Goal: Task Accomplishment & Management: Manage account settings

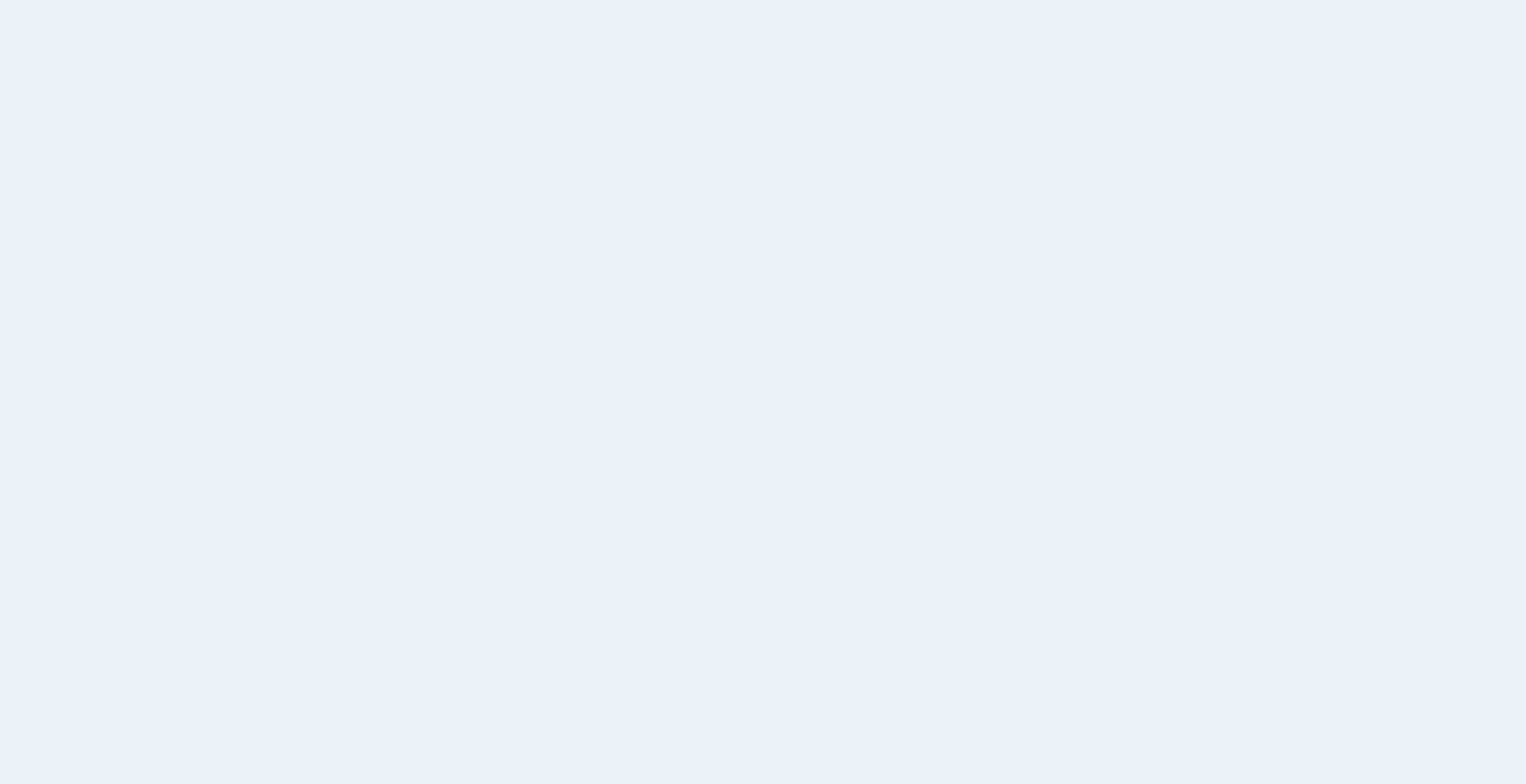
select select
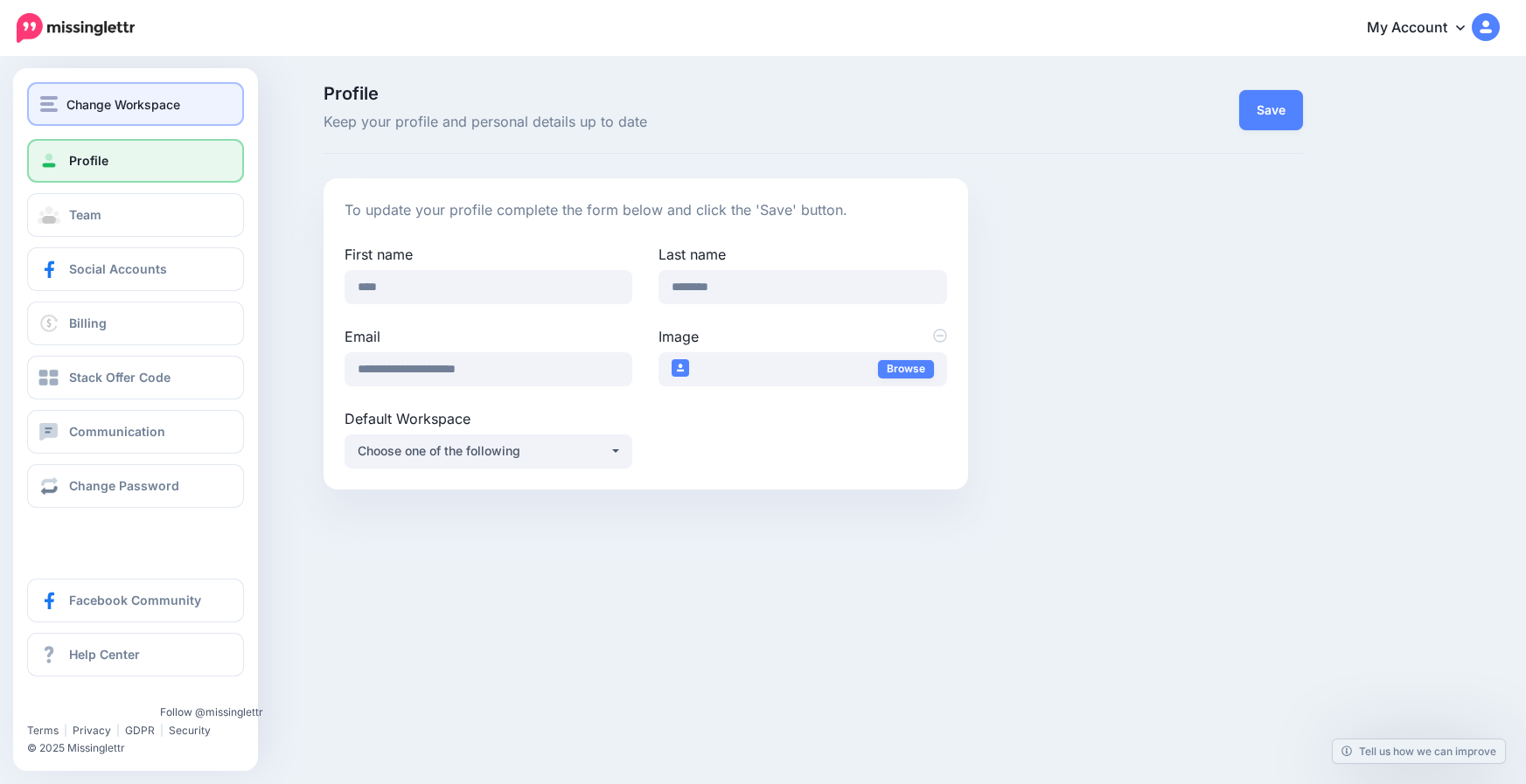
click at [95, 107] on span "Change Workspace" at bounding box center [123, 104] width 114 height 20
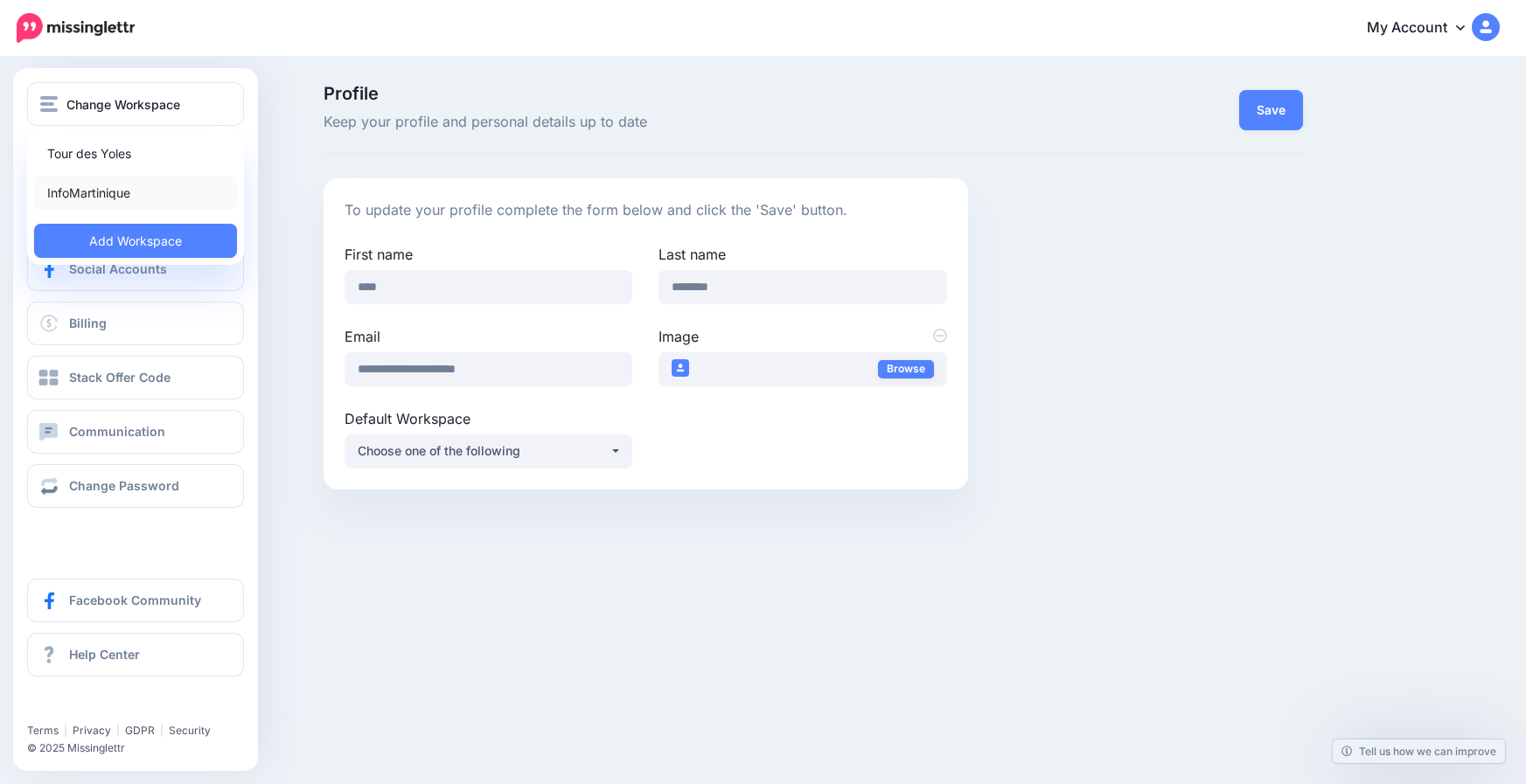
click at [90, 193] on link "InfoMartinique" at bounding box center [136, 193] width 203 height 34
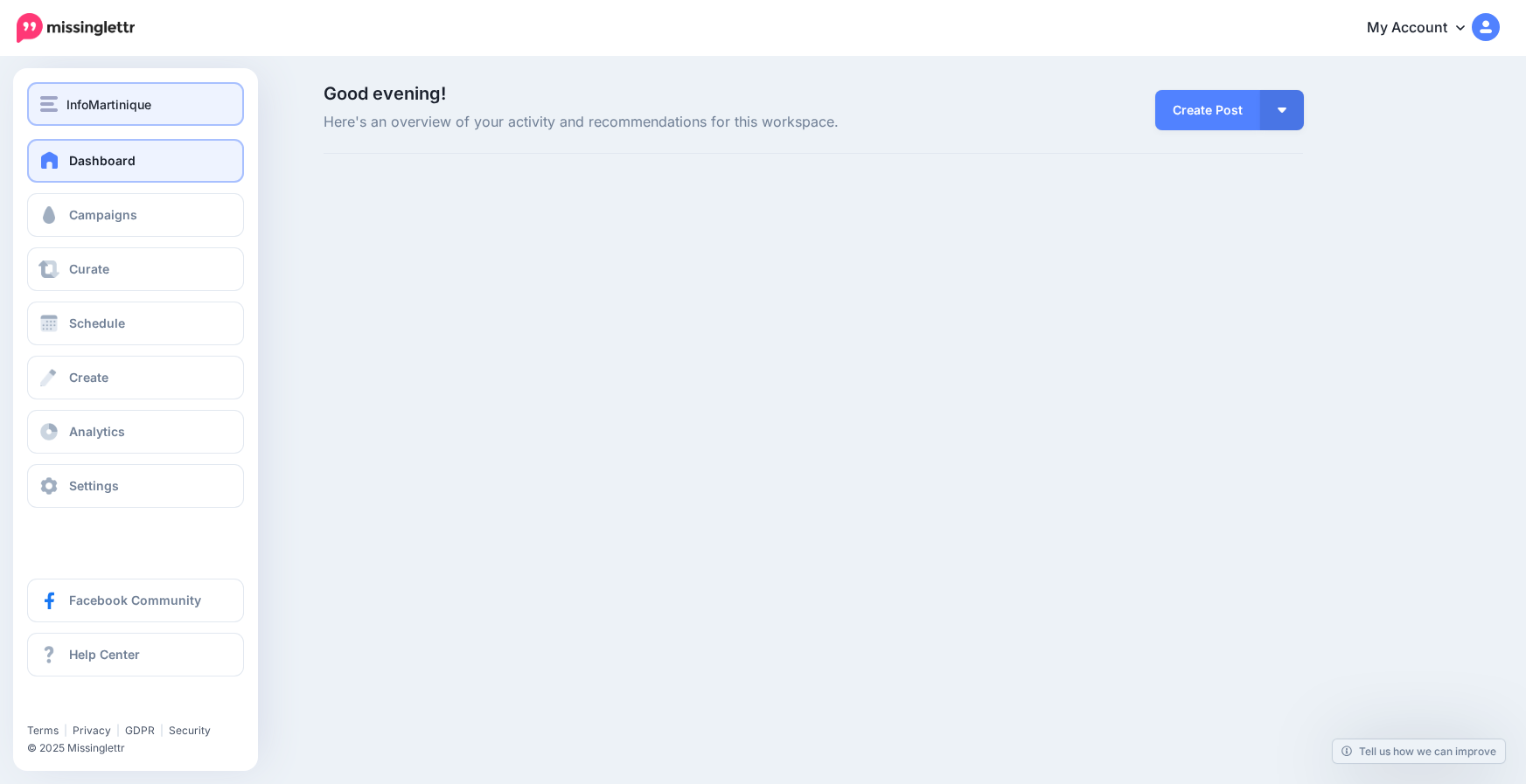
click at [49, 101] on img "button" at bounding box center [50, 104] width 18 height 16
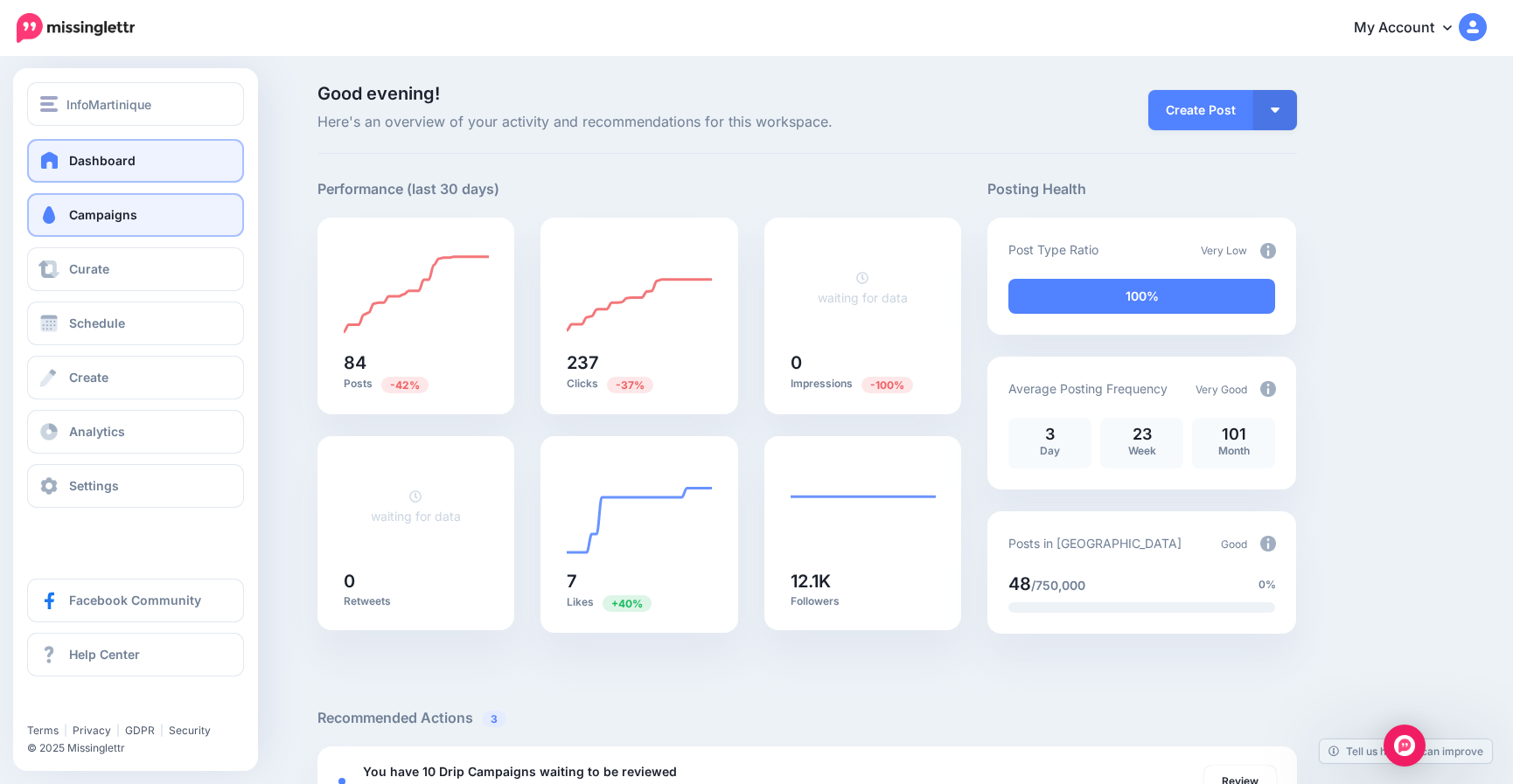
click at [115, 222] on link "Campaigns" at bounding box center [135, 215] width 217 height 43
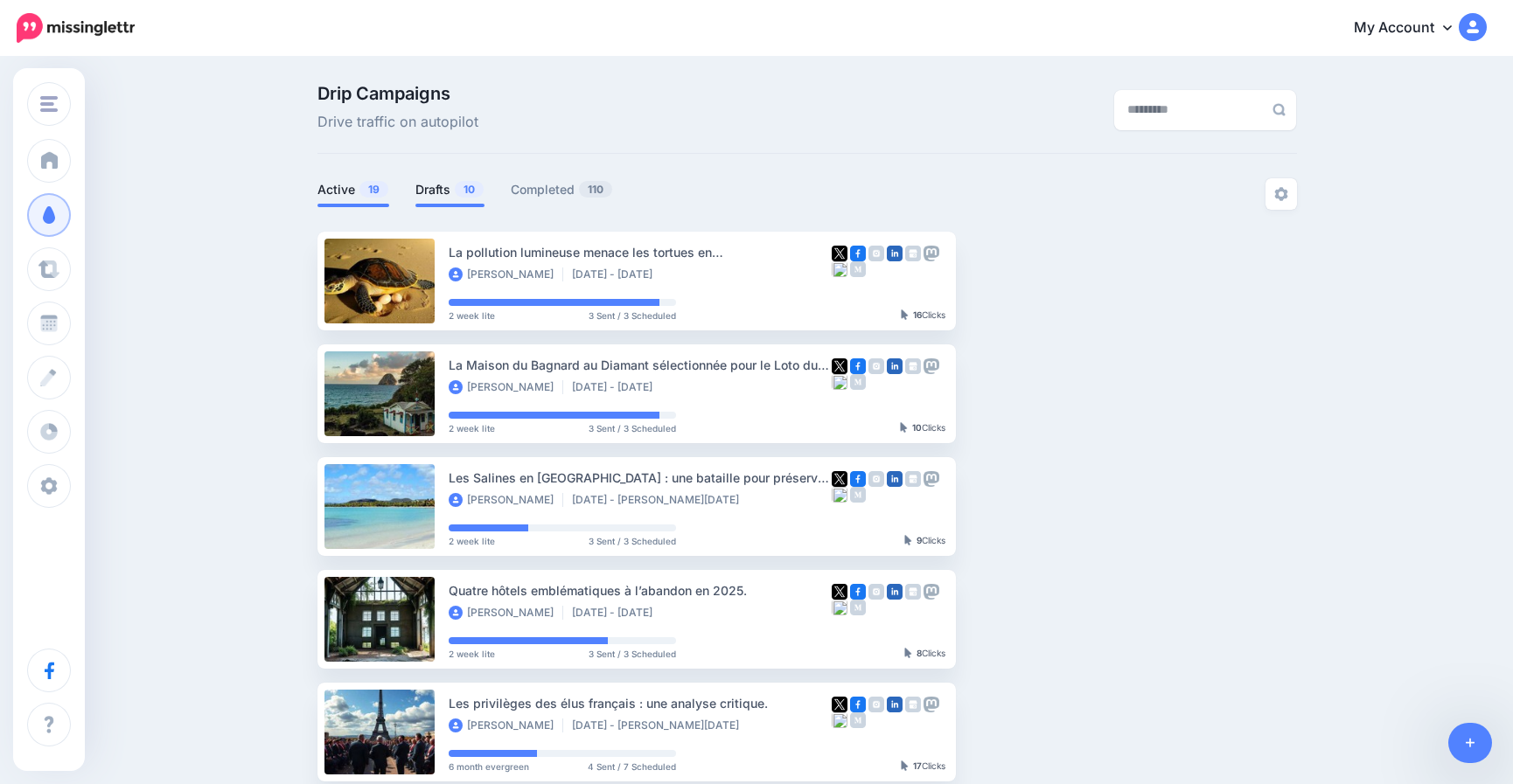
click at [334, 179] on link "Active 19" at bounding box center [353, 190] width 72 height 21
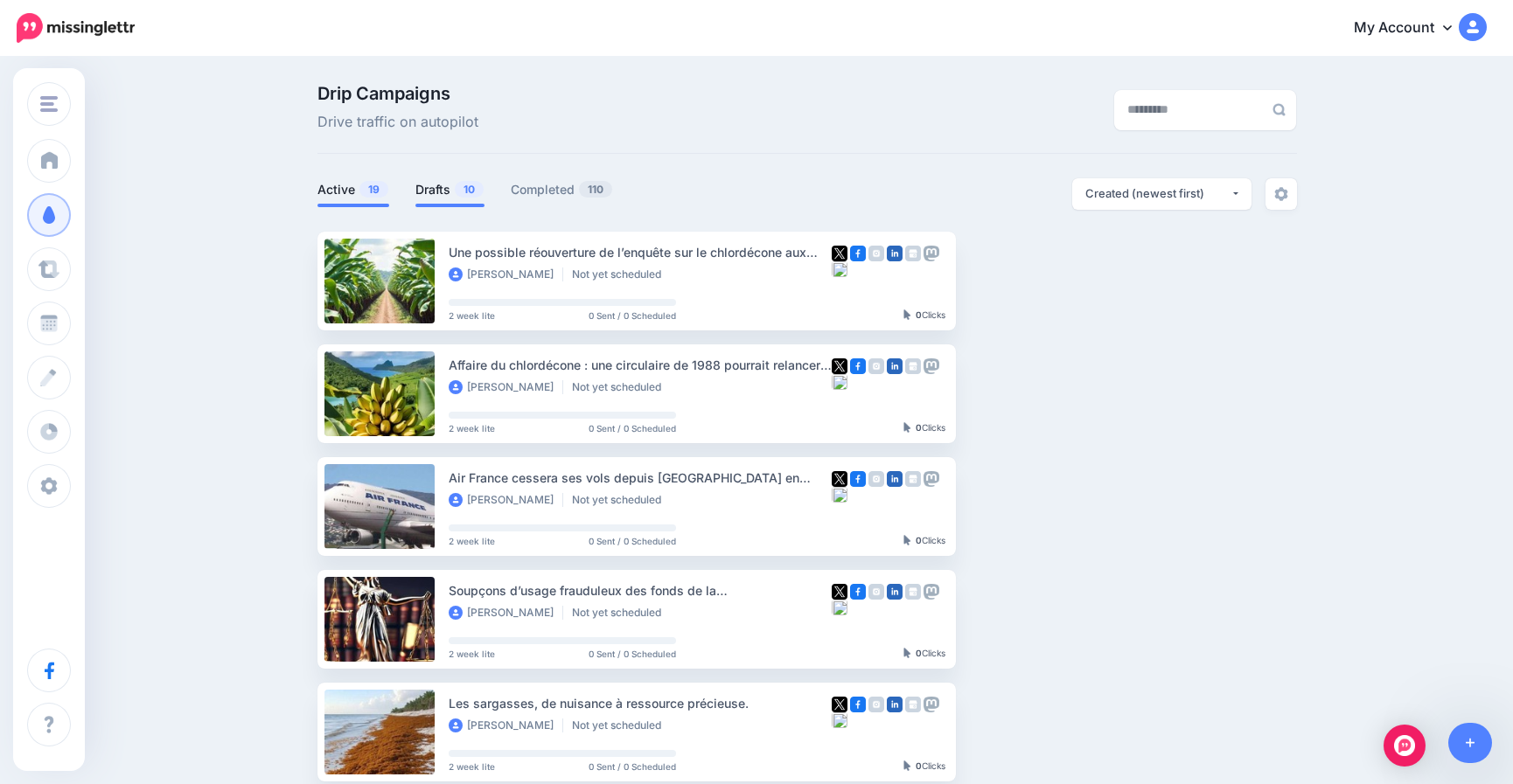
click at [453, 186] on link "Drafts 10" at bounding box center [450, 190] width 69 height 21
click at [1041, 281] on link "Setup Campaign" at bounding box center [1028, 281] width 119 height 32
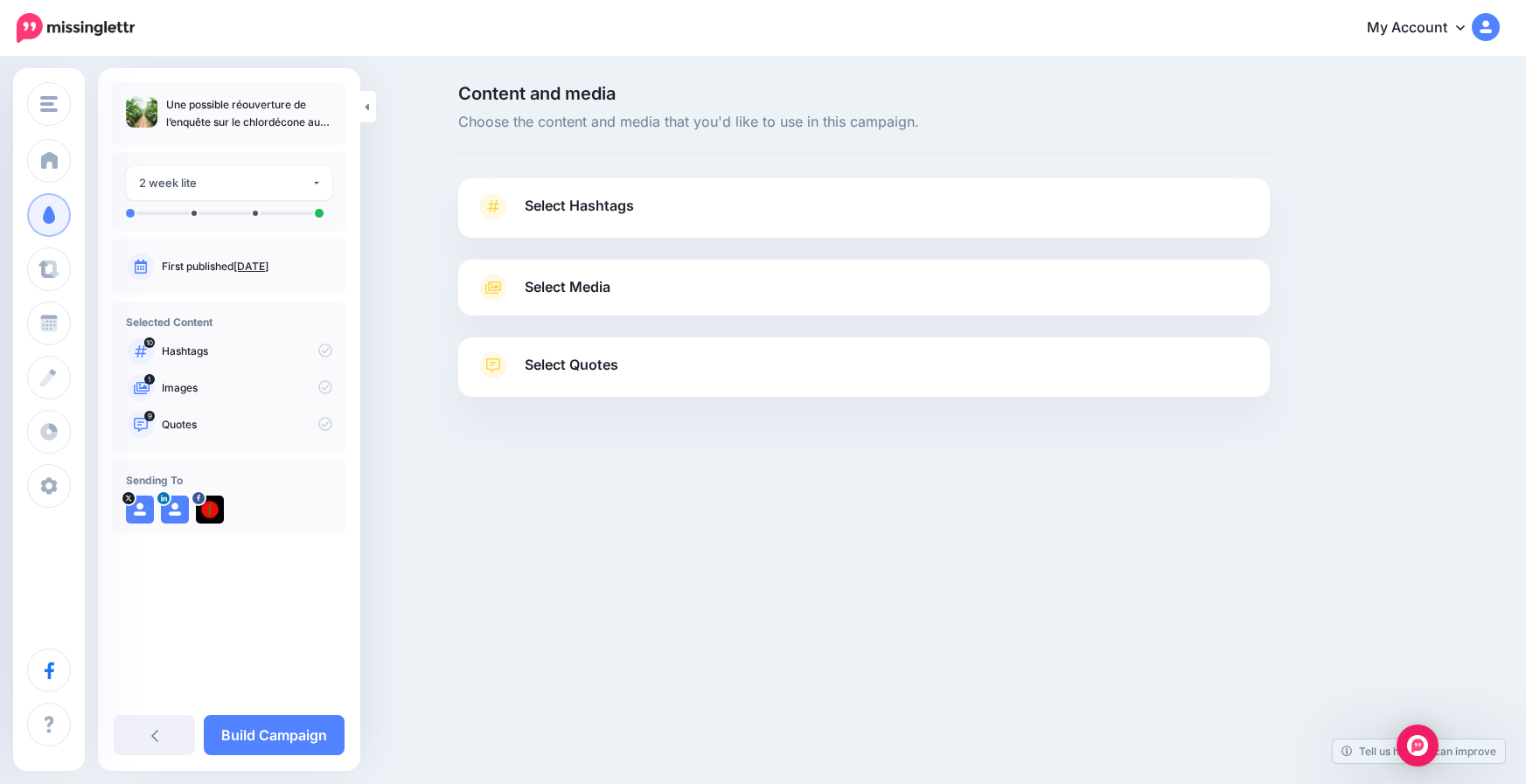
click at [599, 202] on span "Select Hashtags" at bounding box center [580, 206] width 110 height 24
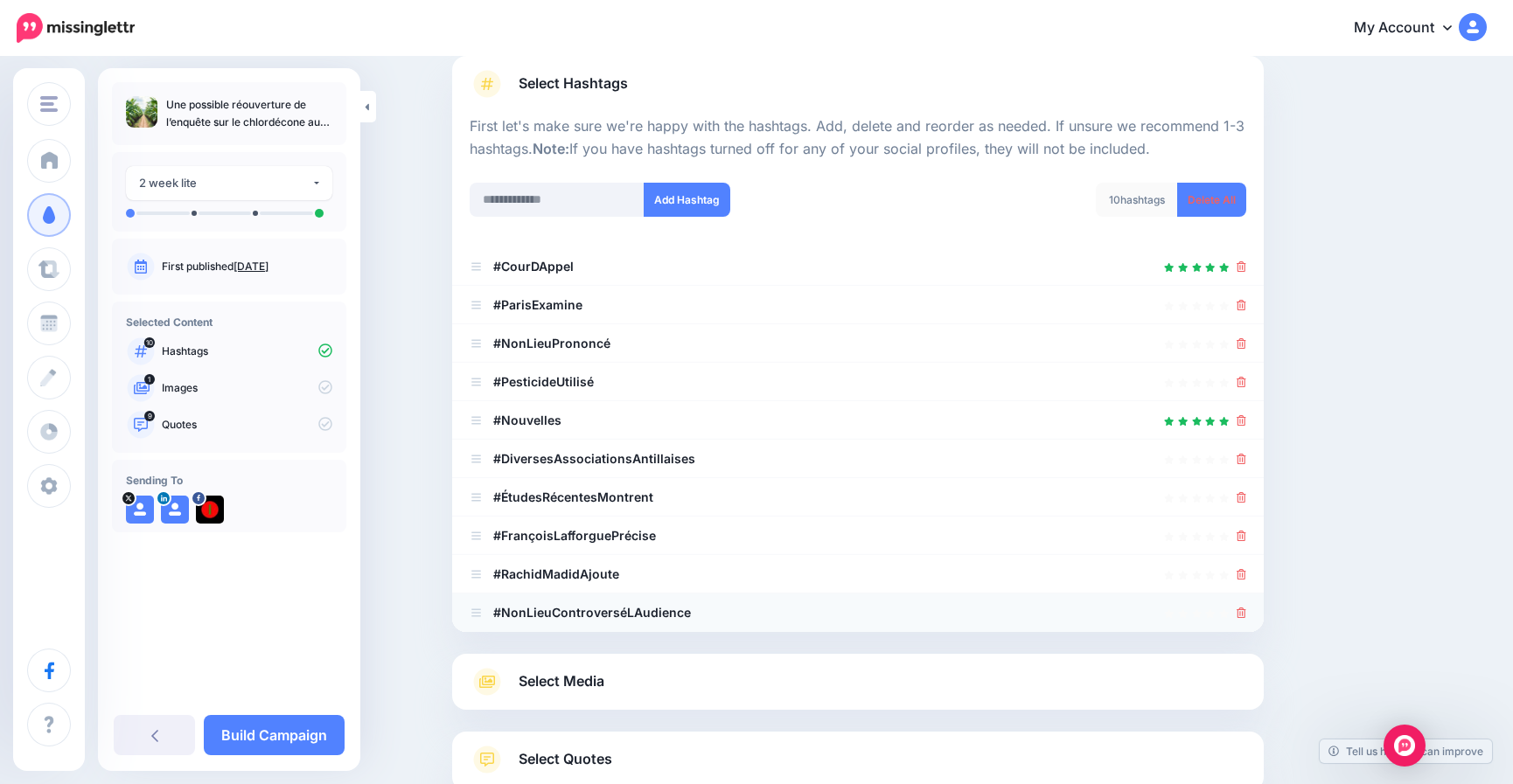
scroll to position [175, 0]
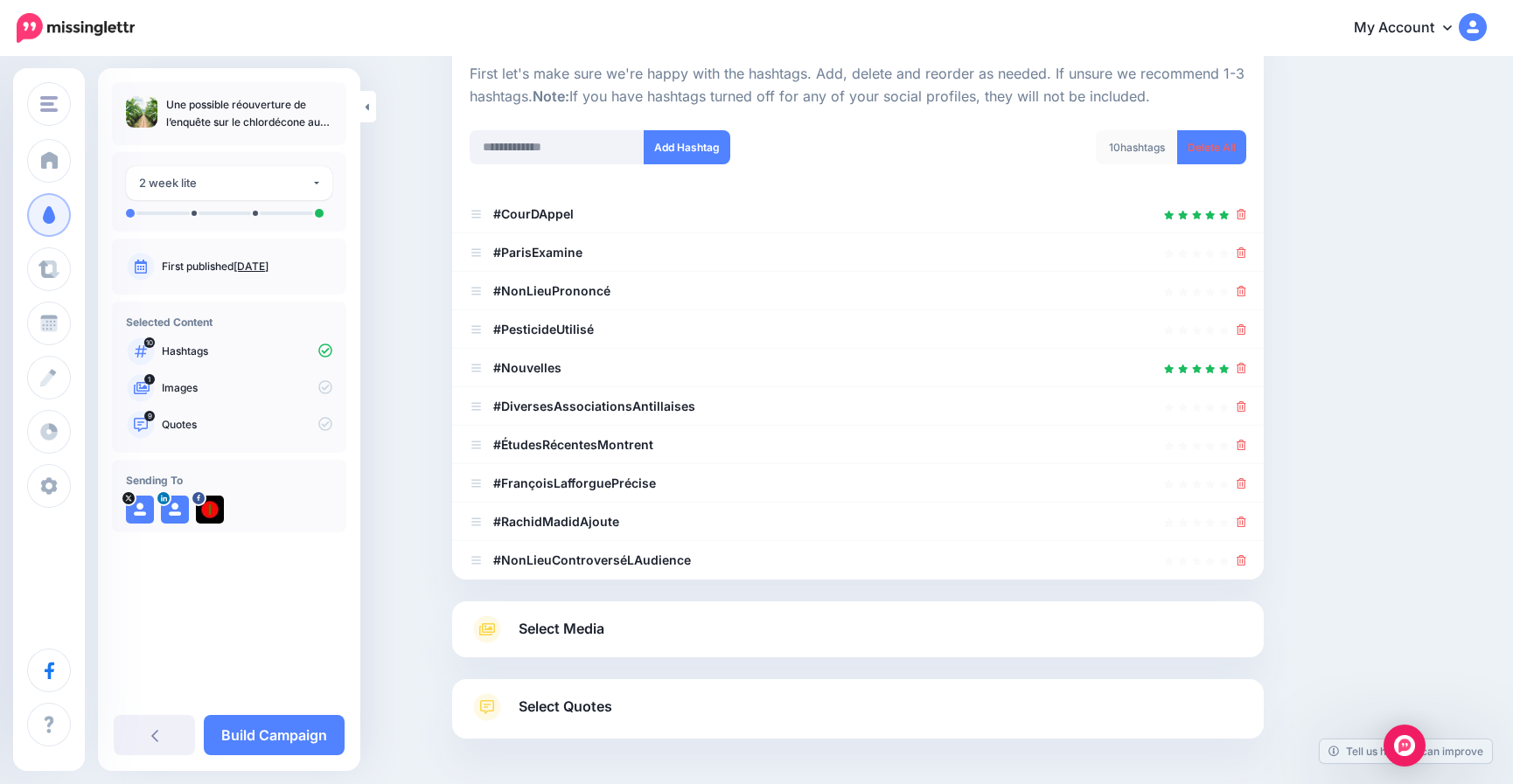
drag, startPoint x: 306, startPoint y: 122, endPoint x: 247, endPoint y: 120, distance: 59.0
click at [247, 120] on p "Une possible réouverture de l’enquête sur le chlordécone aux [GEOGRAPHIC_DATA]." at bounding box center [249, 114] width 166 height 35
copy p "chlordécone"
click at [557, 141] on input "text" at bounding box center [557, 147] width 175 height 34
paste input "**********"
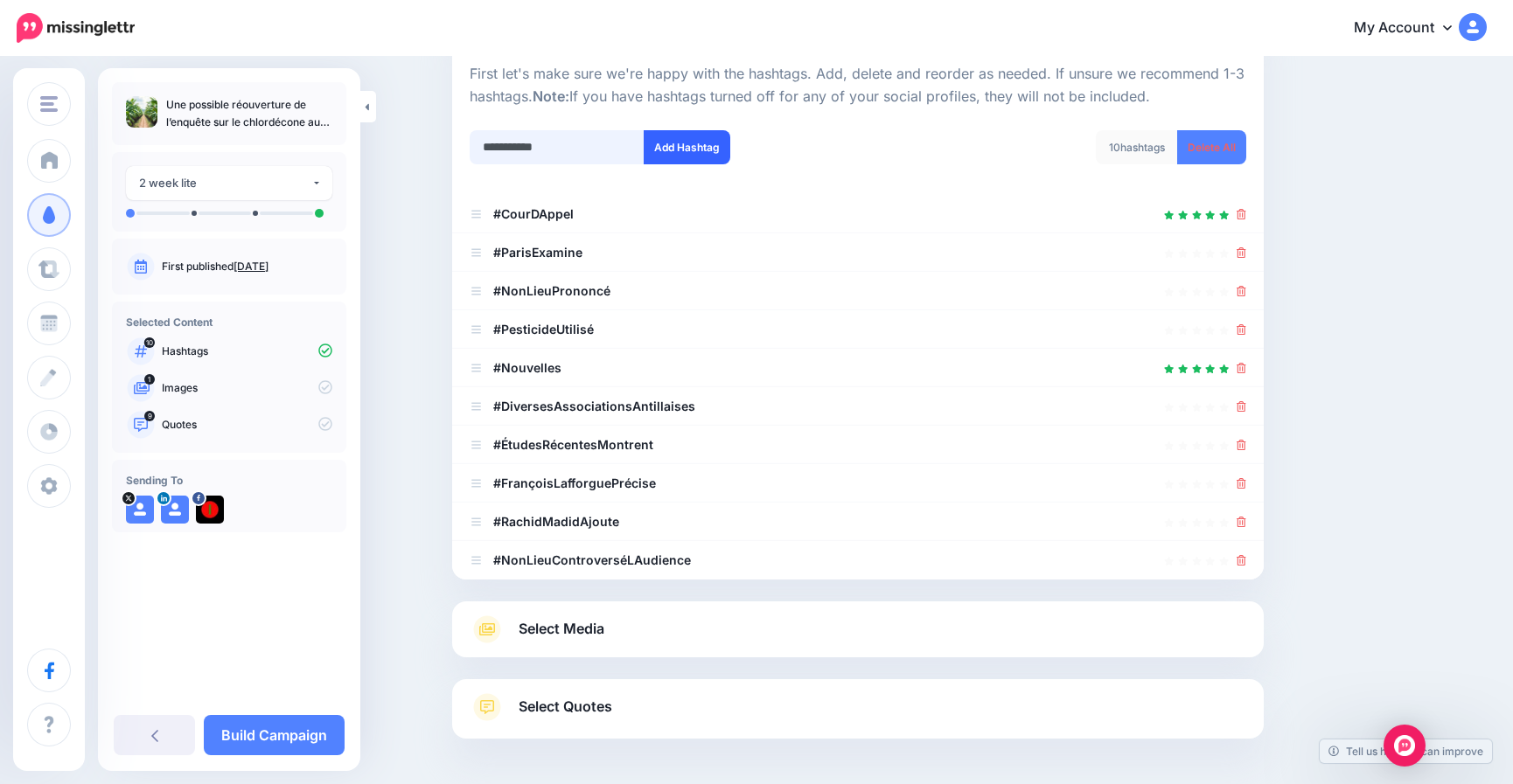
type input "**********"
click at [693, 149] on button "Add Hashtag" at bounding box center [687, 147] width 87 height 34
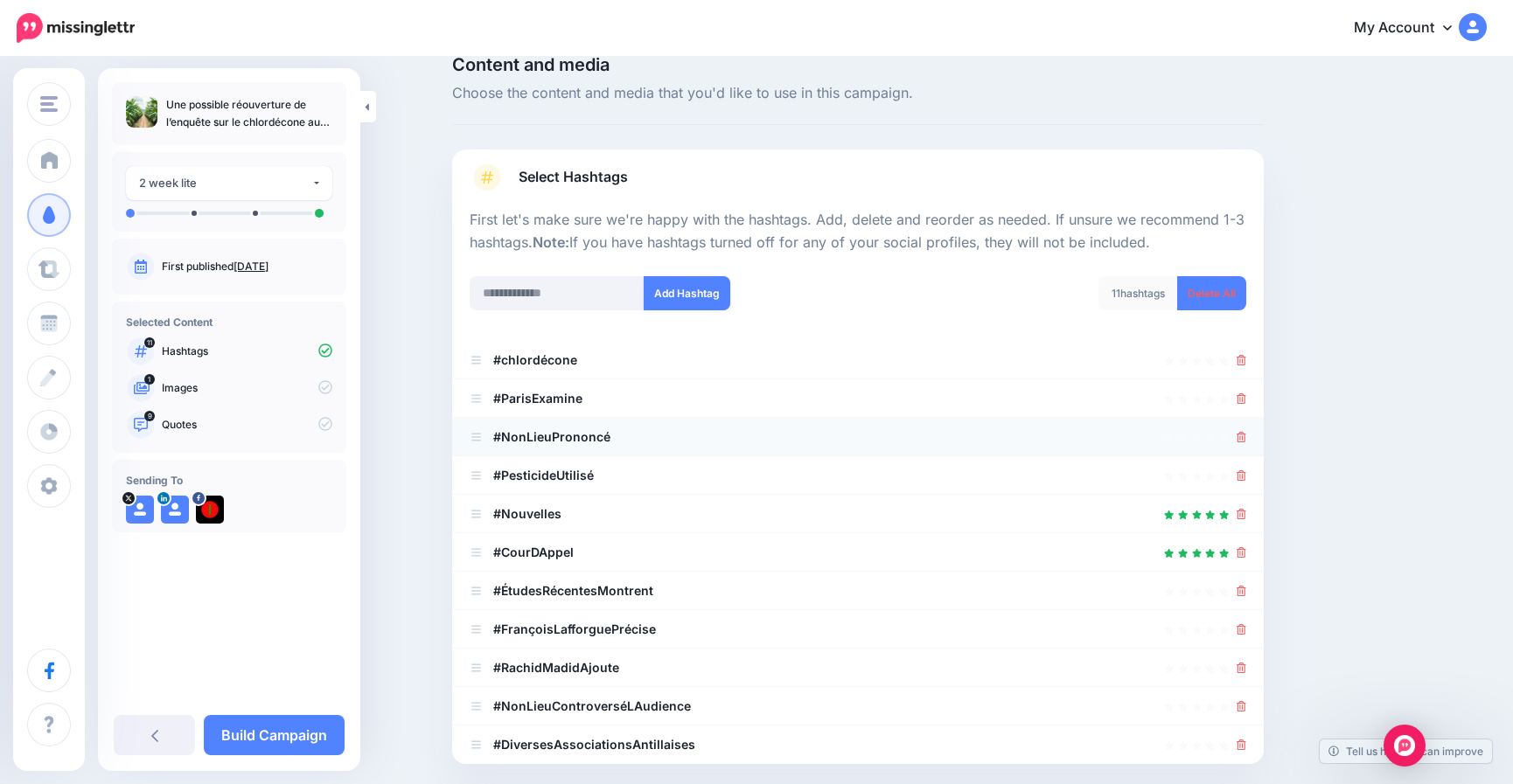
scroll to position [19, 0]
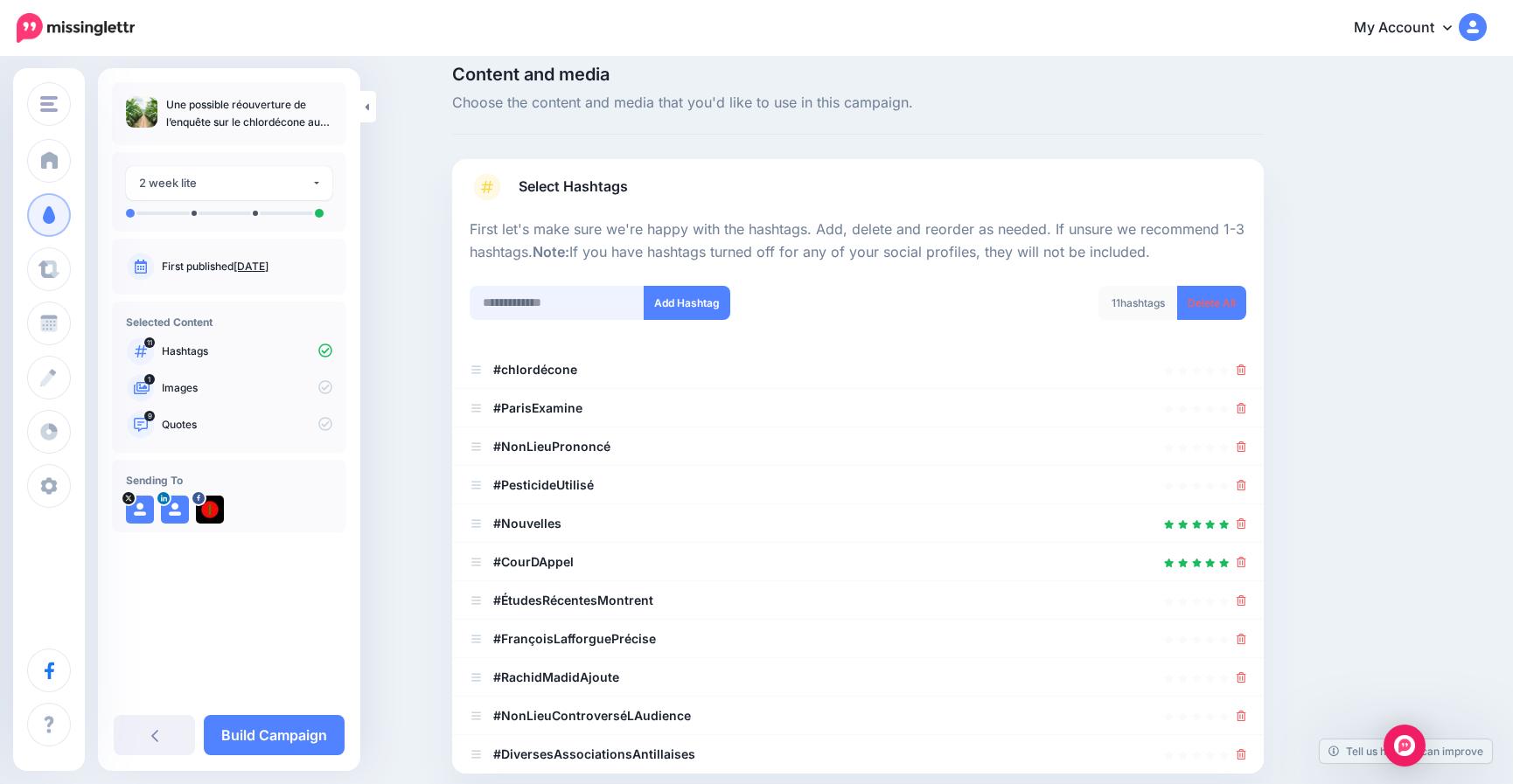
click at [530, 308] on input "text" at bounding box center [557, 302] width 175 height 34
type input "**********"
click at [714, 301] on button "Add Hashtag" at bounding box center [687, 302] width 87 height 34
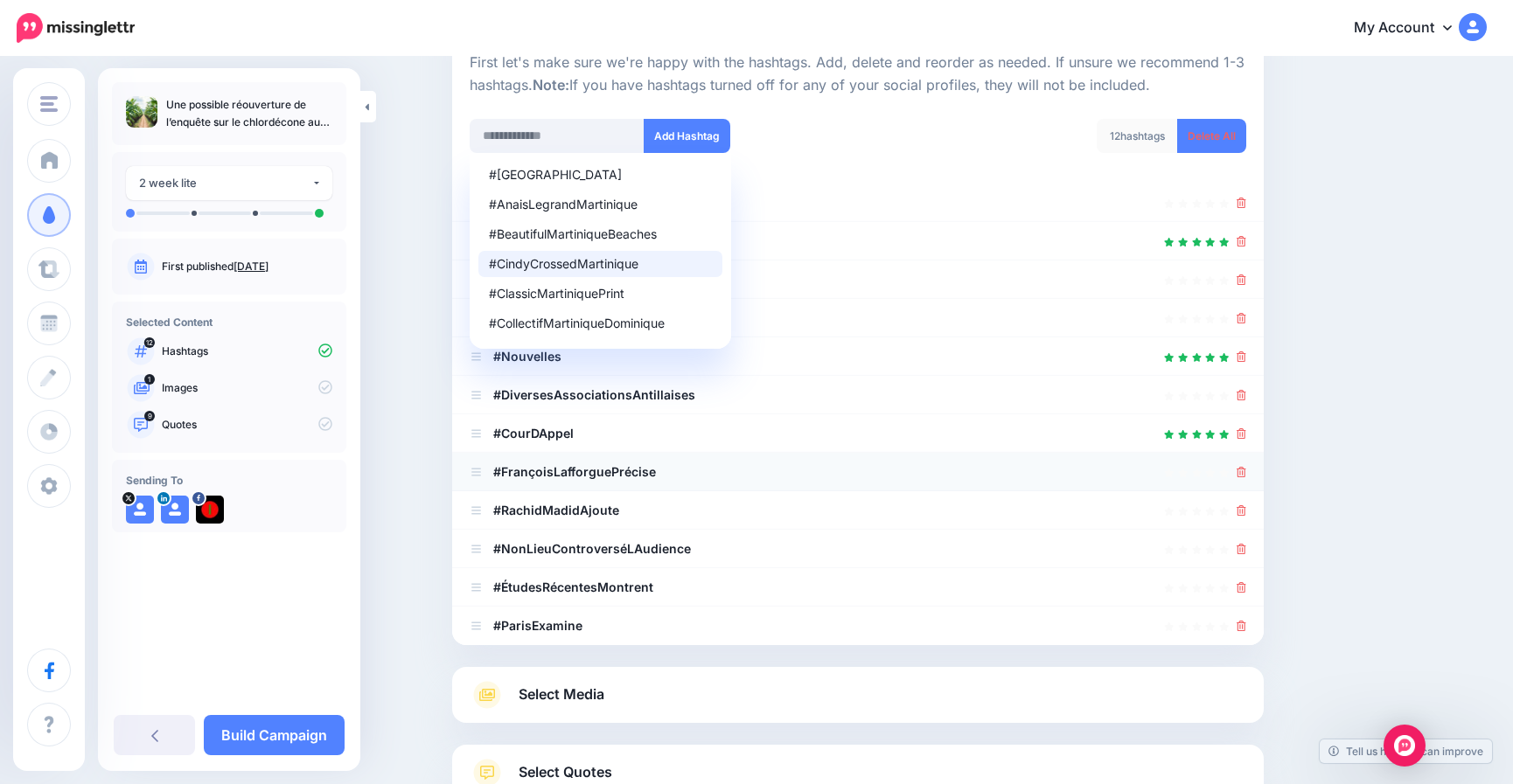
scroll to position [145, 0]
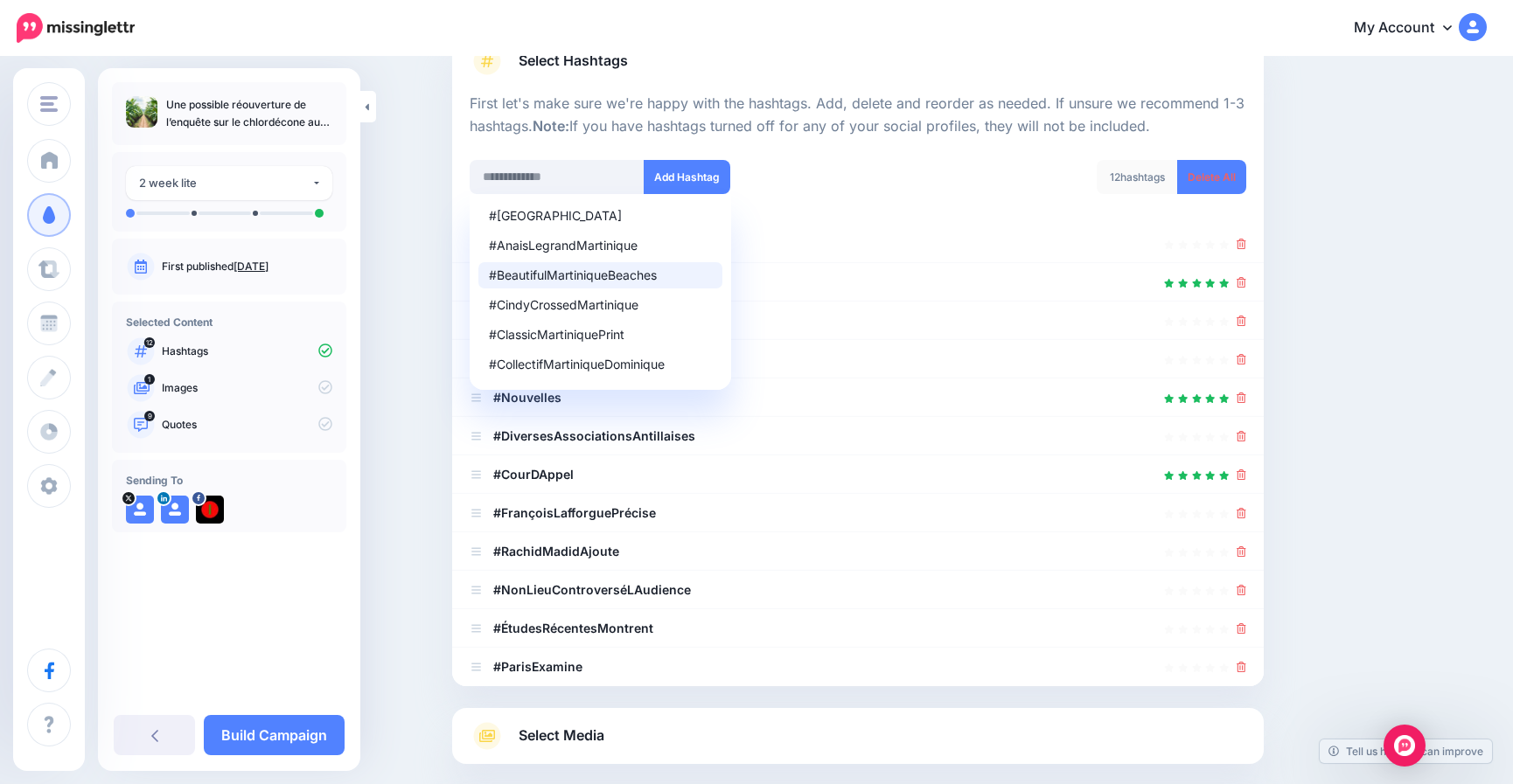
drag, startPoint x: 308, startPoint y: 118, endPoint x: 248, endPoint y: 126, distance: 60.5
click at [248, 126] on p "Une possible réouverture de l’enquête sur le chlordécone aux [GEOGRAPHIC_DATA]." at bounding box center [249, 114] width 166 height 35
copy p "chlordécone"
click at [589, 180] on input "text" at bounding box center [557, 177] width 175 height 34
paste input "**********"
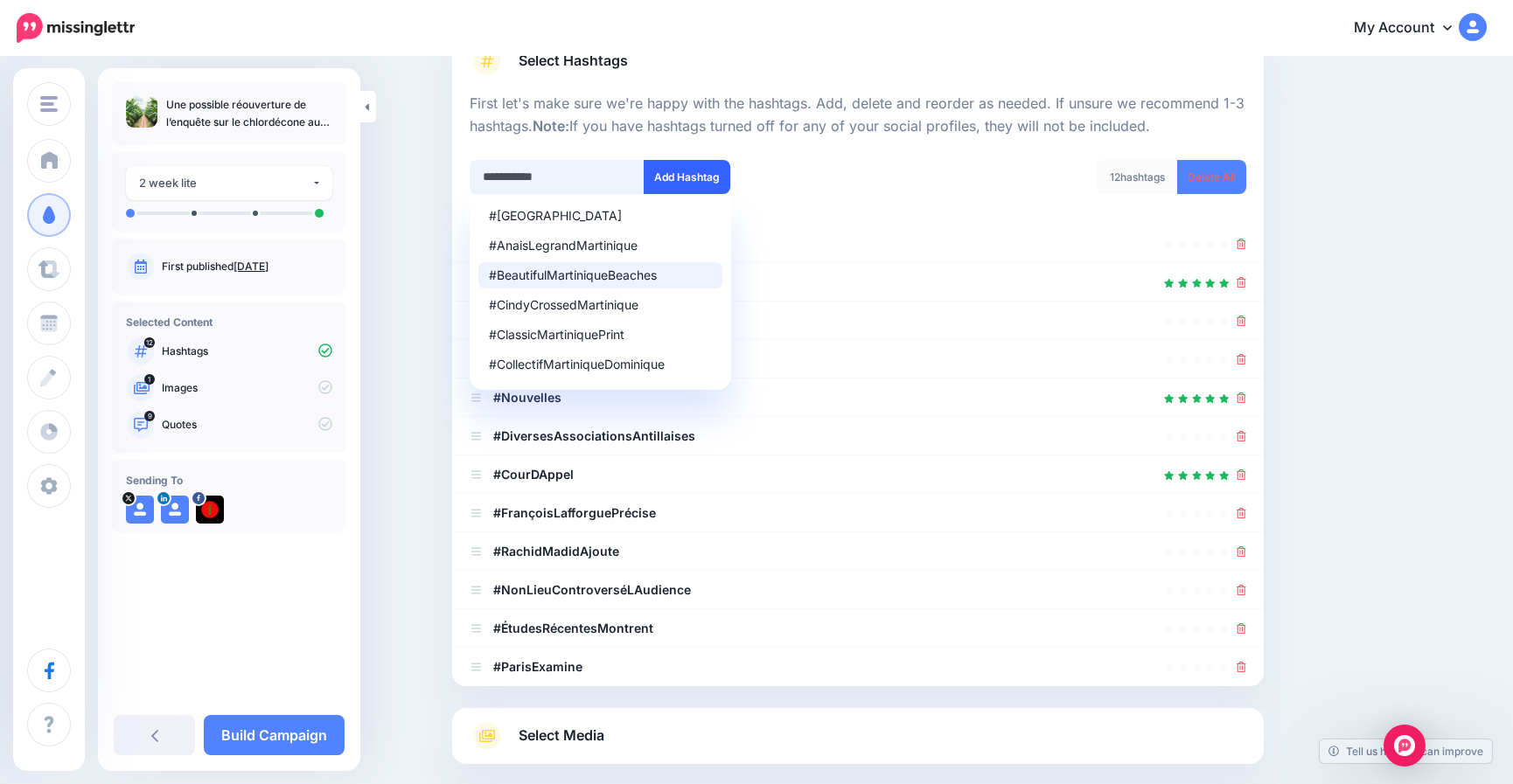
type input "**********"
click at [697, 176] on button "Add Hashtag" at bounding box center [687, 177] width 87 height 34
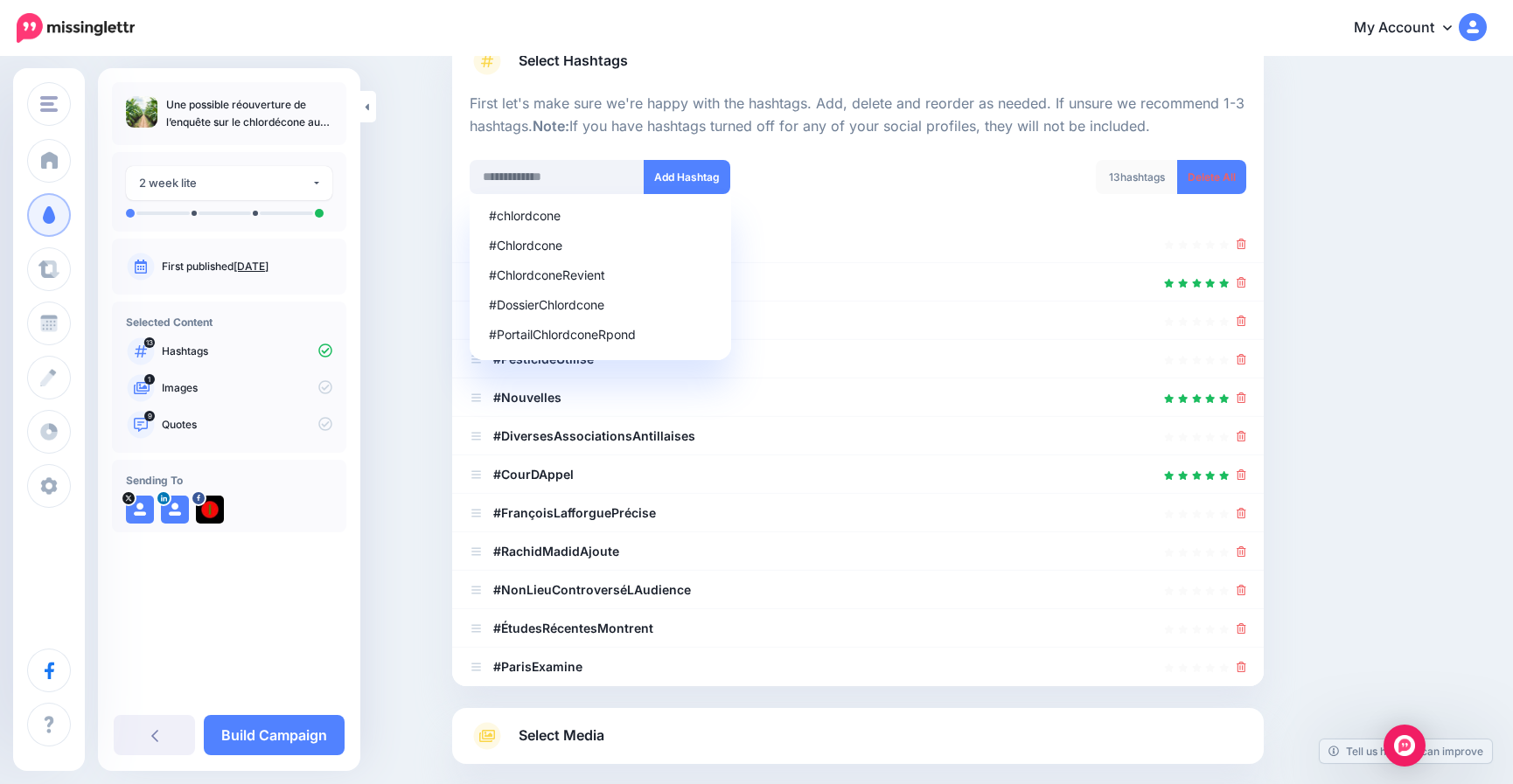
click at [885, 158] on div at bounding box center [858, 148] width 776 height 22
click at [410, 265] on div "Content and media Choose the content and media that you'd like to use in this c…" at bounding box center [756, 436] width 1513 height 1046
click at [583, 176] on input "text" at bounding box center [557, 177] width 175 height 34
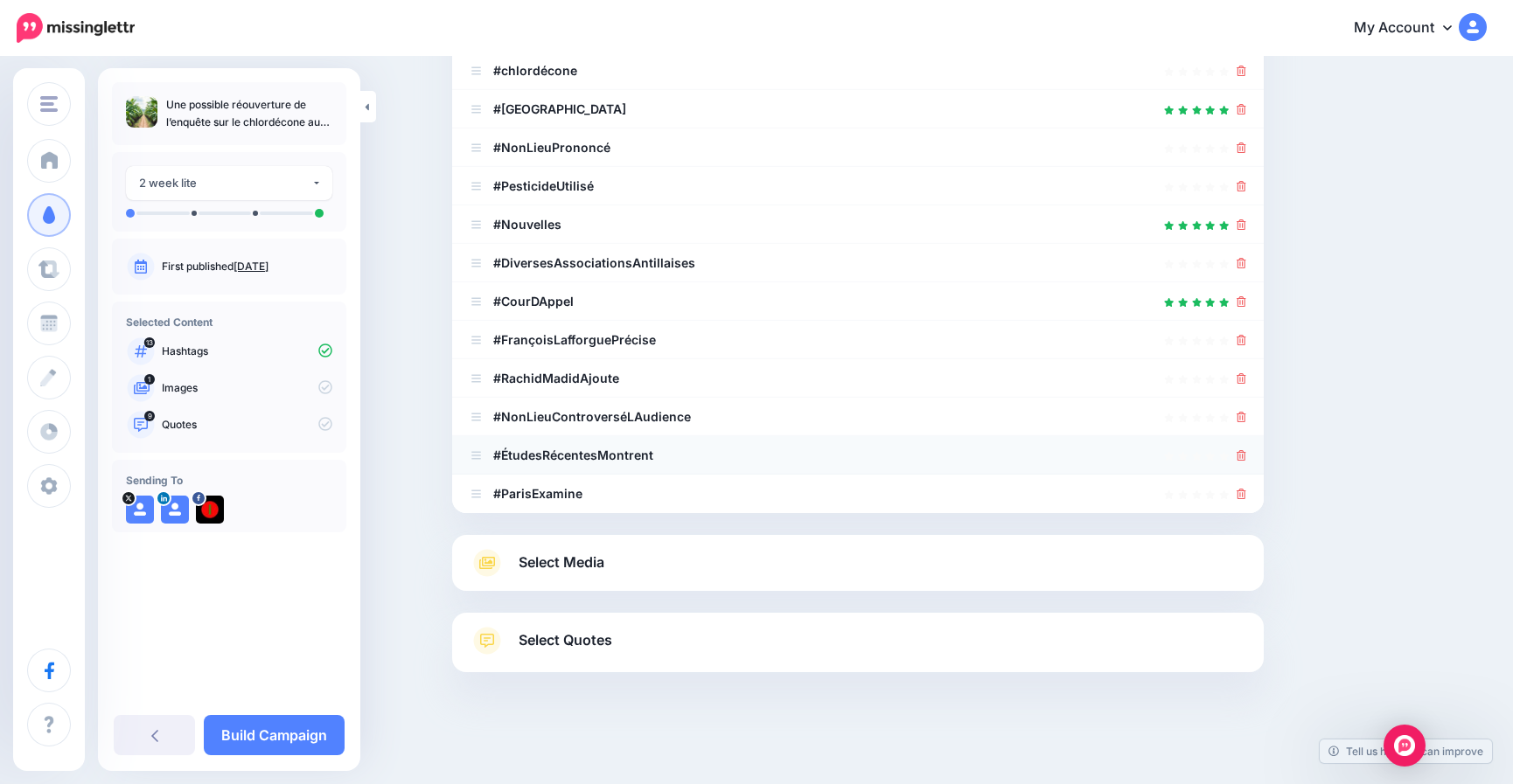
scroll to position [320, 0]
click at [1247, 412] on icon at bounding box center [1242, 415] width 10 height 11
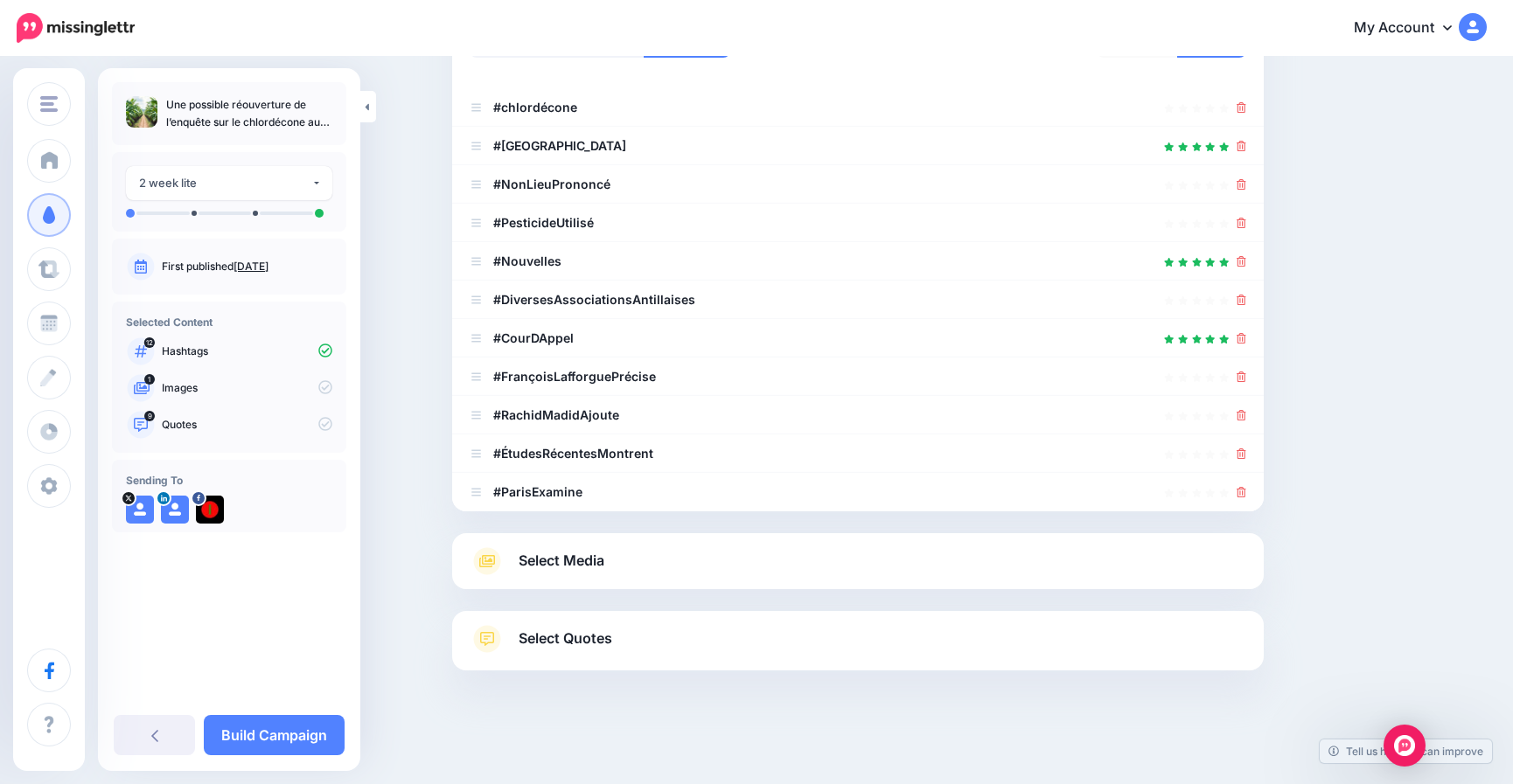
click at [1247, 412] on icon at bounding box center [1242, 415] width 10 height 11
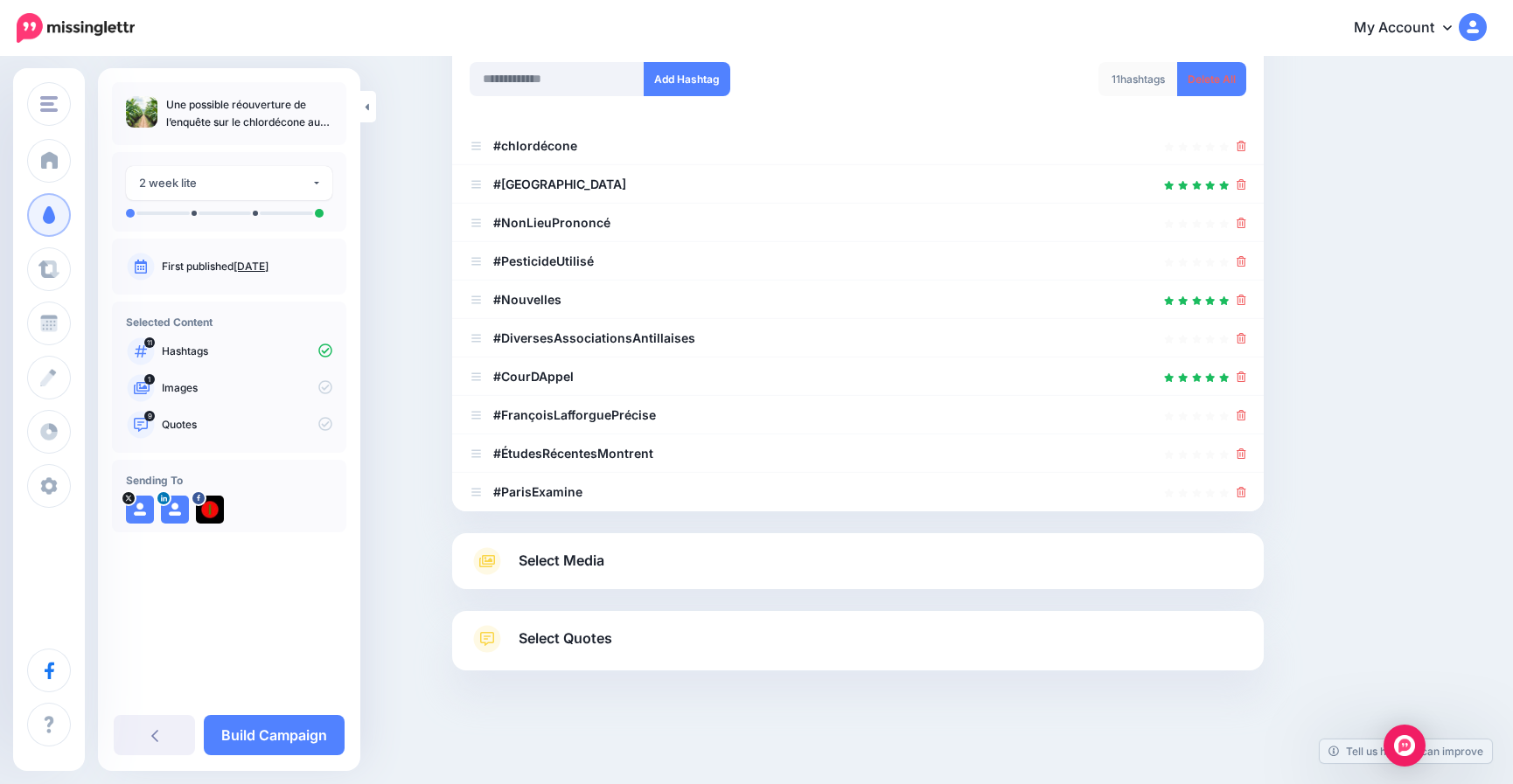
click at [1247, 412] on icon at bounding box center [1242, 415] width 10 height 11
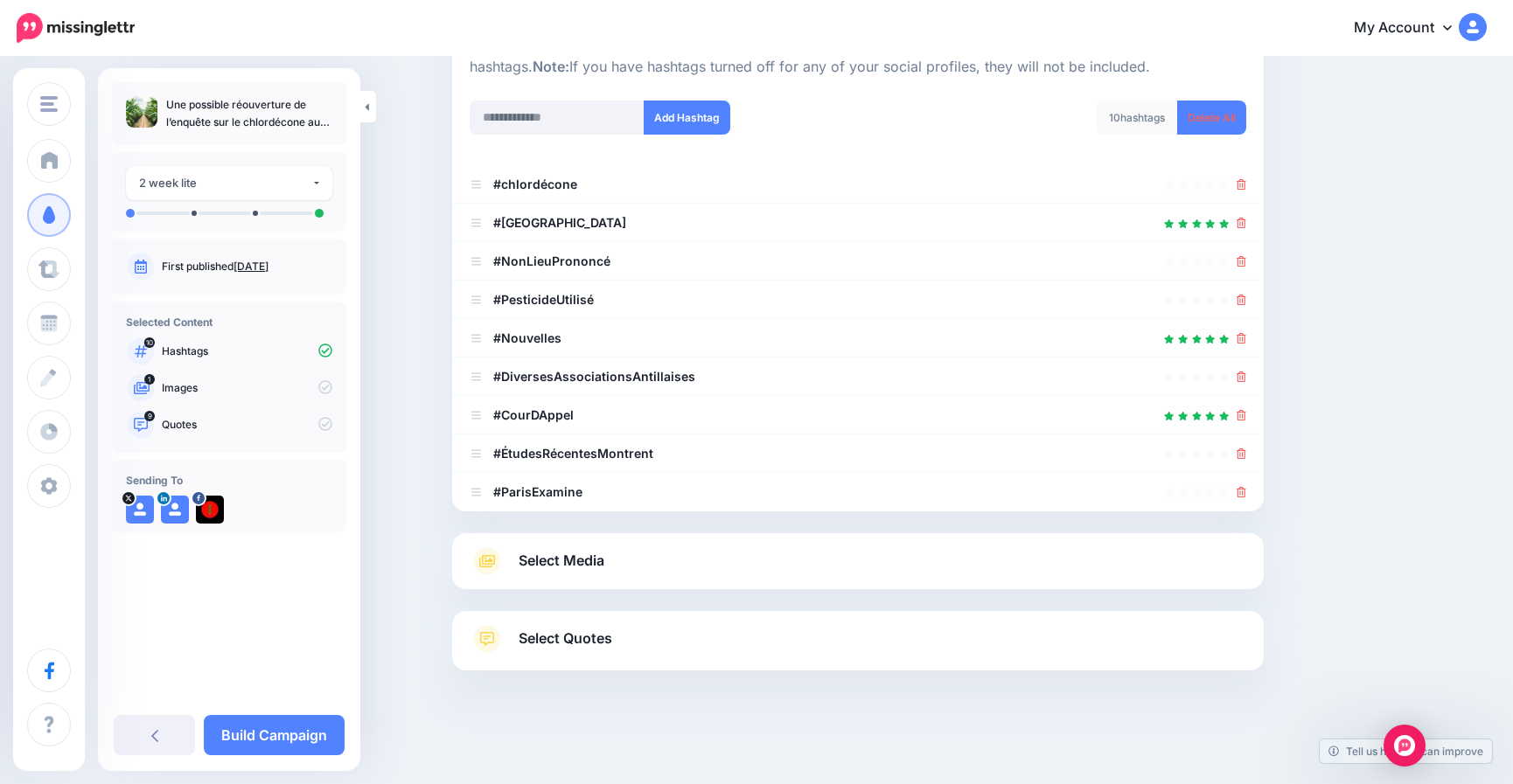
click at [1247, 412] on icon at bounding box center [1242, 415] width 10 height 11
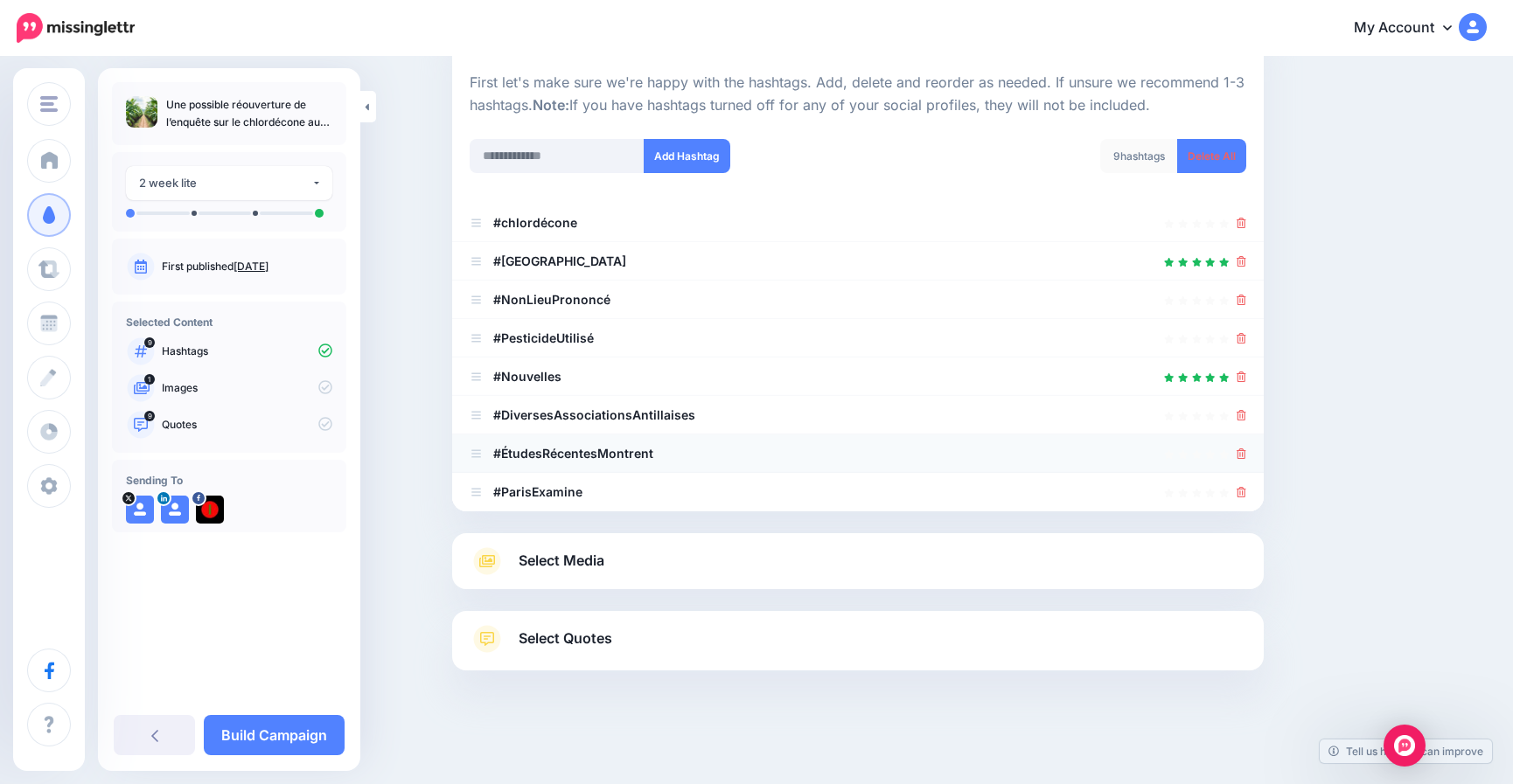
click at [1247, 454] on icon at bounding box center [1242, 453] width 10 height 11
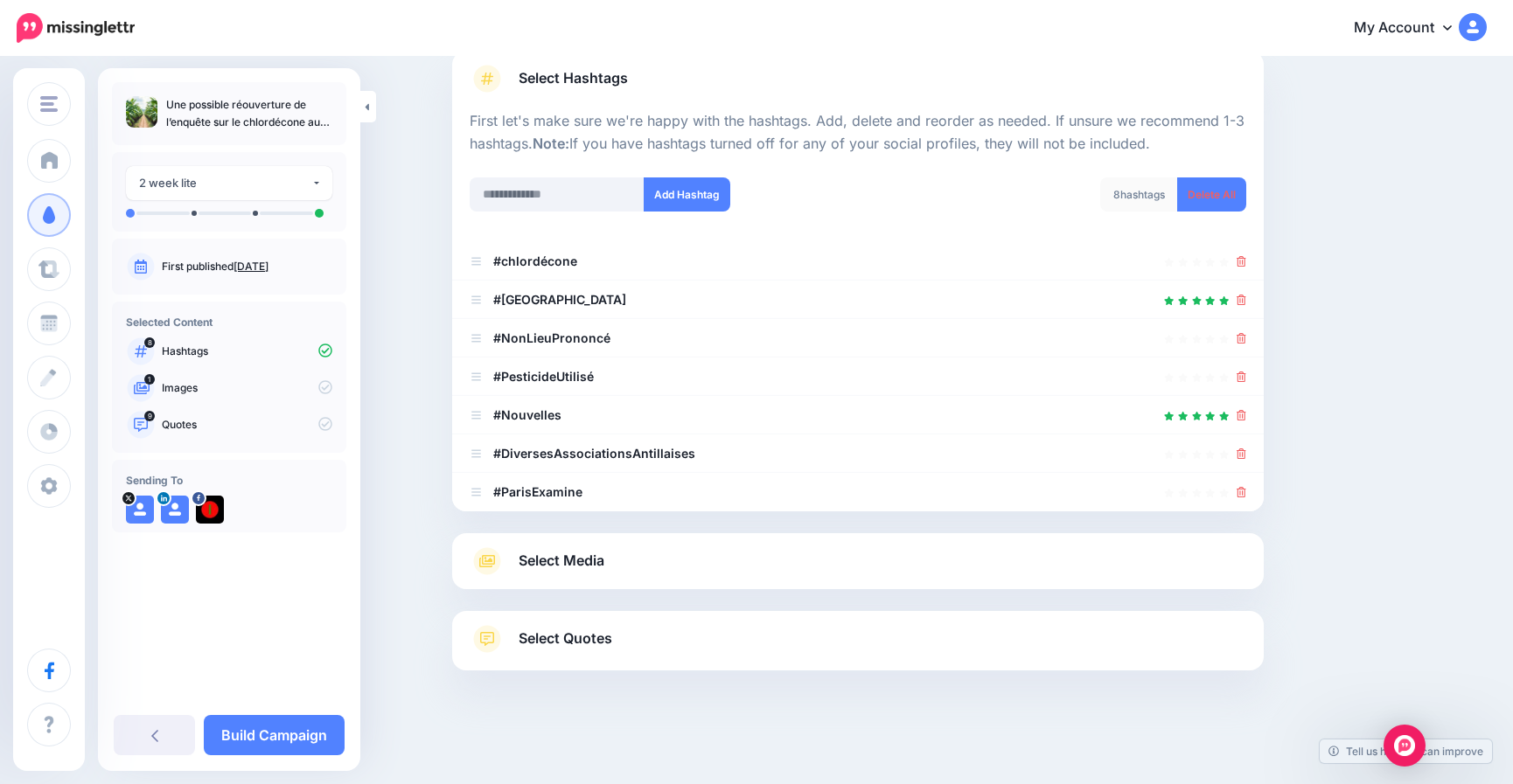
click at [1247, 454] on icon at bounding box center [1242, 453] width 10 height 11
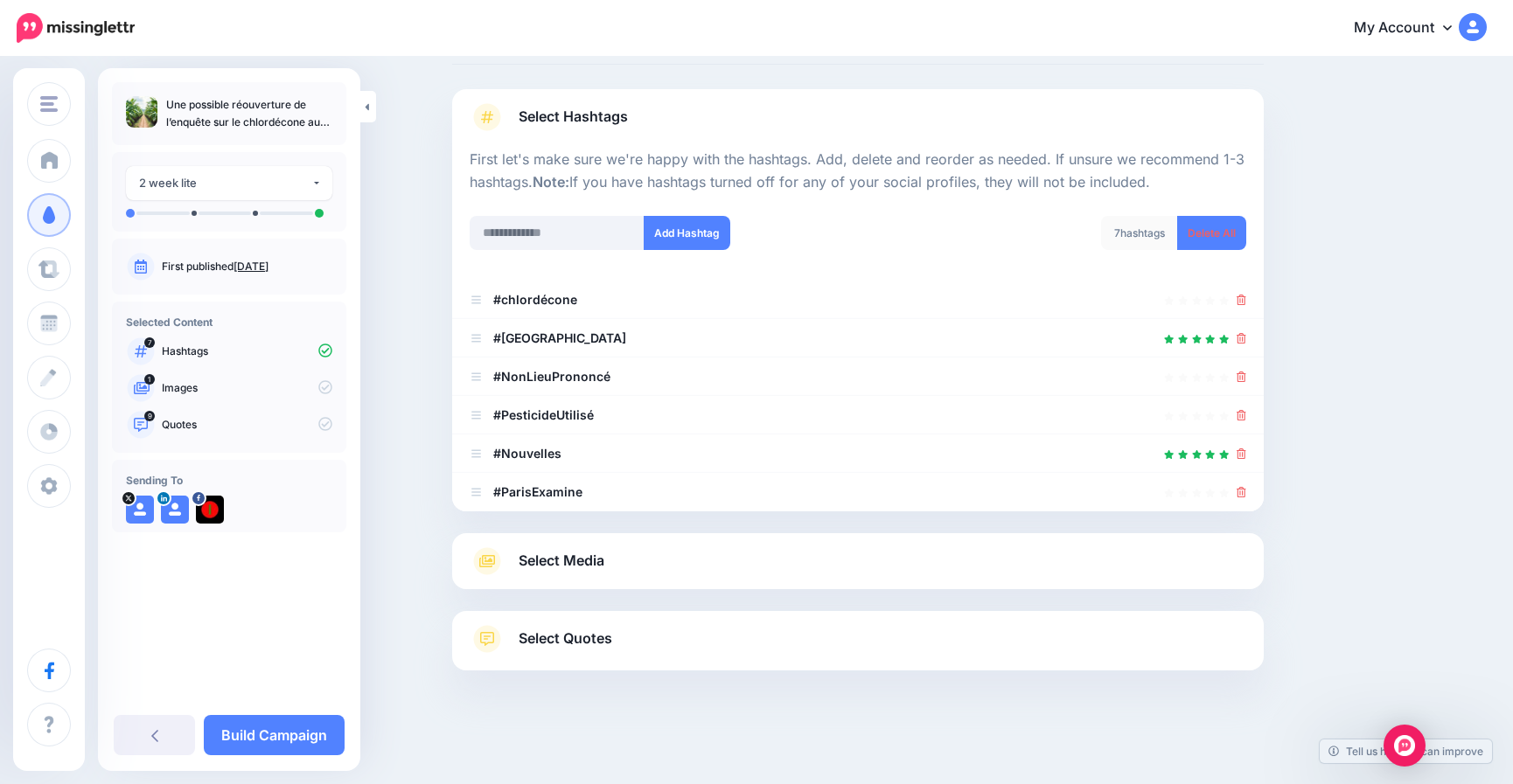
scroll to position [89, 0]
click at [1247, 491] on icon at bounding box center [1242, 492] width 10 height 11
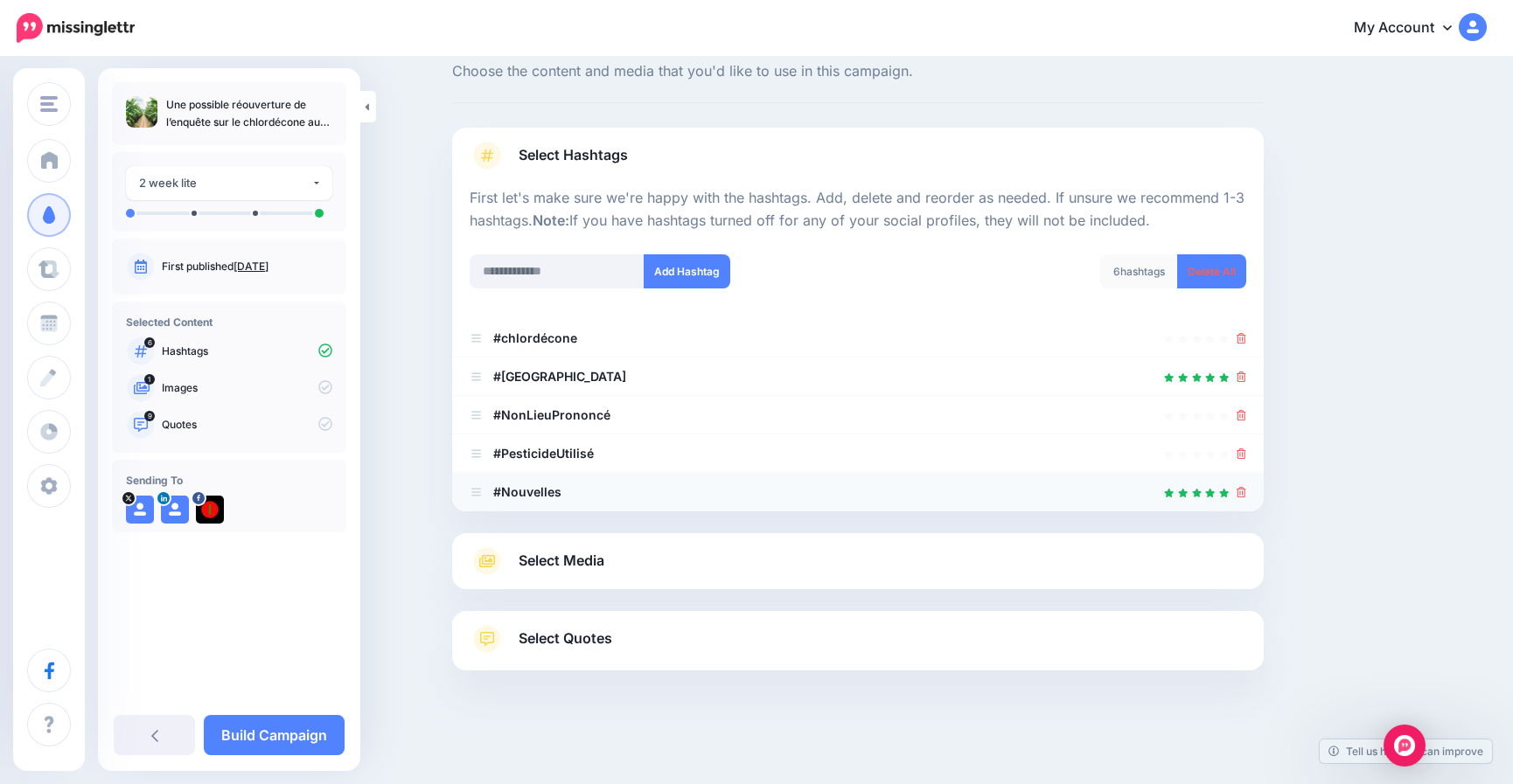
scroll to position [50, 0]
click at [1247, 487] on icon at bounding box center [1242, 492] width 10 height 11
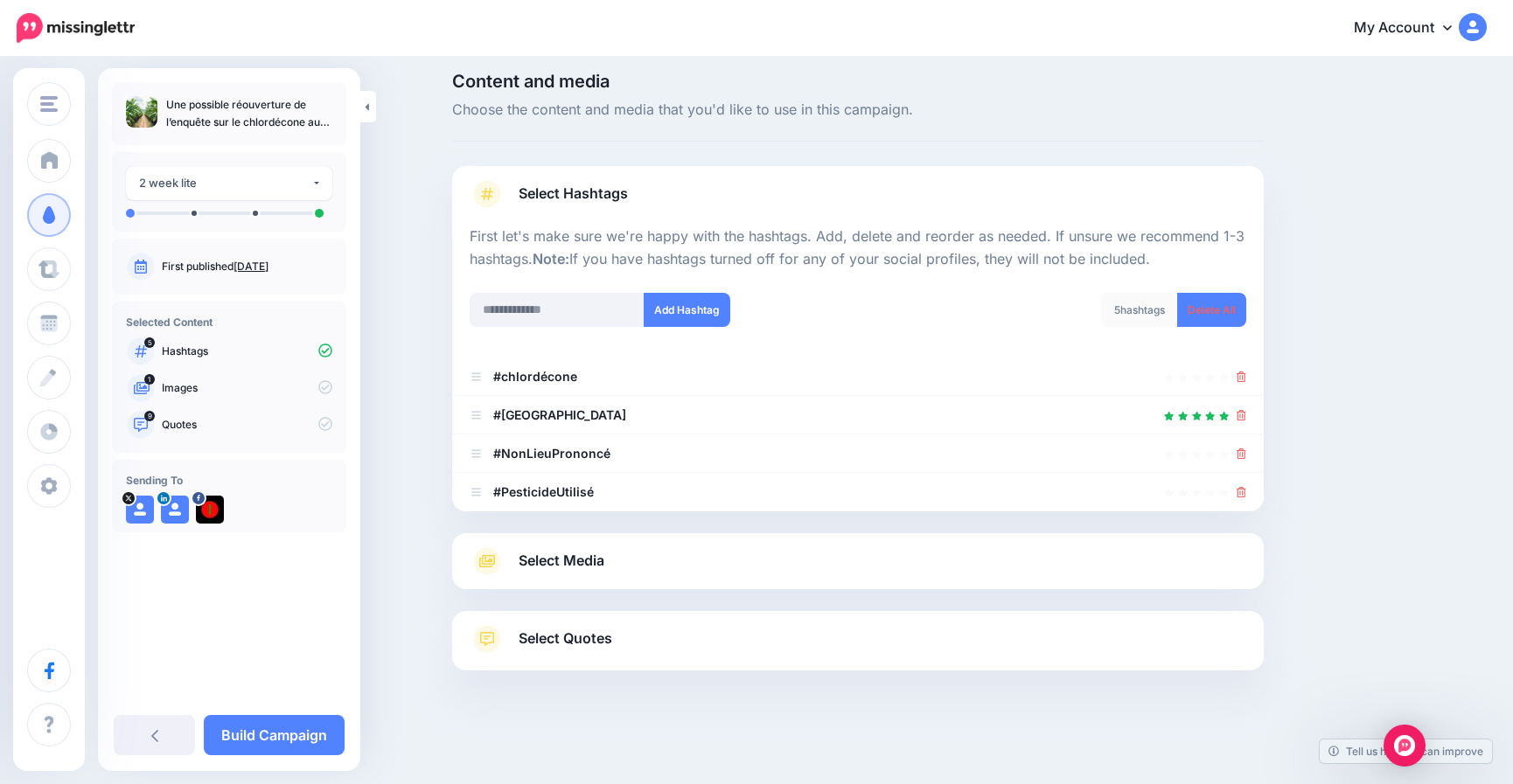
click at [1247, 487] on icon at bounding box center [1242, 492] width 10 height 11
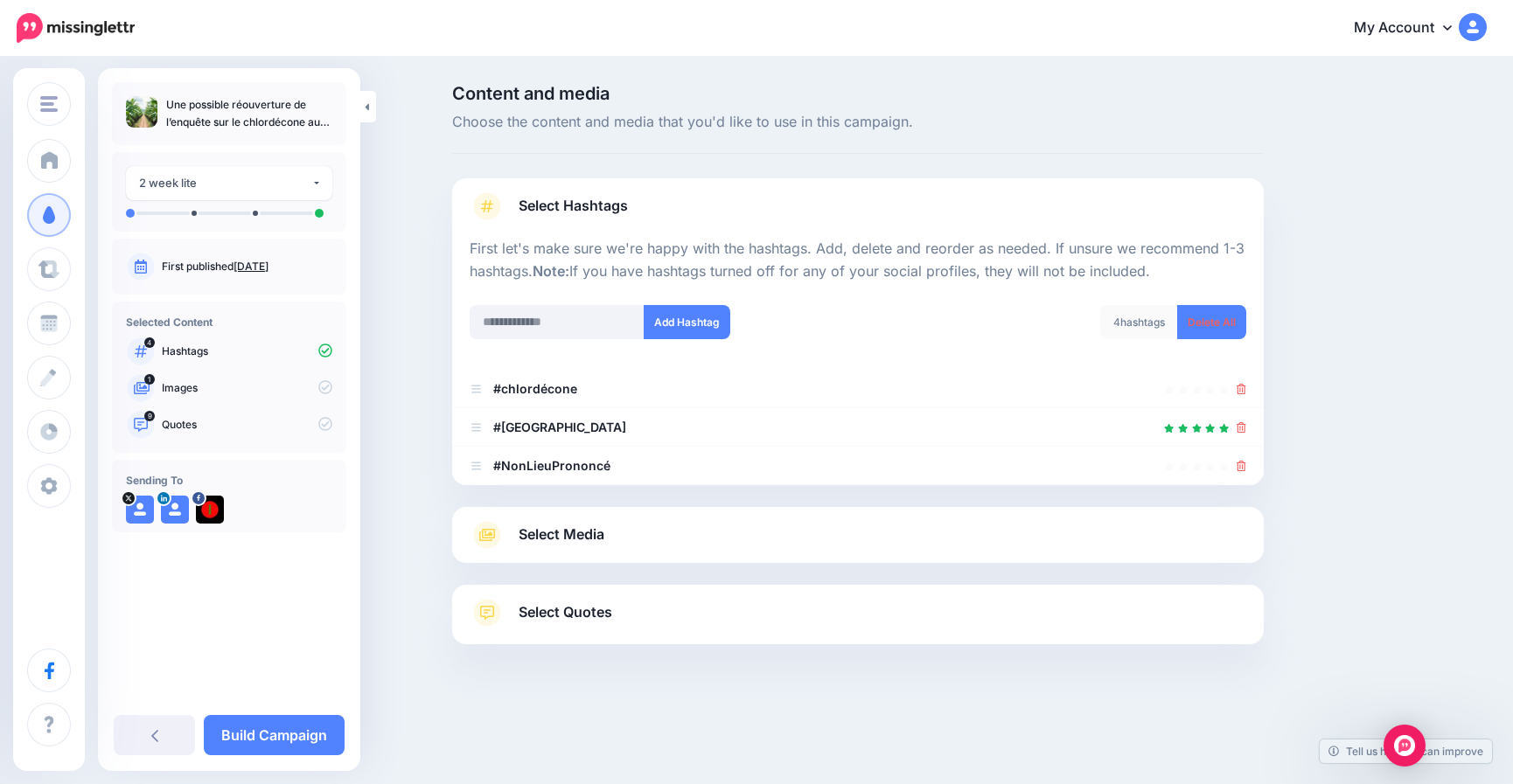
scroll to position [0, 0]
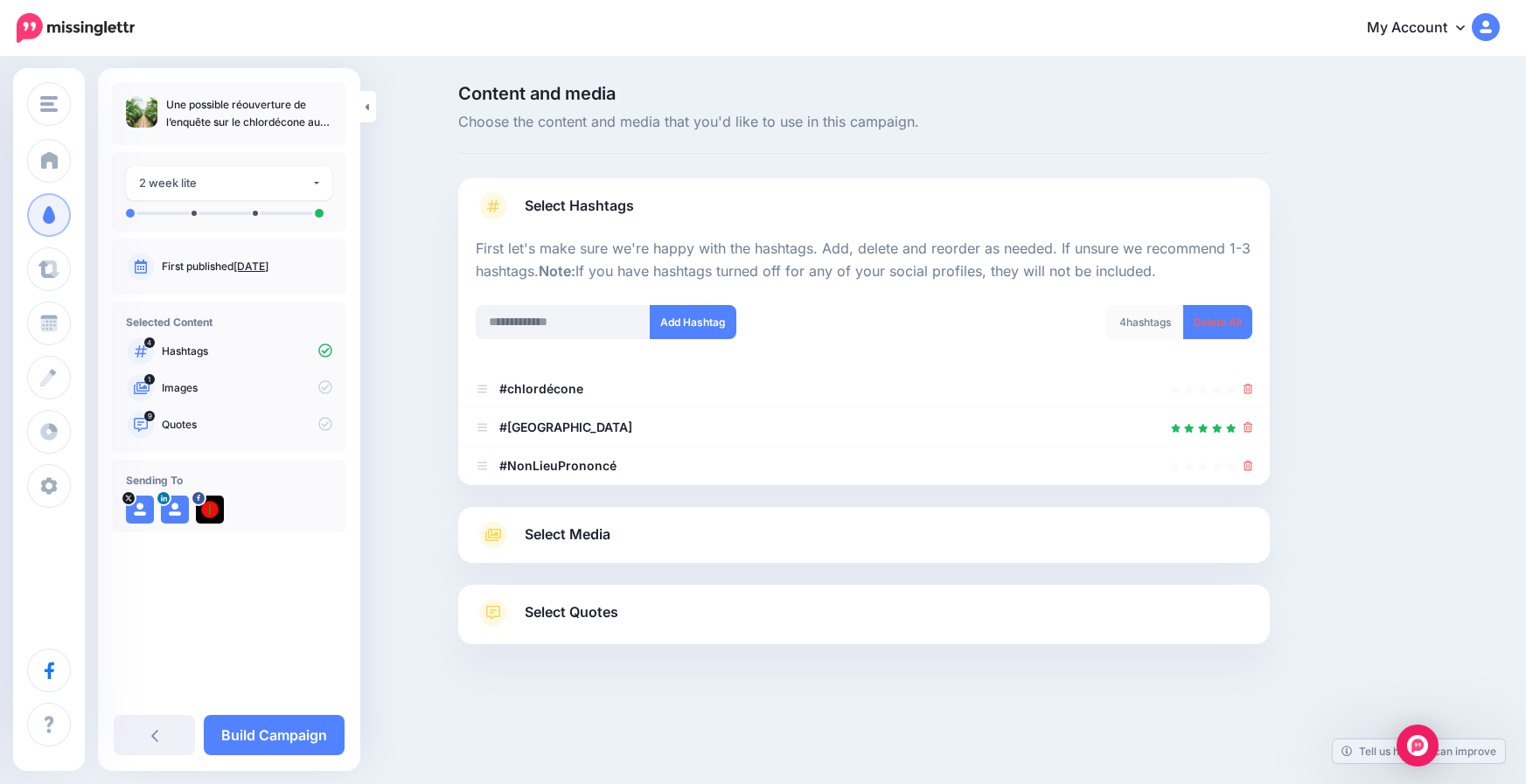
click at [1248, 486] on div at bounding box center [864, 496] width 812 height 22
click at [1251, 466] on icon at bounding box center [1248, 466] width 10 height 11
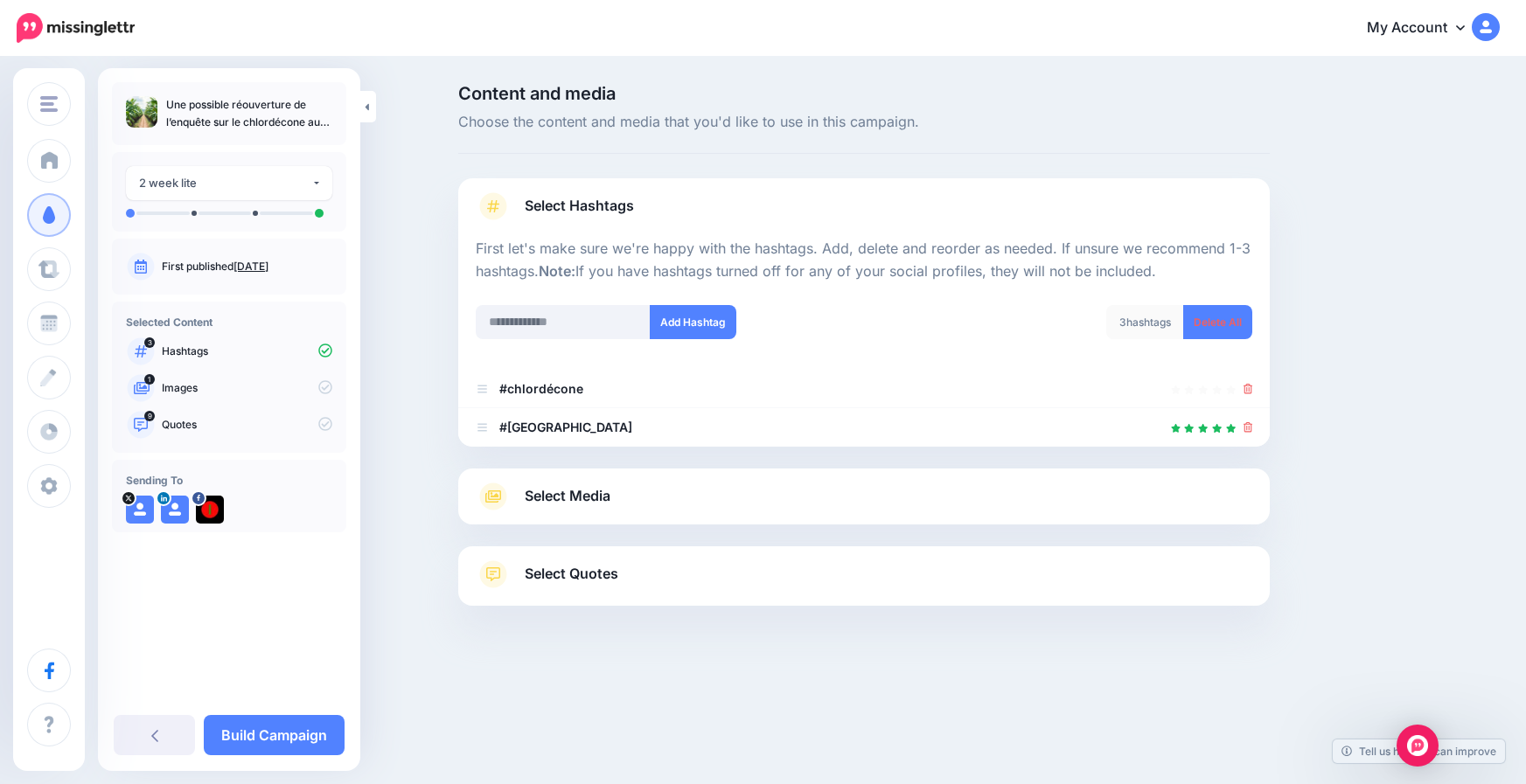
click at [558, 489] on span "Select Media" at bounding box center [568, 496] width 86 height 24
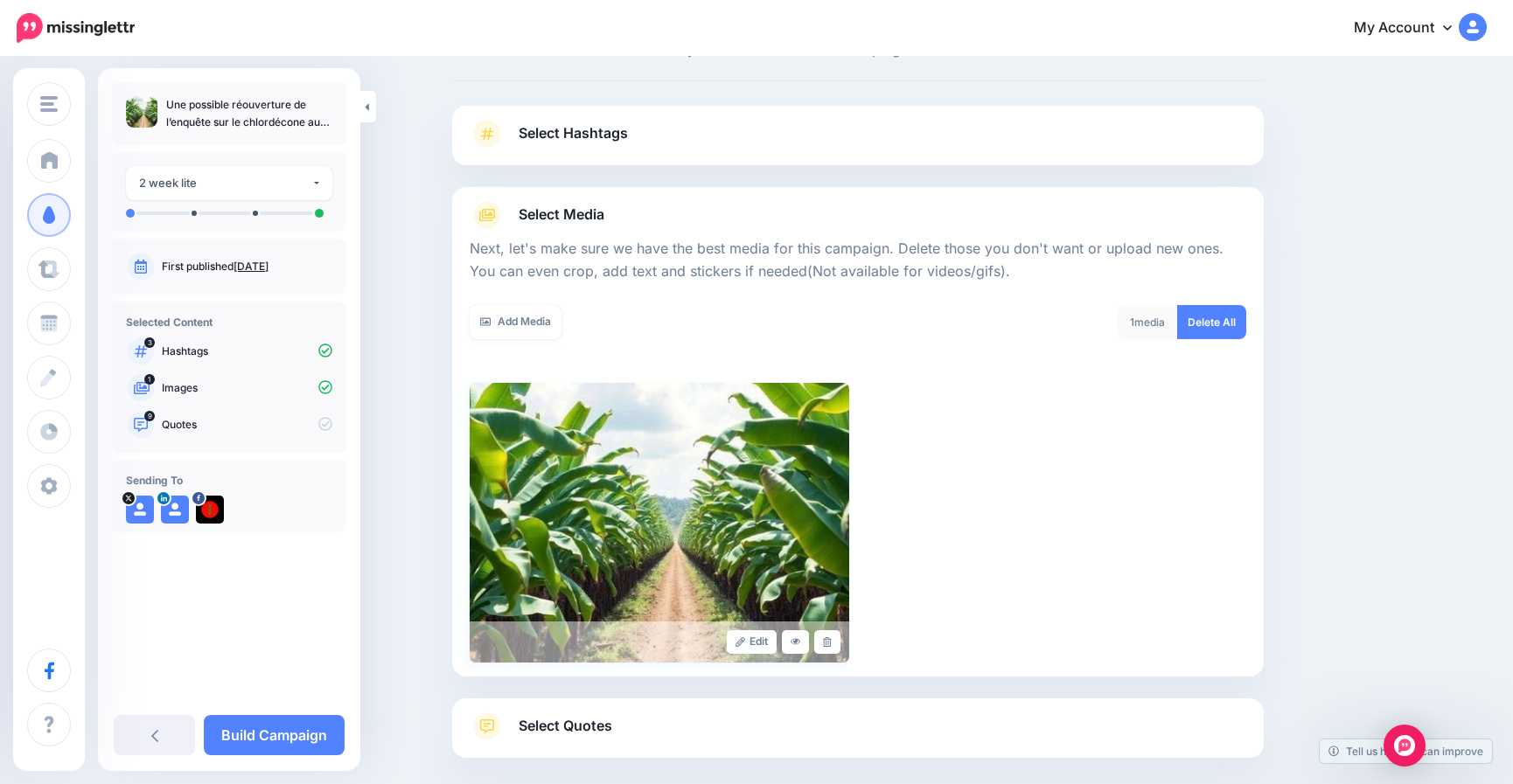
scroll to position [160, 0]
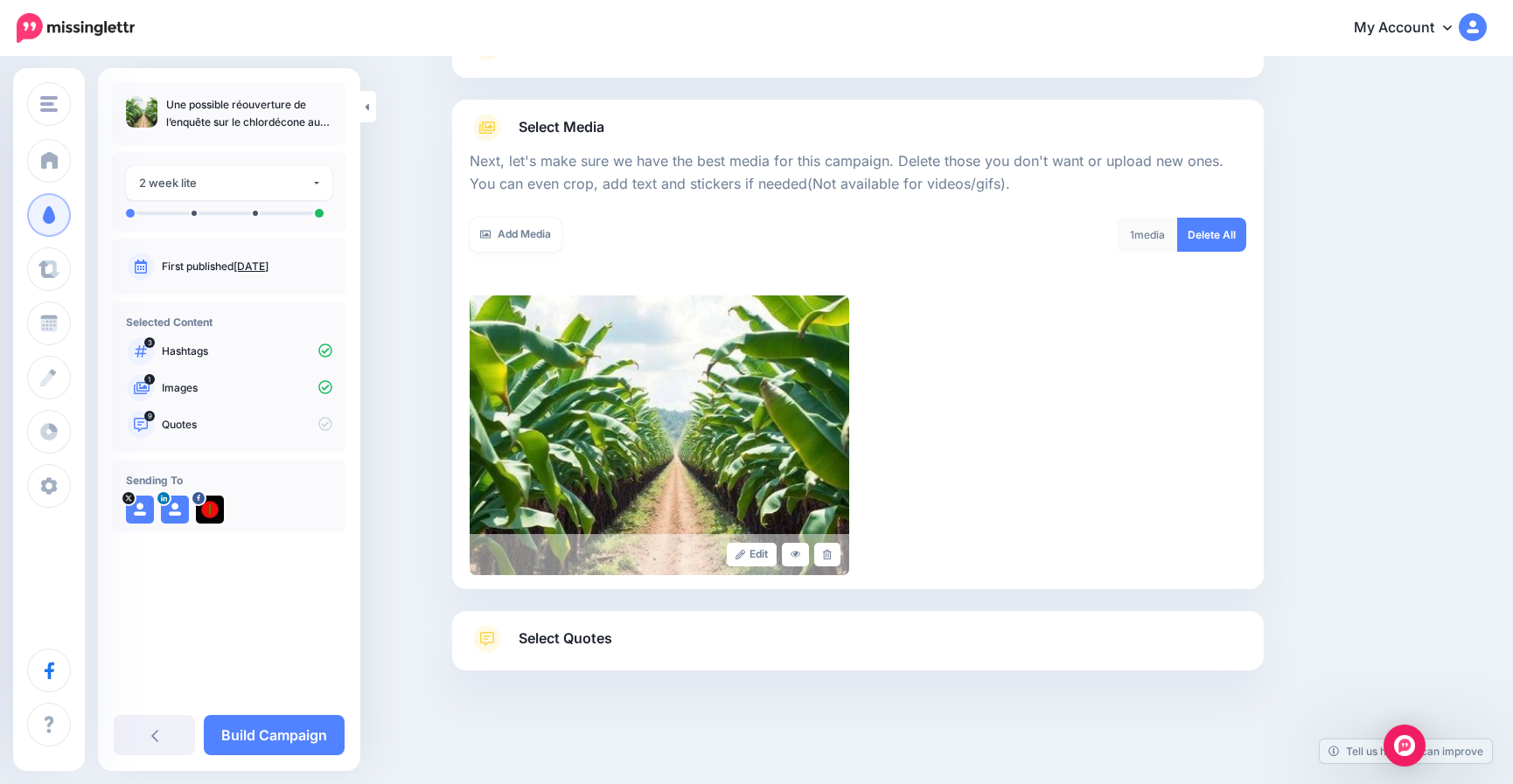
click at [561, 628] on span "Select Quotes" at bounding box center [566, 638] width 94 height 24
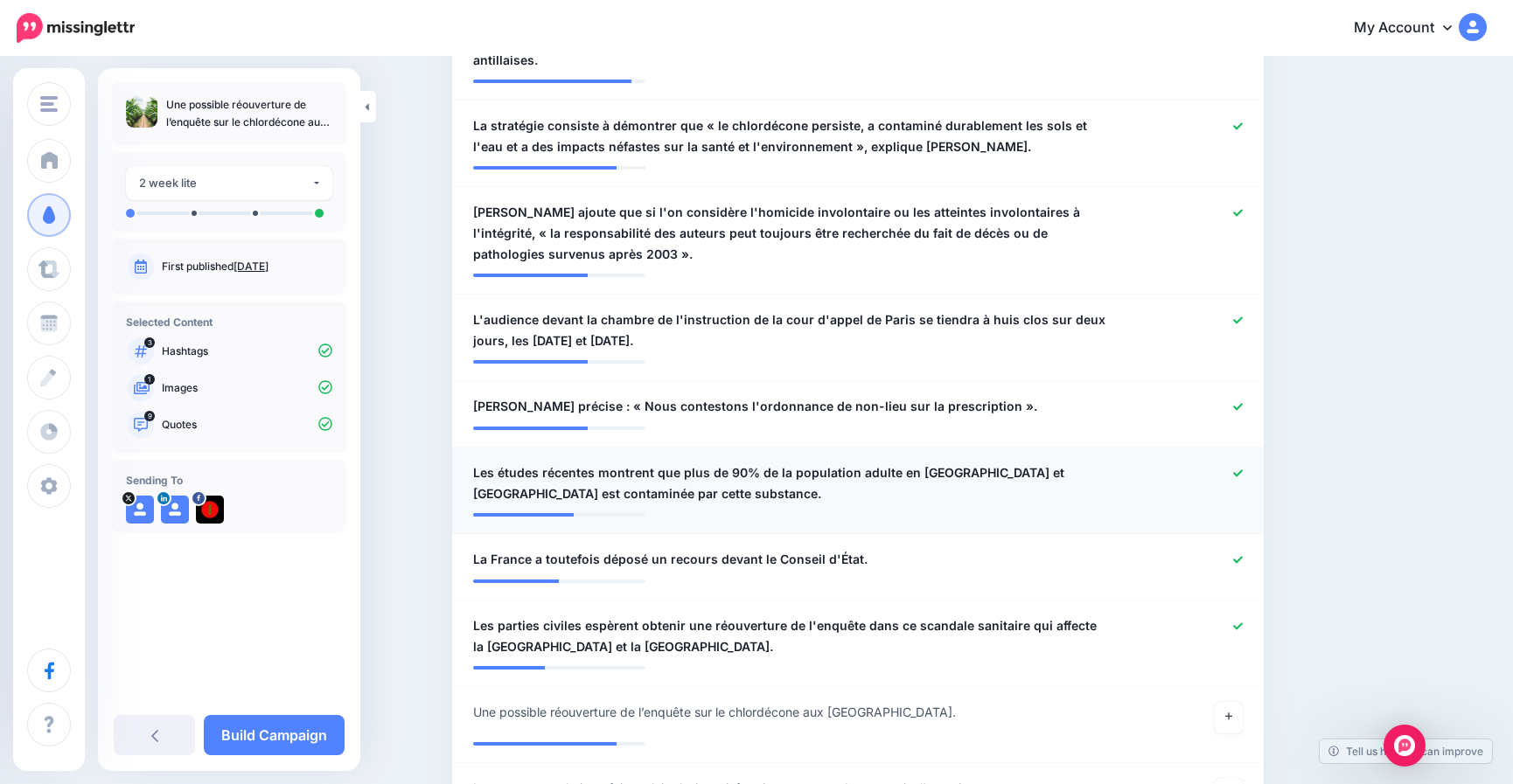
scroll to position [685, 0]
click at [1243, 468] on icon at bounding box center [1238, 472] width 10 height 10
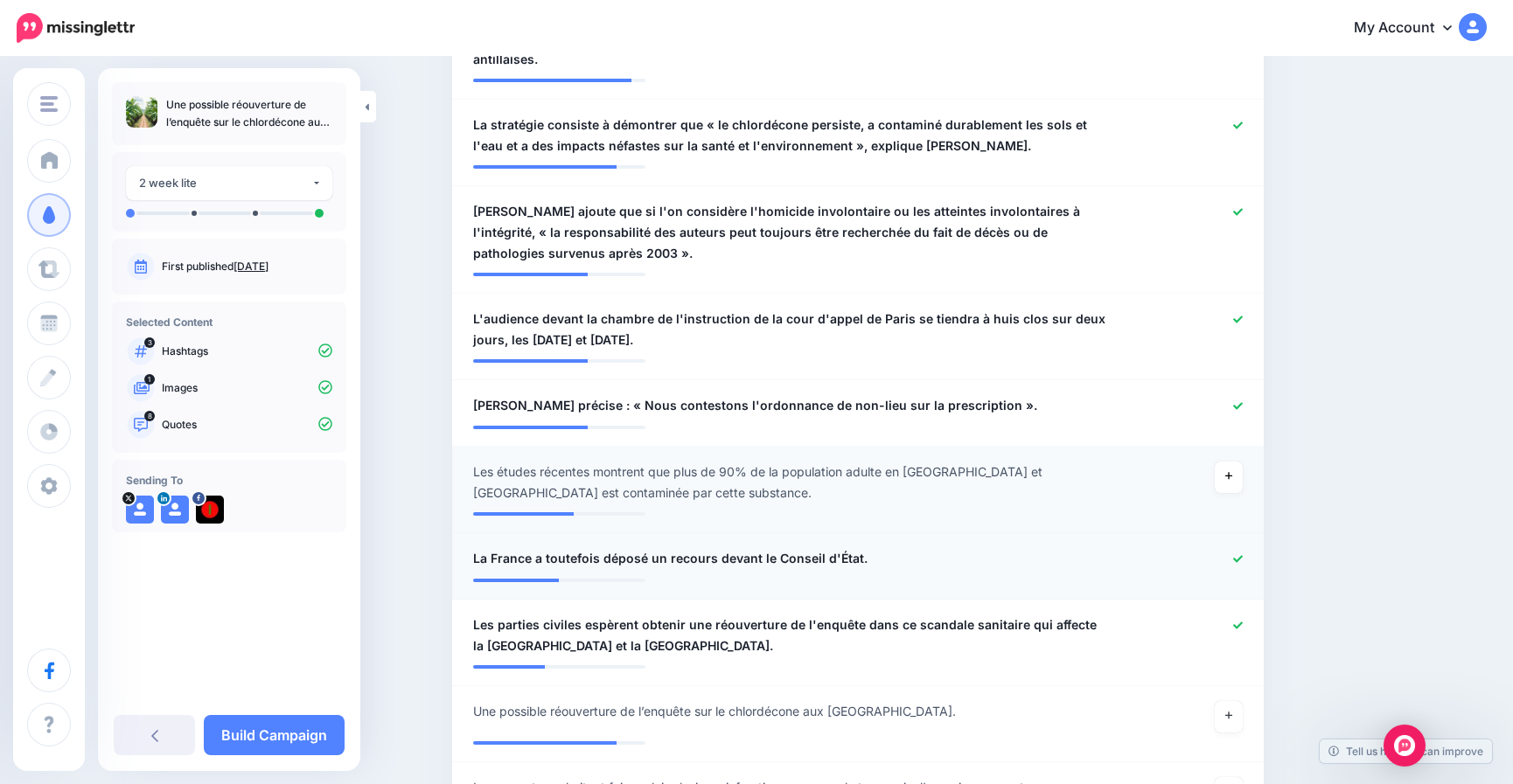
click at [1243, 558] on icon at bounding box center [1238, 559] width 10 height 10
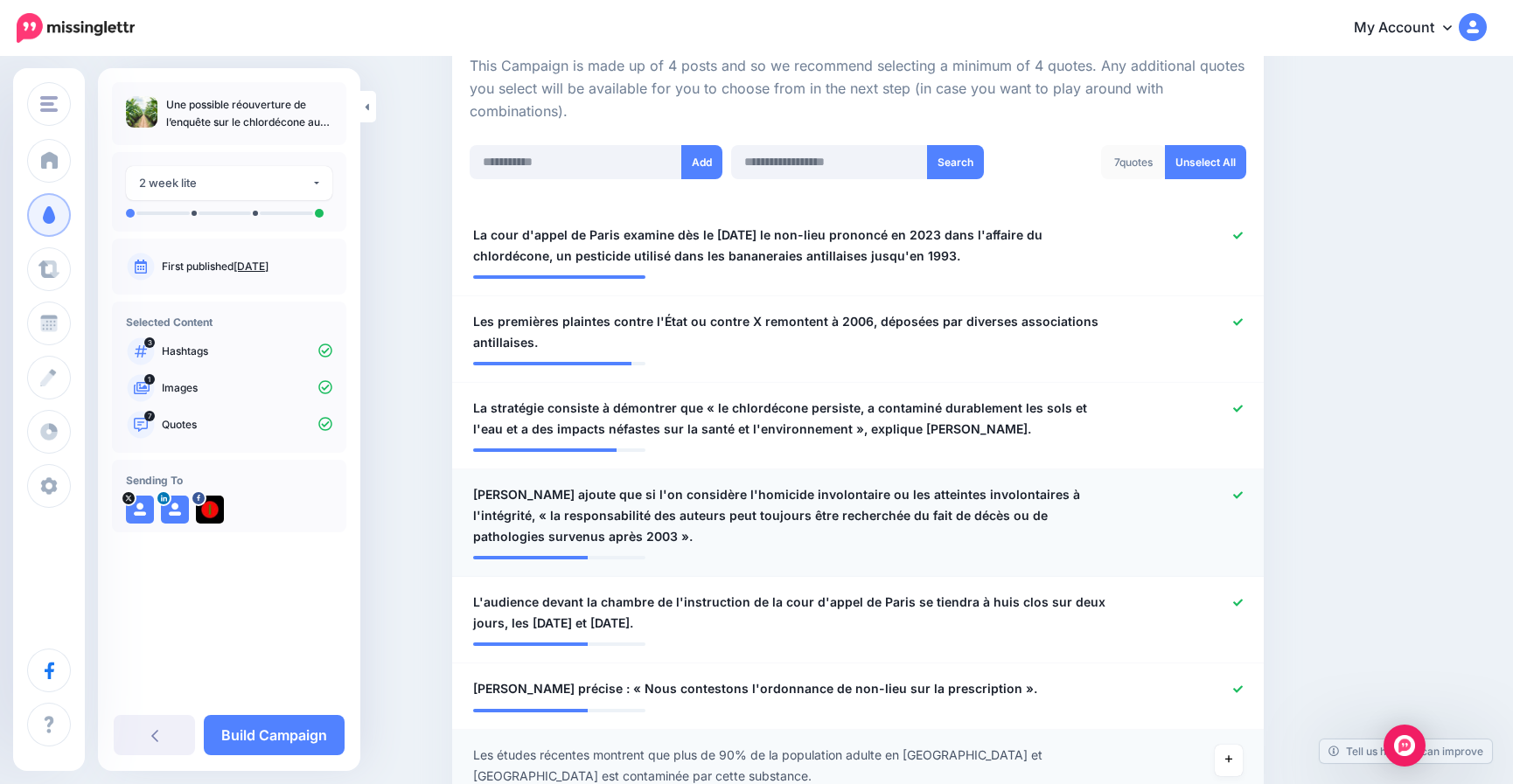
scroll to position [422, 0]
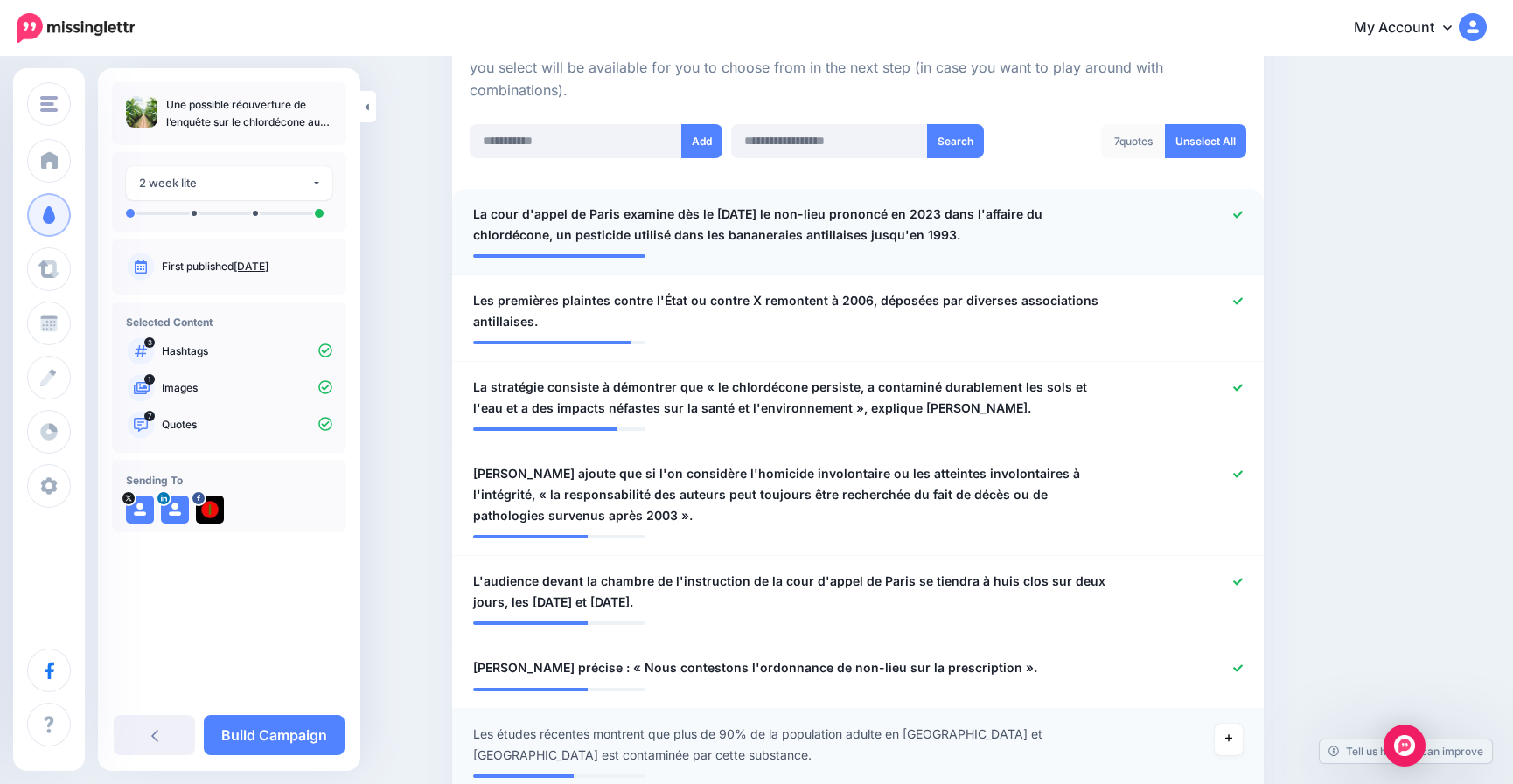
click at [1243, 209] on icon at bounding box center [1238, 214] width 10 height 10
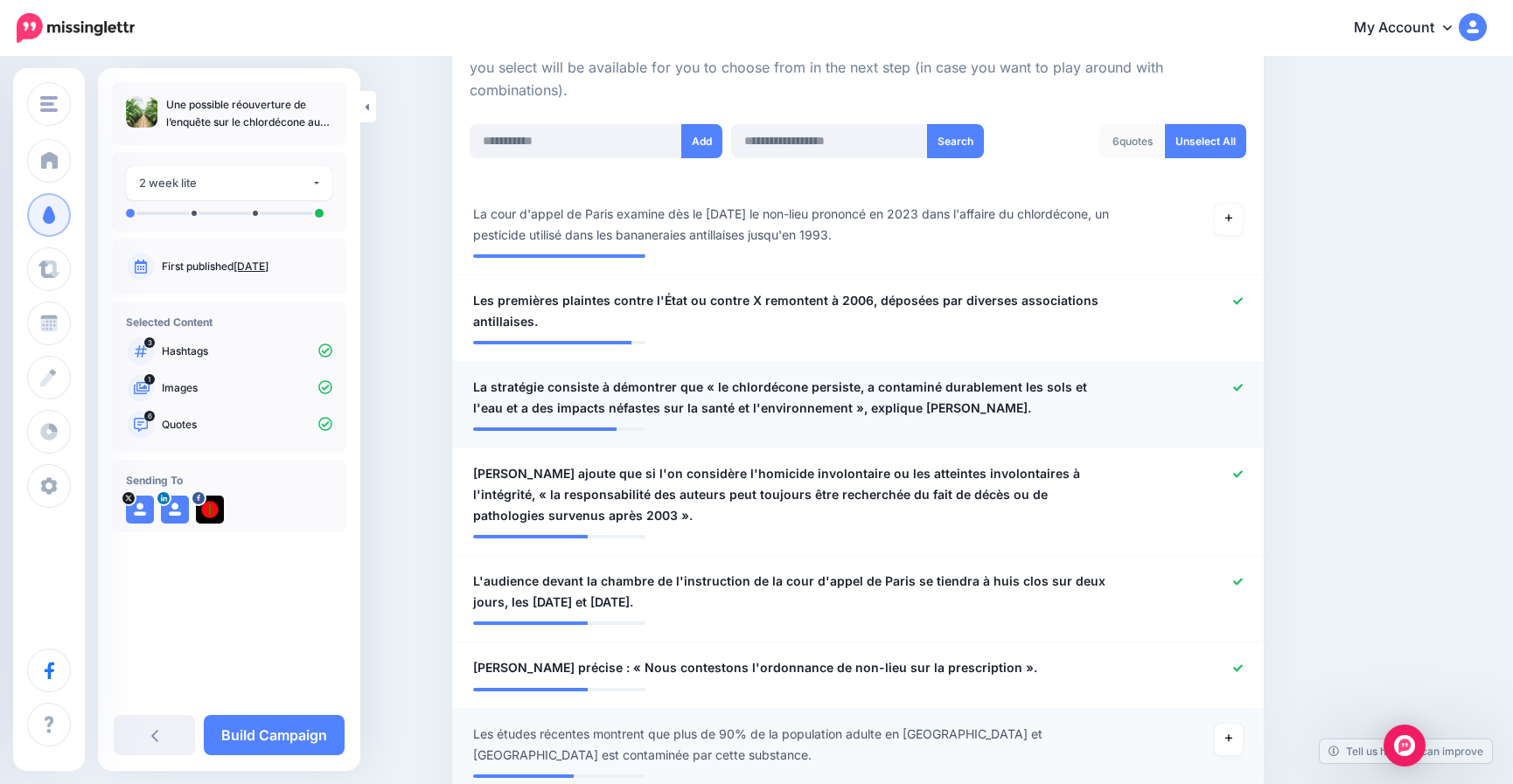
click at [1243, 383] on icon at bounding box center [1238, 387] width 10 height 10
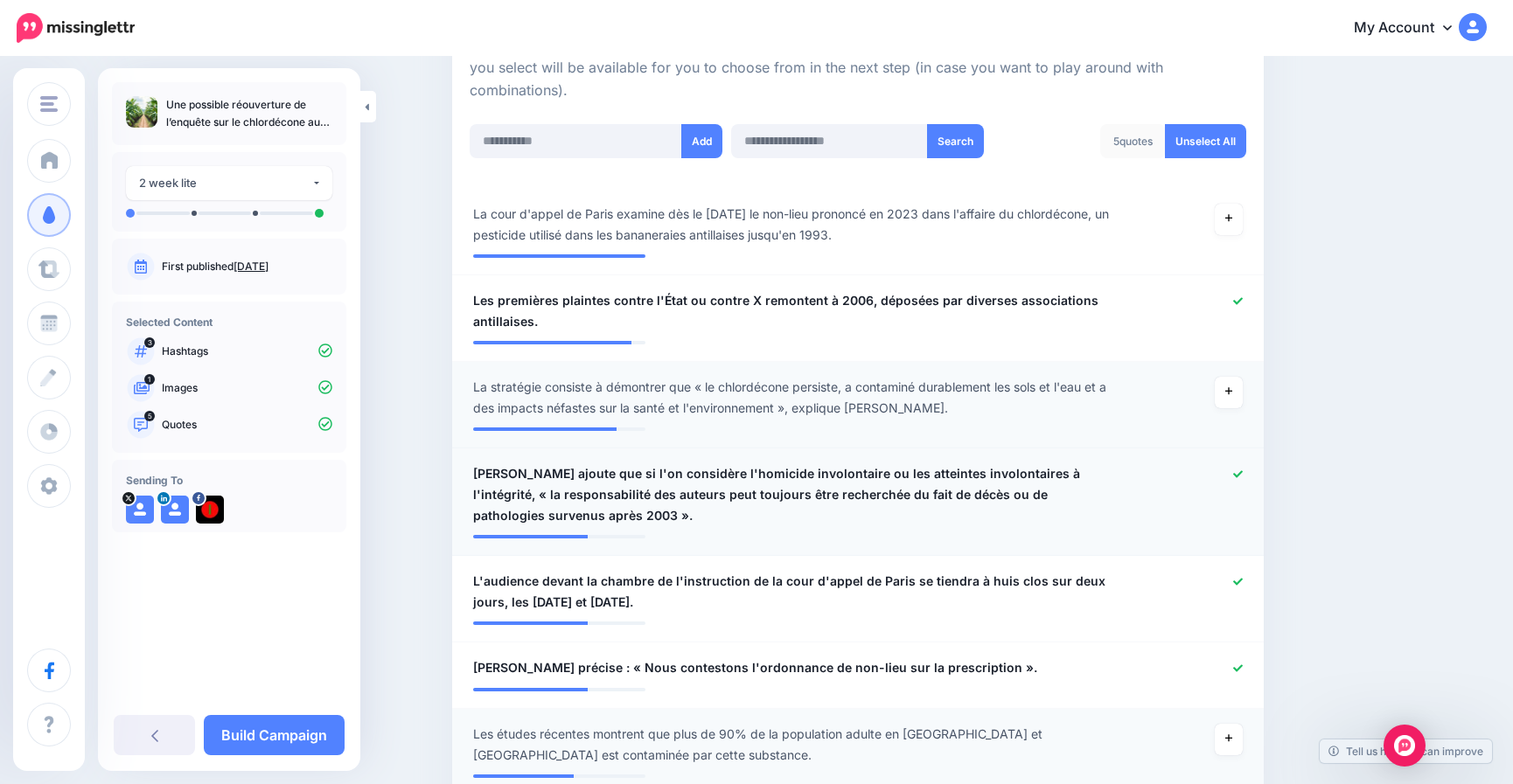
click at [1243, 474] on icon at bounding box center [1238, 474] width 10 height 10
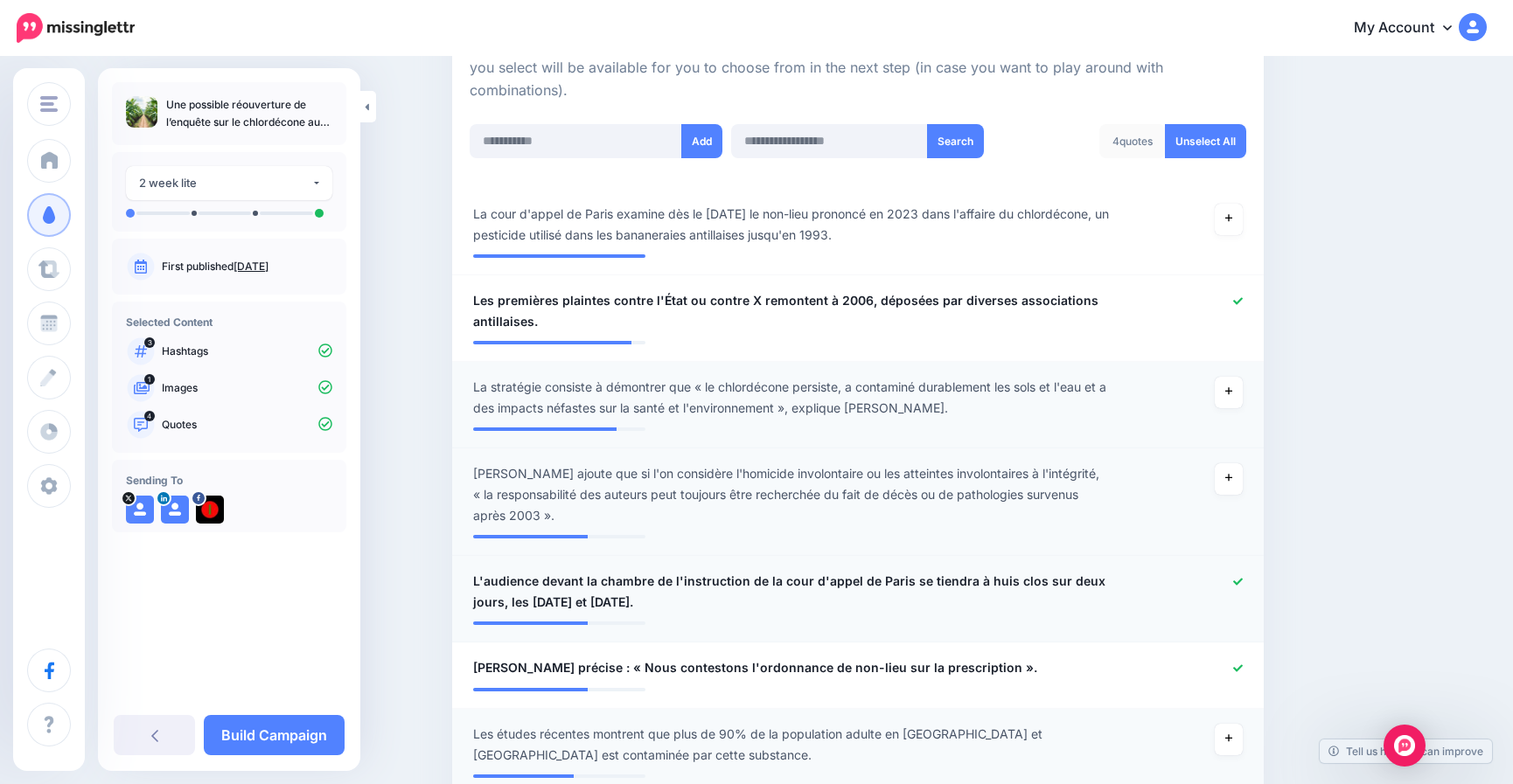
click at [1250, 578] on div at bounding box center [1189, 591] width 133 height 42
click at [1243, 577] on icon at bounding box center [1238, 582] width 10 height 10
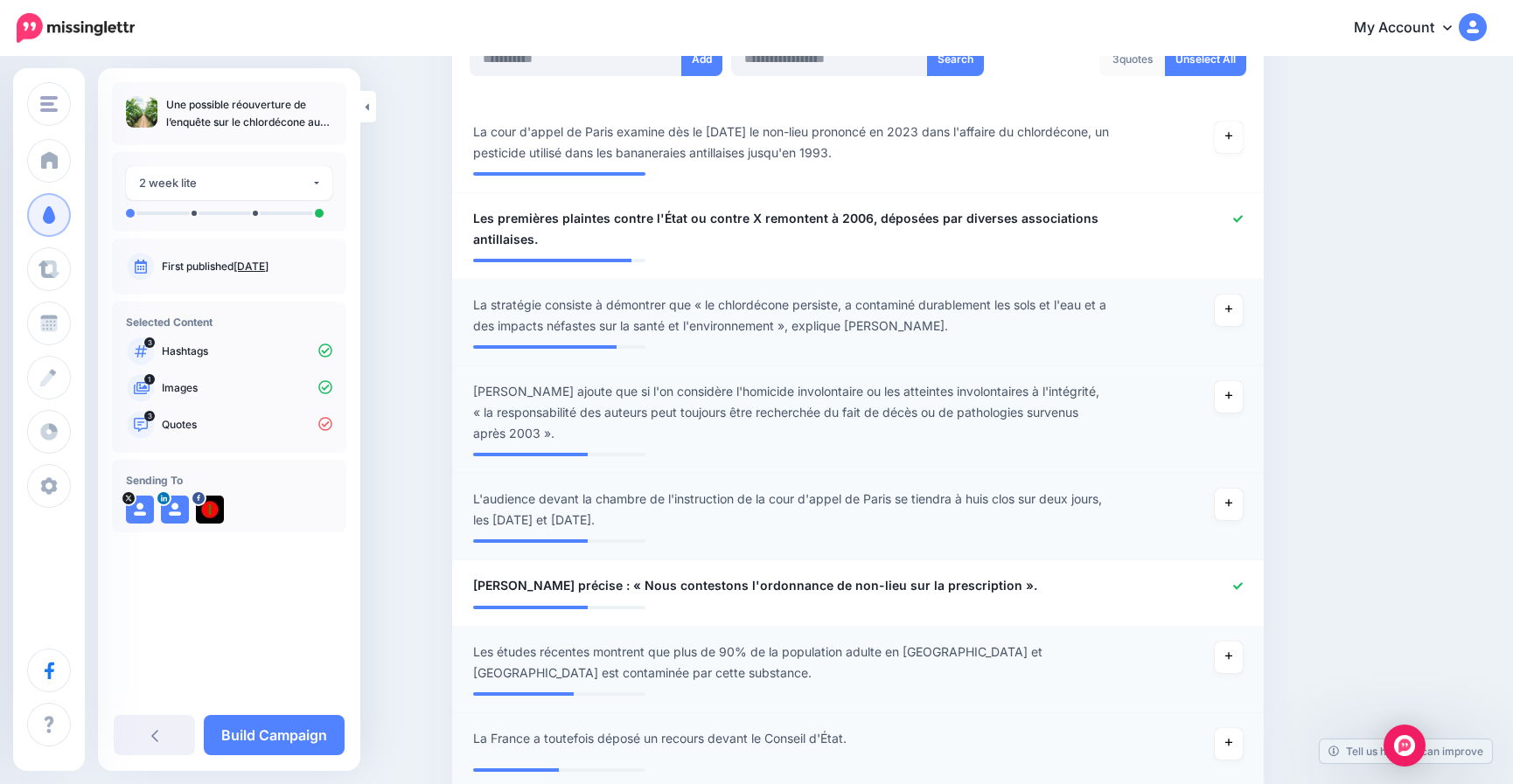
scroll to position [773, 0]
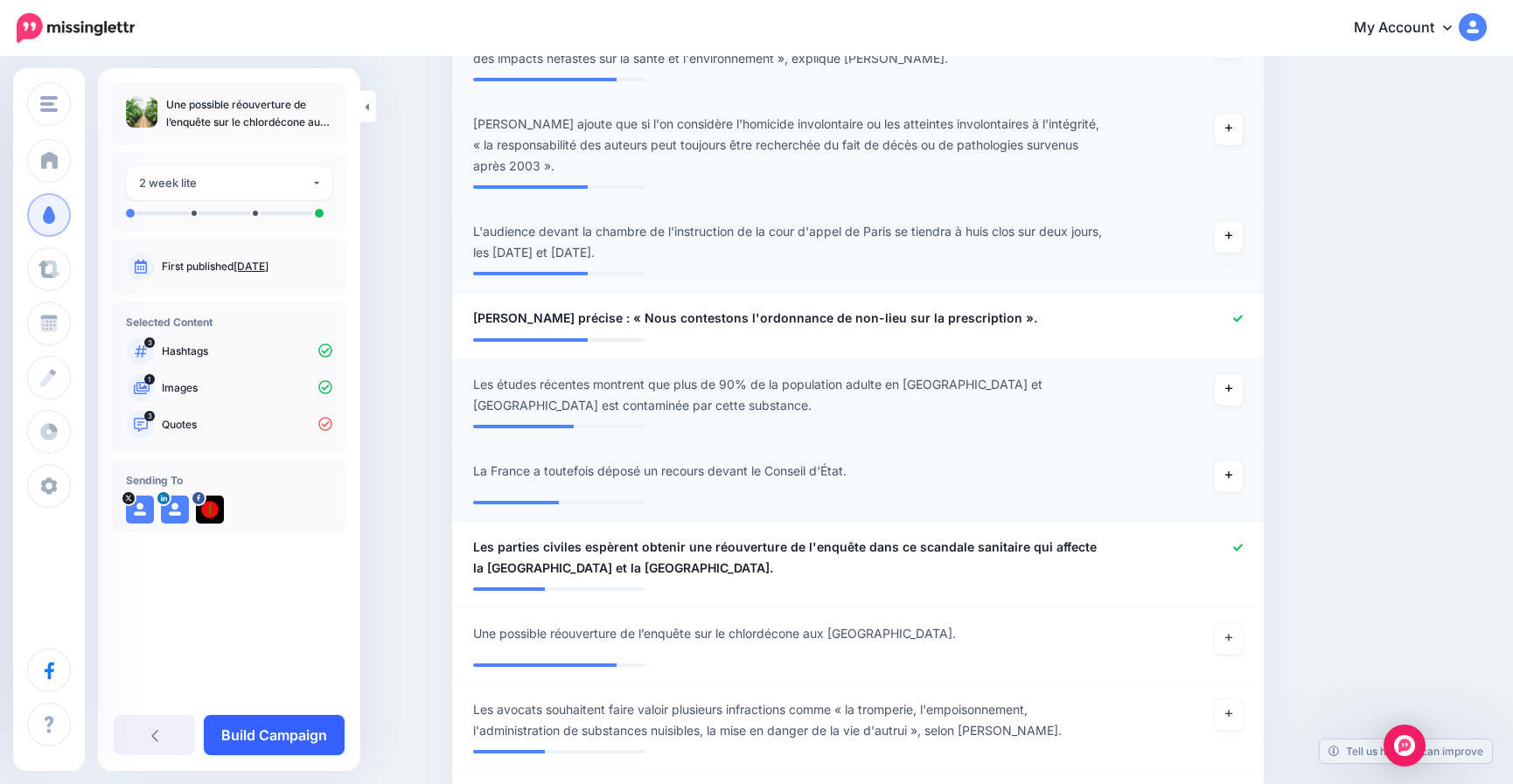
click at [294, 728] on link "Build Campaign" at bounding box center [273, 735] width 141 height 41
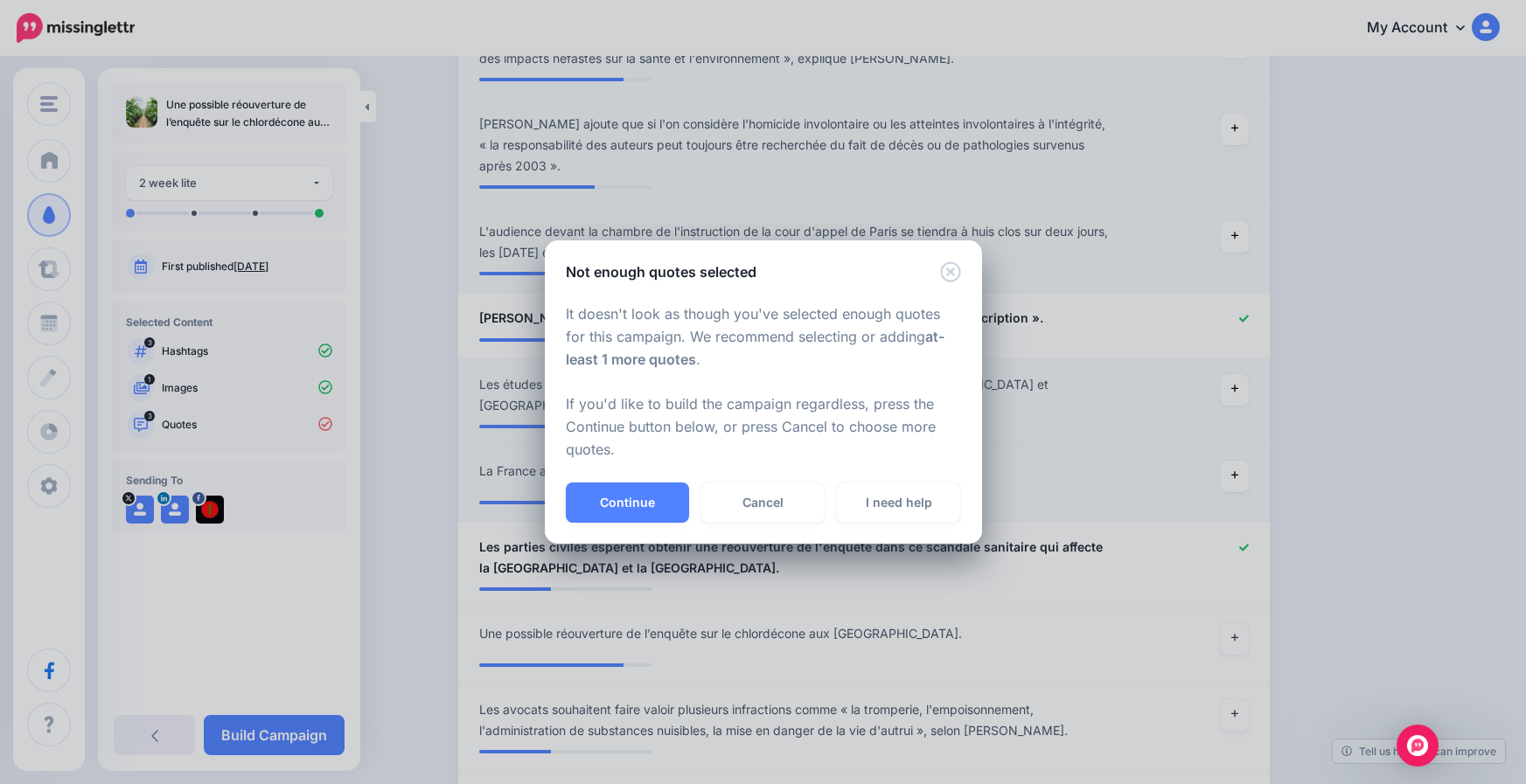
click at [644, 498] on button "Continue" at bounding box center [627, 503] width 123 height 41
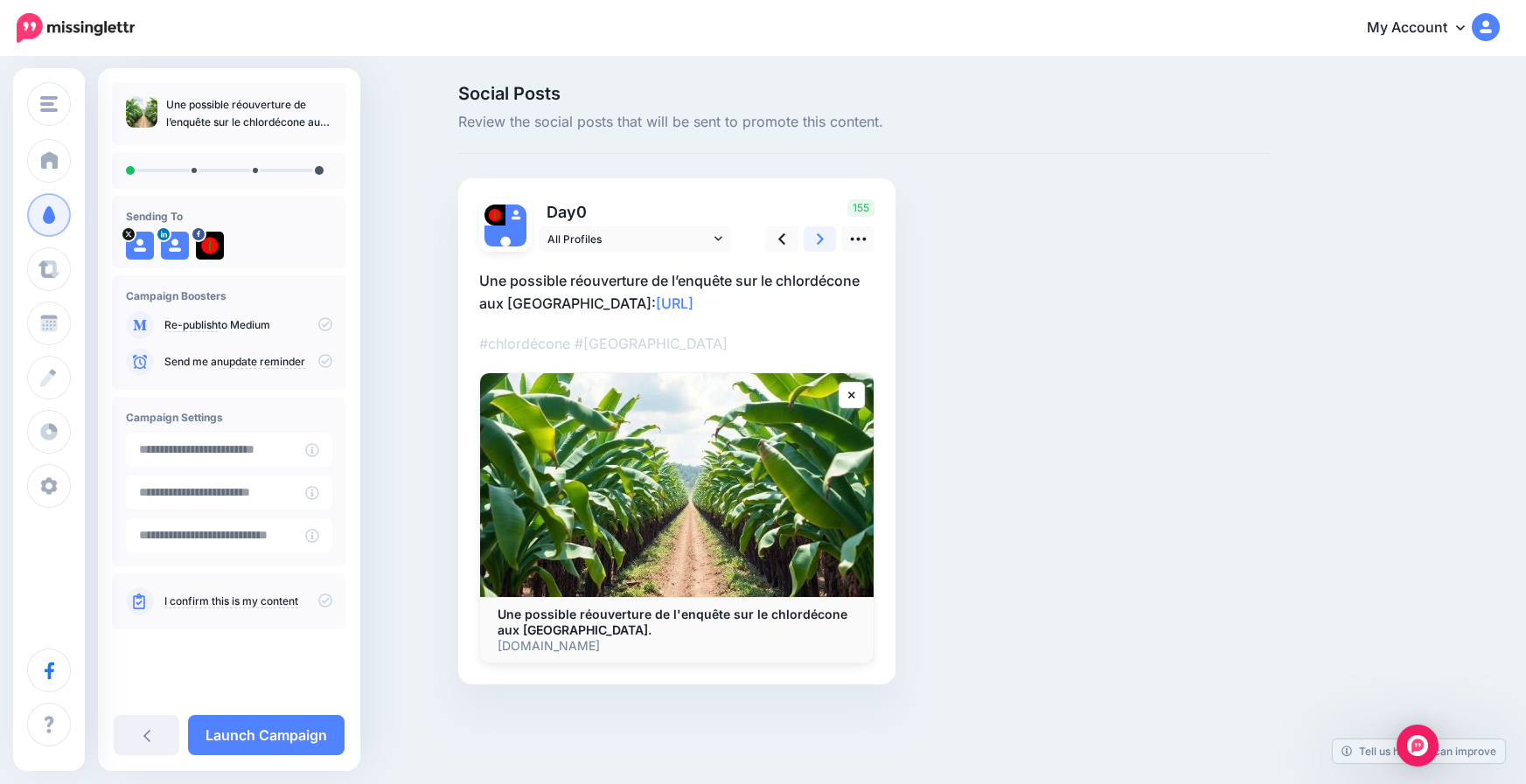
click at [820, 235] on icon at bounding box center [820, 239] width 7 height 19
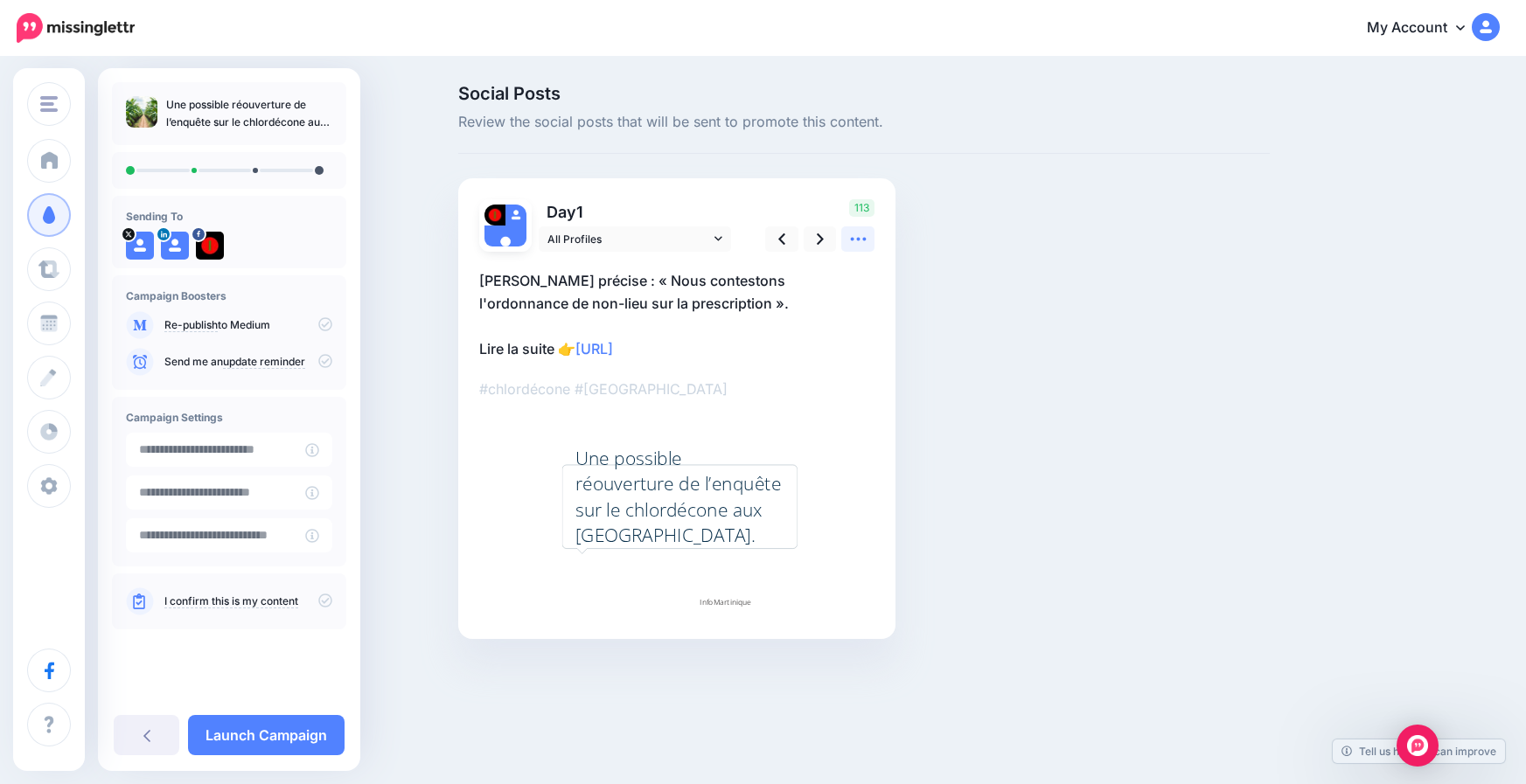
click at [853, 241] on icon at bounding box center [858, 239] width 19 height 19
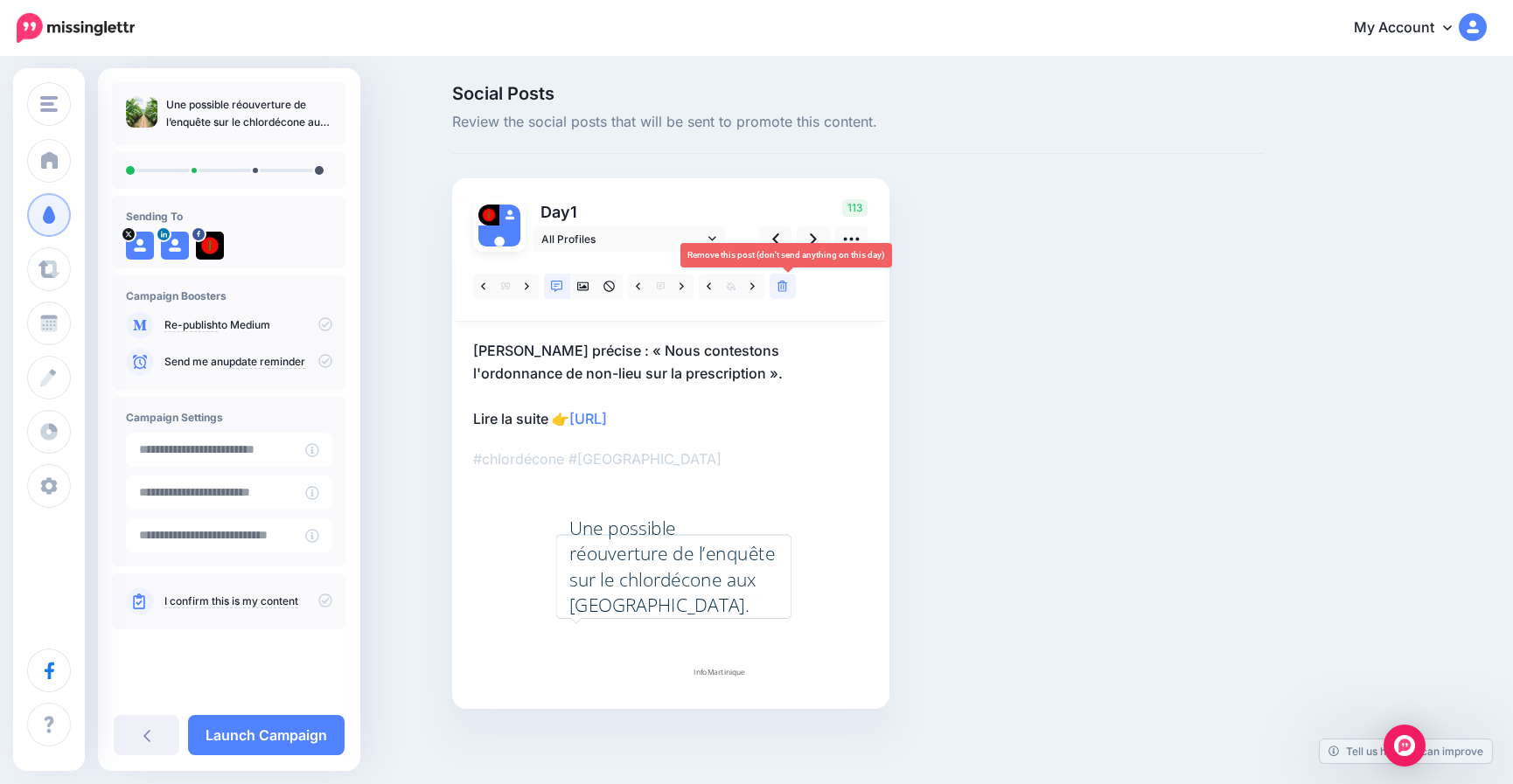
click at [788, 284] on icon at bounding box center [783, 287] width 11 height 12
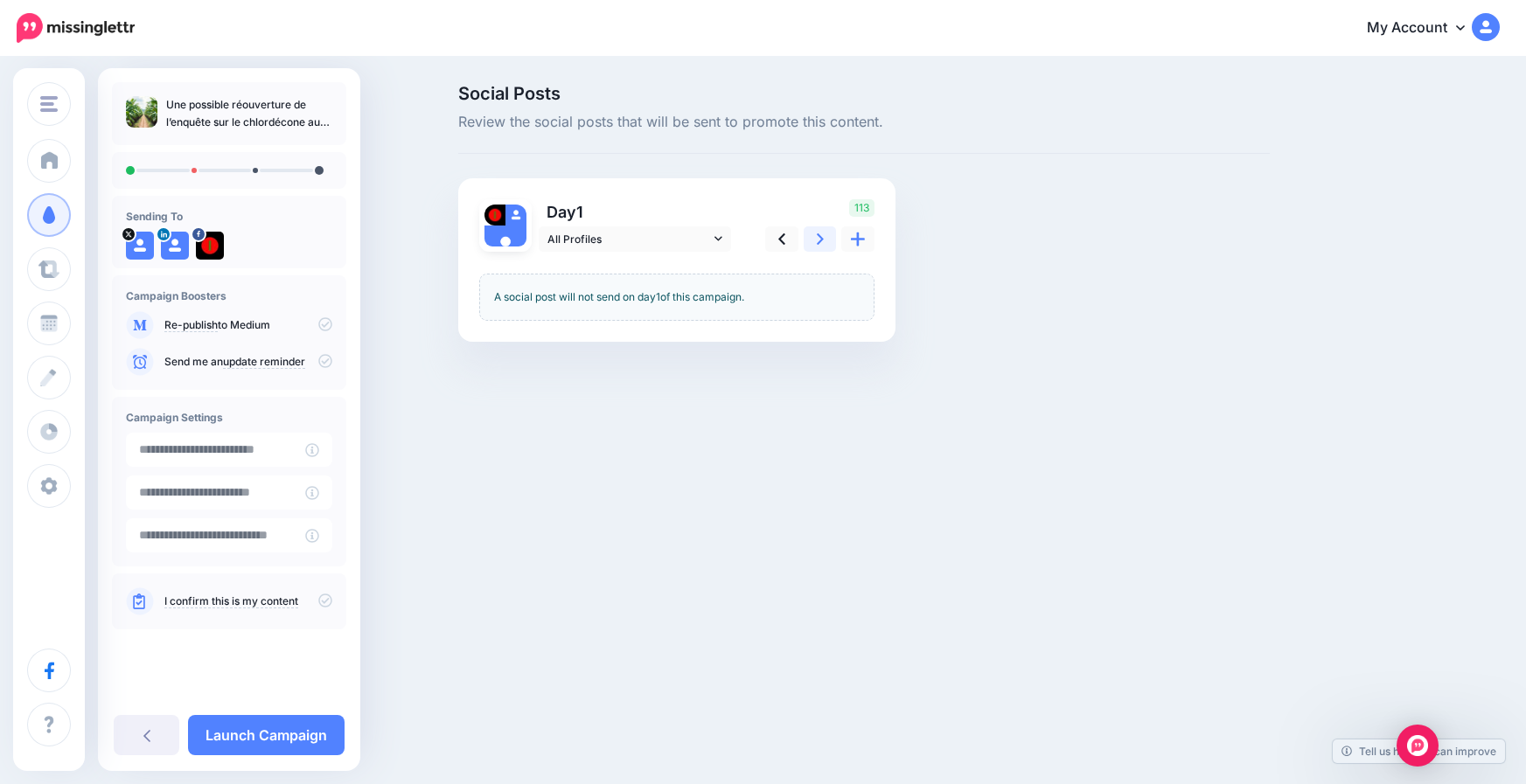
click at [817, 237] on icon at bounding box center [820, 239] width 7 height 19
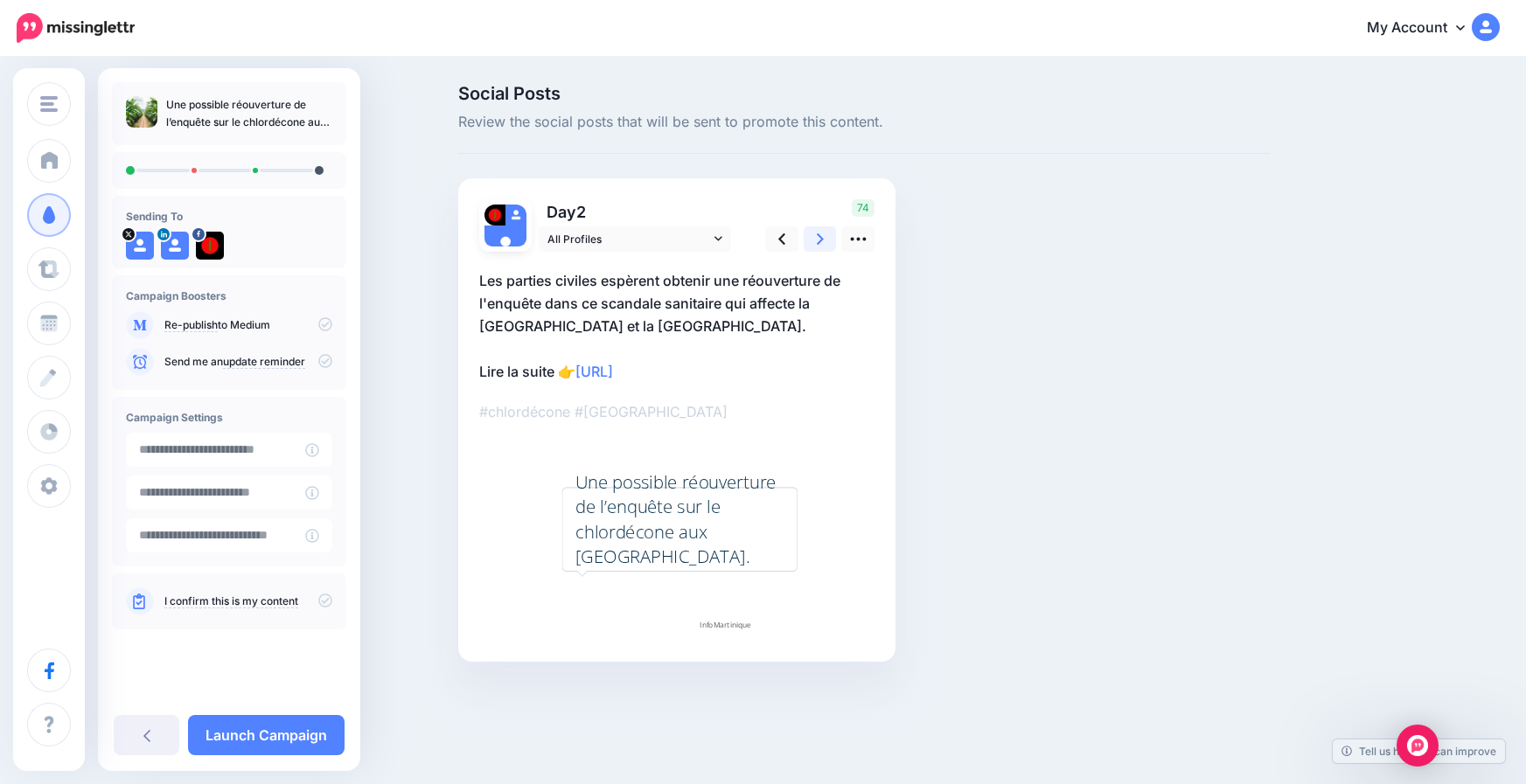
click at [820, 235] on icon at bounding box center [820, 239] width 7 height 19
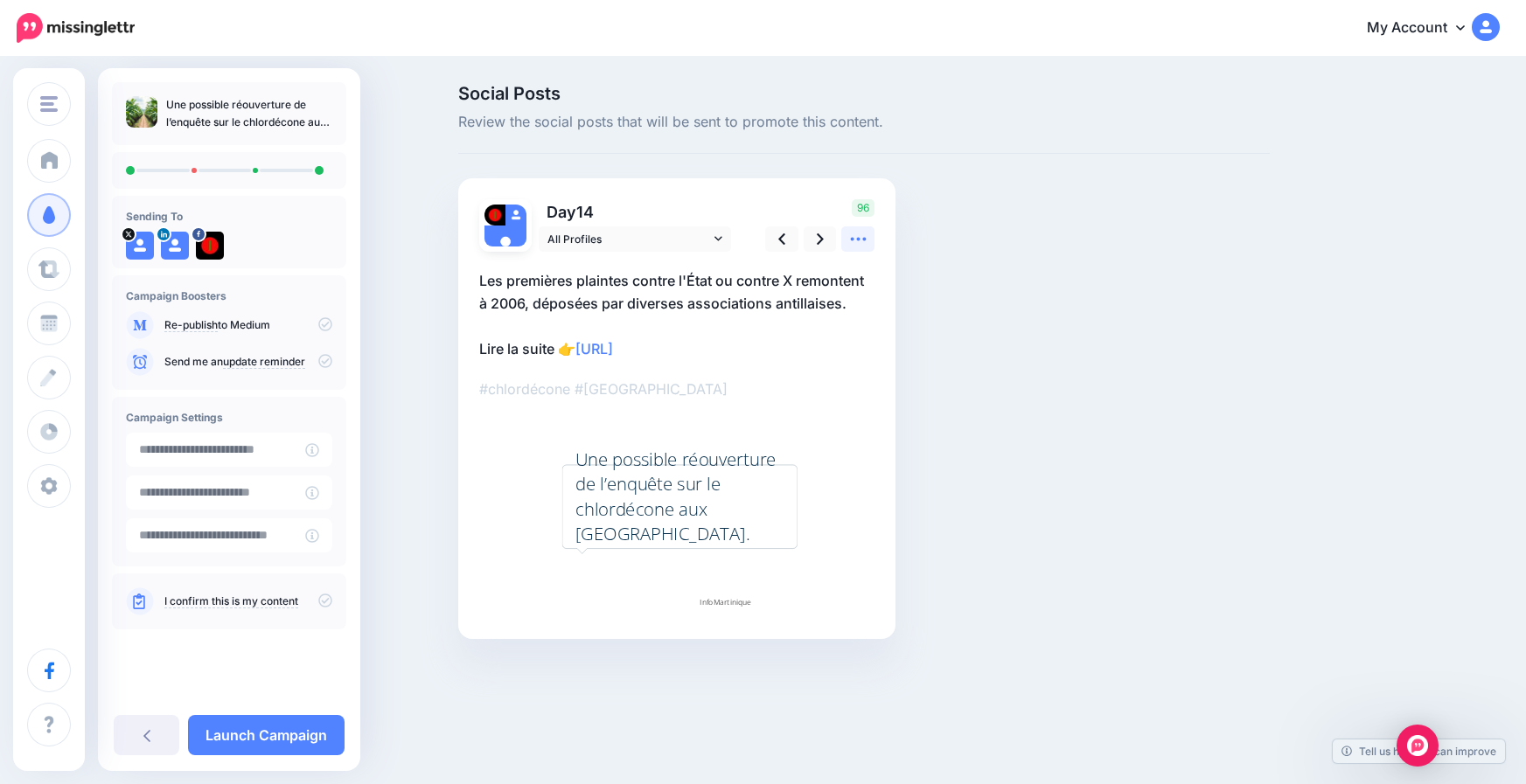
click at [859, 238] on icon at bounding box center [858, 239] width 19 height 19
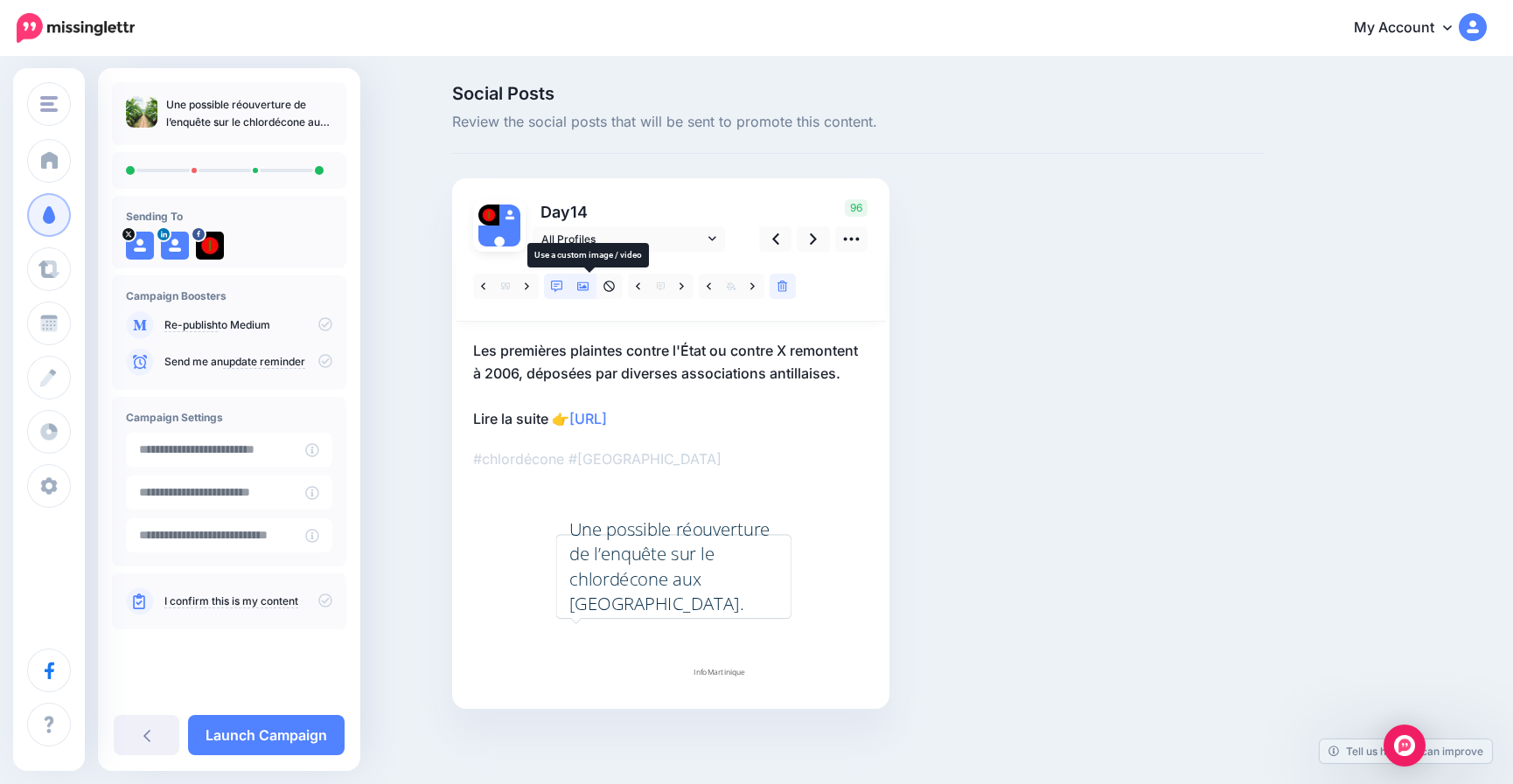
click at [587, 284] on icon at bounding box center [584, 287] width 12 height 12
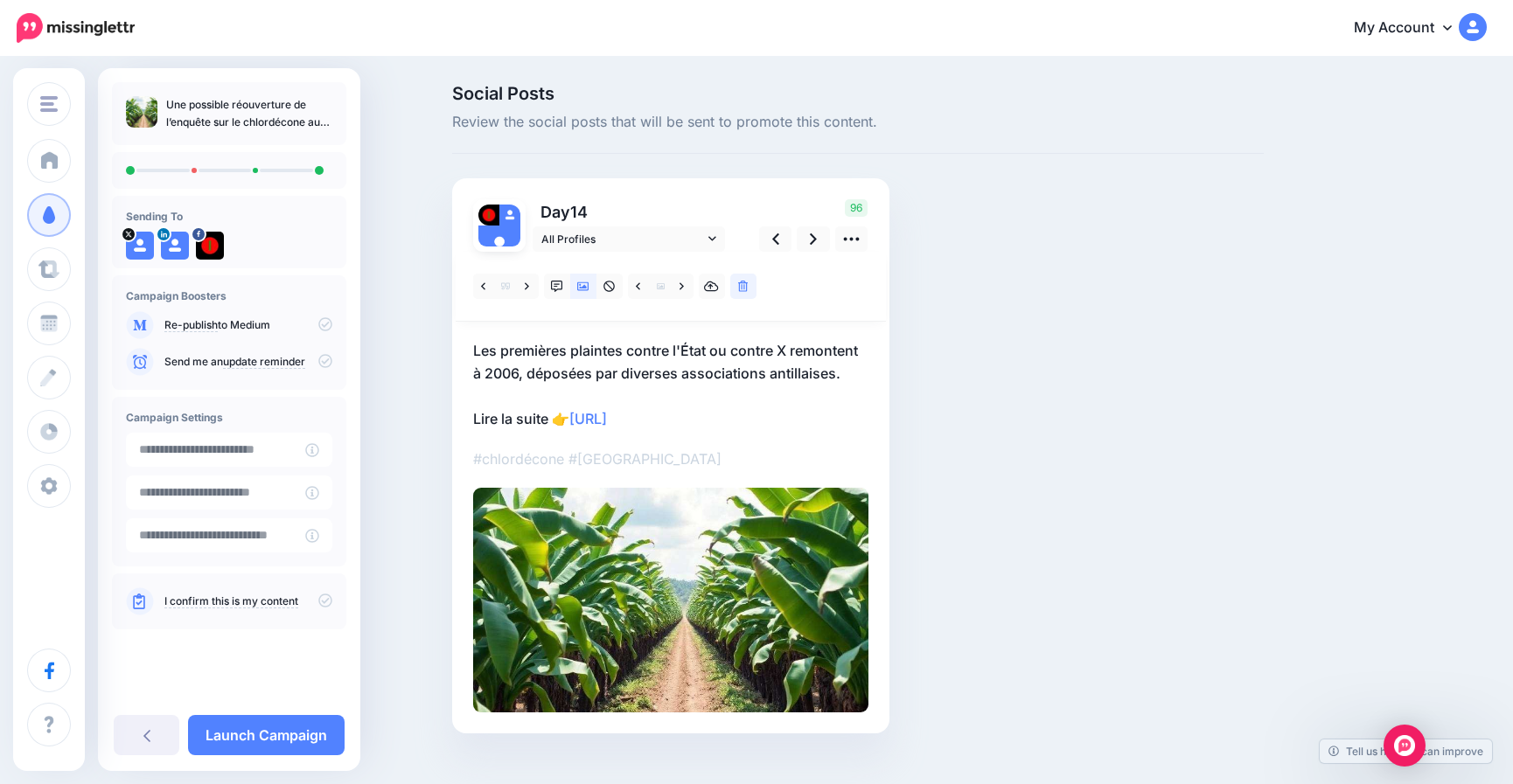
click at [325, 600] on icon at bounding box center [325, 601] width 14 height 14
click at [304, 731] on link "Launch Campaign" at bounding box center [266, 735] width 157 height 41
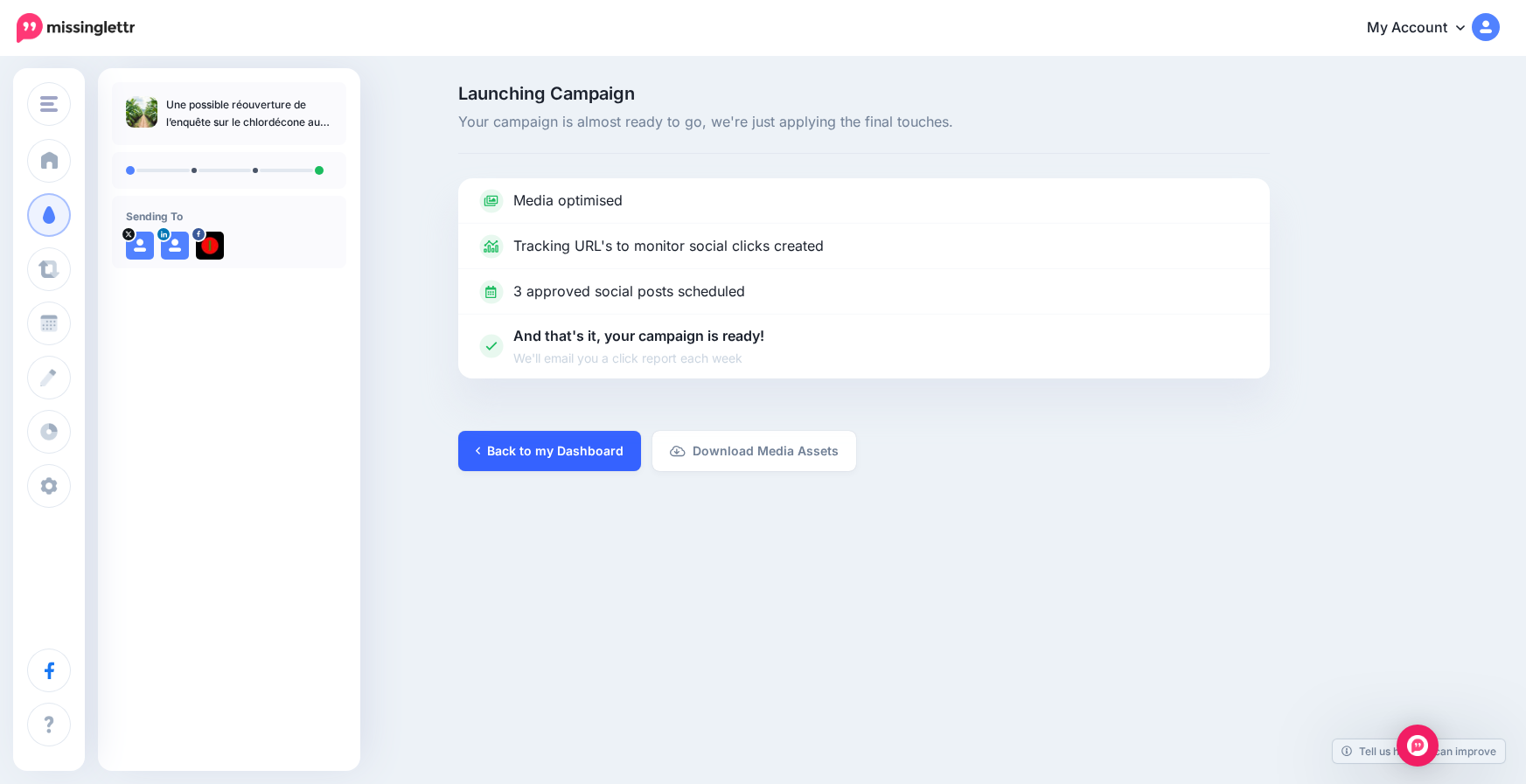
click at [562, 449] on link "Back to my Dashboard" at bounding box center [549, 452] width 183 height 41
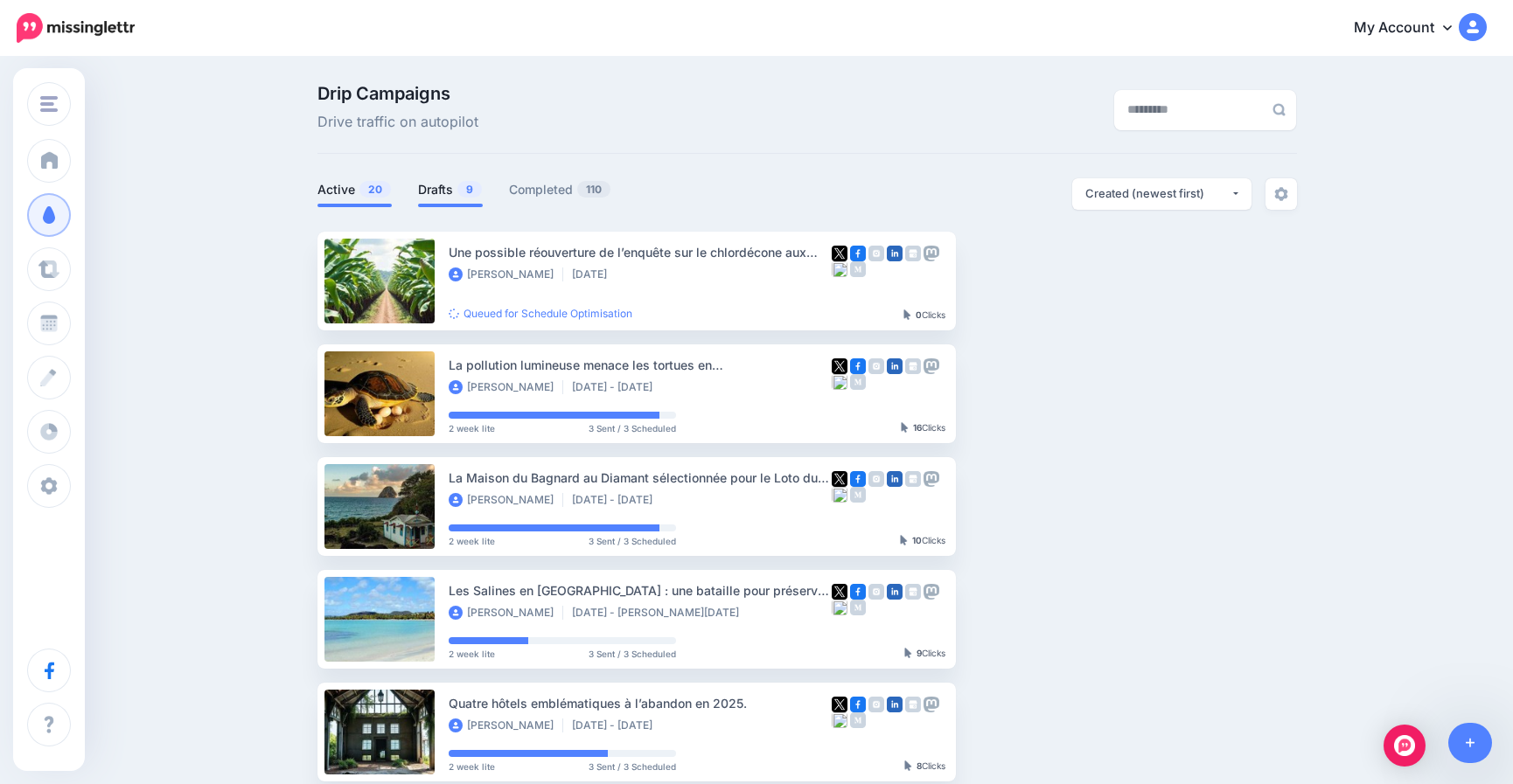
click at [450, 186] on link "Drafts 9" at bounding box center [450, 190] width 65 height 21
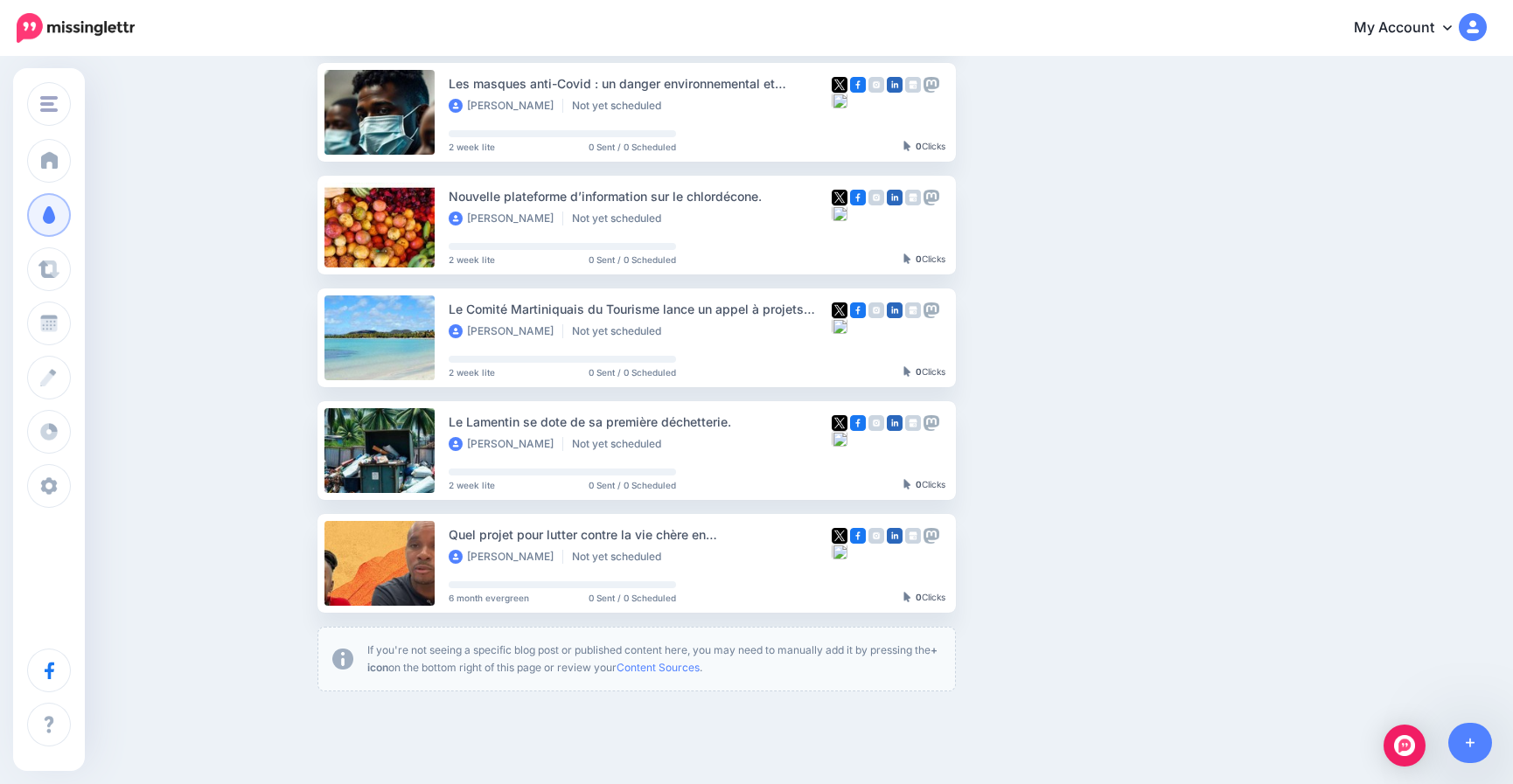
scroll to position [615, 0]
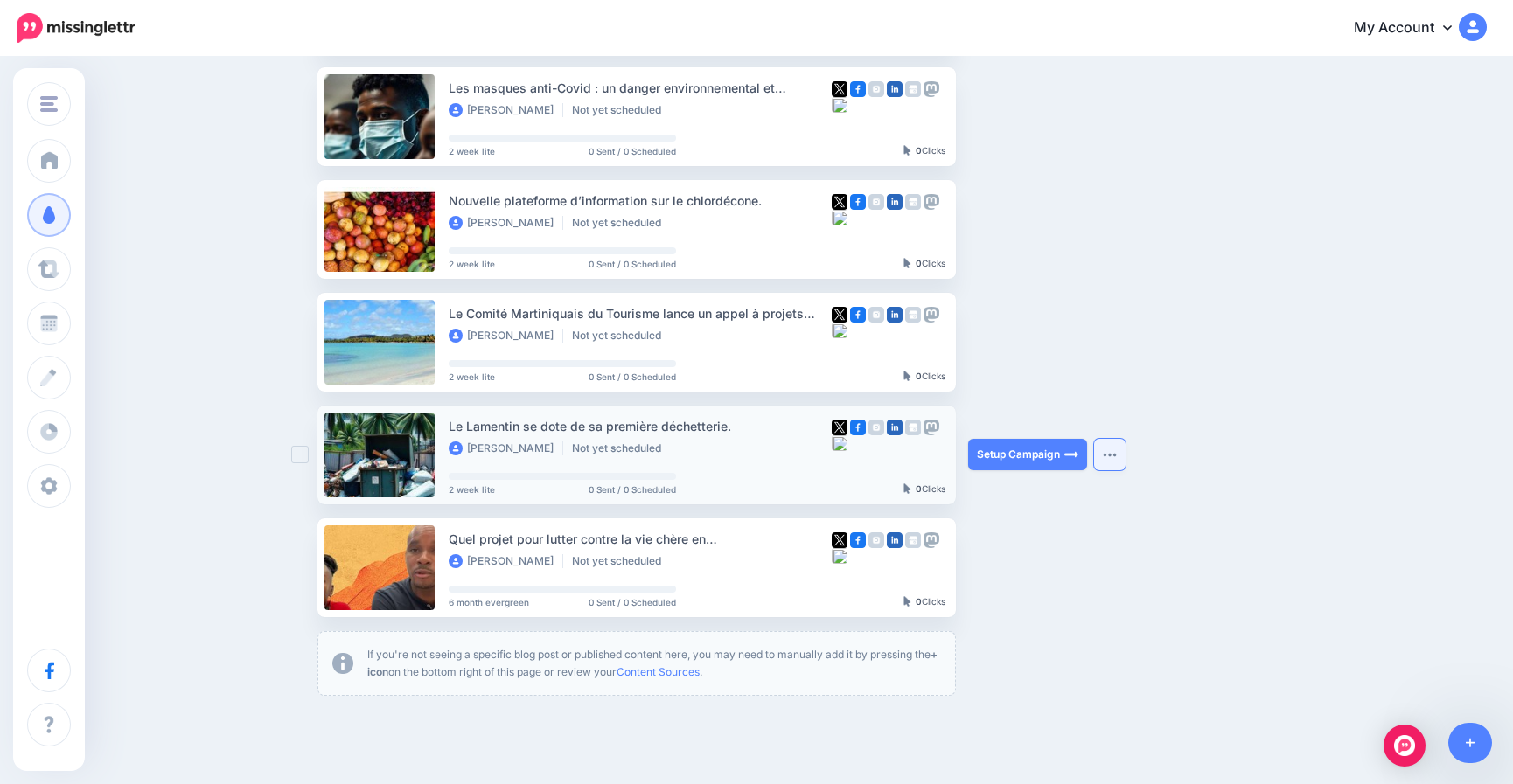
click at [1117, 450] on button "button" at bounding box center [1111, 455] width 32 height 32
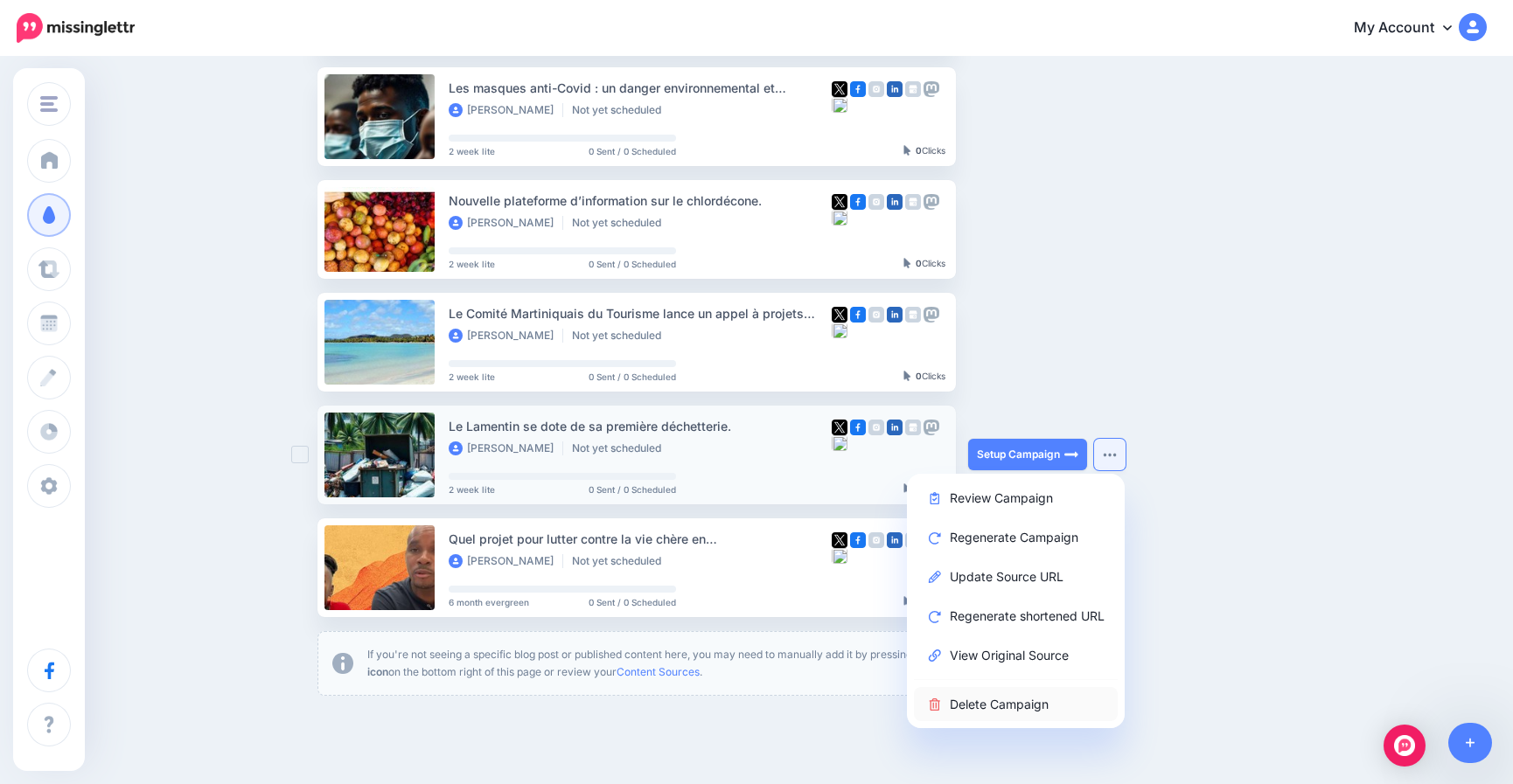
click at [959, 704] on link "Delete Campaign" at bounding box center [1016, 704] width 203 height 34
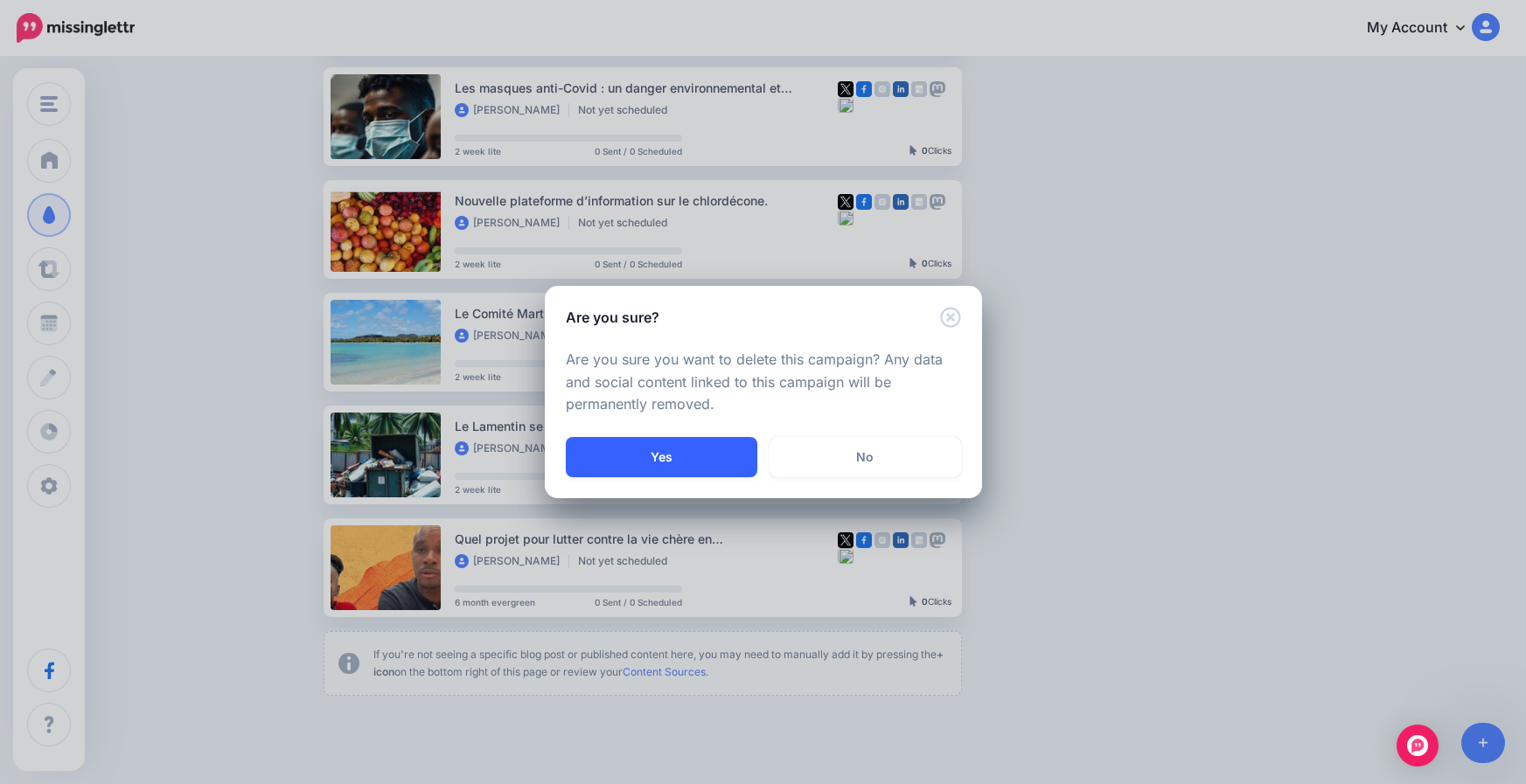
click at [705, 450] on button "Yes" at bounding box center [661, 458] width 192 height 41
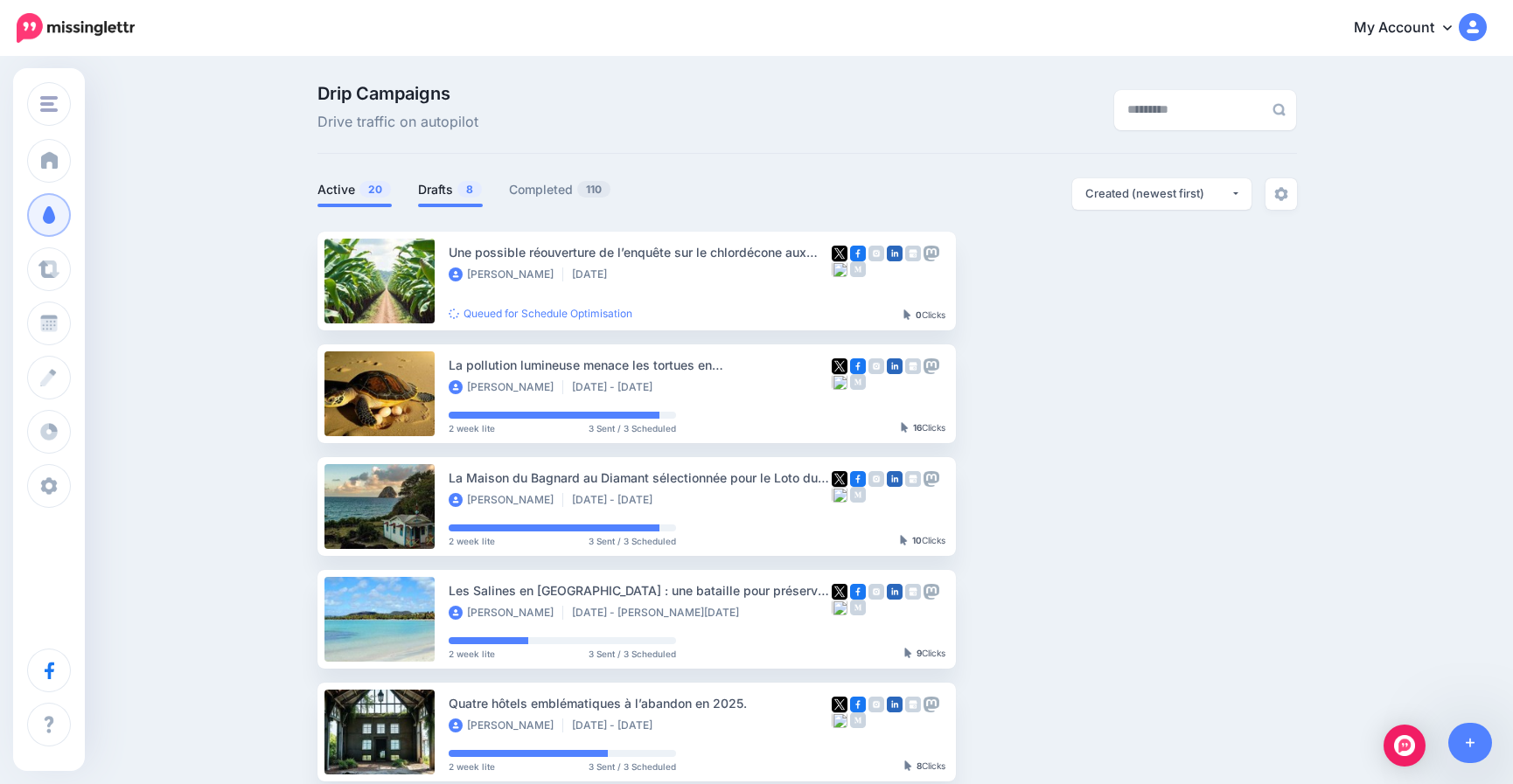
click at [457, 193] on link "Drafts 8" at bounding box center [450, 190] width 65 height 21
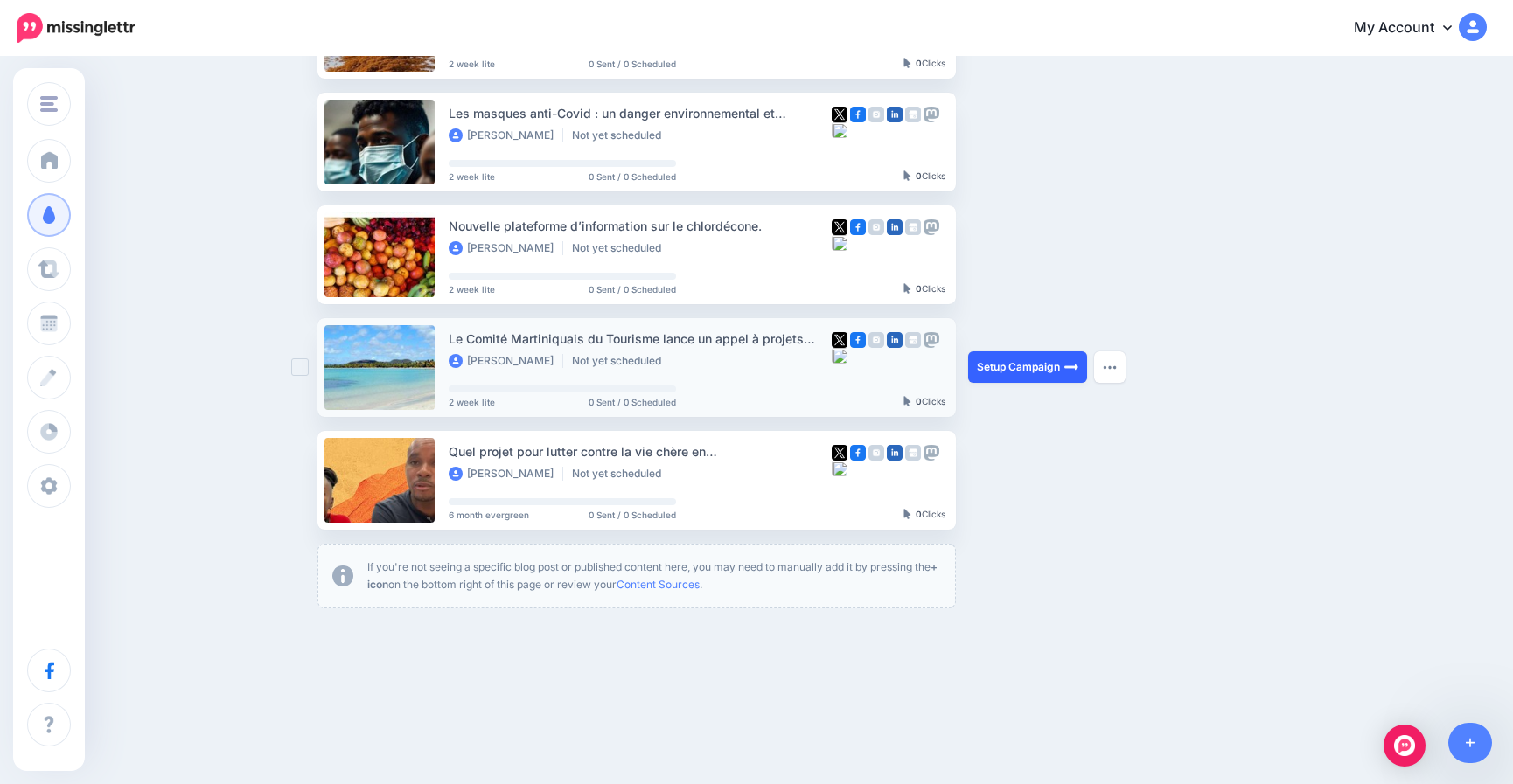
scroll to position [503, 0]
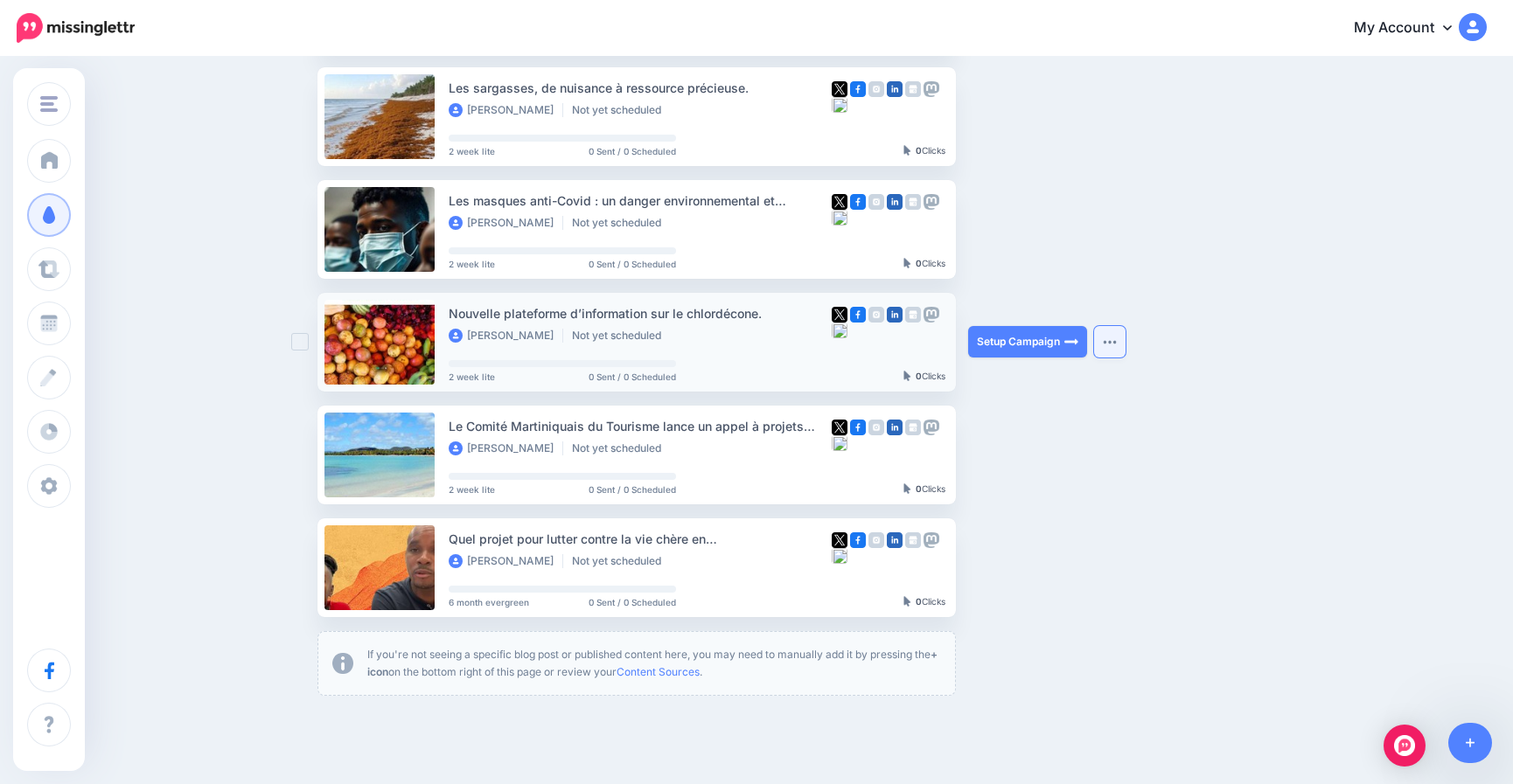
click at [1120, 339] on button "button" at bounding box center [1111, 342] width 32 height 32
click at [1283, 337] on ul "Affaire du chlordécone : une circulaire de 1988 pourrait relancer l’enquête. Je…" at bounding box center [807, 212] width 980 height 967
click at [1033, 342] on link "Setup Campaign" at bounding box center [1028, 342] width 119 height 32
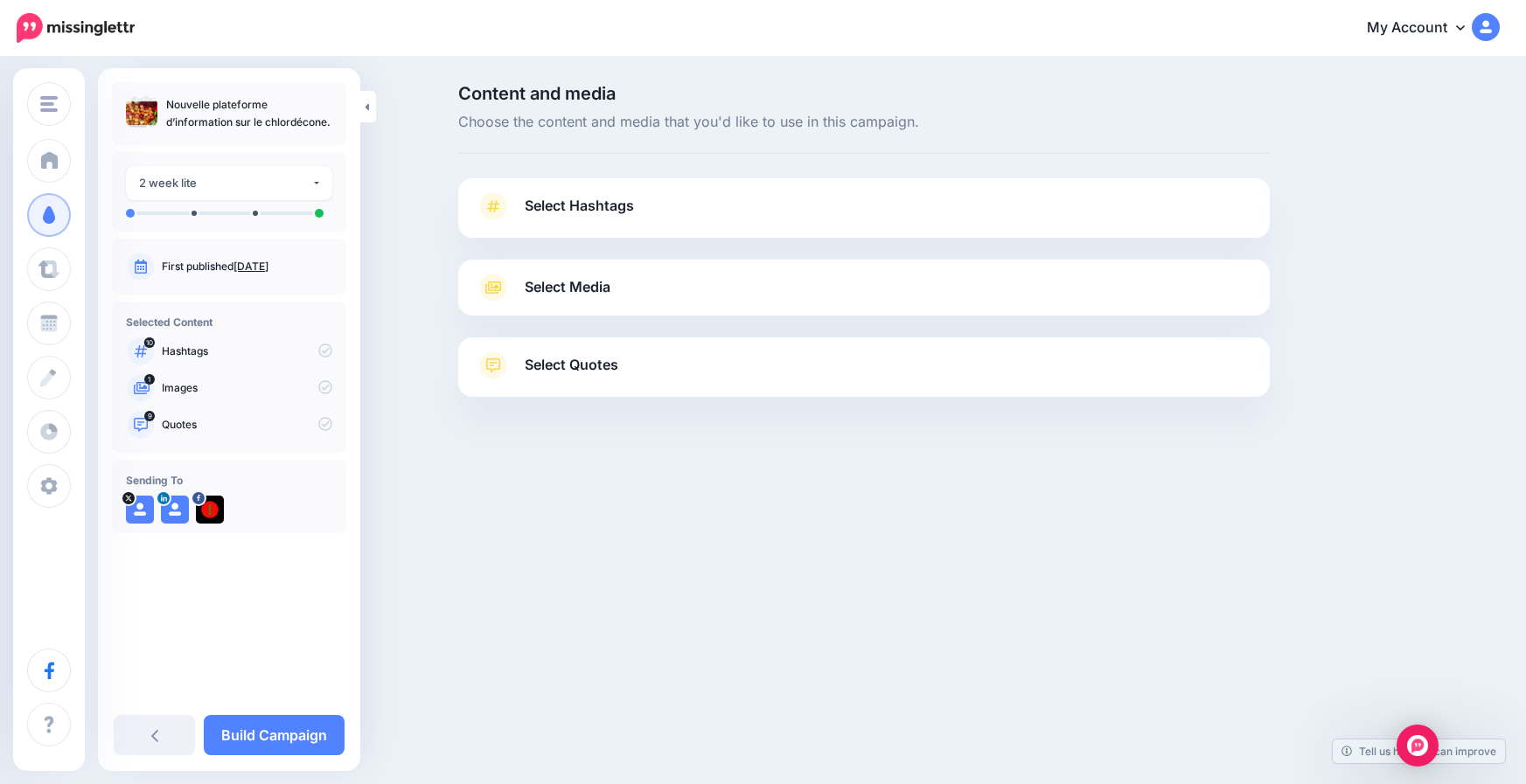
click at [603, 212] on span "Select Hashtags" at bounding box center [580, 206] width 110 height 24
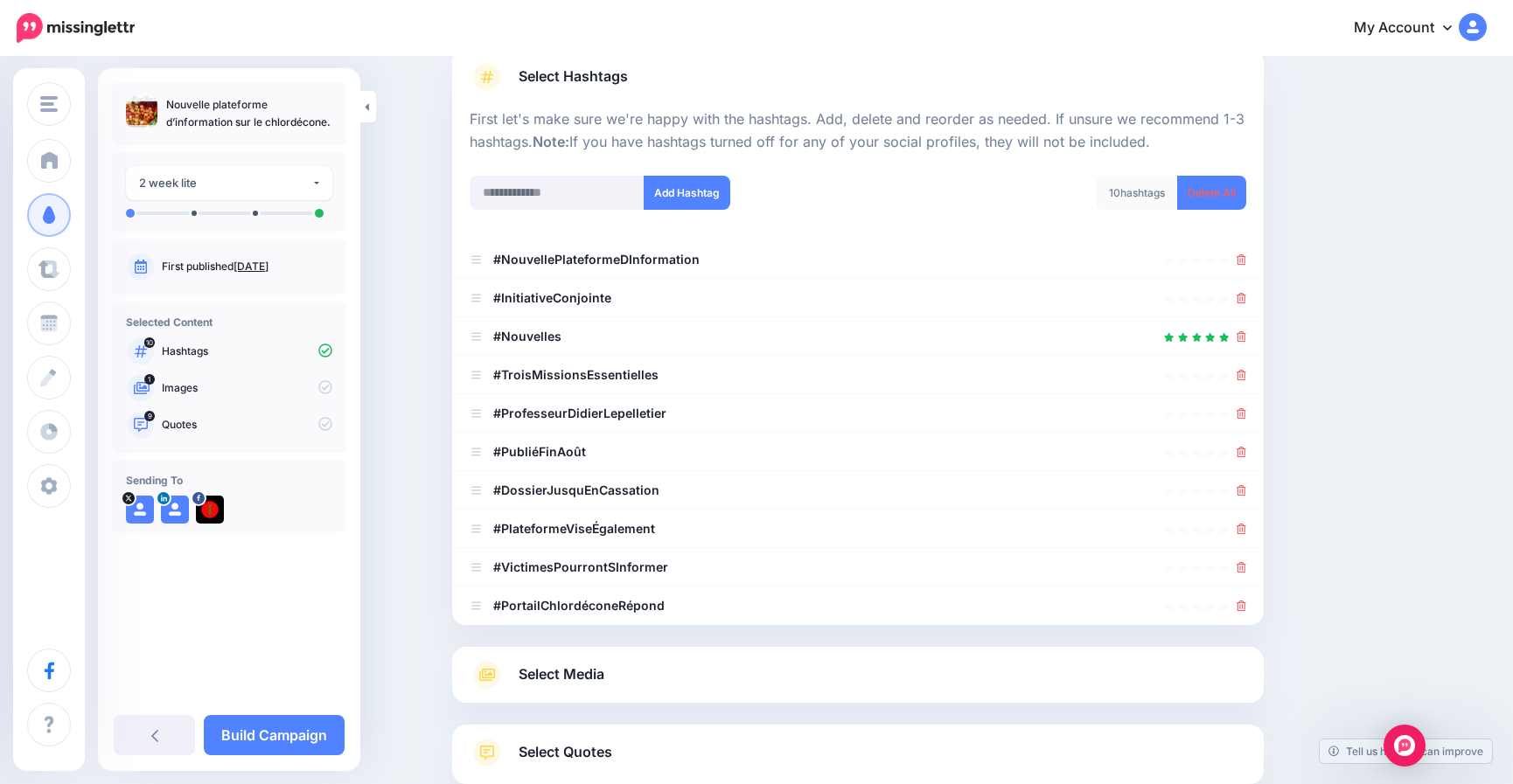
scroll to position [175, 0]
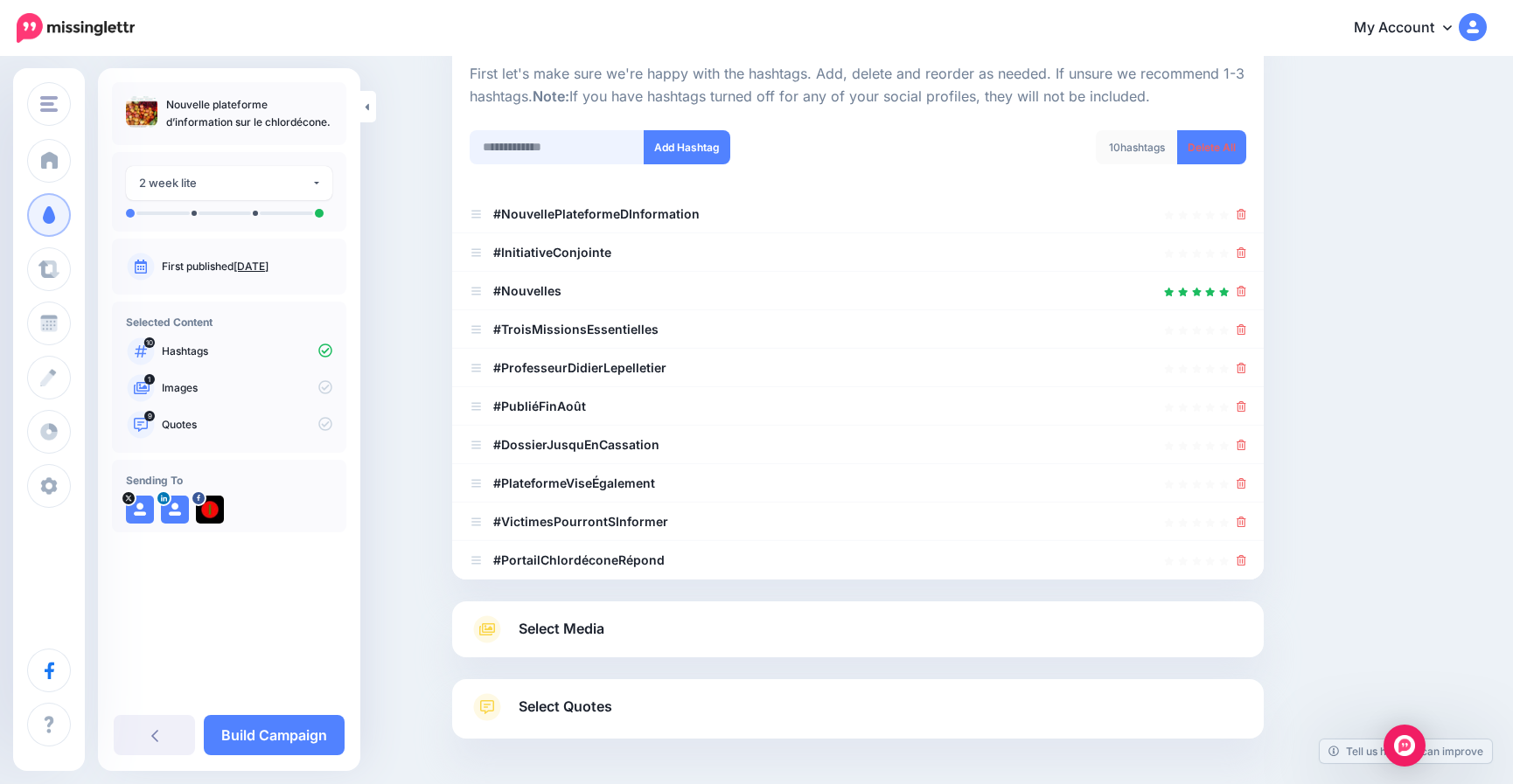
click at [534, 152] on input "text" at bounding box center [557, 147] width 175 height 34
drag, startPoint x: 327, startPoint y: 124, endPoint x: 275, endPoint y: 133, distance: 52.8
click at [269, 126] on p "Nouvelle plateforme d’information sur le chlordécone." at bounding box center [249, 114] width 166 height 35
copy p "chlordécone"
click at [583, 148] on input "text" at bounding box center [557, 147] width 175 height 34
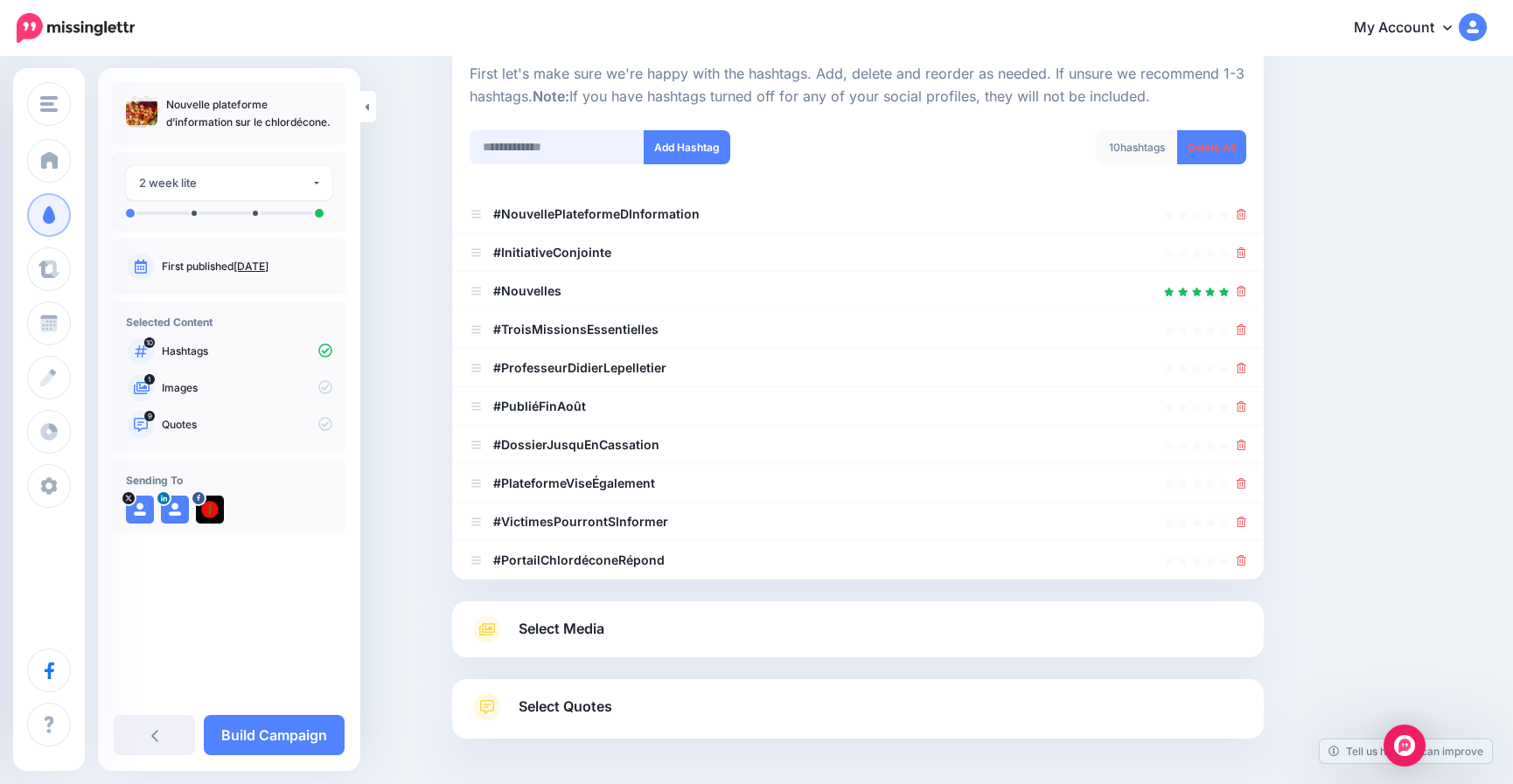
paste input "**********"
type input "**********"
click at [703, 143] on button "Add Hashtag" at bounding box center [687, 147] width 87 height 34
click at [573, 140] on input "text" at bounding box center [557, 147] width 175 height 34
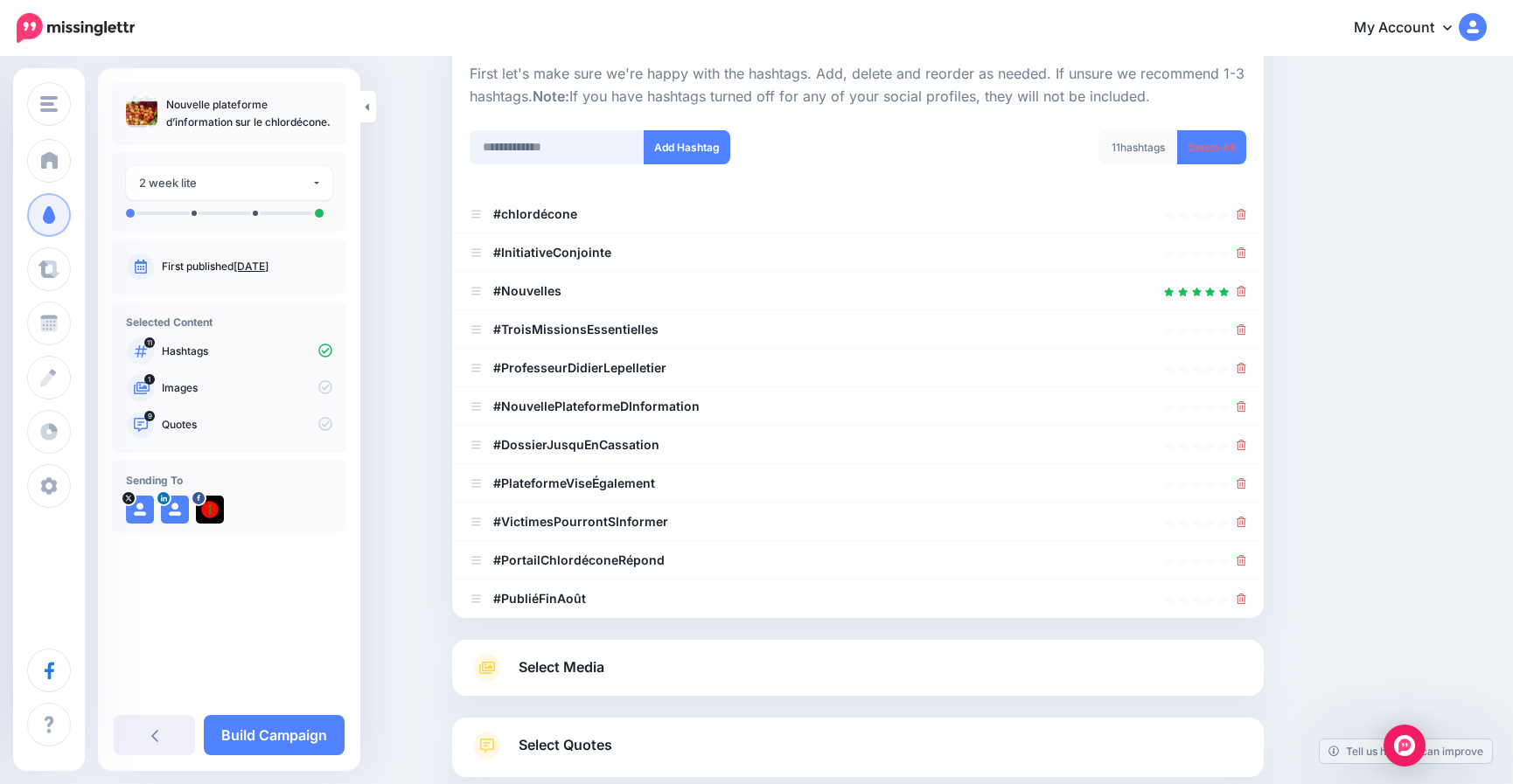
scroll to position [282, 0]
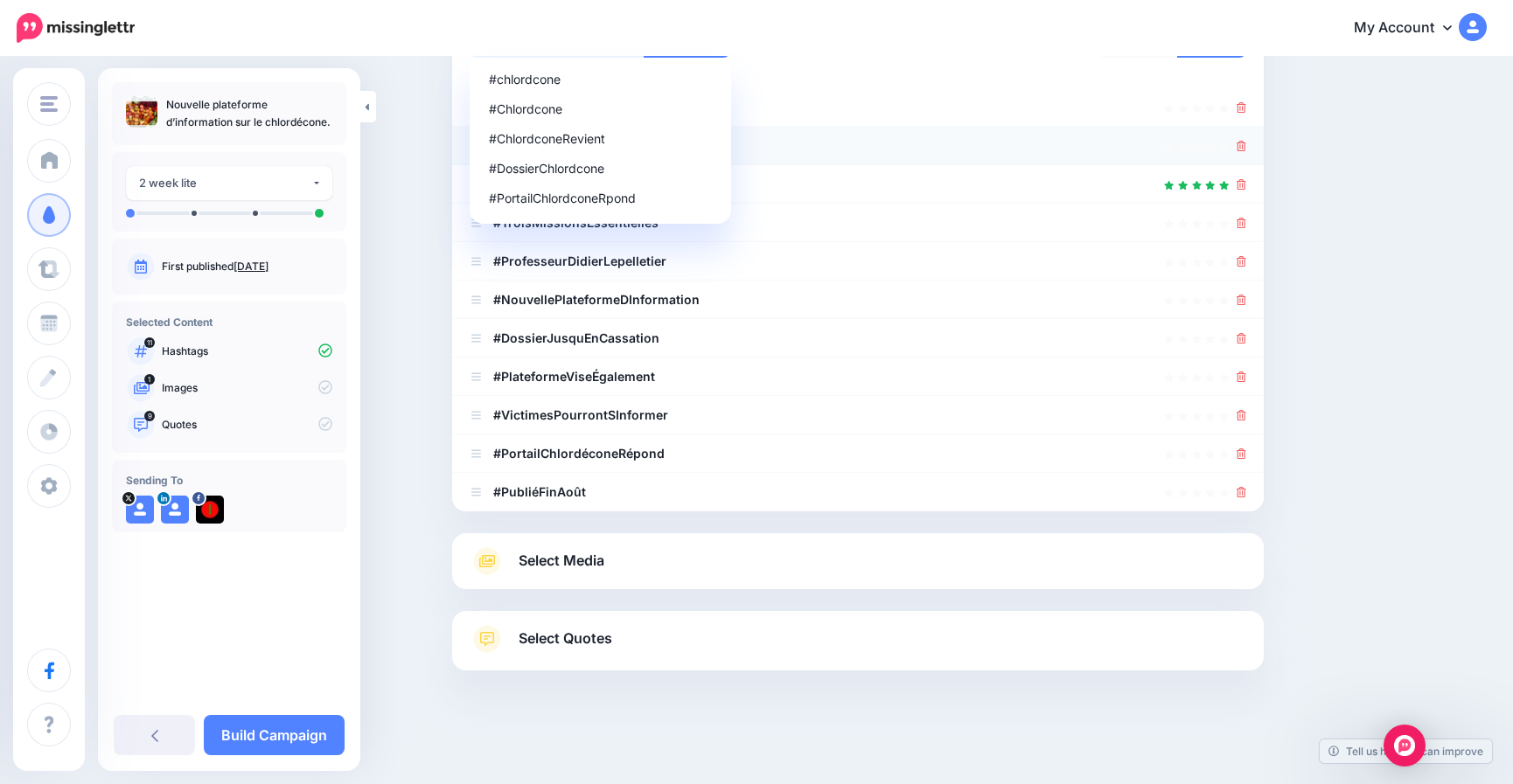
type input "**********"
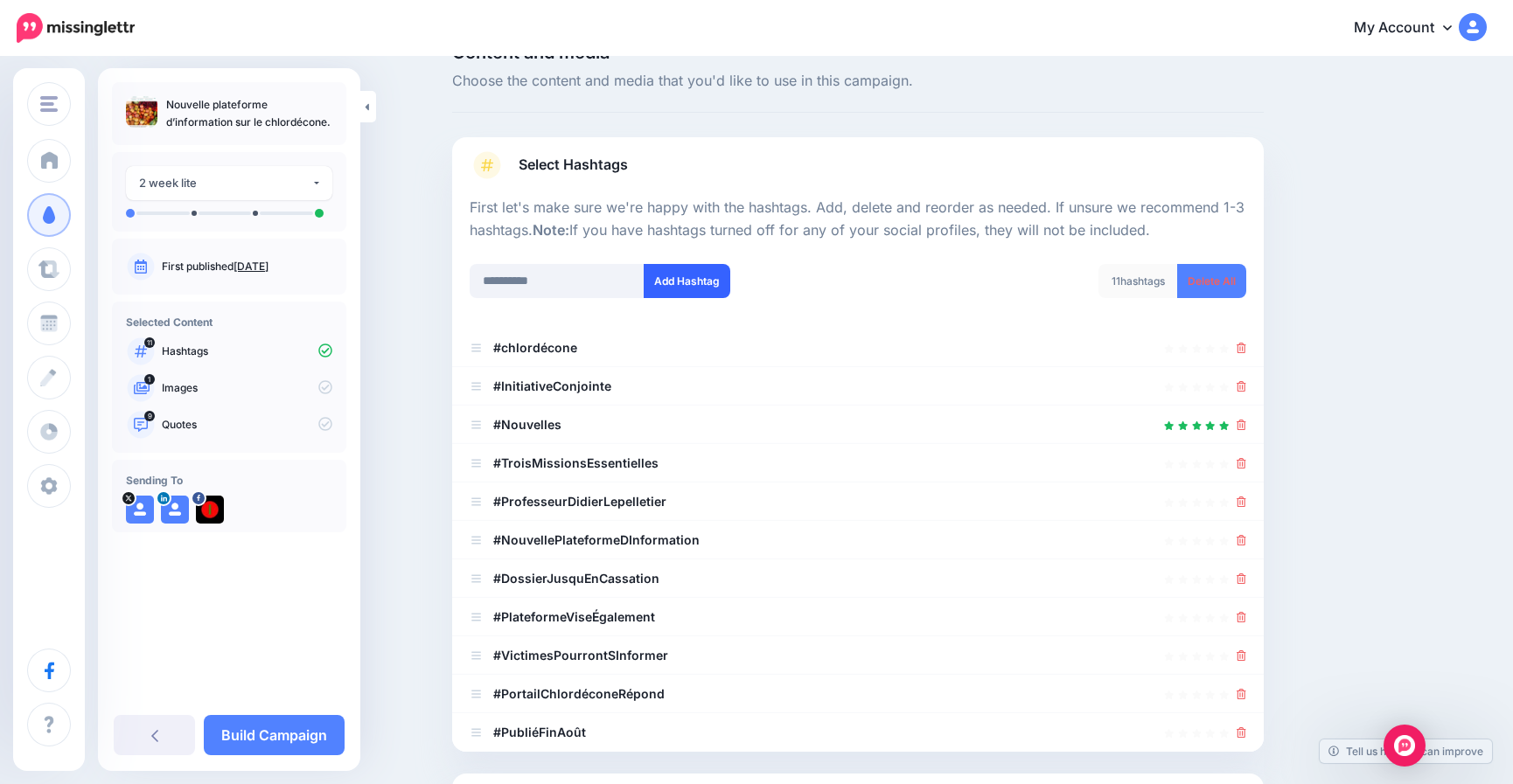
scroll to position [19, 0]
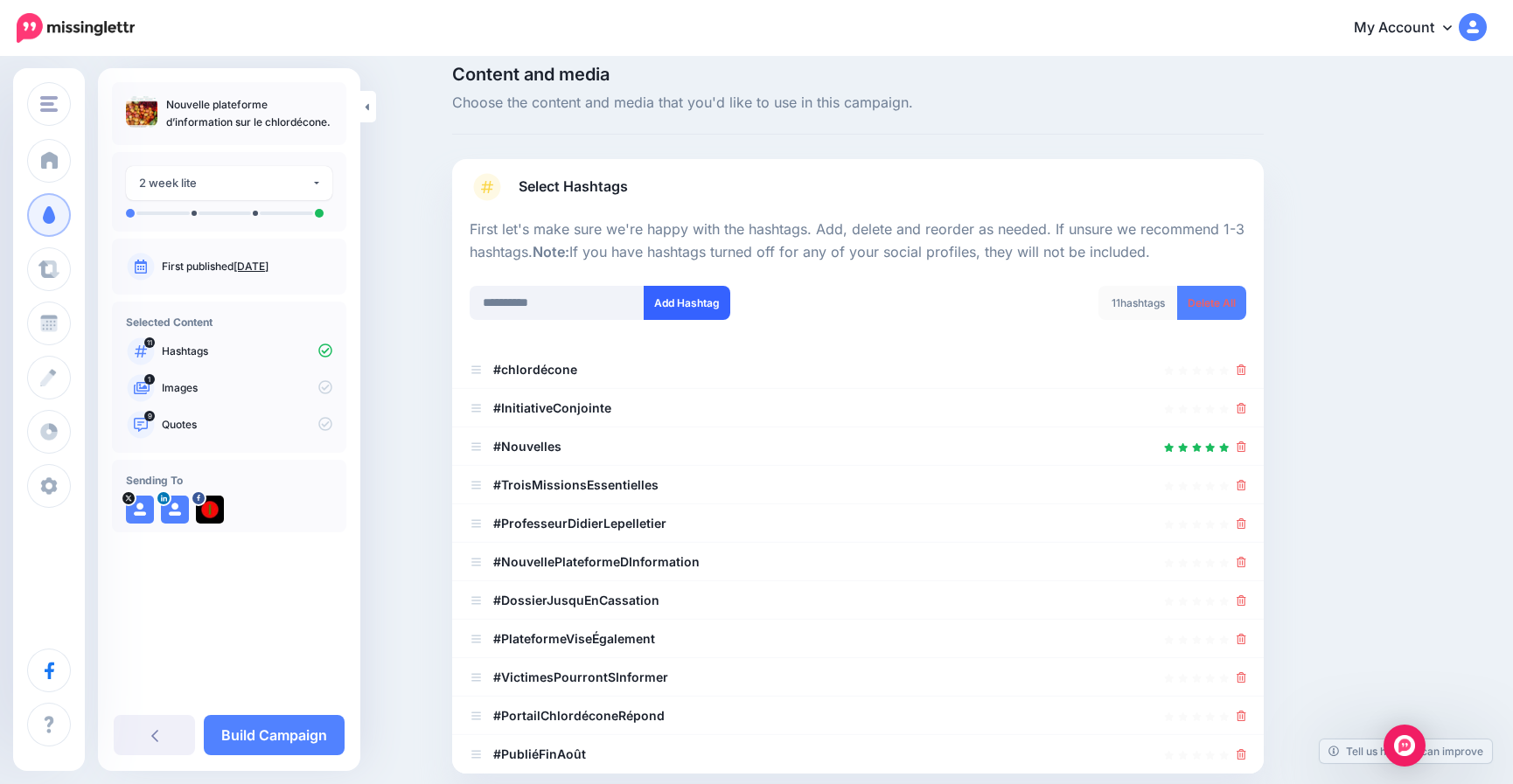
click at [676, 301] on button "Add Hashtag" at bounding box center [687, 302] width 87 height 34
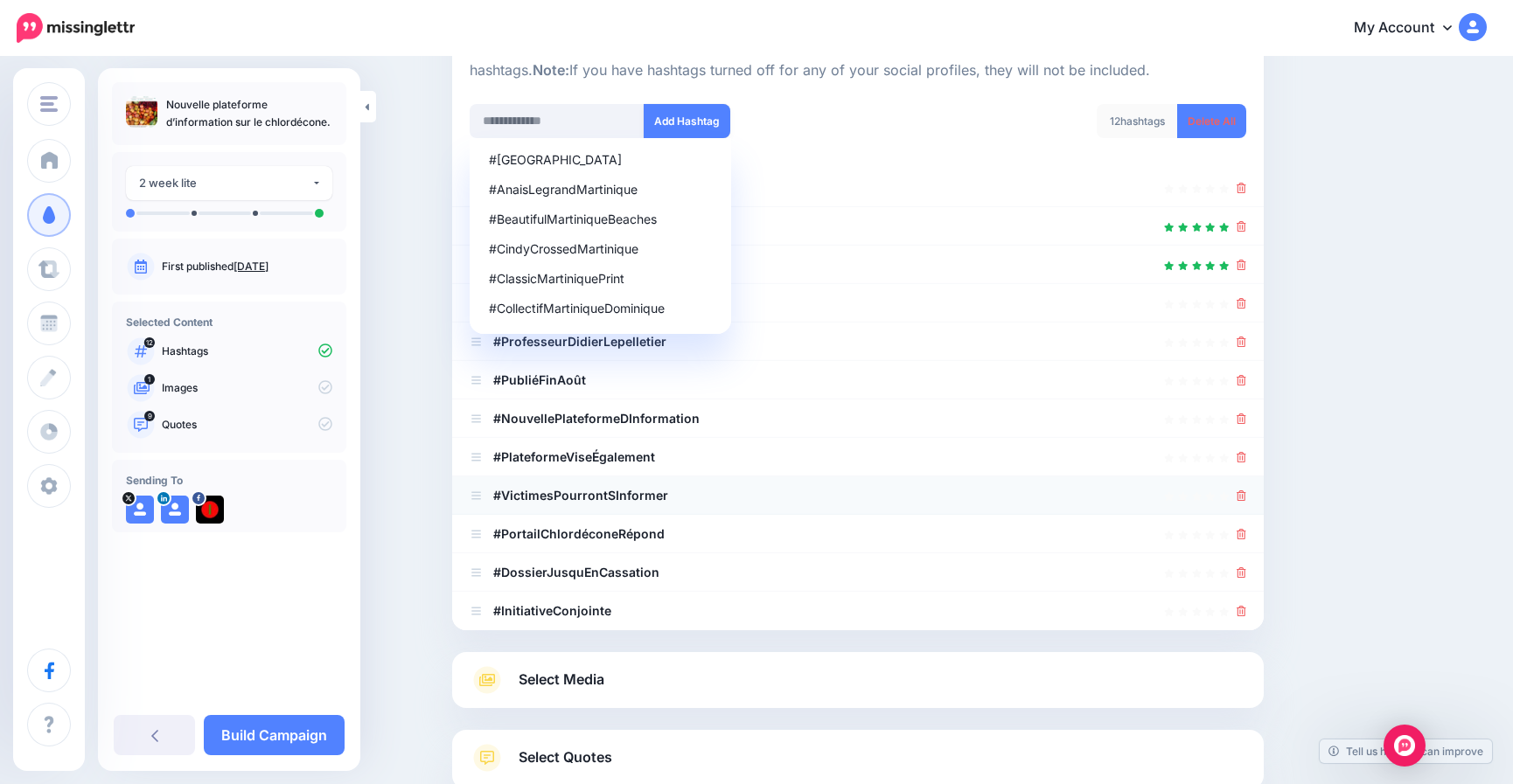
scroll to position [232, 0]
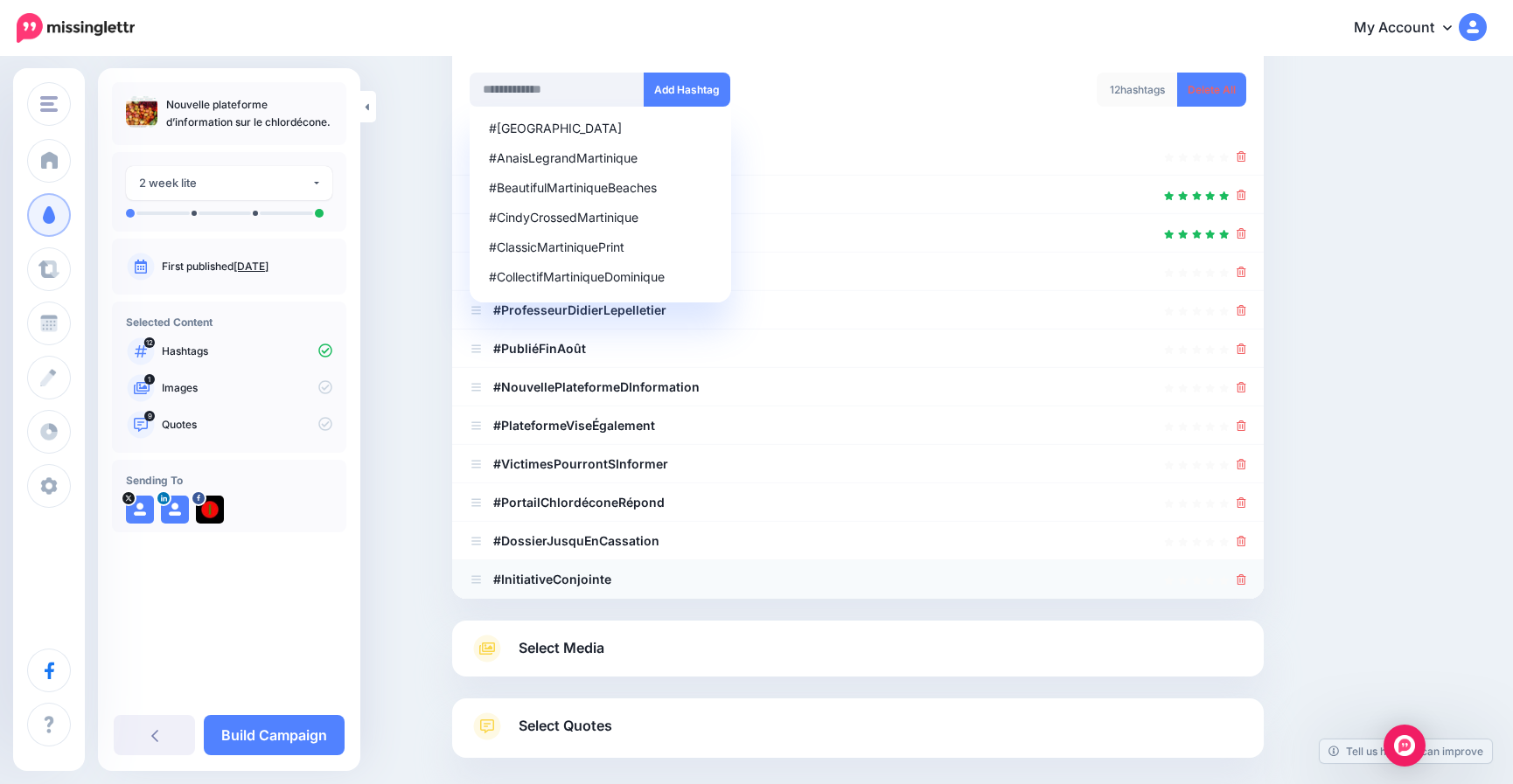
click at [1242, 580] on div at bounding box center [858, 580] width 776 height 21
click at [1247, 544] on icon at bounding box center [1242, 541] width 10 height 11
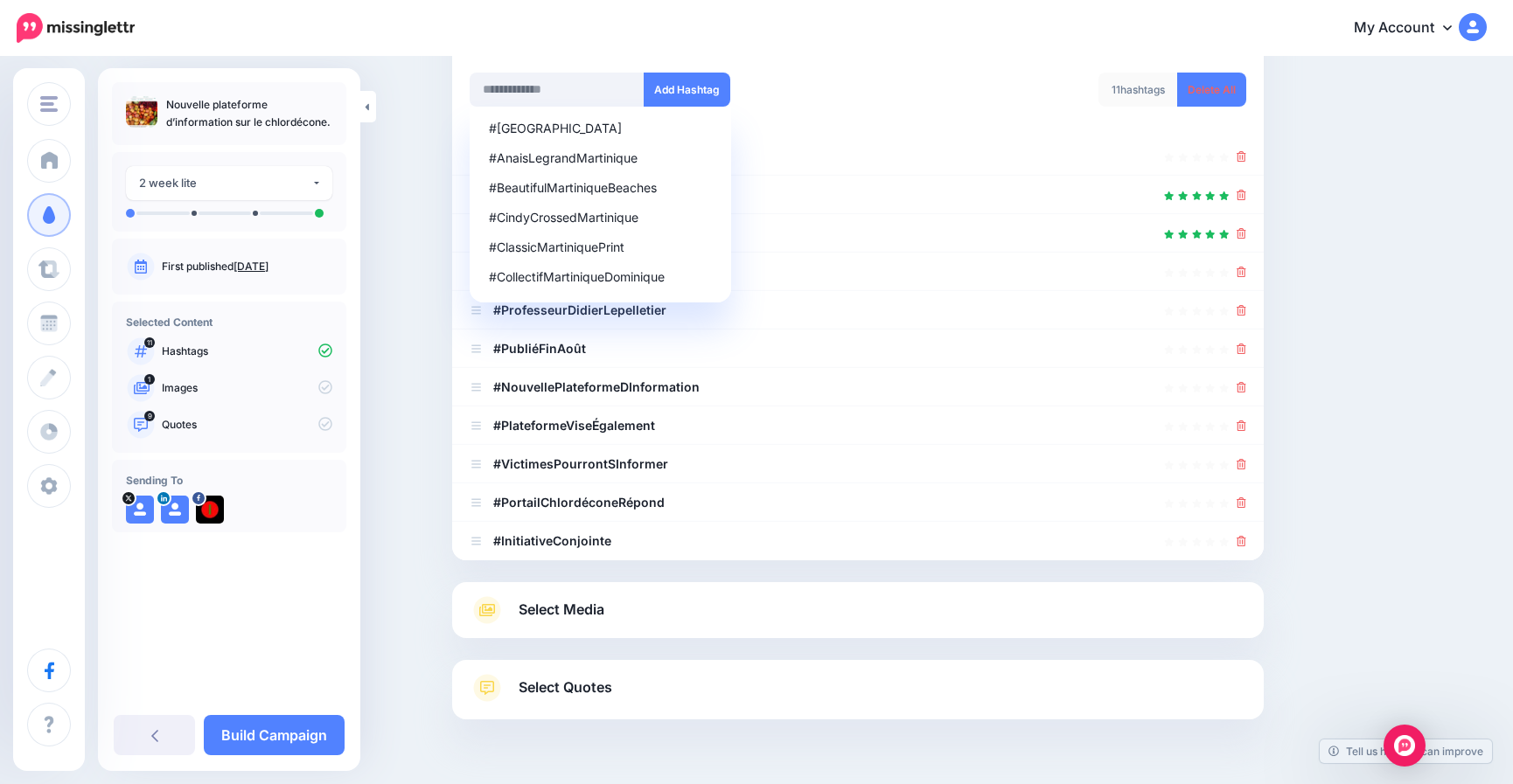
click at [1247, 544] on icon at bounding box center [1242, 541] width 10 height 11
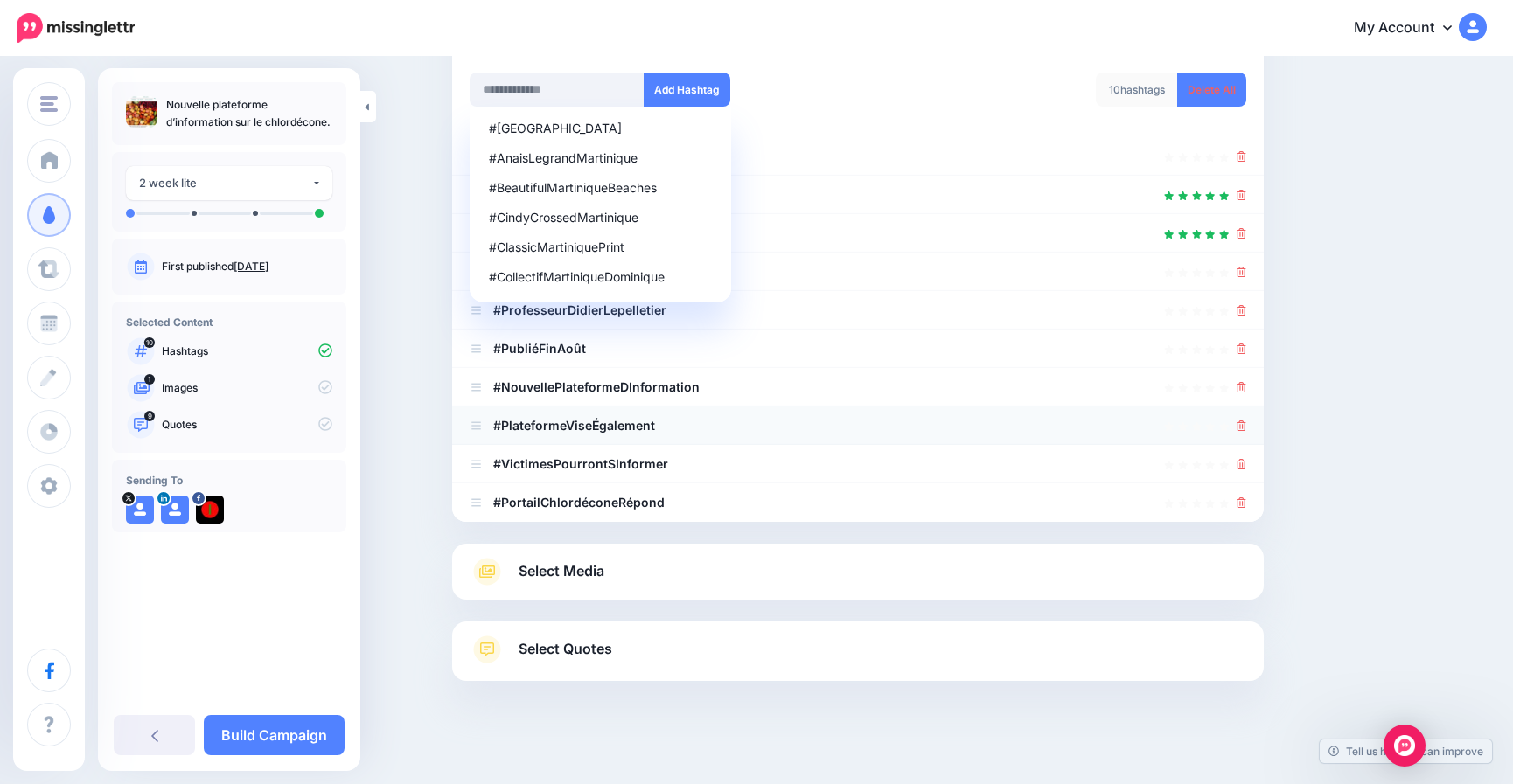
click at [1247, 429] on icon at bounding box center [1242, 426] width 10 height 11
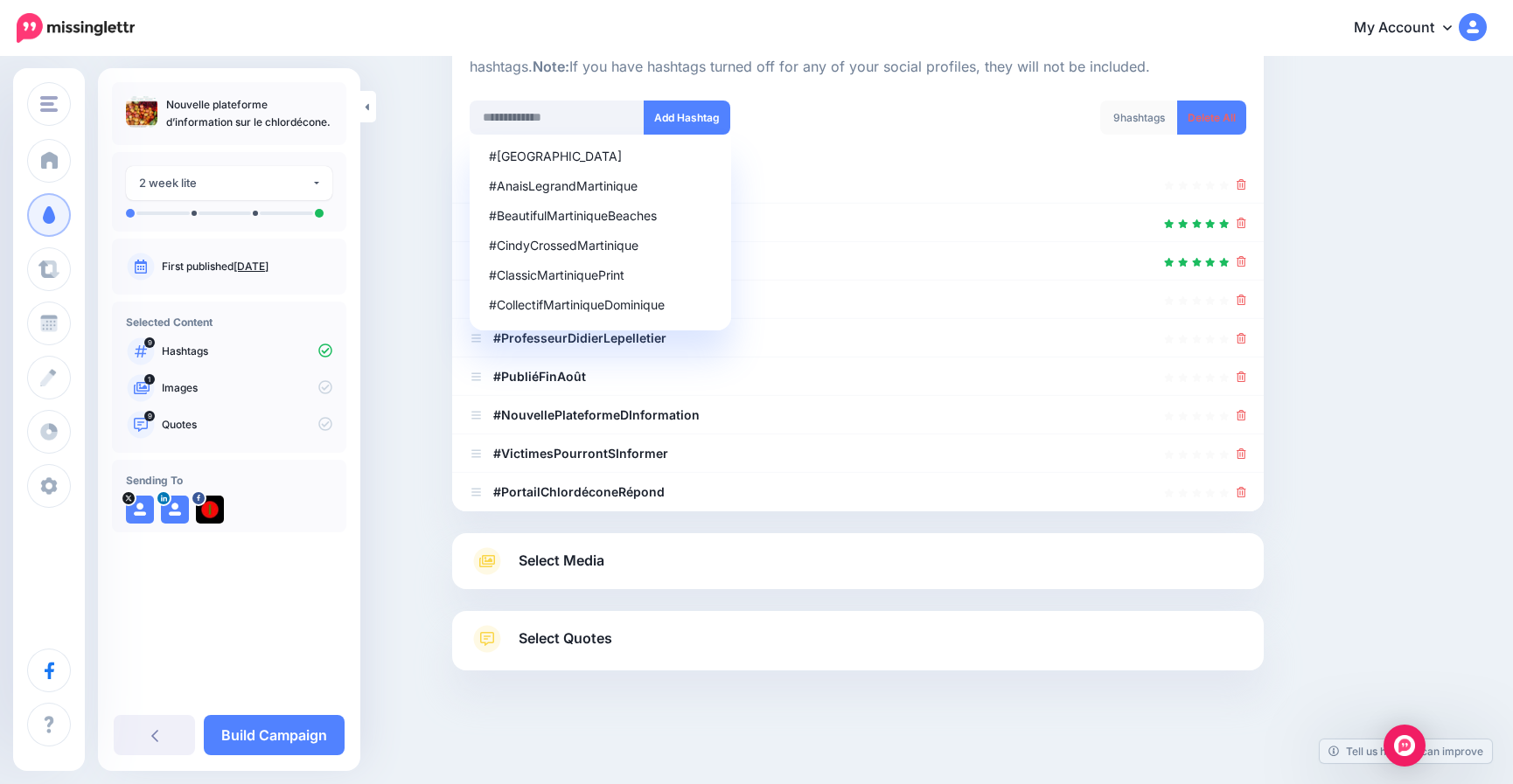
click at [1249, 429] on li "#NouvellePlateformeDInformation" at bounding box center [858, 415] width 812 height 39
click at [1247, 416] on icon at bounding box center [1242, 415] width 10 height 11
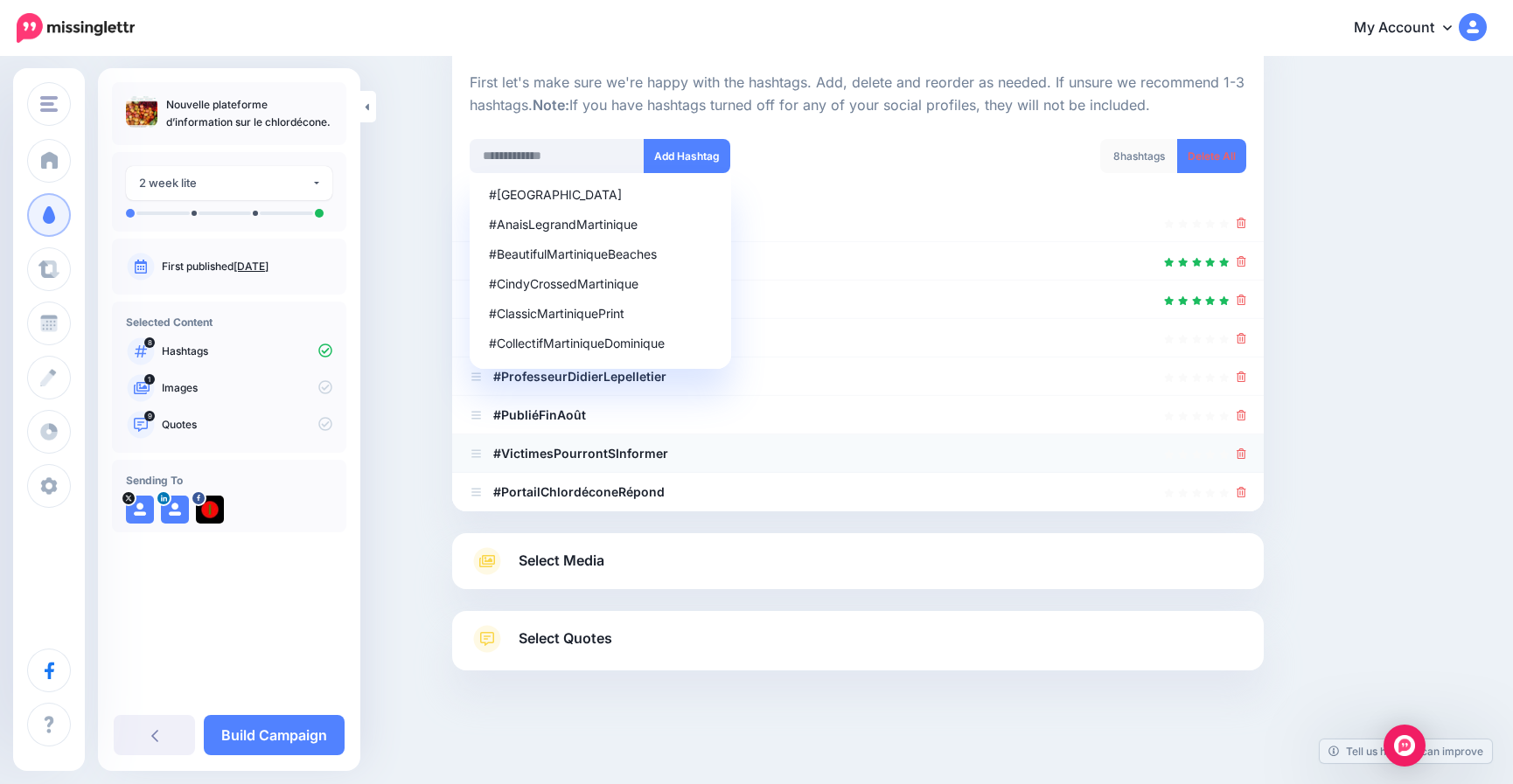
scroll to position [166, 0]
click at [1247, 454] on icon at bounding box center [1242, 453] width 10 height 11
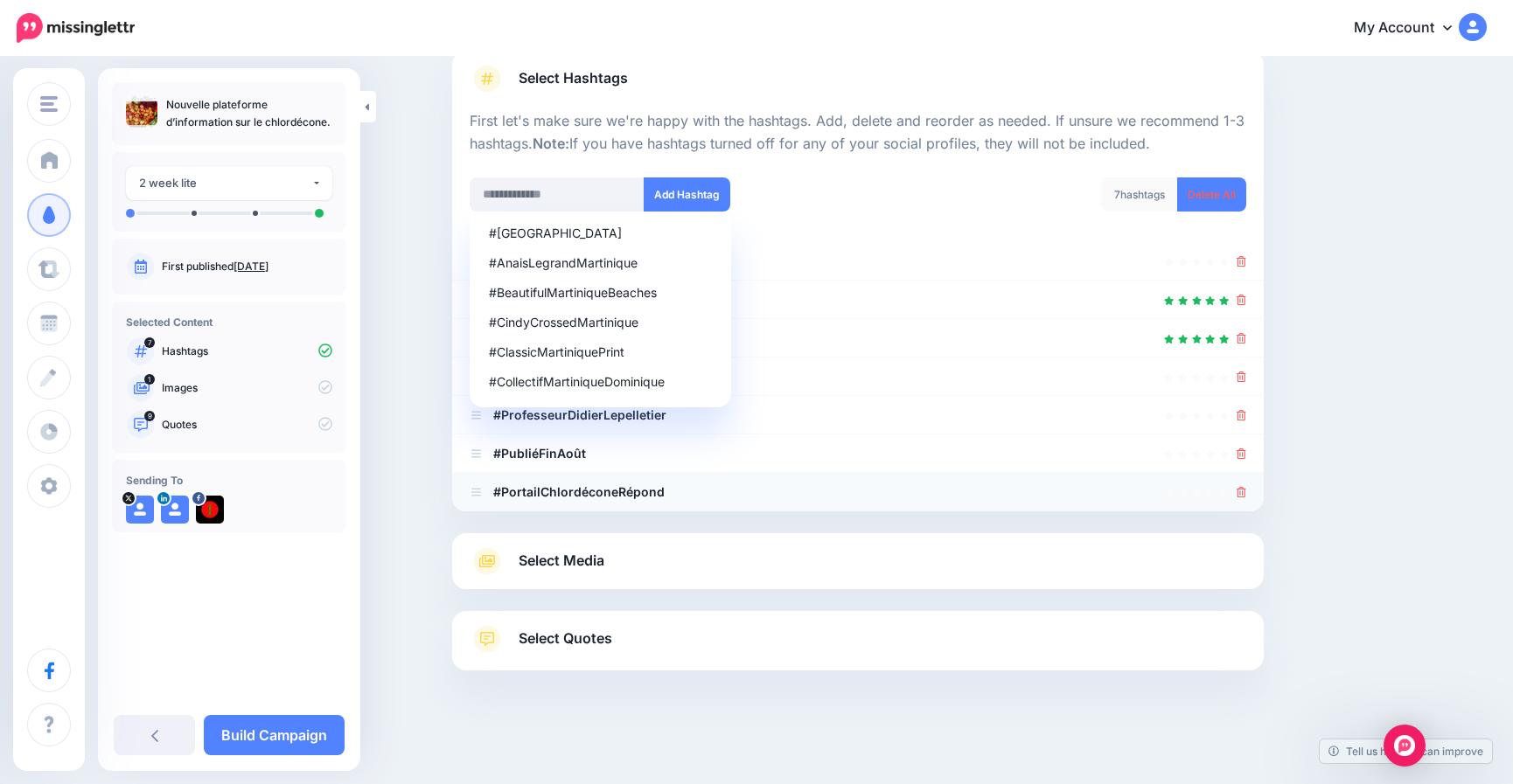
scroll to position [127, 0]
click at [1247, 492] on icon at bounding box center [1242, 492] width 10 height 11
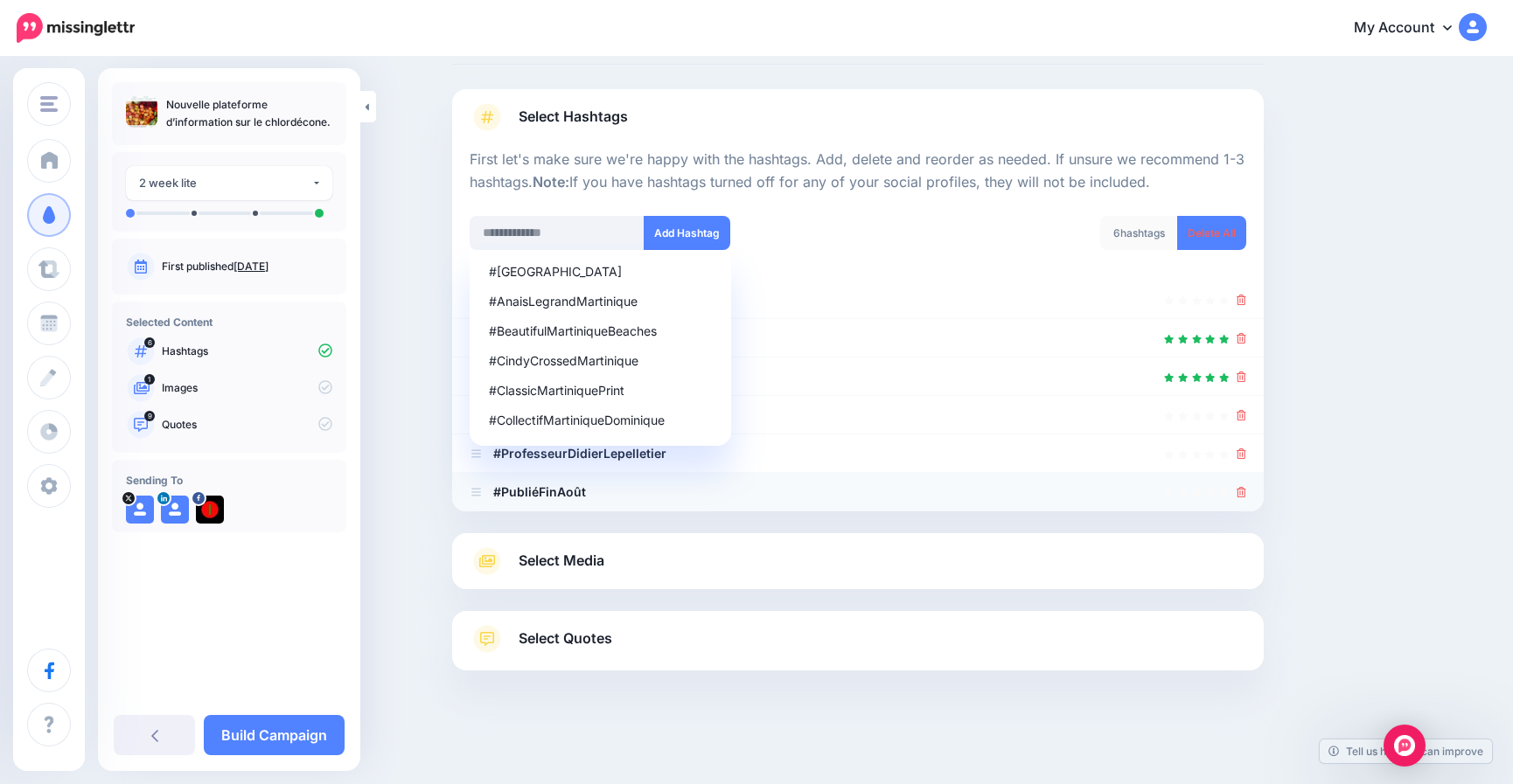
click at [1247, 488] on icon at bounding box center [1242, 492] width 10 height 11
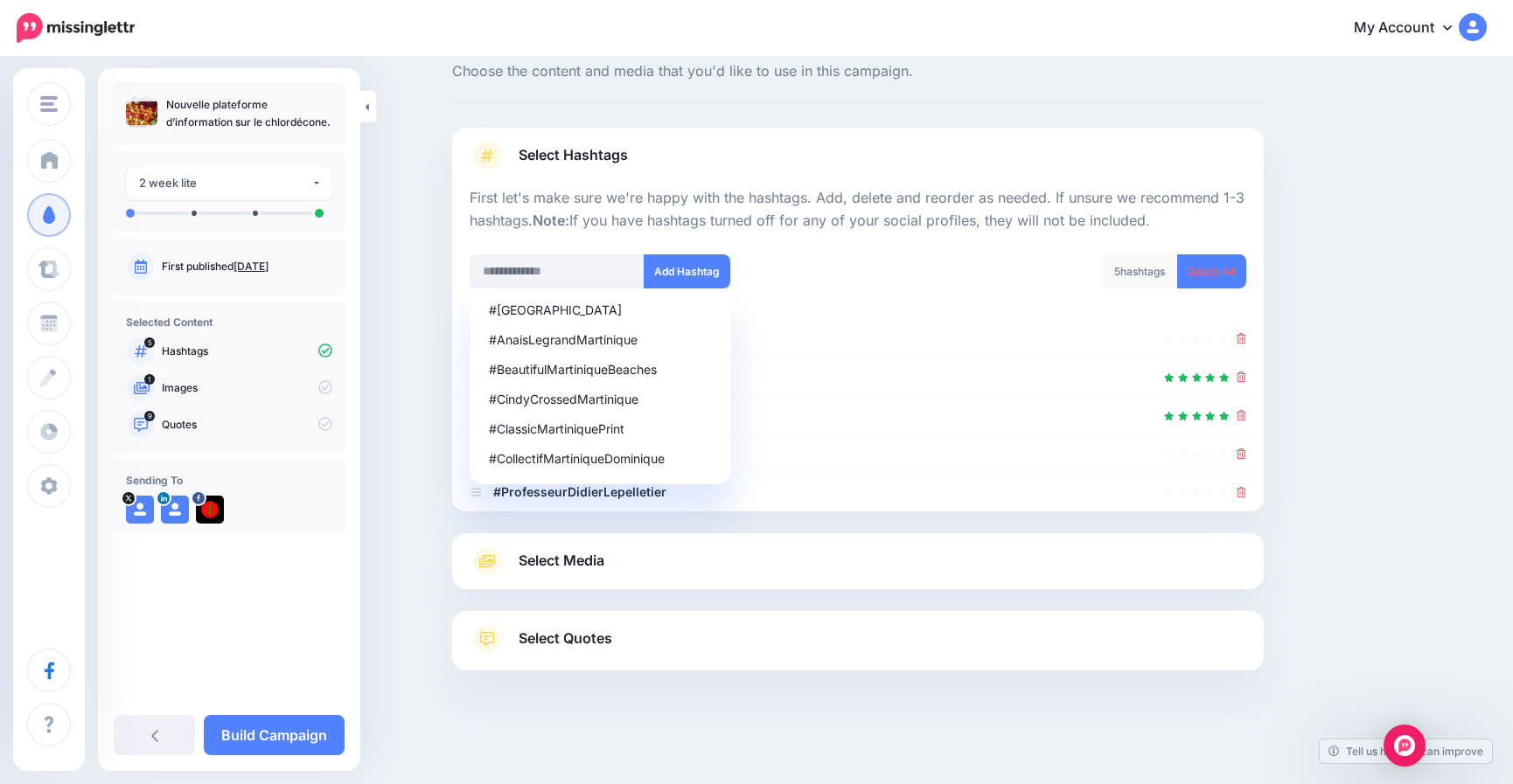
scroll to position [50, 0]
click at [1356, 360] on div "Content and media Choose the content and media that you'd like to use in this c…" at bounding box center [943, 396] width 1006 height 724
click at [1247, 490] on icon at bounding box center [1242, 492] width 10 height 11
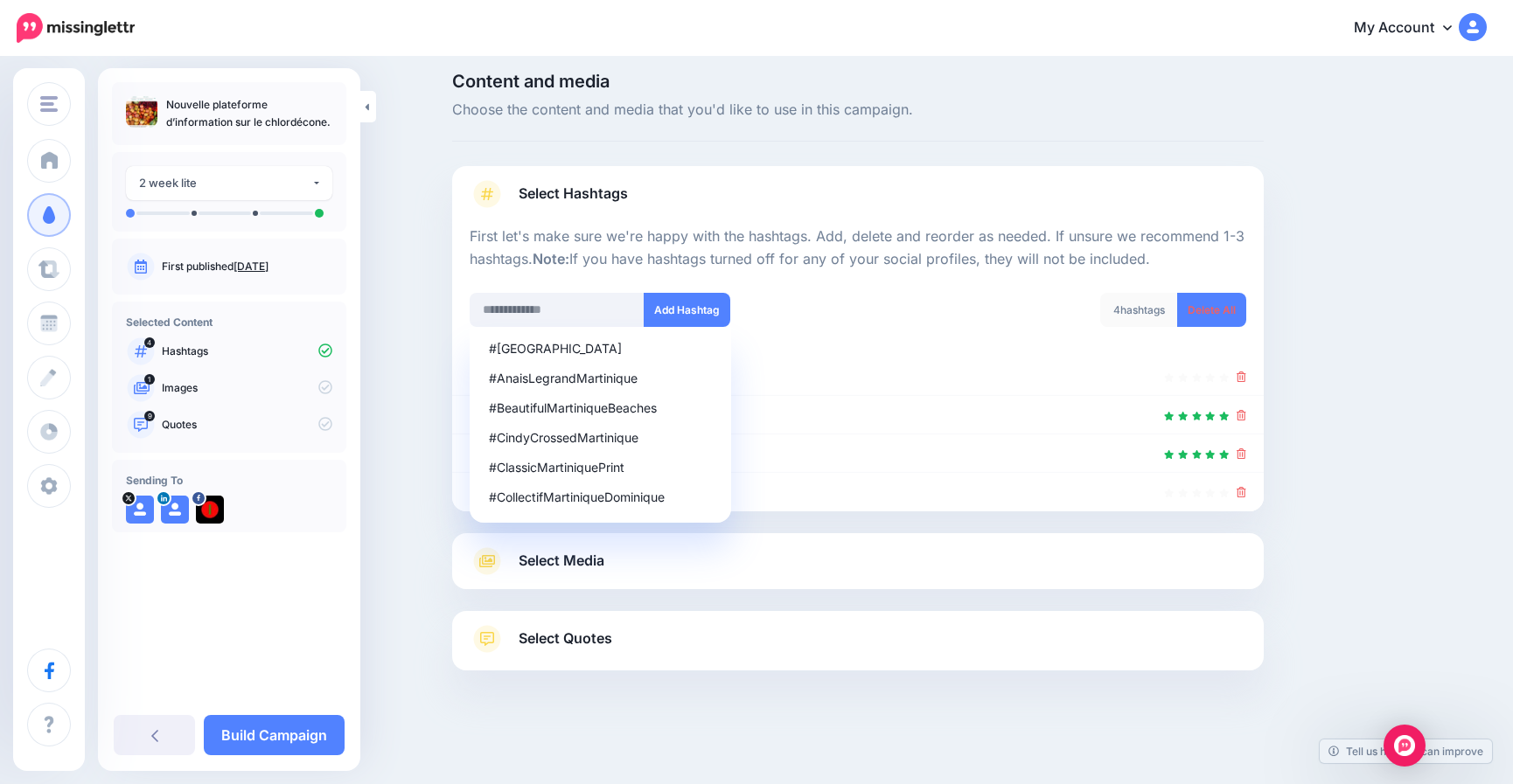
scroll to position [12, 0]
click at [1247, 491] on icon at bounding box center [1242, 492] width 10 height 11
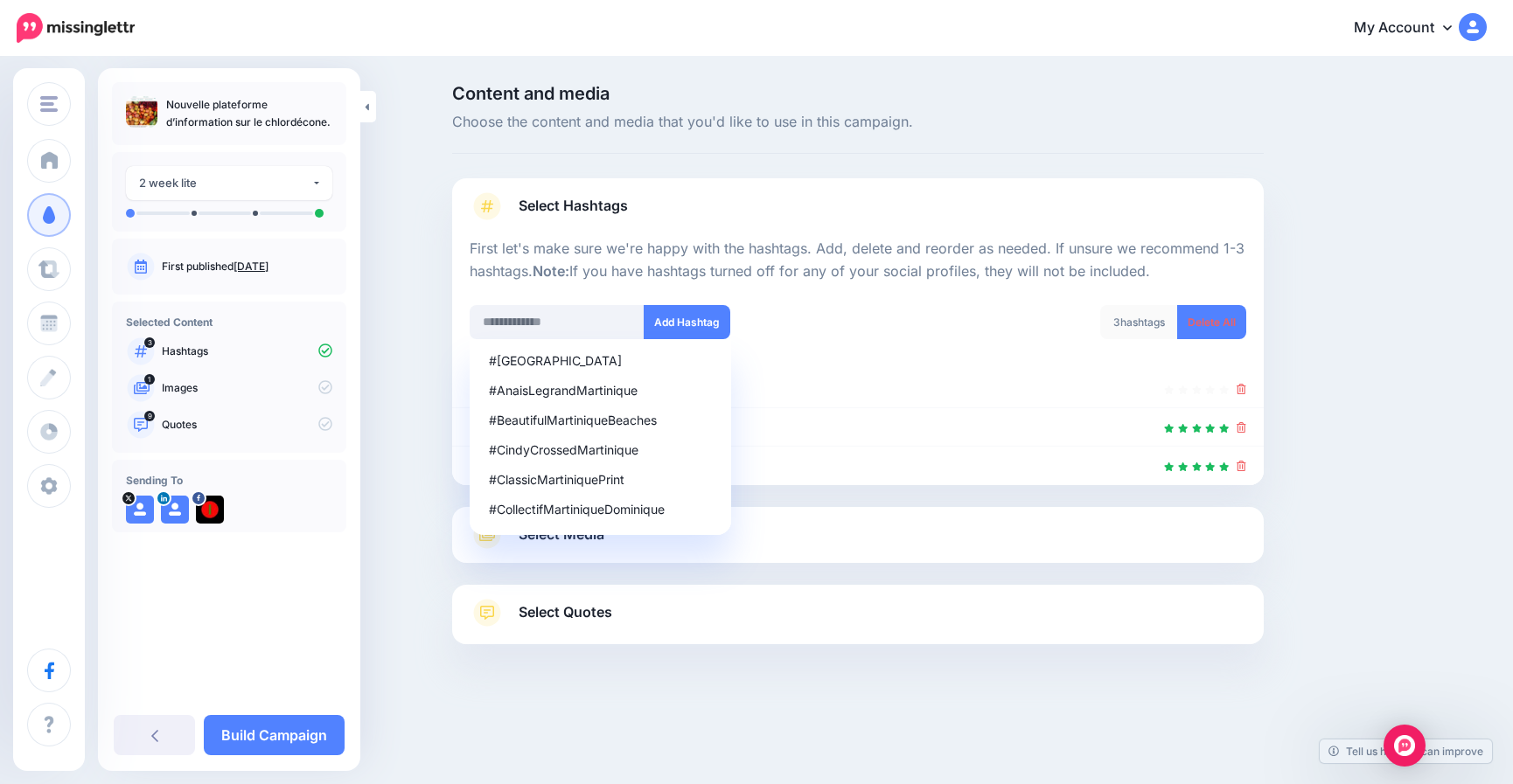
scroll to position [0, 0]
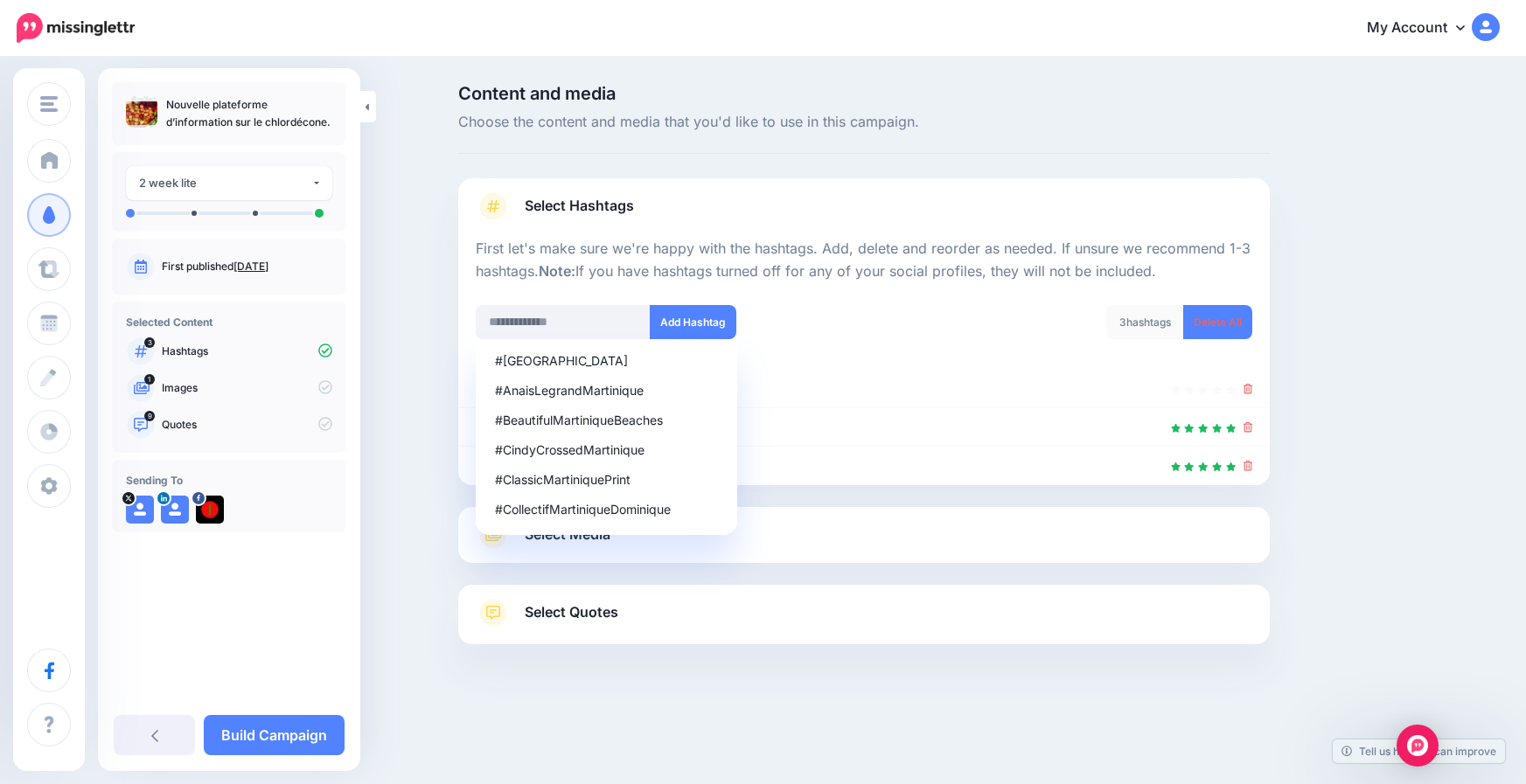
click at [591, 255] on p "First let's make sure we're happy with the hashtags. Add, delete and reorder as…" at bounding box center [864, 260] width 776 height 45
click at [584, 323] on input "text" at bounding box center [563, 322] width 175 height 34
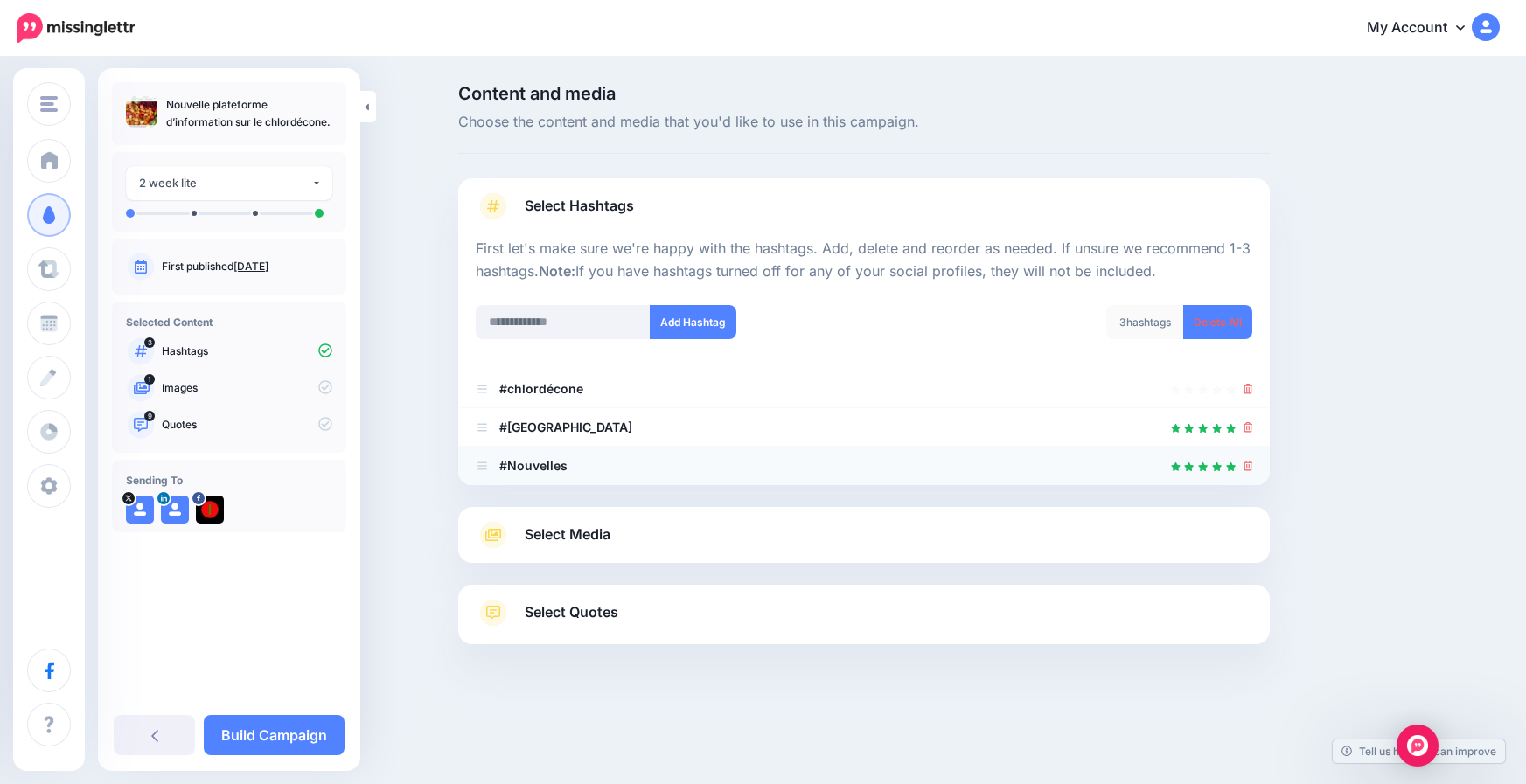
click at [1251, 467] on icon at bounding box center [1248, 466] width 10 height 11
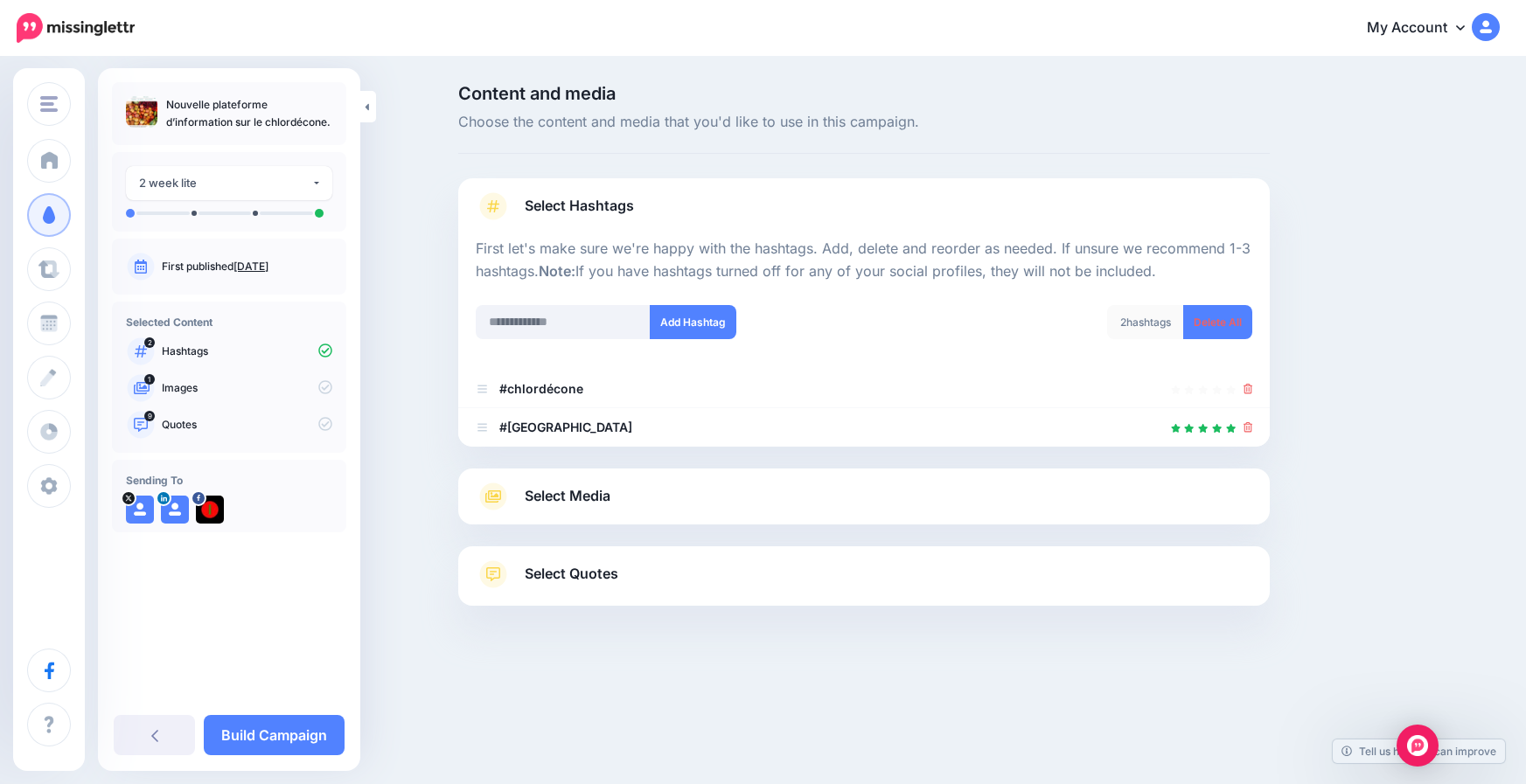
click at [582, 576] on span "Select Quotes" at bounding box center [572, 574] width 94 height 24
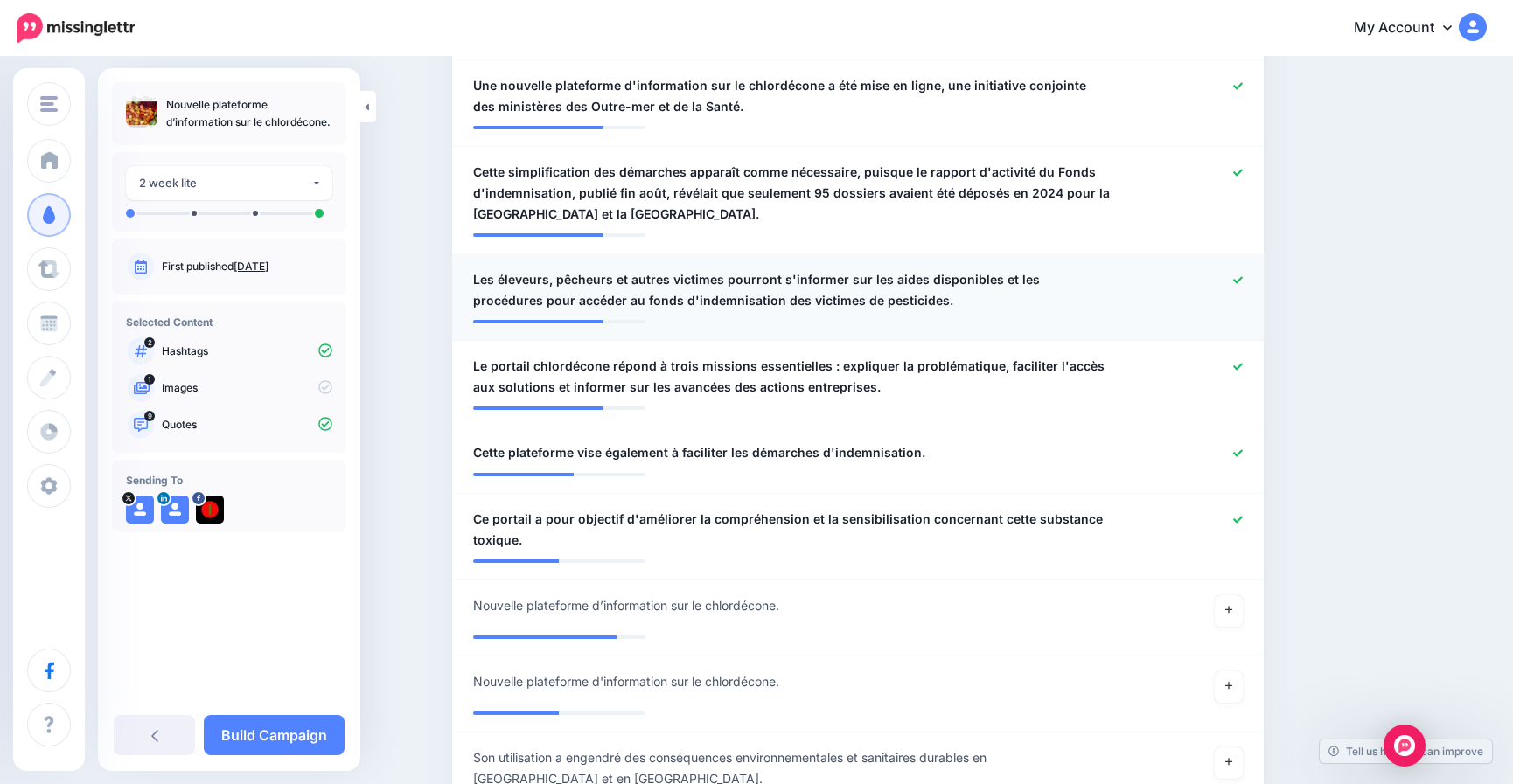
scroll to position [874, 0]
drag, startPoint x: 1239, startPoint y: 364, endPoint x: 1169, endPoint y: 356, distance: 70.5
click at [1171, 356] on div at bounding box center [1189, 376] width 133 height 42
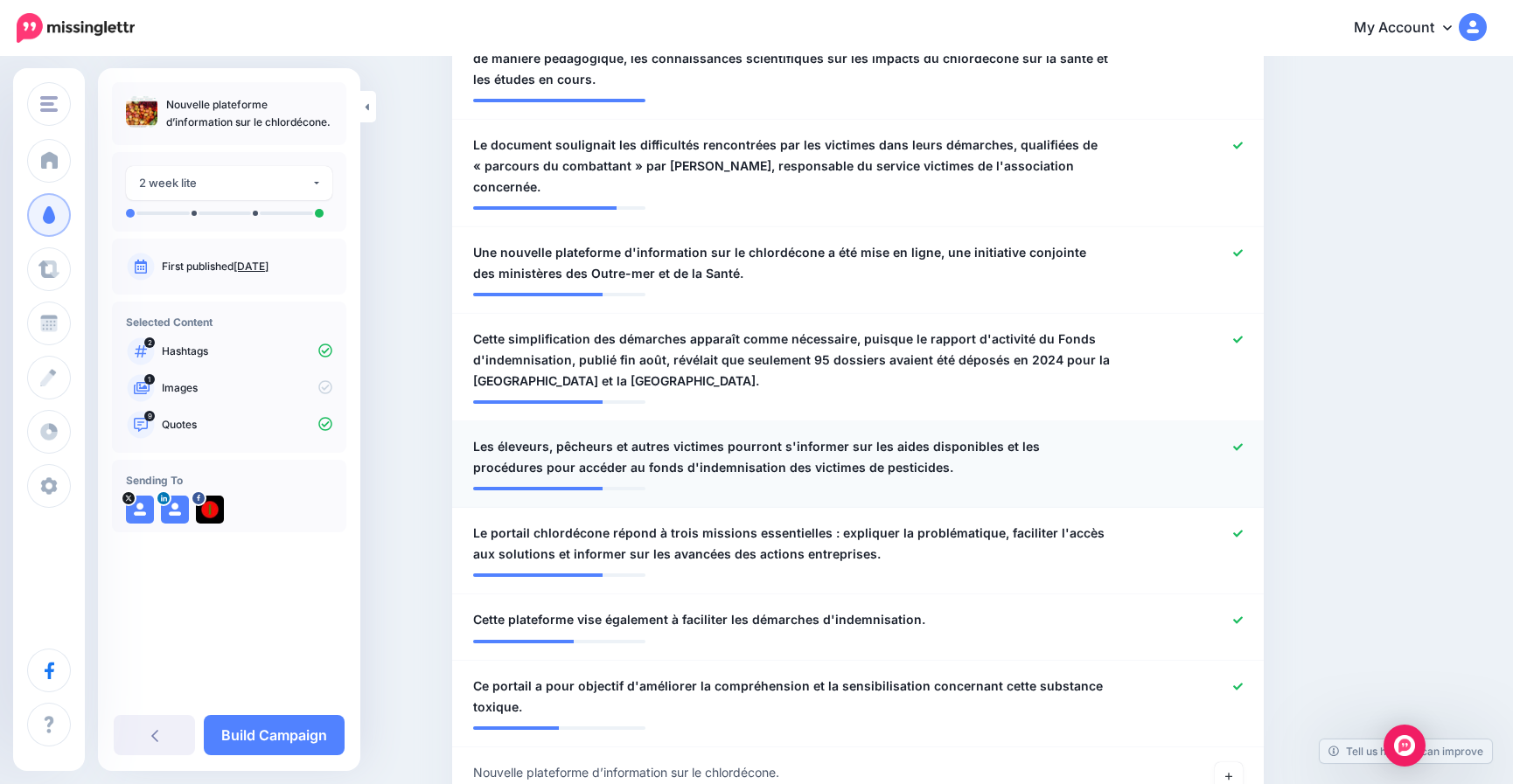
scroll to position [699, 0]
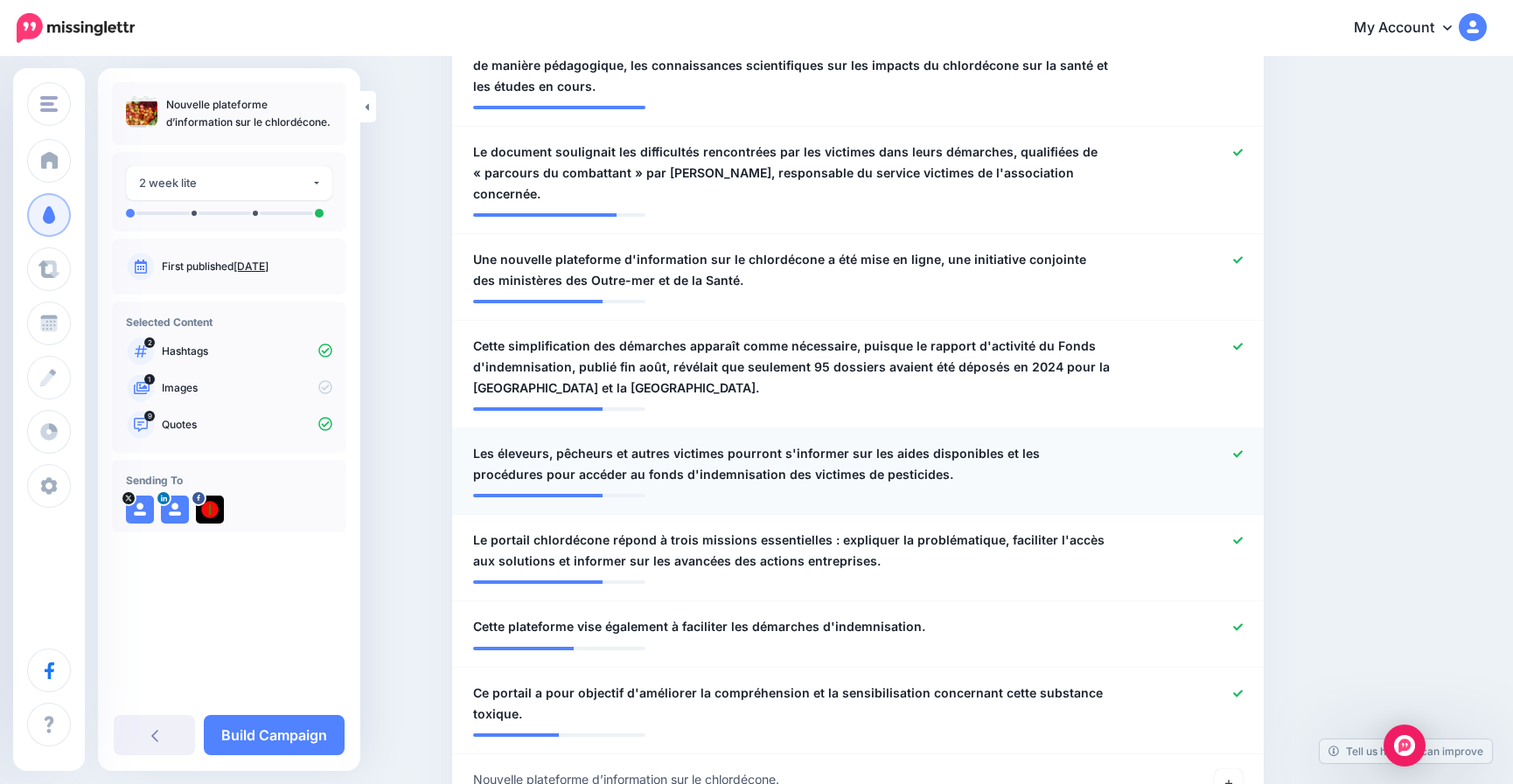
click at [1248, 450] on div at bounding box center [1189, 464] width 133 height 42
drag, startPoint x: 1247, startPoint y: 453, endPoint x: 1237, endPoint y: 432, distance: 23.3
click at [1243, 453] on icon at bounding box center [1238, 453] width 10 height 7
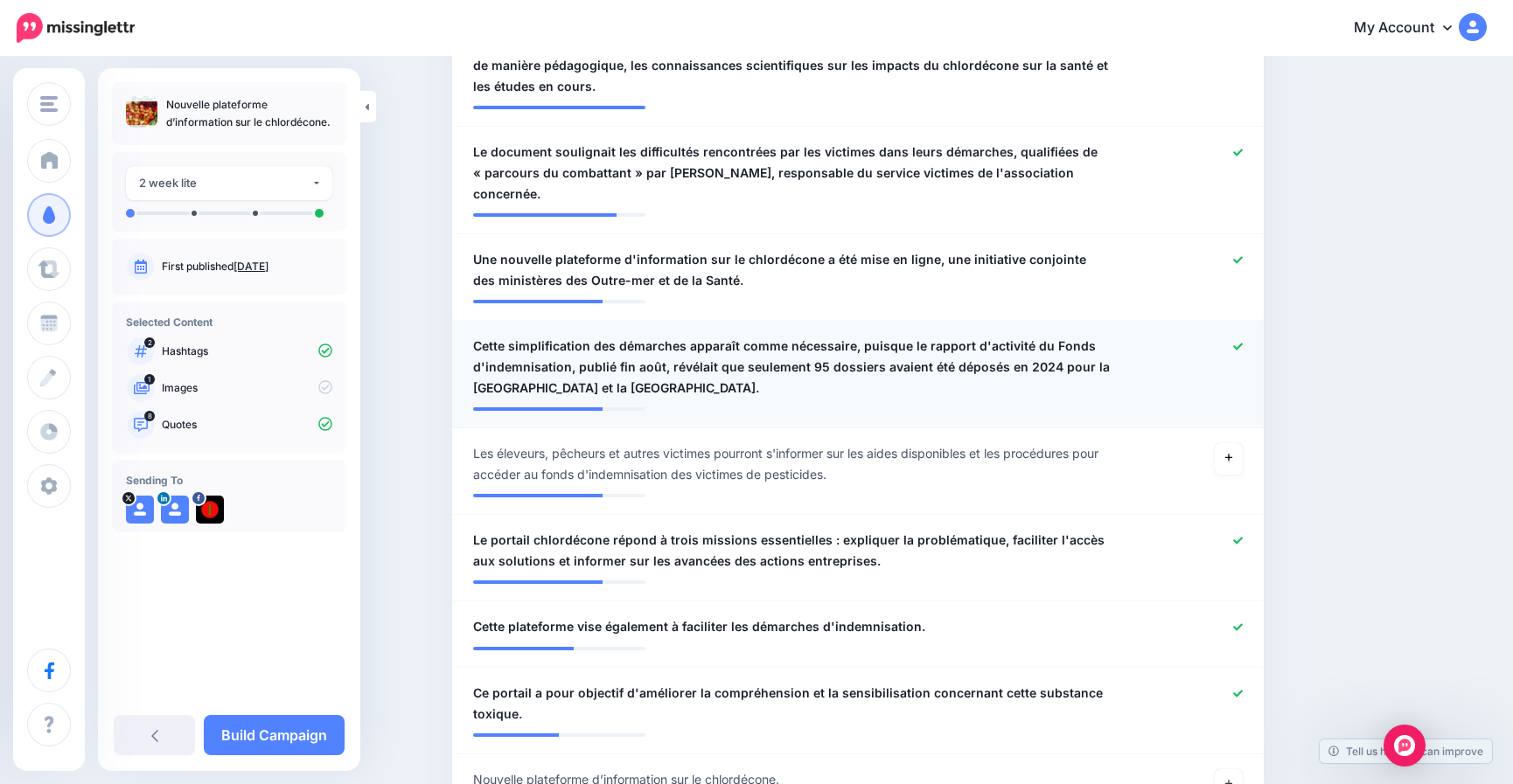
click at [1236, 343] on div at bounding box center [1189, 367] width 133 height 63
click at [1243, 345] on icon at bounding box center [1238, 346] width 10 height 10
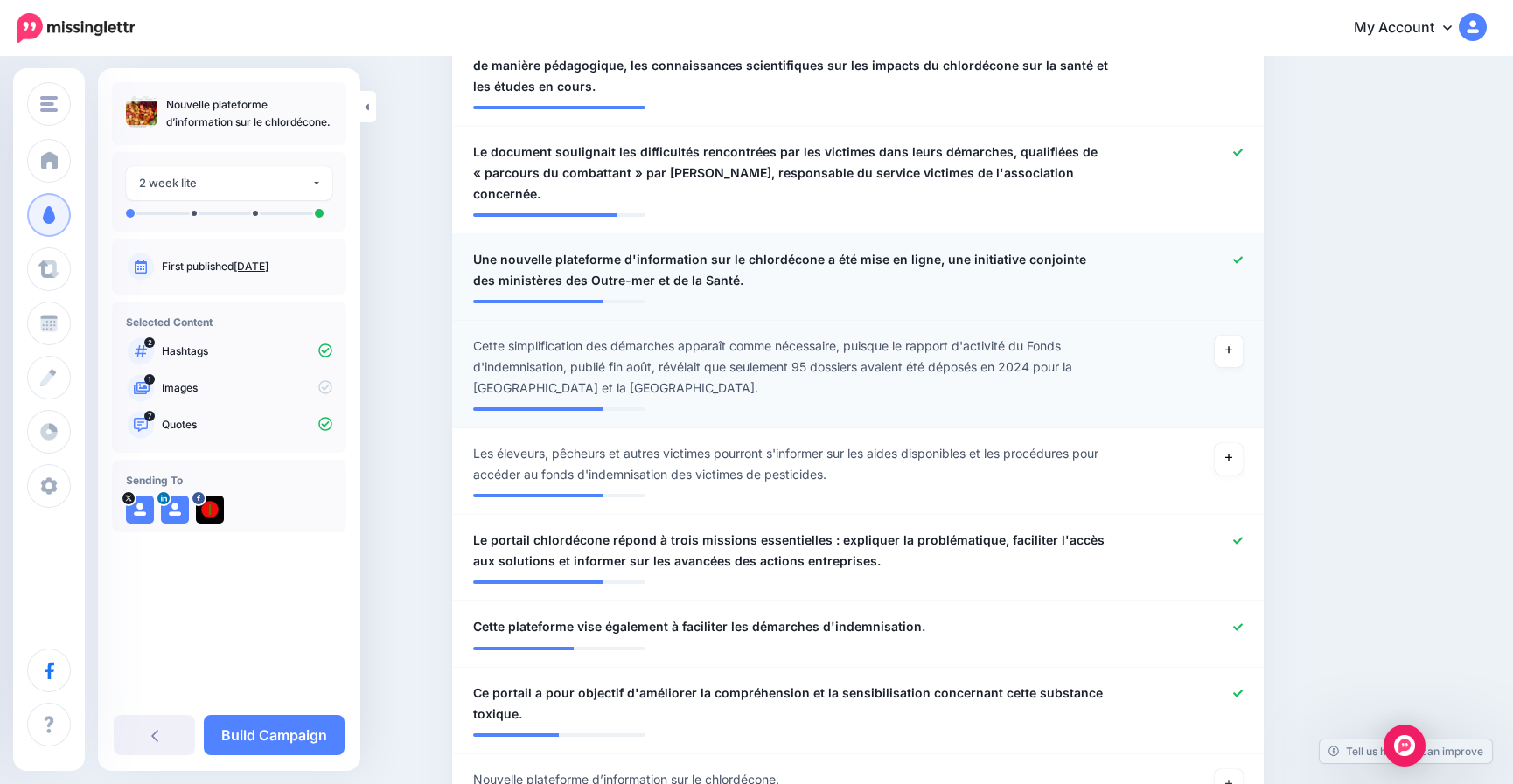
click at [1243, 256] on icon at bounding box center [1238, 260] width 10 height 10
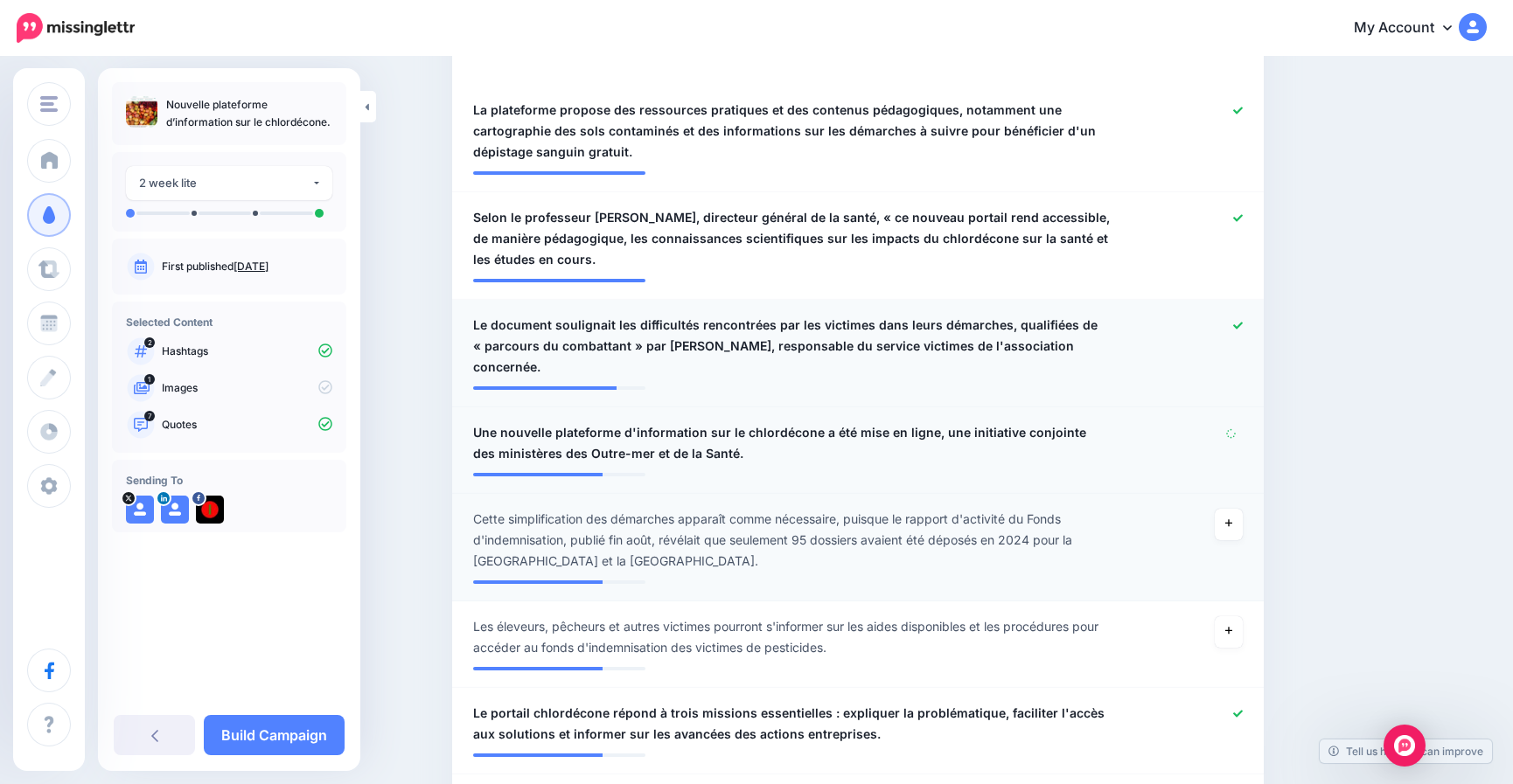
scroll to position [525, 0]
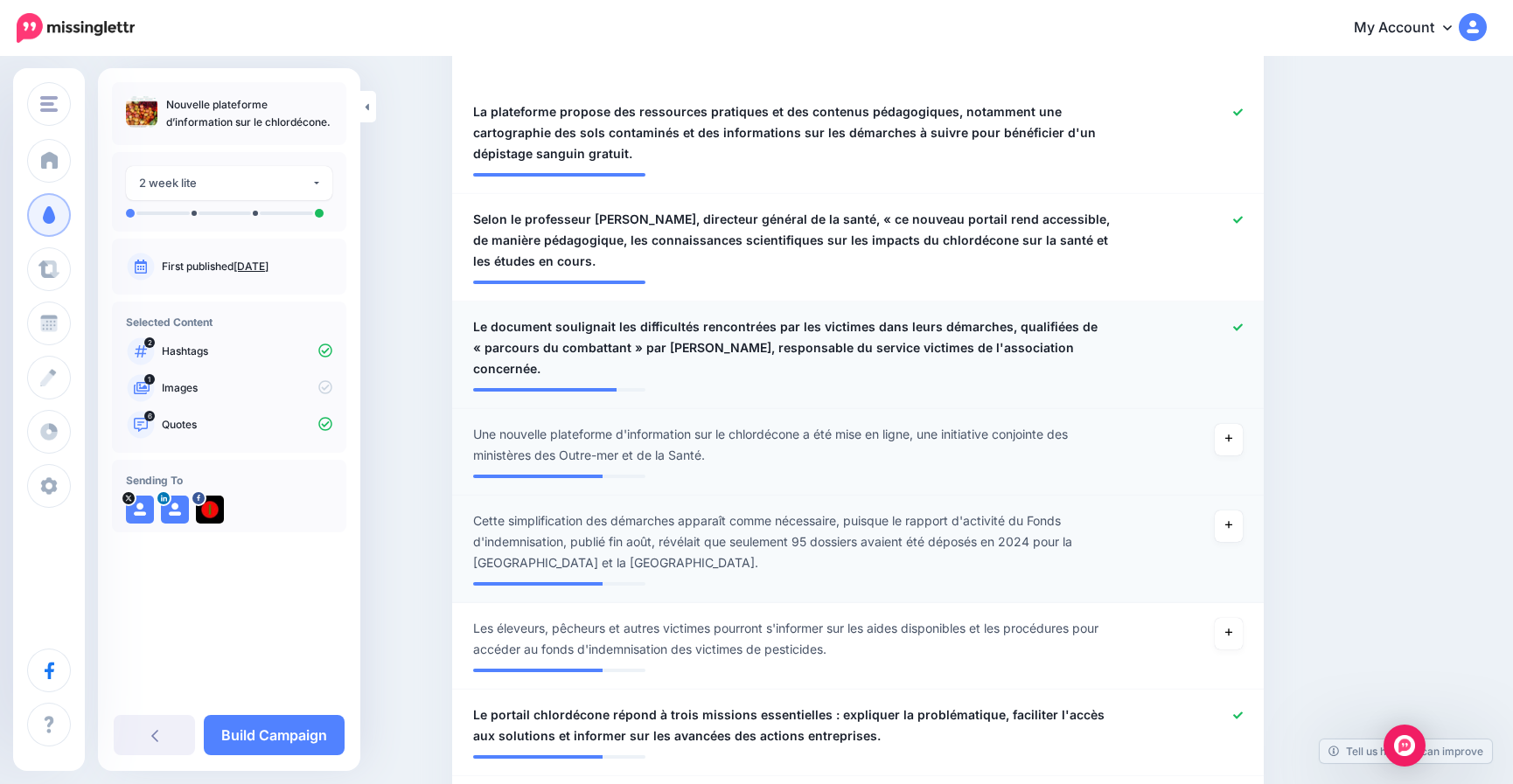
click at [1243, 330] on icon at bounding box center [1238, 327] width 10 height 7
click at [1243, 221] on icon at bounding box center [1238, 219] width 10 height 7
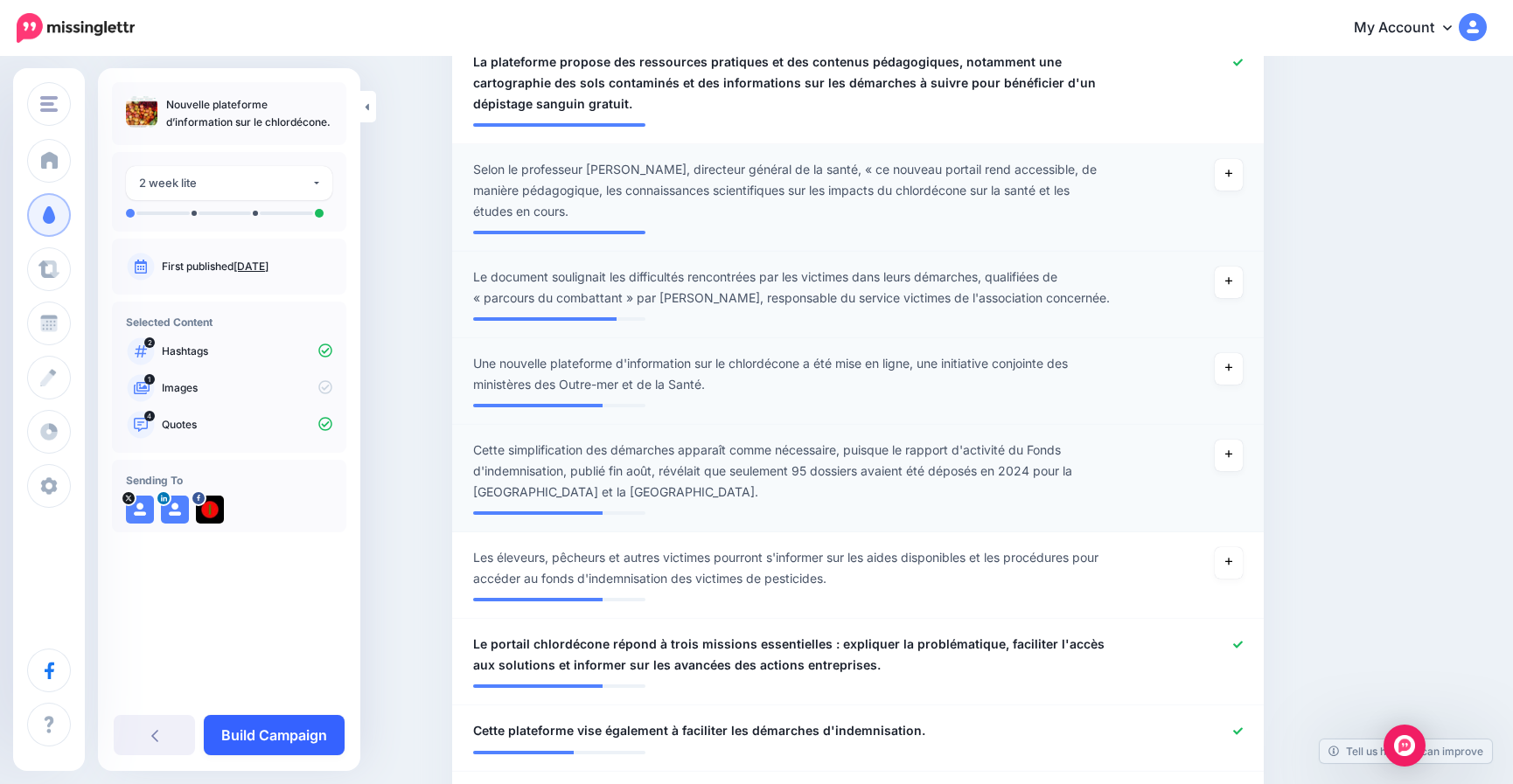
scroll to position [787, 0]
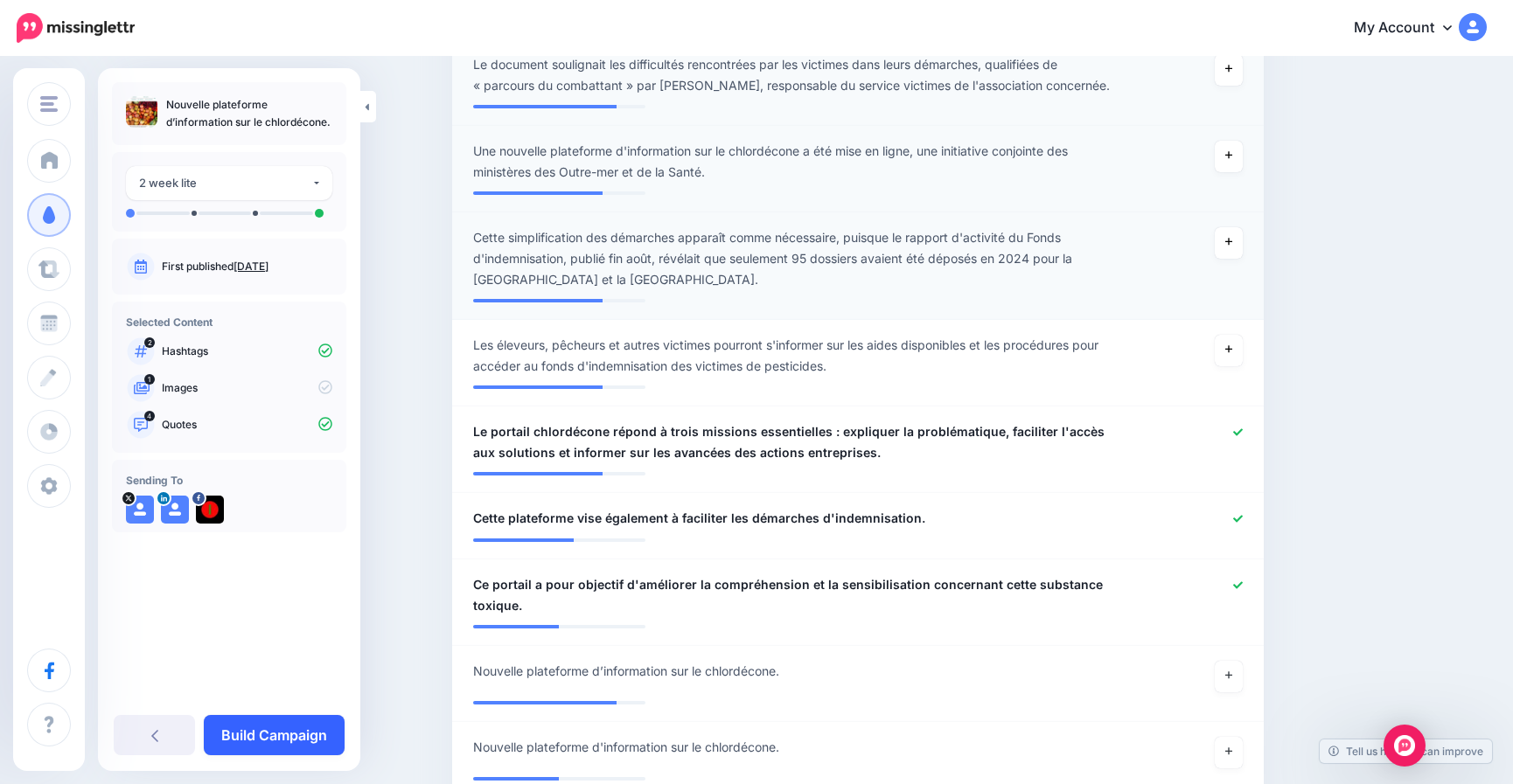
click at [294, 734] on link "Build Campaign" at bounding box center [273, 735] width 141 height 41
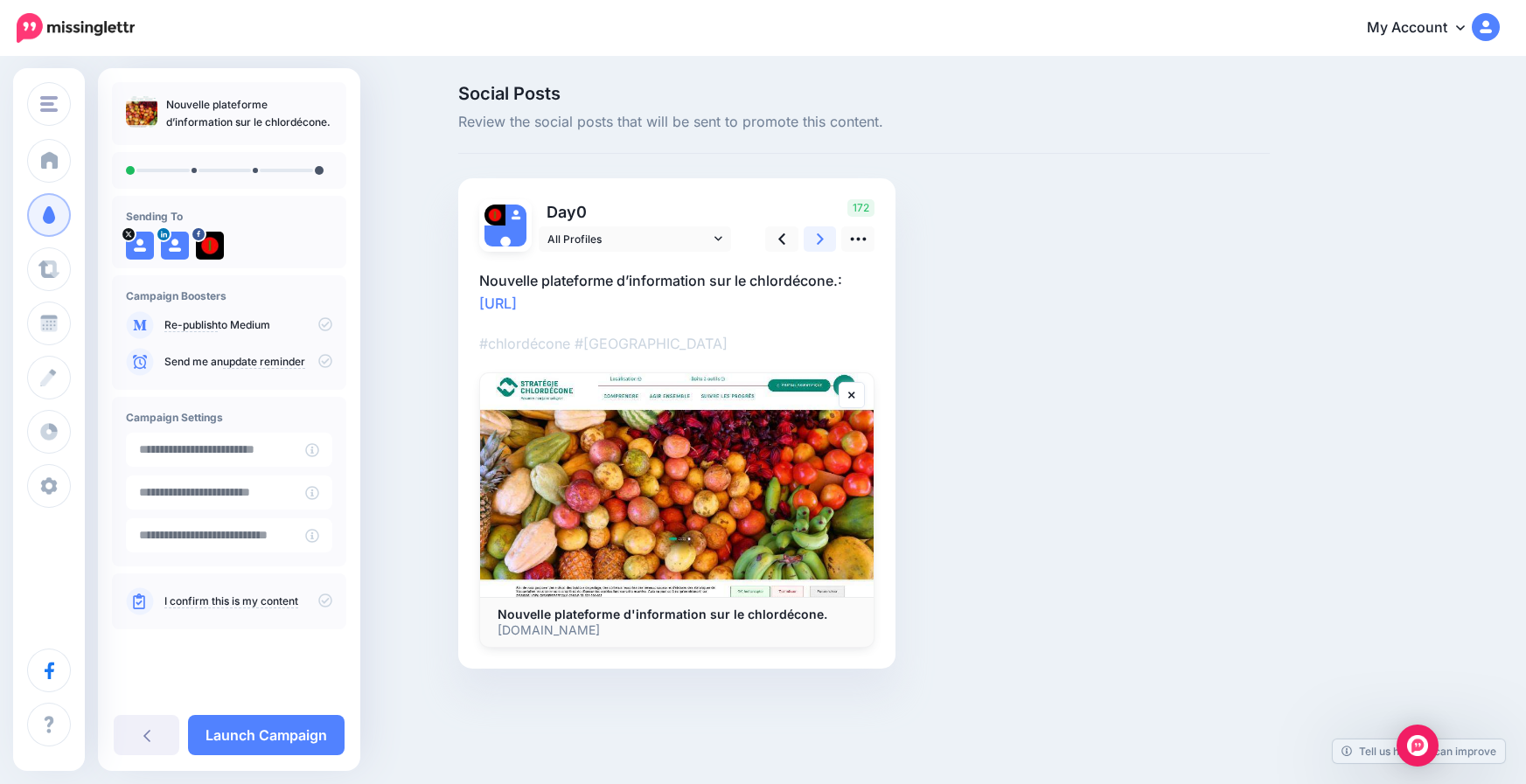
click at [821, 236] on icon at bounding box center [820, 239] width 7 height 19
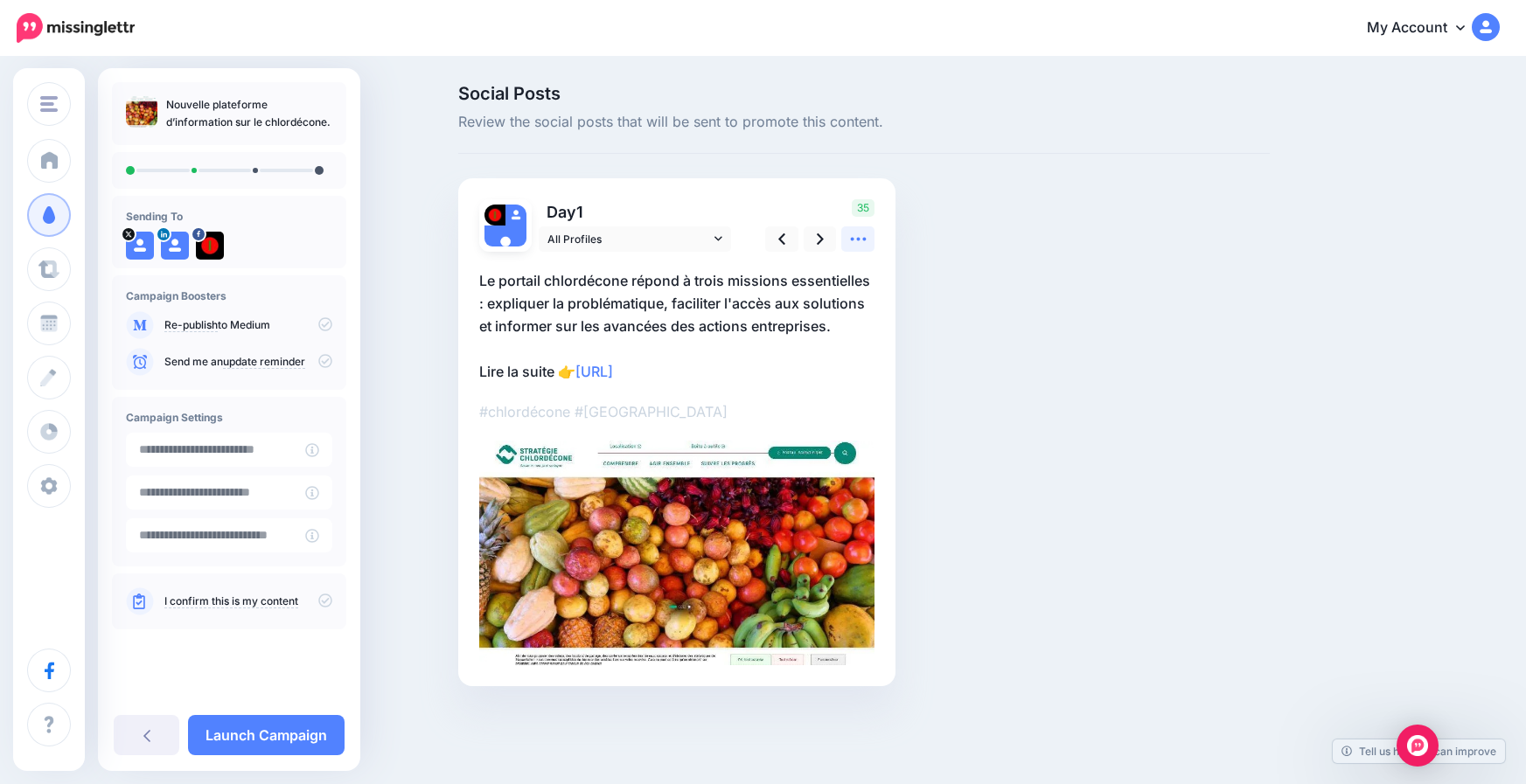
click at [848, 240] on link at bounding box center [858, 239] width 34 height 26
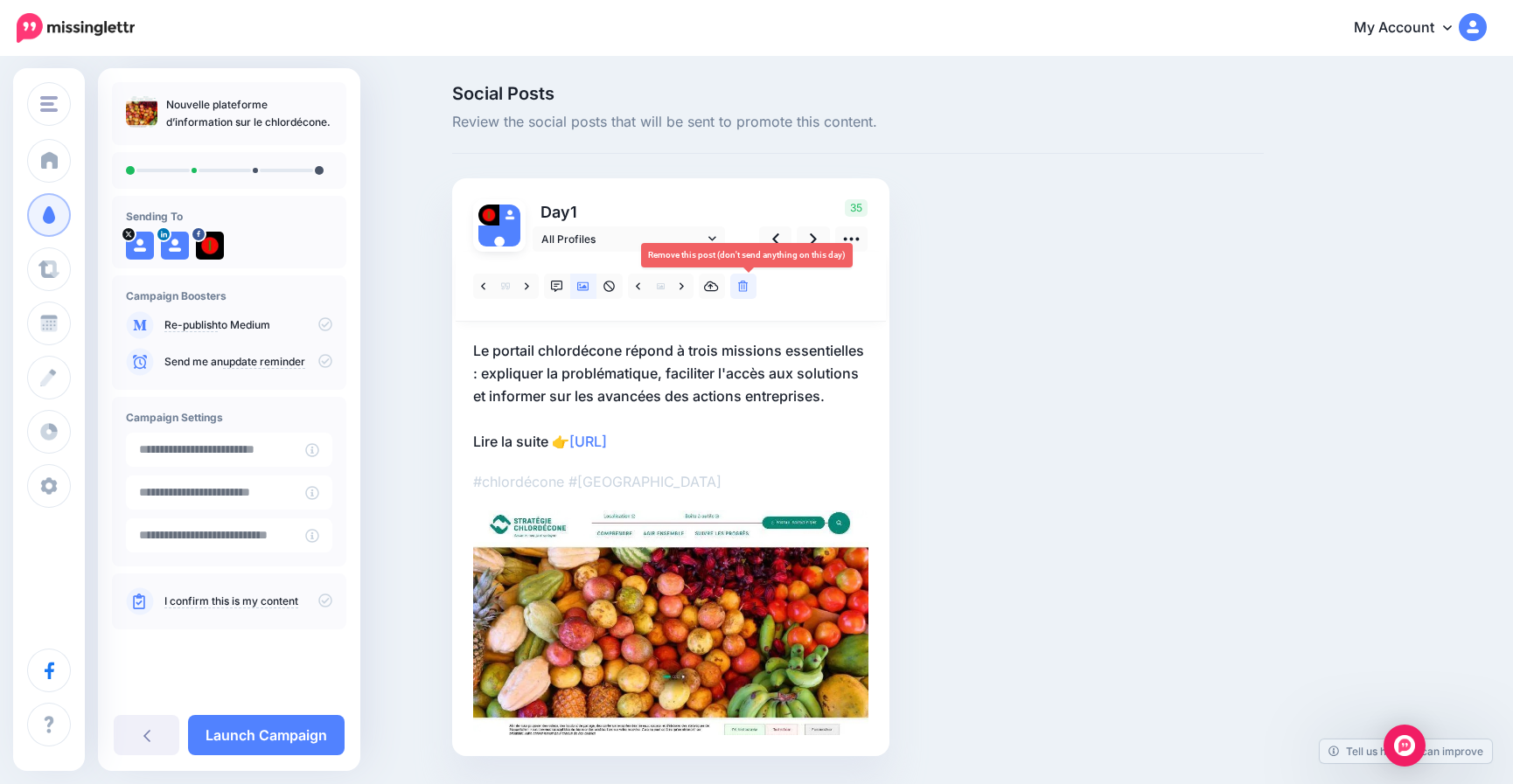
click at [748, 286] on icon at bounding box center [744, 287] width 11 height 12
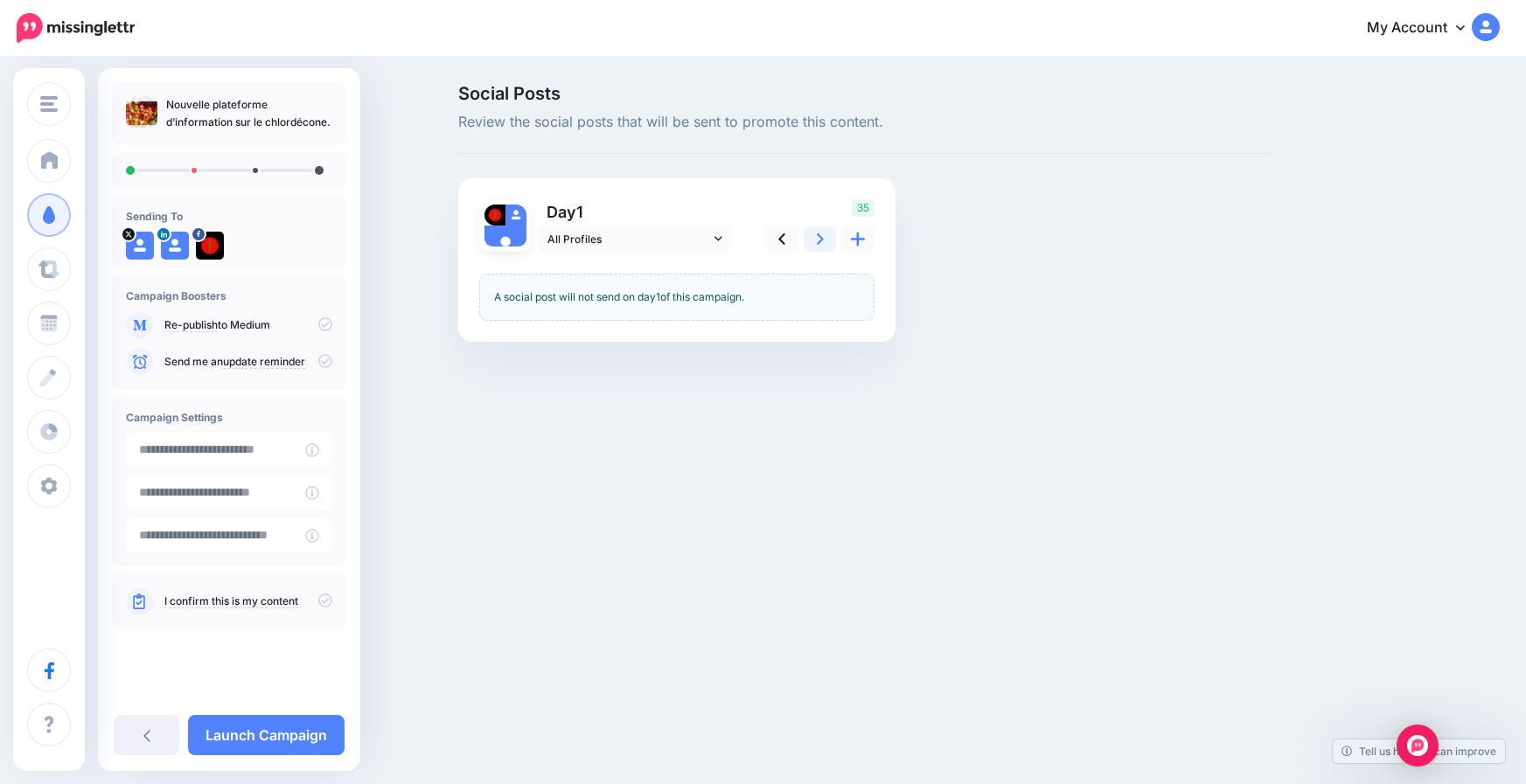
click at [813, 230] on link at bounding box center [820, 239] width 34 height 26
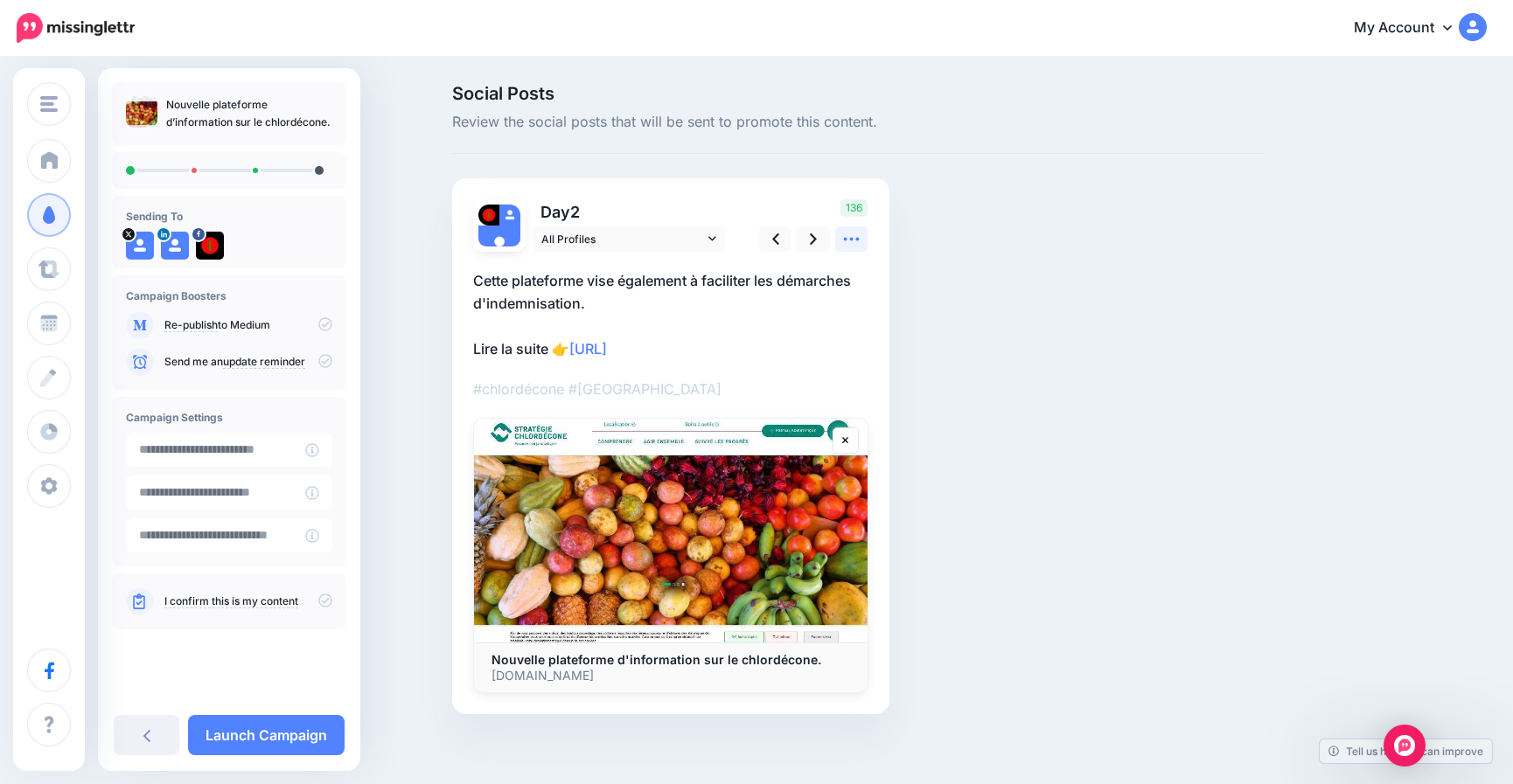
click at [860, 241] on icon at bounding box center [852, 239] width 19 height 19
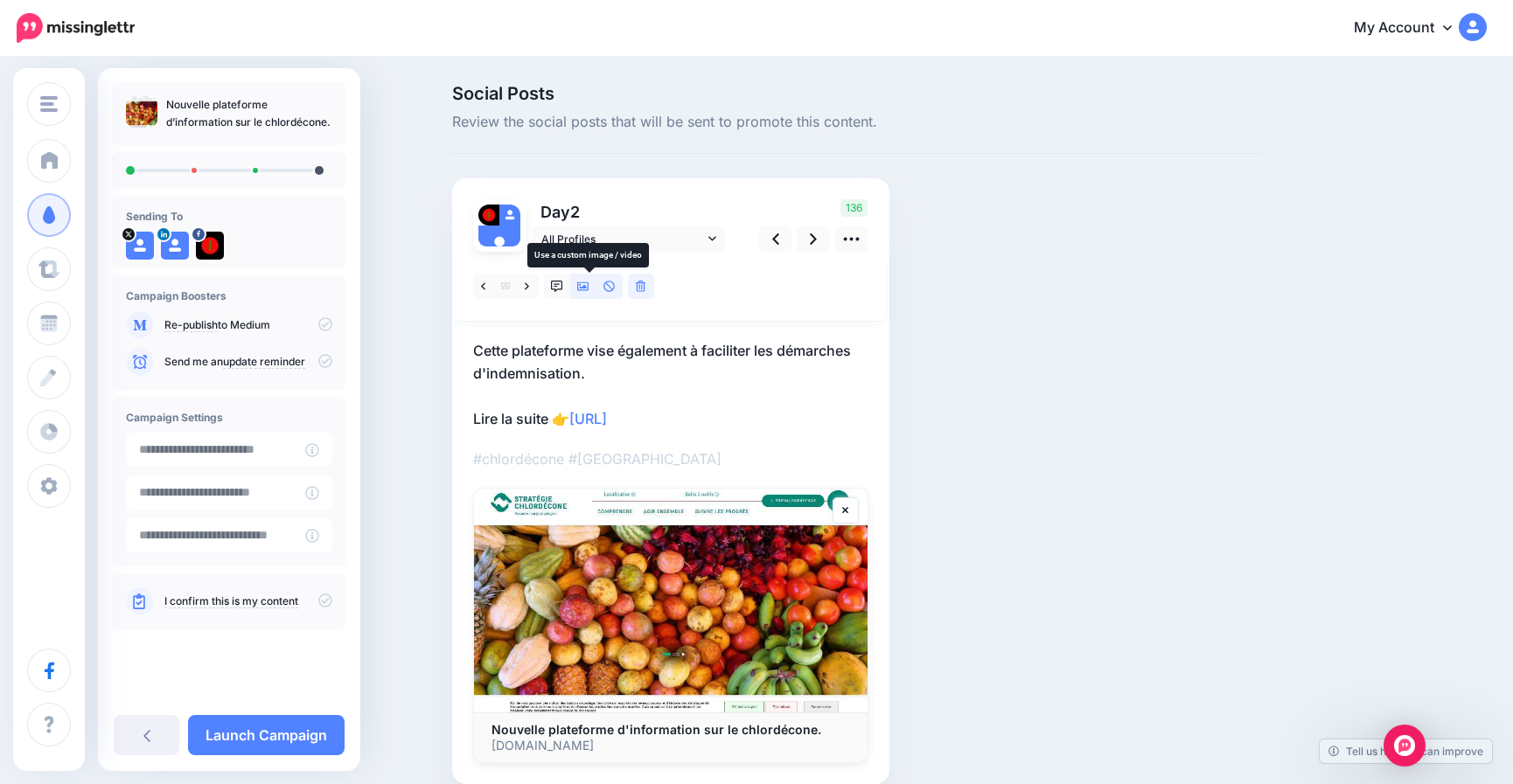
click at [588, 286] on icon at bounding box center [584, 287] width 12 height 12
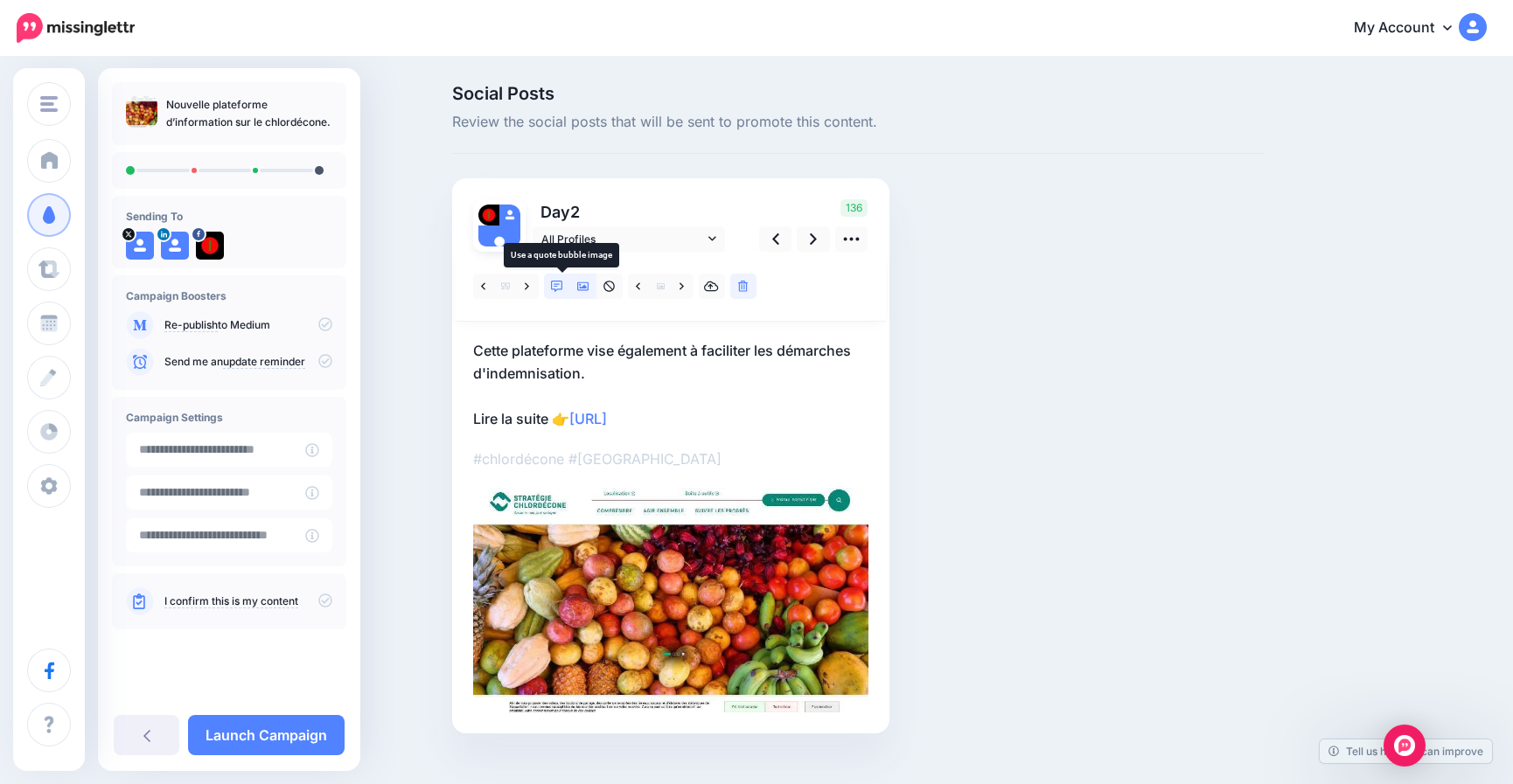
click at [562, 279] on link at bounding box center [557, 286] width 27 height 26
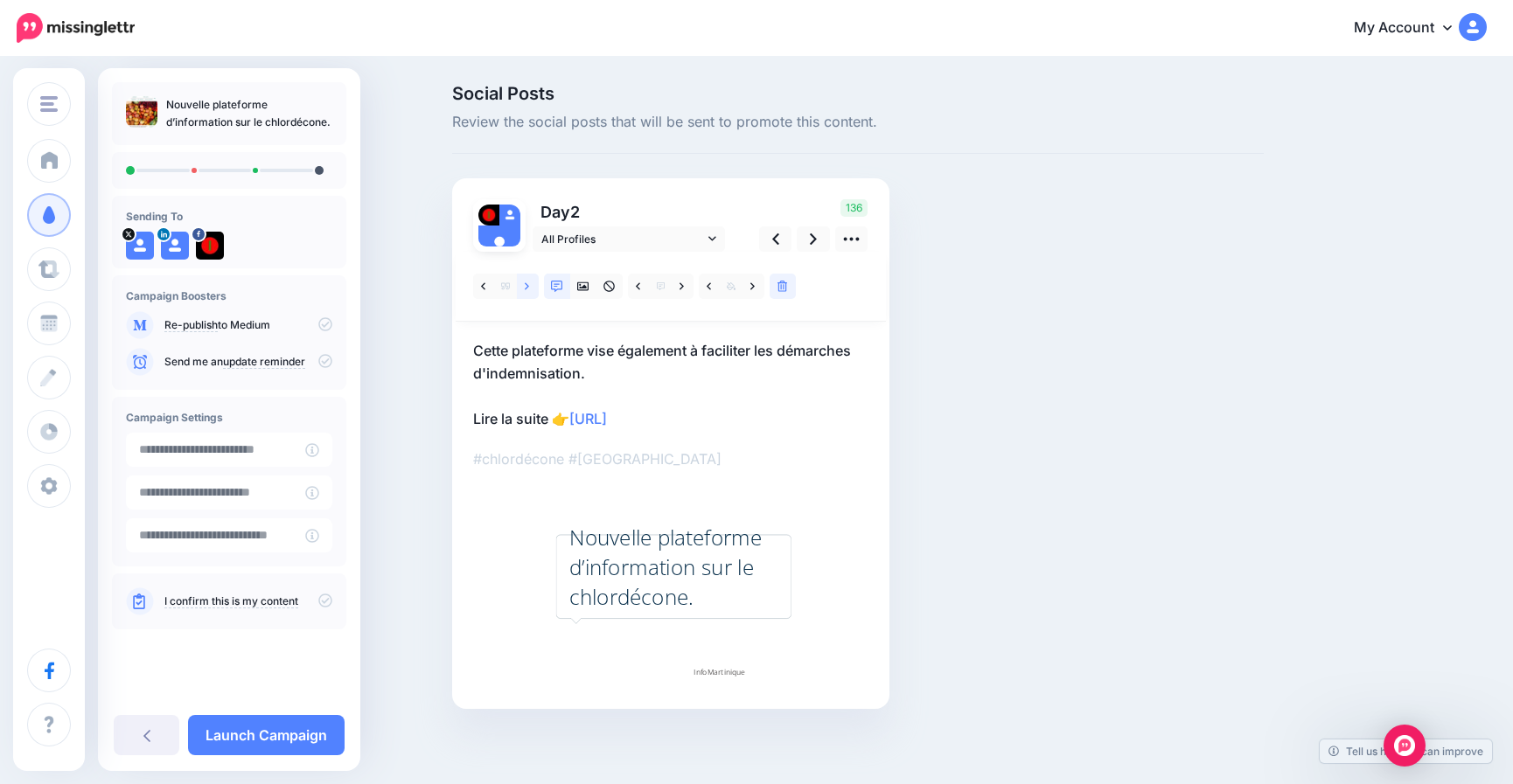
click at [530, 285] on icon at bounding box center [527, 287] width 4 height 12
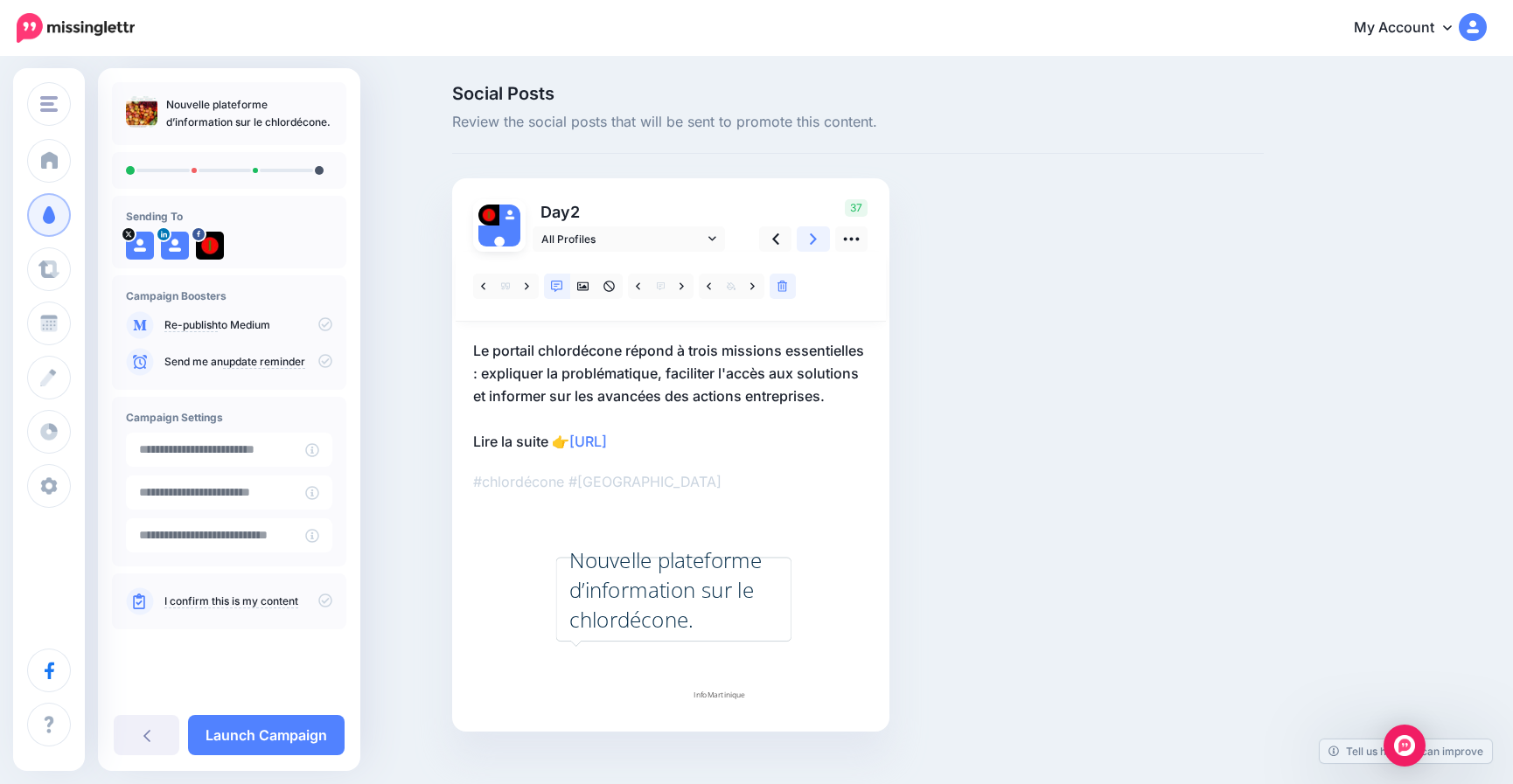
click at [805, 244] on link at bounding box center [814, 239] width 34 height 26
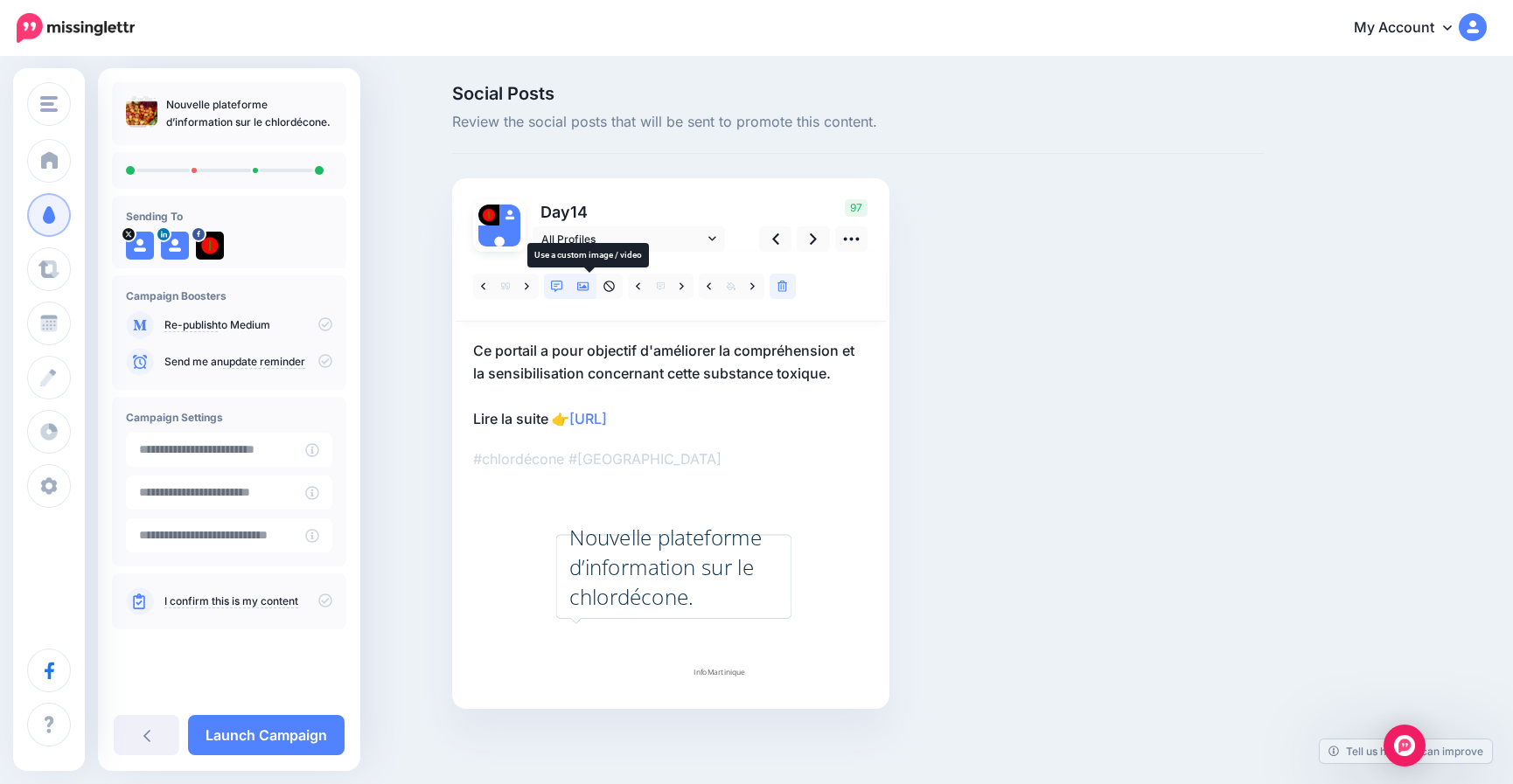
click at [587, 290] on icon at bounding box center [584, 287] width 12 height 9
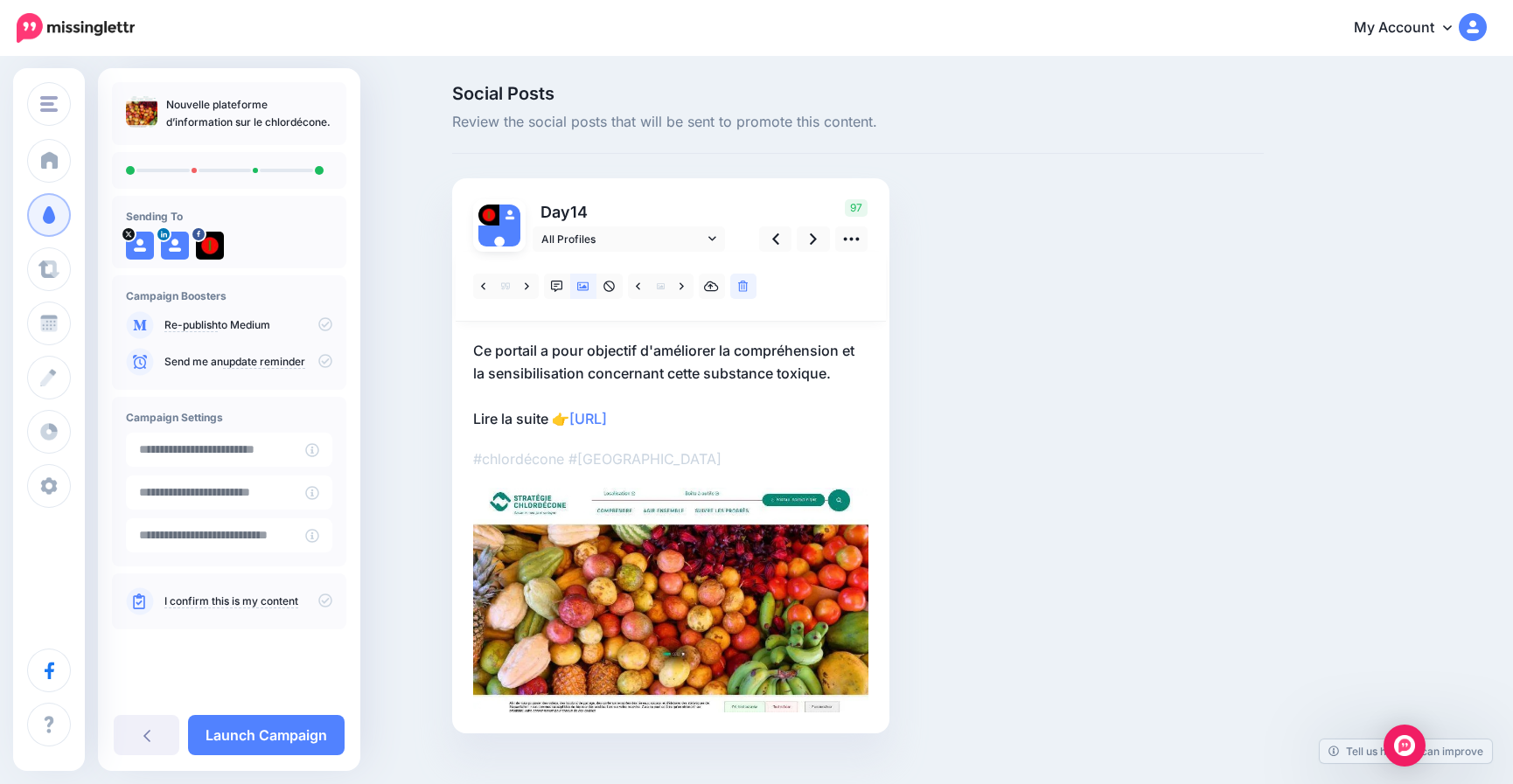
click at [325, 600] on icon at bounding box center [325, 601] width 14 height 14
click at [309, 738] on link "Launch Campaign" at bounding box center [266, 735] width 157 height 41
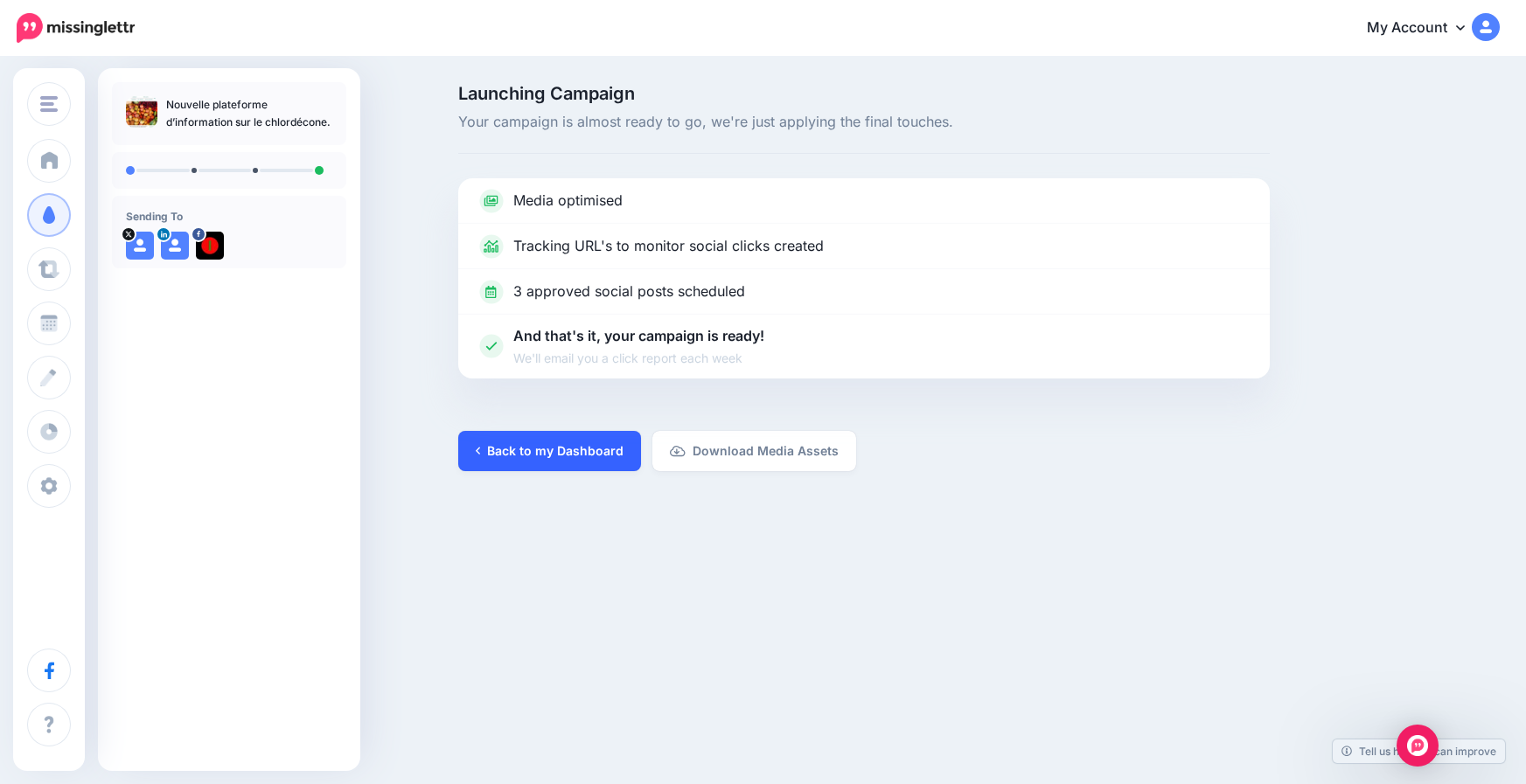
click at [546, 438] on link "Back to my Dashboard" at bounding box center [549, 452] width 183 height 41
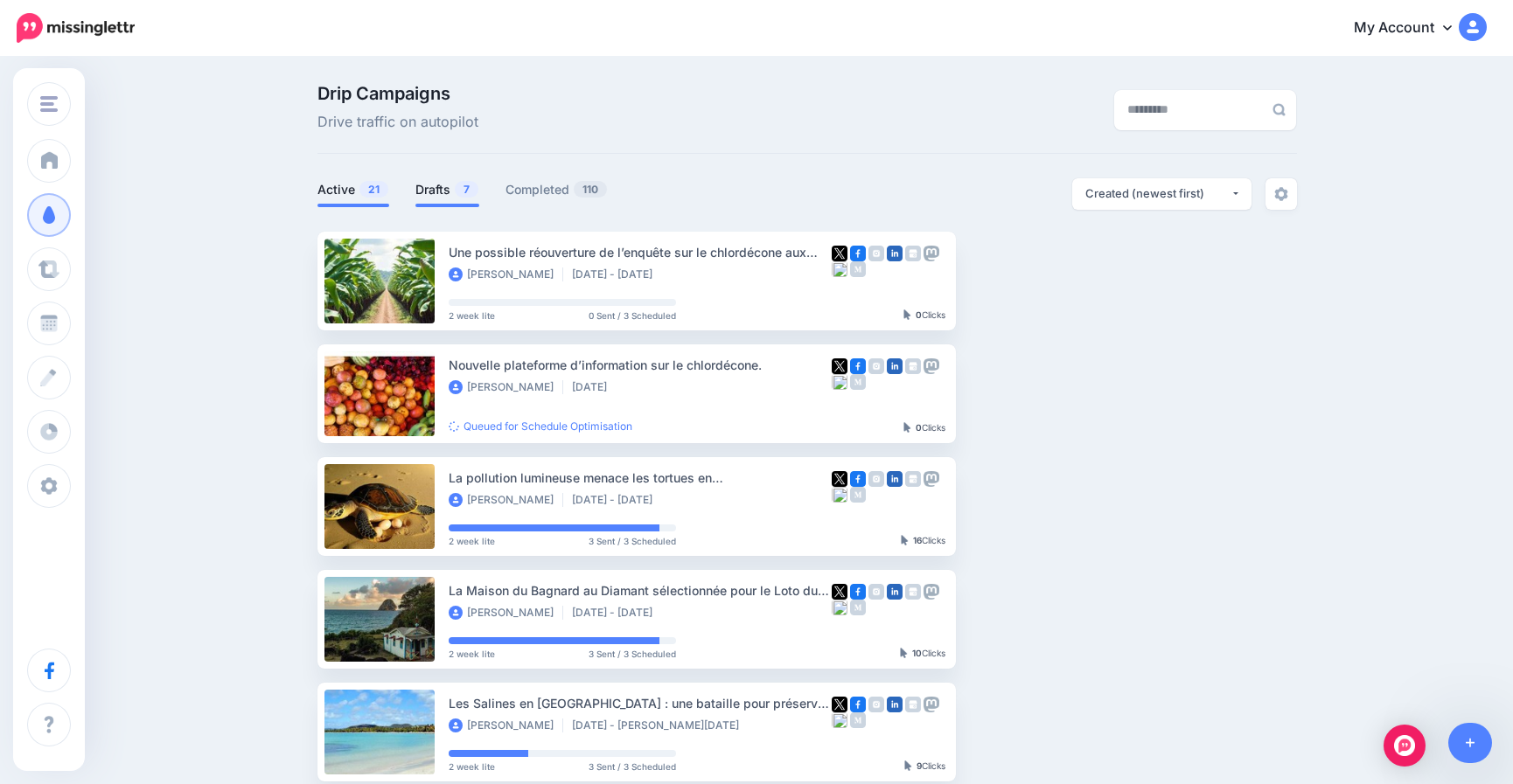
click at [447, 190] on link "Drafts 7" at bounding box center [447, 190] width 64 height 21
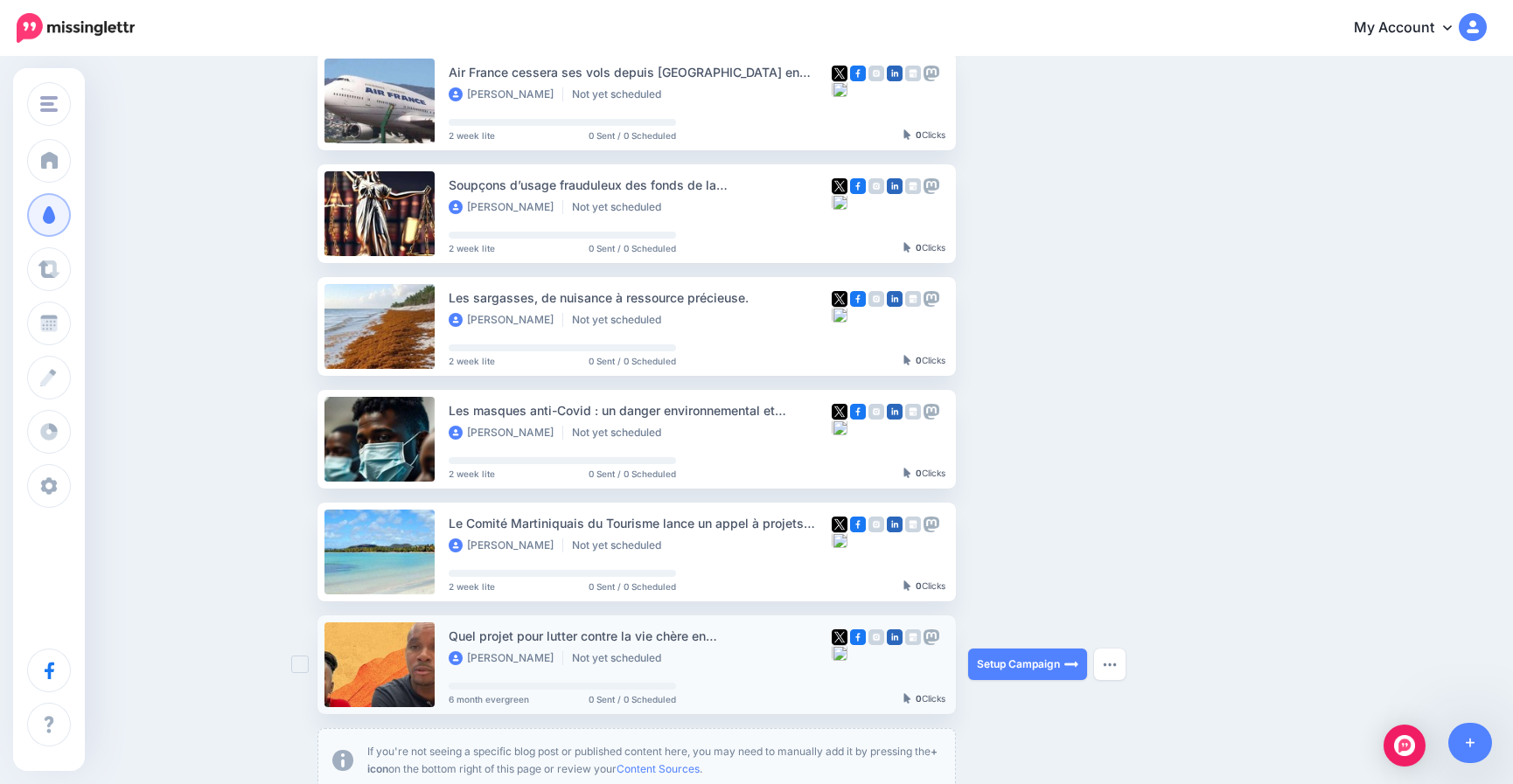
scroll to position [263, 0]
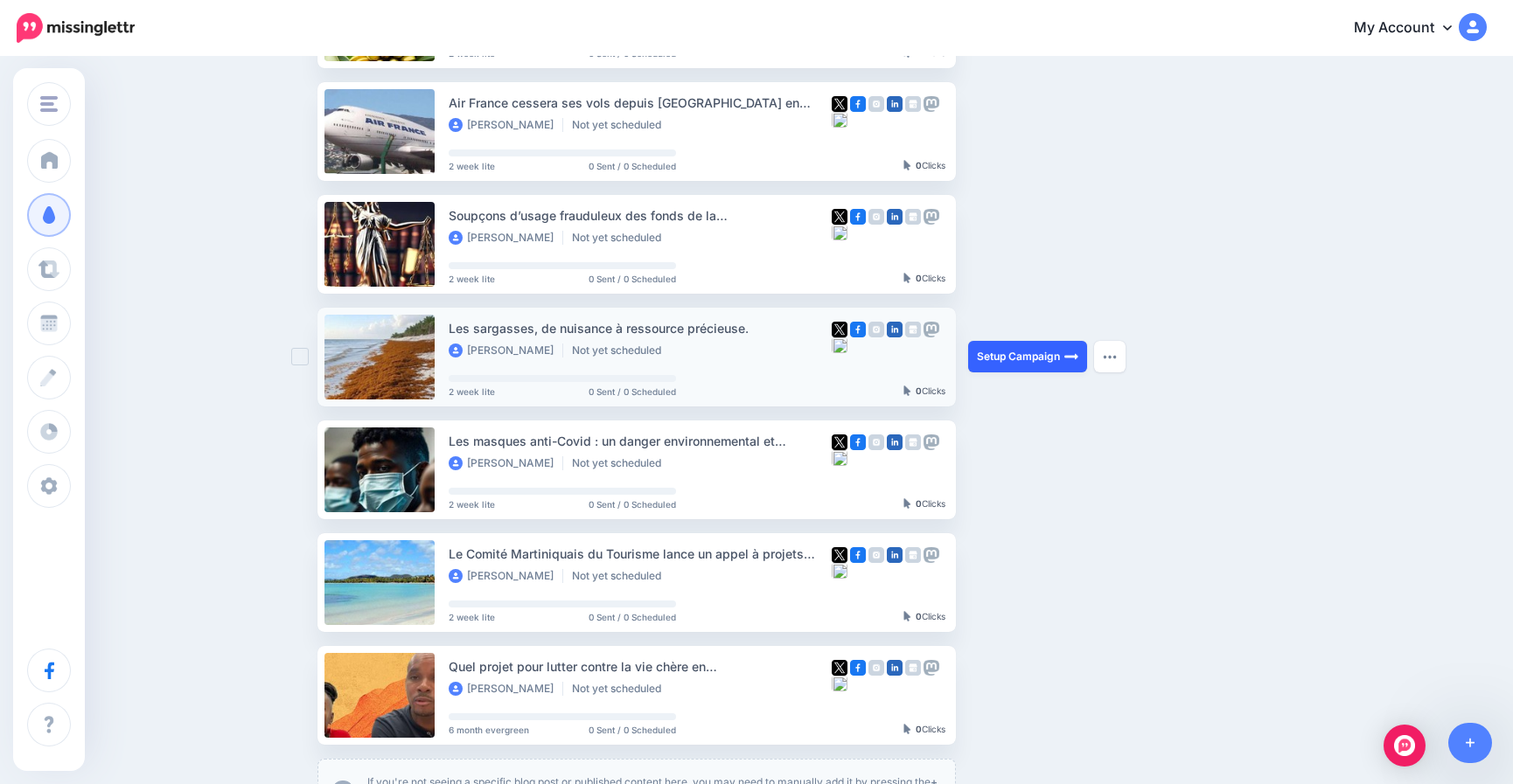
click at [1028, 357] on link "Setup Campaign" at bounding box center [1028, 357] width 119 height 32
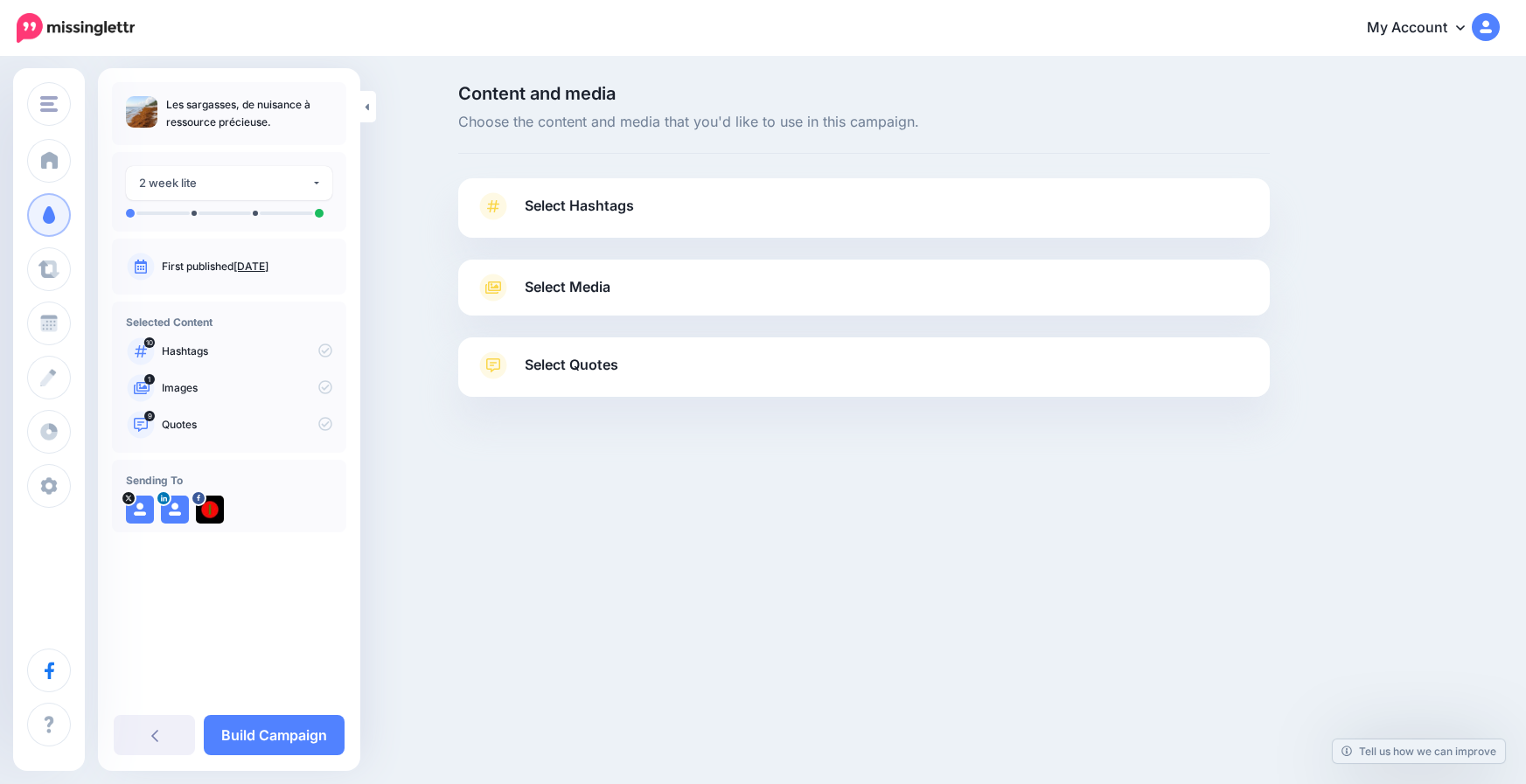
click at [598, 205] on span "Select Hashtags" at bounding box center [580, 206] width 110 height 24
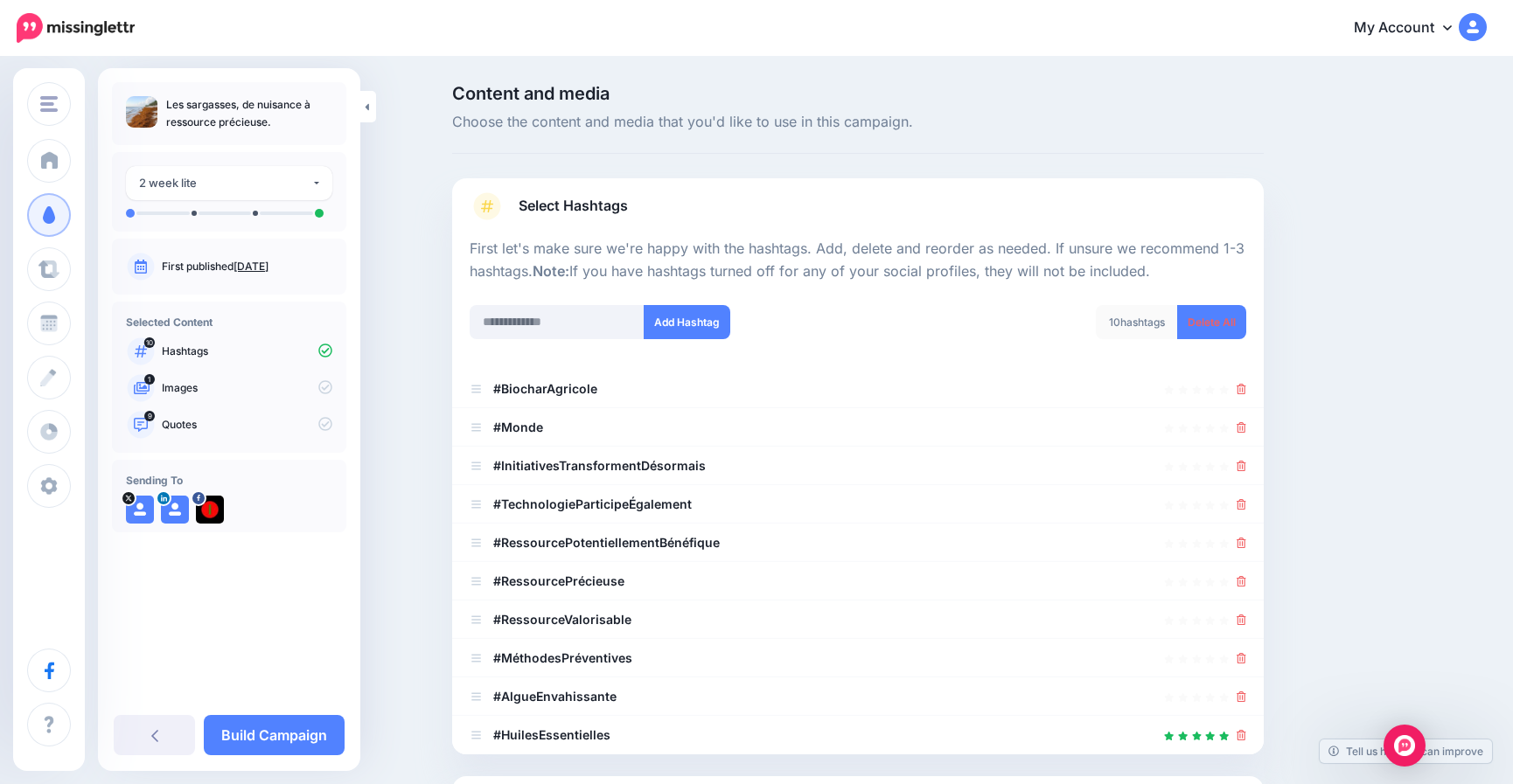
click at [206, 105] on p "Les sargasses, de nuisance à ressource précieuse." at bounding box center [249, 114] width 166 height 35
click at [205, 105] on p "Les sargasses, de nuisance à ressource précieuse." at bounding box center [249, 114] width 166 height 35
copy p "sargasses"
click at [541, 321] on input "text" at bounding box center [557, 322] width 175 height 34
paste input "*********"
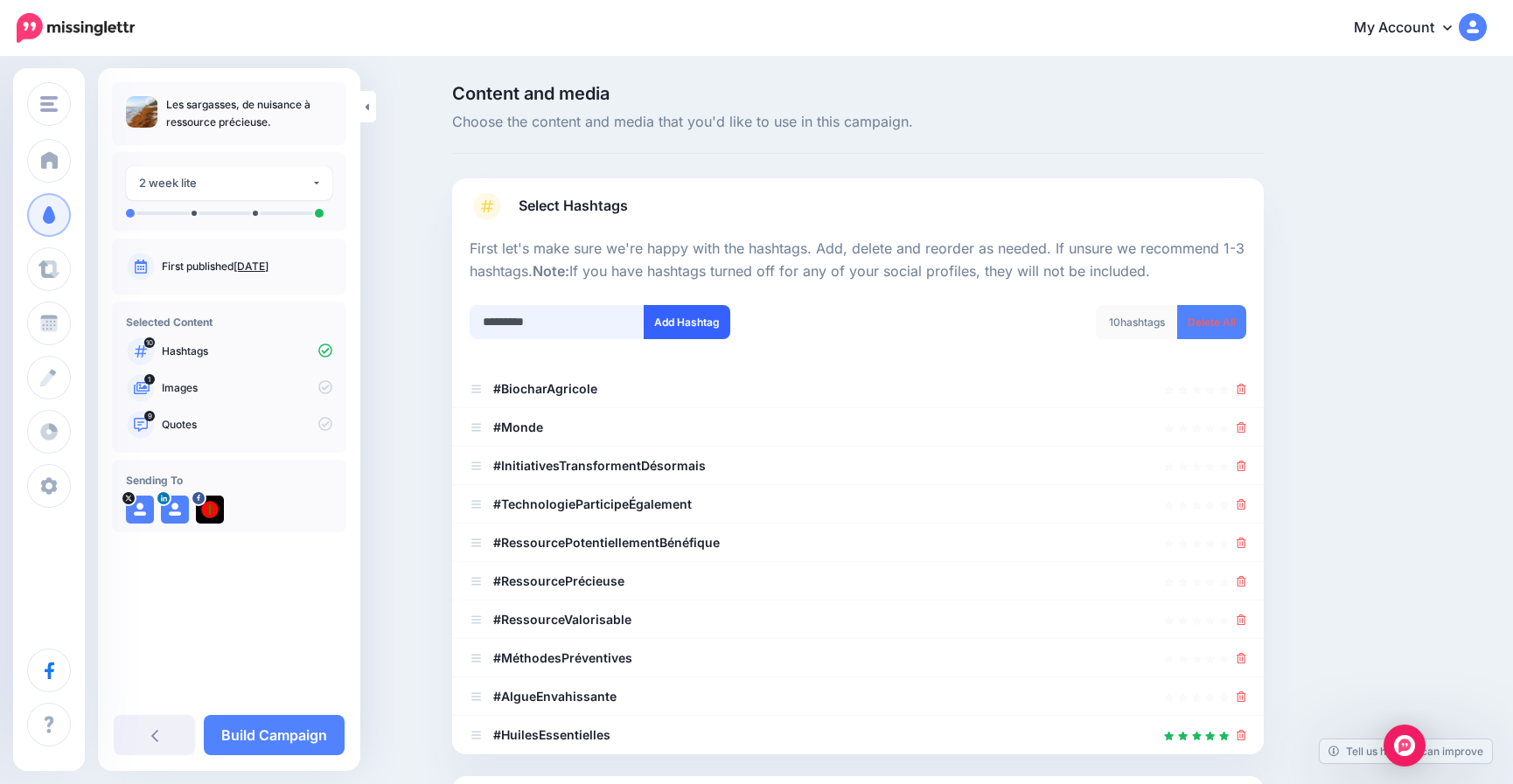
type input "*********"
click at [694, 320] on button "Add Hashtag" at bounding box center [687, 322] width 87 height 34
click at [552, 316] on input "text" at bounding box center [557, 322] width 175 height 34
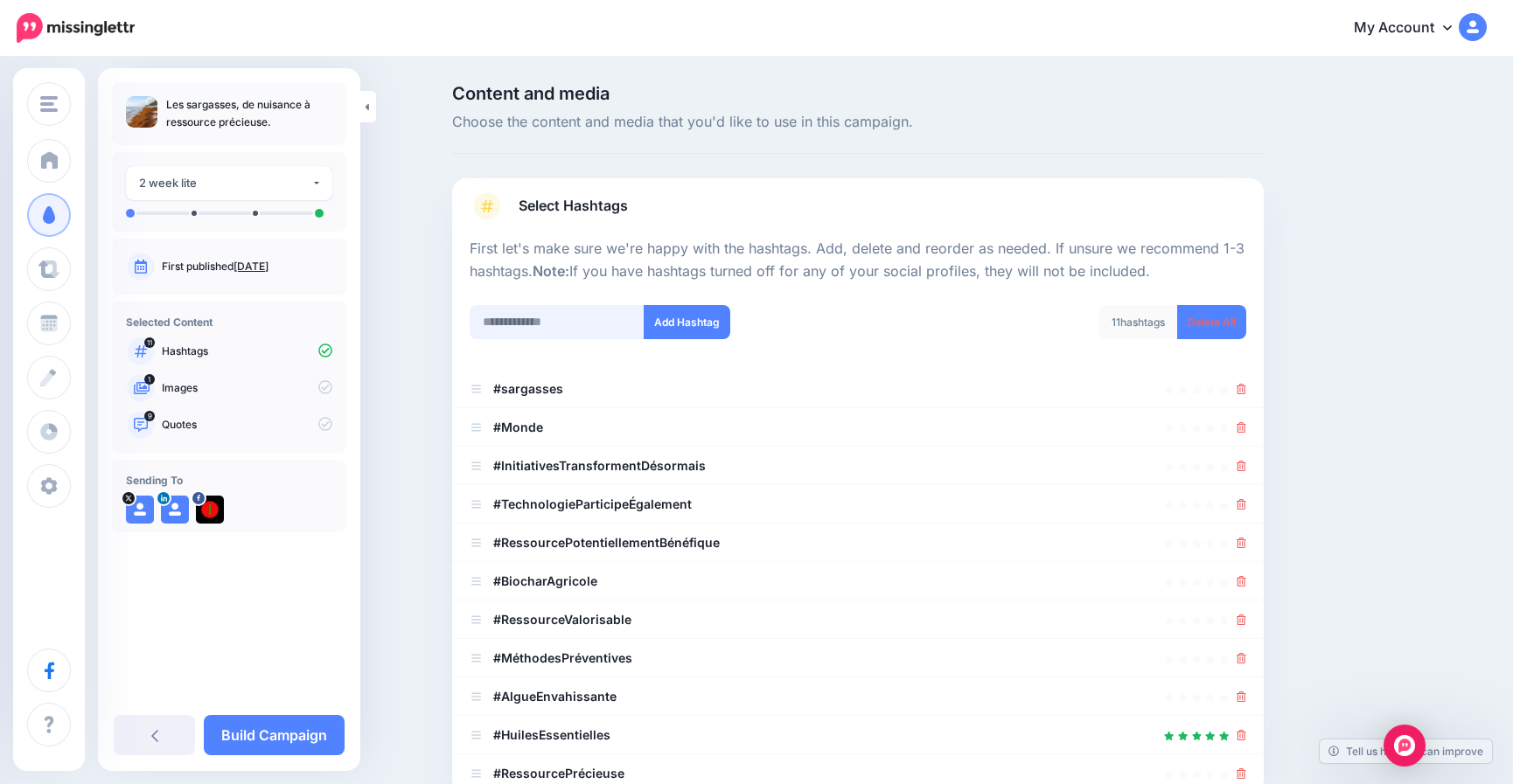
scroll to position [282, 0]
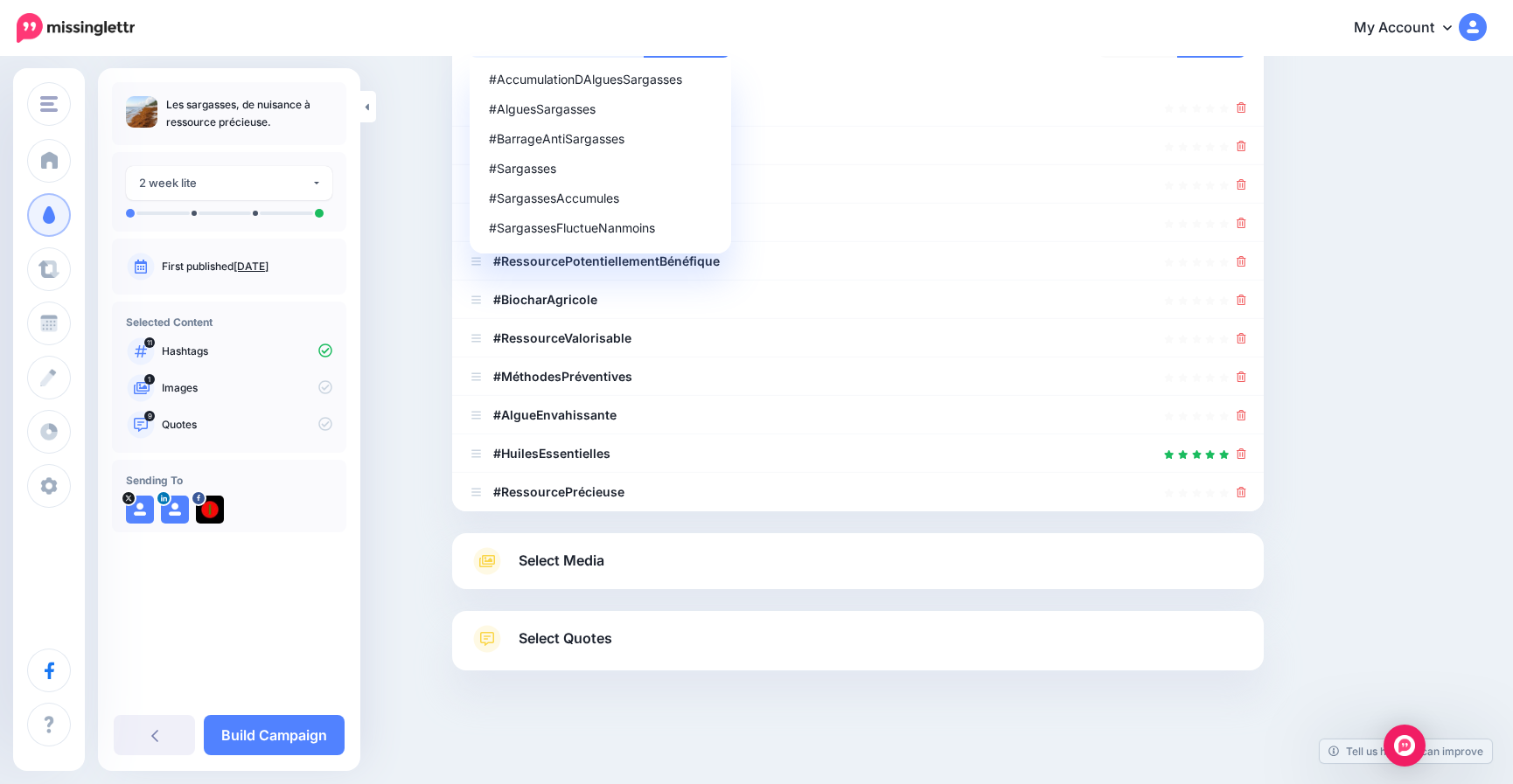
type input "**********"
click at [644, 24] on button "Add Hashtag" at bounding box center [687, 41] width 87 height 34
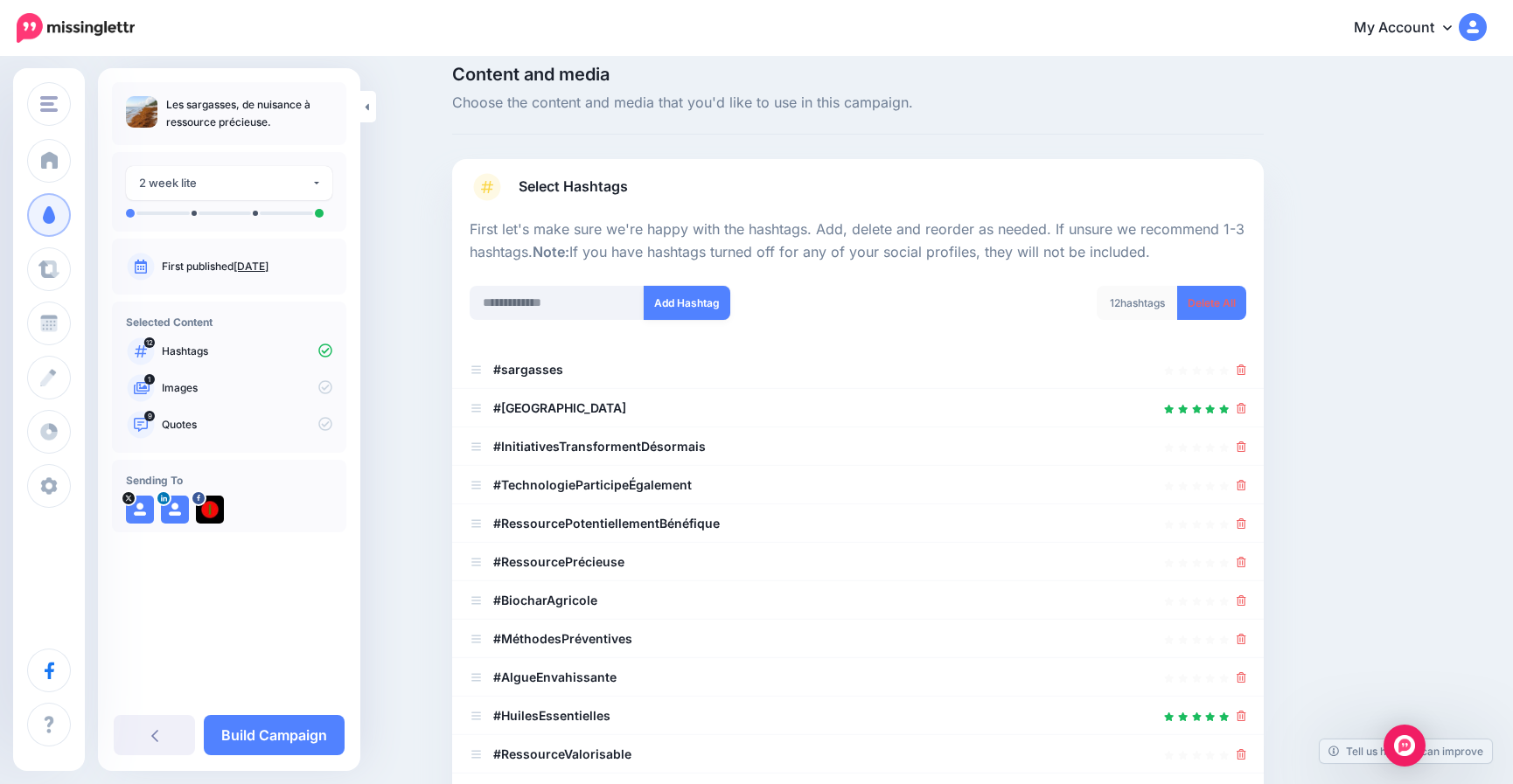
scroll to position [320, 0]
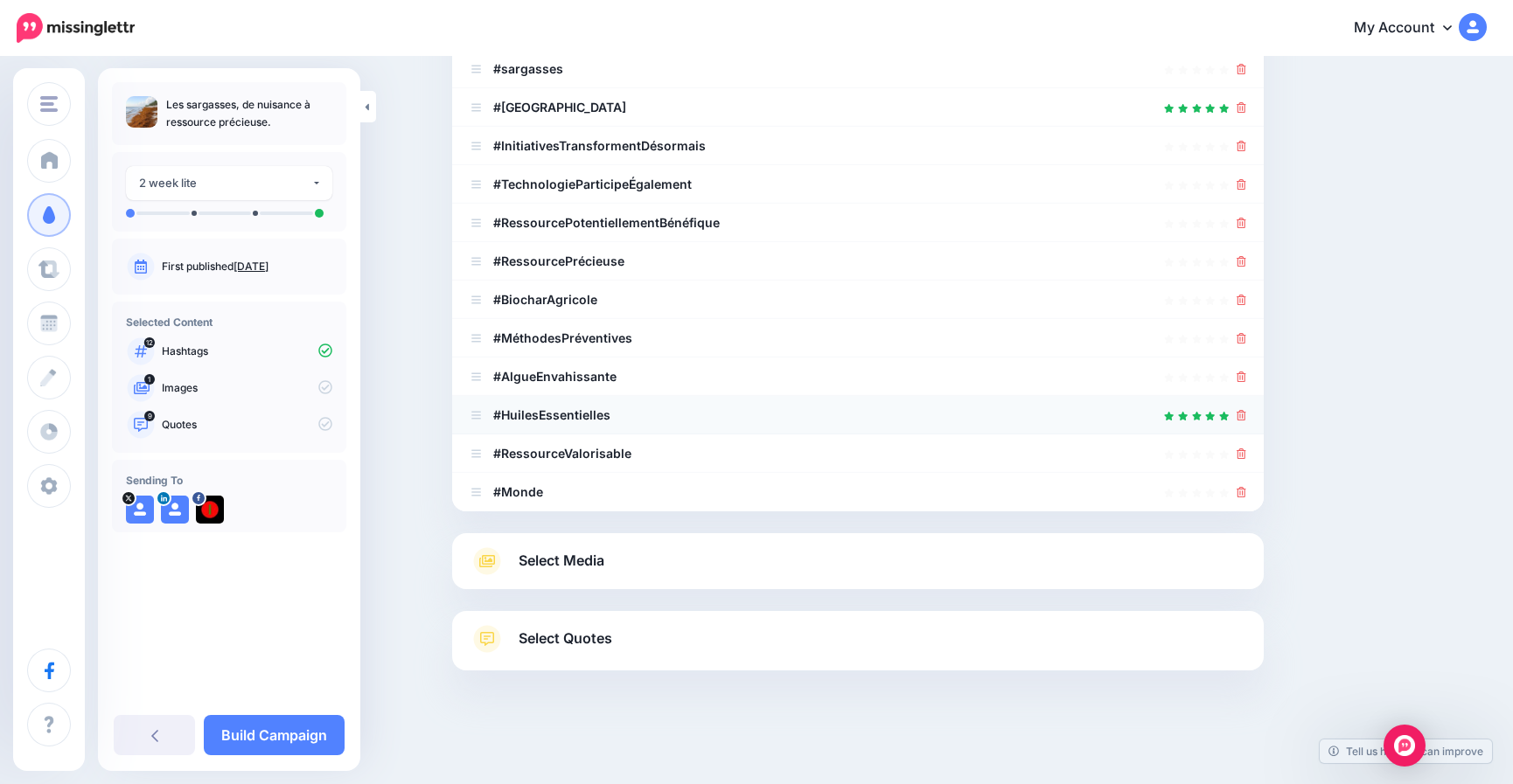
click at [1247, 415] on icon at bounding box center [1242, 415] width 10 height 11
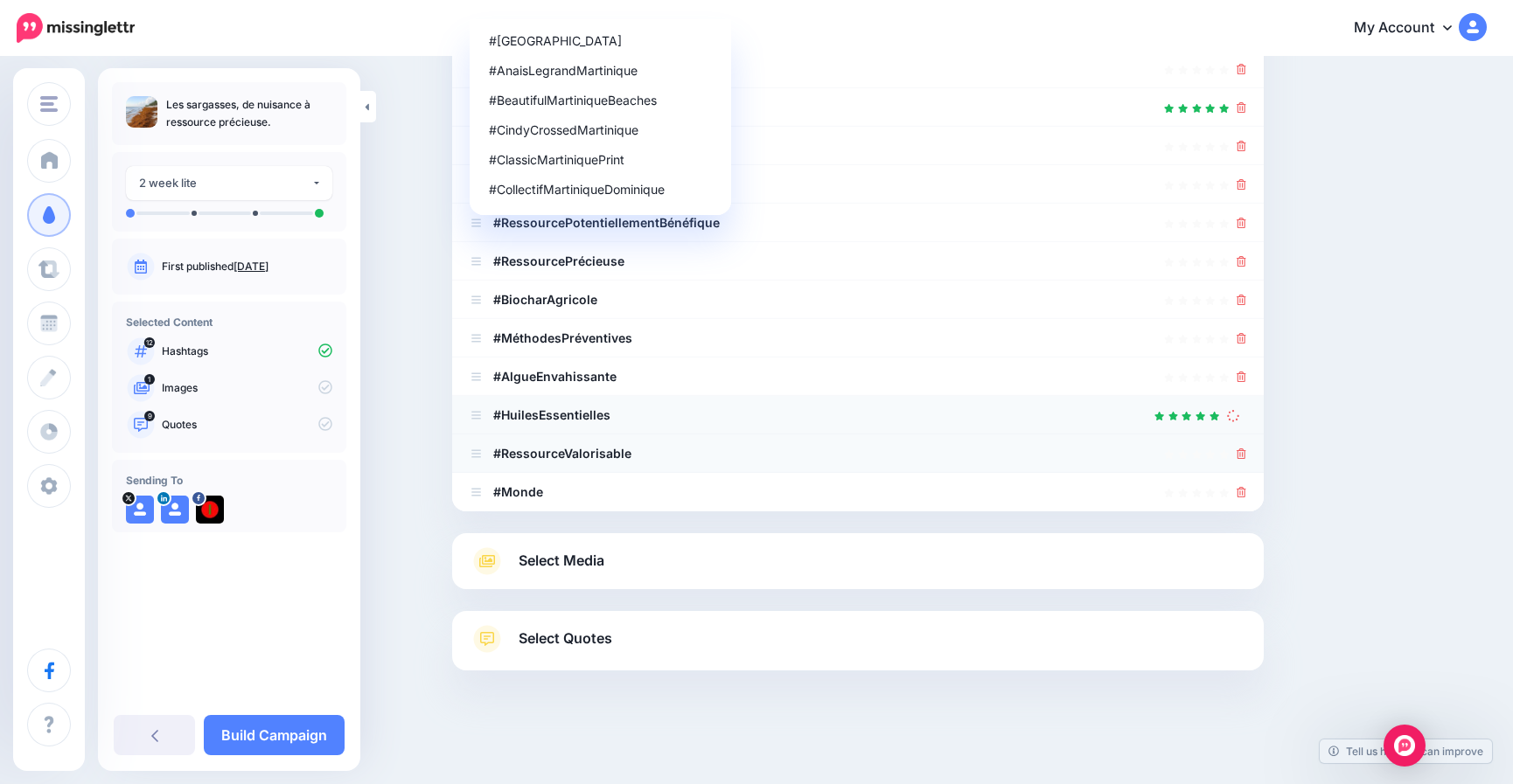
scroll to position [282, 0]
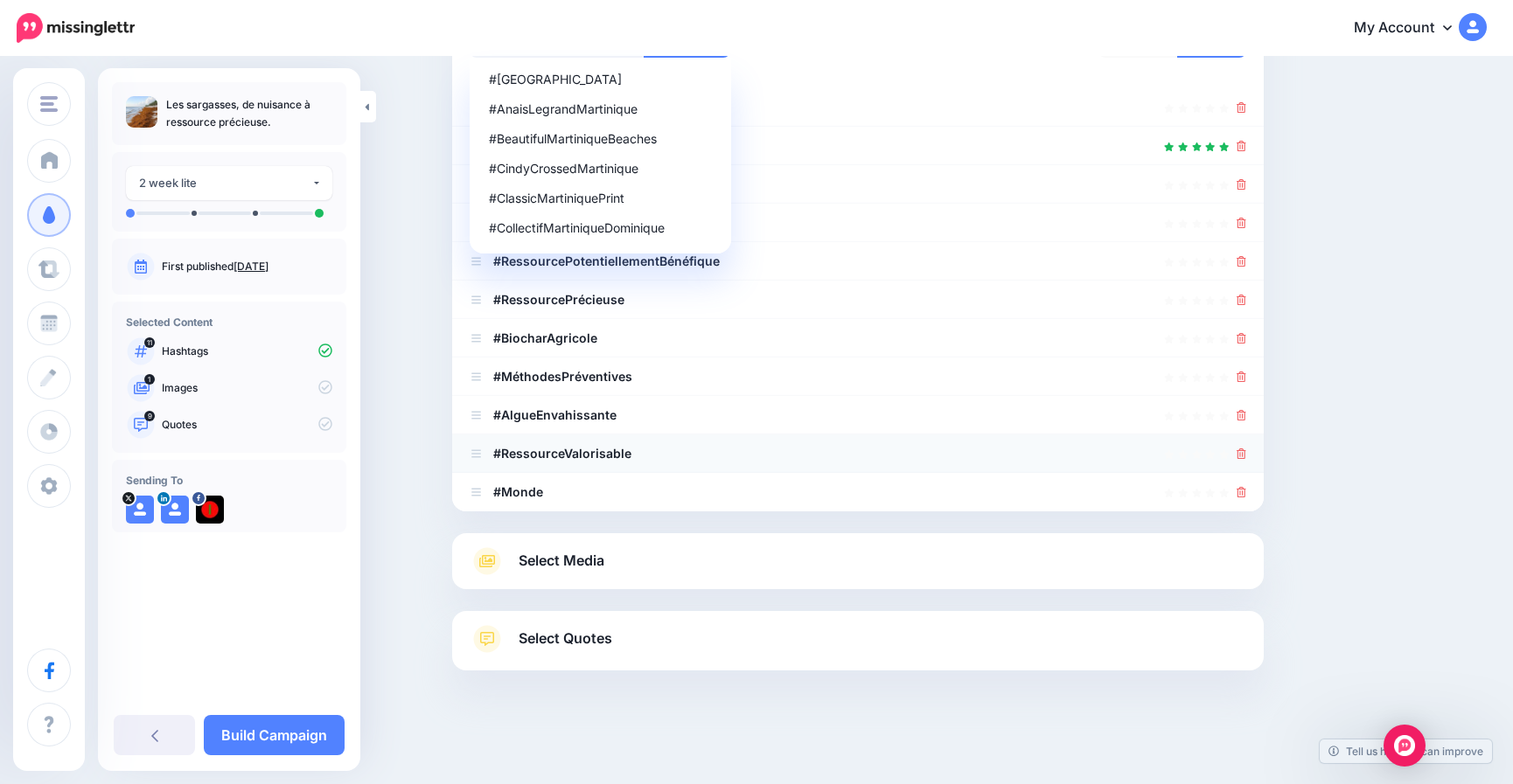
click at [1247, 452] on icon at bounding box center [1242, 453] width 10 height 11
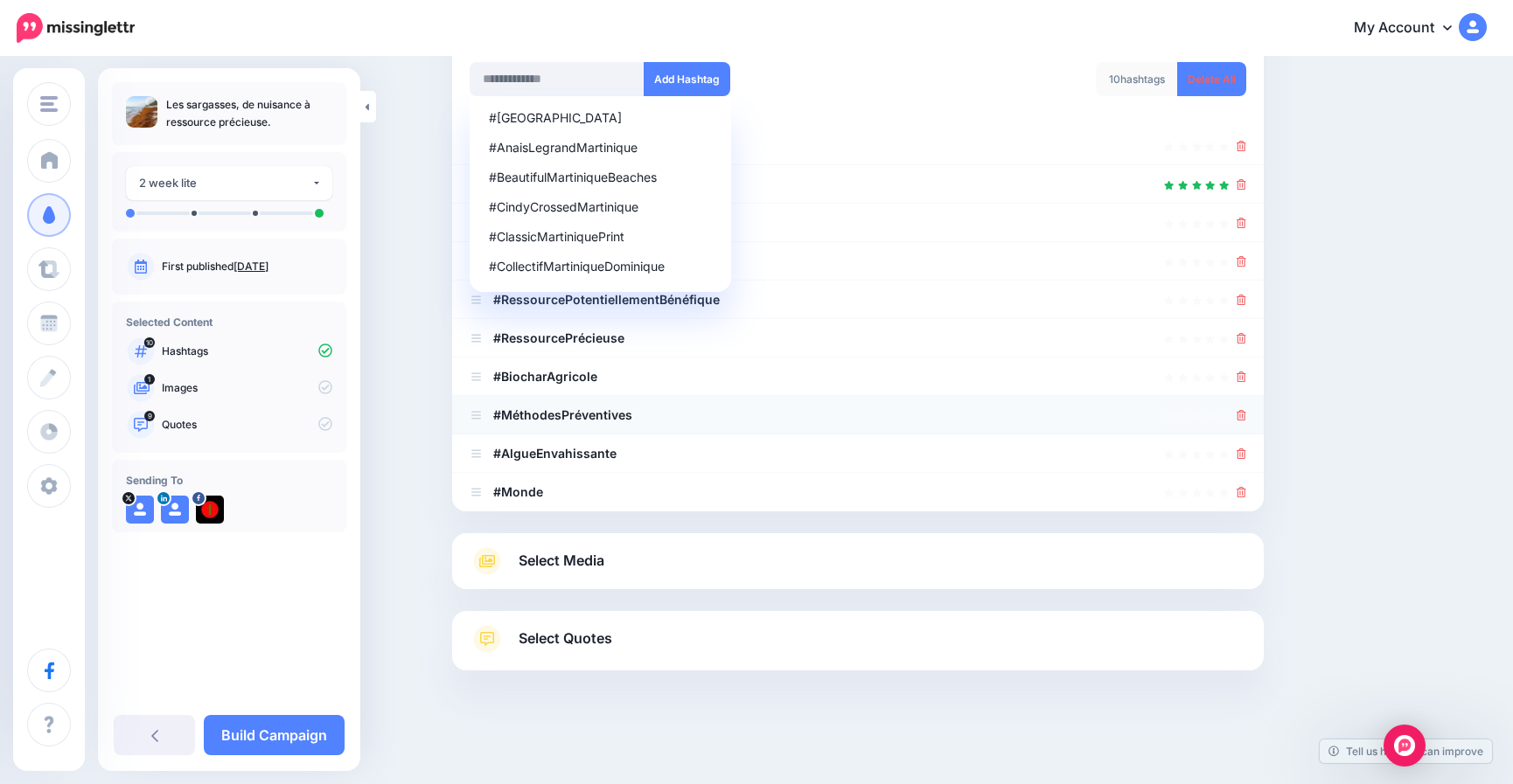
scroll to position [243, 0]
click at [1247, 409] on link at bounding box center [1242, 415] width 10 height 15
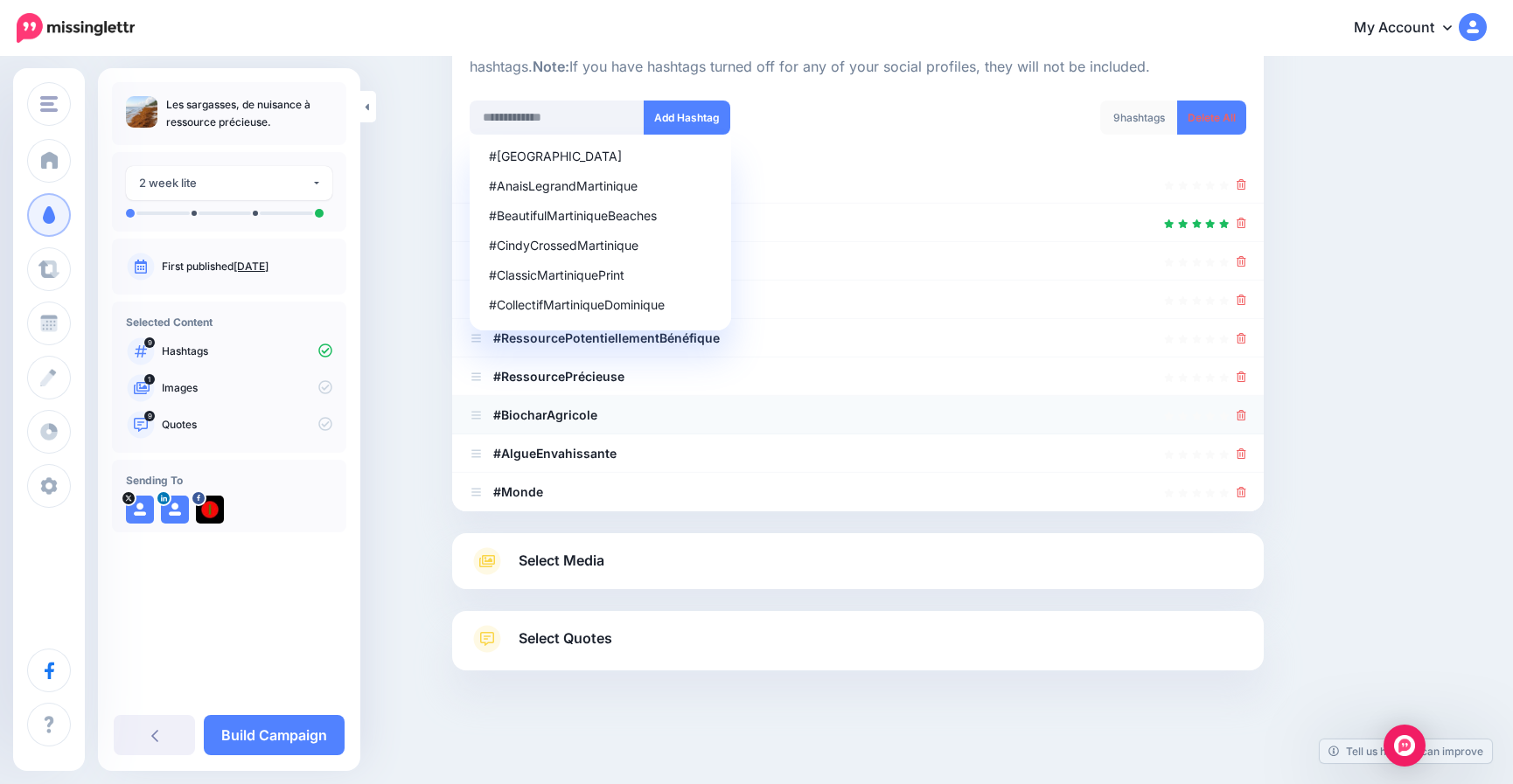
click at [1247, 412] on link at bounding box center [1242, 415] width 10 height 15
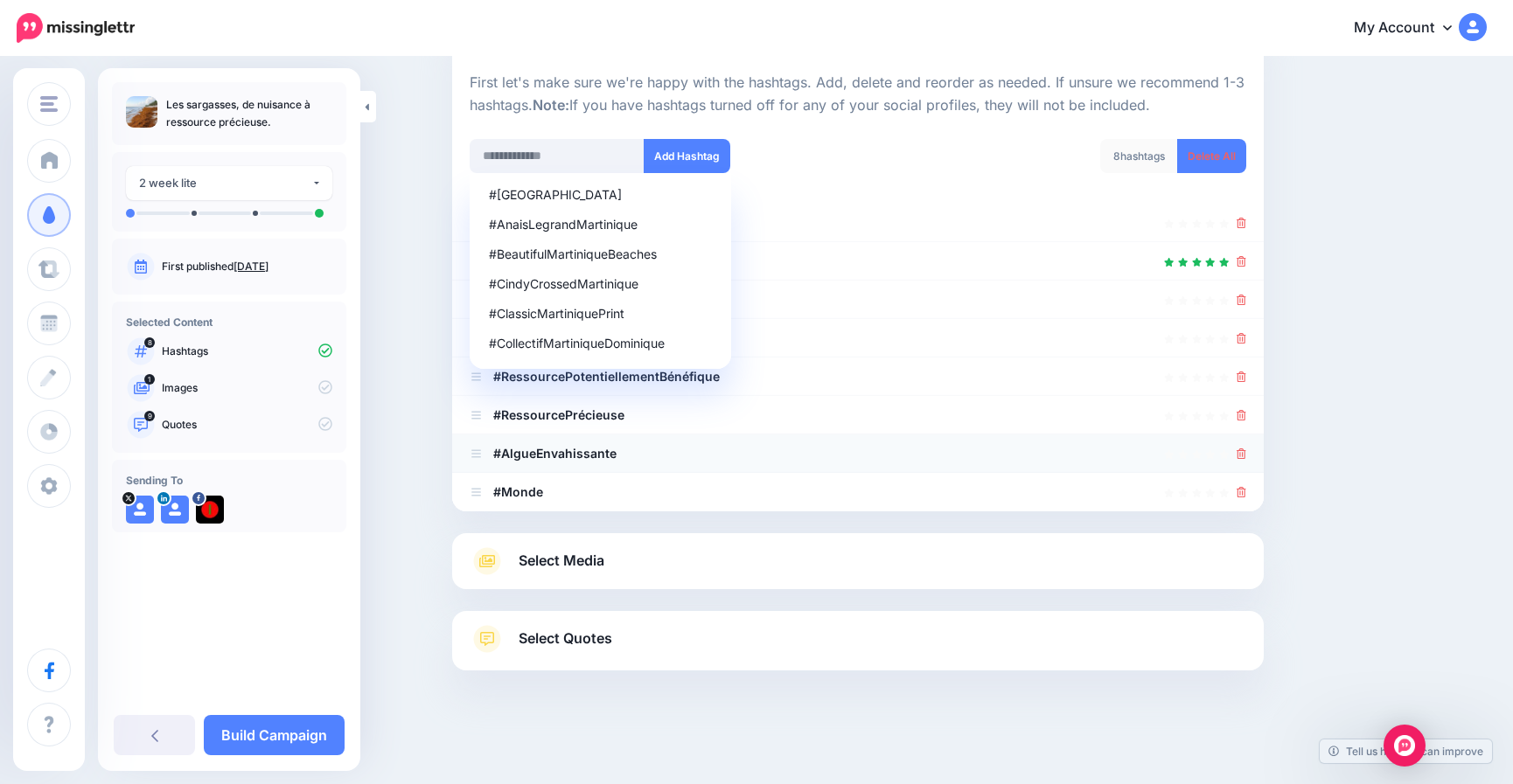
click at [1247, 451] on icon at bounding box center [1242, 453] width 10 height 11
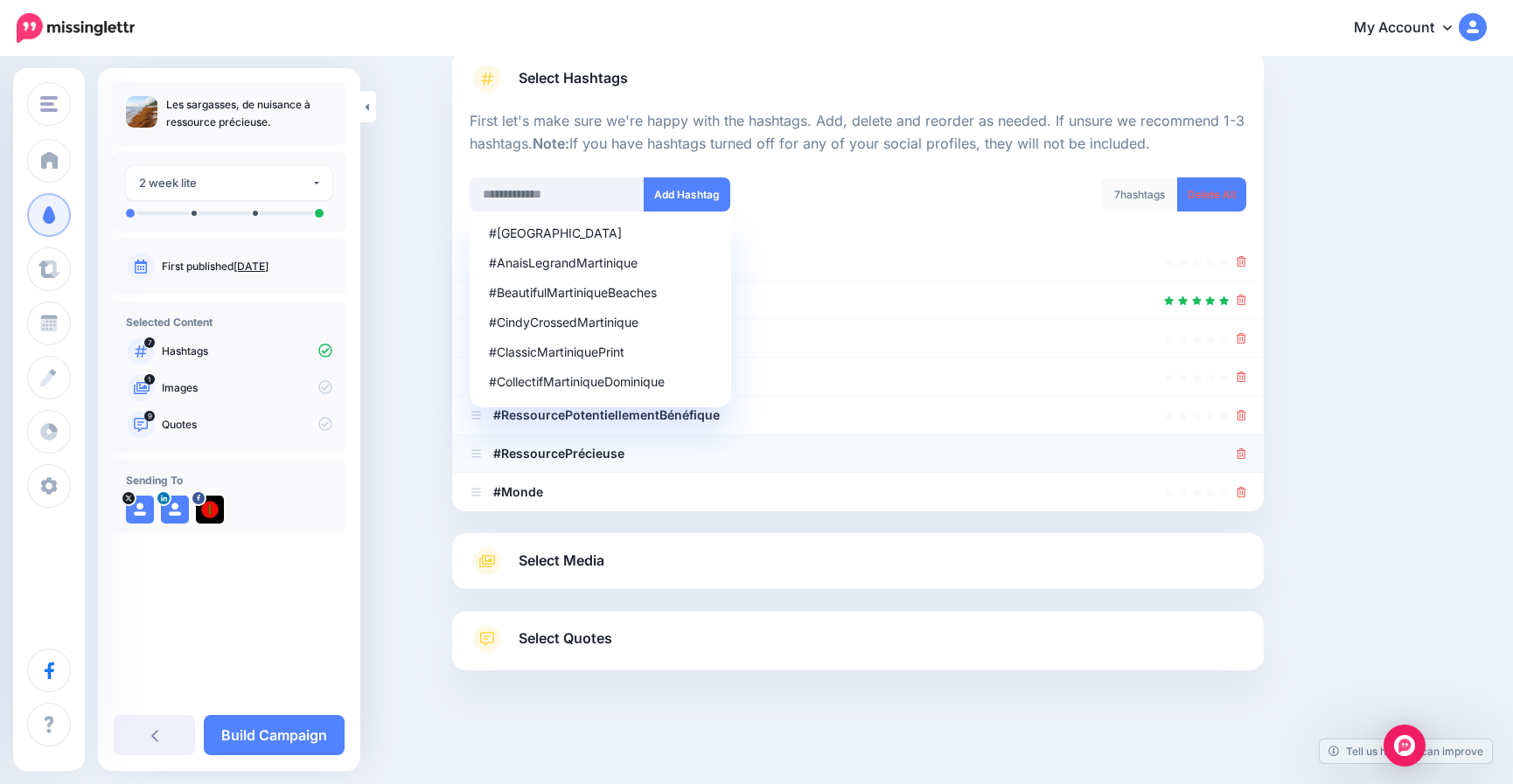
click at [1247, 451] on icon at bounding box center [1242, 453] width 10 height 11
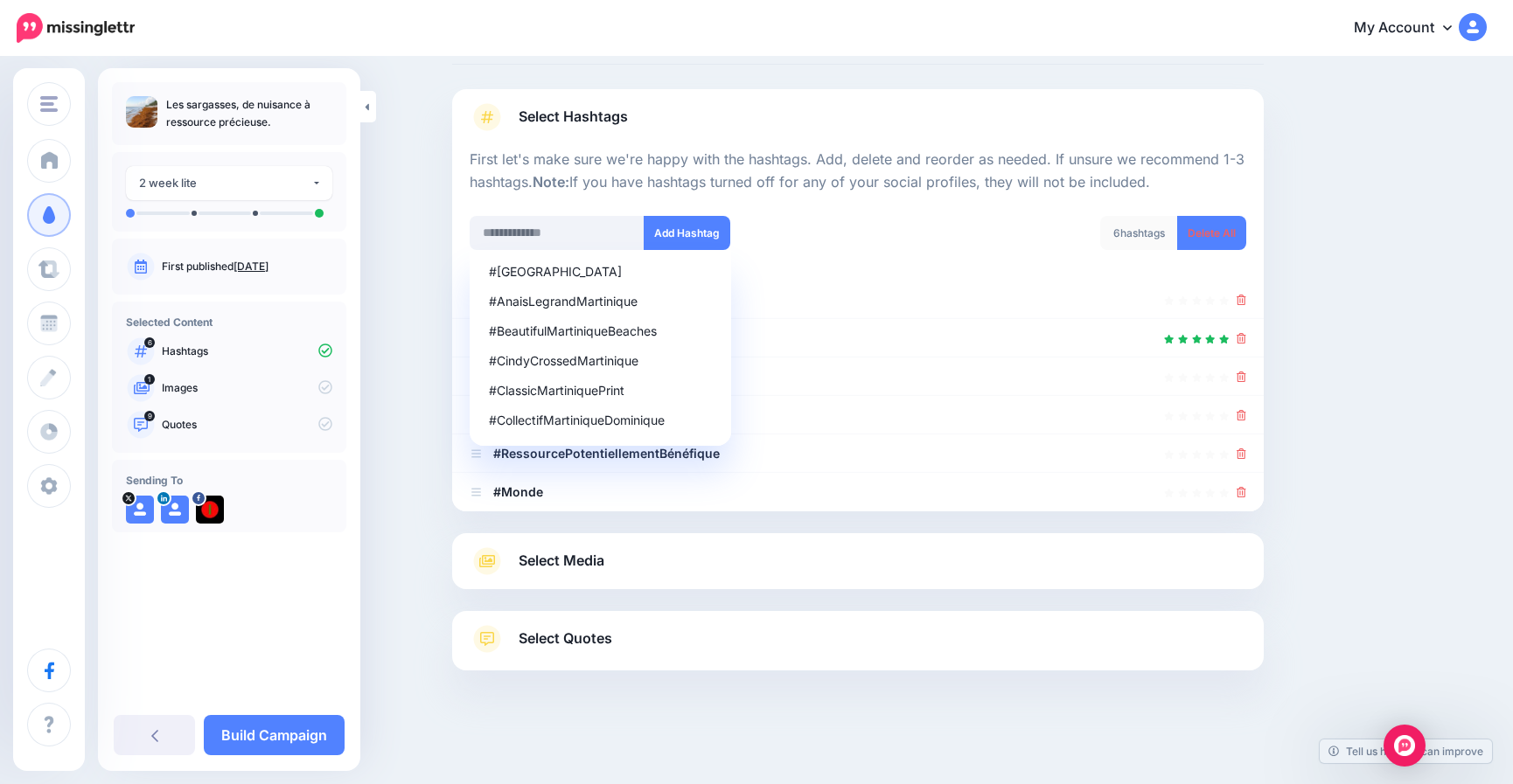
scroll to position [89, 0]
click at [1245, 492] on icon at bounding box center [1242, 492] width 10 height 11
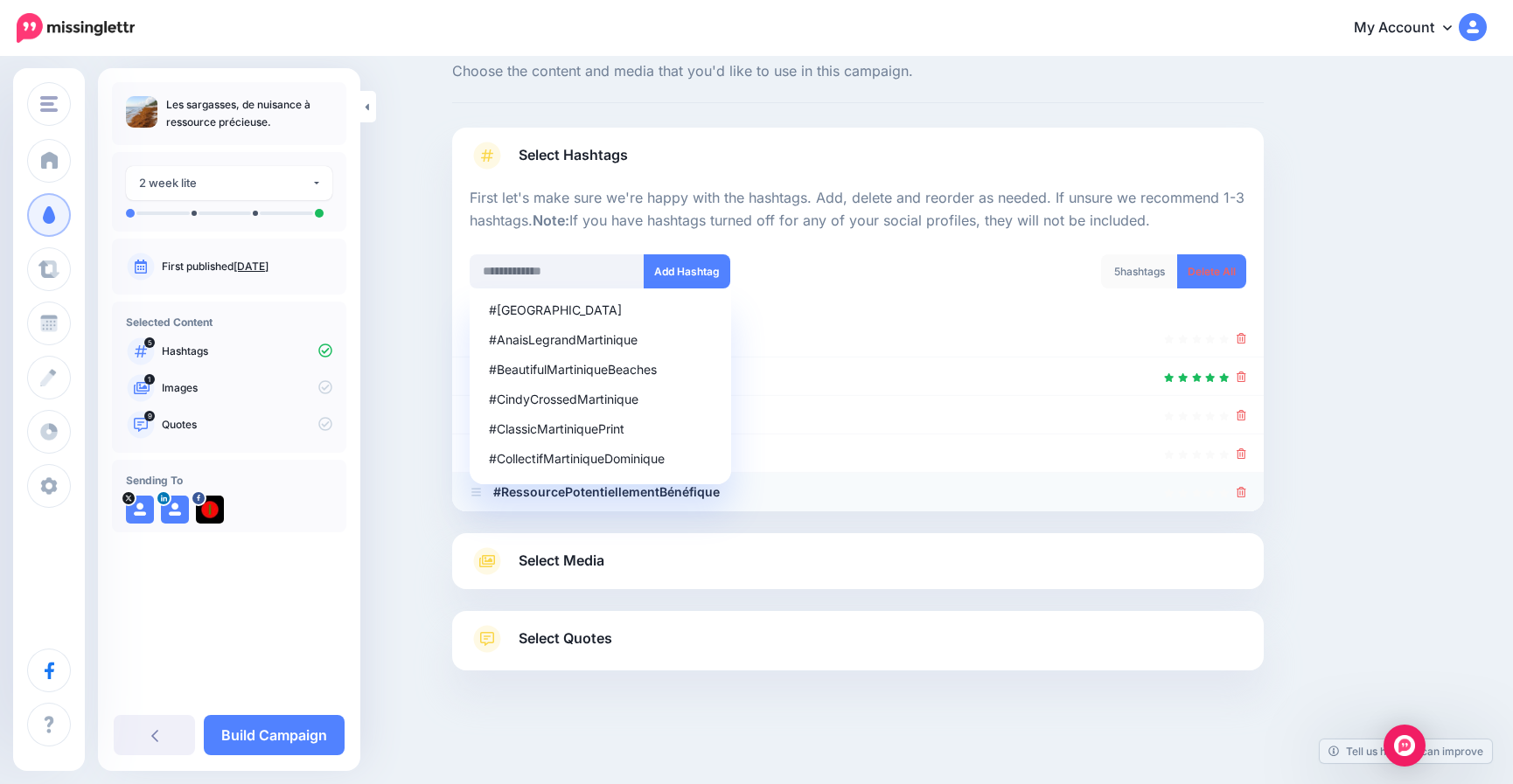
scroll to position [50, 0]
click at [1247, 456] on icon at bounding box center [1242, 453] width 10 height 11
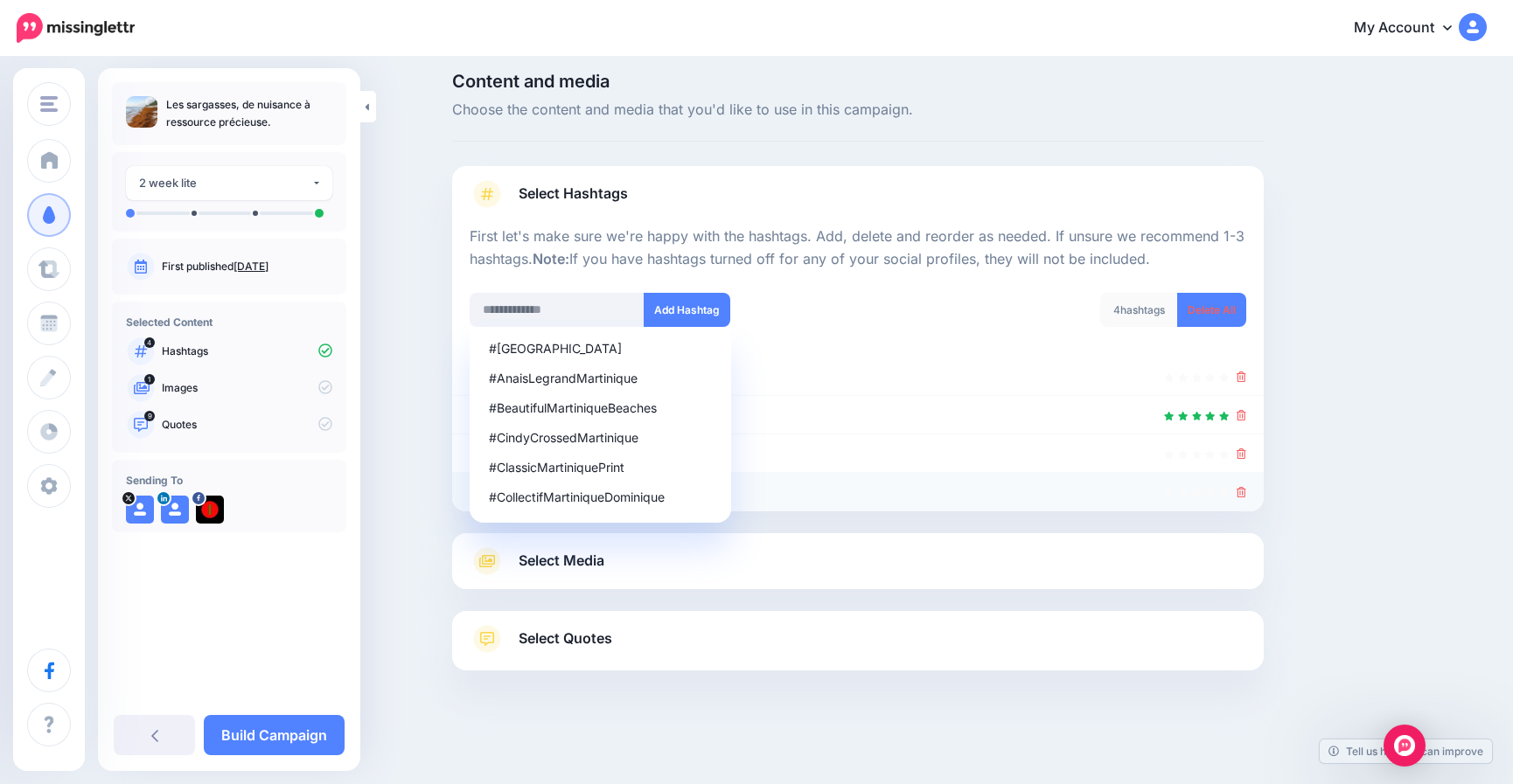
click at [1247, 491] on icon at bounding box center [1242, 492] width 10 height 11
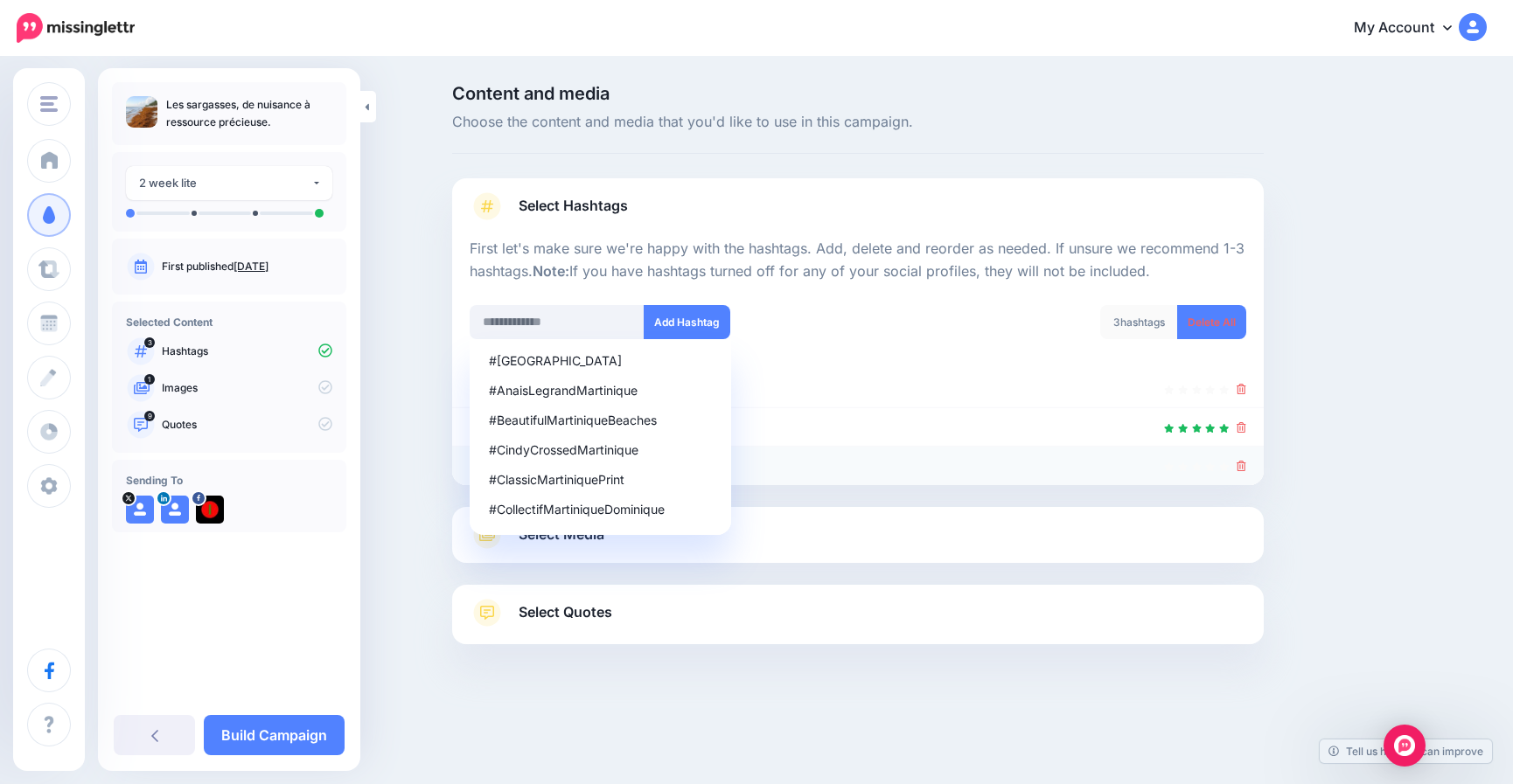
scroll to position [0, 0]
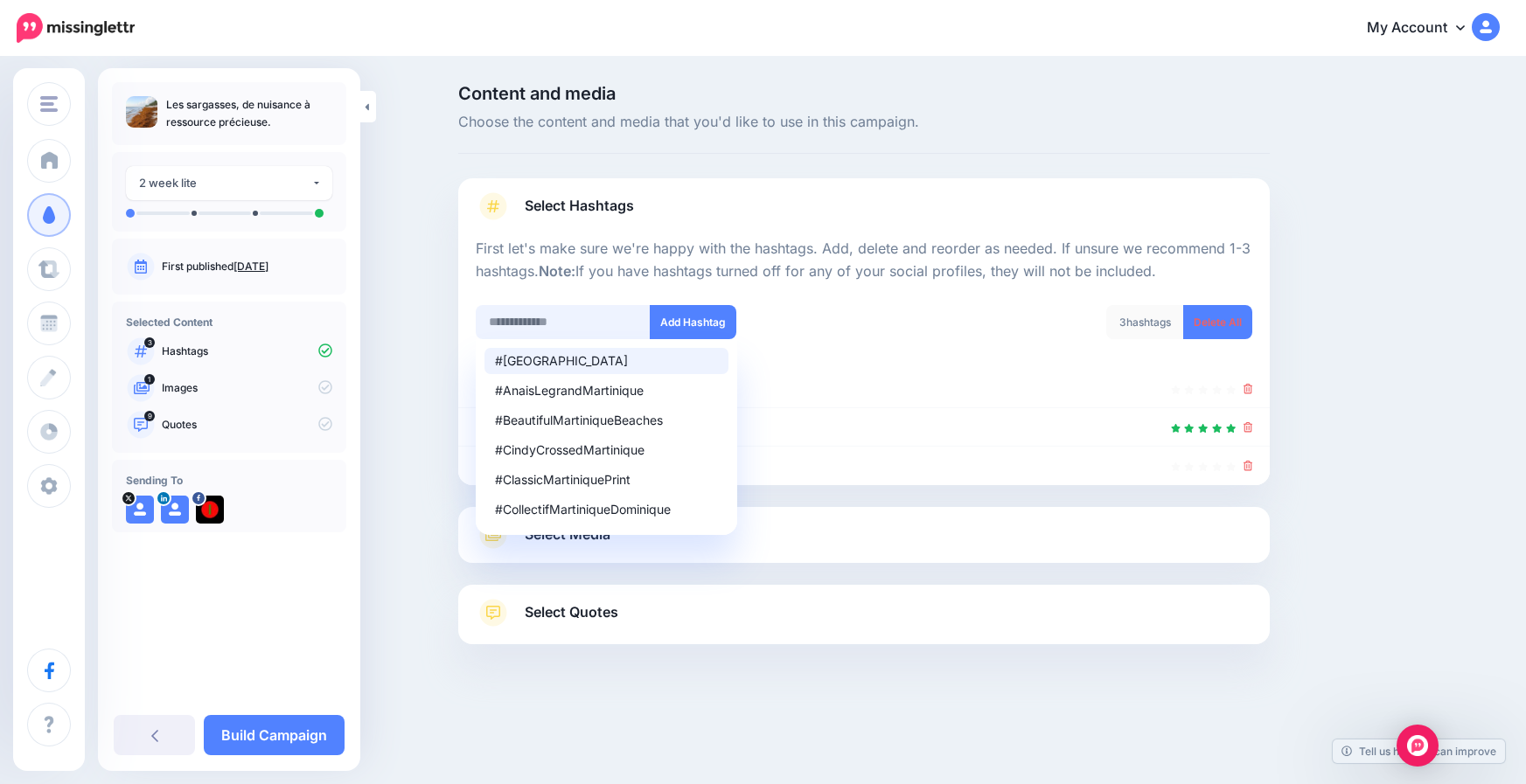
click at [568, 323] on input "text" at bounding box center [563, 322] width 175 height 34
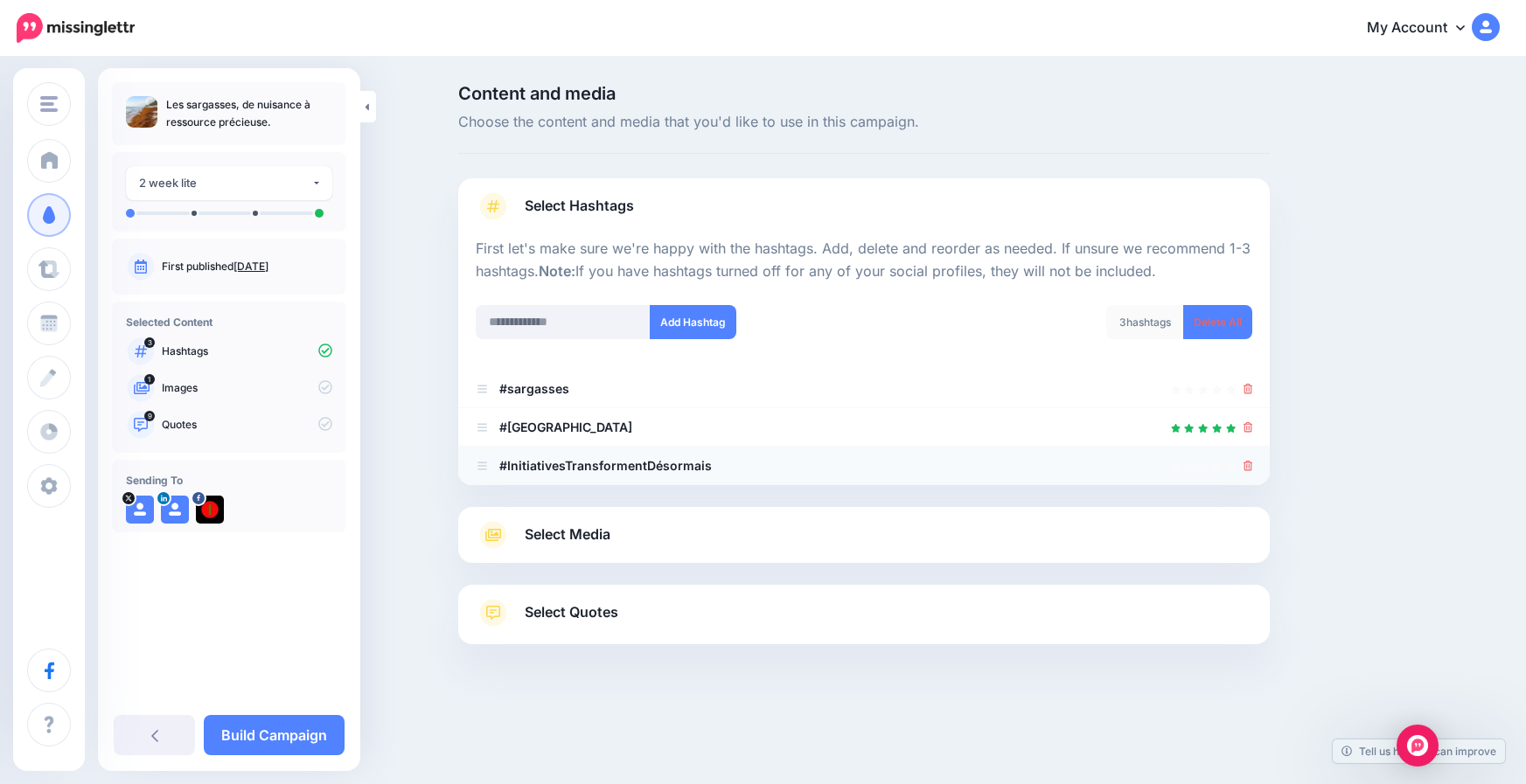
click at [1248, 468] on icon at bounding box center [1248, 466] width 10 height 11
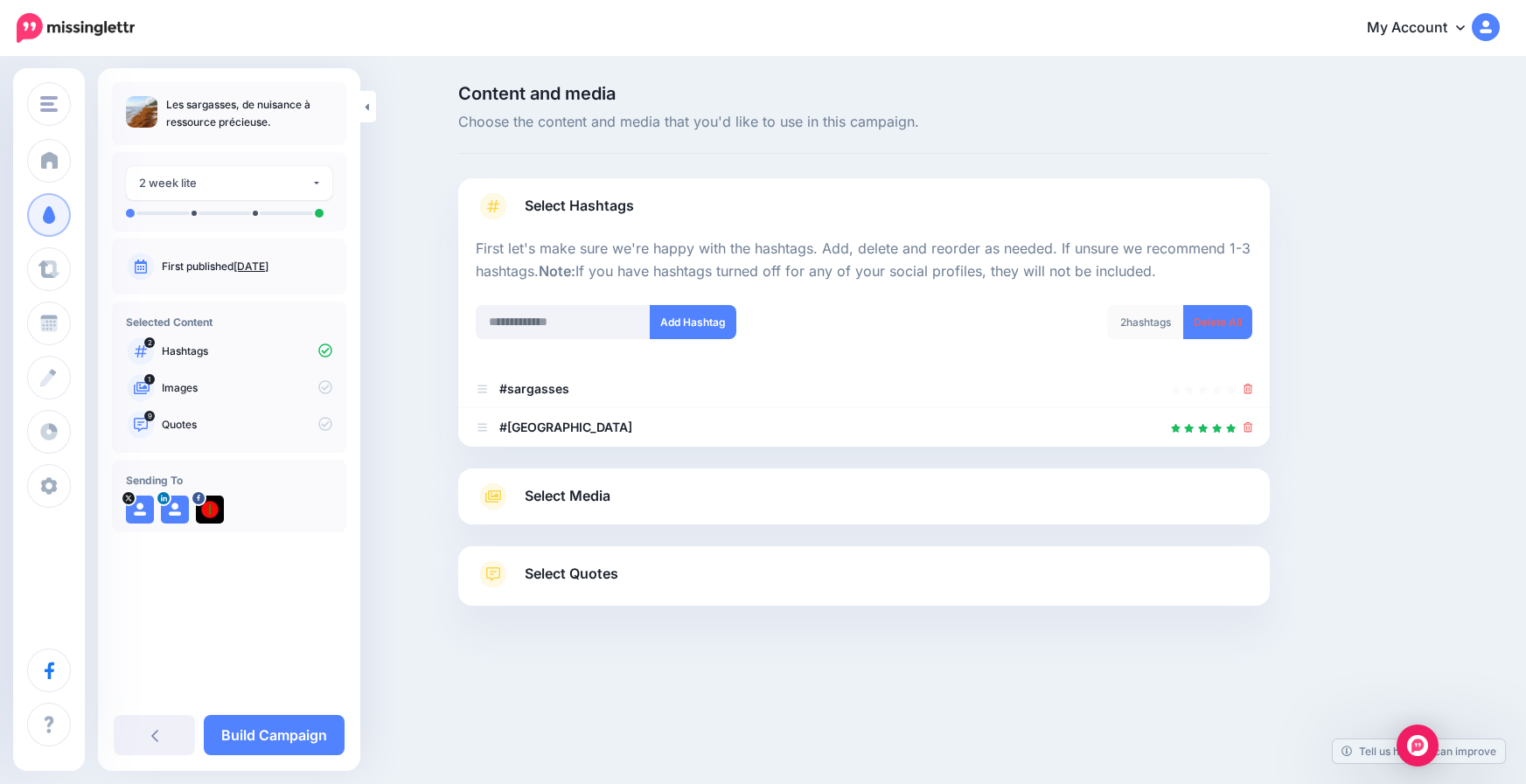
click at [561, 493] on span "Select Media" at bounding box center [568, 496] width 86 height 24
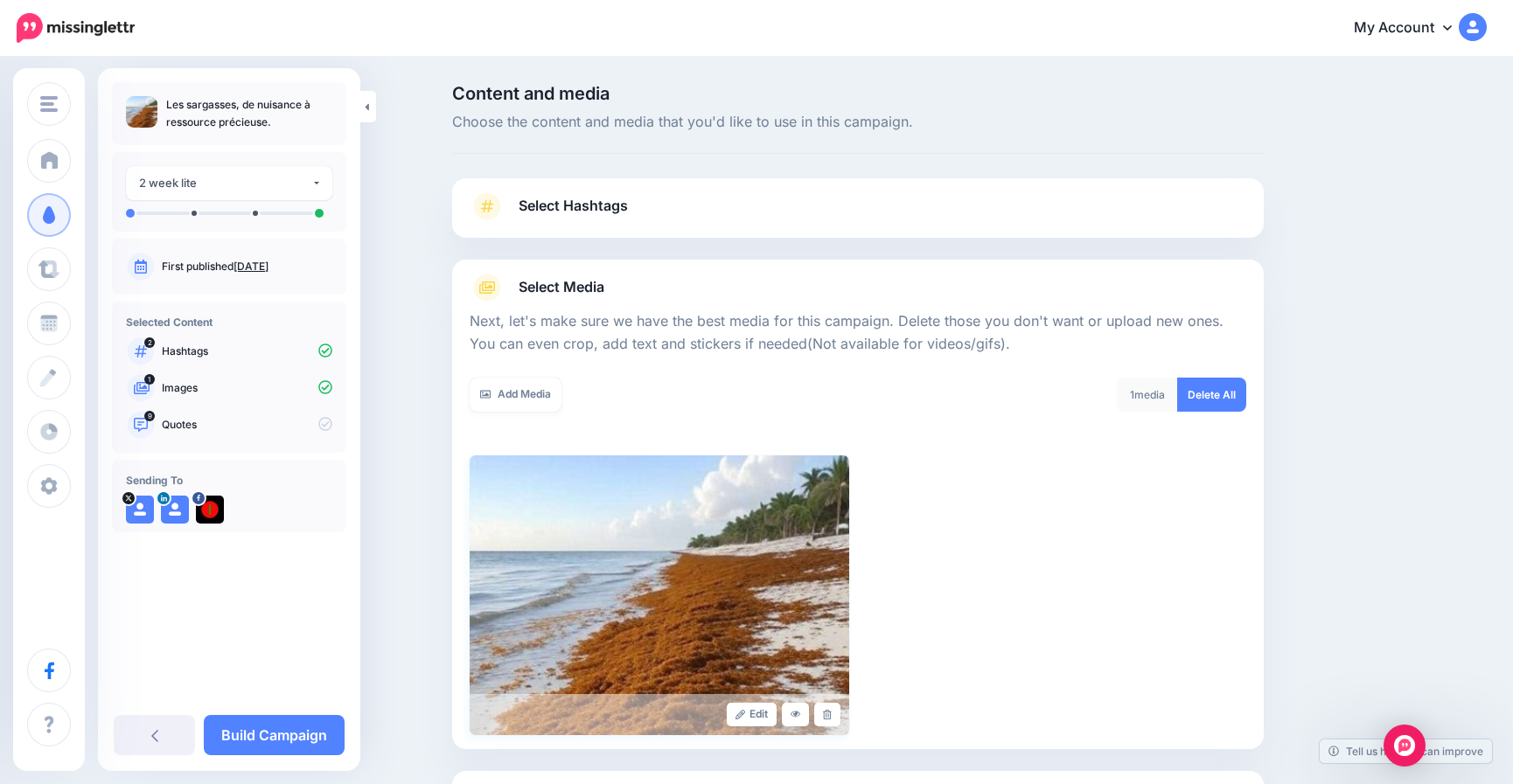
scroll to position [160, 0]
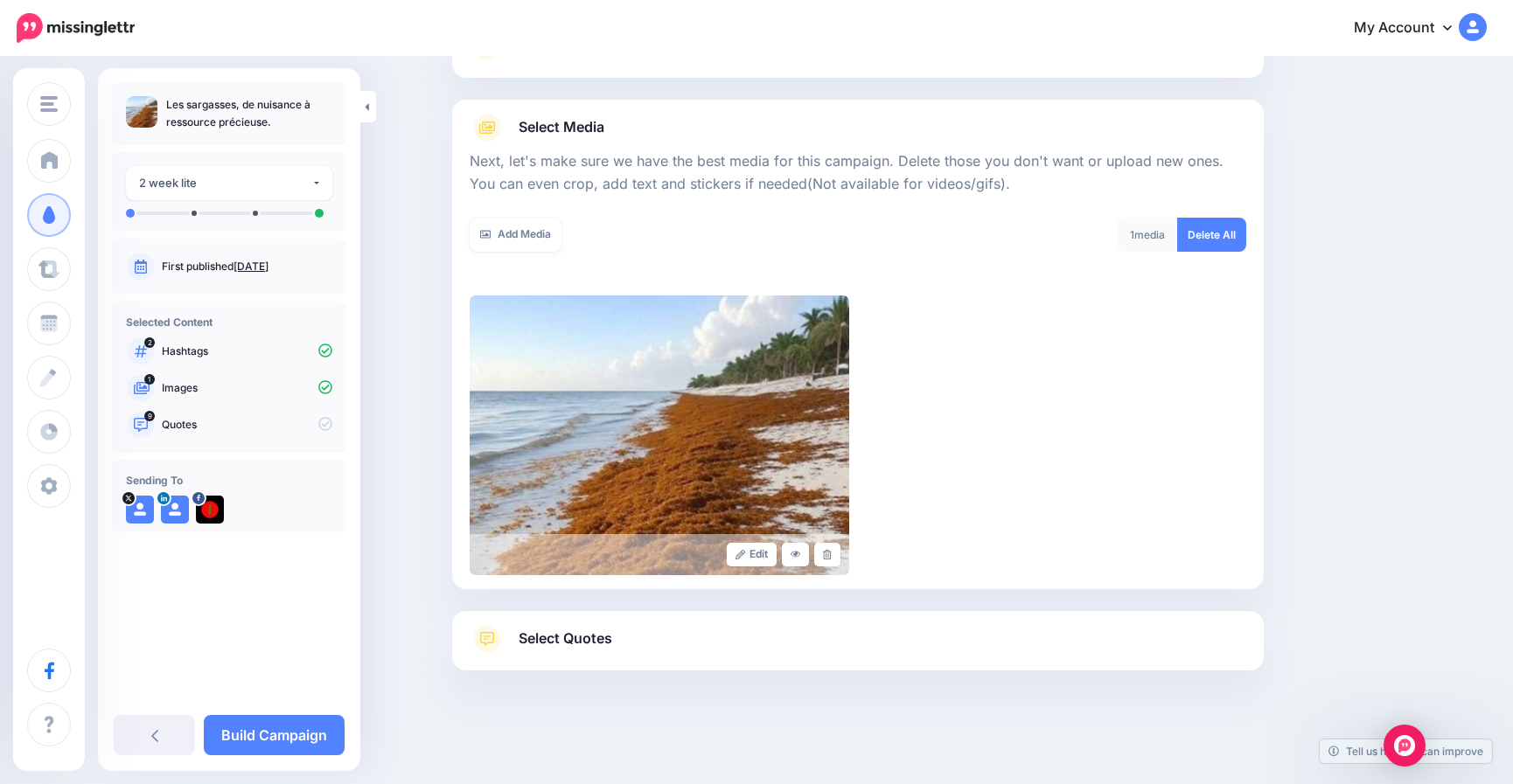
click at [553, 630] on span "Select Quotes" at bounding box center [566, 638] width 94 height 24
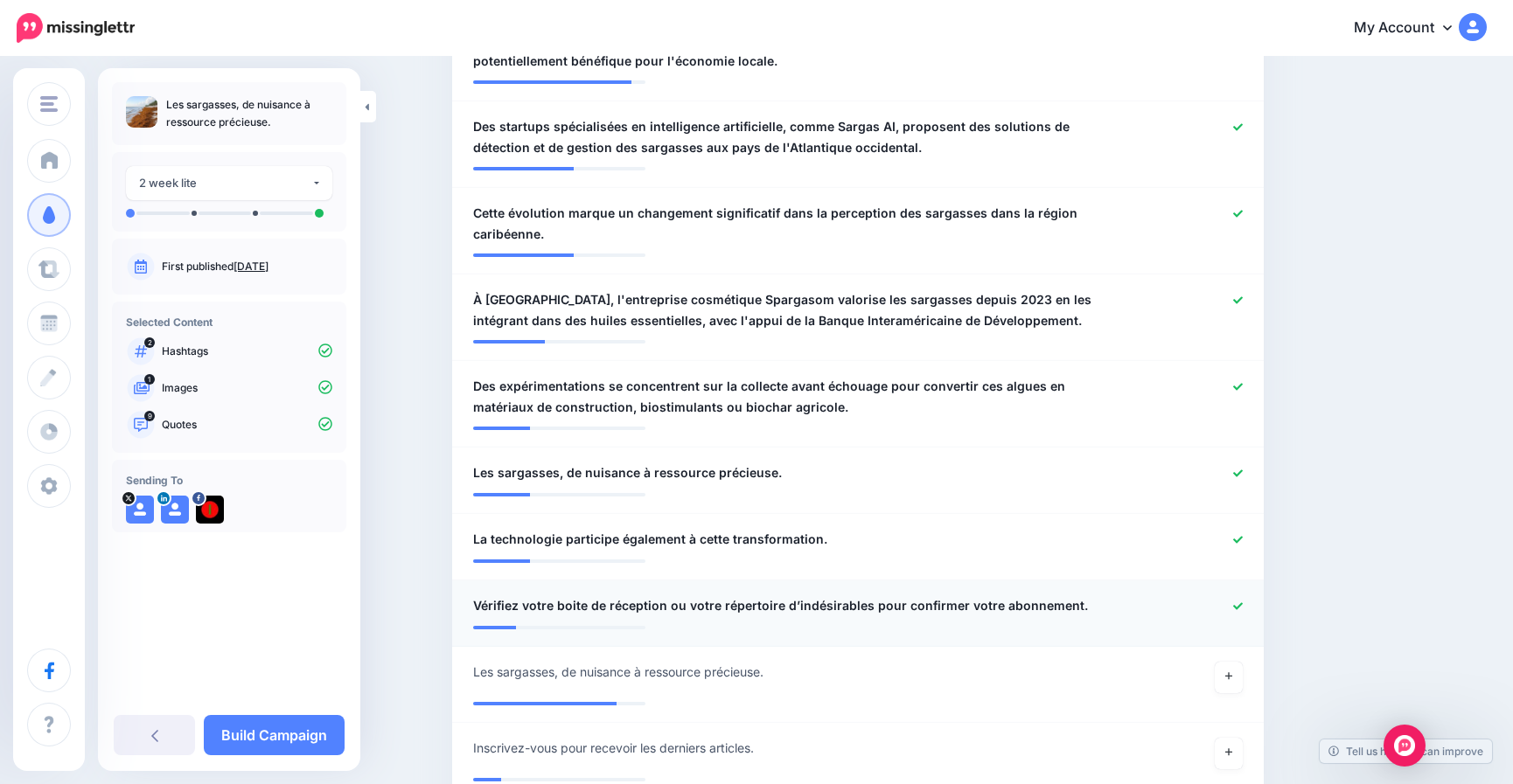
scroll to position [773, 0]
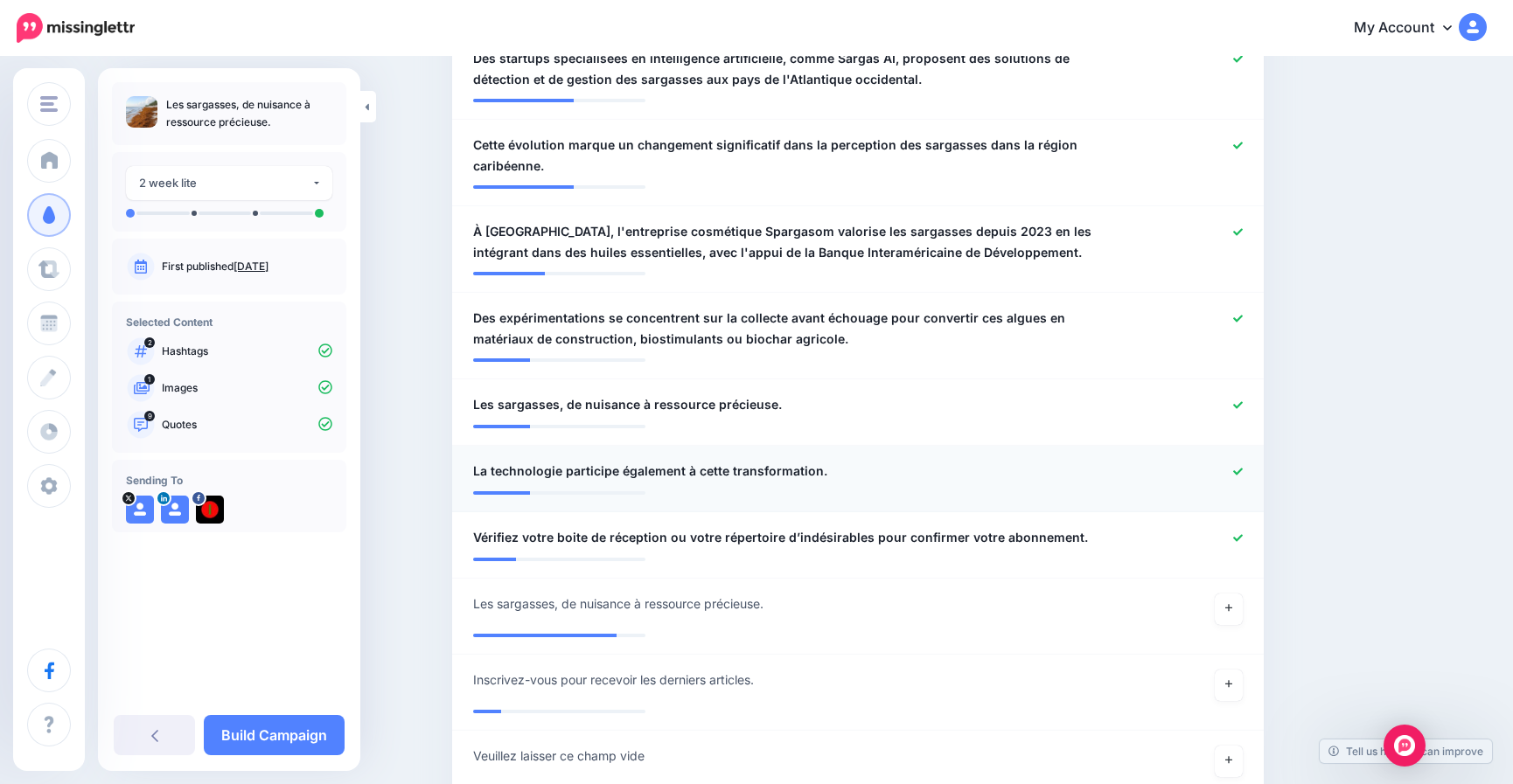
click at [1243, 470] on icon at bounding box center [1238, 471] width 10 height 10
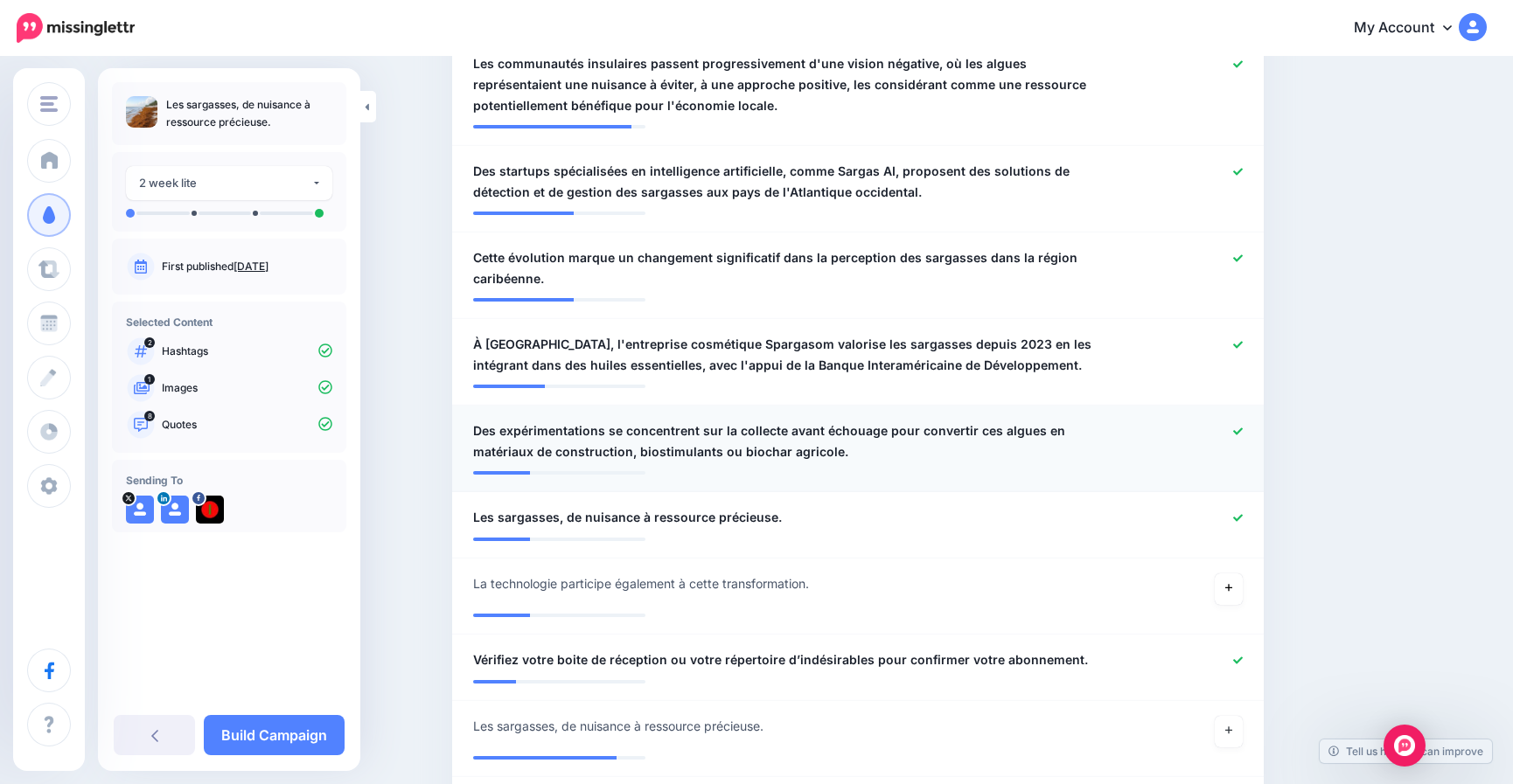
scroll to position [598, 0]
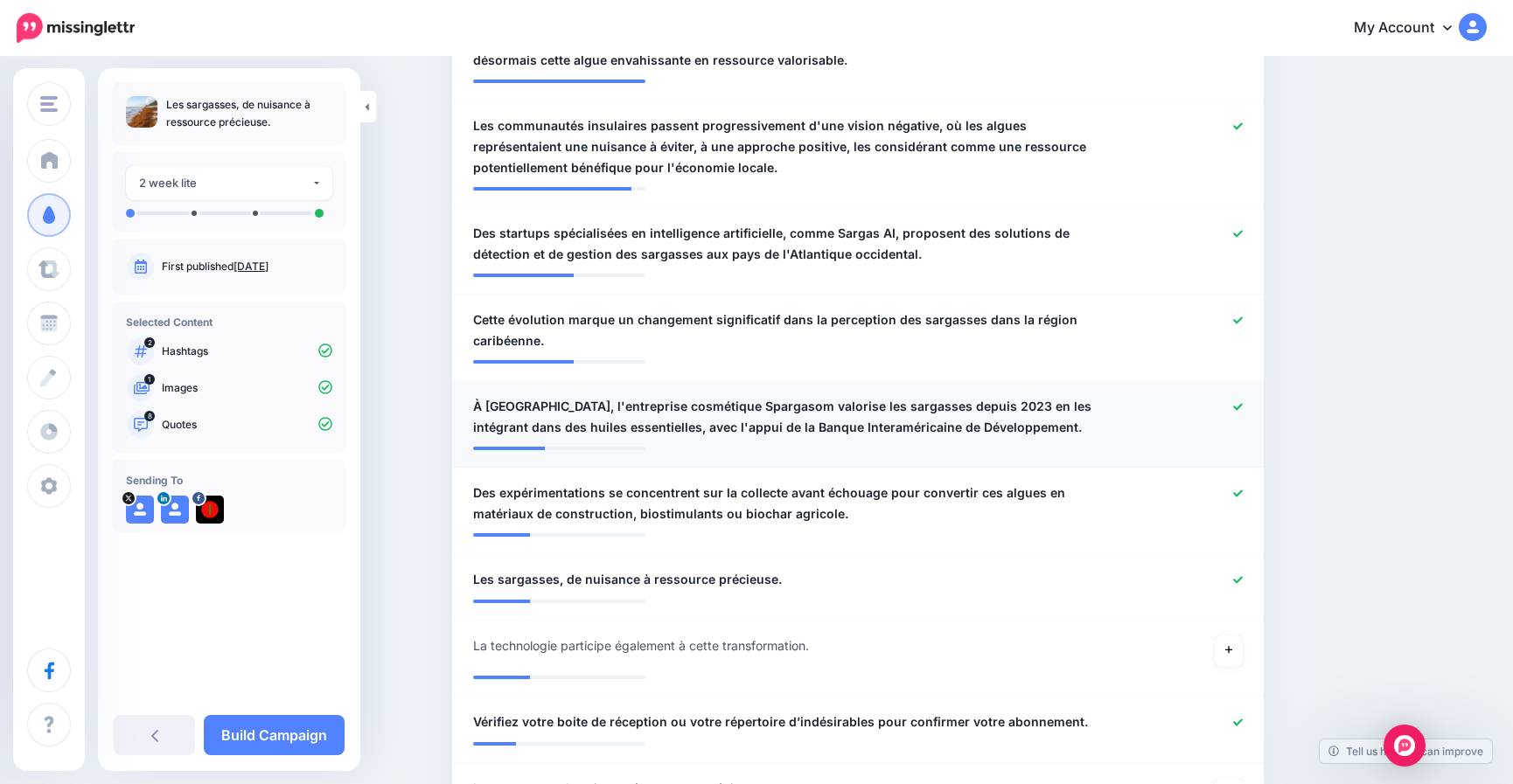
click at [1243, 405] on icon at bounding box center [1238, 407] width 10 height 10
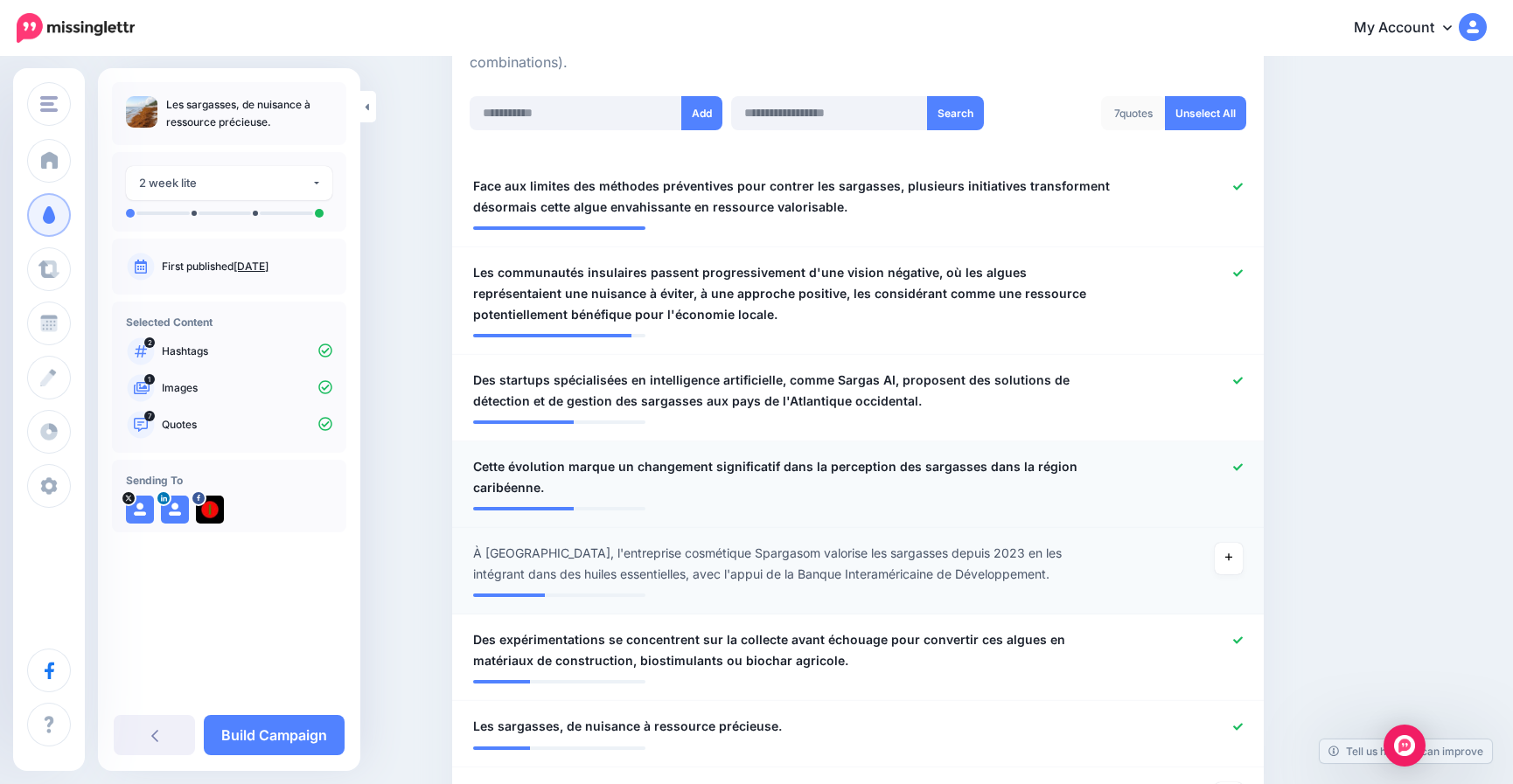
scroll to position [422, 0]
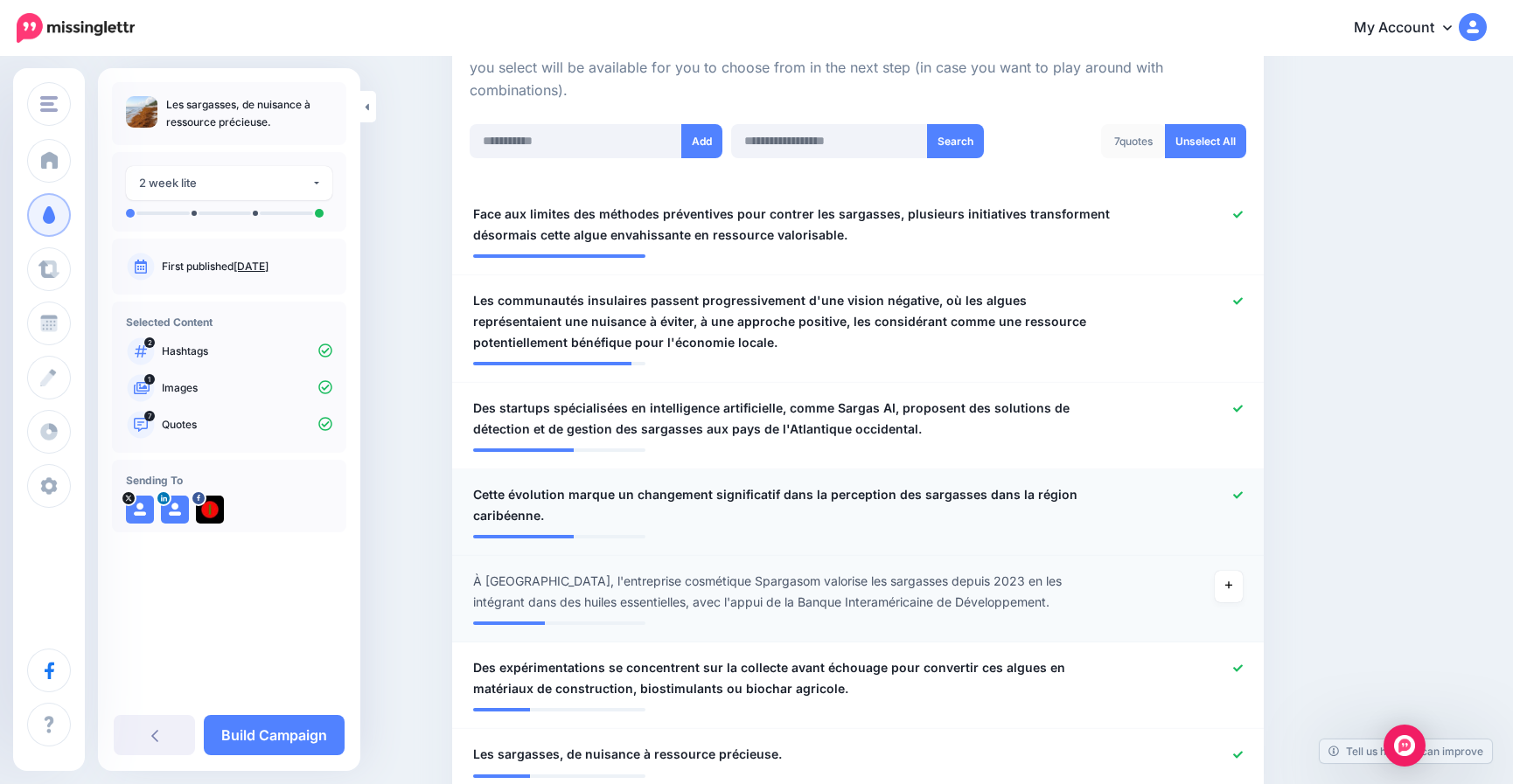
click at [1241, 491] on icon at bounding box center [1238, 495] width 10 height 10
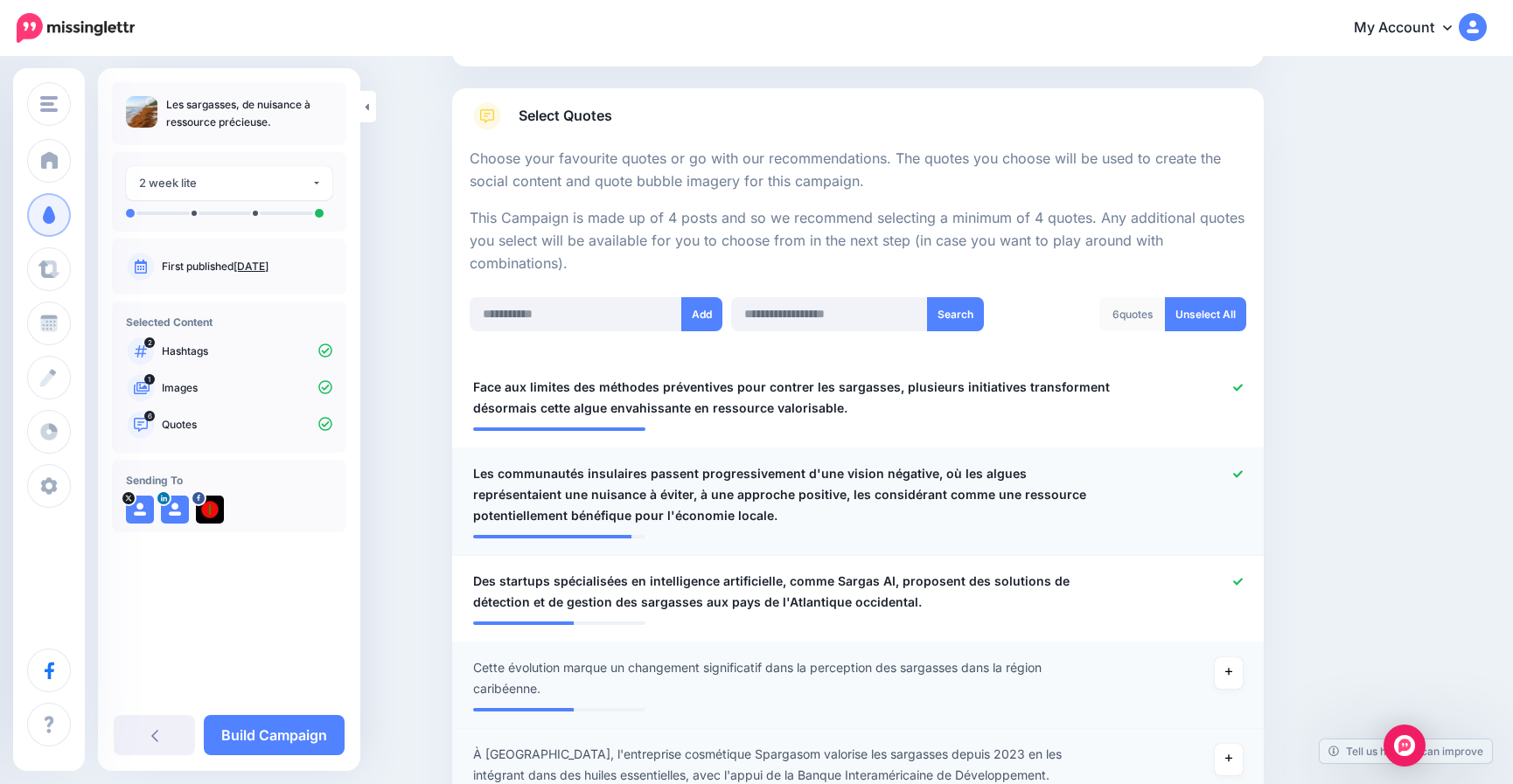
scroll to position [247, 0]
click at [1243, 479] on icon at bounding box center [1238, 476] width 10 height 10
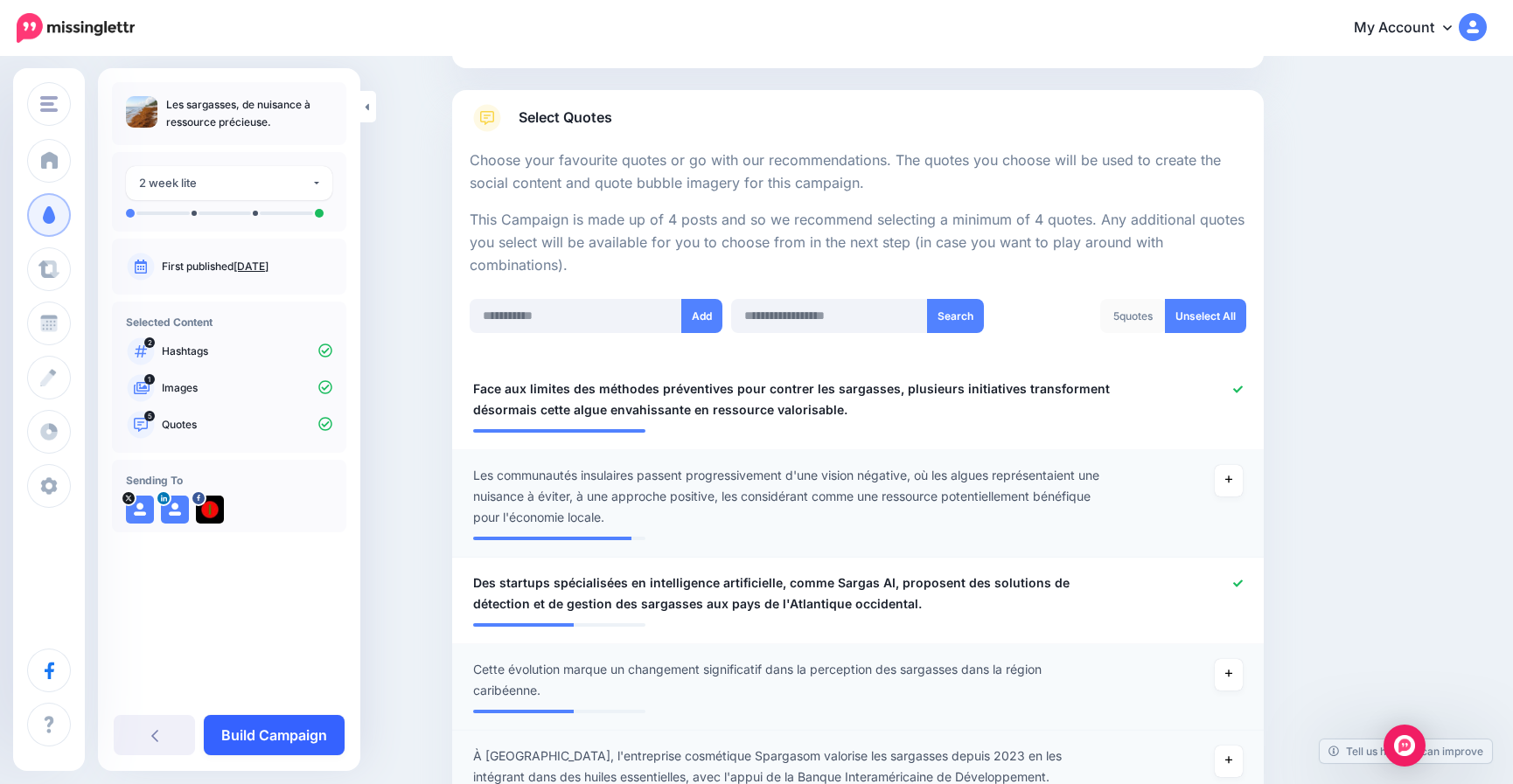
click at [303, 729] on link "Build Campaign" at bounding box center [273, 735] width 141 height 41
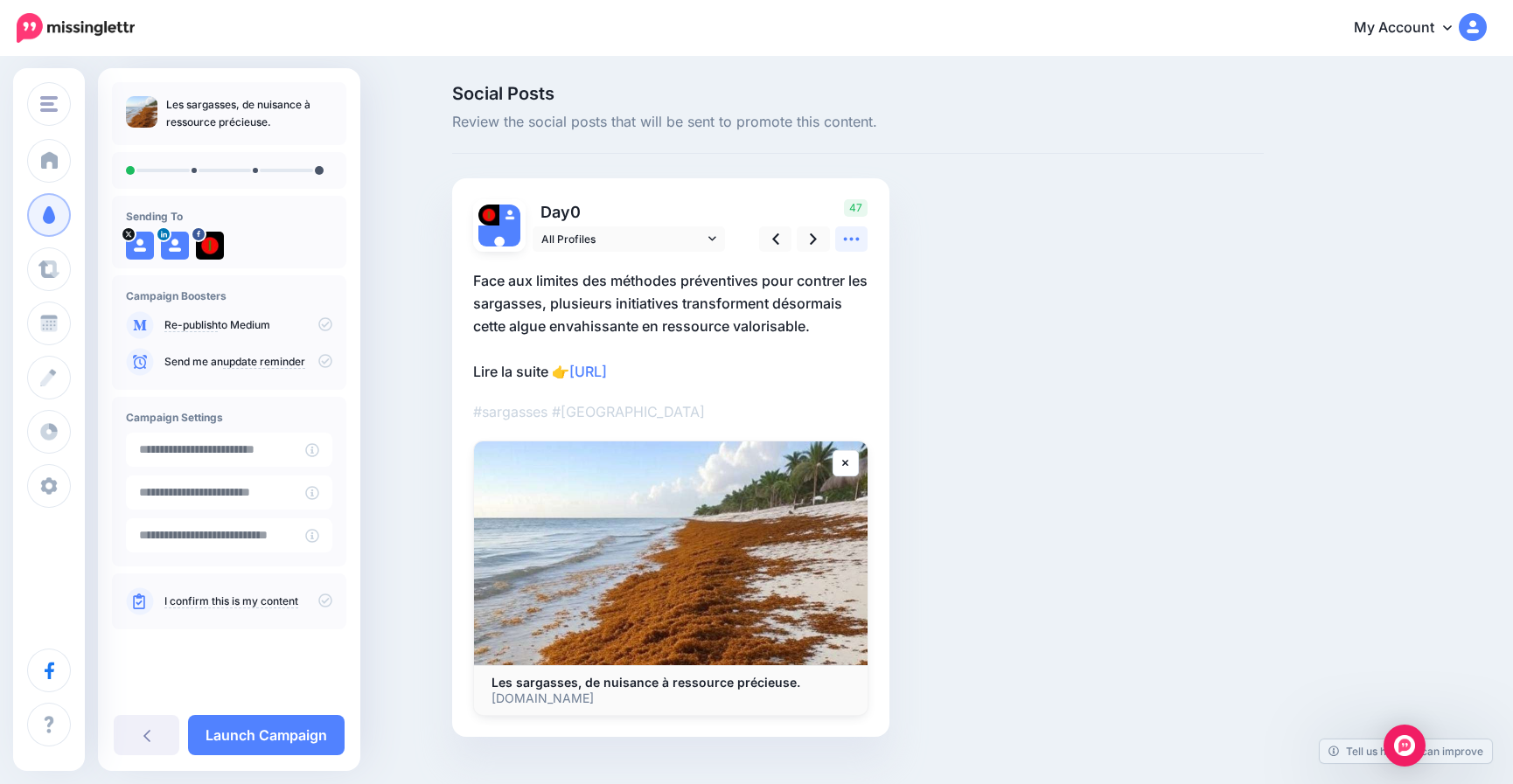
click at [860, 239] on icon at bounding box center [852, 240] width 16 height 4
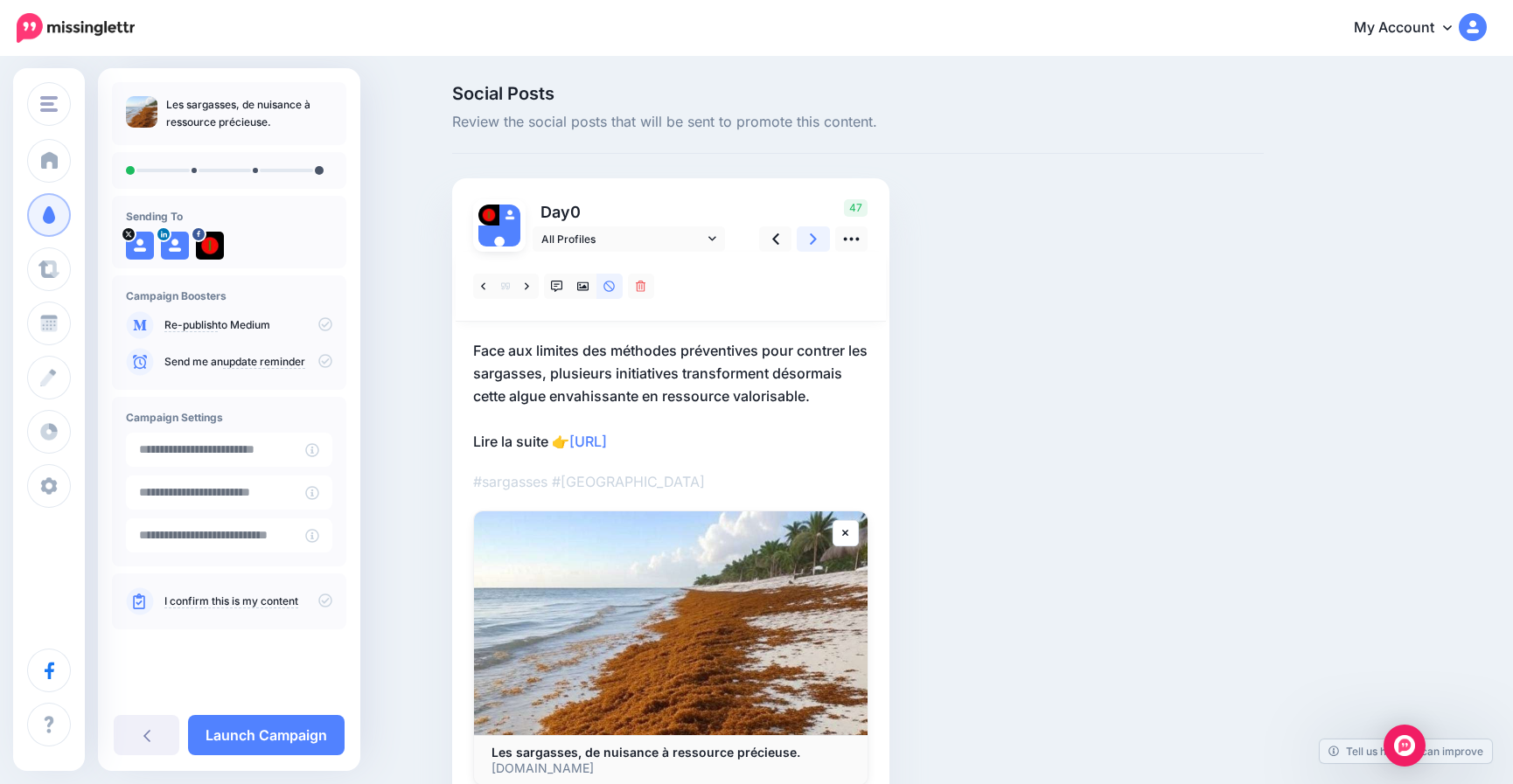
click at [824, 239] on link at bounding box center [814, 239] width 34 height 26
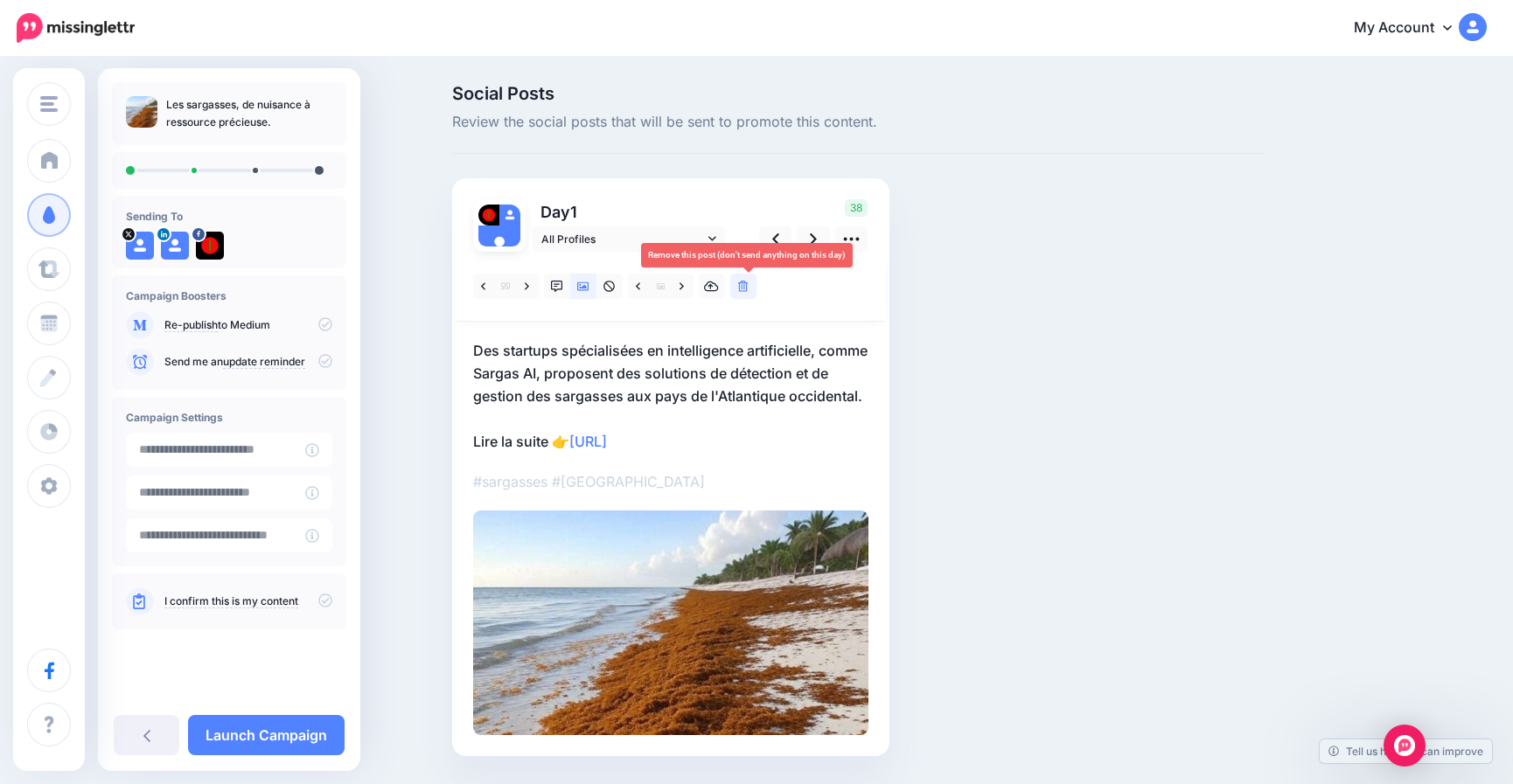
click at [746, 289] on icon at bounding box center [744, 287] width 11 height 12
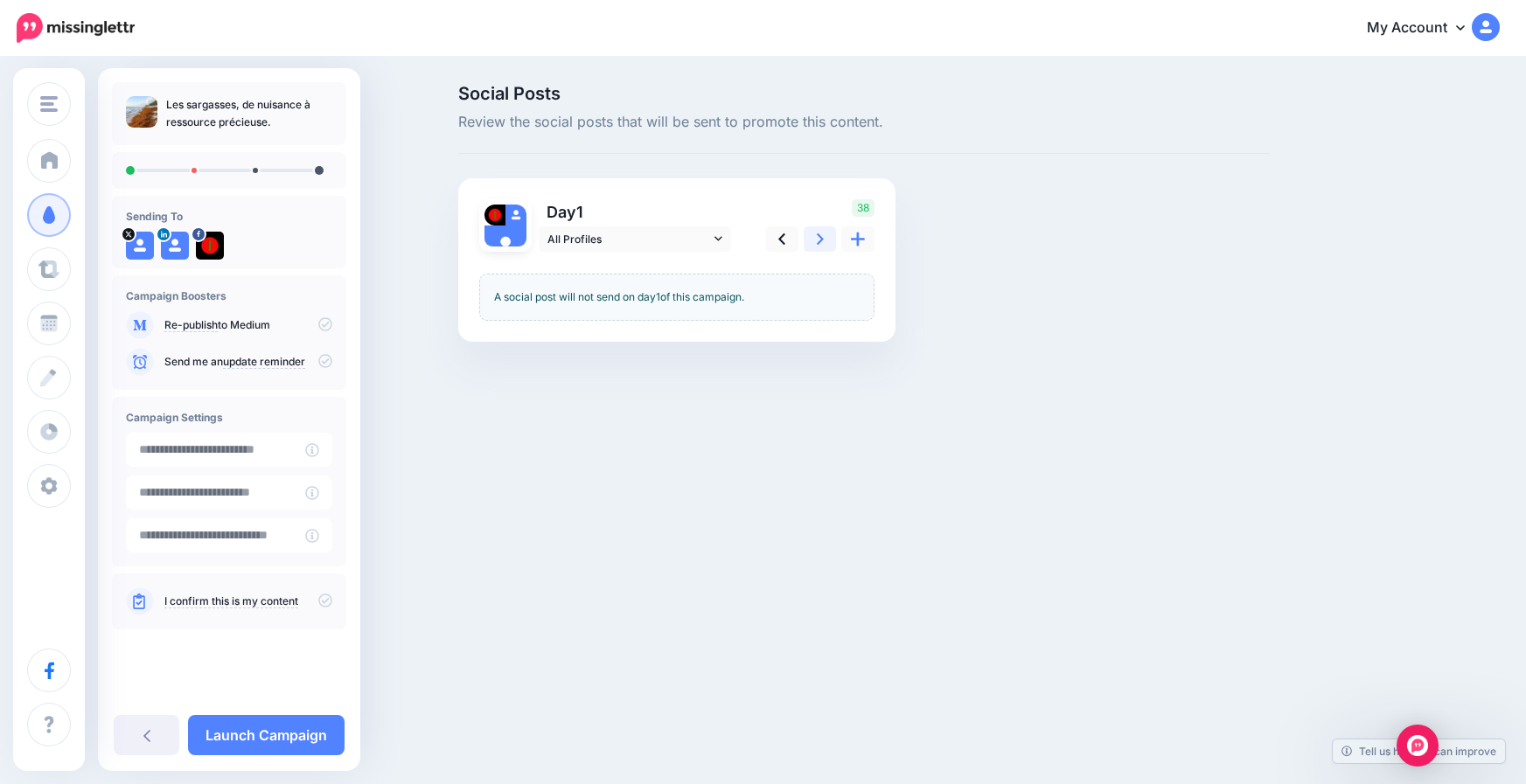
click at [818, 240] on icon at bounding box center [820, 239] width 7 height 19
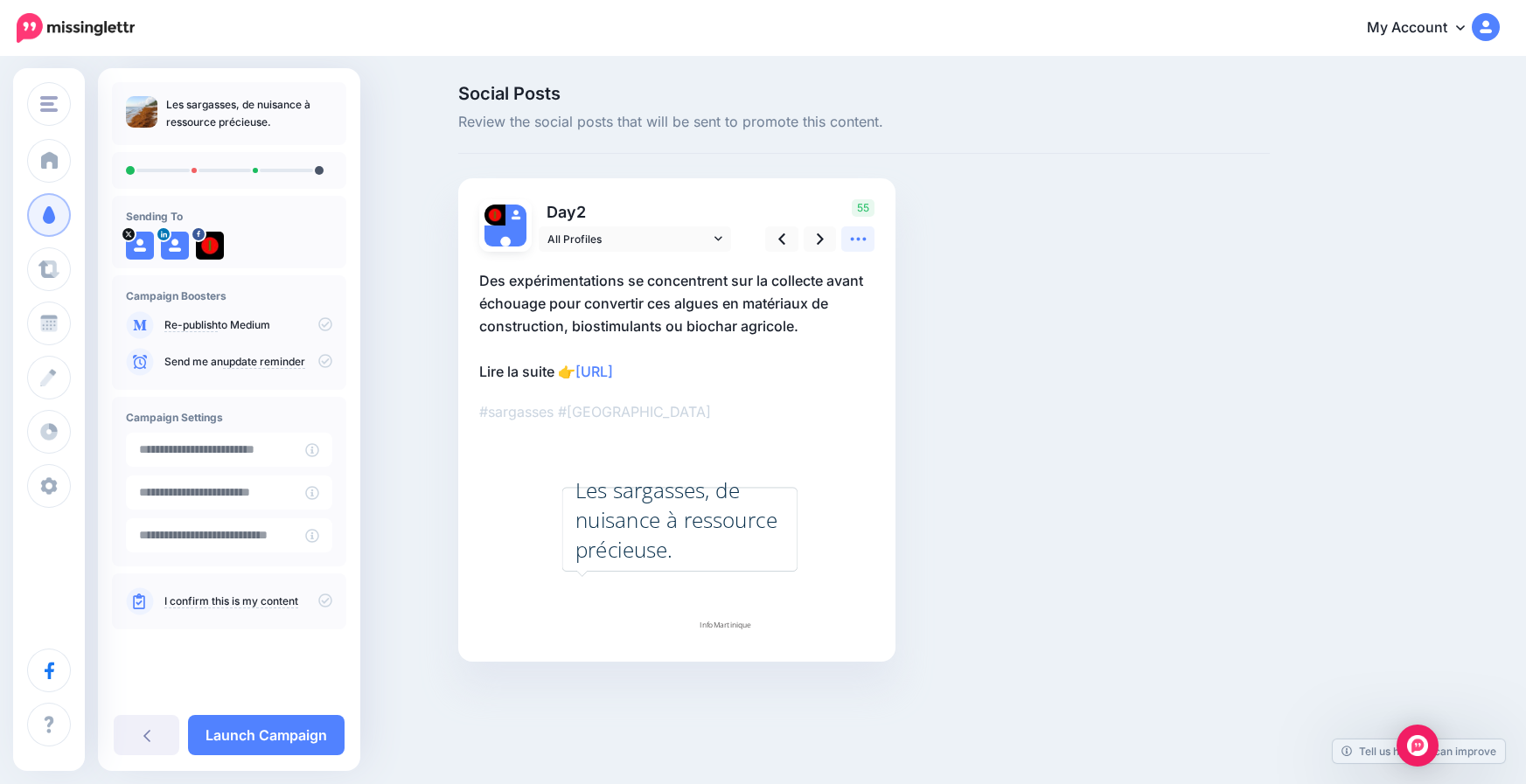
click at [862, 237] on icon at bounding box center [858, 239] width 19 height 19
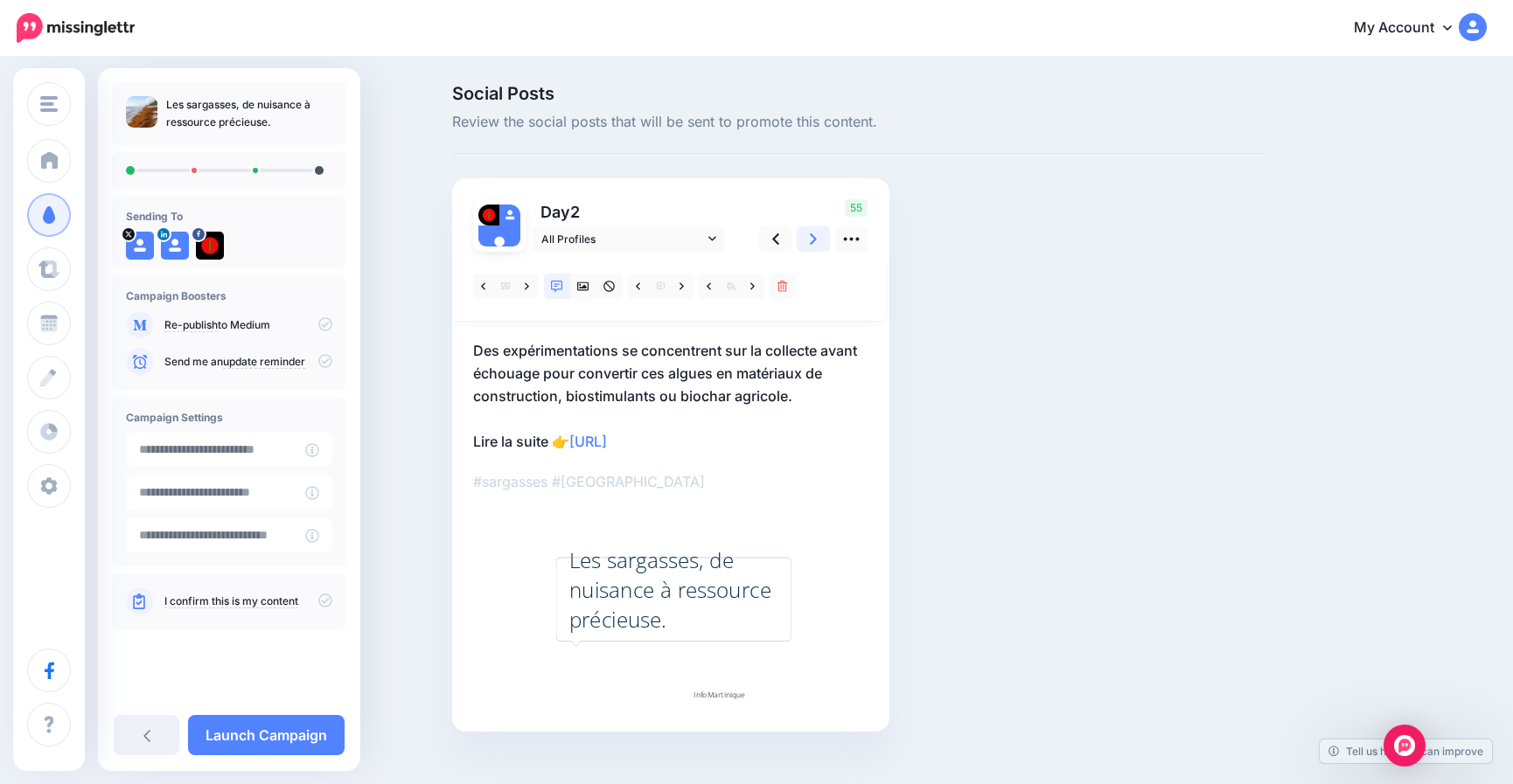
click at [814, 240] on link at bounding box center [814, 239] width 34 height 26
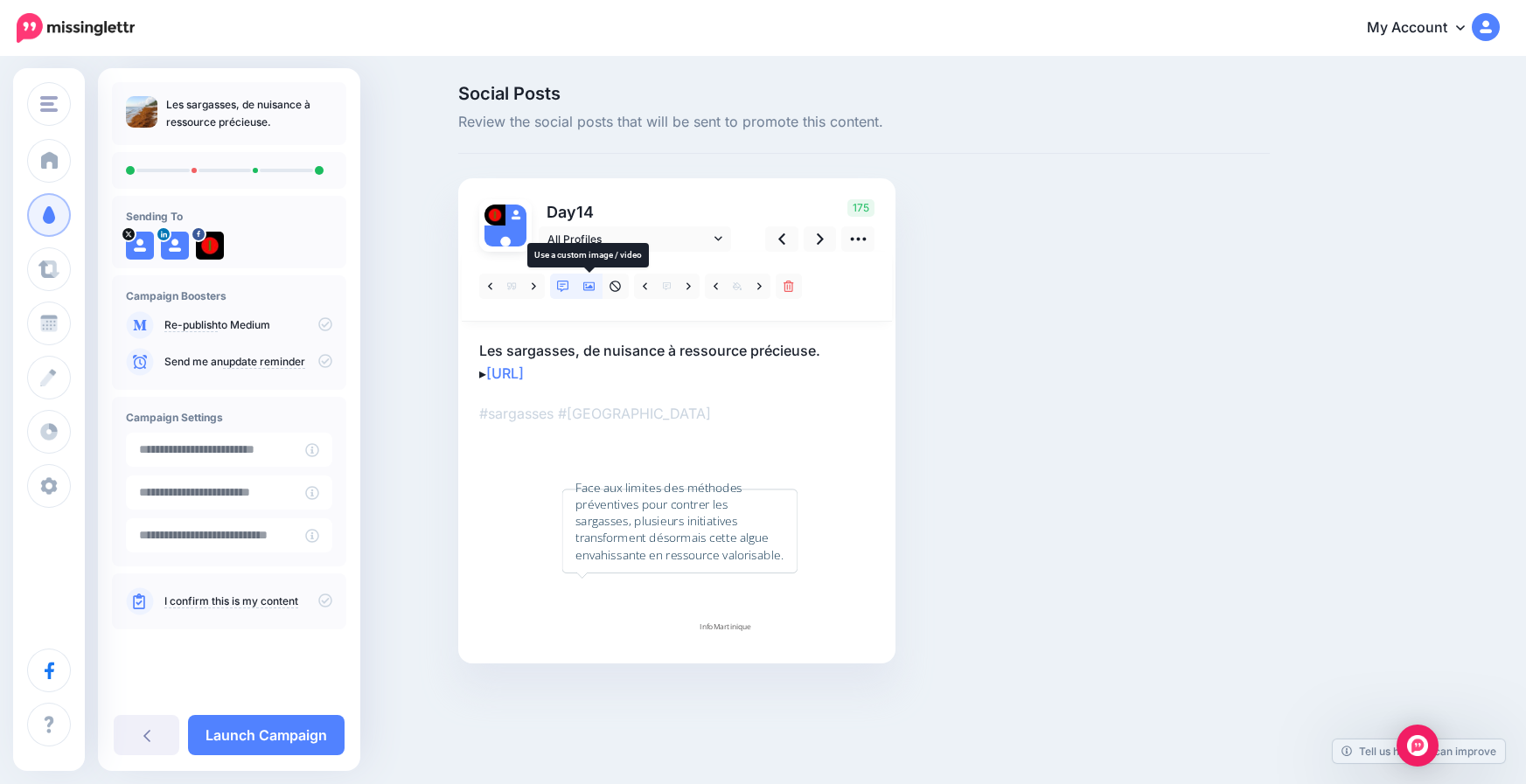
click at [588, 285] on icon at bounding box center [590, 287] width 12 height 12
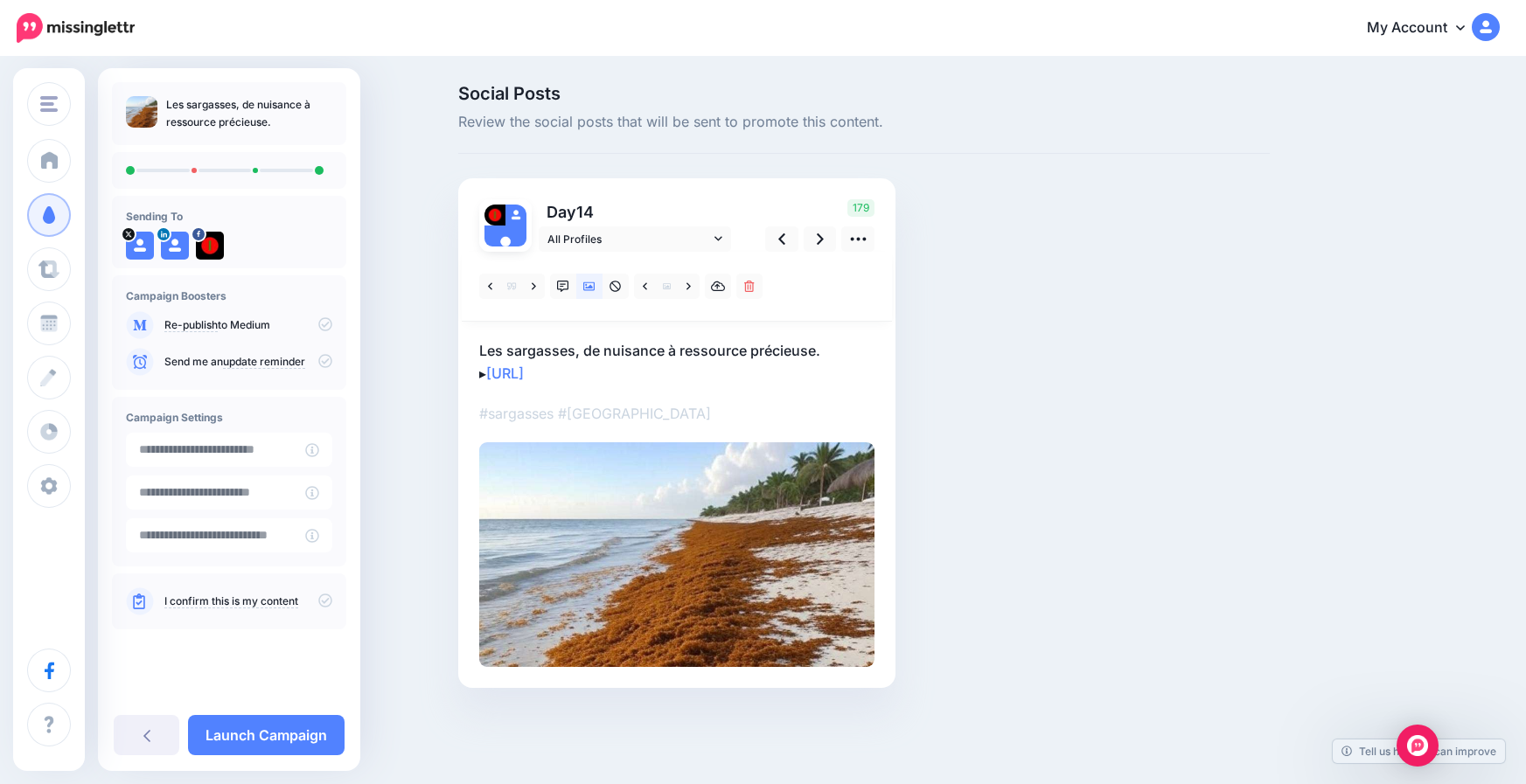
click at [318, 605] on icon at bounding box center [325, 601] width 14 height 14
click at [301, 729] on link "Launch Campaign" at bounding box center [266, 735] width 156 height 41
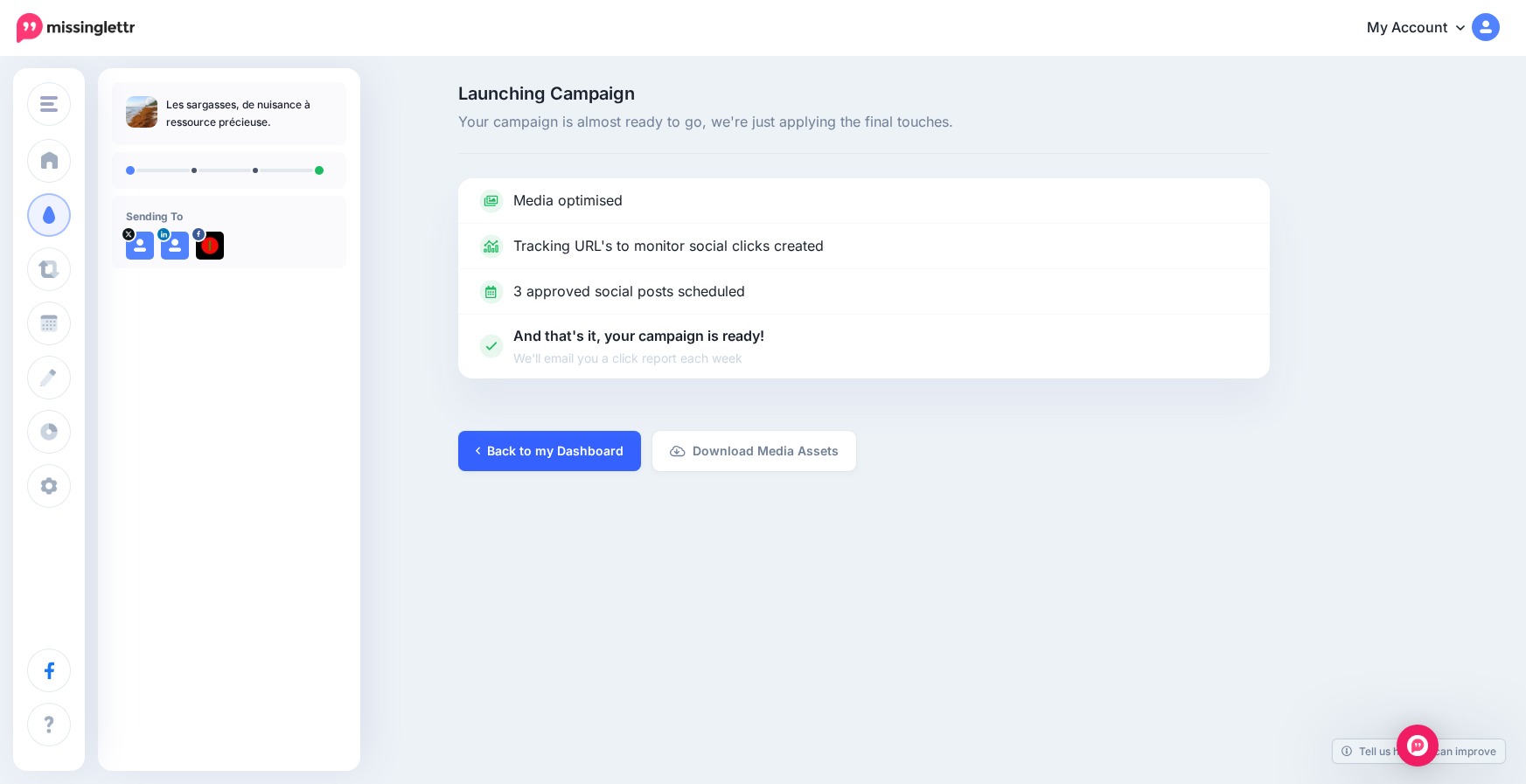
click at [526, 448] on link "Back to my Dashboard" at bounding box center [549, 452] width 183 height 41
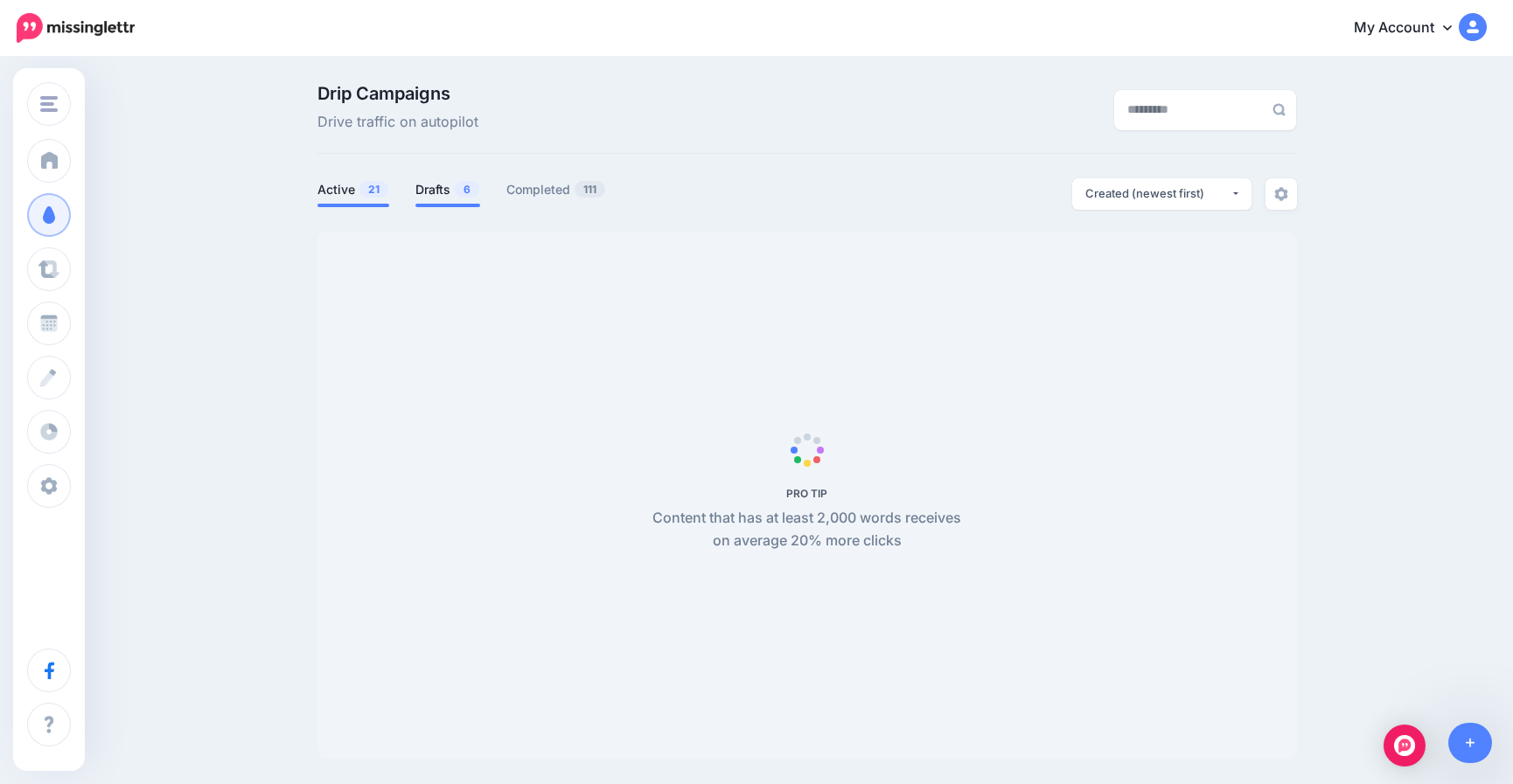
click at [447, 196] on link "Drafts 6" at bounding box center [447, 190] width 65 height 21
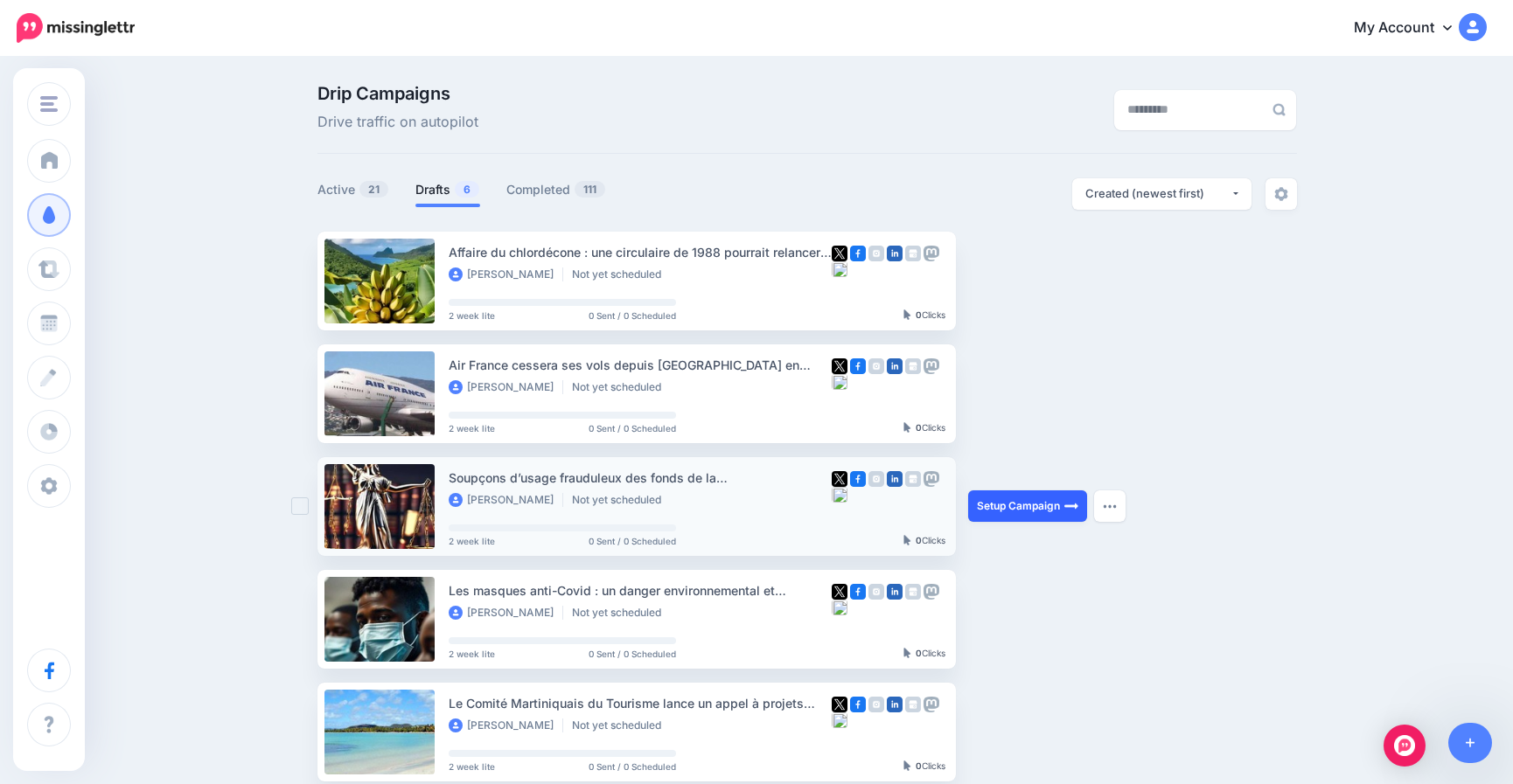
click at [1029, 501] on link "Setup Campaign" at bounding box center [1028, 506] width 119 height 32
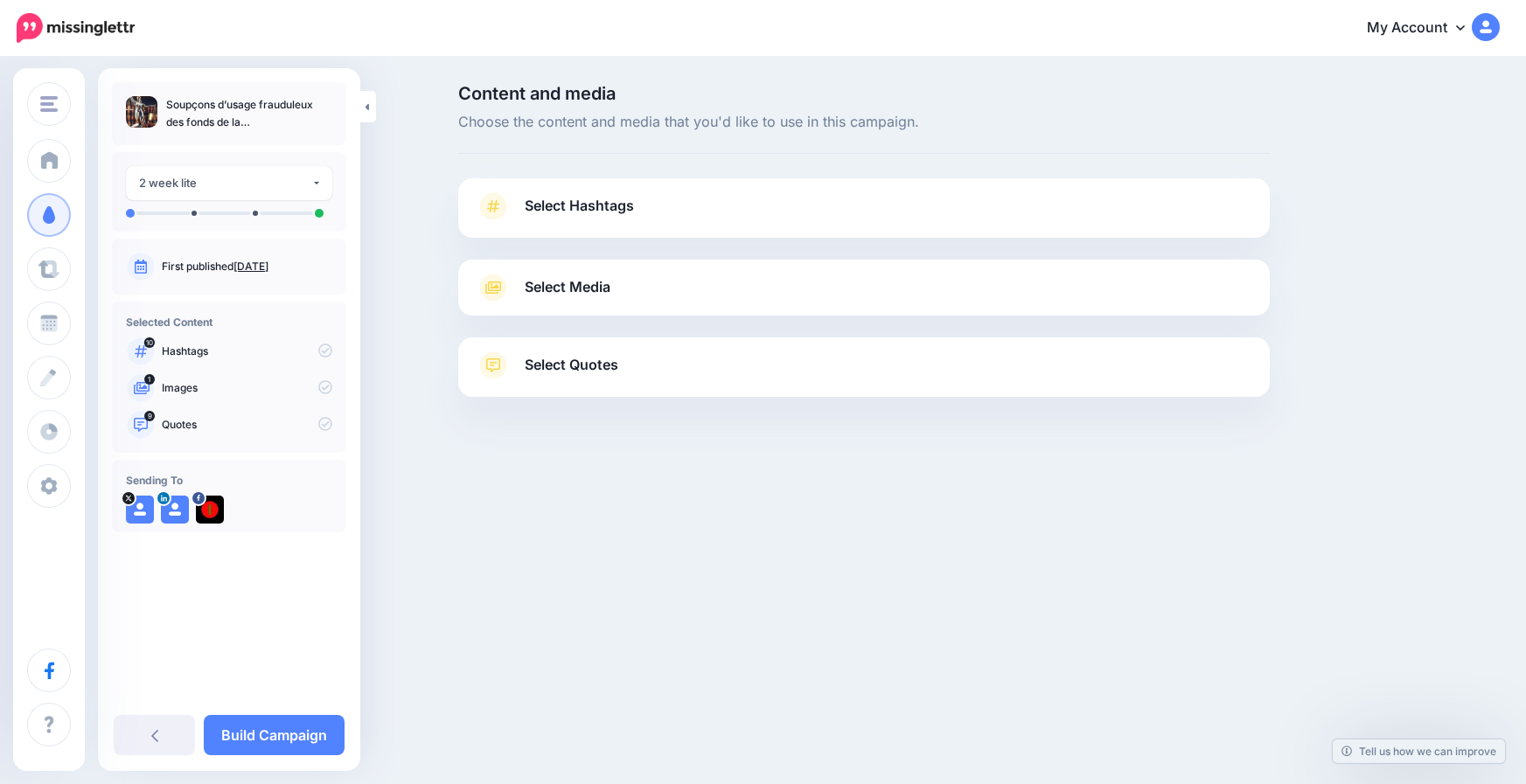
click at [601, 201] on span "Select Hashtags" at bounding box center [580, 206] width 110 height 24
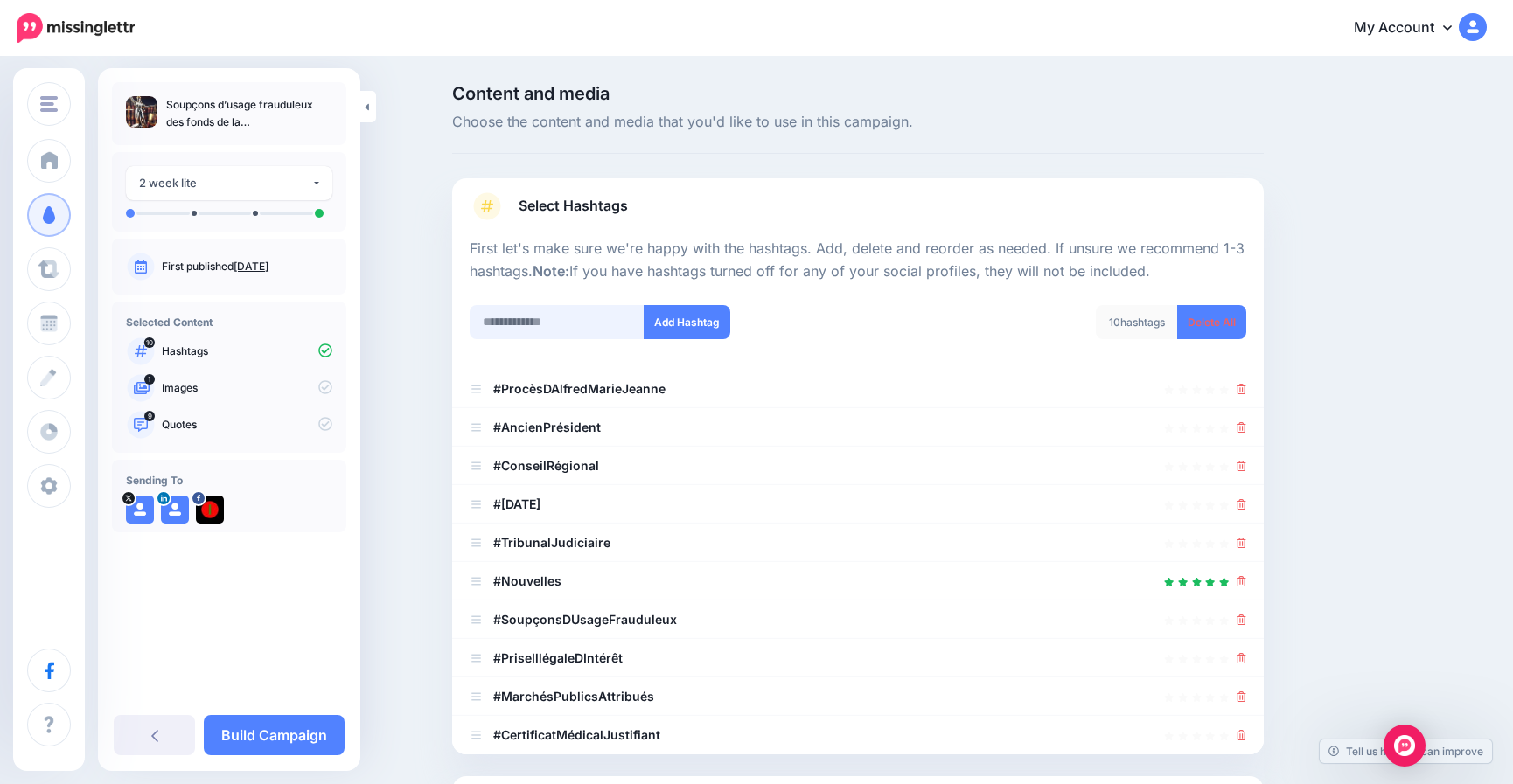
click at [585, 320] on input "text" at bounding box center [557, 322] width 175 height 34
type input "**********"
click at [688, 319] on button "Add Hashtag" at bounding box center [687, 322] width 87 height 34
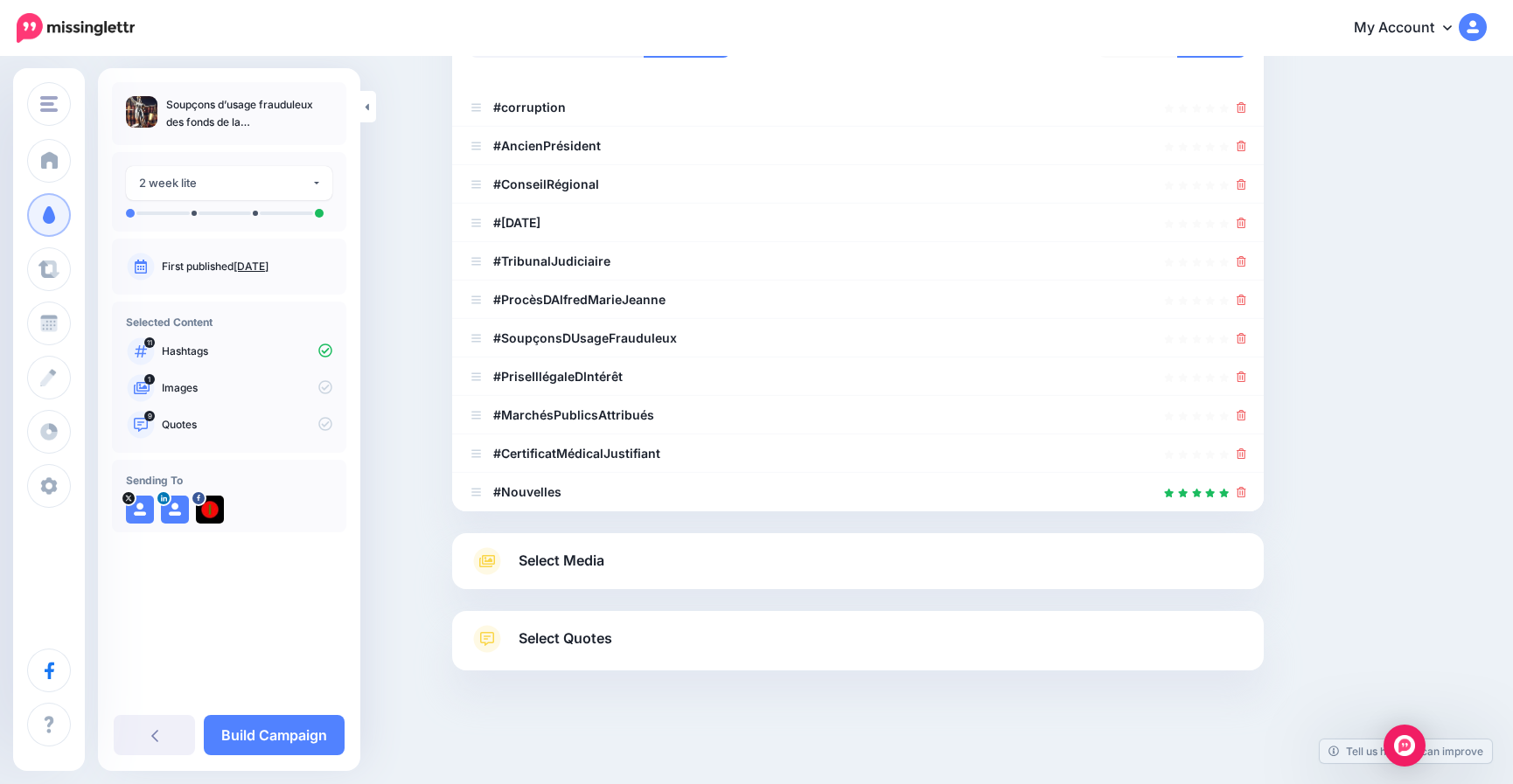
click at [530, 323] on li "#SoupçonsDUsageFrauduleux" at bounding box center [858, 339] width 812 height 39
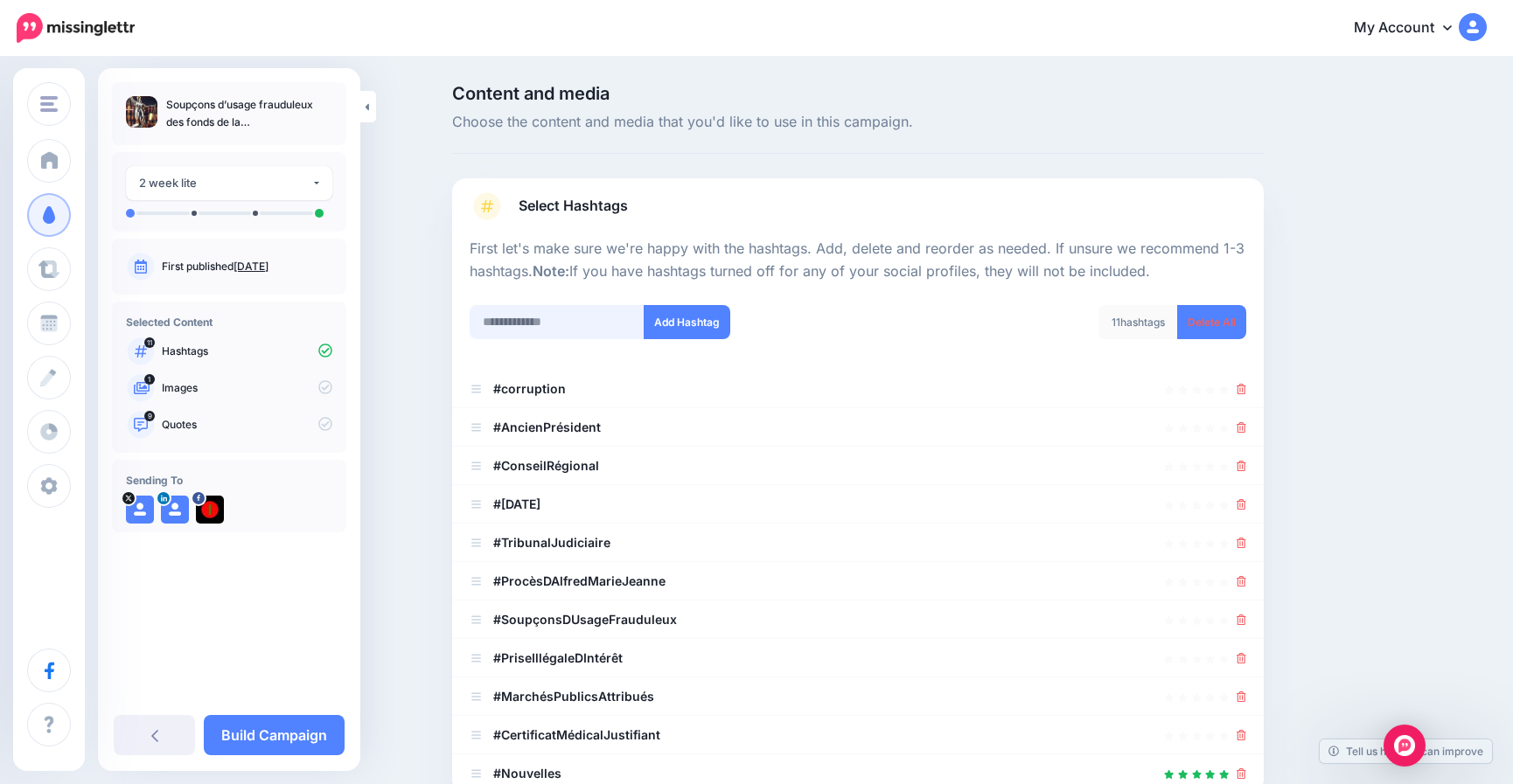
click at [537, 318] on input "text" at bounding box center [557, 322] width 175 height 34
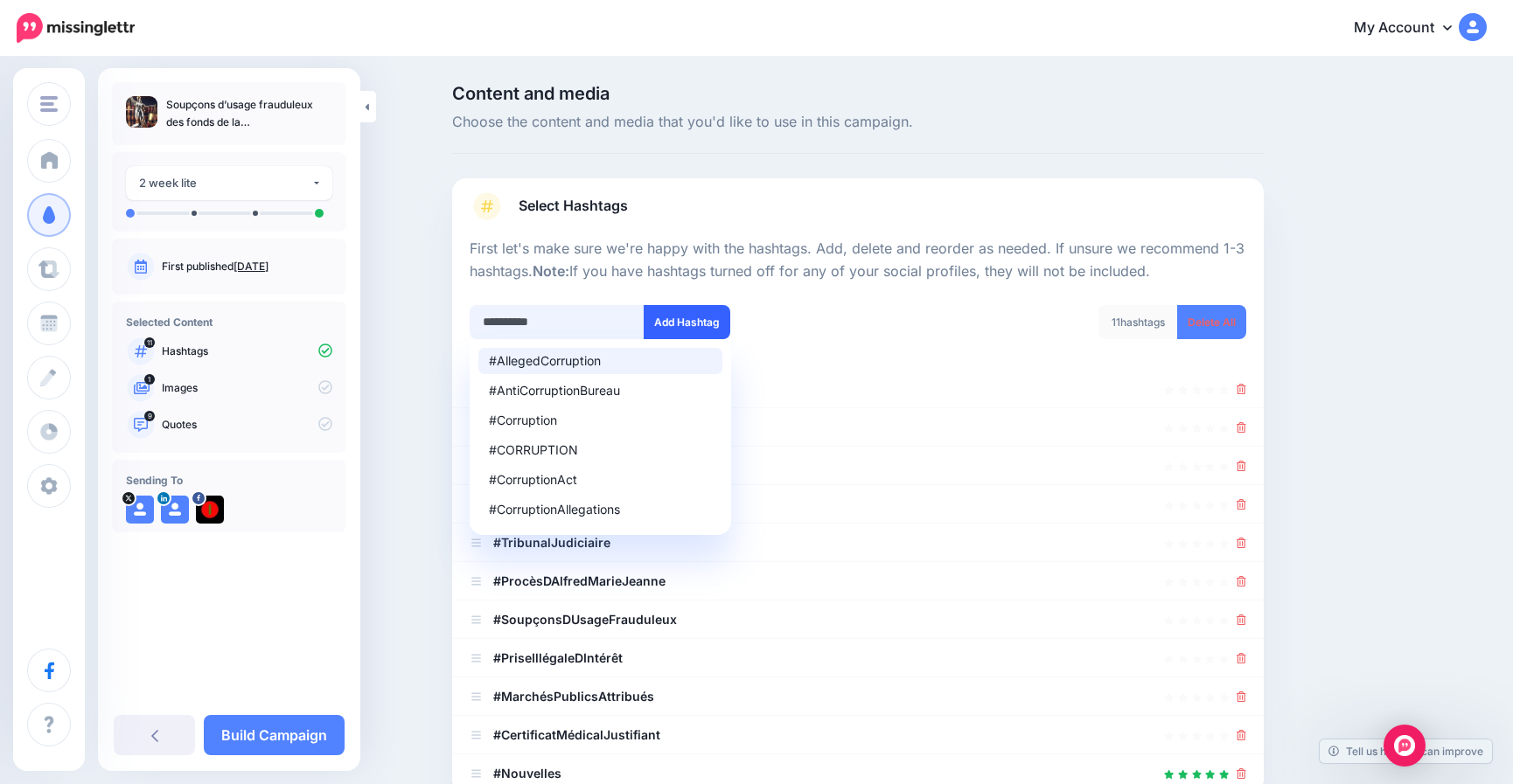
type input "**********"
click at [709, 315] on button "Add Hashtag" at bounding box center [687, 322] width 87 height 34
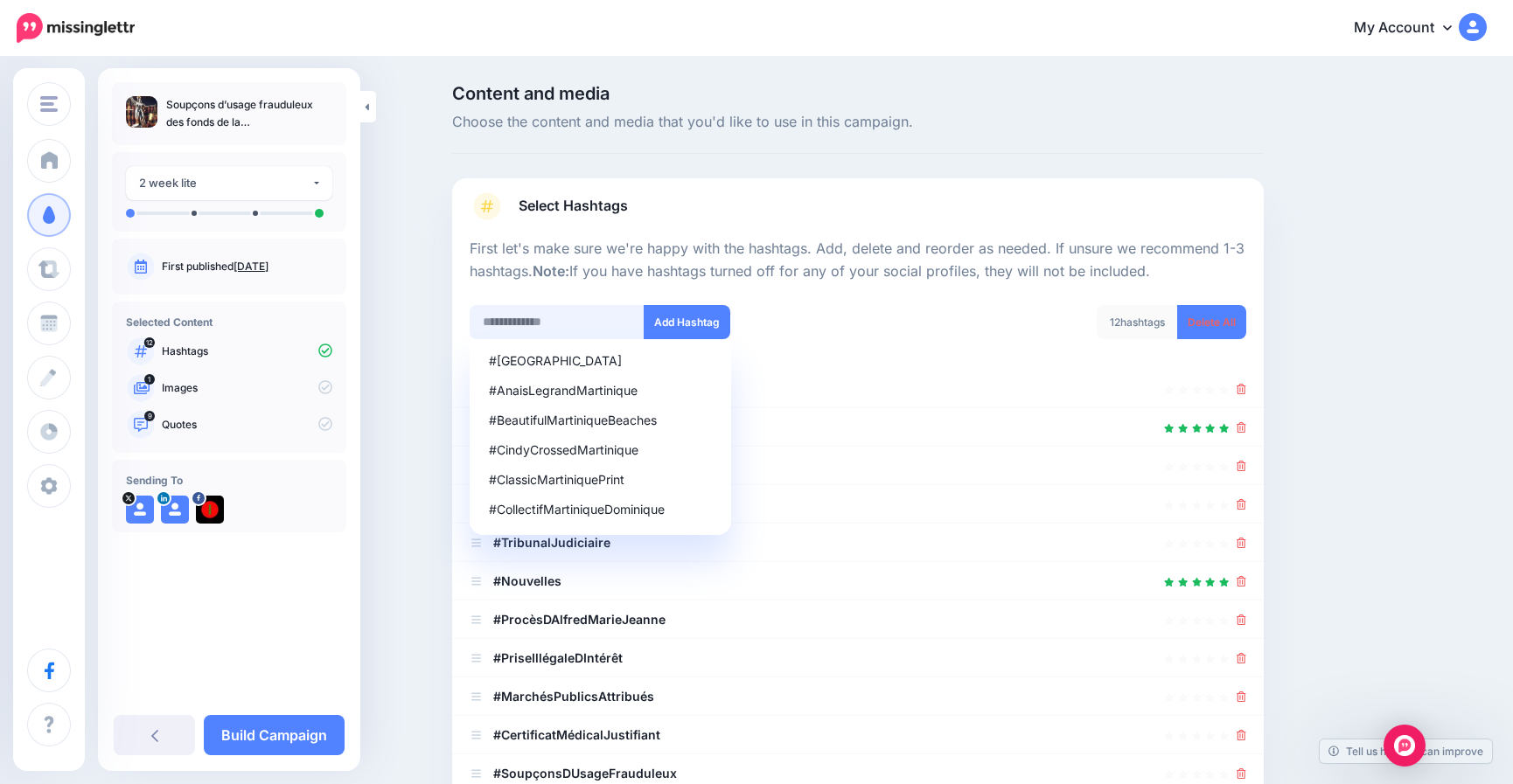
click at [541, 320] on input "text" at bounding box center [557, 322] width 175 height 34
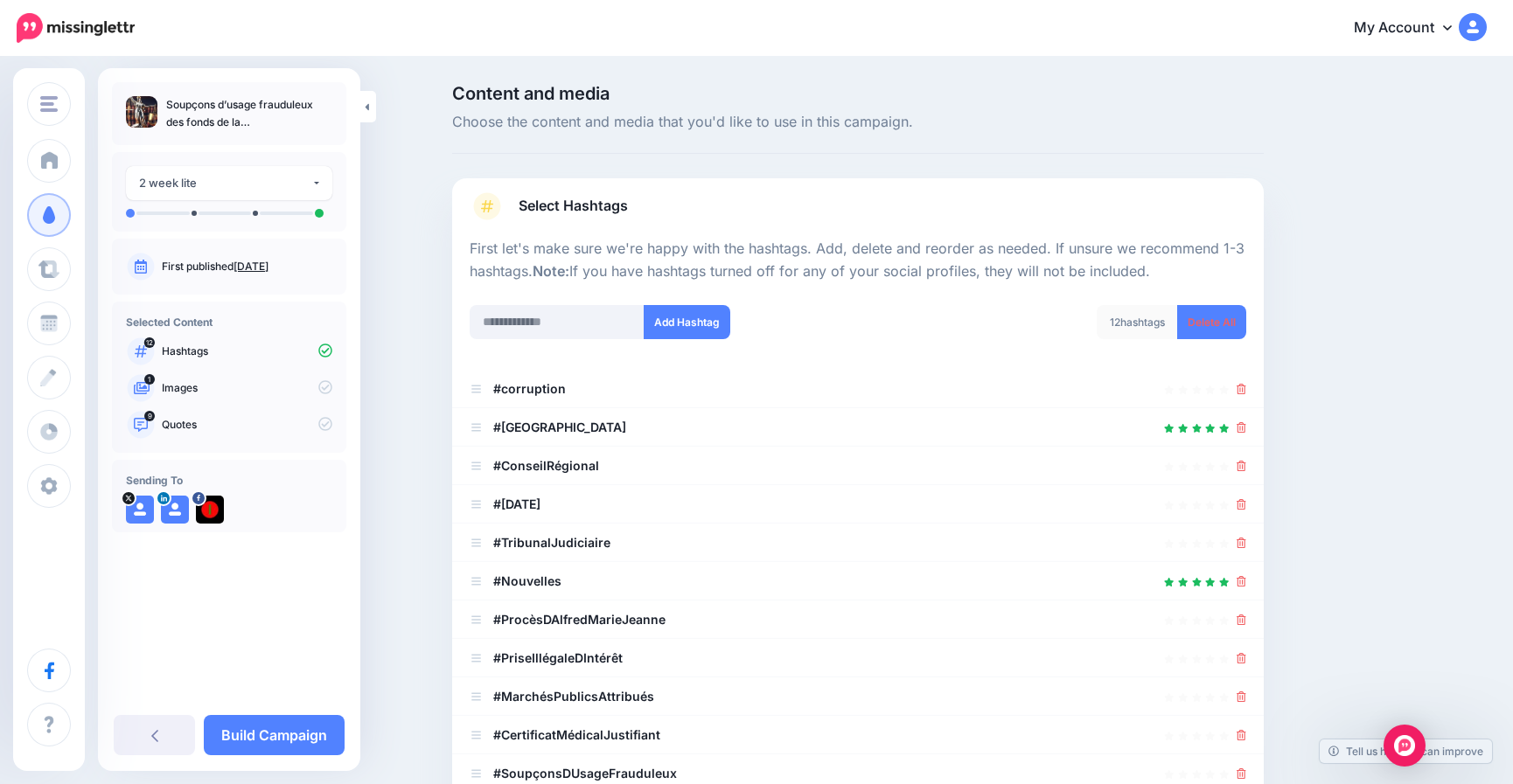
click at [1358, 349] on div "Content and media Choose the content and media that you'd like to use in this c…" at bounding box center [943, 582] width 1006 height 993
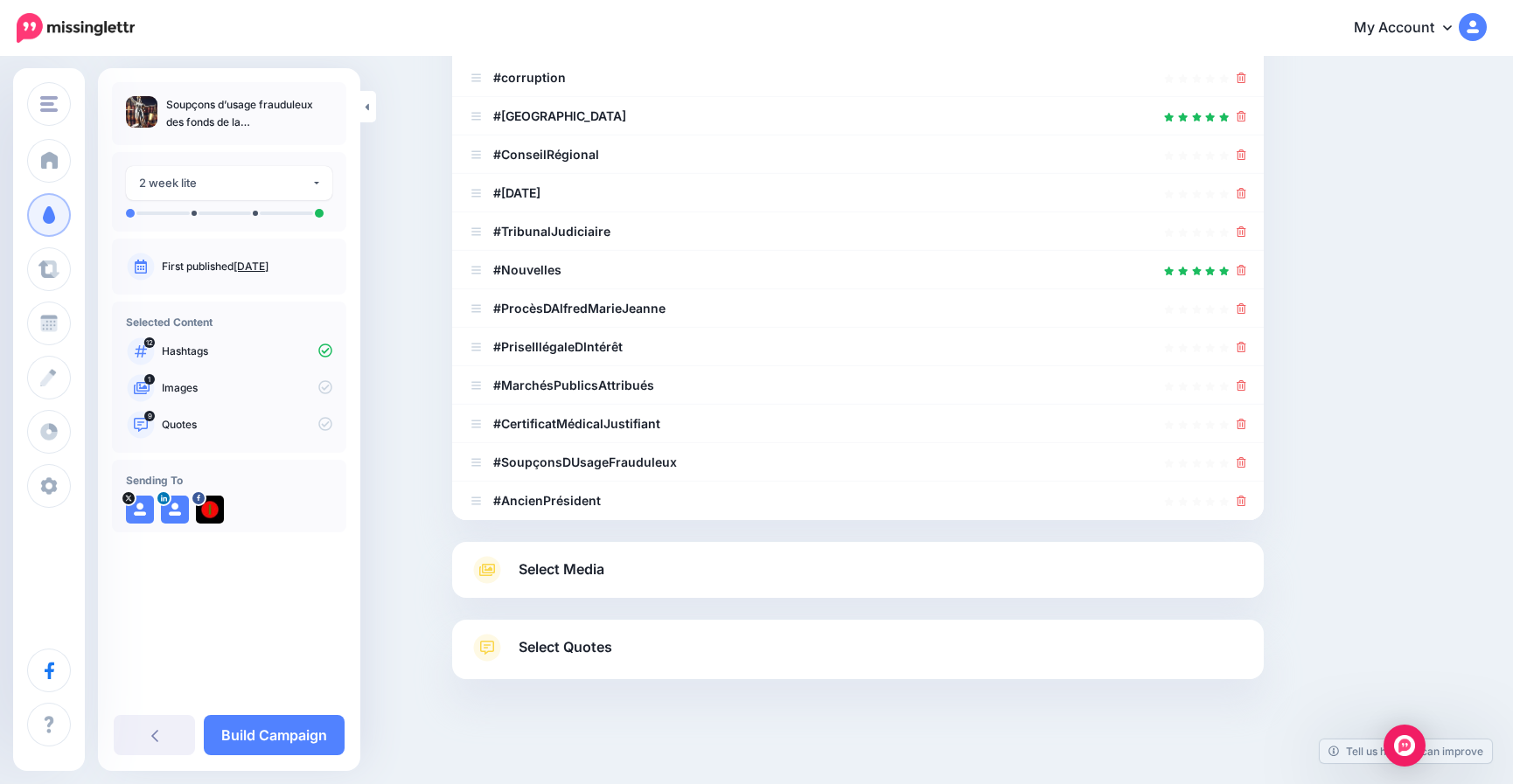
scroll to position [320, 0]
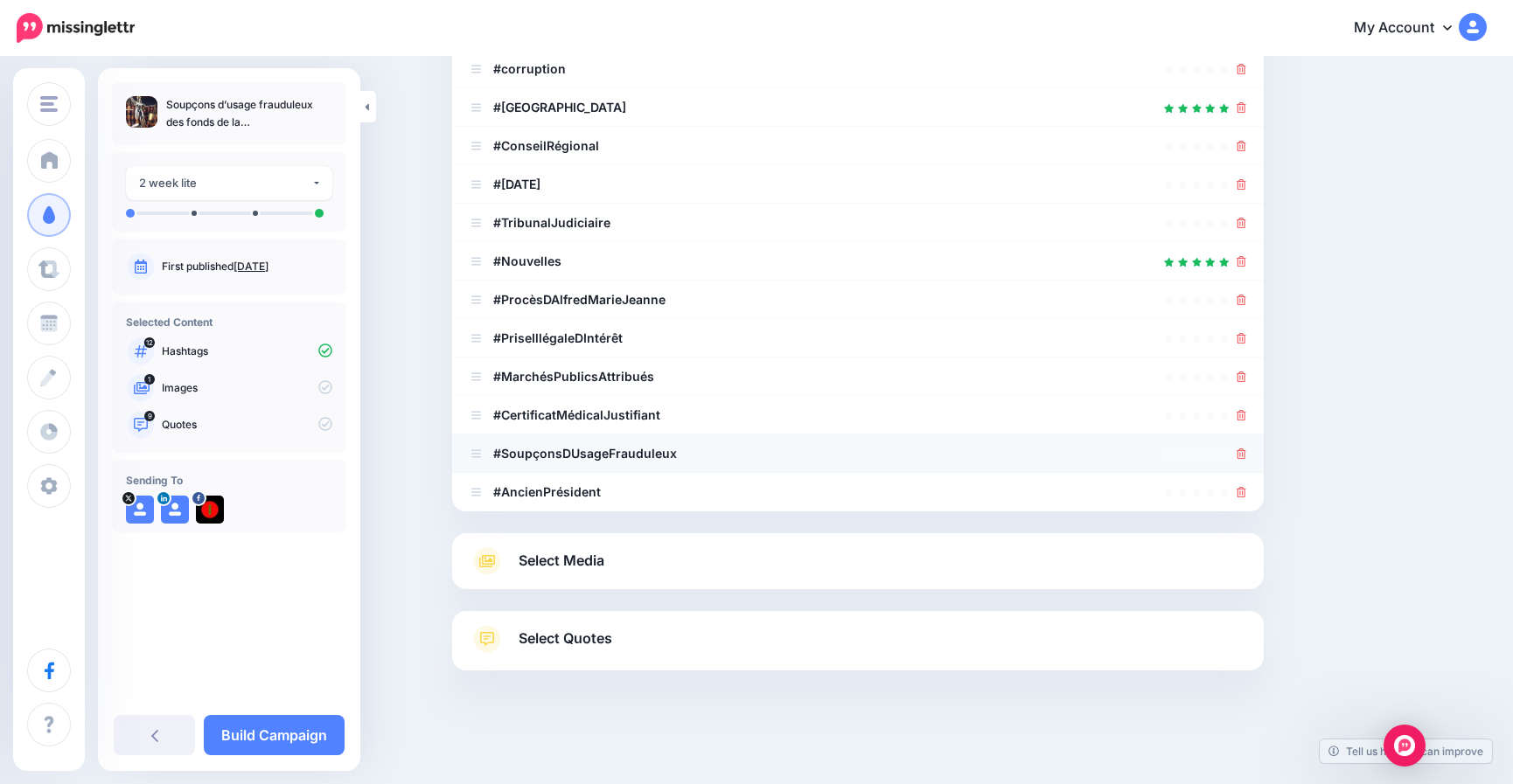
click at [1247, 455] on icon at bounding box center [1242, 453] width 10 height 11
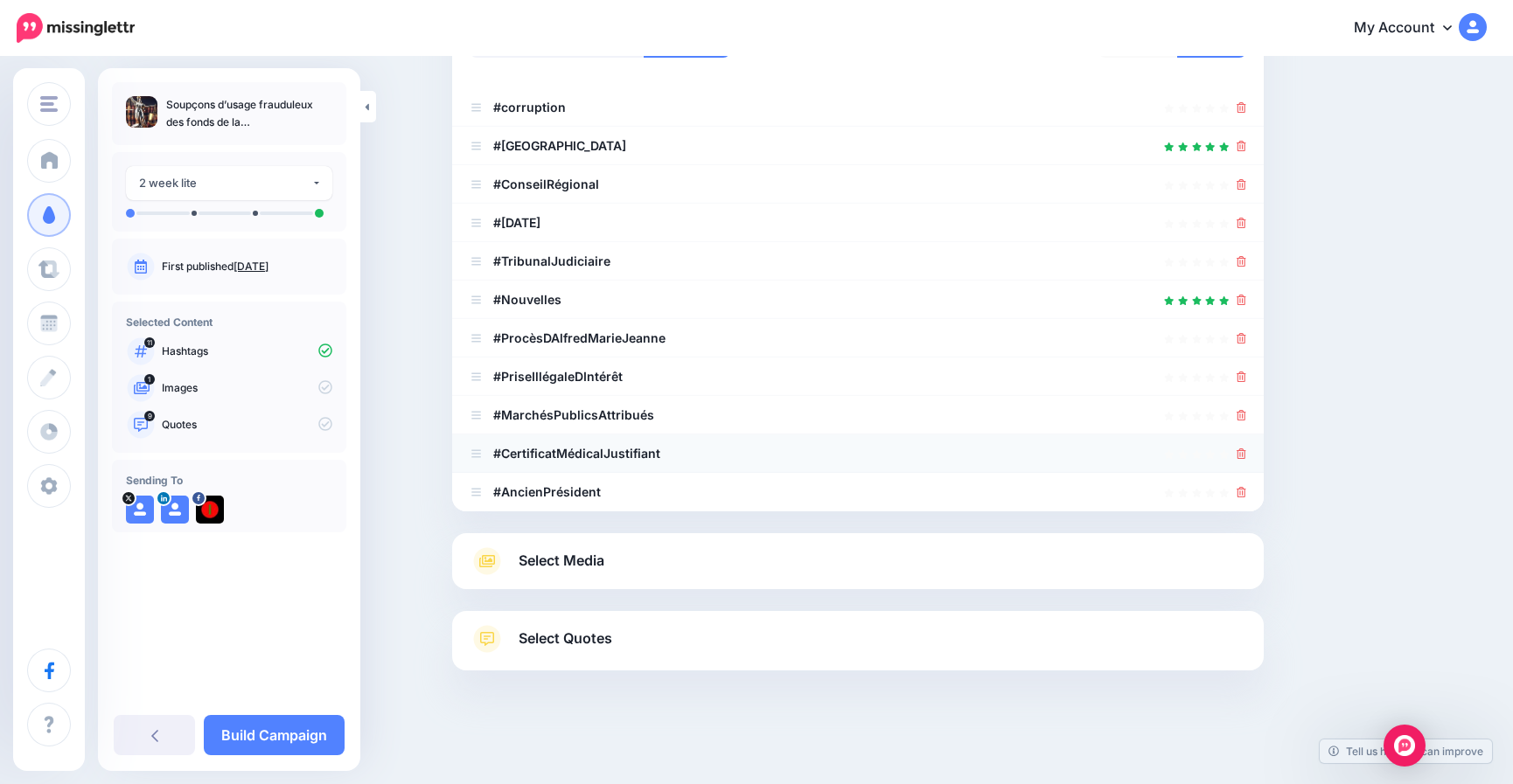
click at [1247, 454] on icon at bounding box center [1242, 453] width 10 height 11
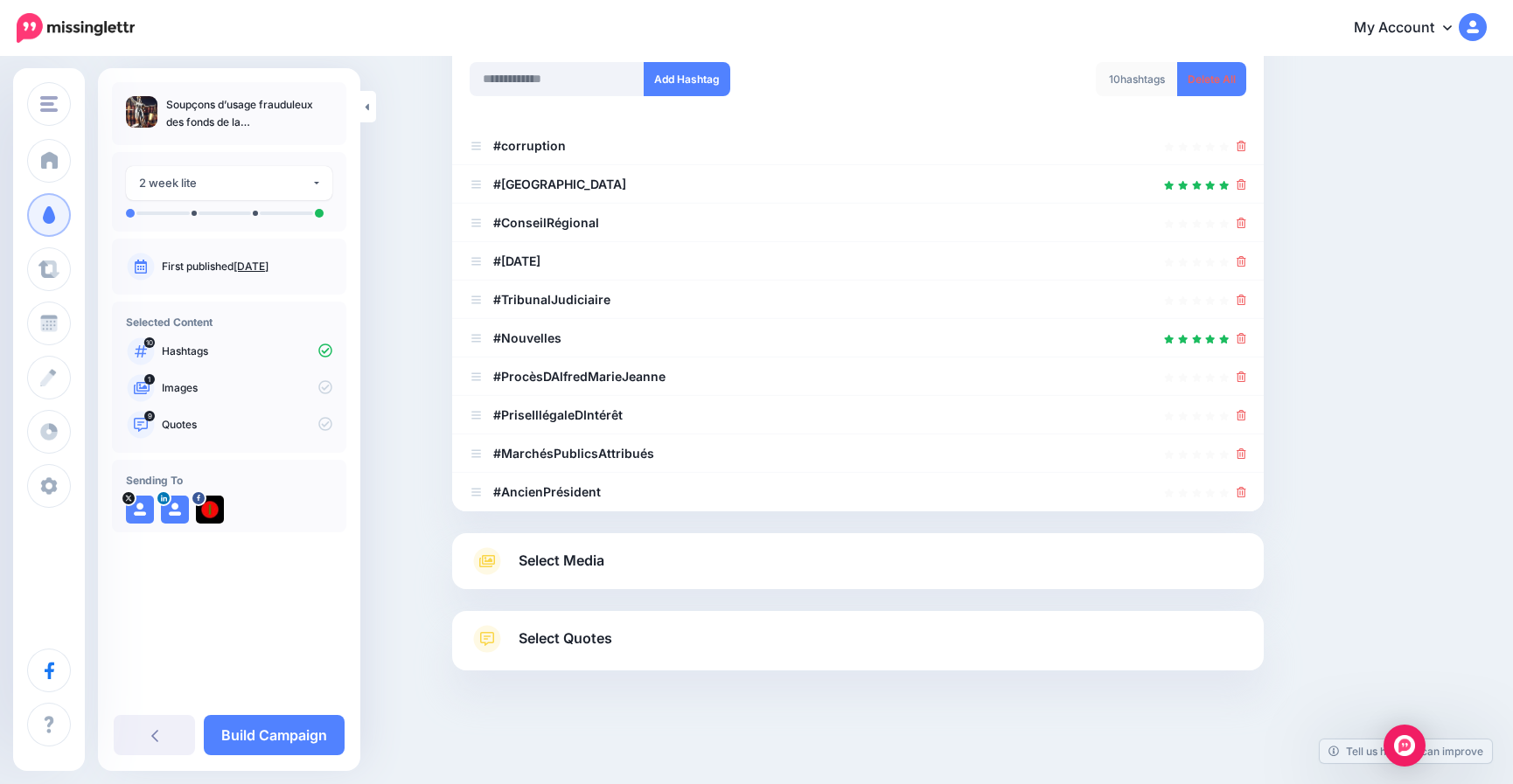
click at [1247, 454] on icon at bounding box center [1242, 453] width 10 height 11
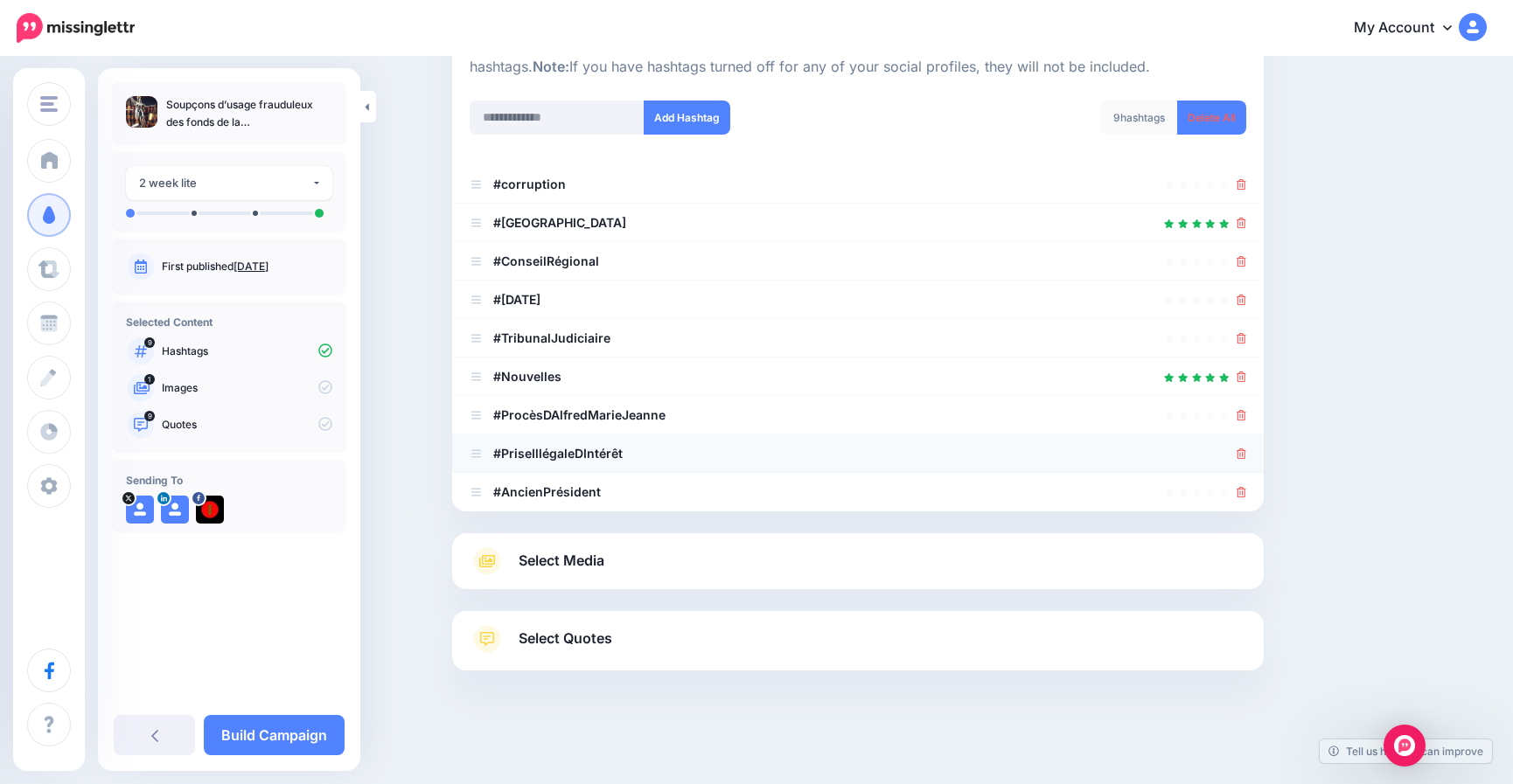
click at [1247, 454] on icon at bounding box center [1242, 453] width 10 height 11
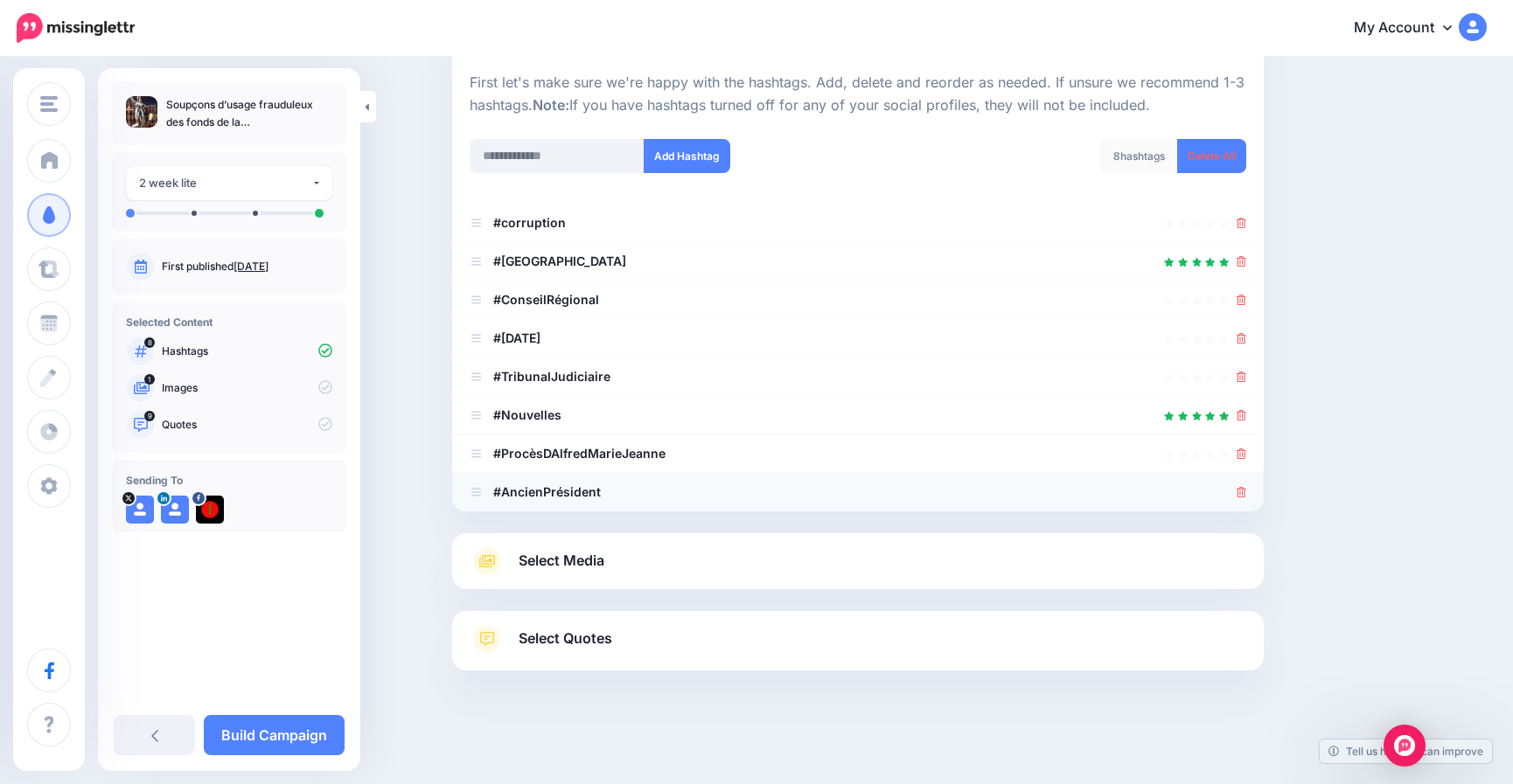
scroll to position [166, 0]
click at [1247, 492] on icon at bounding box center [1242, 492] width 10 height 11
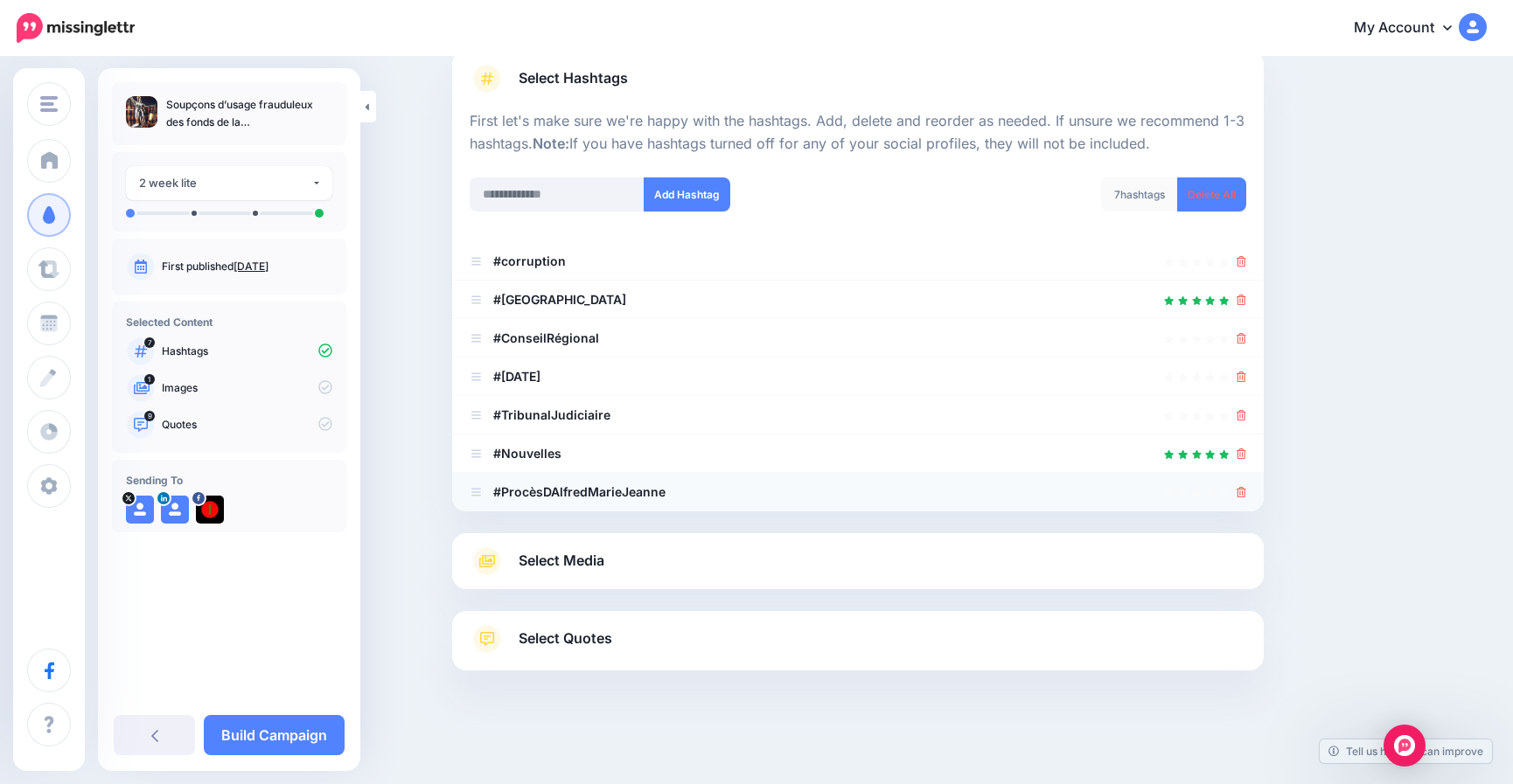
click at [1247, 487] on icon at bounding box center [1242, 492] width 10 height 11
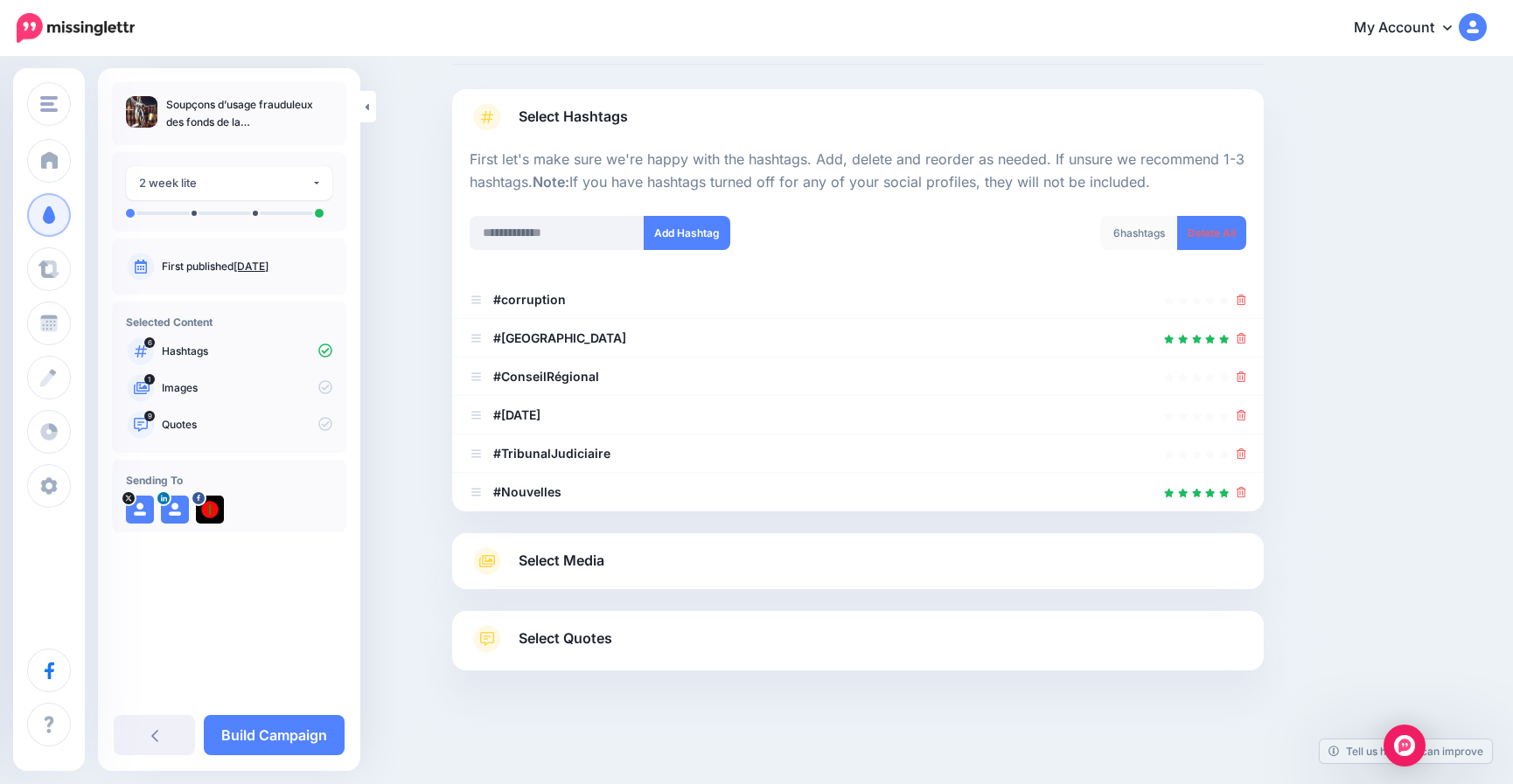
scroll to position [89, 0]
click at [1247, 454] on icon at bounding box center [1242, 453] width 10 height 11
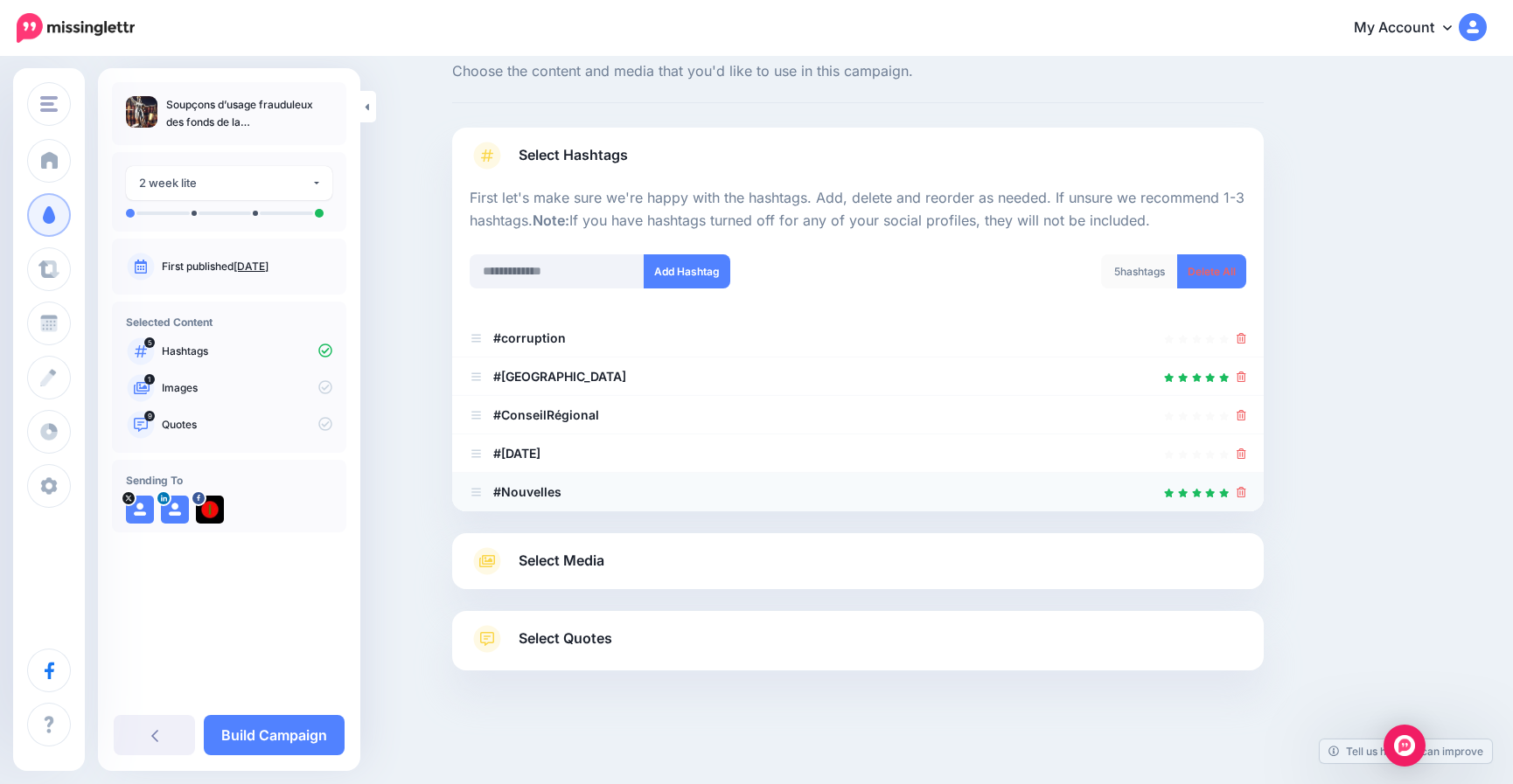
click at [1247, 491] on icon at bounding box center [1242, 492] width 10 height 11
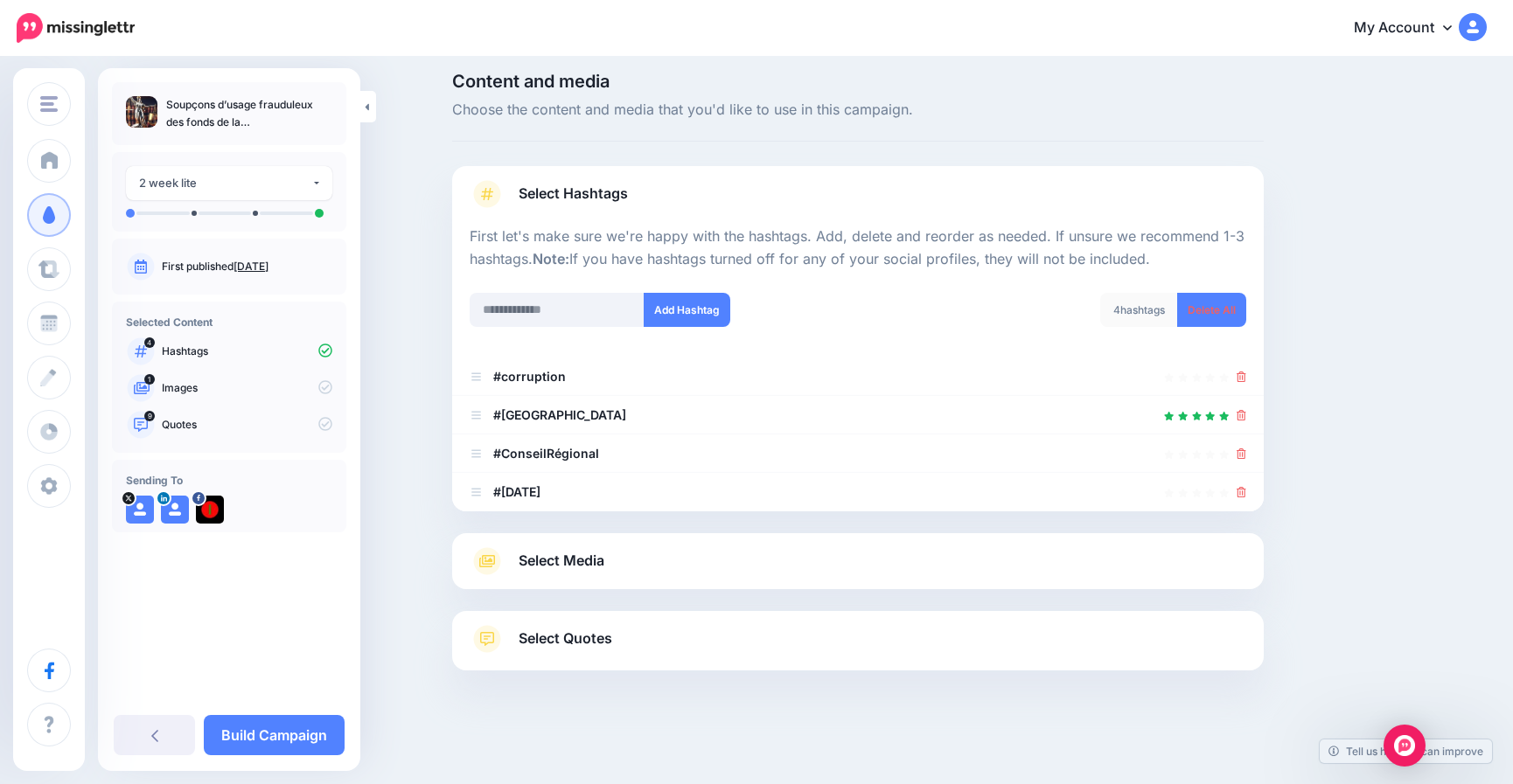
scroll to position [12, 0]
click at [1247, 487] on icon at bounding box center [1242, 492] width 10 height 11
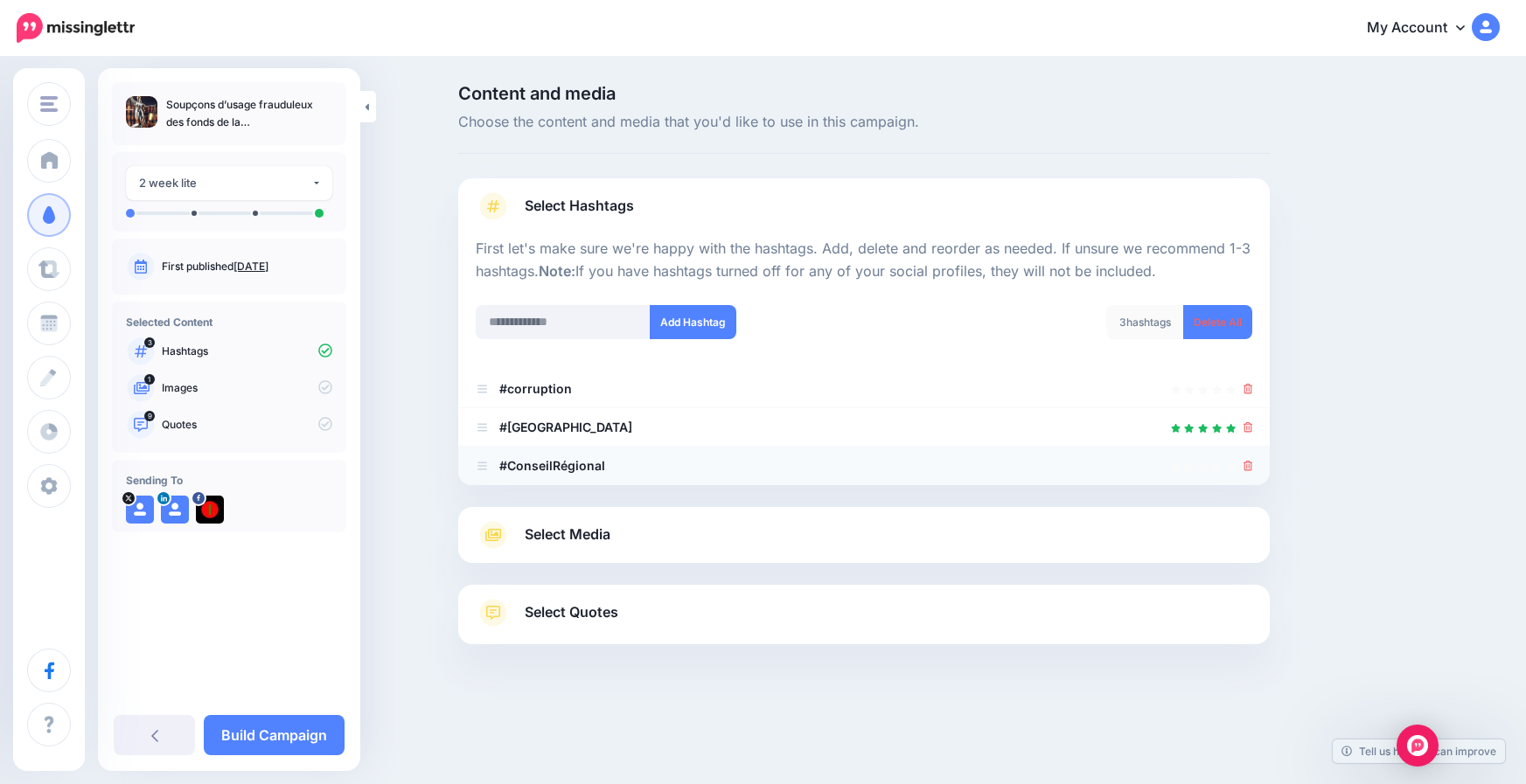
click at [1249, 466] on icon at bounding box center [1248, 466] width 10 height 11
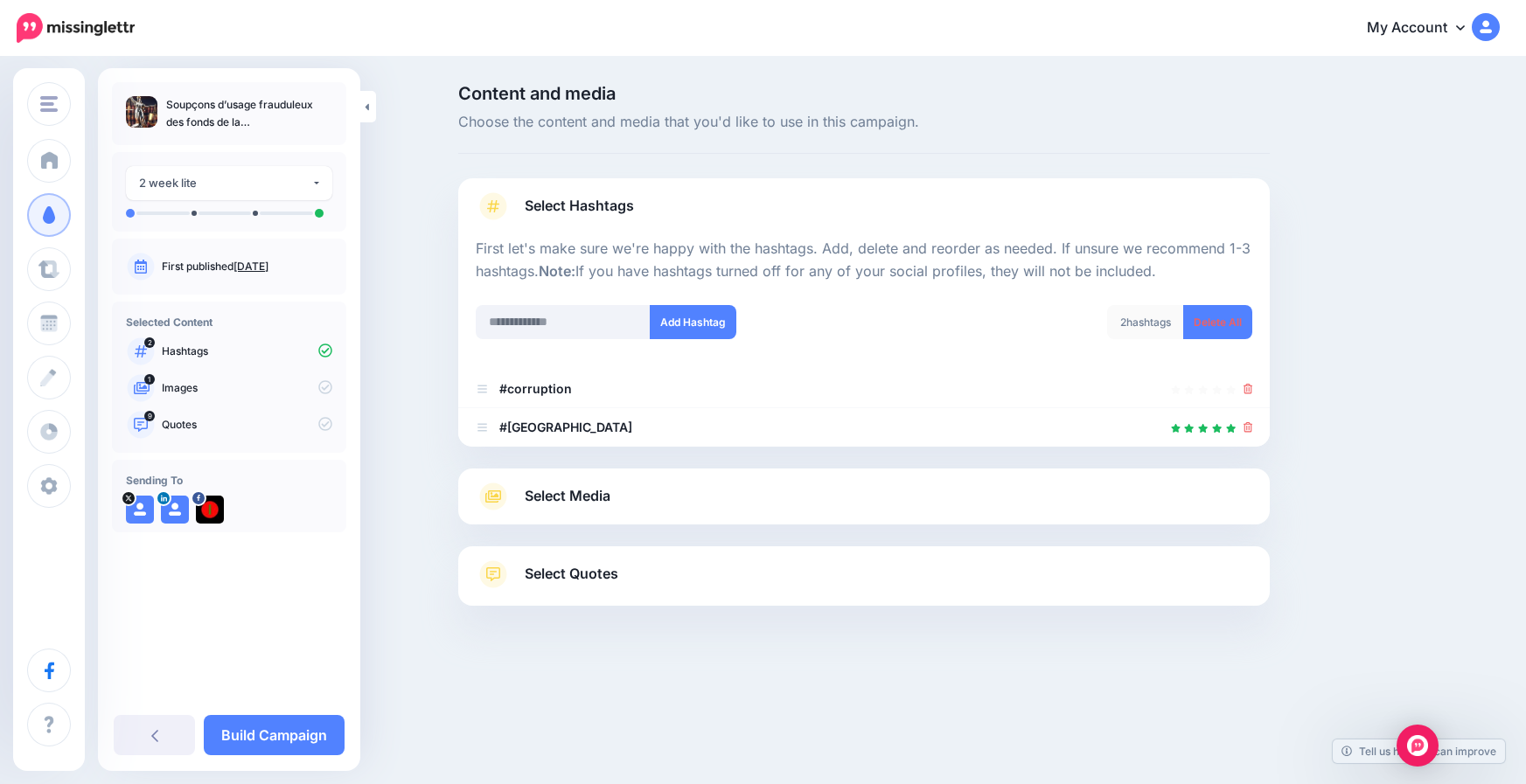
click at [526, 574] on span "Select Quotes" at bounding box center [572, 574] width 94 height 24
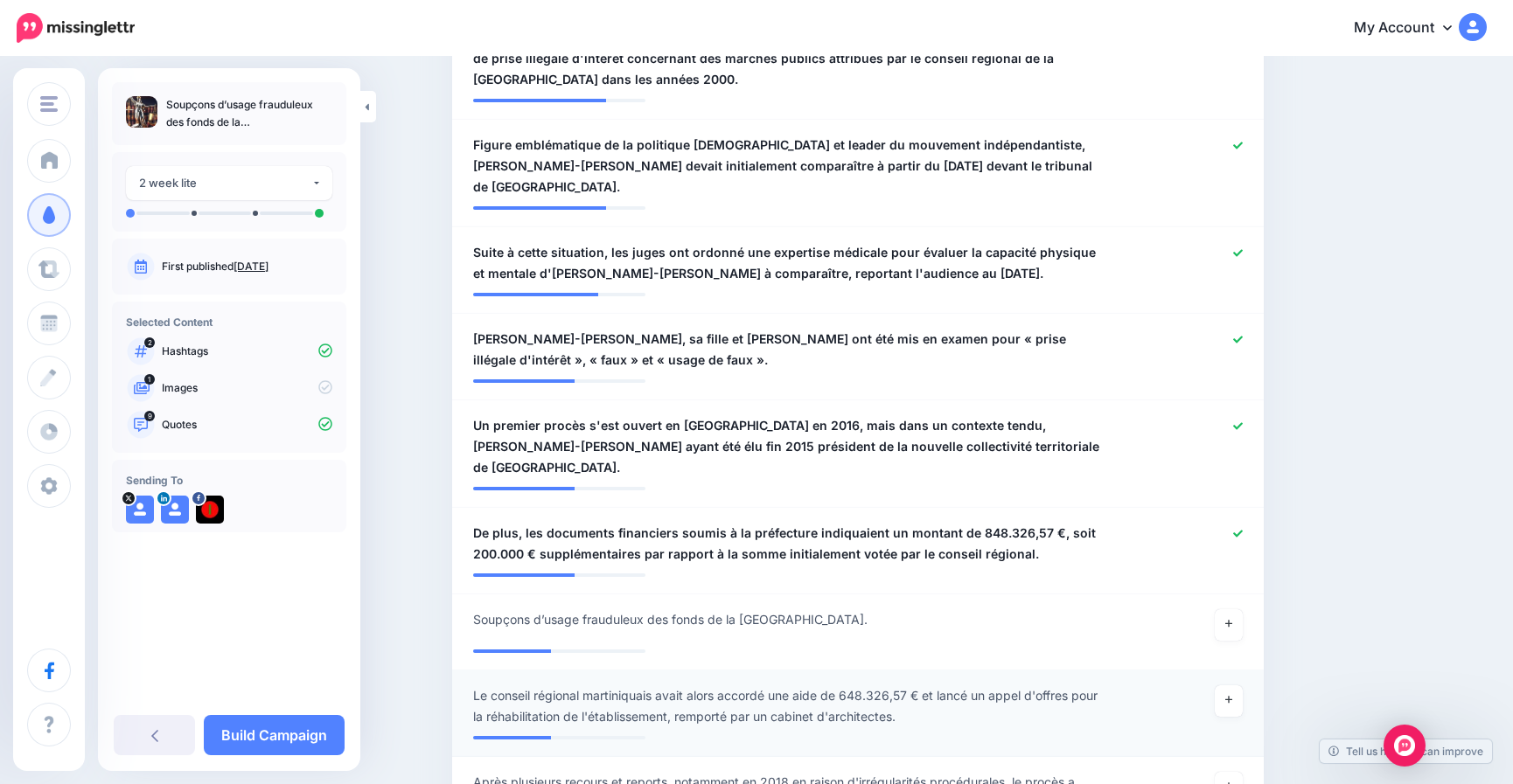
scroll to position [874, 0]
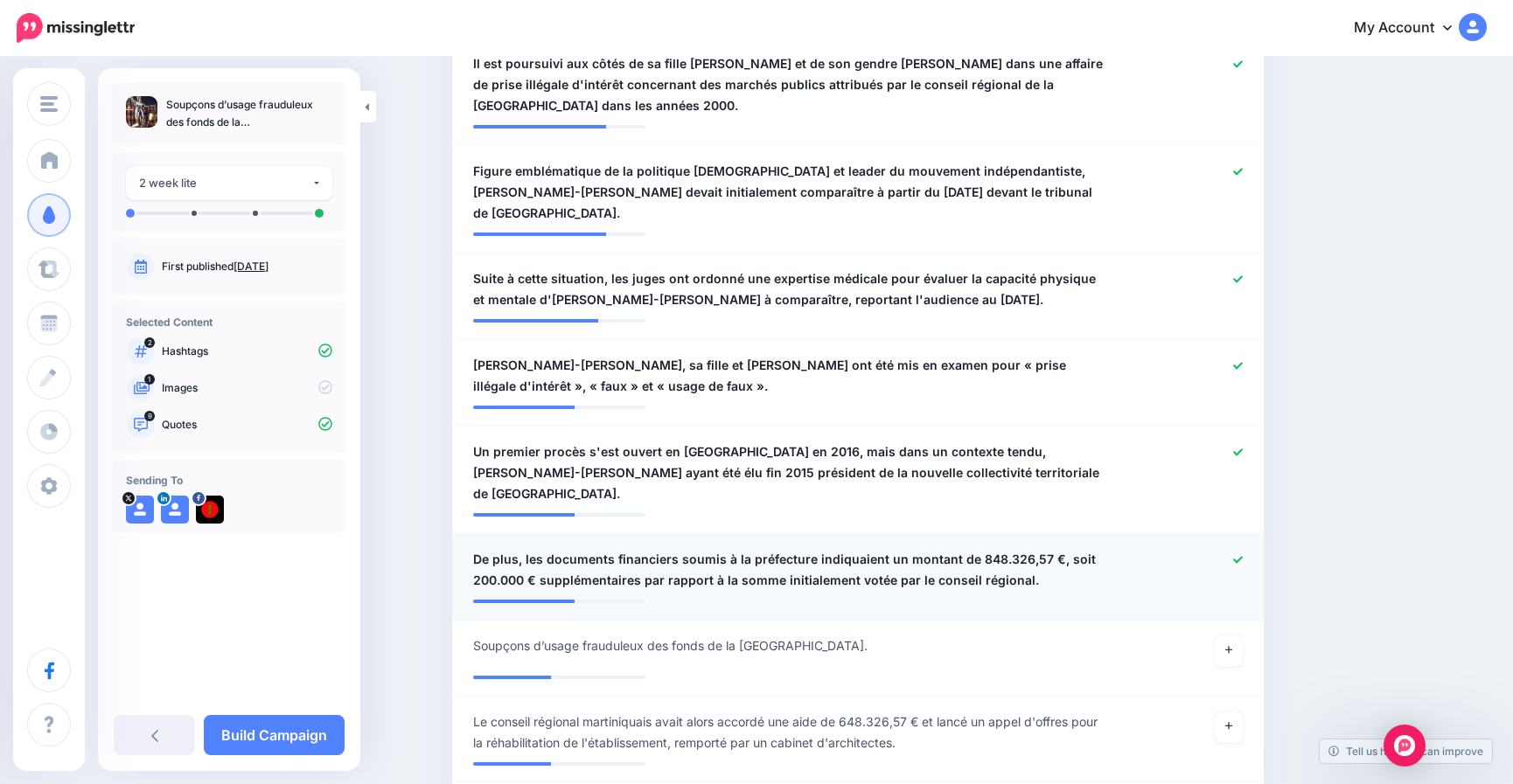
click at [1243, 555] on icon at bounding box center [1238, 559] width 10 height 10
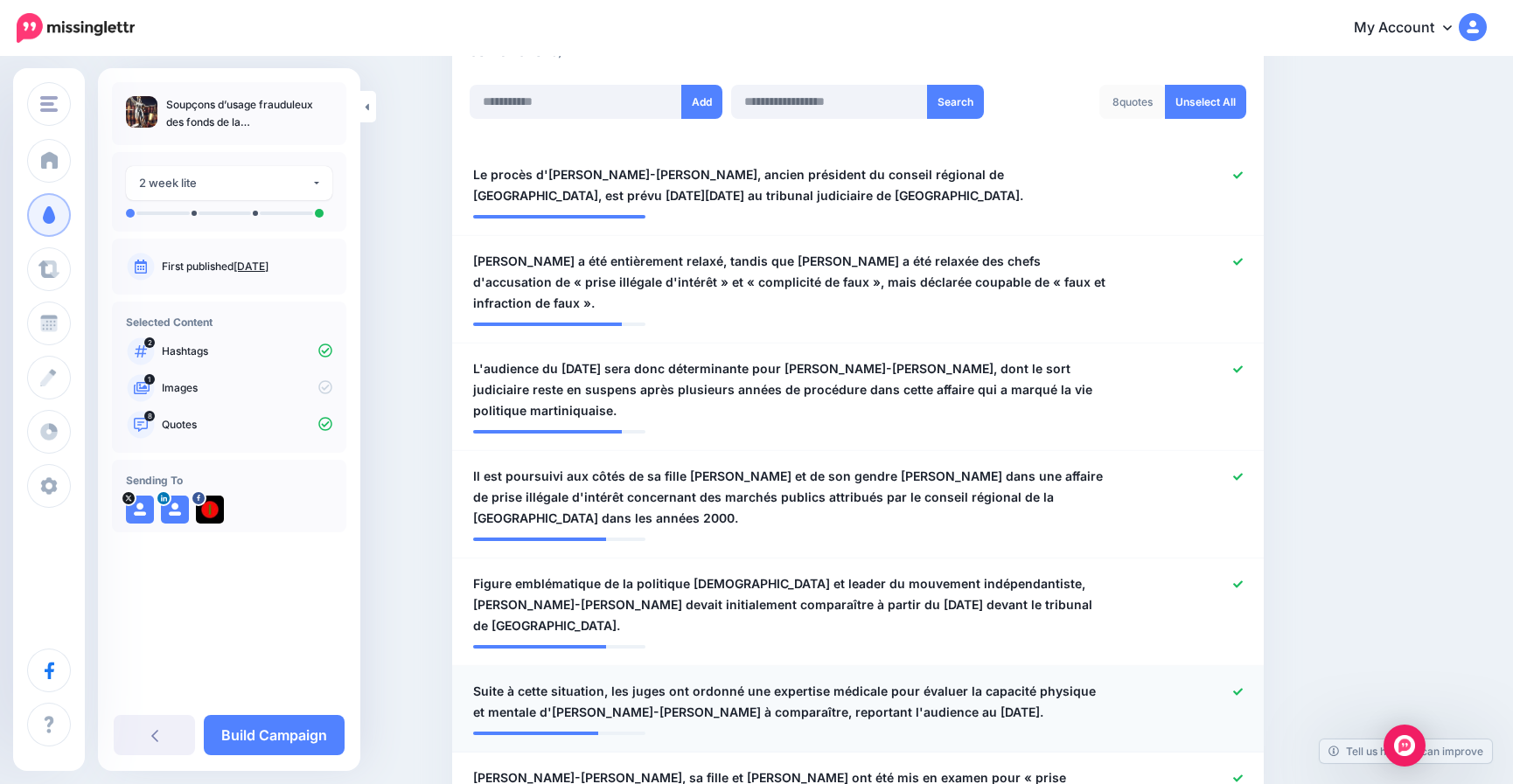
scroll to position [438, 0]
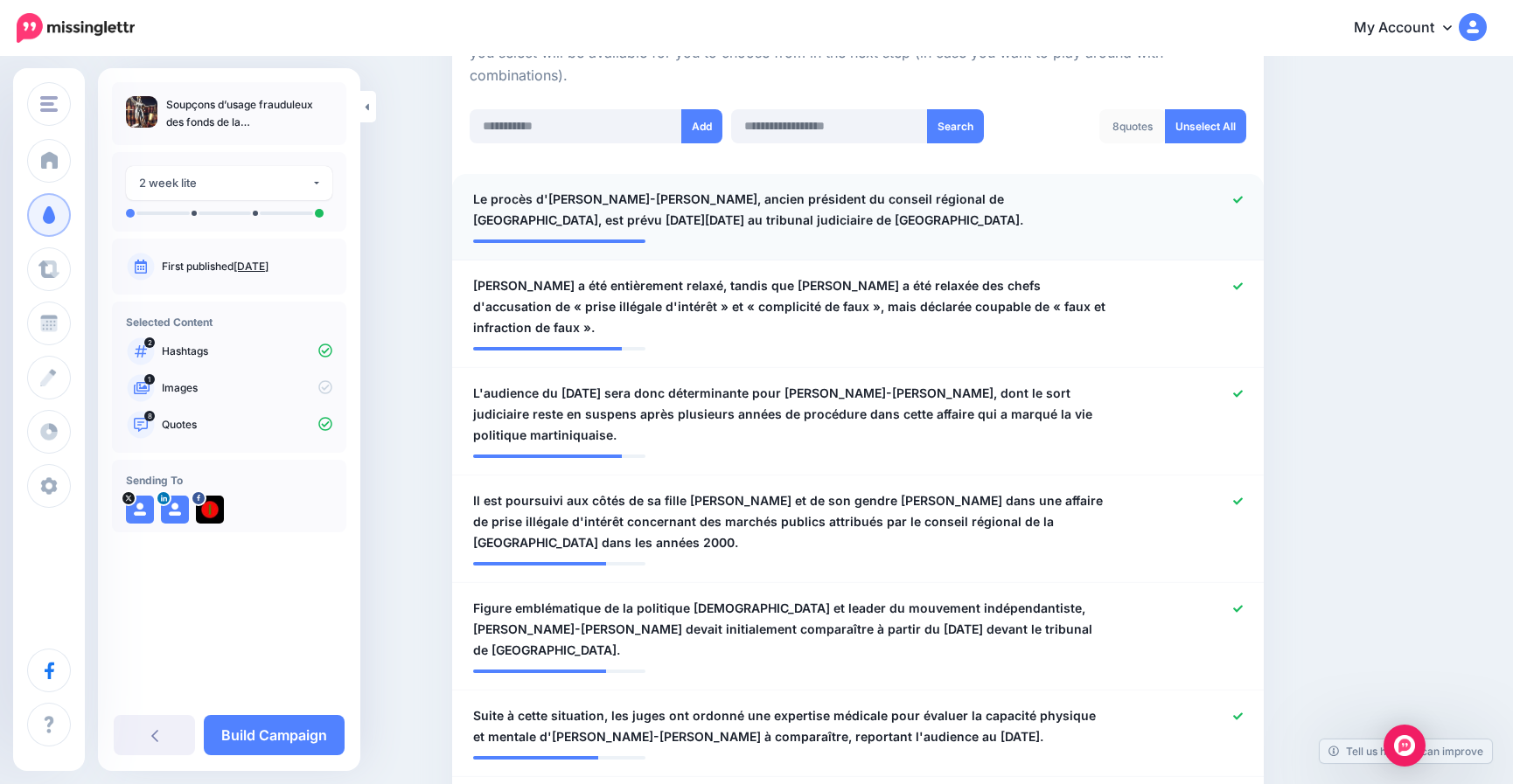
click at [1242, 192] on div at bounding box center [1189, 209] width 133 height 42
click at [1243, 289] on icon at bounding box center [1238, 286] width 10 height 7
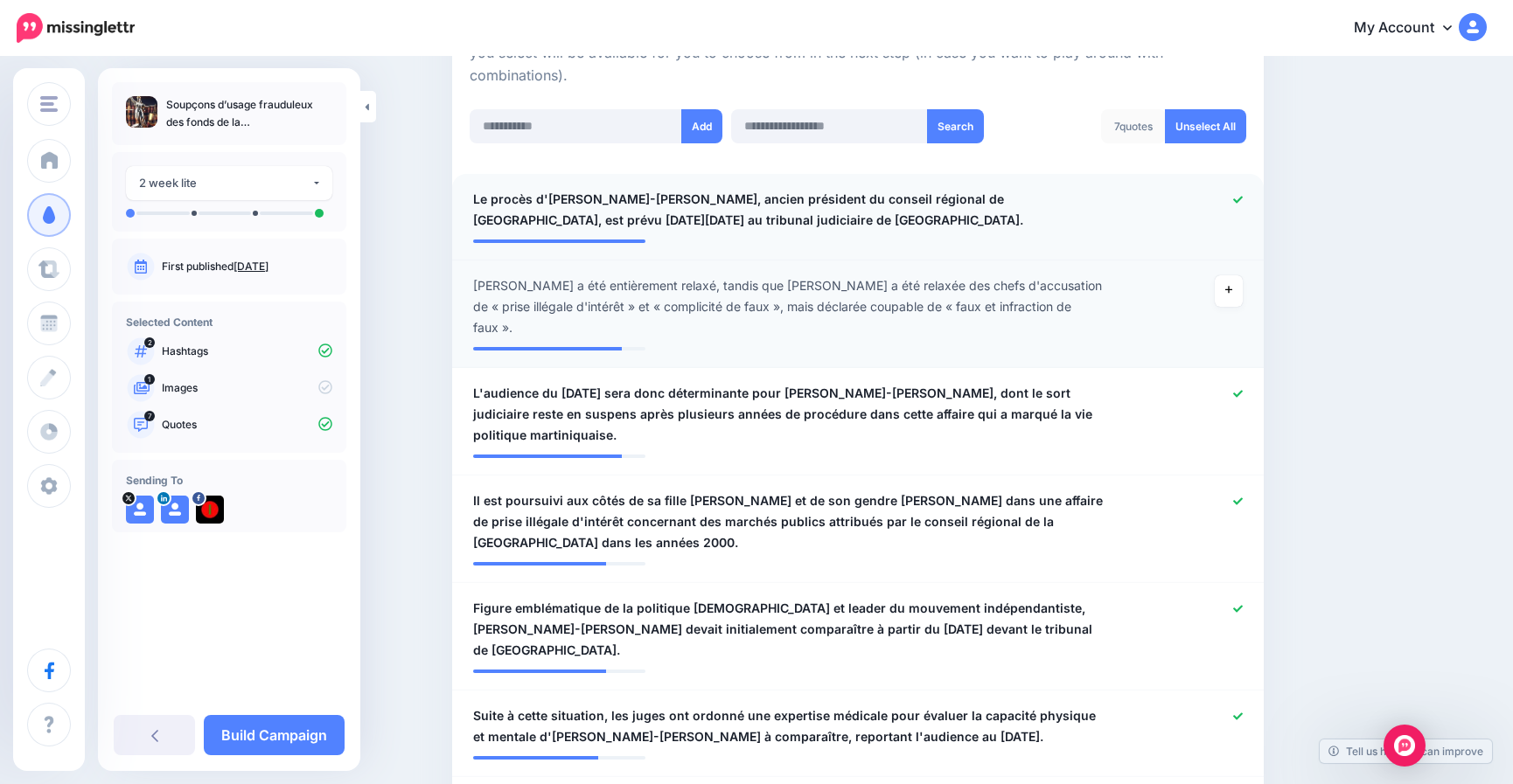
click at [1243, 200] on icon at bounding box center [1238, 200] width 10 height 10
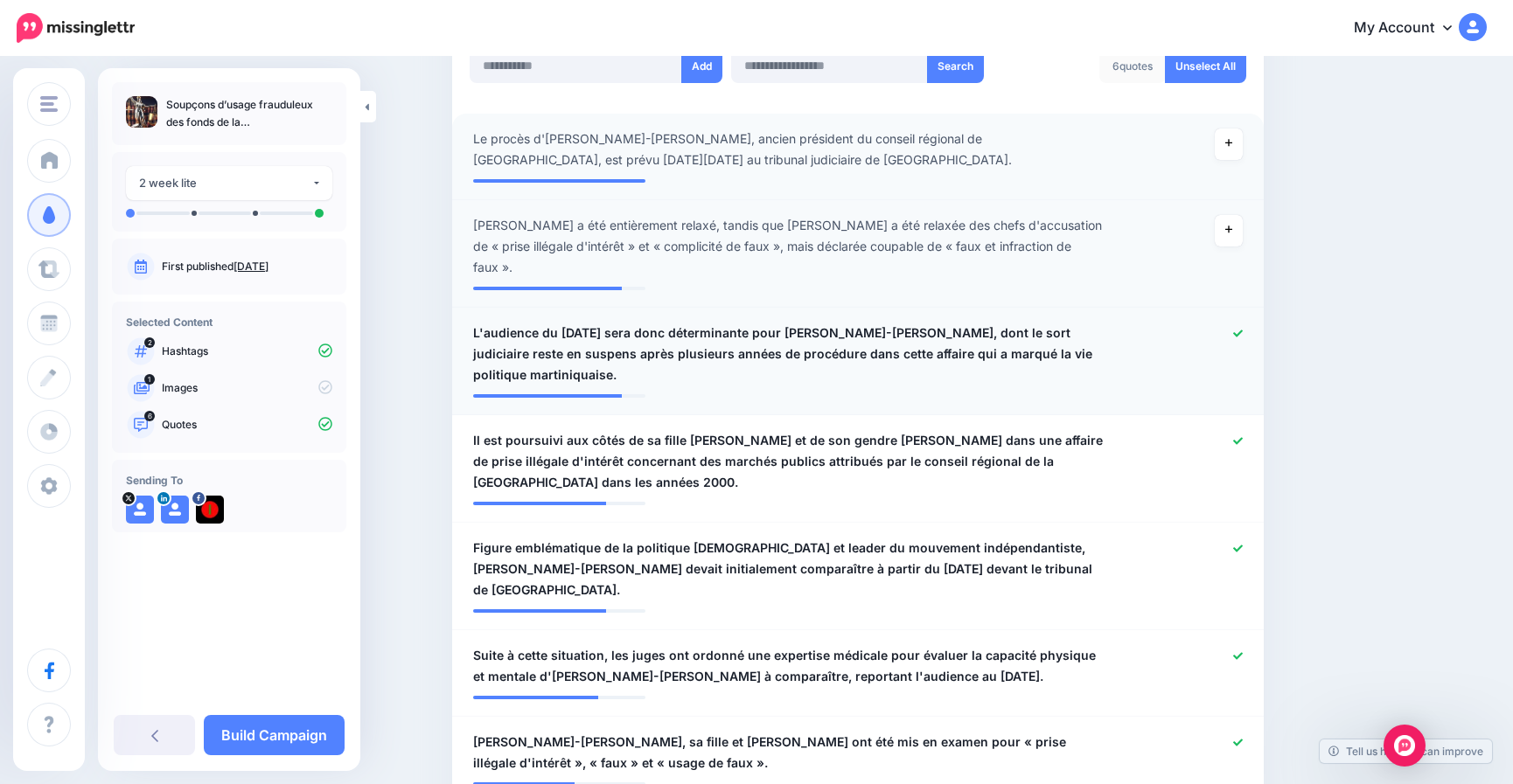
scroll to position [612, 0]
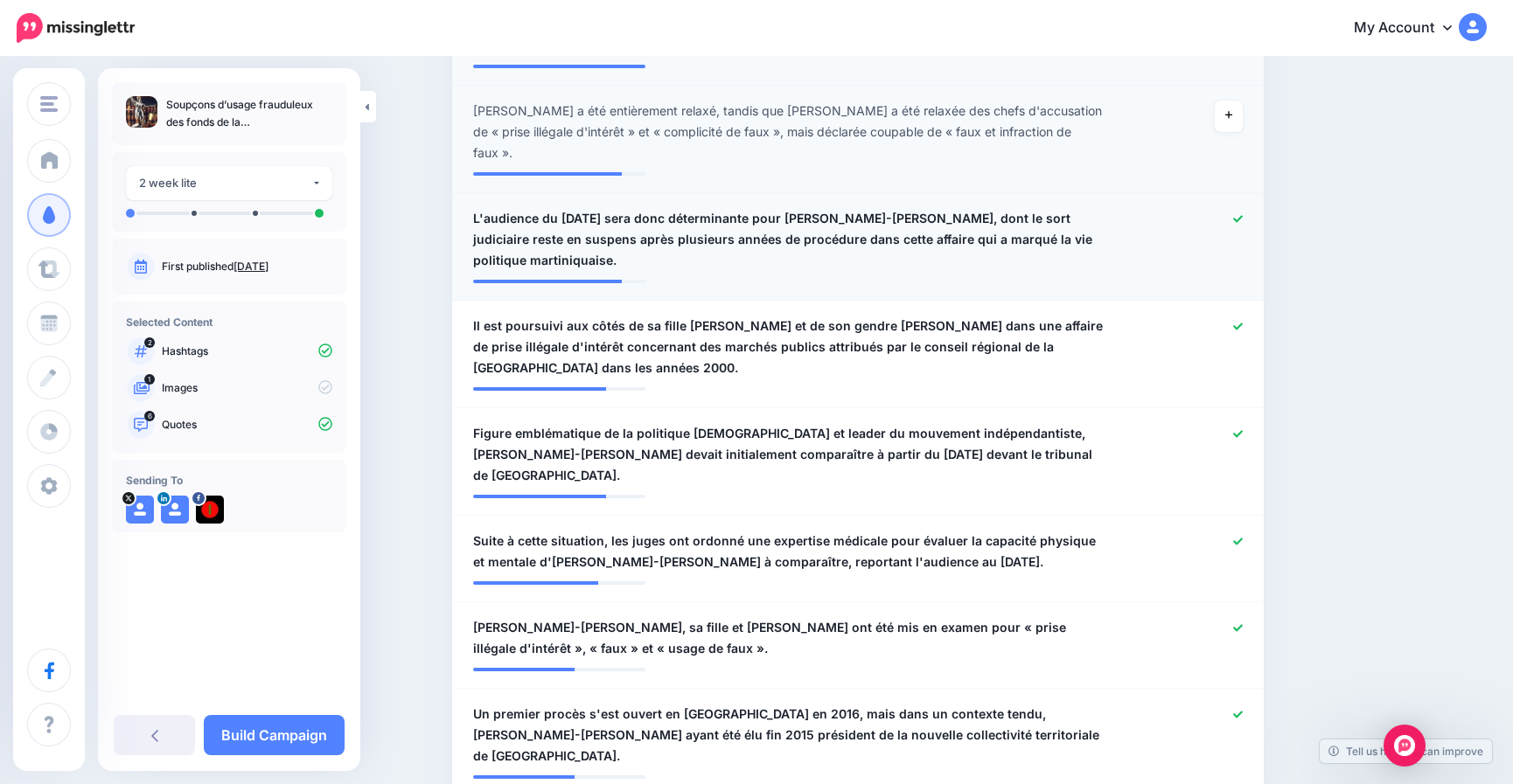
click at [1241, 218] on icon at bounding box center [1238, 218] width 10 height 7
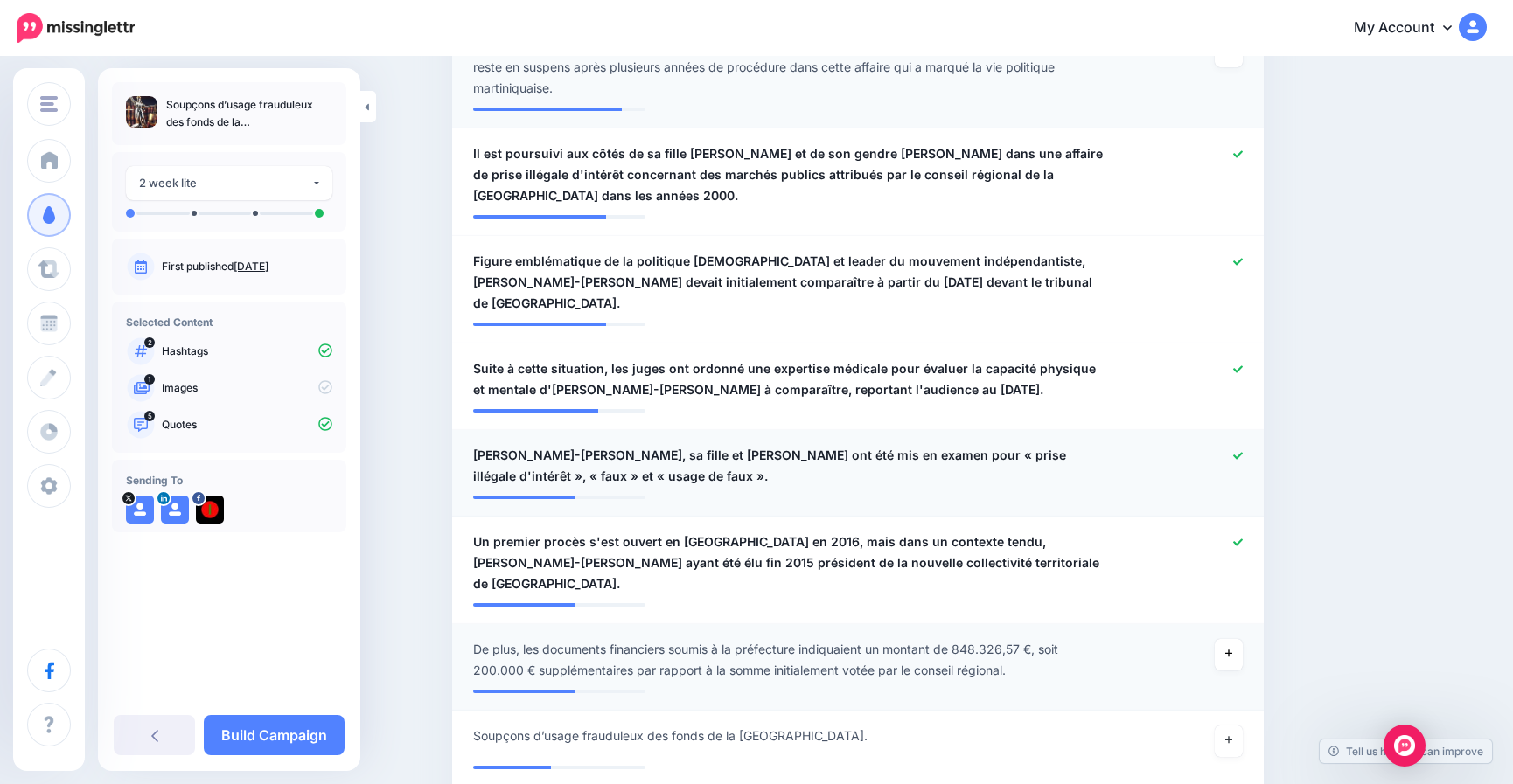
scroll to position [787, 0]
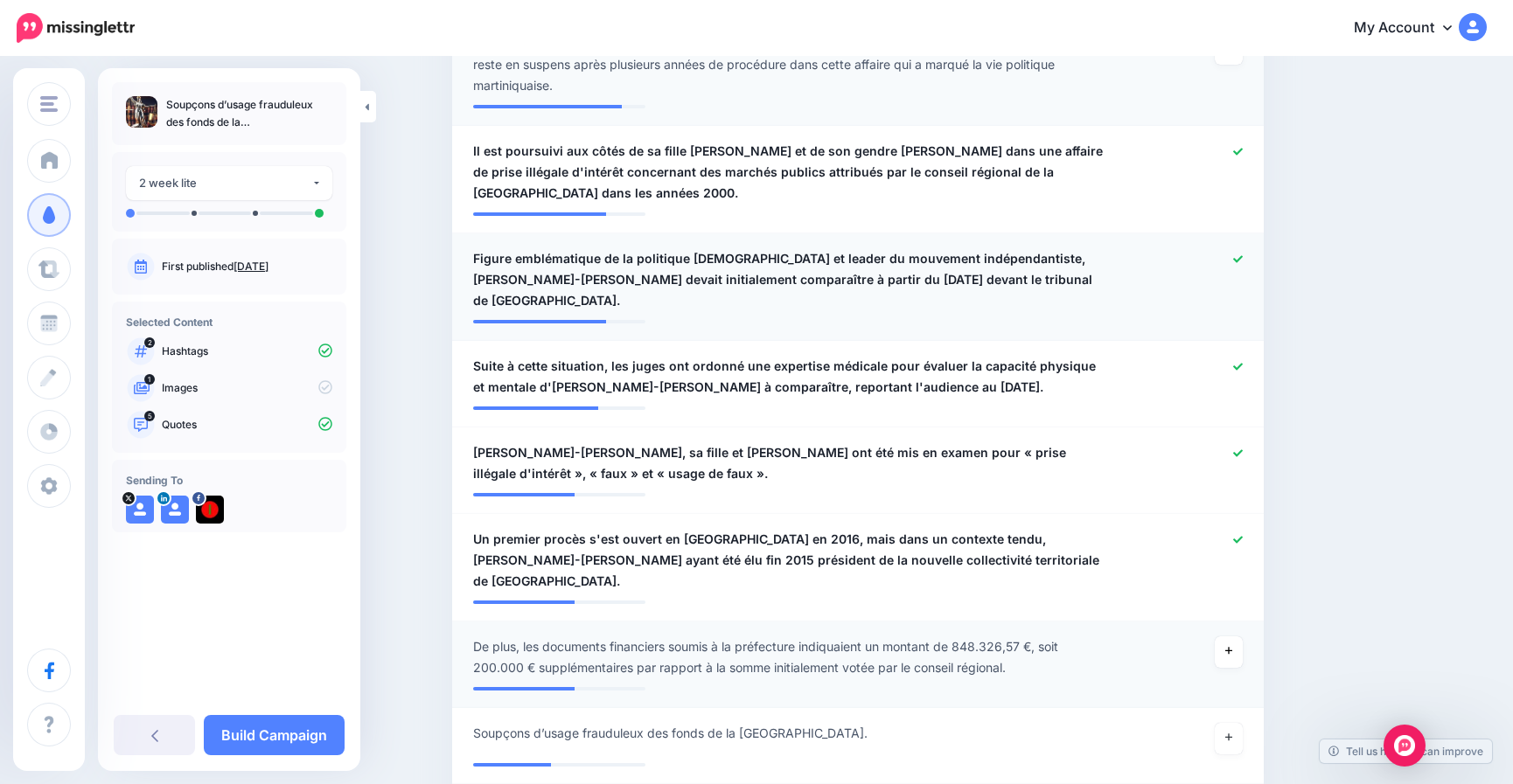
click at [1243, 255] on icon at bounding box center [1238, 259] width 10 height 10
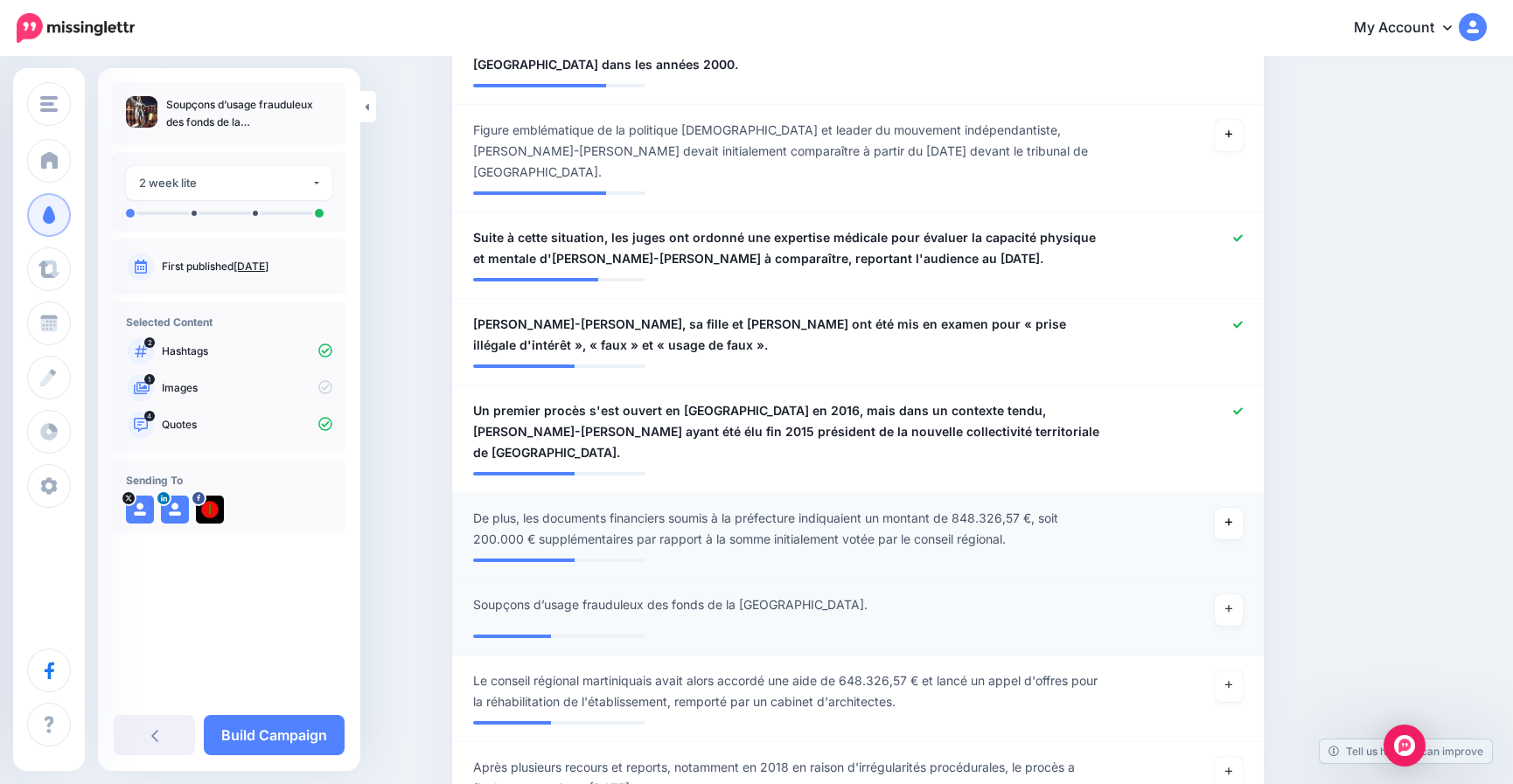
scroll to position [1137, 0]
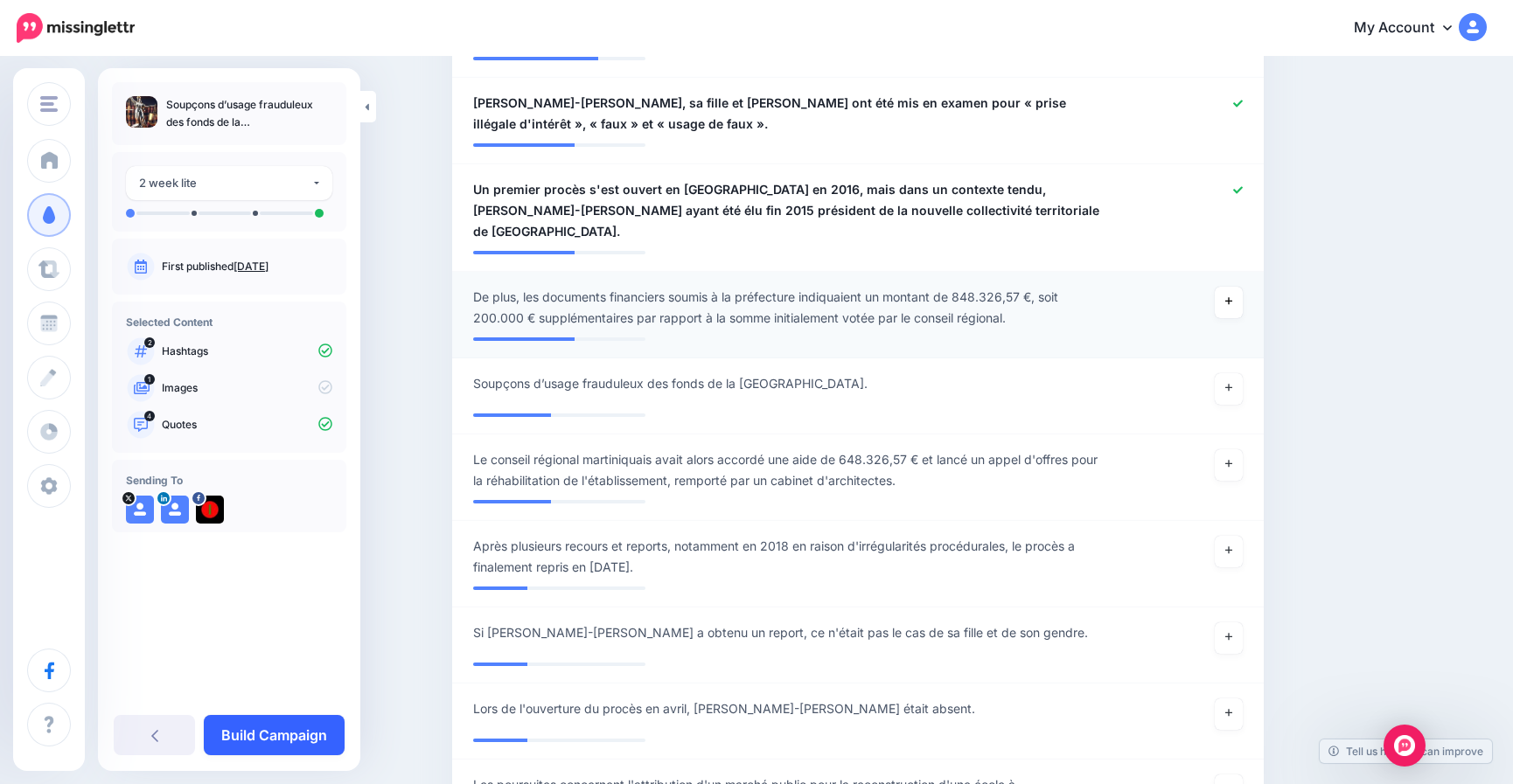
click at [294, 733] on link "Build Campaign" at bounding box center [273, 735] width 141 height 41
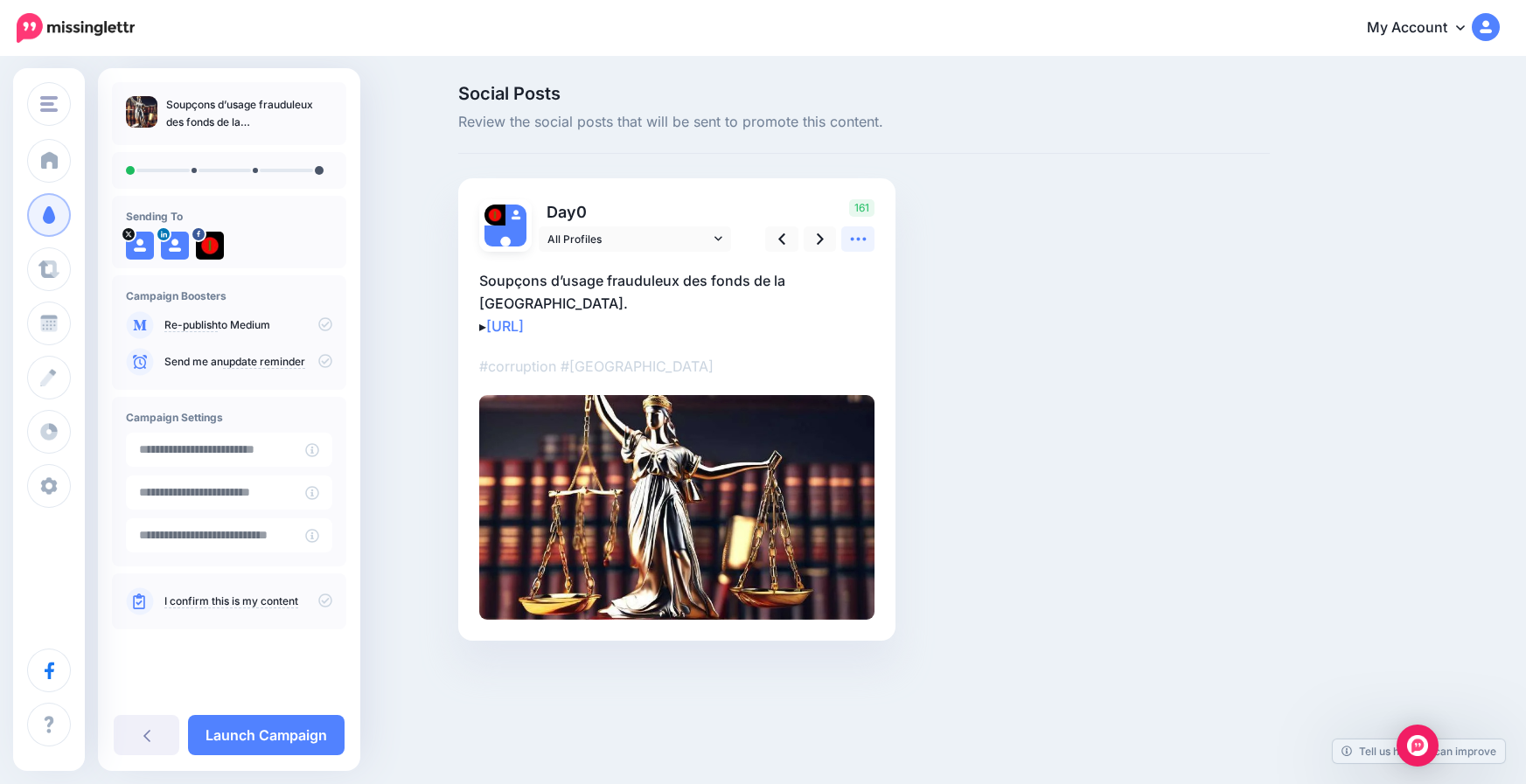
click at [853, 240] on icon at bounding box center [858, 240] width 16 height 4
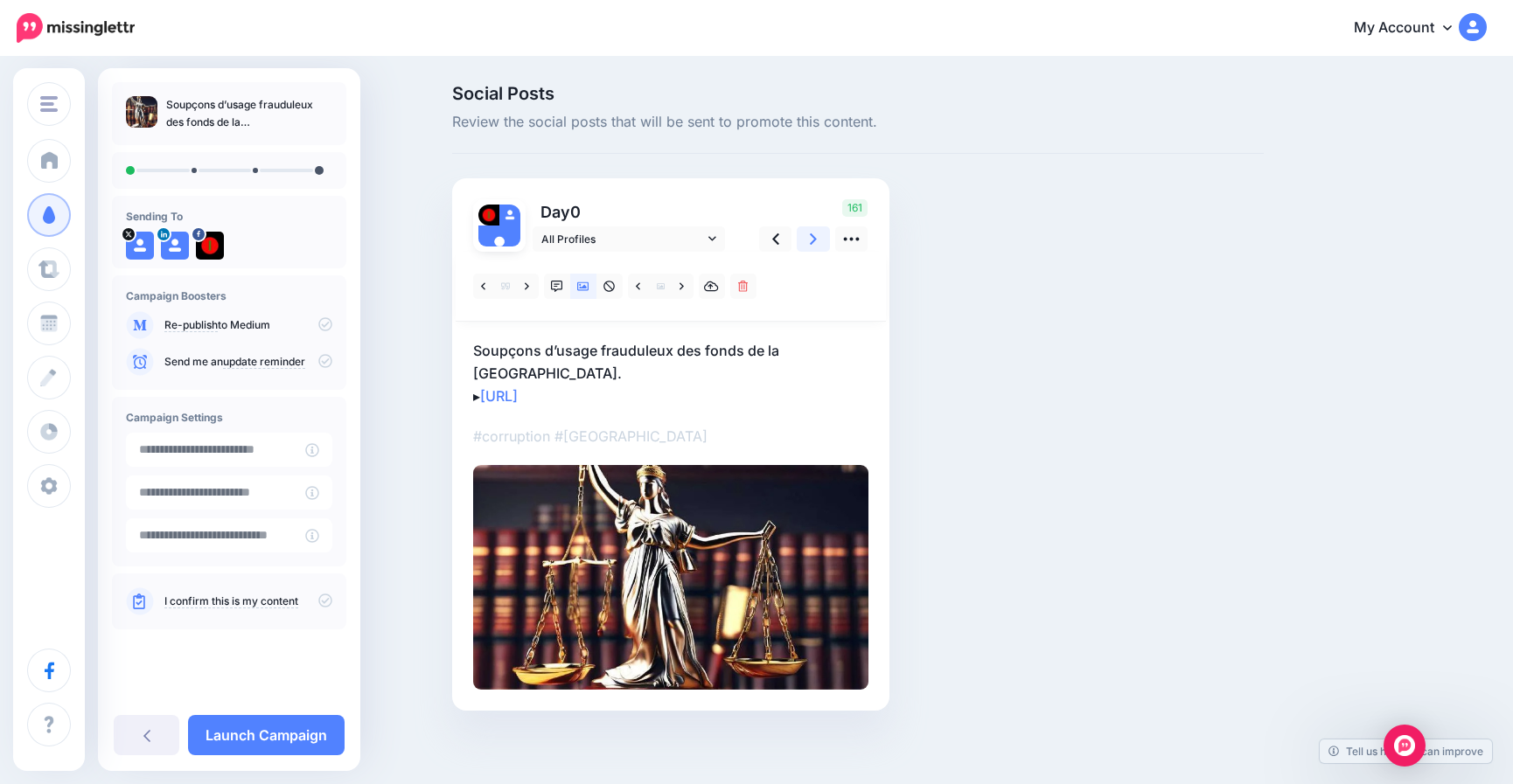
click at [814, 238] on link at bounding box center [814, 239] width 34 height 26
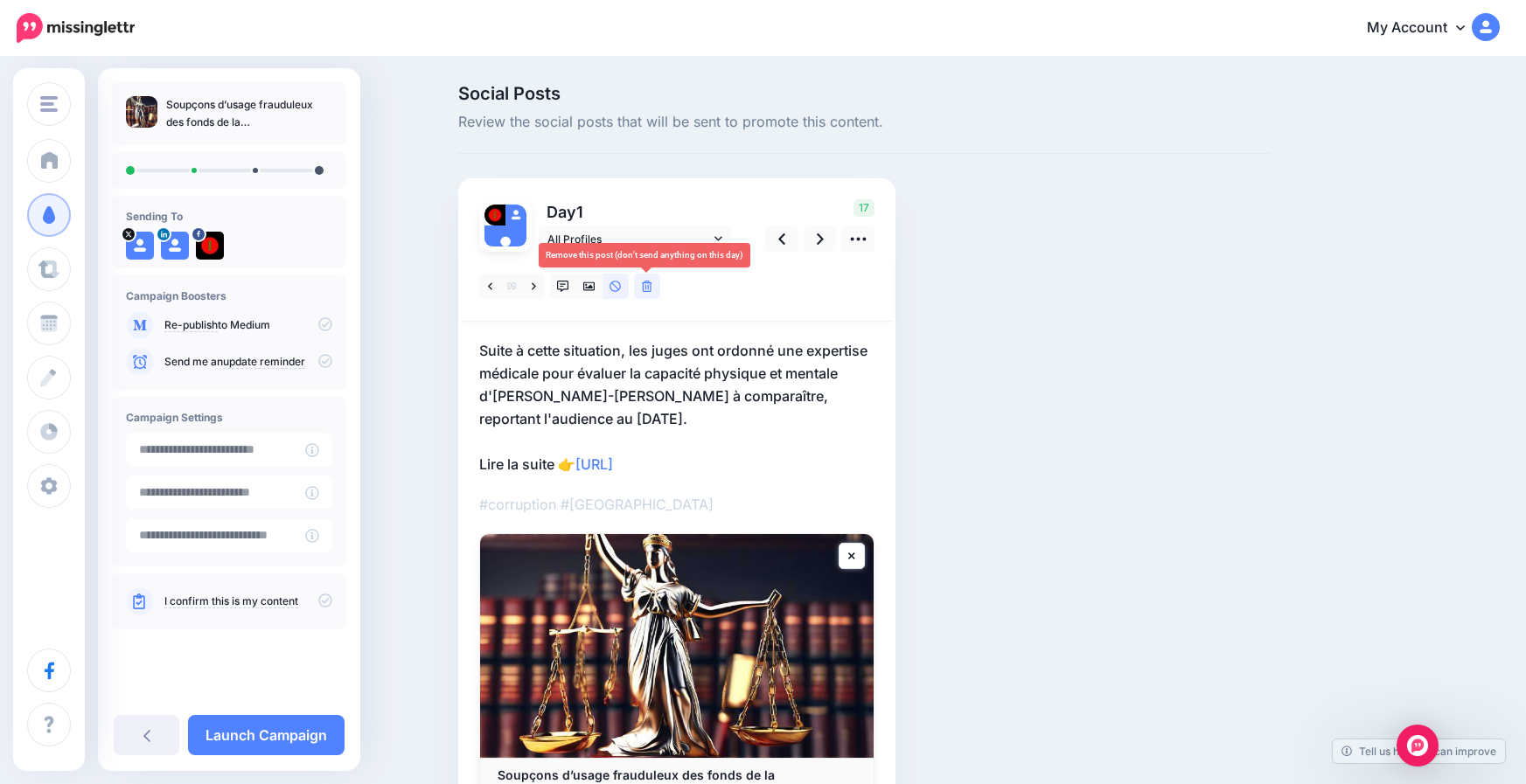
click at [645, 285] on icon at bounding box center [647, 287] width 11 height 12
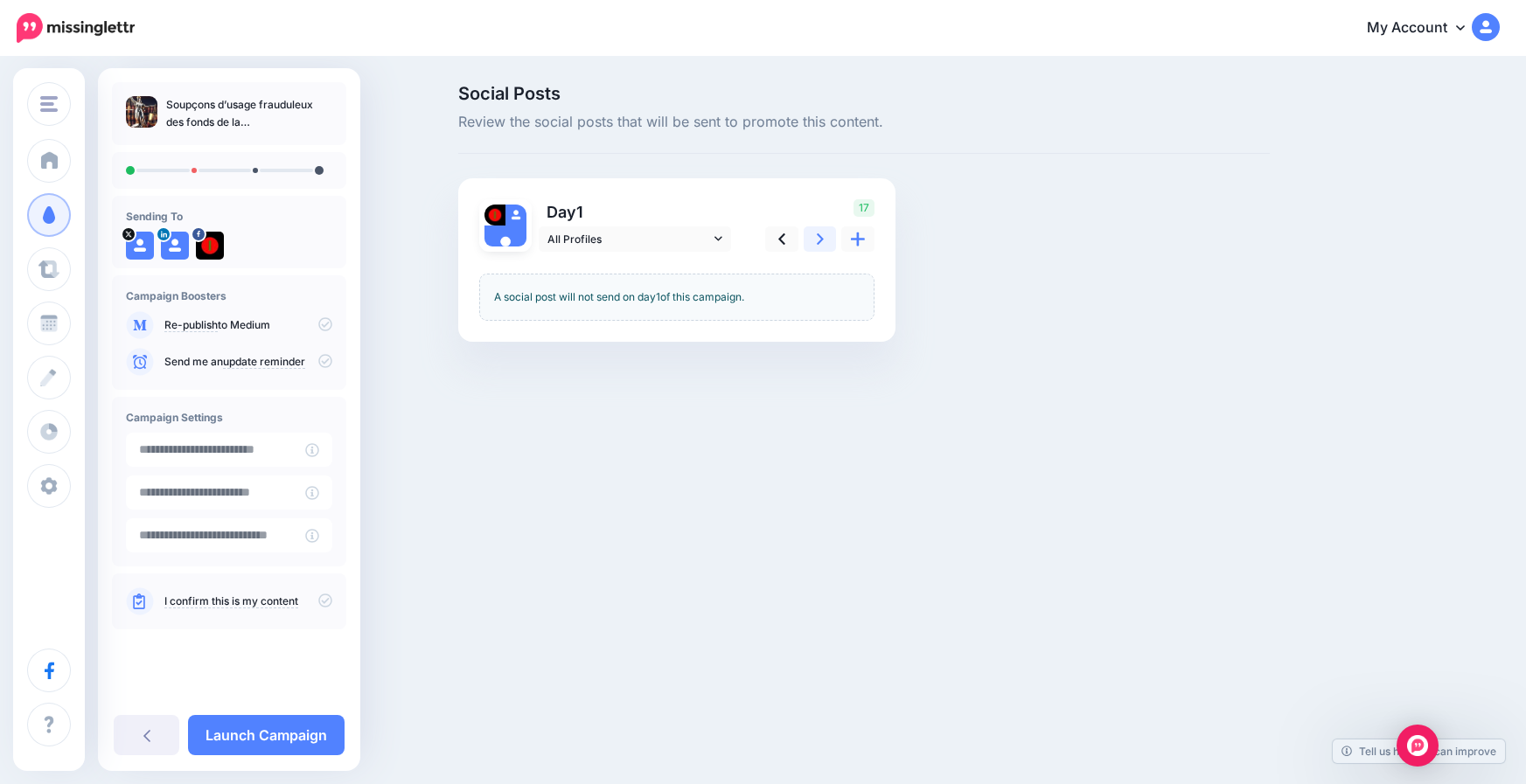
click at [818, 237] on icon at bounding box center [820, 239] width 7 height 19
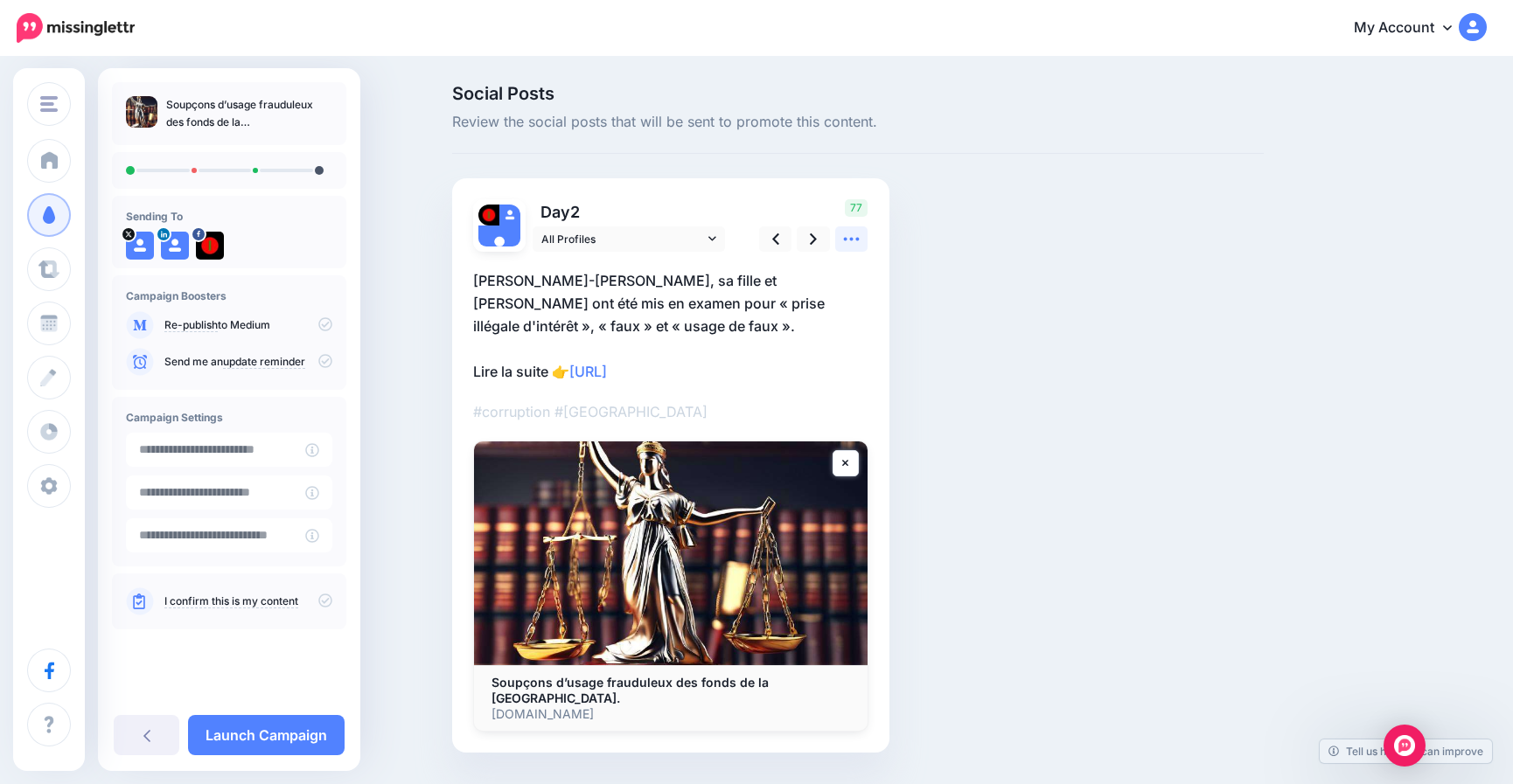
click at [856, 238] on icon at bounding box center [852, 239] width 19 height 19
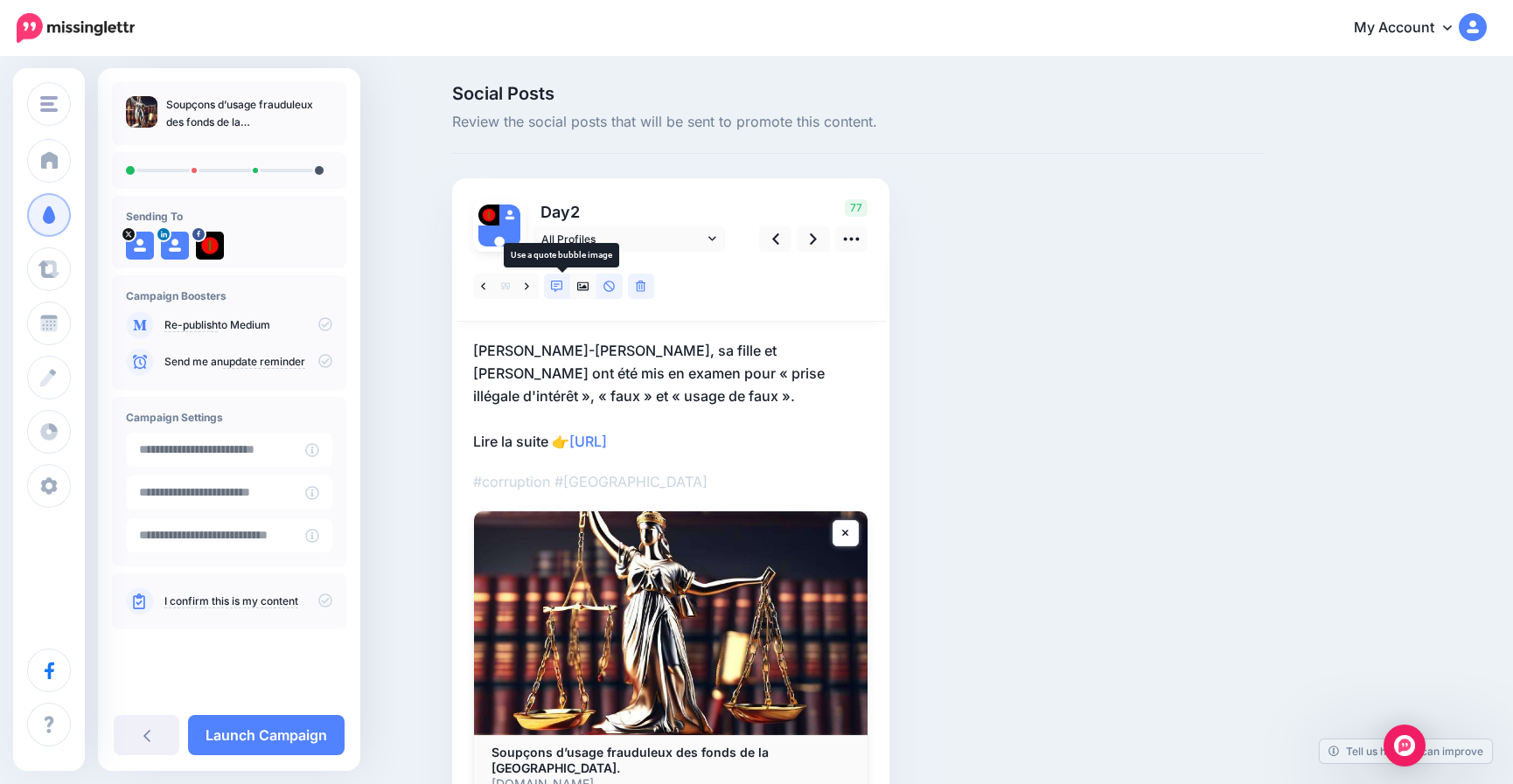
click at [563, 281] on icon at bounding box center [557, 287] width 12 height 12
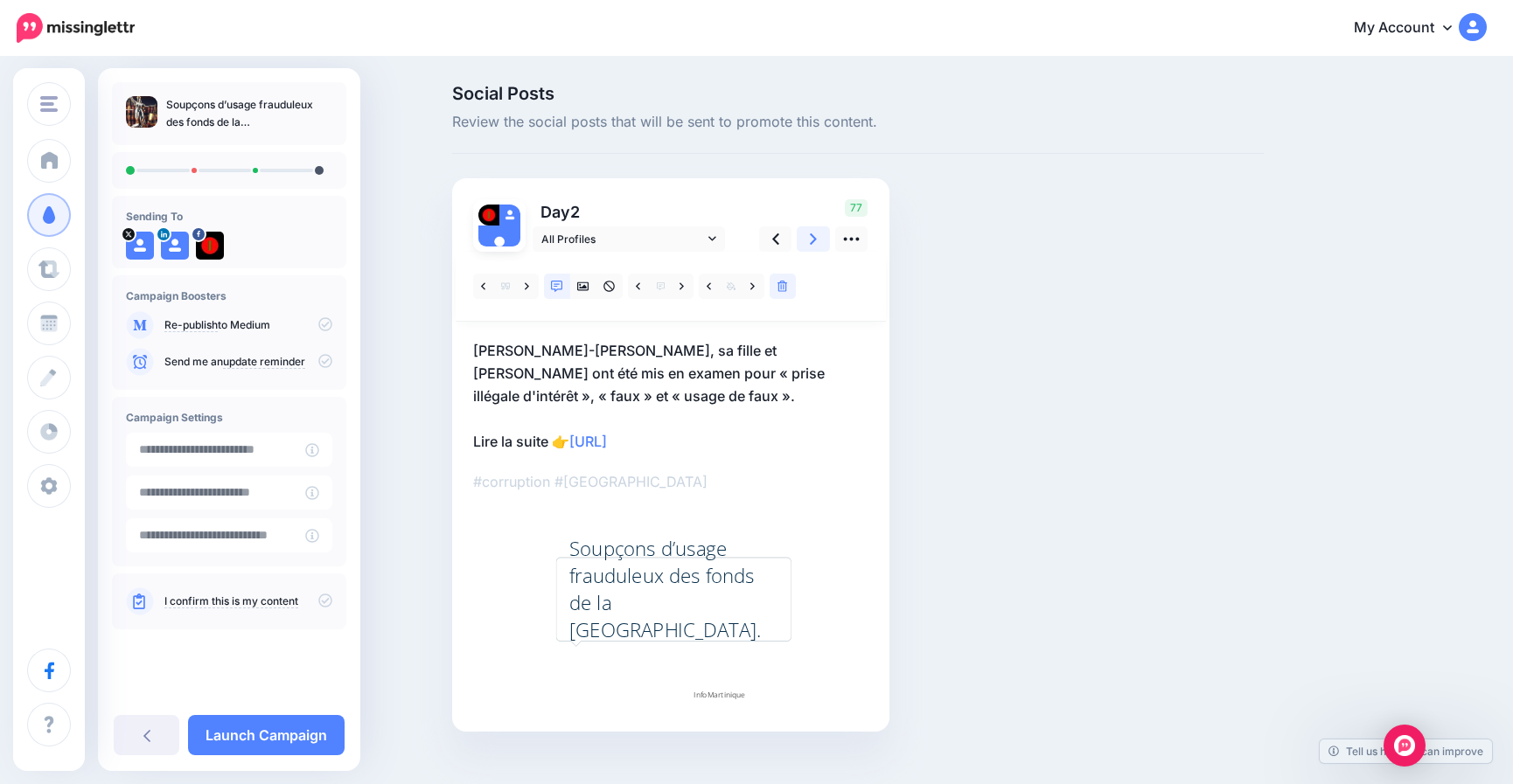
click at [824, 236] on link at bounding box center [814, 239] width 34 height 26
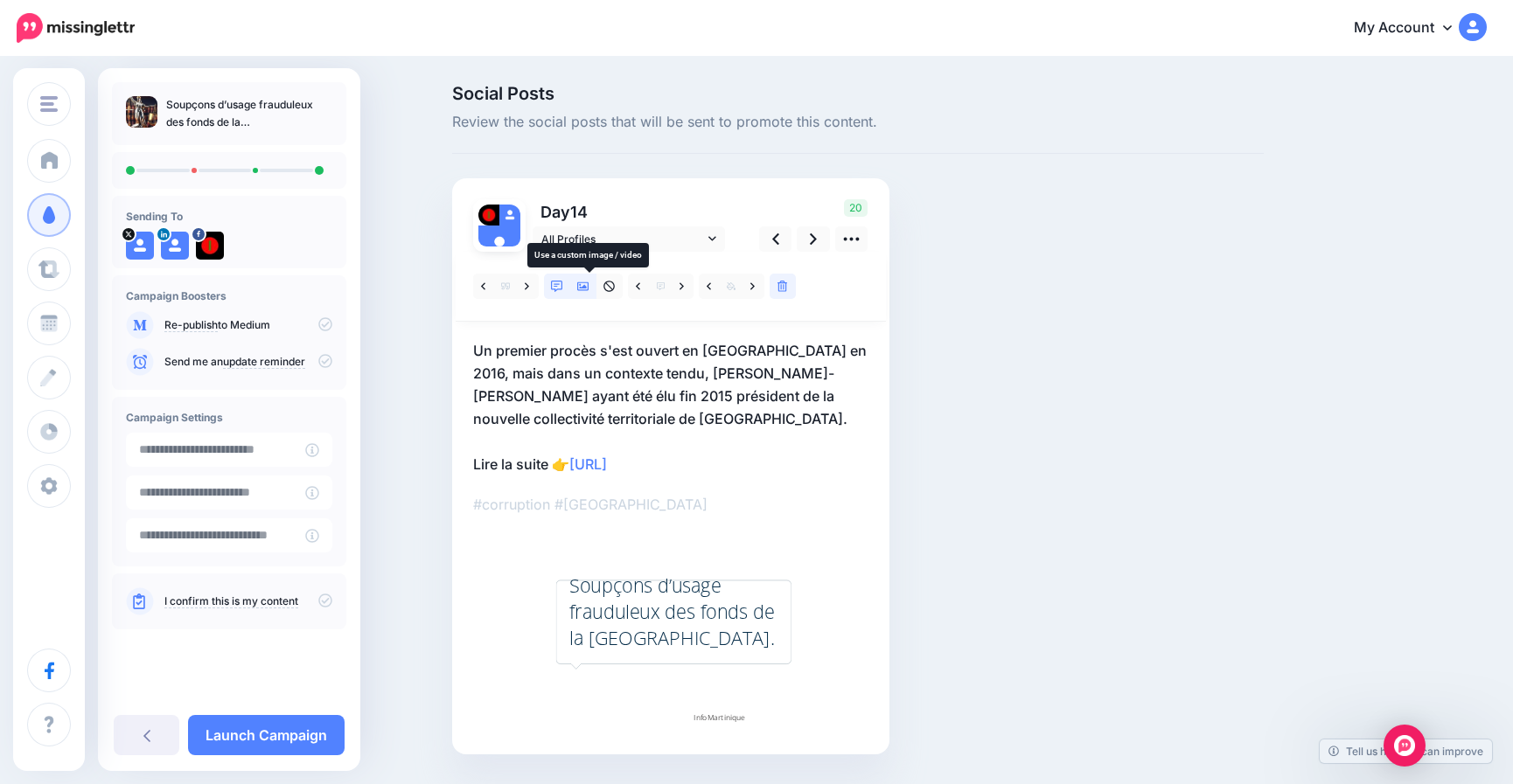
click at [590, 285] on icon at bounding box center [584, 287] width 12 height 9
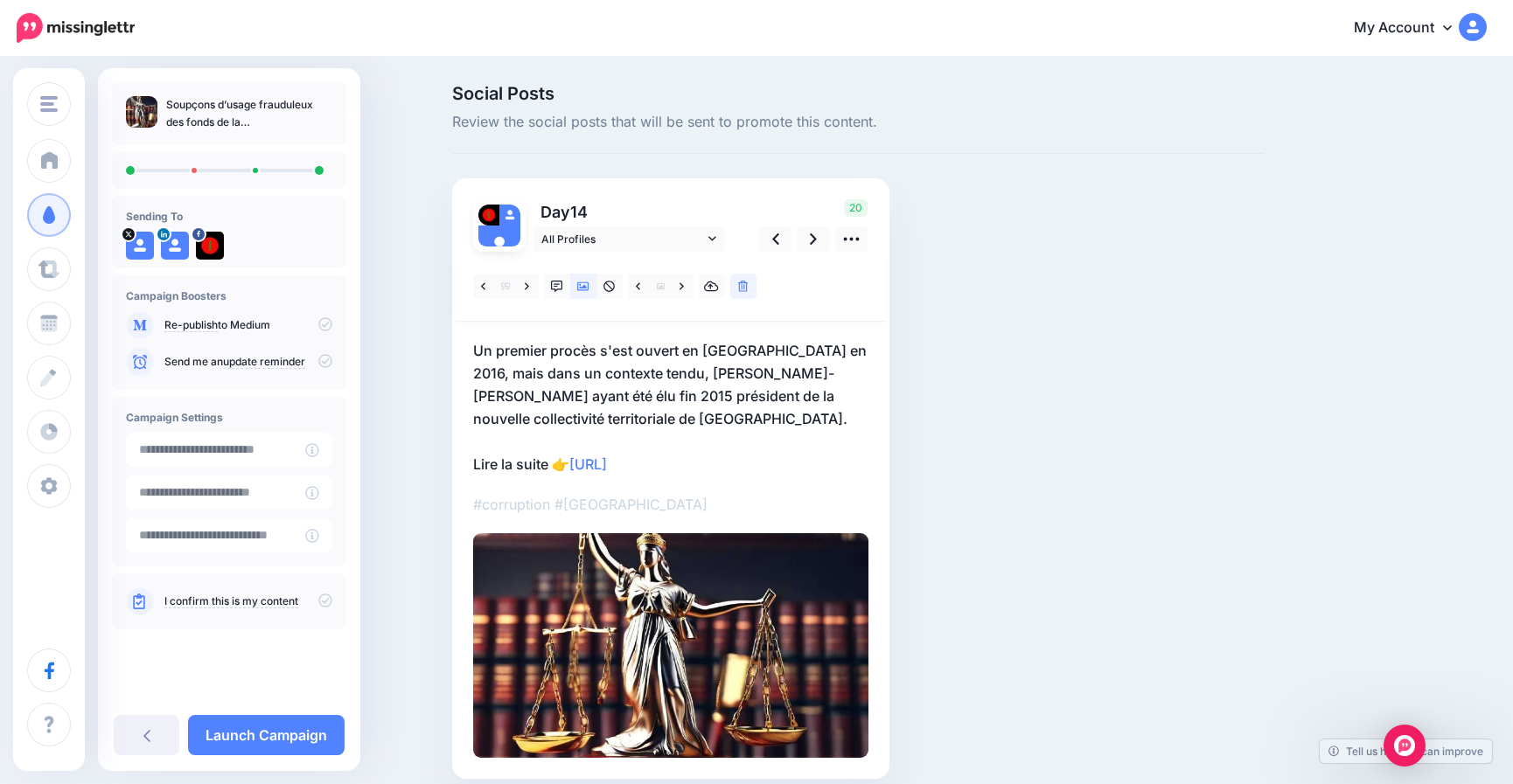
click at [327, 607] on icon at bounding box center [325, 601] width 14 height 14
click at [292, 729] on link "Launch Campaign" at bounding box center [266, 735] width 157 height 41
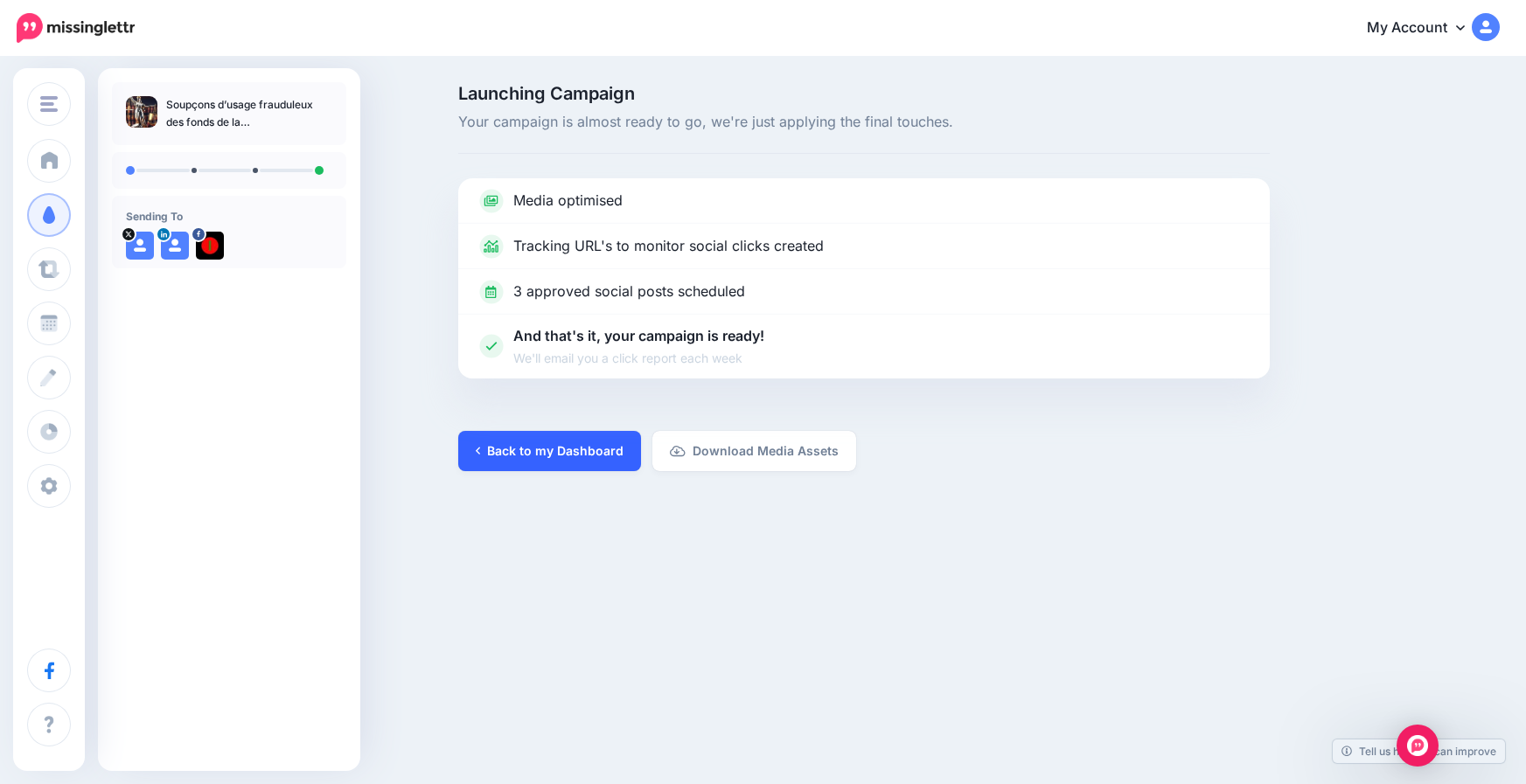
click at [561, 450] on link "Back to my Dashboard" at bounding box center [549, 452] width 183 height 41
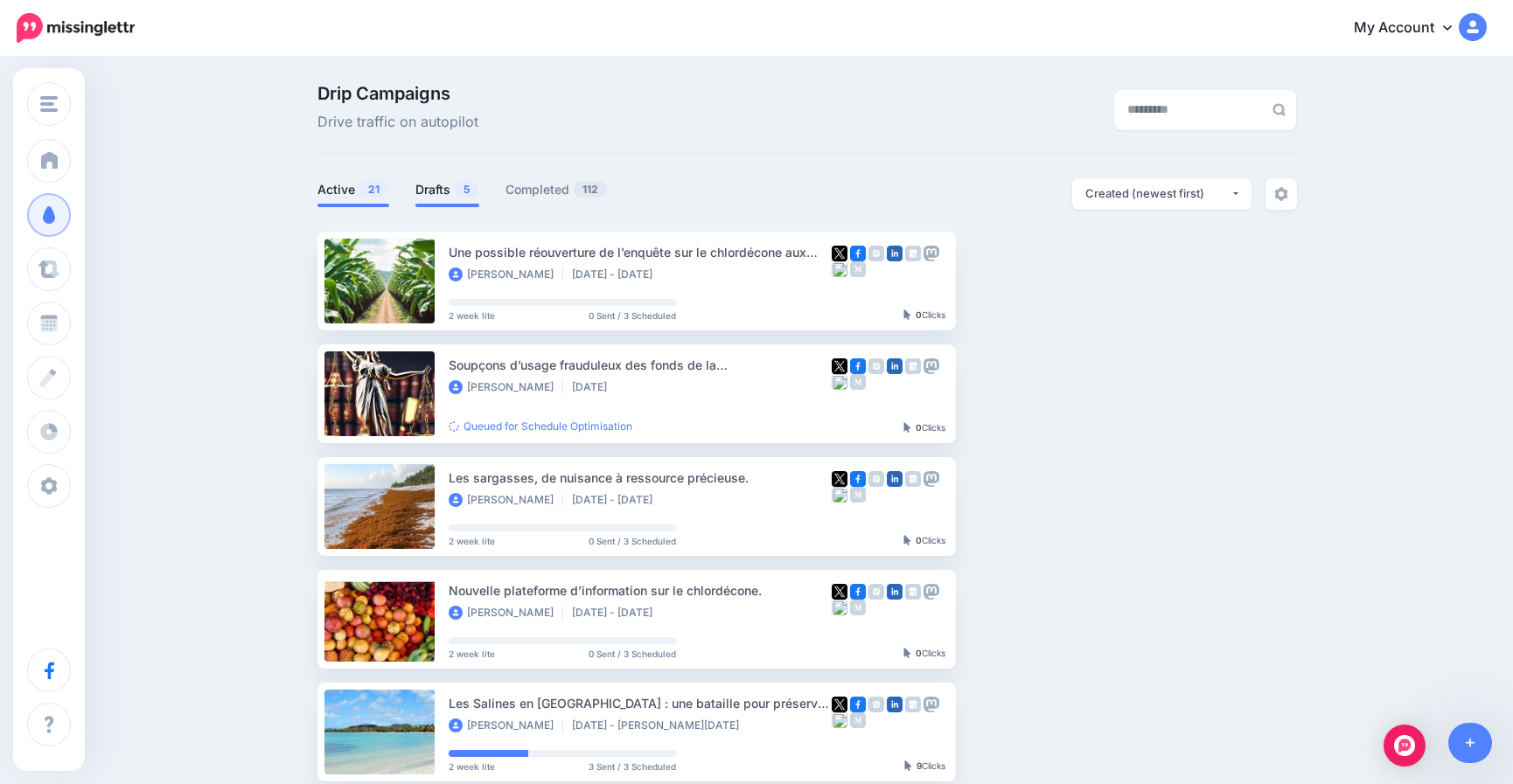
click at [445, 194] on link "Drafts 5" at bounding box center [447, 190] width 64 height 21
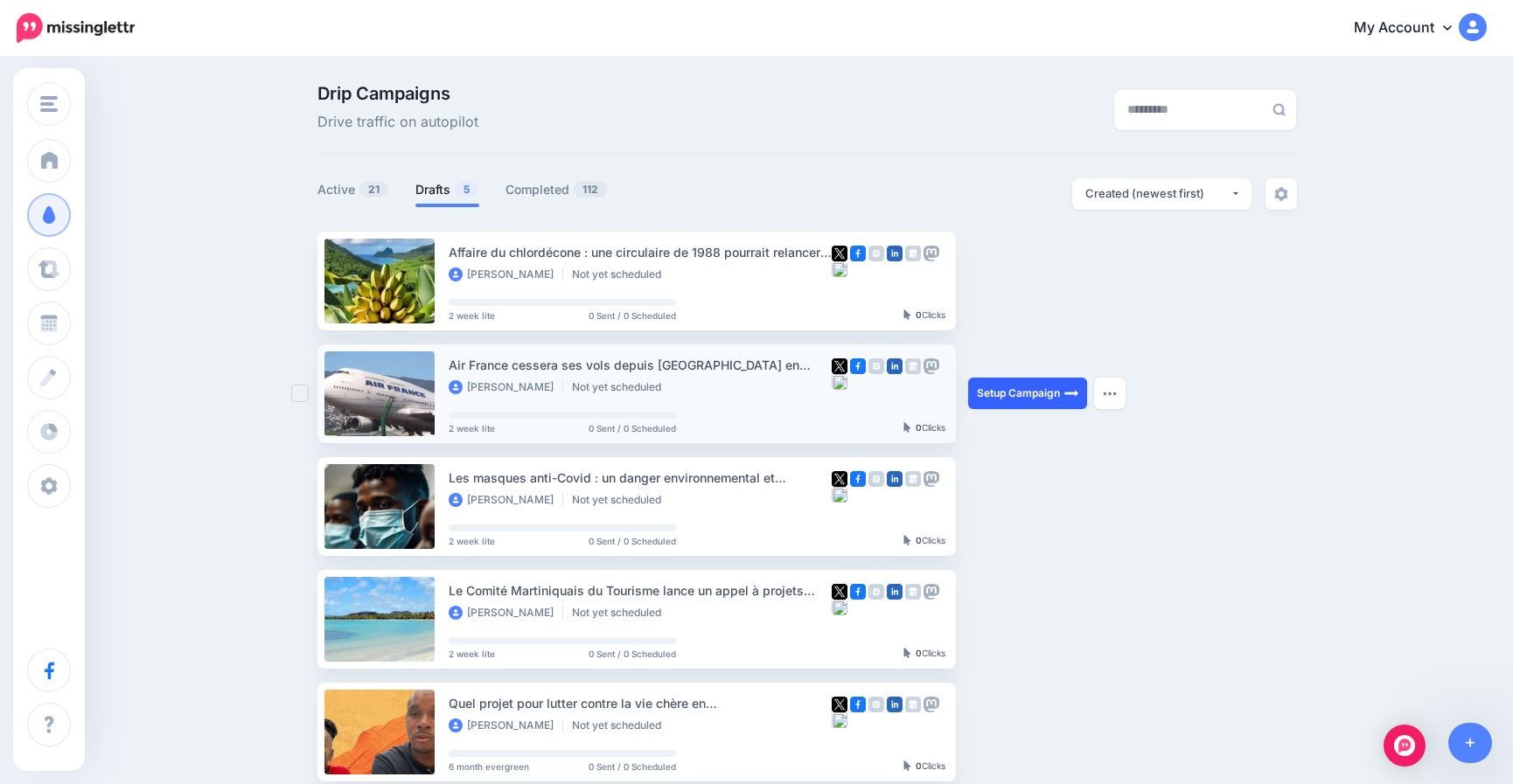
click at [1012, 387] on link "Setup Campaign" at bounding box center [1028, 393] width 119 height 32
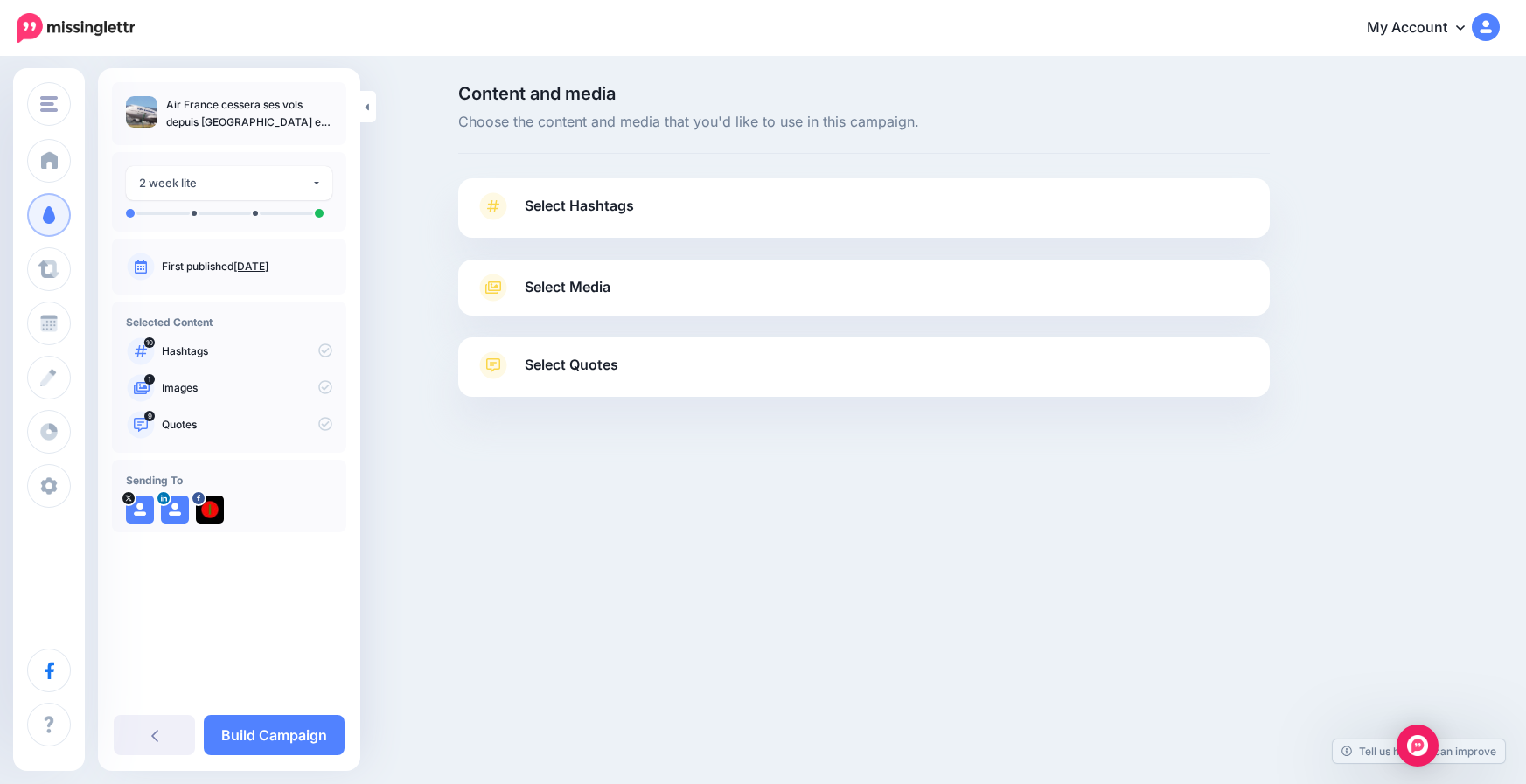
click at [618, 205] on span "Select Hashtags" at bounding box center [580, 206] width 110 height 24
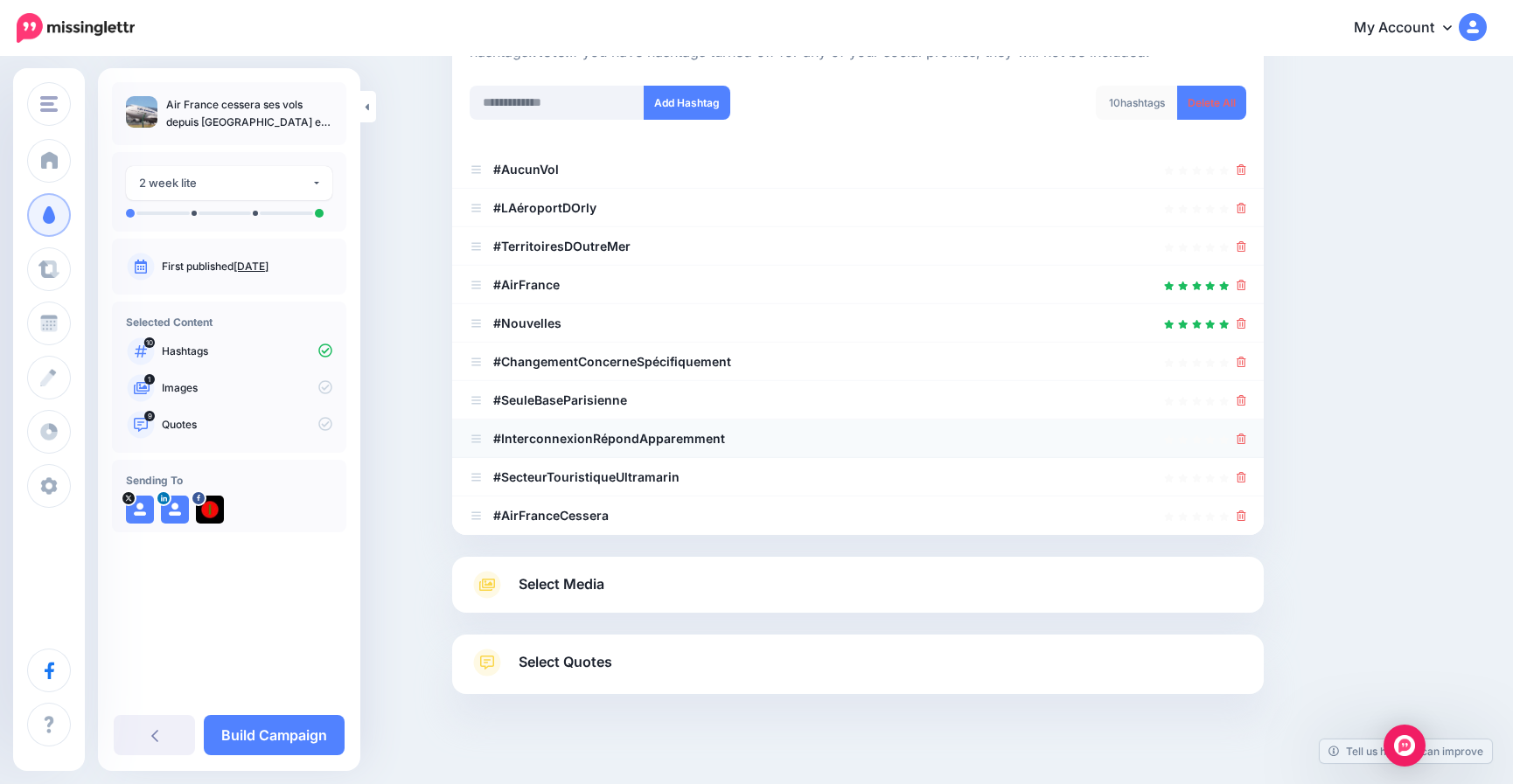
scroll to position [243, 0]
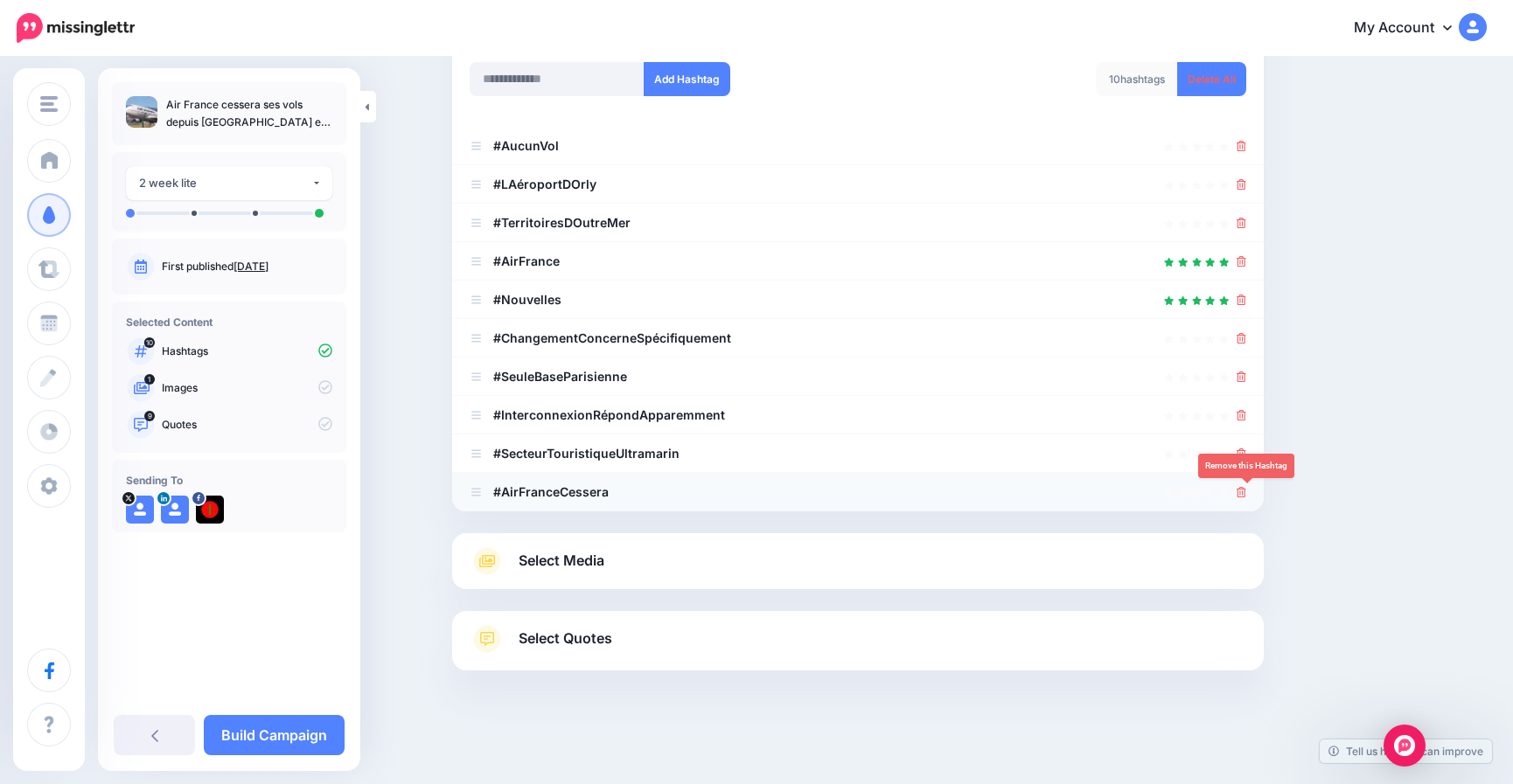
click at [1247, 491] on icon at bounding box center [1242, 492] width 10 height 11
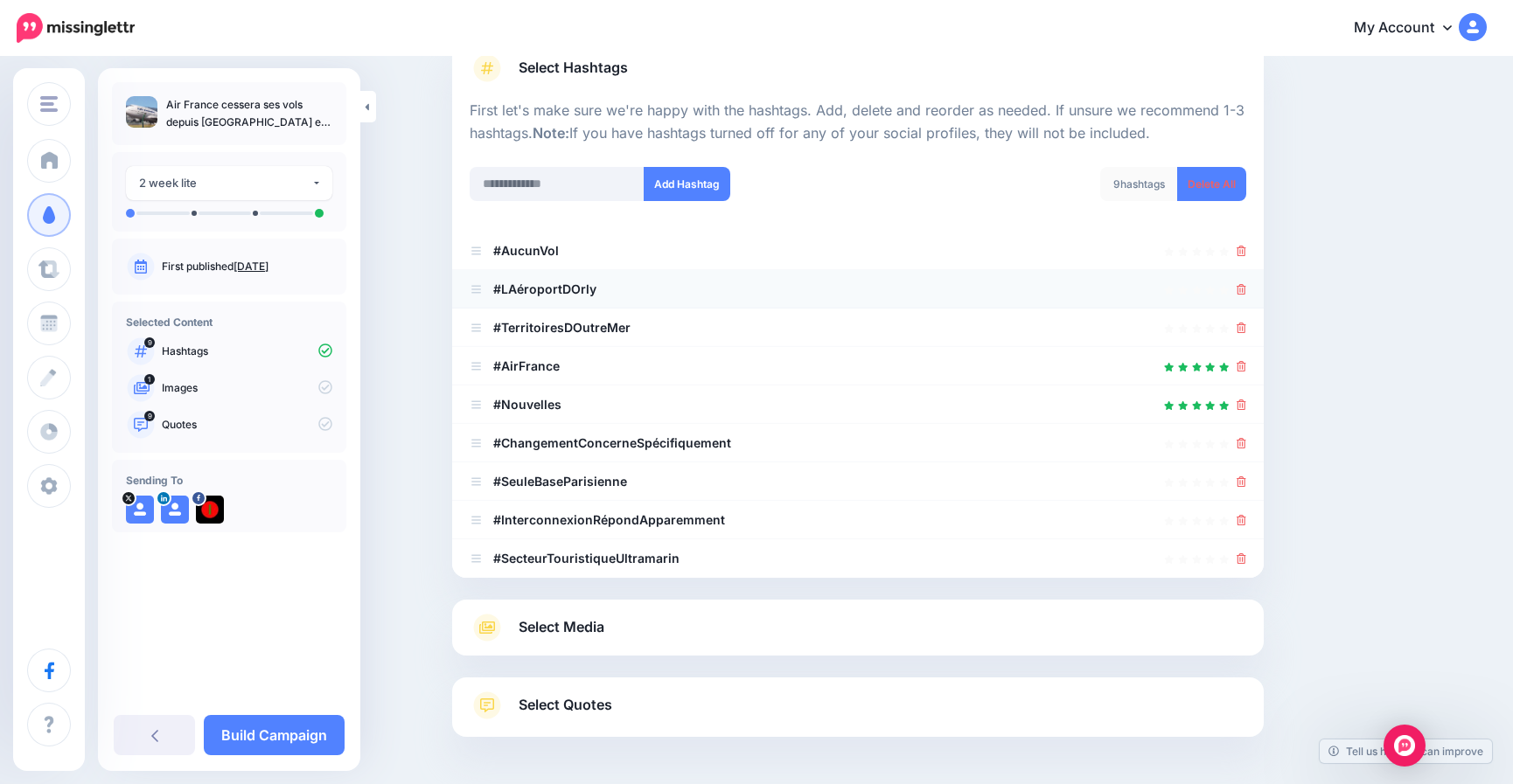
scroll to position [175, 0]
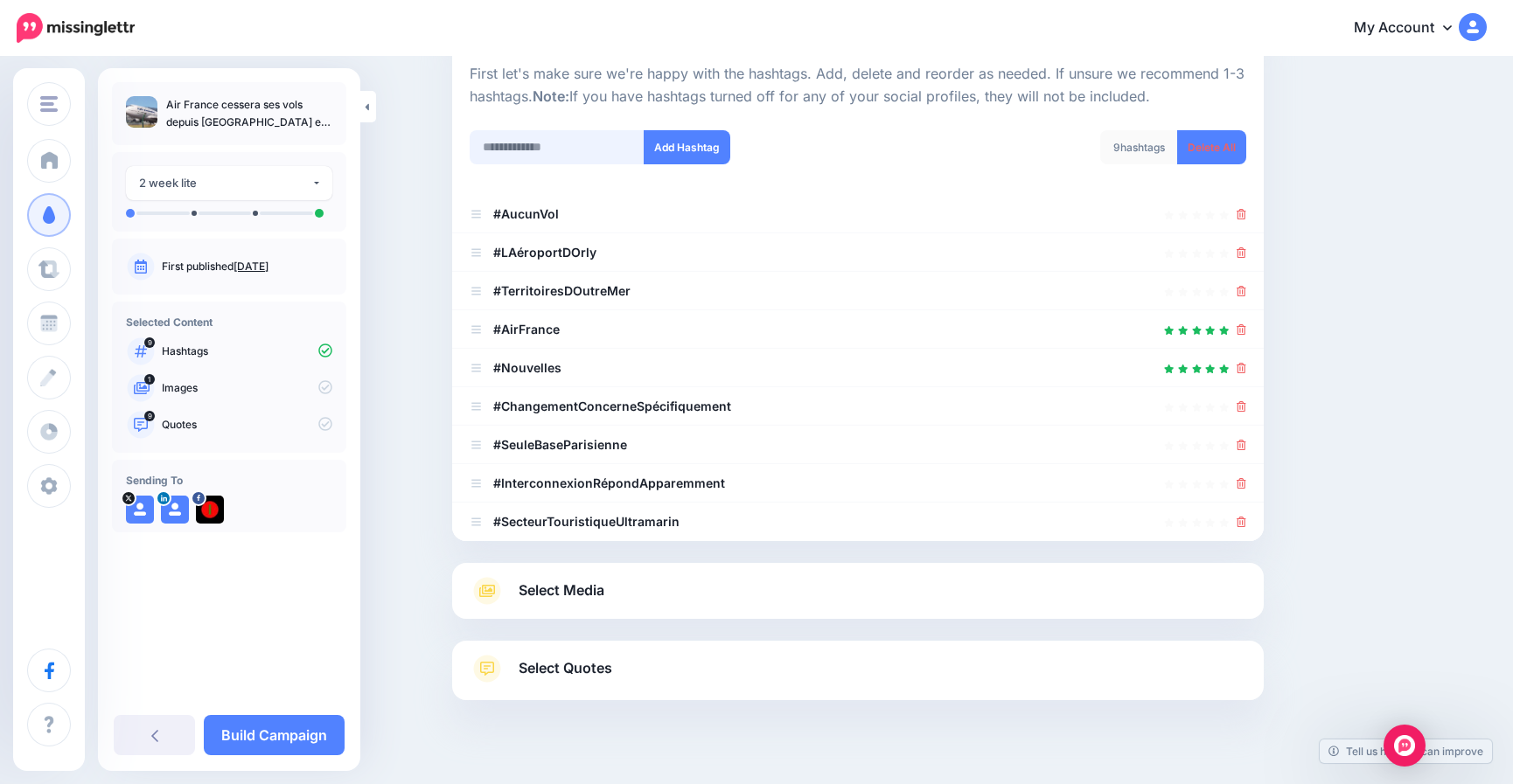
click at [527, 161] on input "text" at bounding box center [557, 147] width 175 height 34
type input "**********"
click at [694, 152] on button "Add Hashtag" at bounding box center [687, 147] width 87 height 34
click at [555, 150] on input "text" at bounding box center [557, 147] width 175 height 34
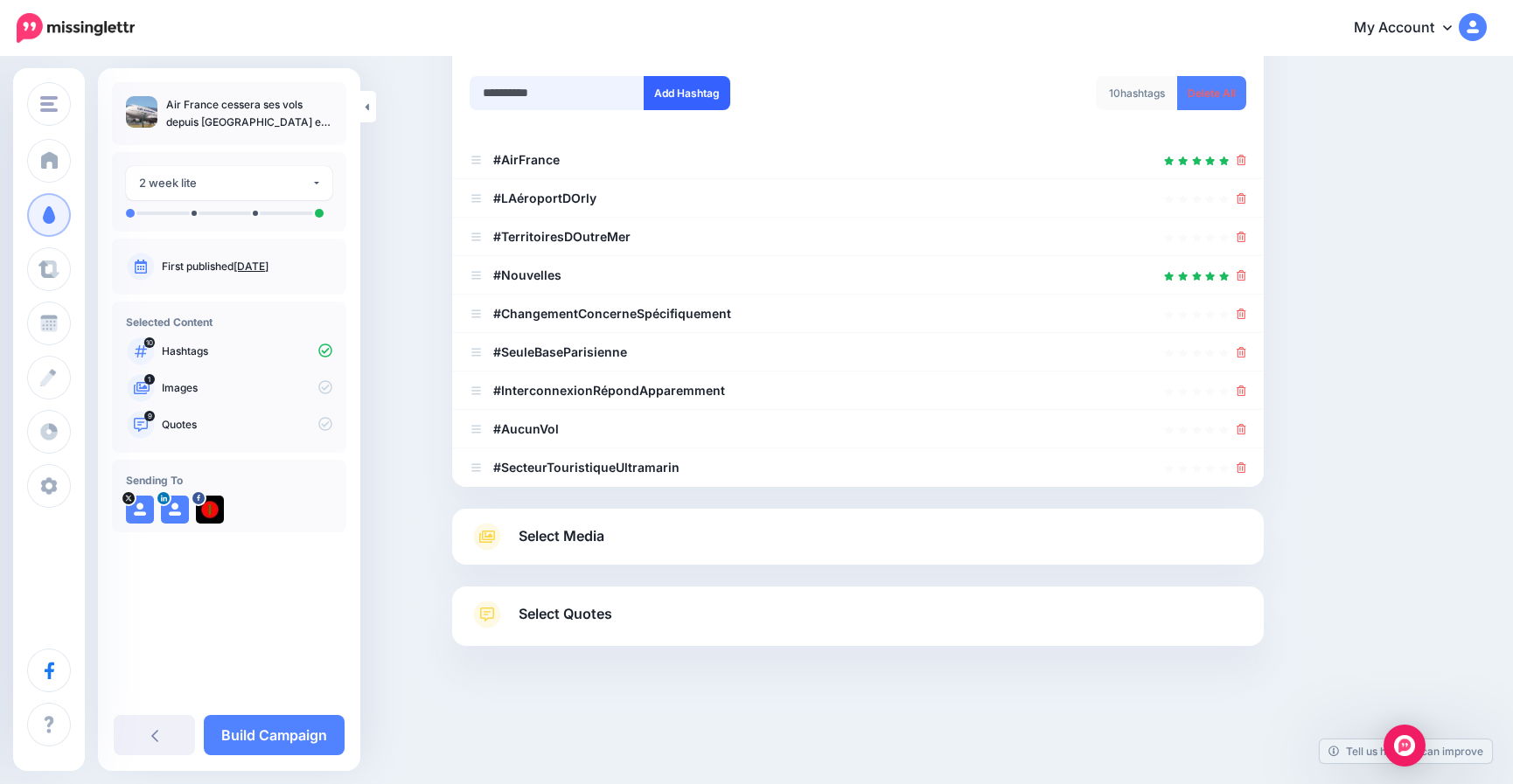
type input "**********"
click at [686, 96] on button "Add Hashtag" at bounding box center [687, 93] width 87 height 34
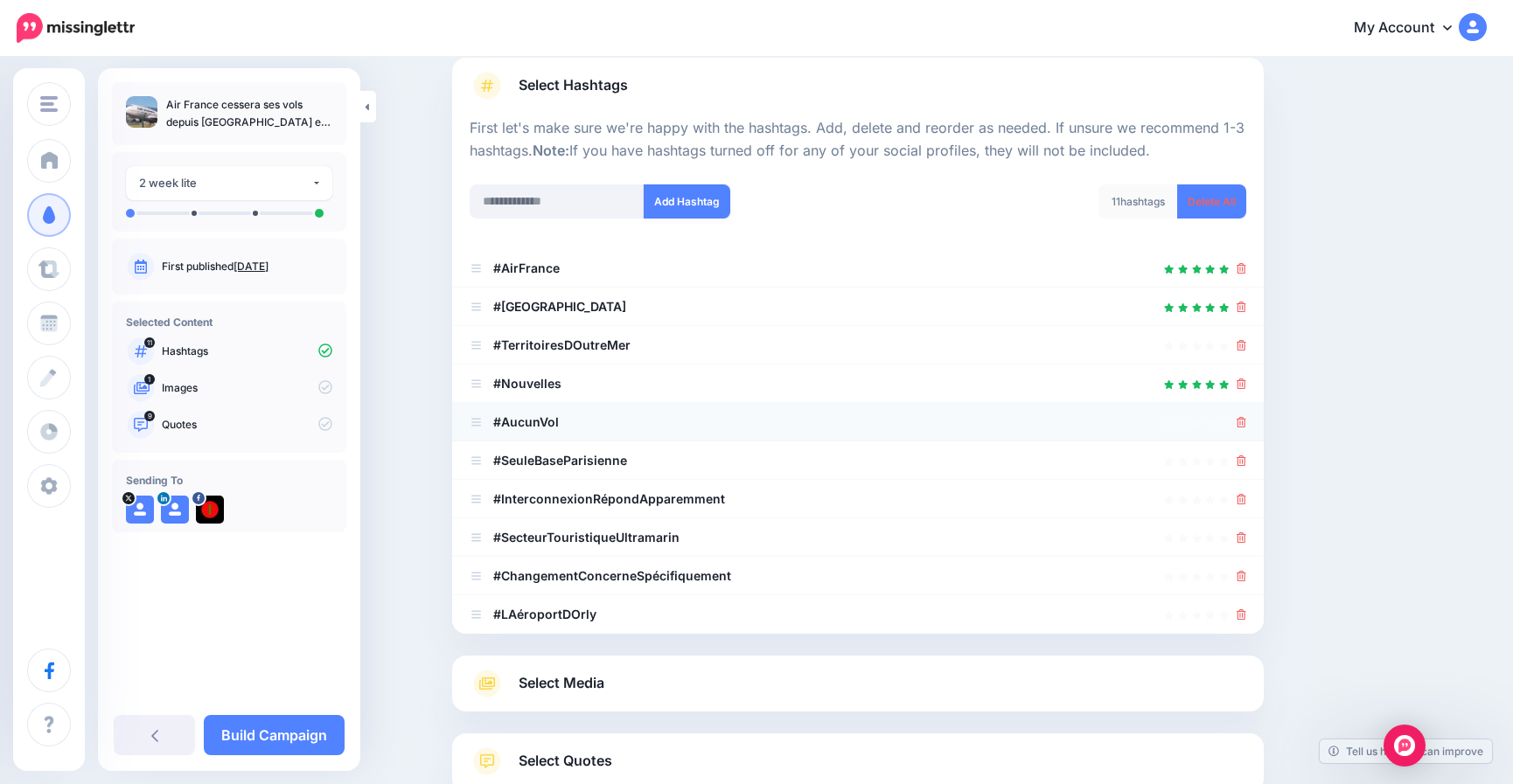
scroll to position [93, 0]
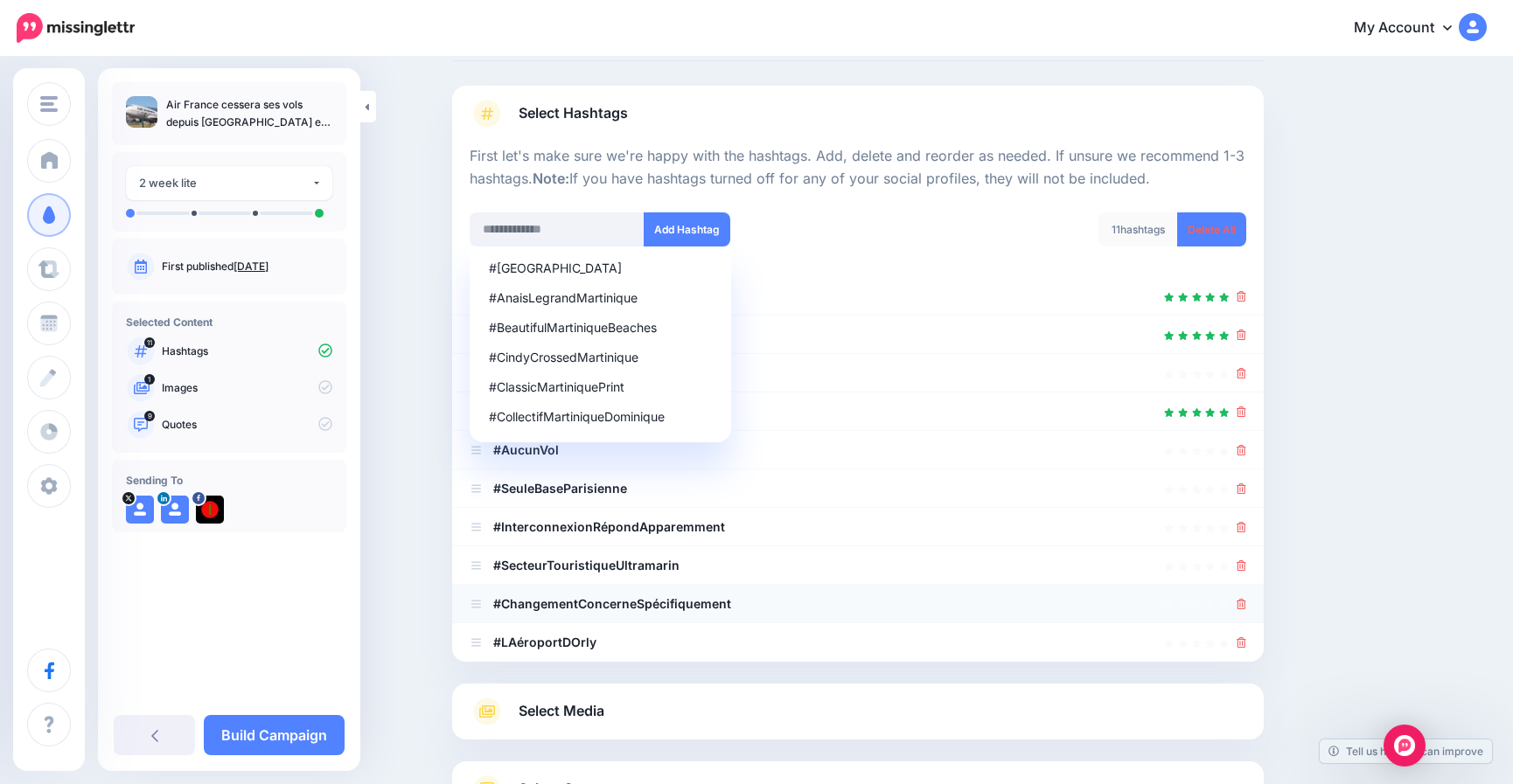
click at [1247, 604] on icon at bounding box center [1242, 605] width 10 height 11
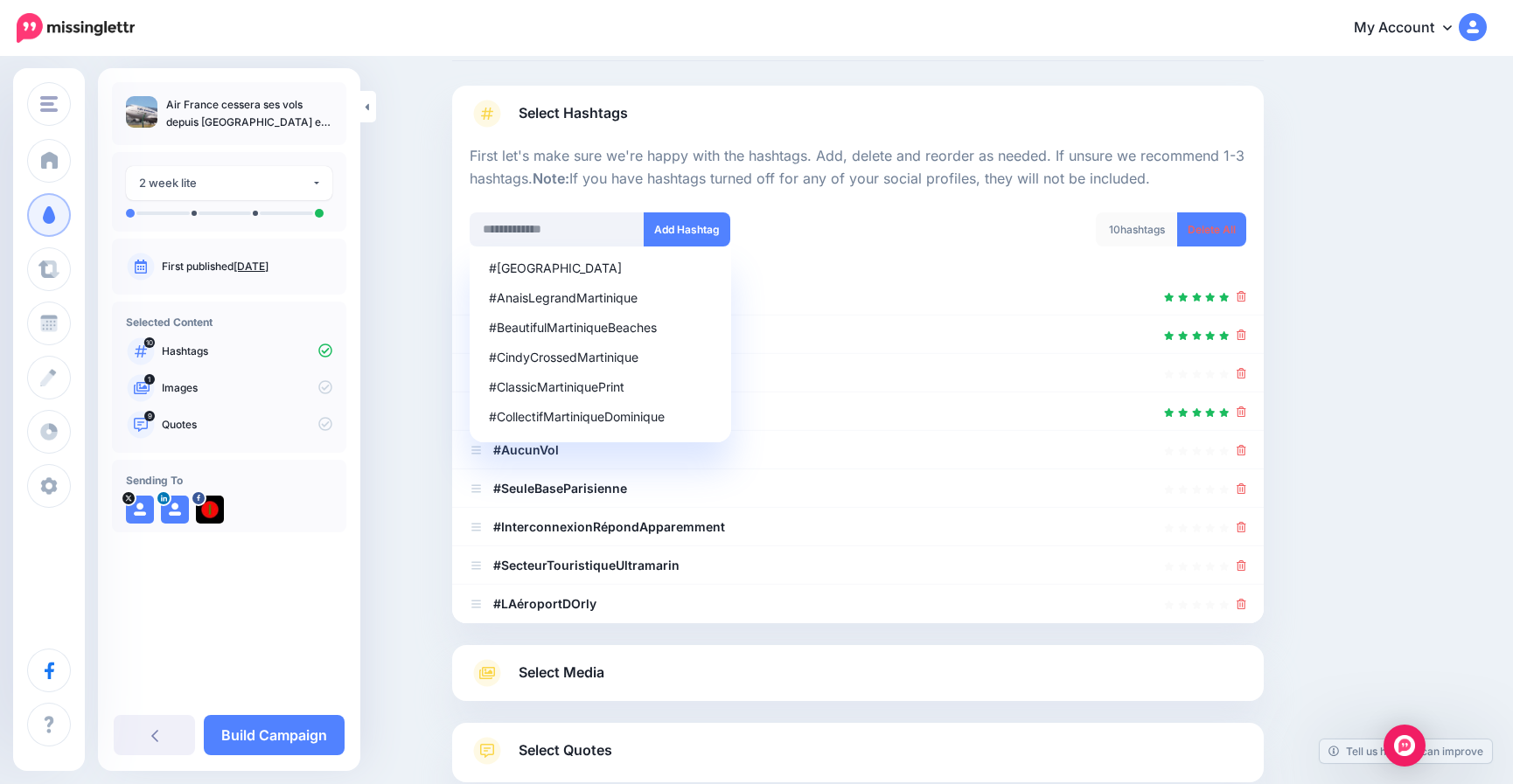
click at [1247, 604] on icon at bounding box center [1242, 605] width 10 height 11
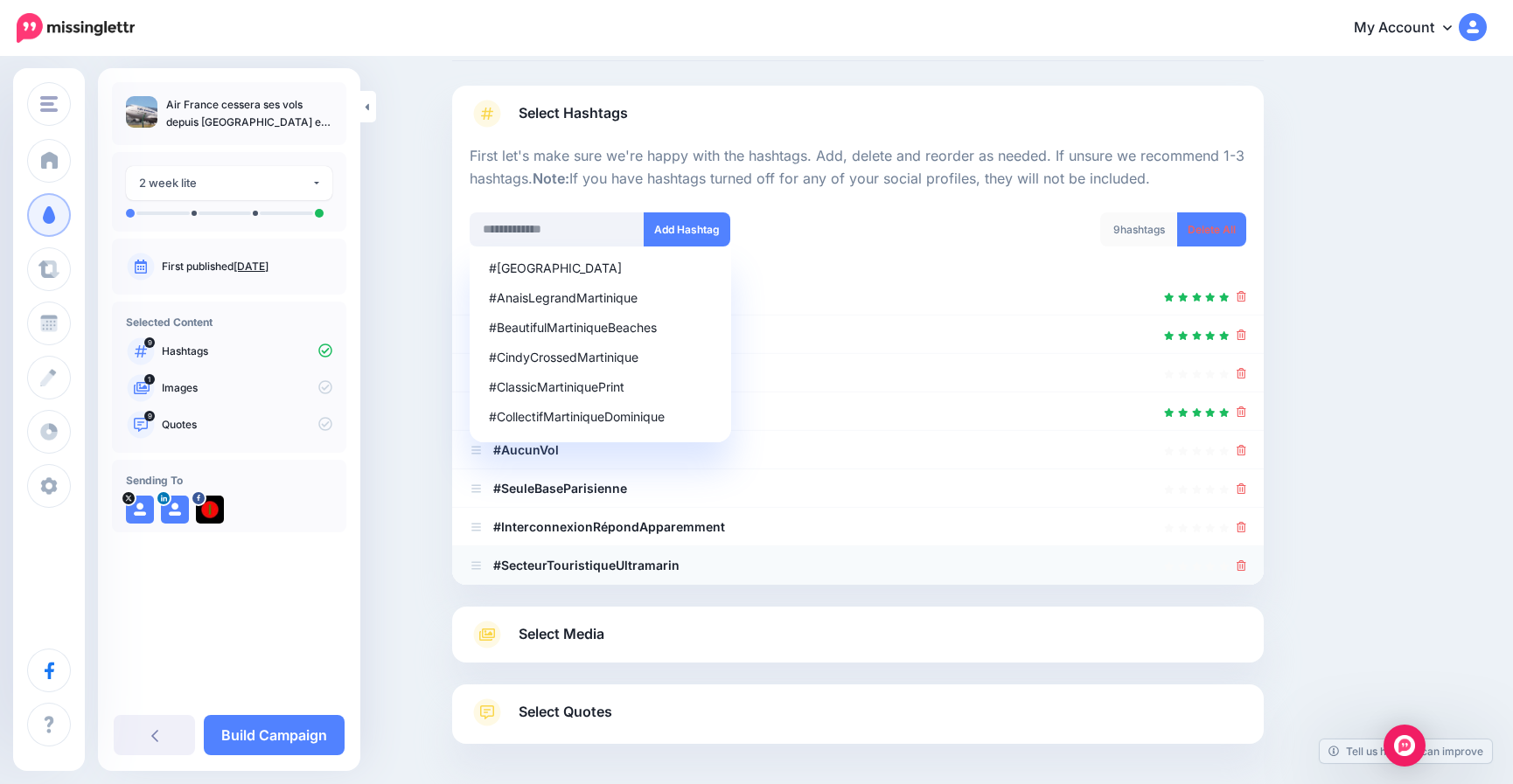
click at [1247, 562] on icon at bounding box center [1242, 566] width 10 height 11
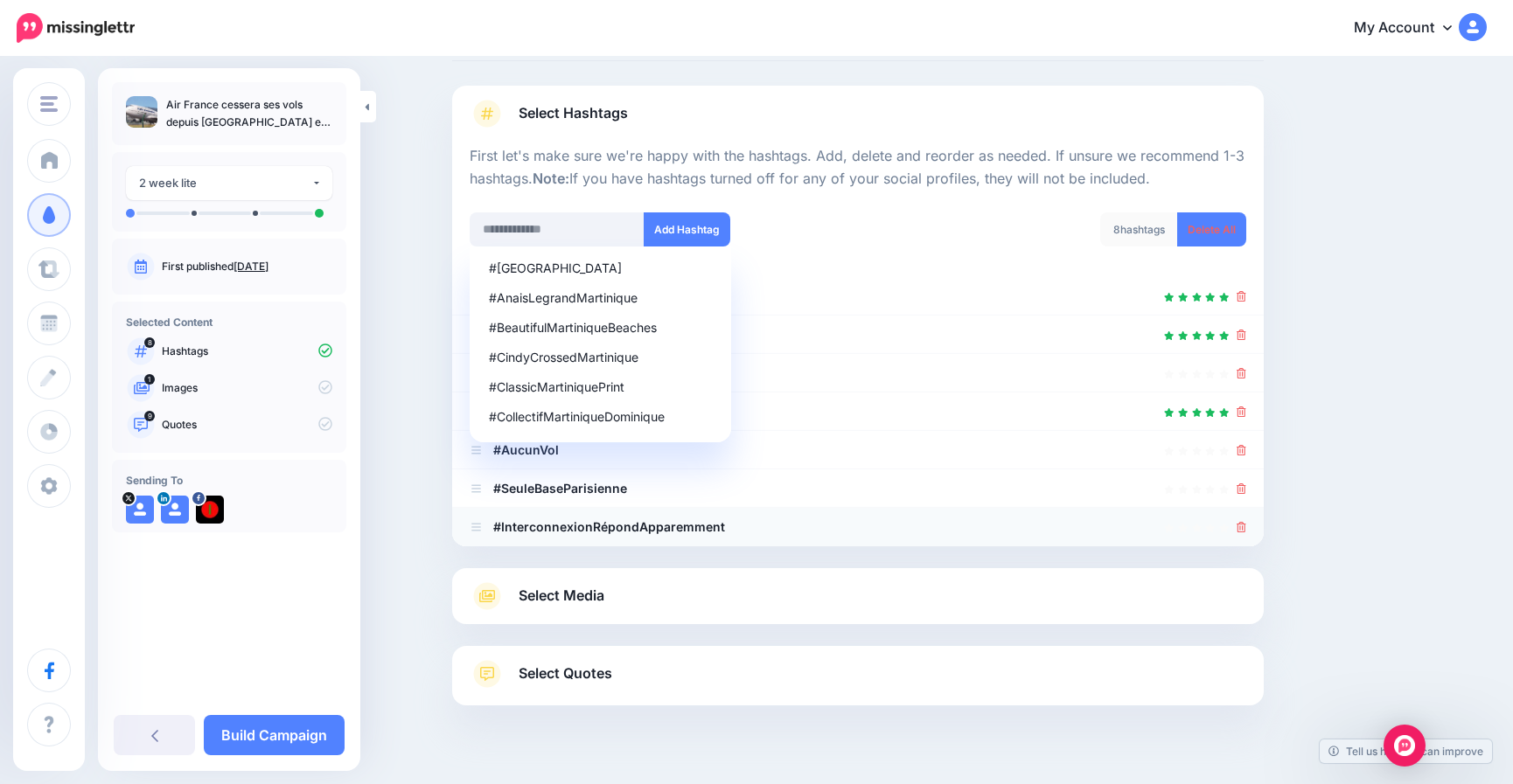
click at [1247, 528] on icon at bounding box center [1242, 528] width 10 height 11
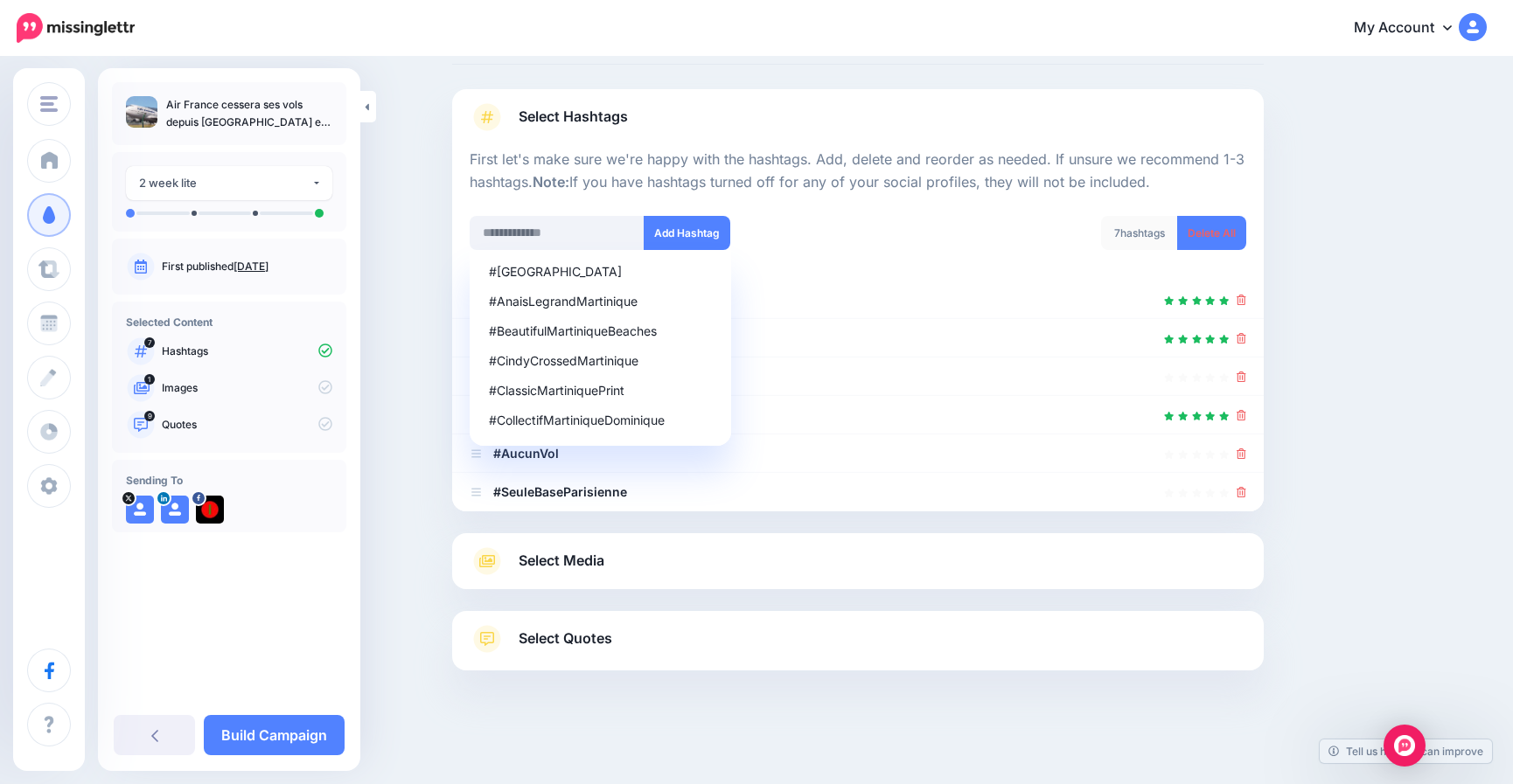
scroll to position [89, 0]
click at [542, 238] on input "text" at bounding box center [557, 232] width 175 height 34
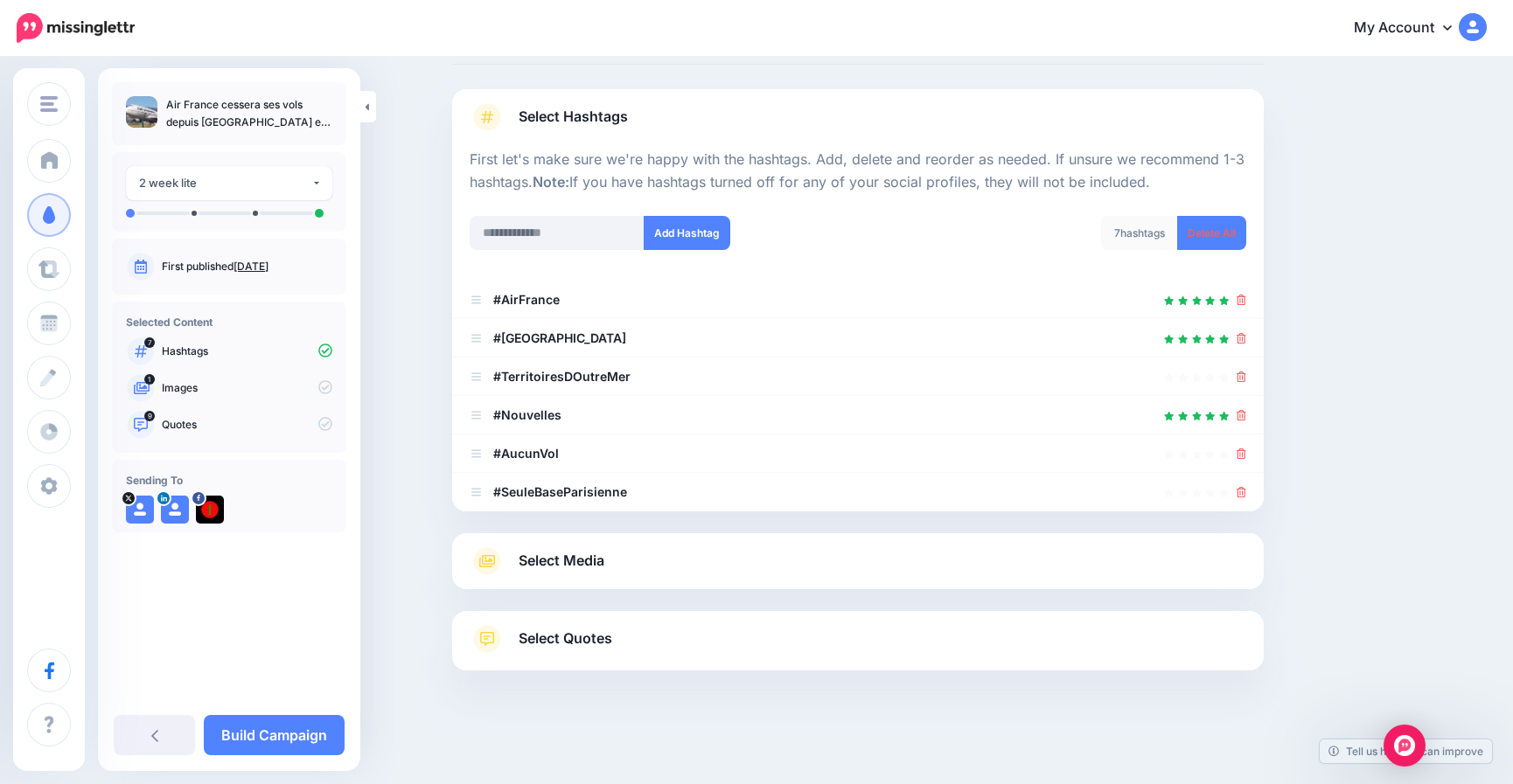
click at [1356, 367] on div "Content and media Choose the content and media that you'd like to use in this c…" at bounding box center [943, 377] width 1006 height 763
click at [1245, 491] on icon at bounding box center [1242, 492] width 10 height 11
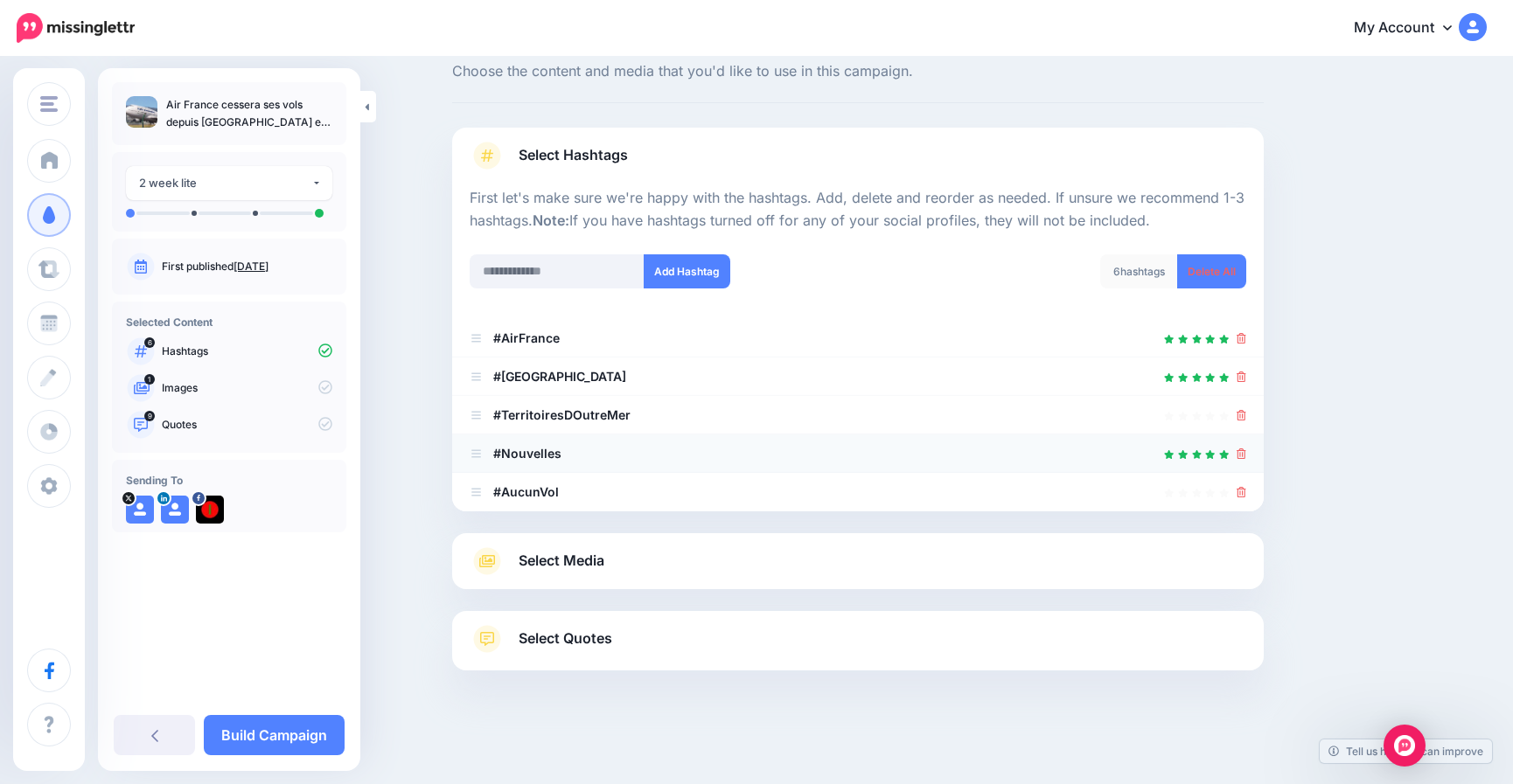
scroll to position [50, 0]
click at [1247, 490] on icon at bounding box center [1242, 492] width 10 height 11
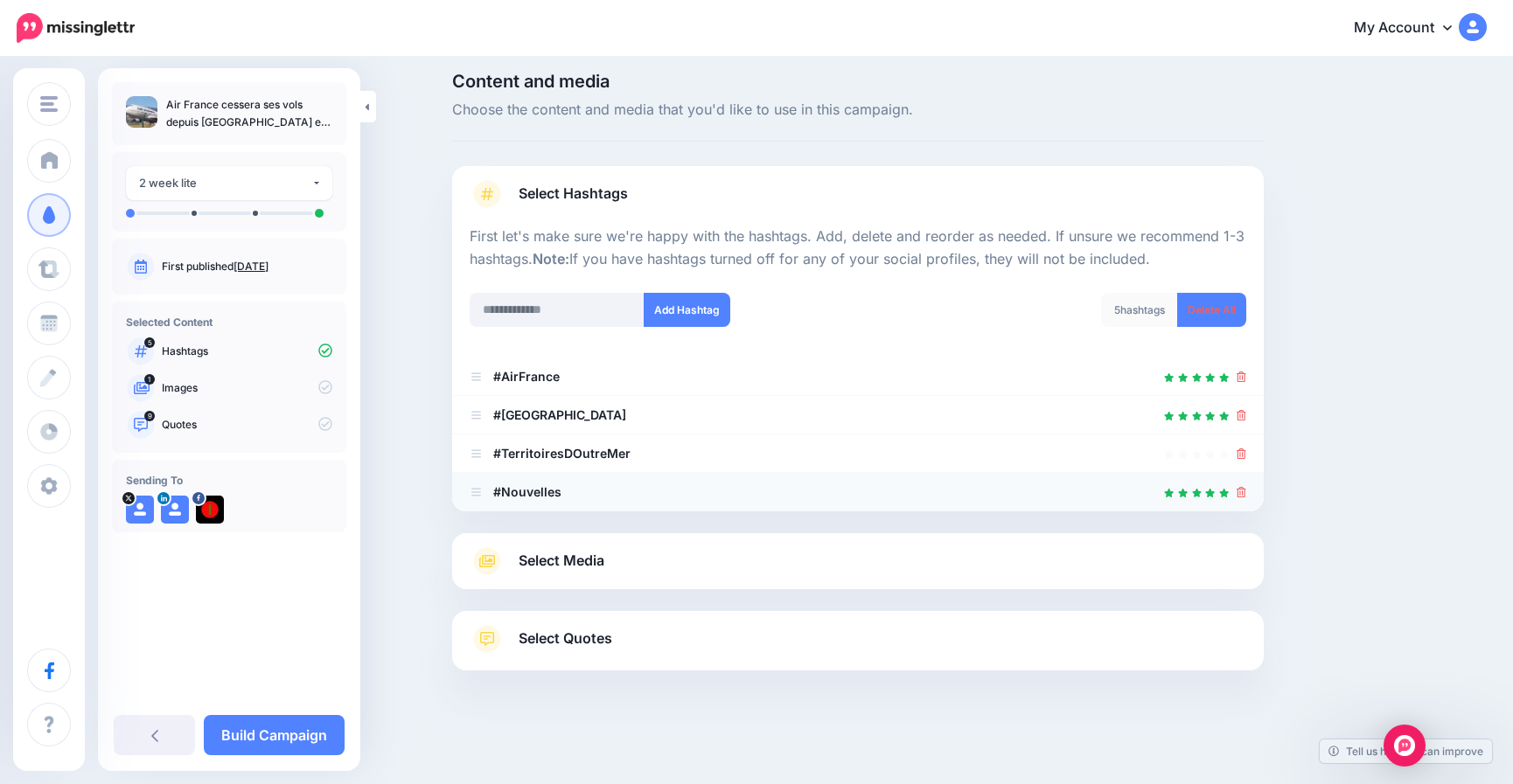
scroll to position [12, 0]
click at [1247, 493] on icon at bounding box center [1242, 492] width 10 height 11
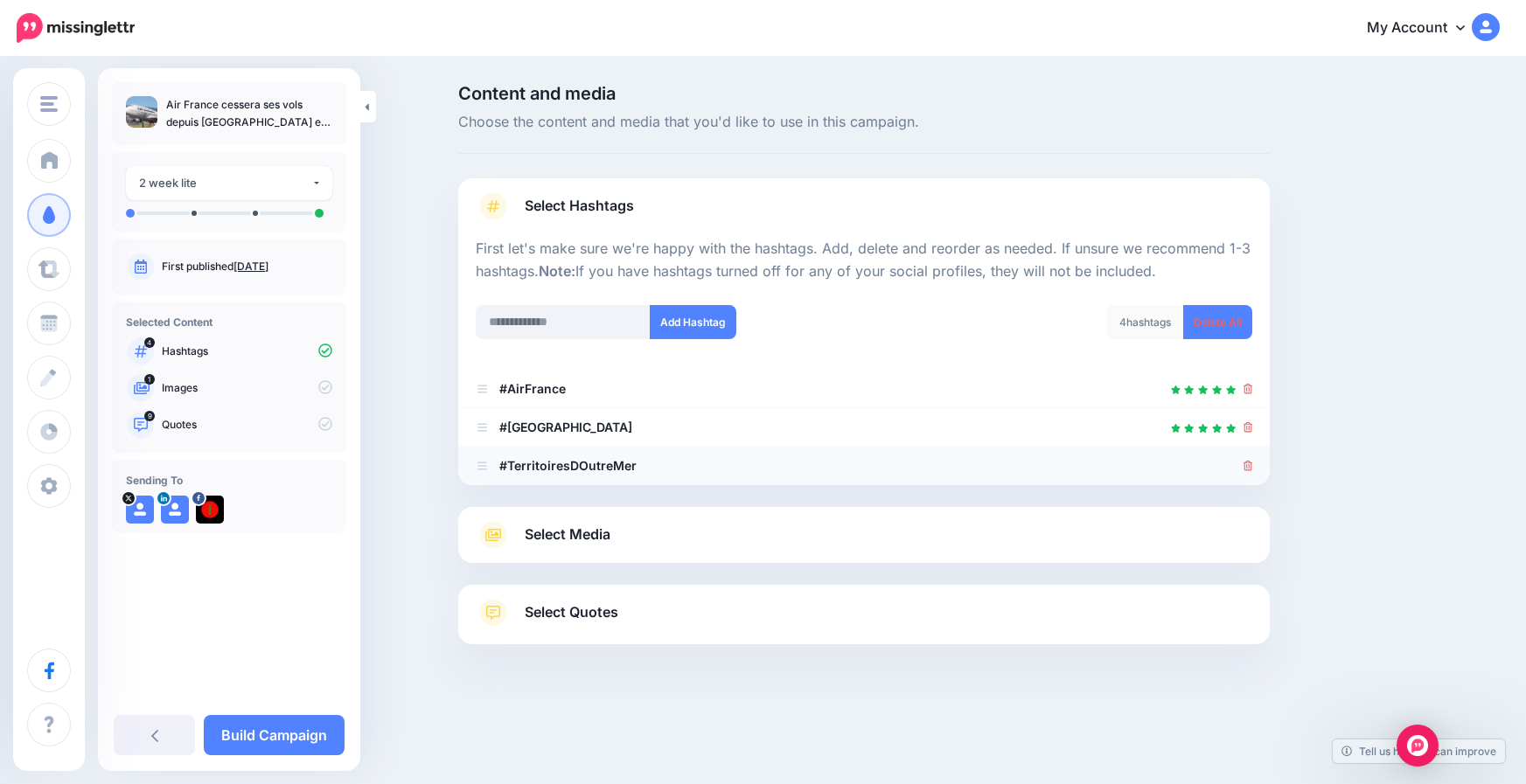
click at [1248, 468] on icon at bounding box center [1248, 466] width 10 height 11
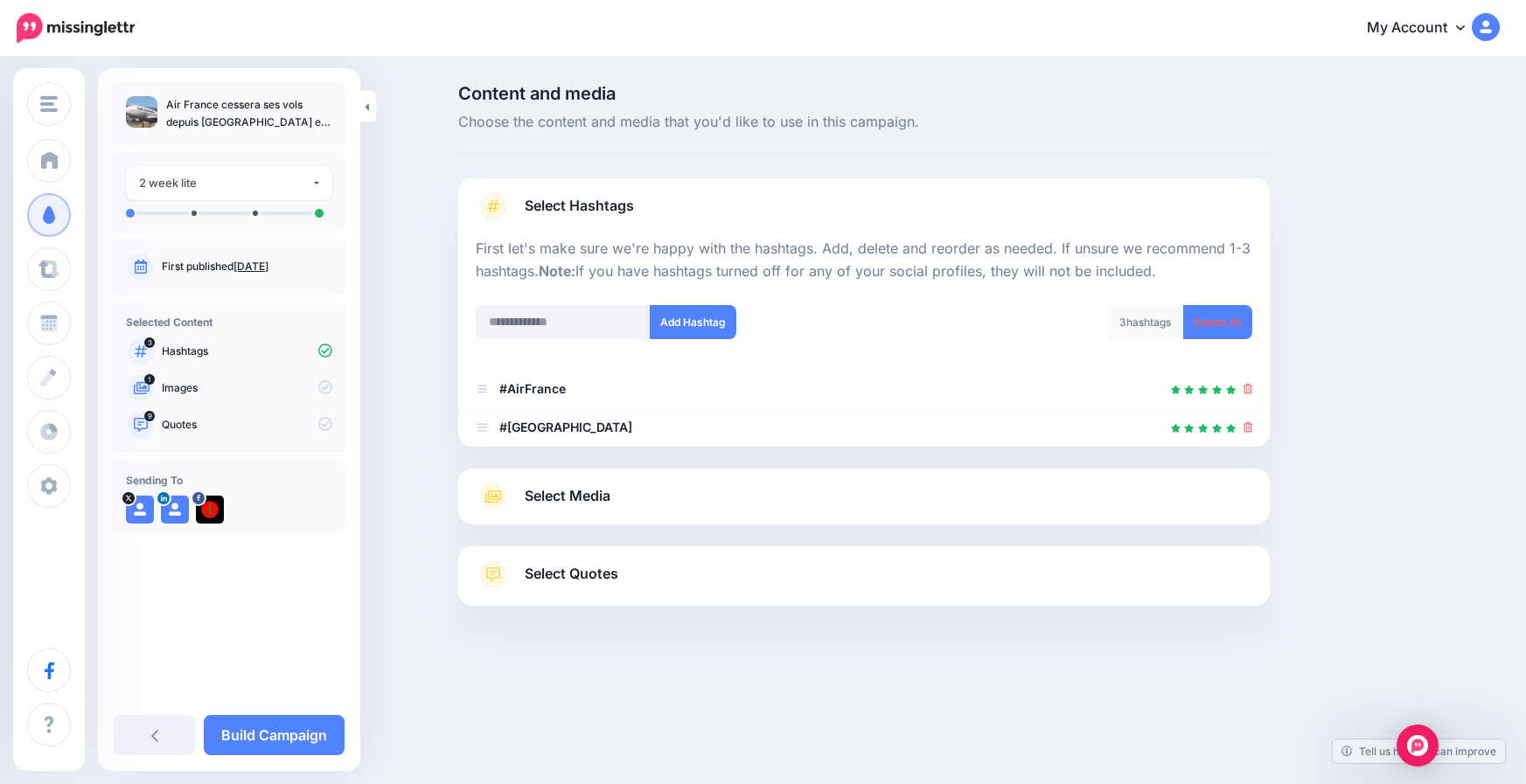
click at [561, 585] on span "Select Quotes" at bounding box center [572, 574] width 94 height 24
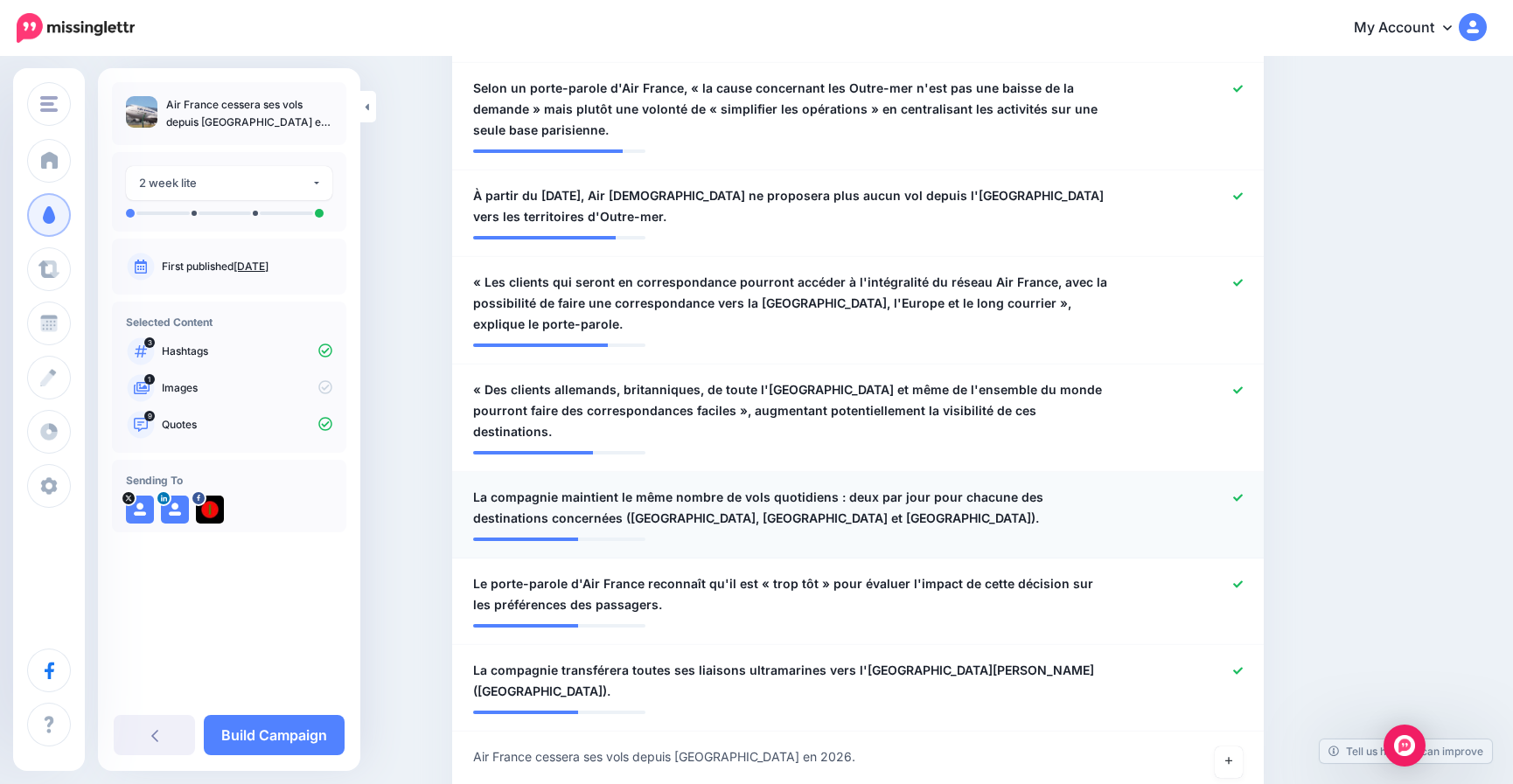
scroll to position [699, 0]
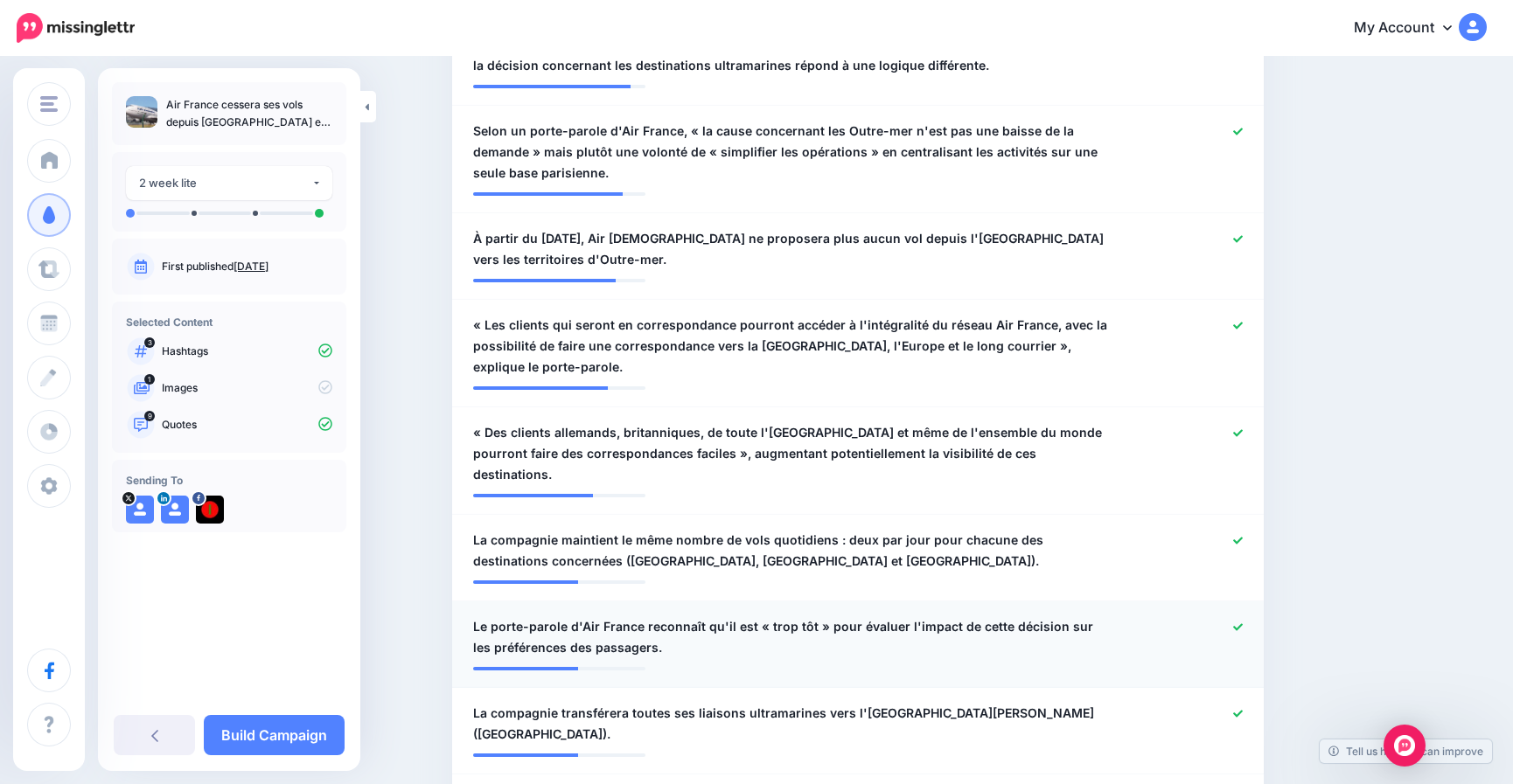
click at [1243, 623] on icon at bounding box center [1238, 627] width 10 height 7
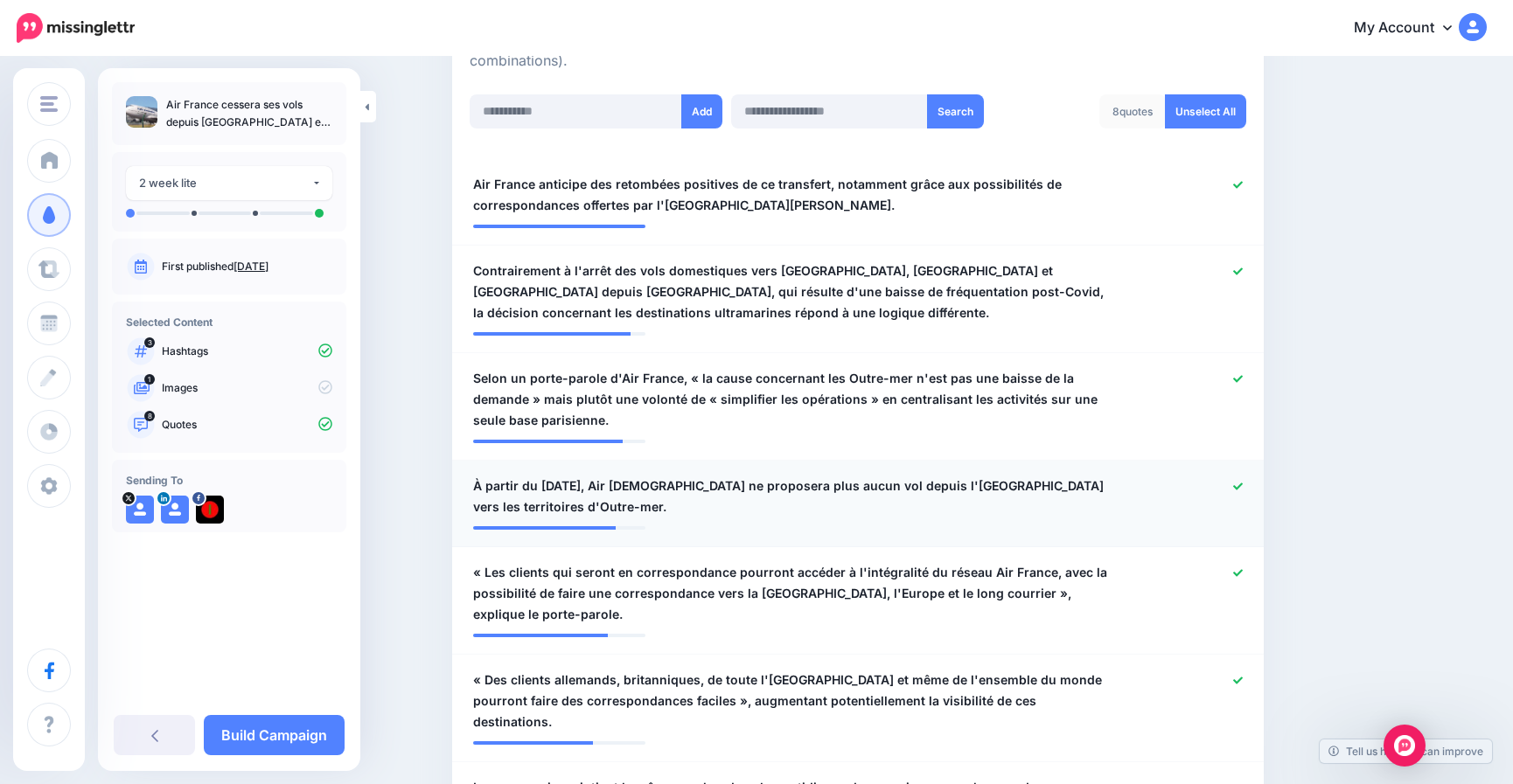
scroll to position [350, 0]
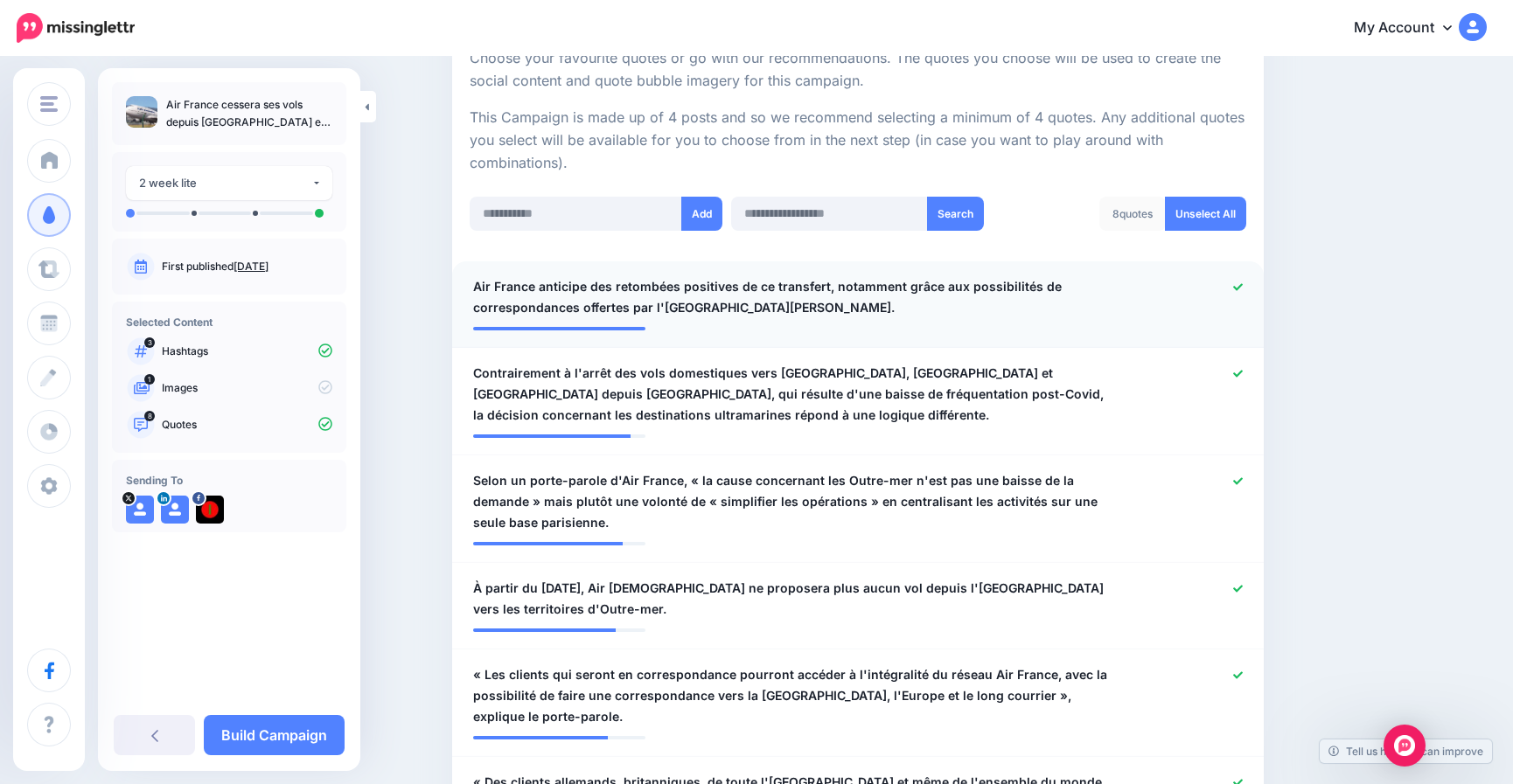
click at [1242, 287] on icon at bounding box center [1238, 287] width 10 height 10
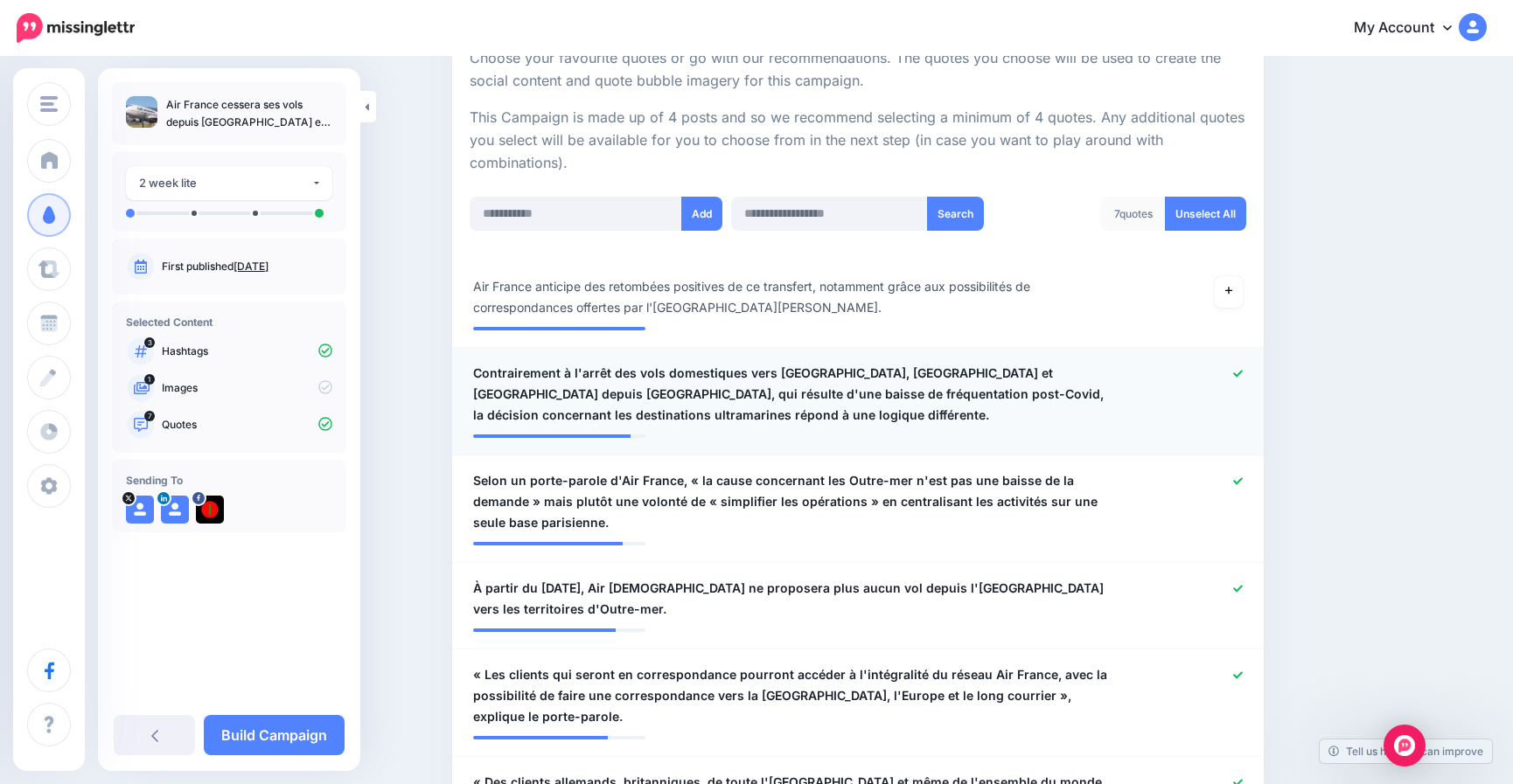
click at [1243, 374] on icon at bounding box center [1238, 373] width 10 height 7
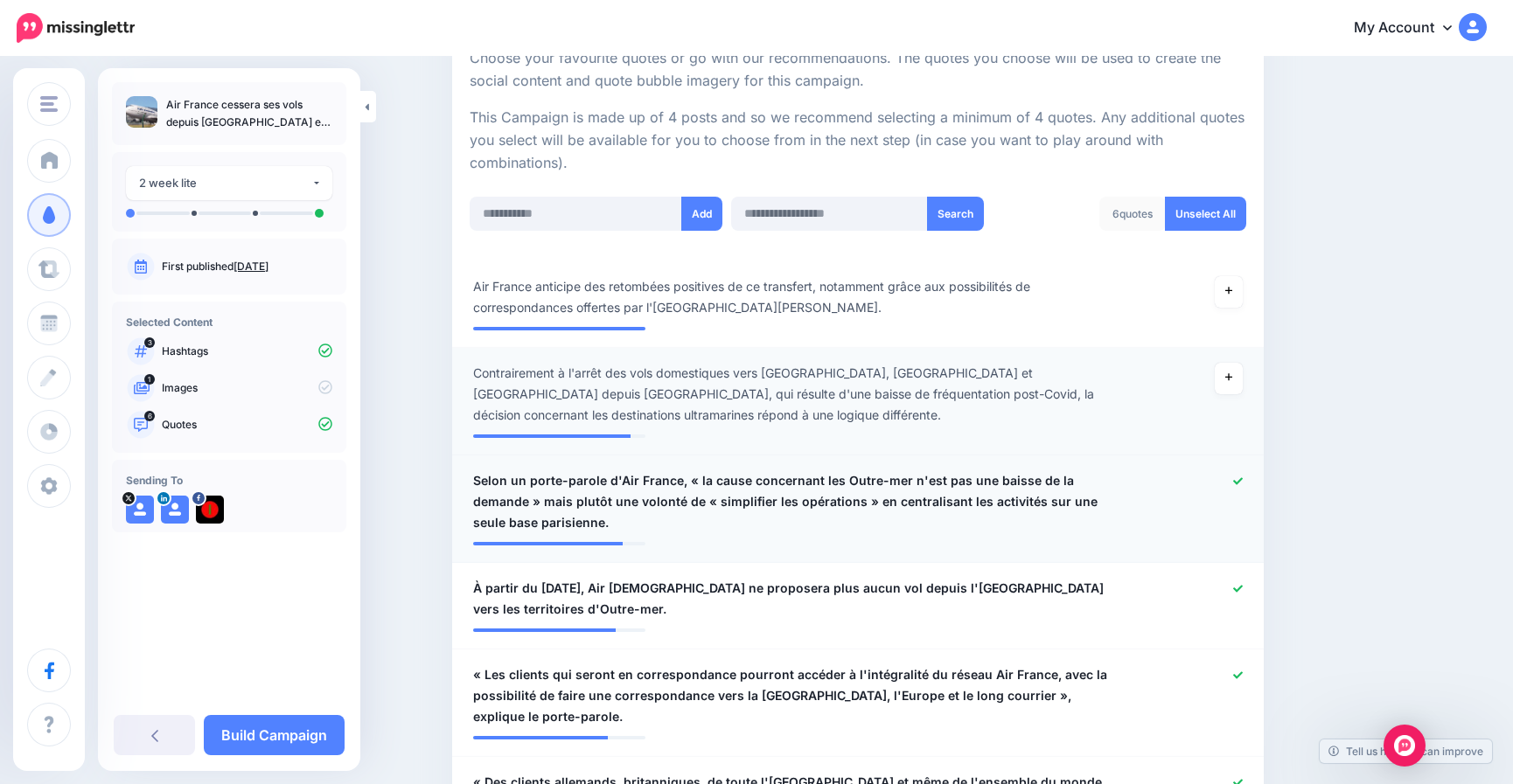
click at [1244, 470] on div at bounding box center [1189, 501] width 133 height 63
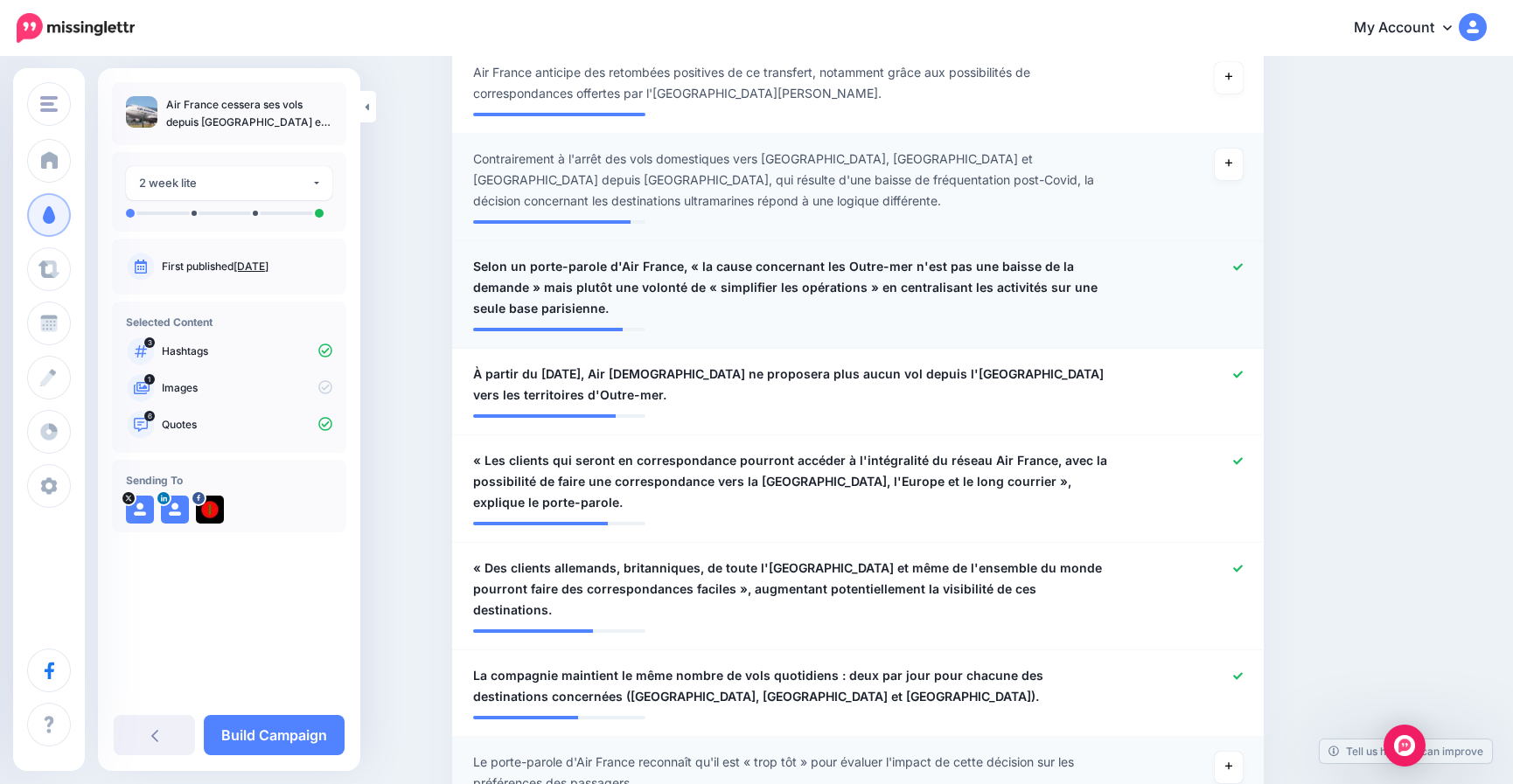
scroll to position [612, 0]
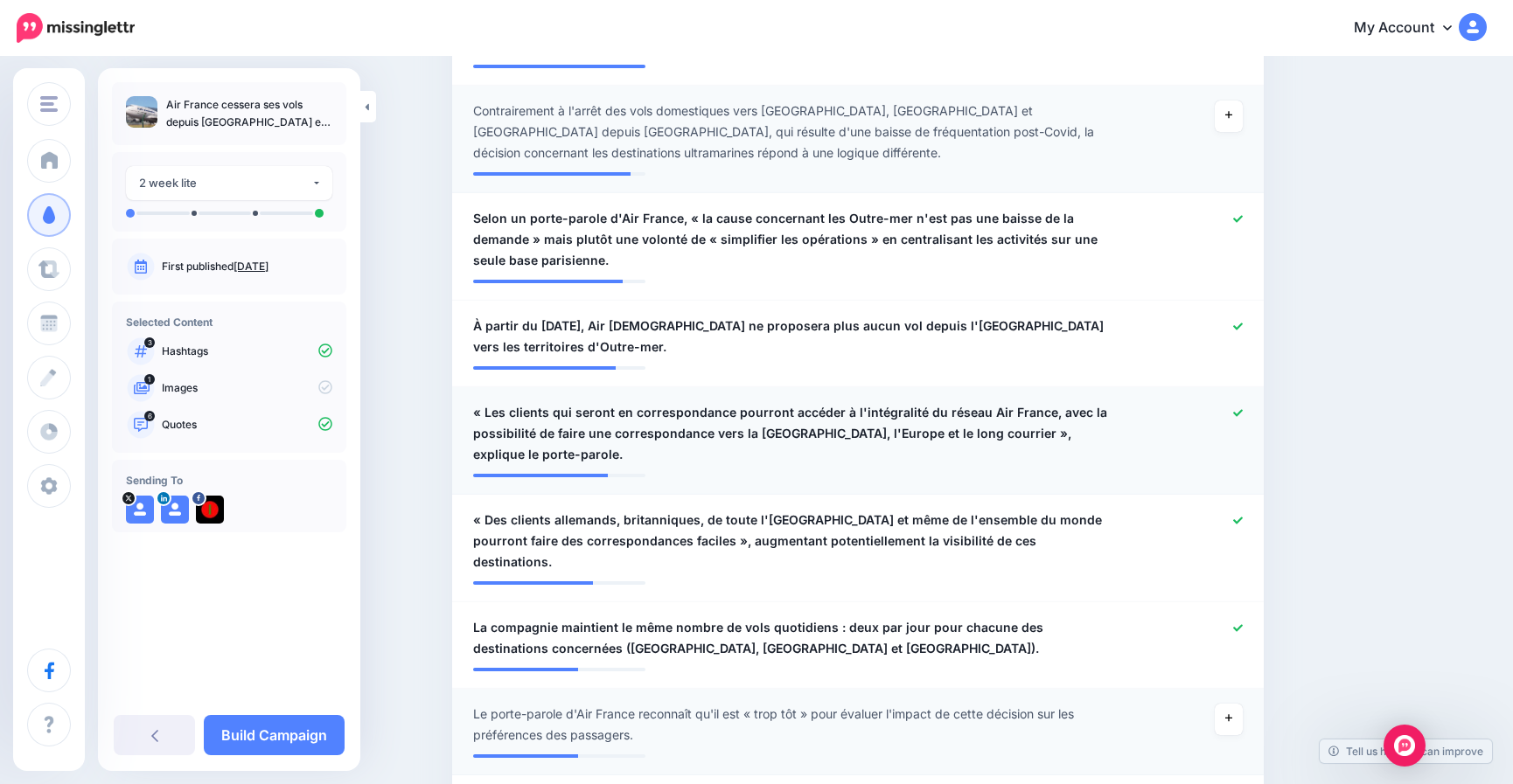
click at [1243, 417] on icon at bounding box center [1238, 413] width 10 height 10
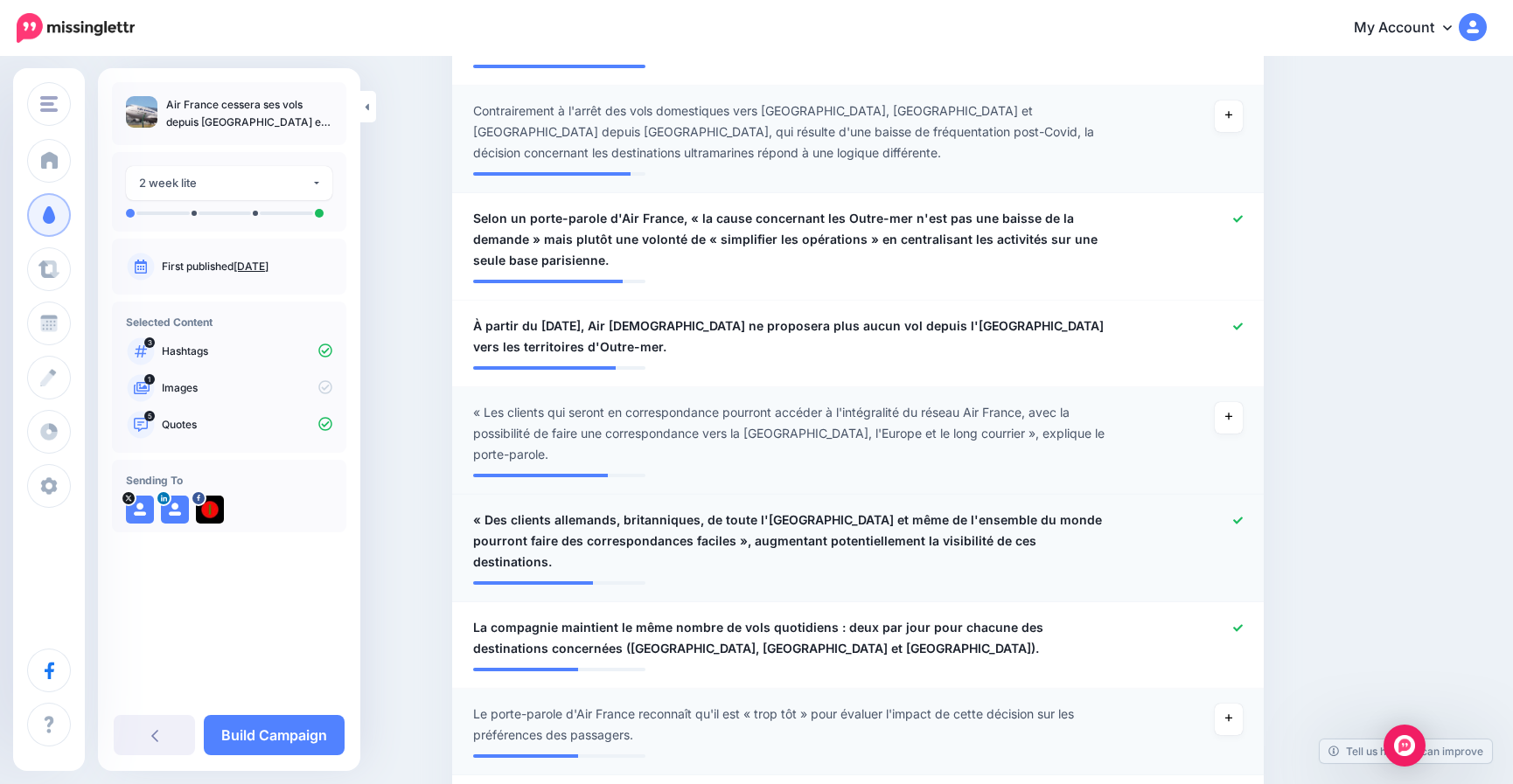
click at [1240, 510] on div at bounding box center [1189, 541] width 133 height 63
click at [1240, 516] on icon at bounding box center [1238, 521] width 10 height 10
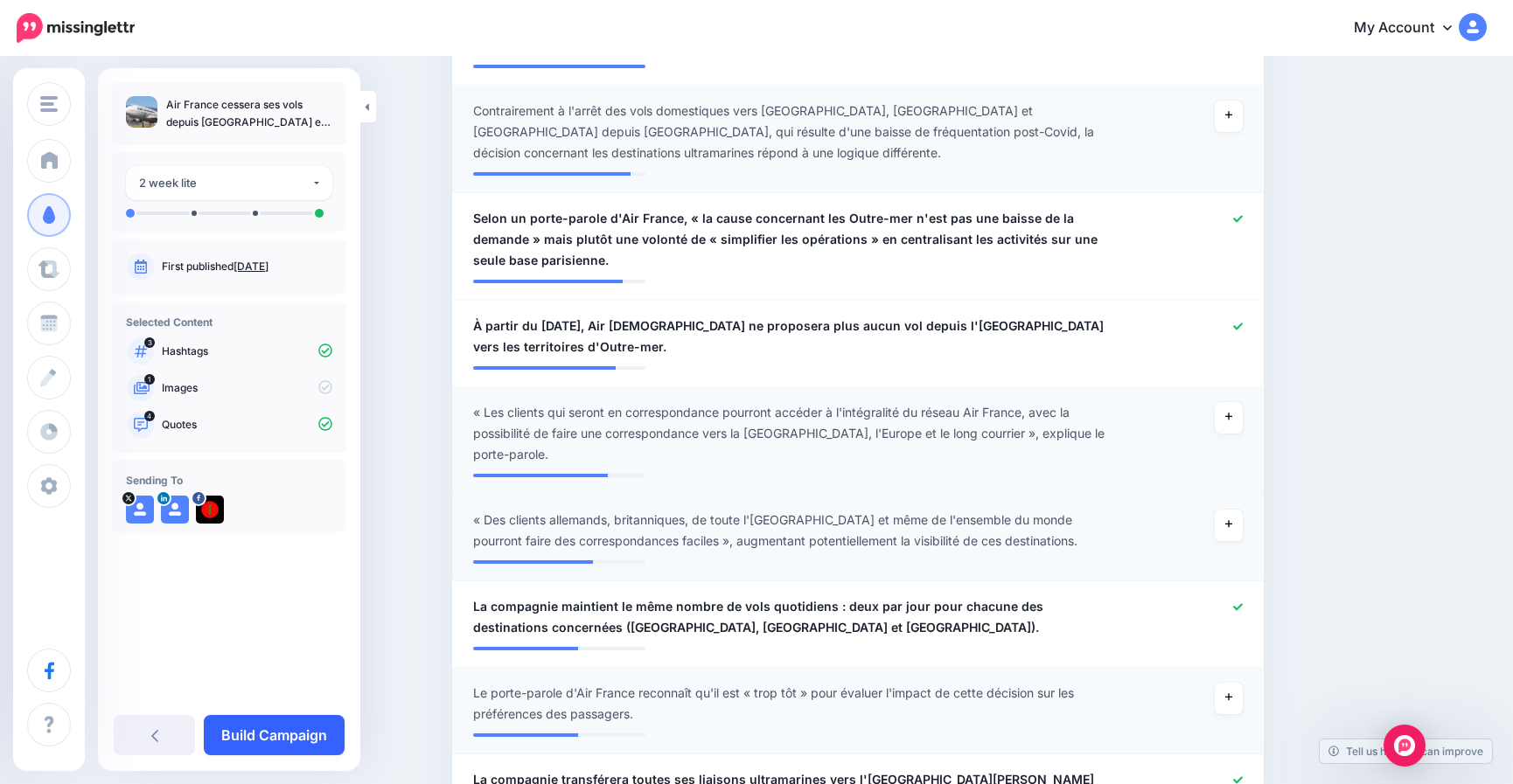
click at [310, 733] on link "Build Campaign" at bounding box center [273, 735] width 141 height 41
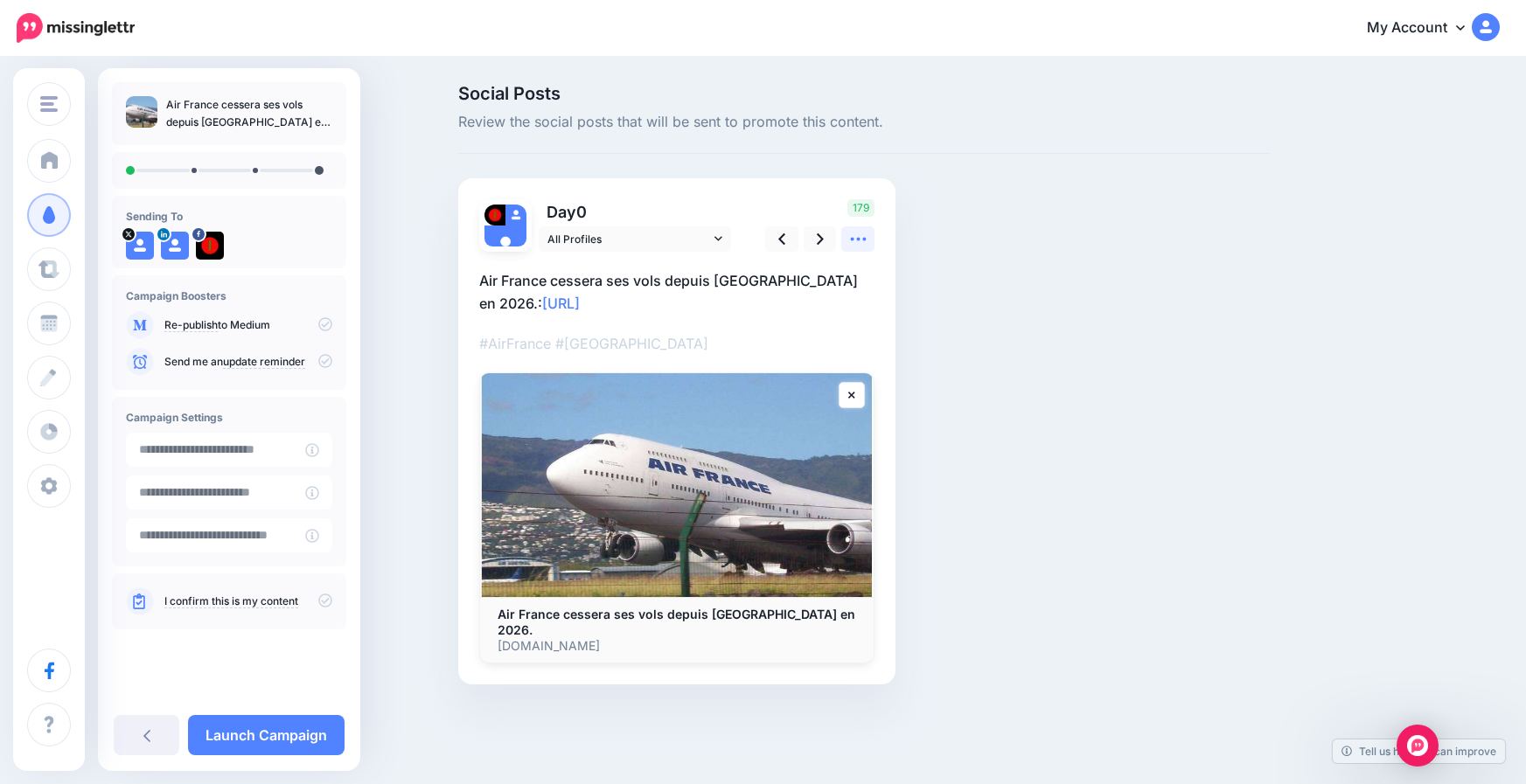
click at [863, 238] on icon at bounding box center [858, 239] width 19 height 19
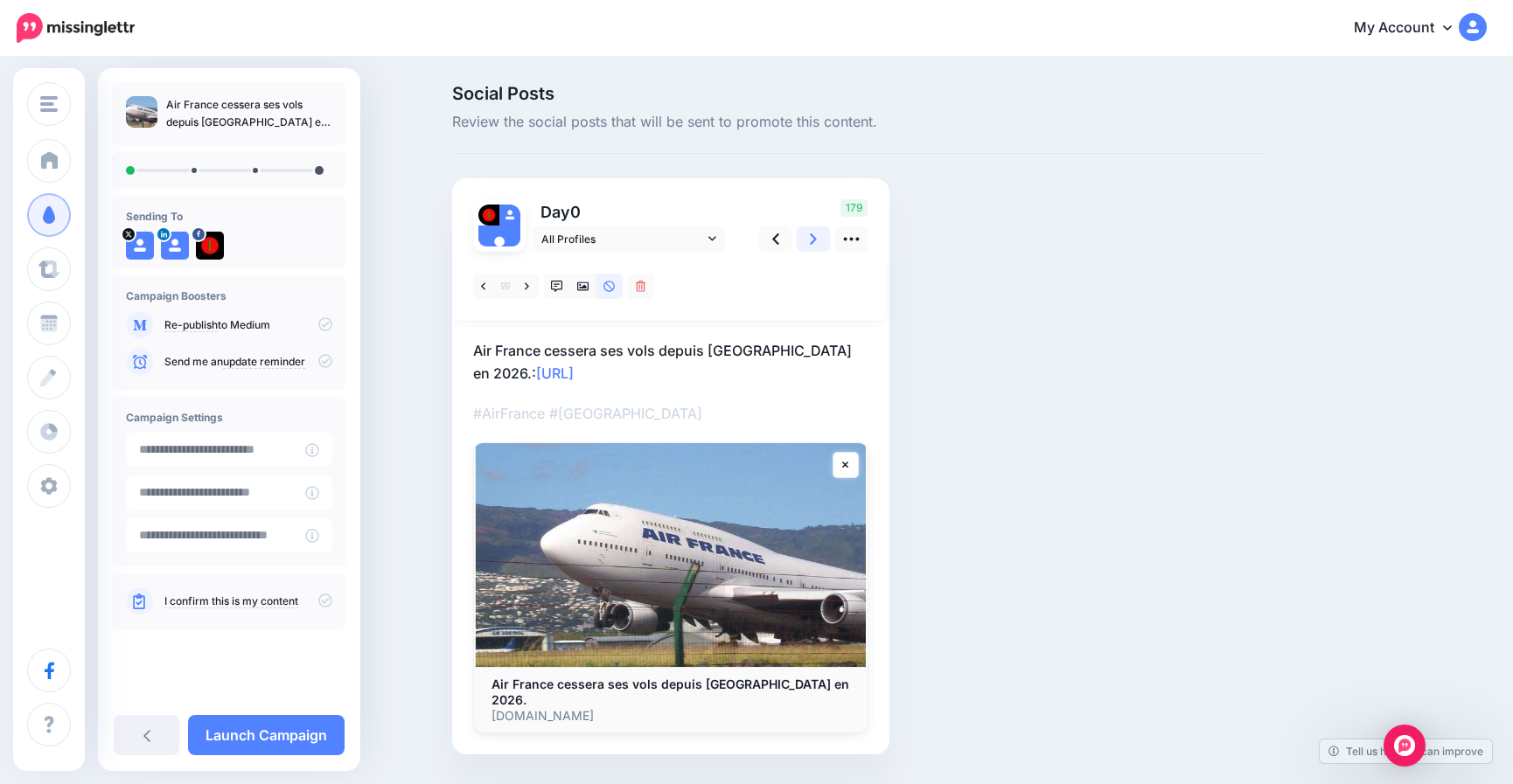
click at [815, 240] on link at bounding box center [814, 239] width 34 height 26
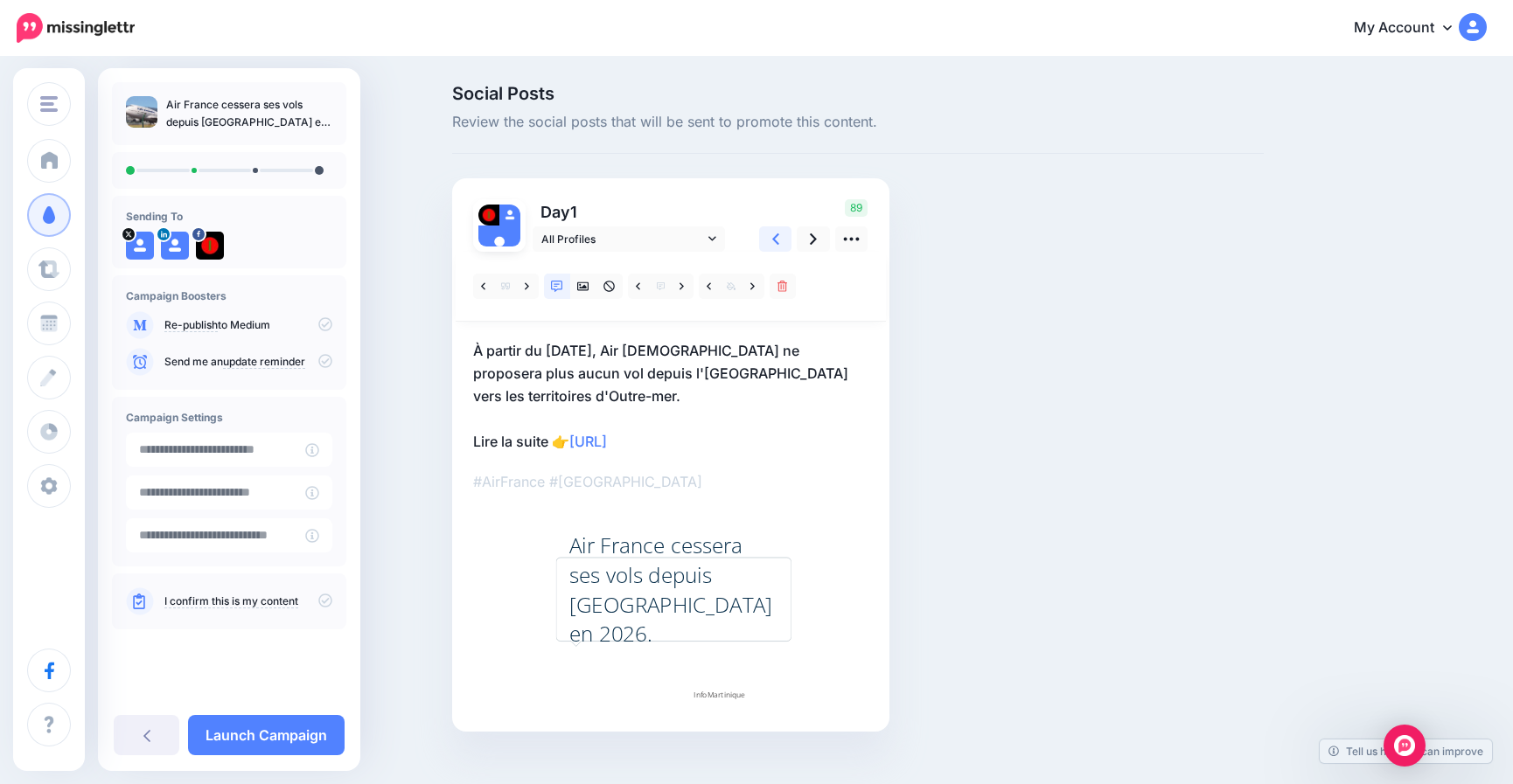
click at [779, 239] on icon at bounding box center [776, 239] width 7 height 19
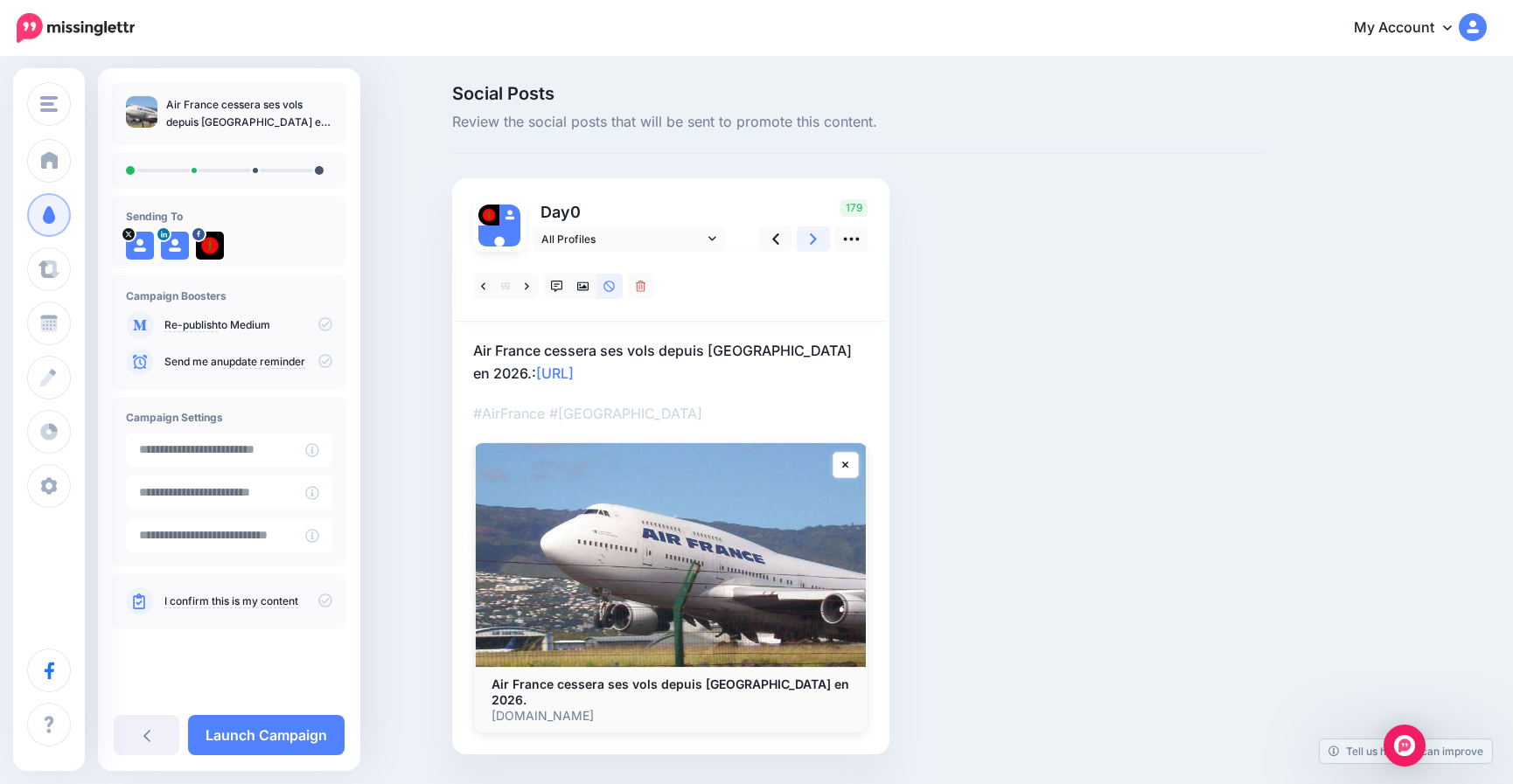
click at [815, 237] on link at bounding box center [814, 239] width 34 height 26
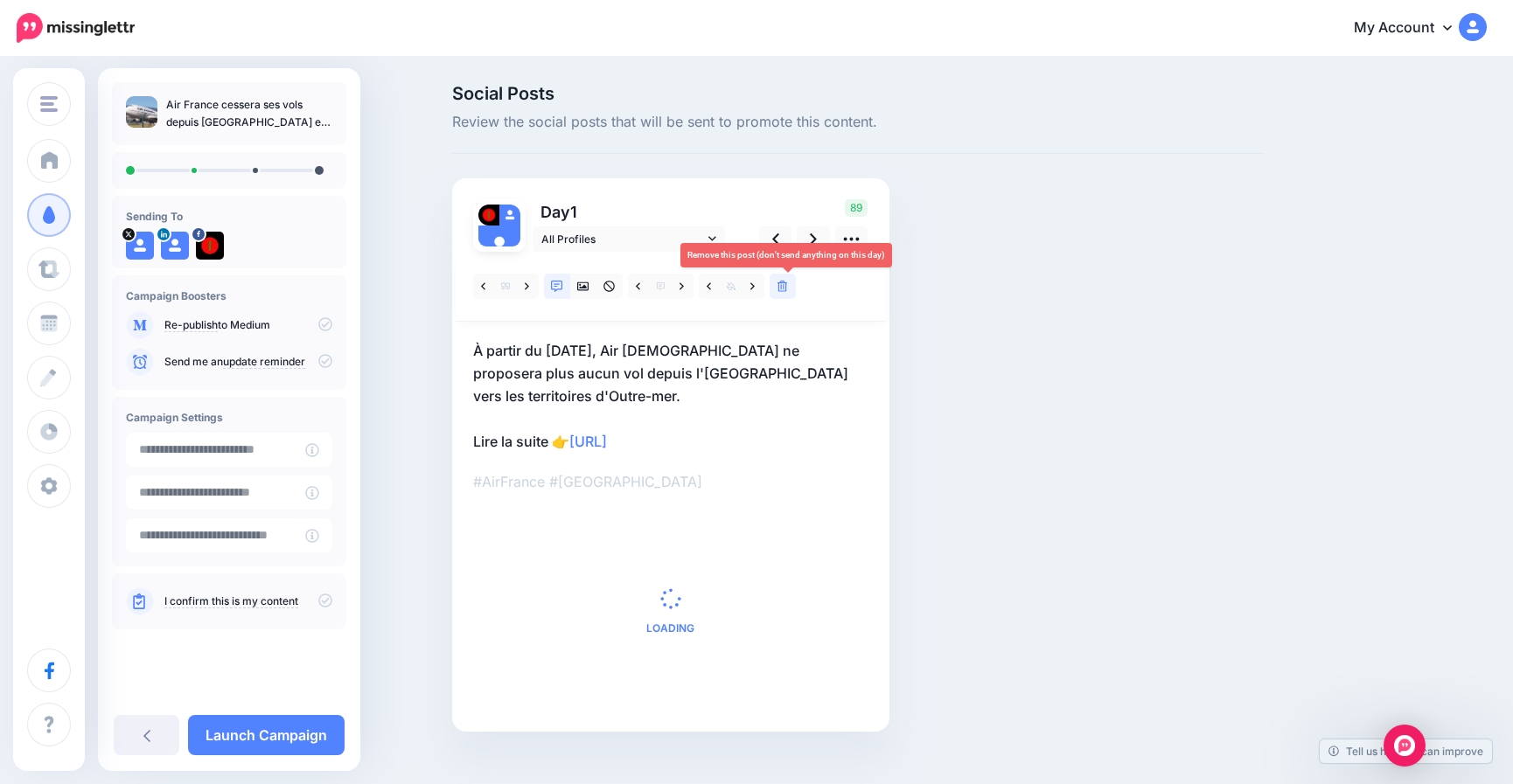
click at [788, 282] on icon at bounding box center [783, 287] width 11 height 12
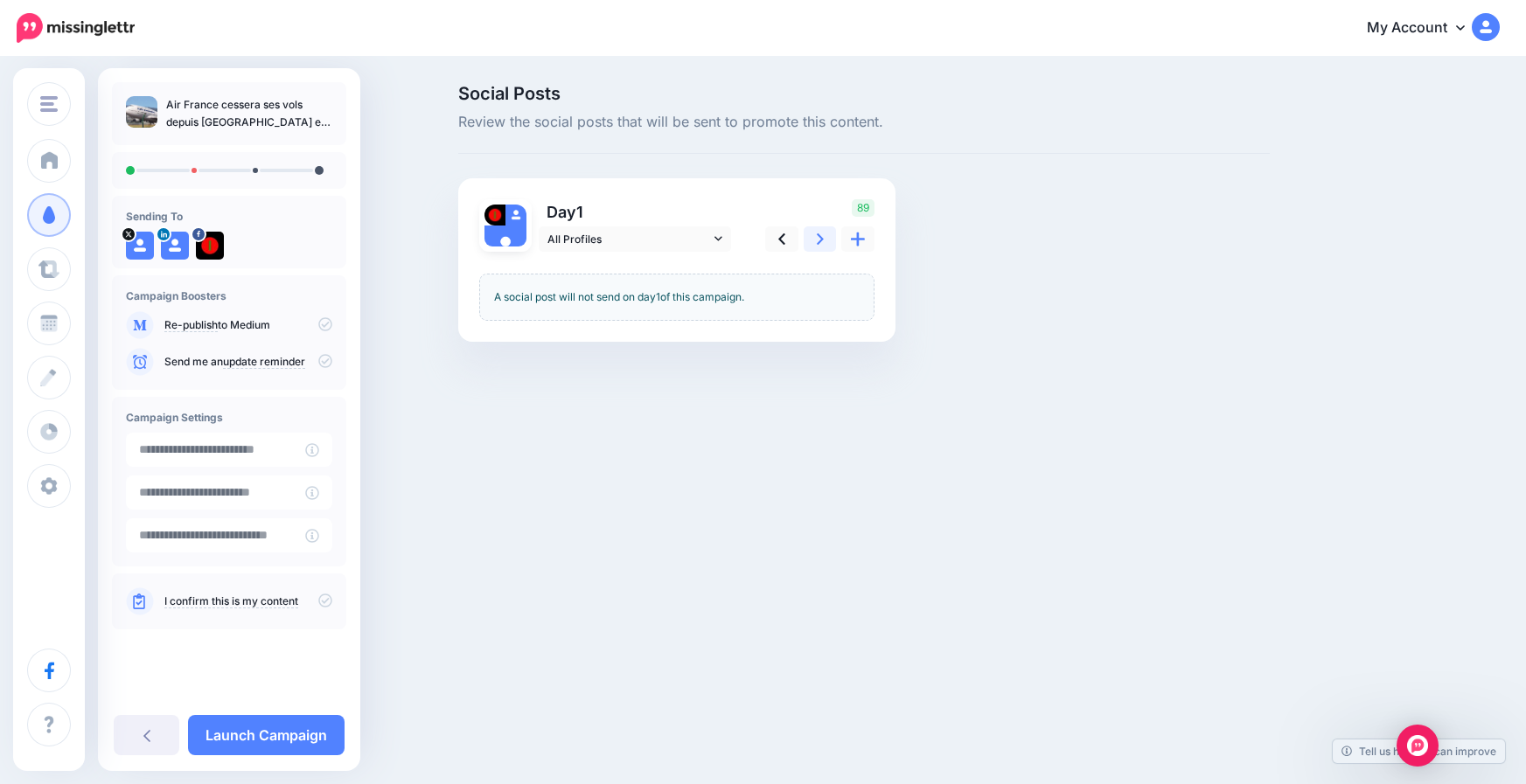
click at [822, 234] on icon at bounding box center [820, 239] width 7 height 19
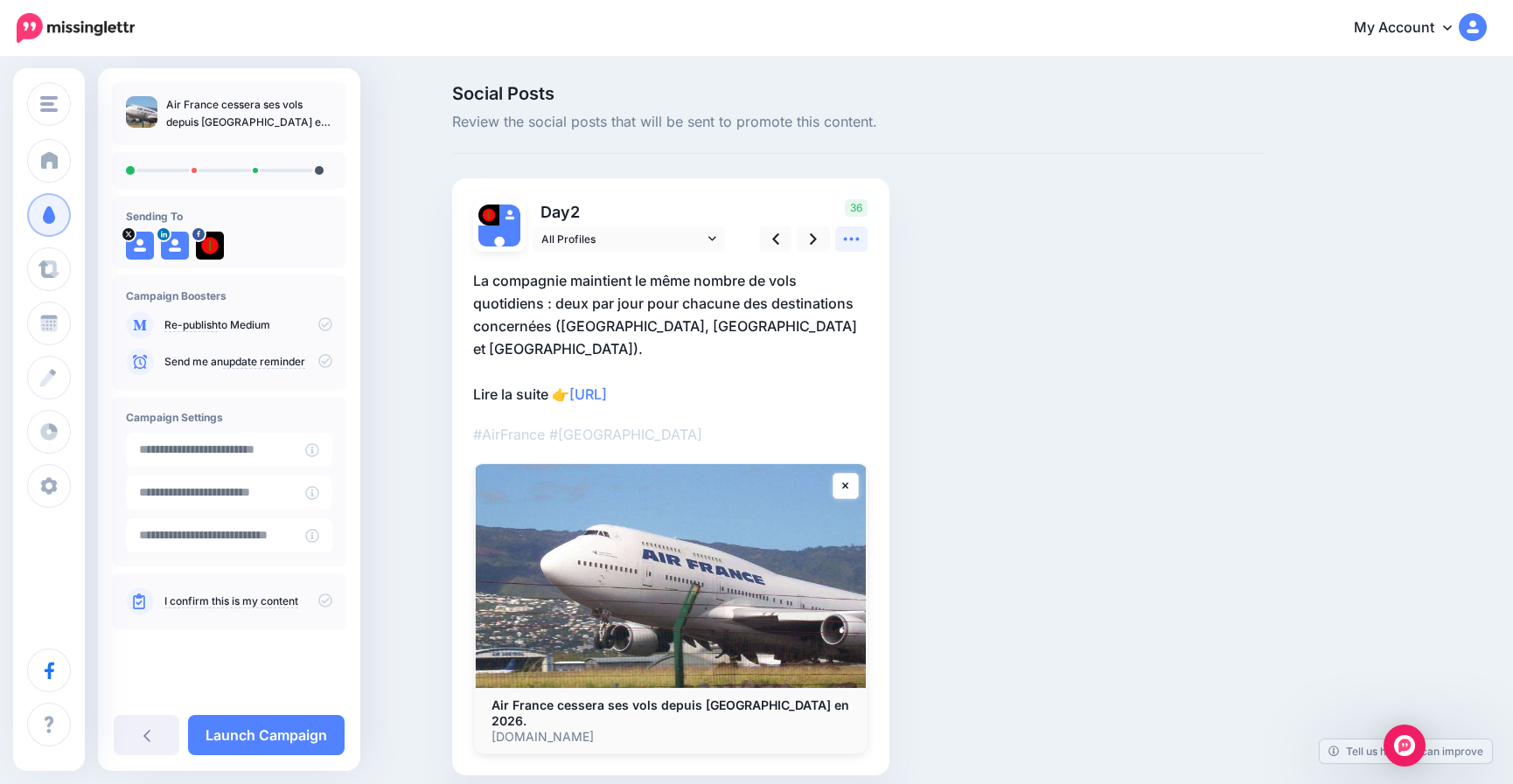
click at [860, 243] on icon at bounding box center [852, 239] width 19 height 19
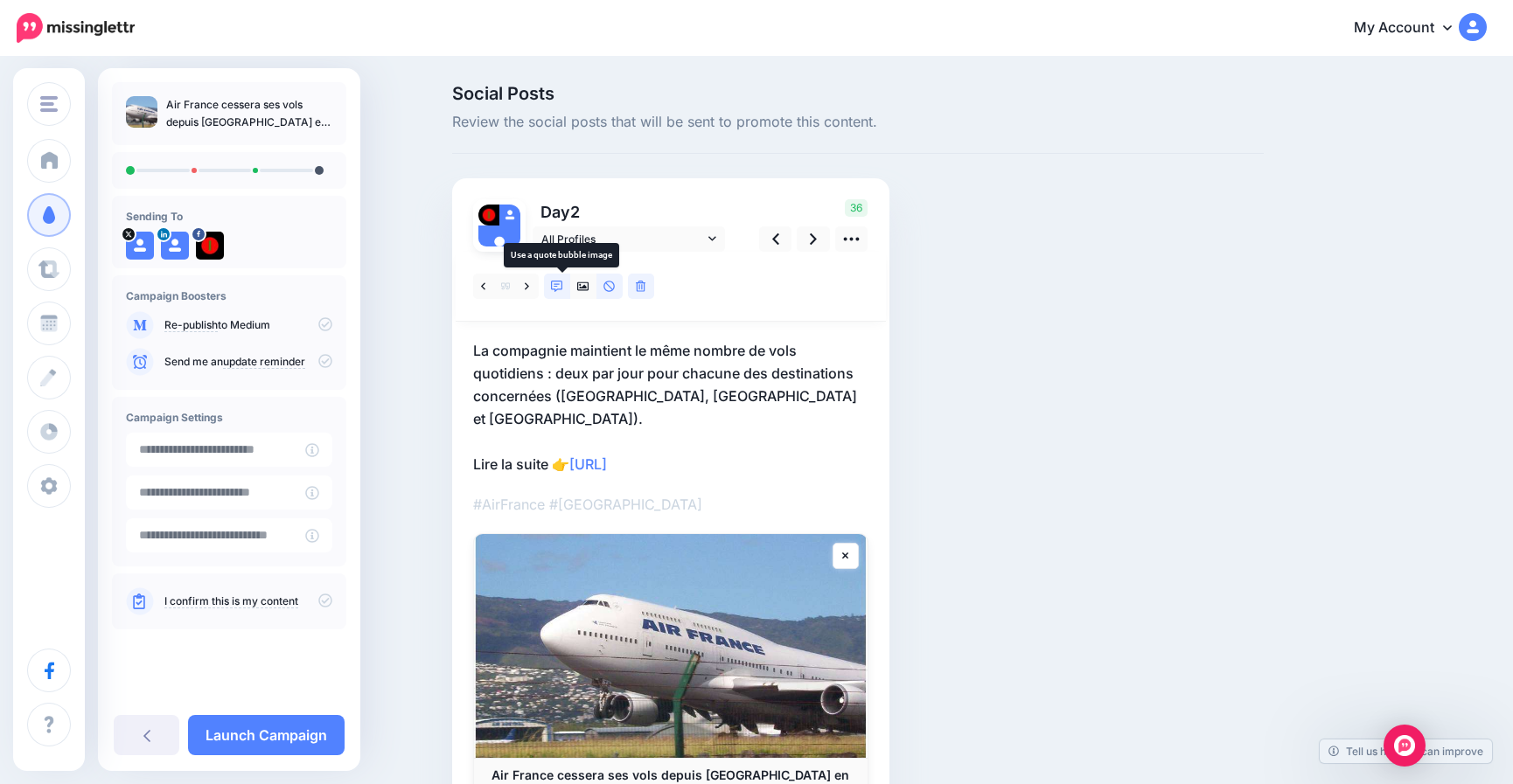
click at [562, 286] on icon at bounding box center [557, 287] width 12 height 12
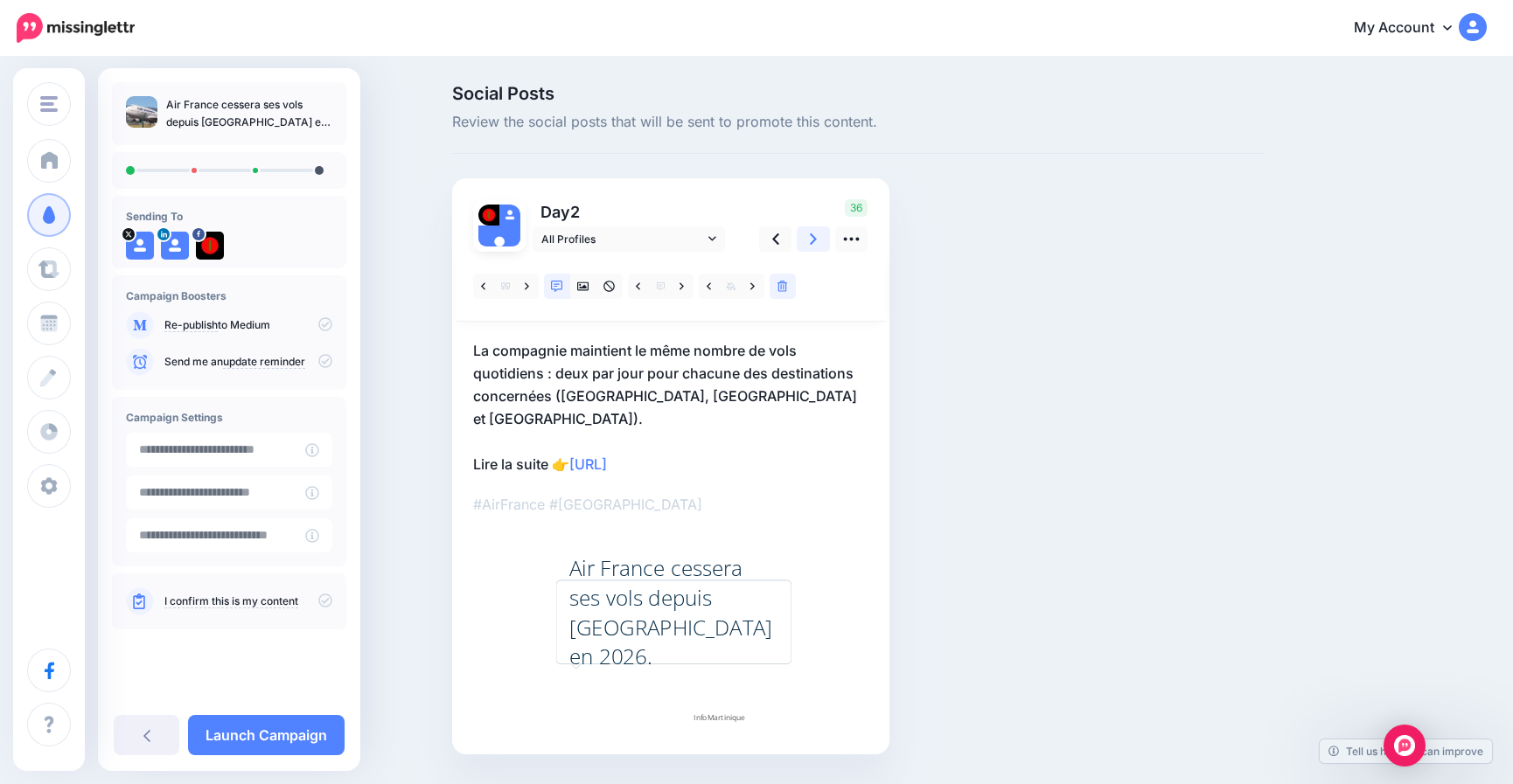
click at [817, 235] on icon at bounding box center [814, 239] width 7 height 19
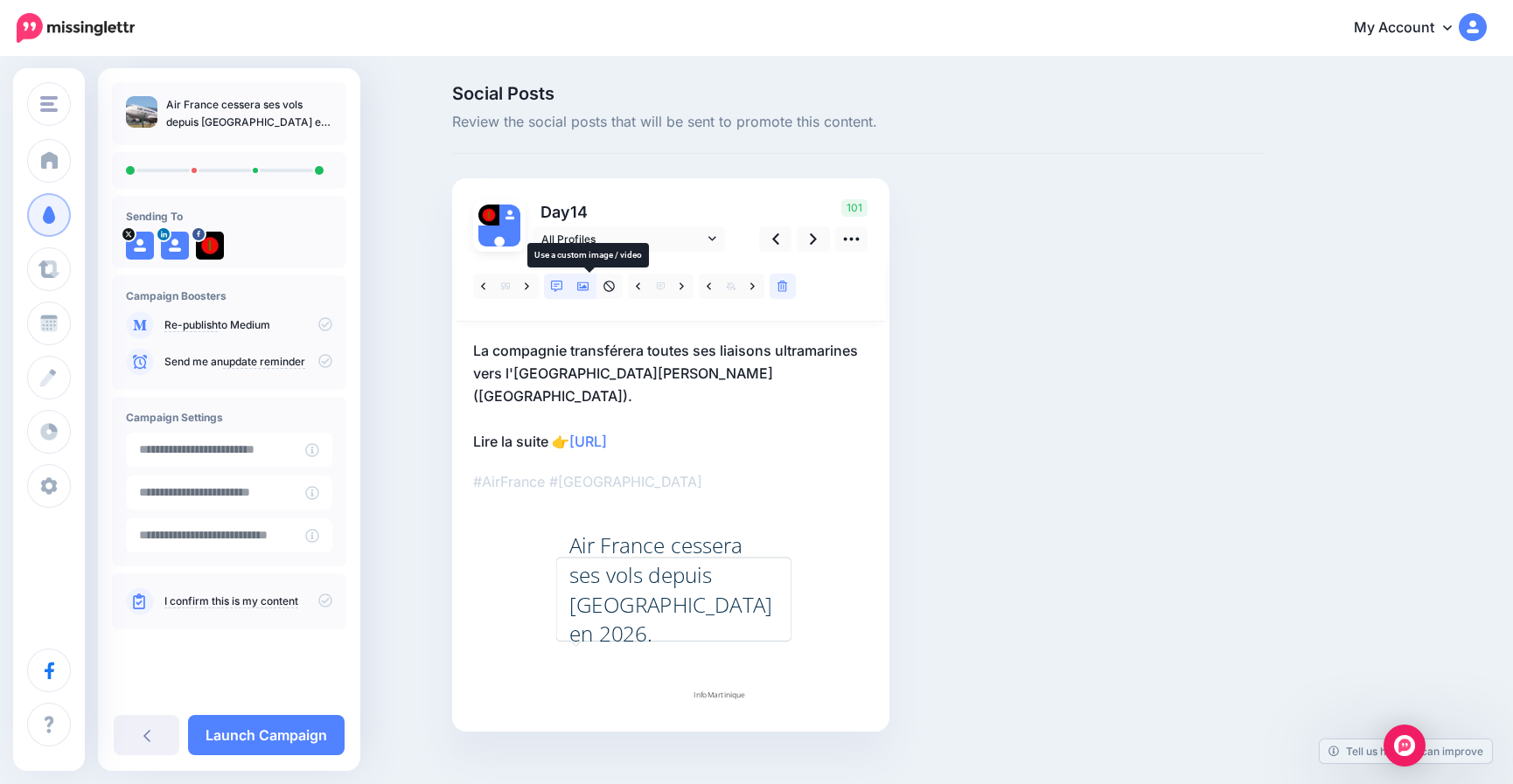
click at [590, 288] on icon at bounding box center [584, 287] width 12 height 9
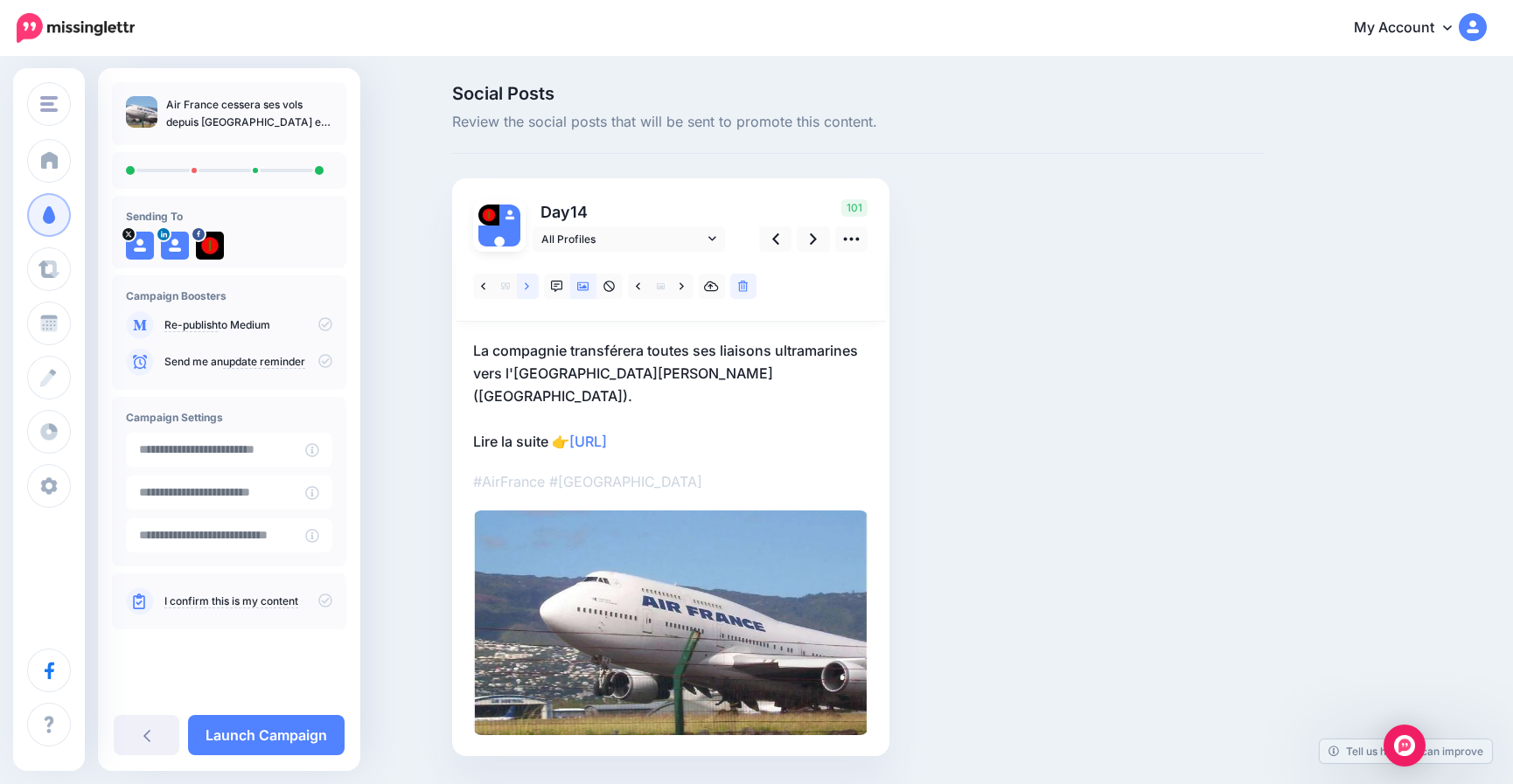
click at [530, 285] on icon at bounding box center [527, 287] width 4 height 12
click at [787, 235] on link at bounding box center [776, 239] width 34 height 26
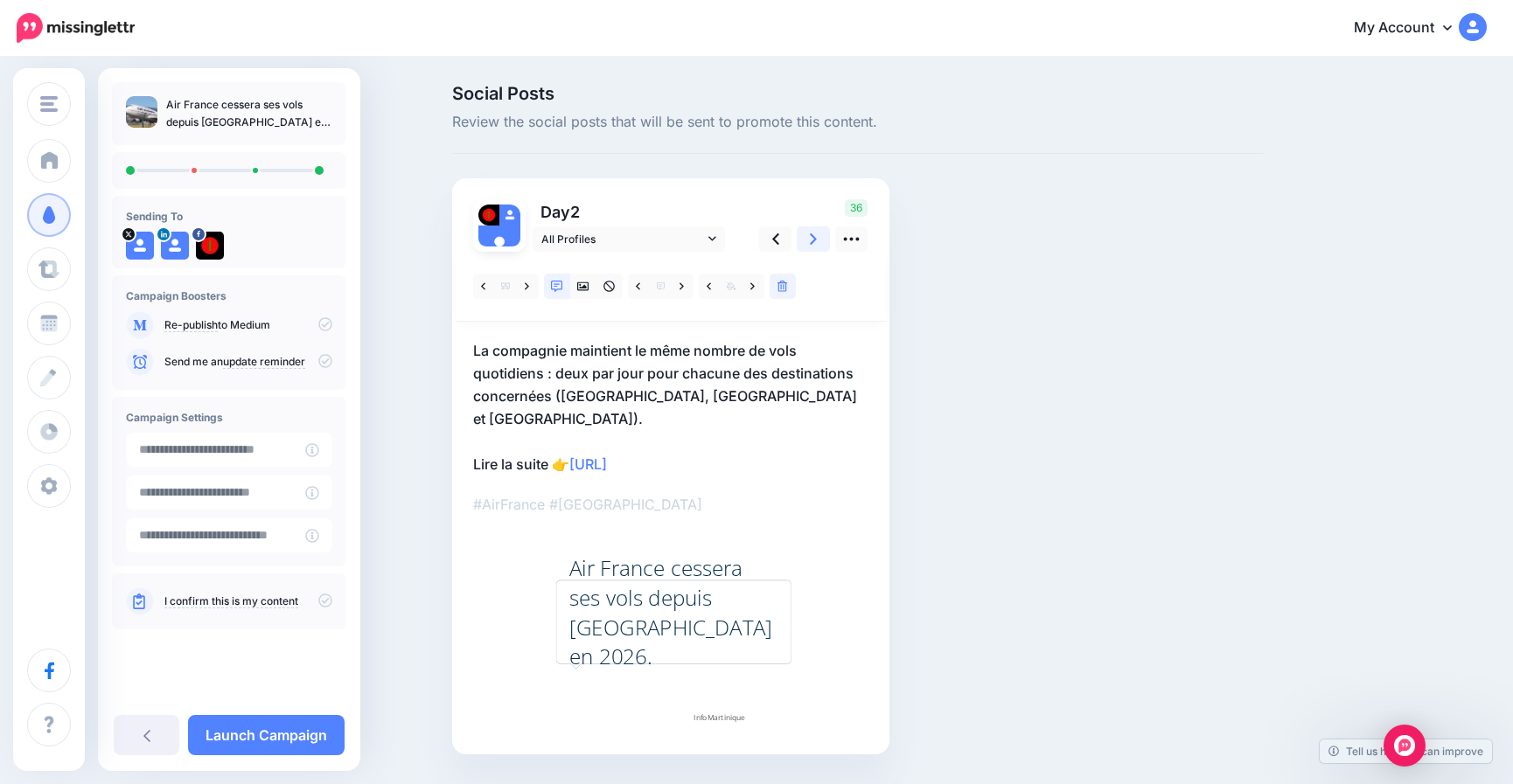
click at [817, 239] on icon at bounding box center [814, 239] width 7 height 19
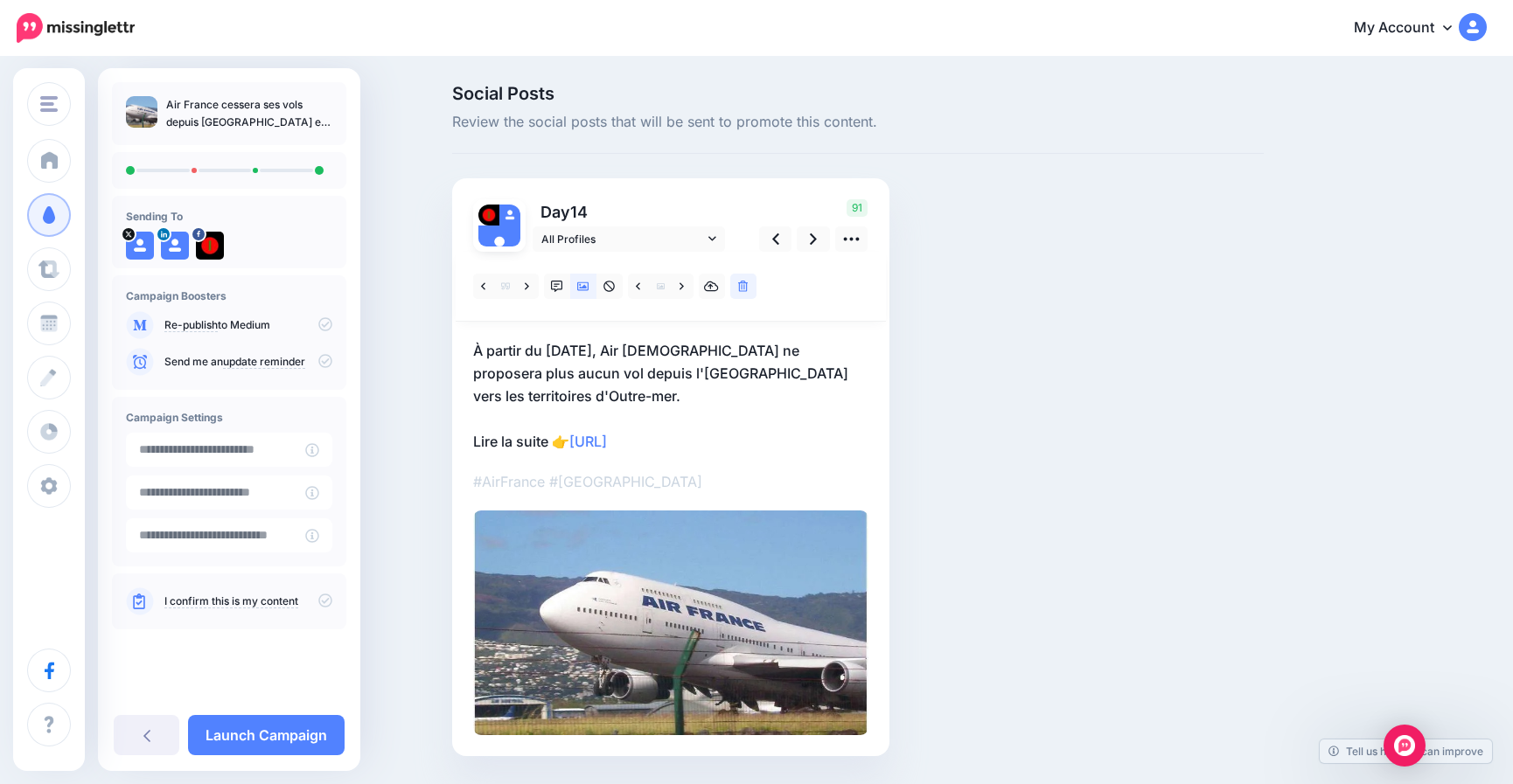
click at [325, 599] on icon at bounding box center [325, 601] width 14 height 14
click at [262, 732] on link "Launch Campaign" at bounding box center [266, 735] width 157 height 41
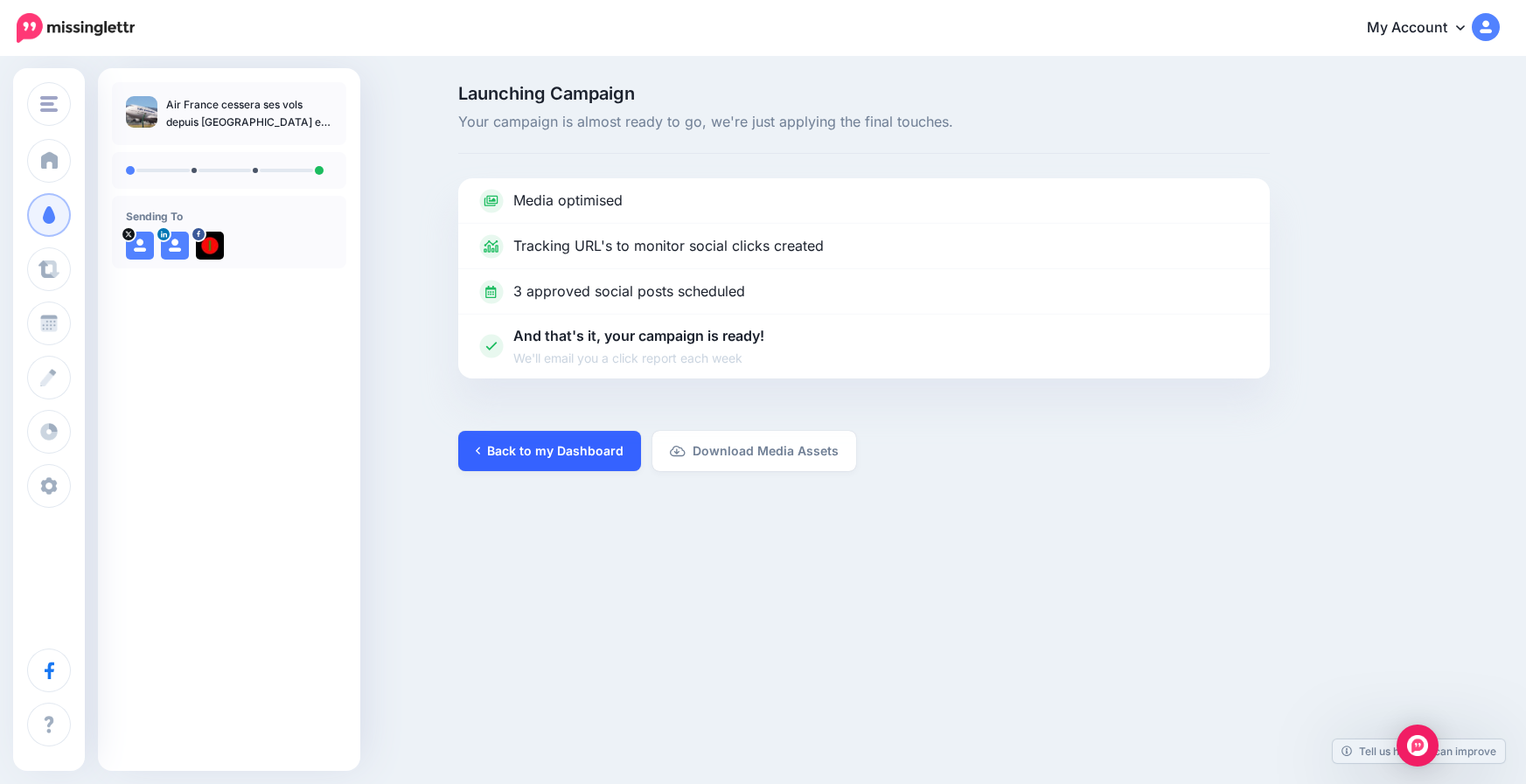
click at [546, 445] on link "Back to my Dashboard" at bounding box center [549, 452] width 183 height 41
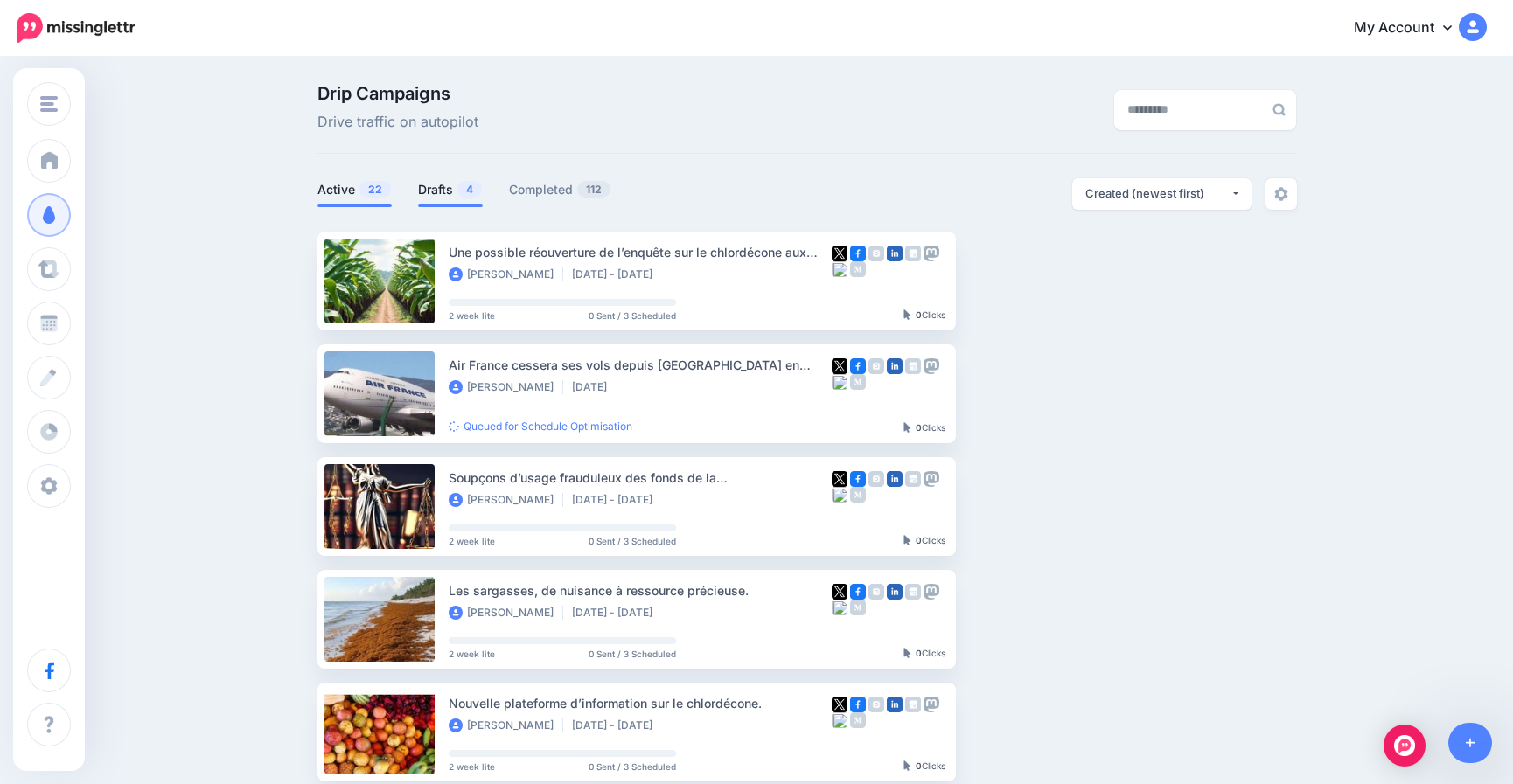
click at [438, 187] on link "Drafts 4" at bounding box center [450, 190] width 65 height 21
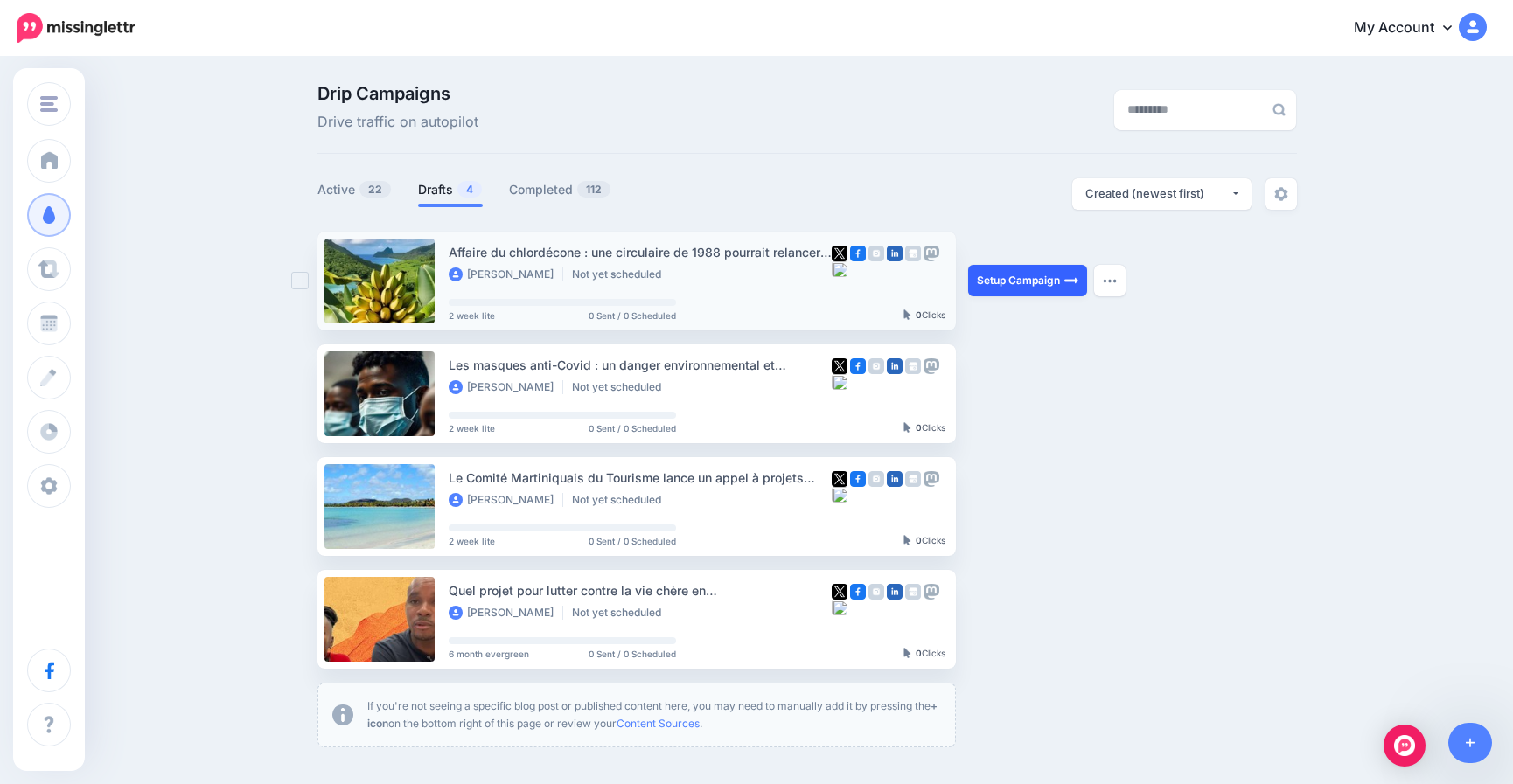
click at [1012, 271] on link "Setup Campaign" at bounding box center [1028, 281] width 119 height 32
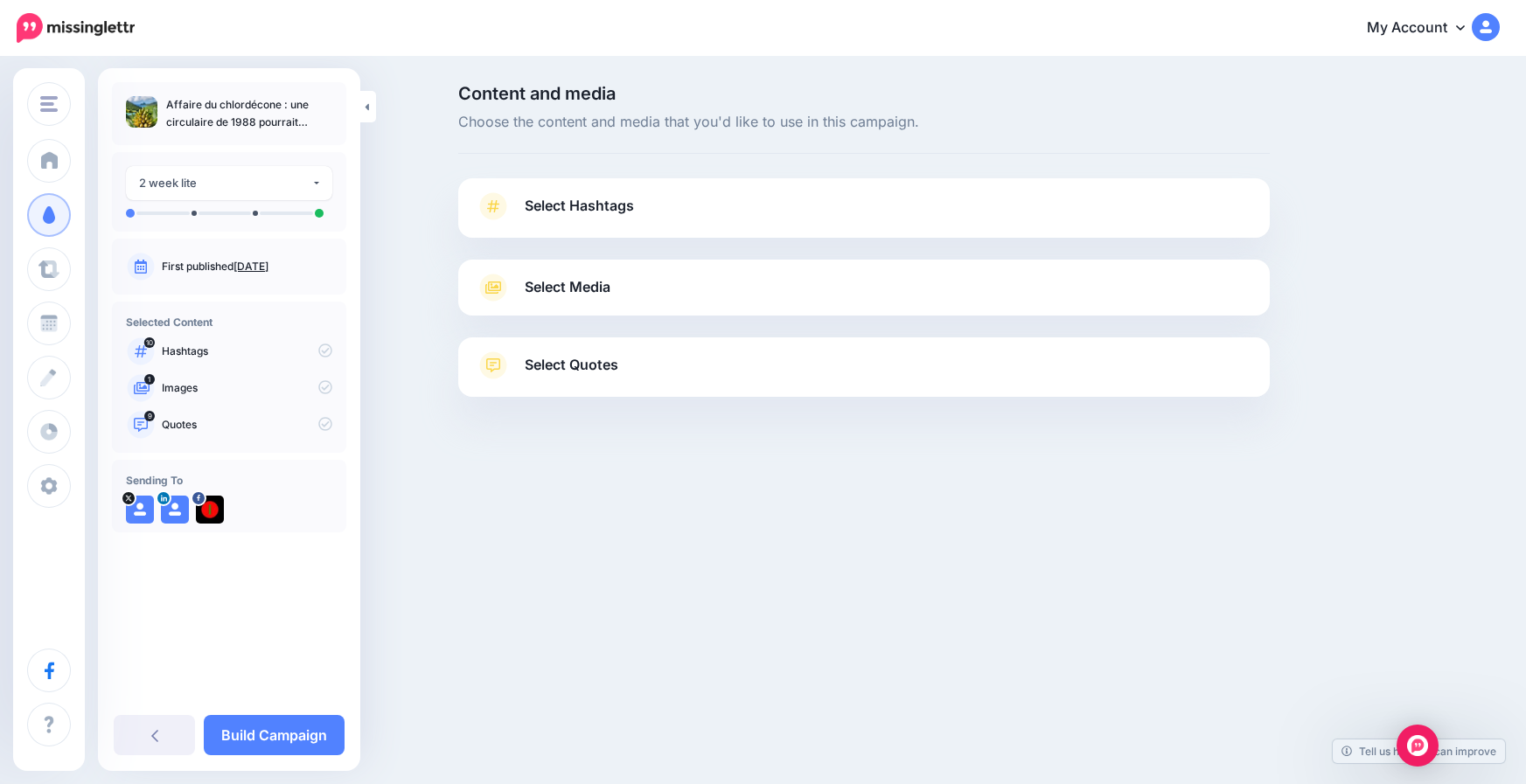
click at [576, 205] on span "Select Hashtags" at bounding box center [580, 206] width 110 height 24
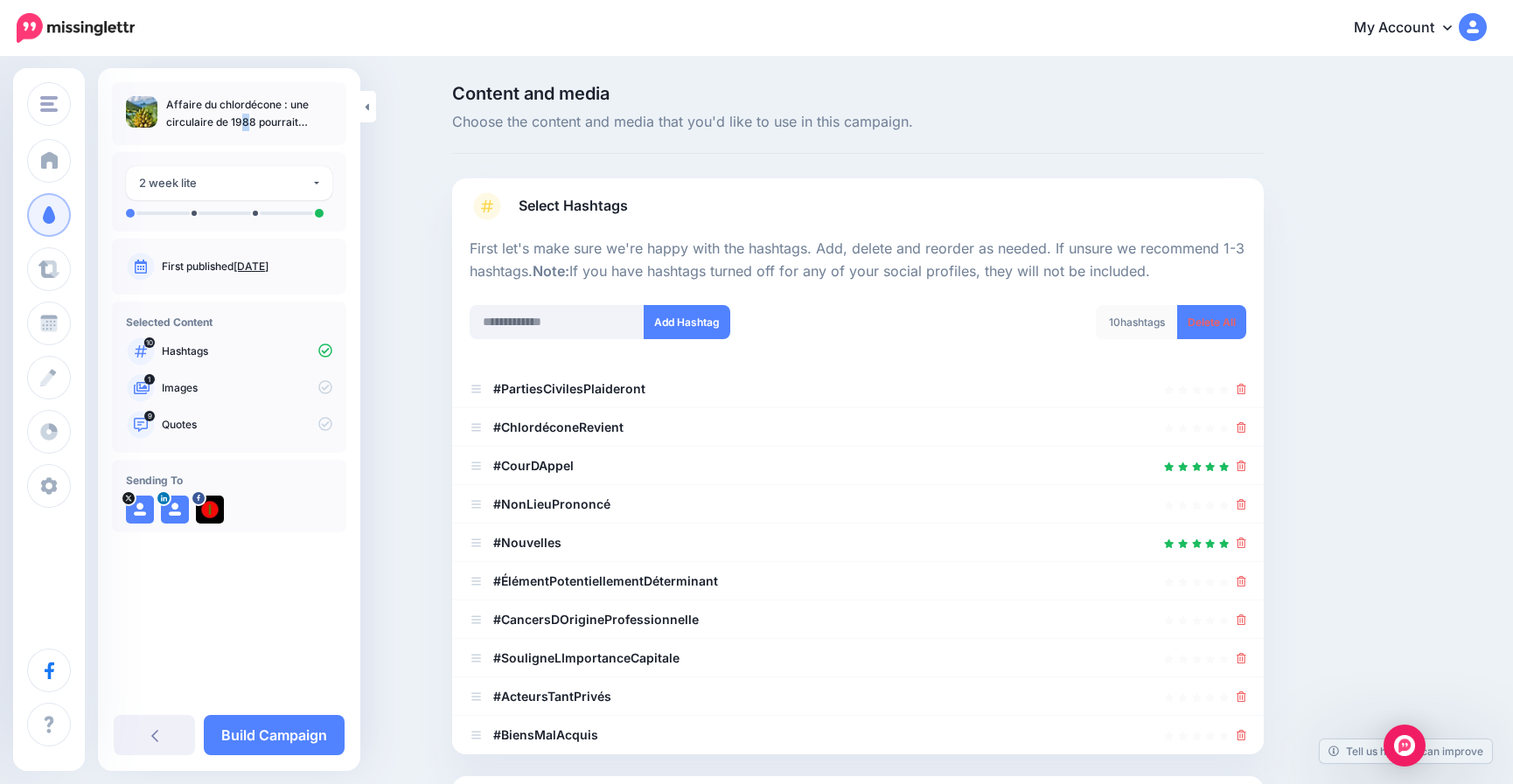
click at [247, 103] on p "Affaire du chlordécone : une circulaire de 1988 pourrait relancer l’enquête." at bounding box center [249, 114] width 166 height 35
click at [248, 103] on p "Affaire du chlordécone : une circulaire de 1988 pourrait relancer l’enquête." at bounding box center [249, 114] width 166 height 35
click at [258, 102] on p "Affaire du chlordécone : une circulaire de 1988 pourrait relancer l’enquête." at bounding box center [249, 114] width 166 height 35
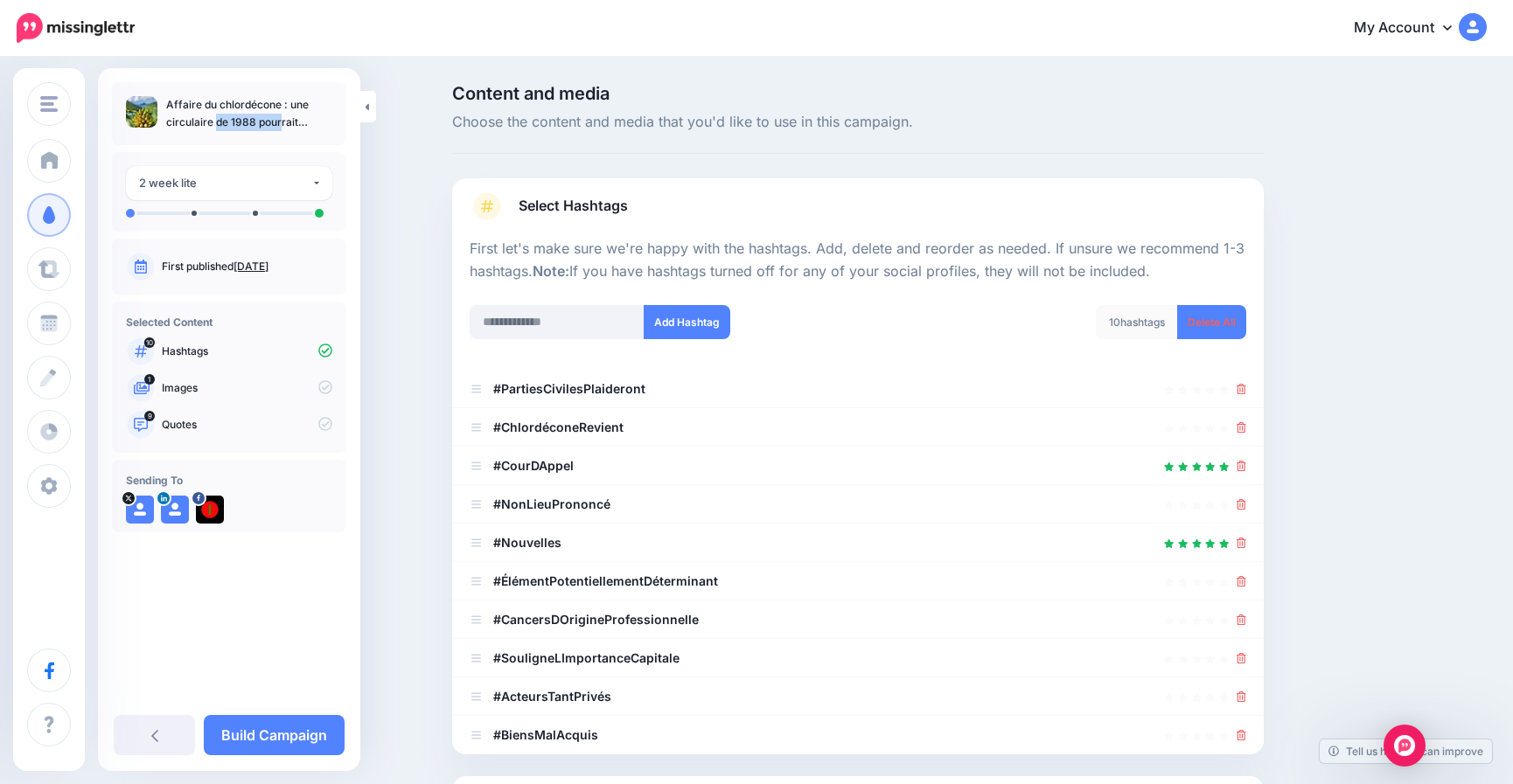
click at [258, 102] on p "Affaire du chlordécone : une circulaire de 1988 pourrait relancer l’enquête." at bounding box center [249, 114] width 166 height 35
copy p "chlordécone"
click at [526, 315] on input "text" at bounding box center [557, 322] width 175 height 34
paste input "**********"
type input "**********"
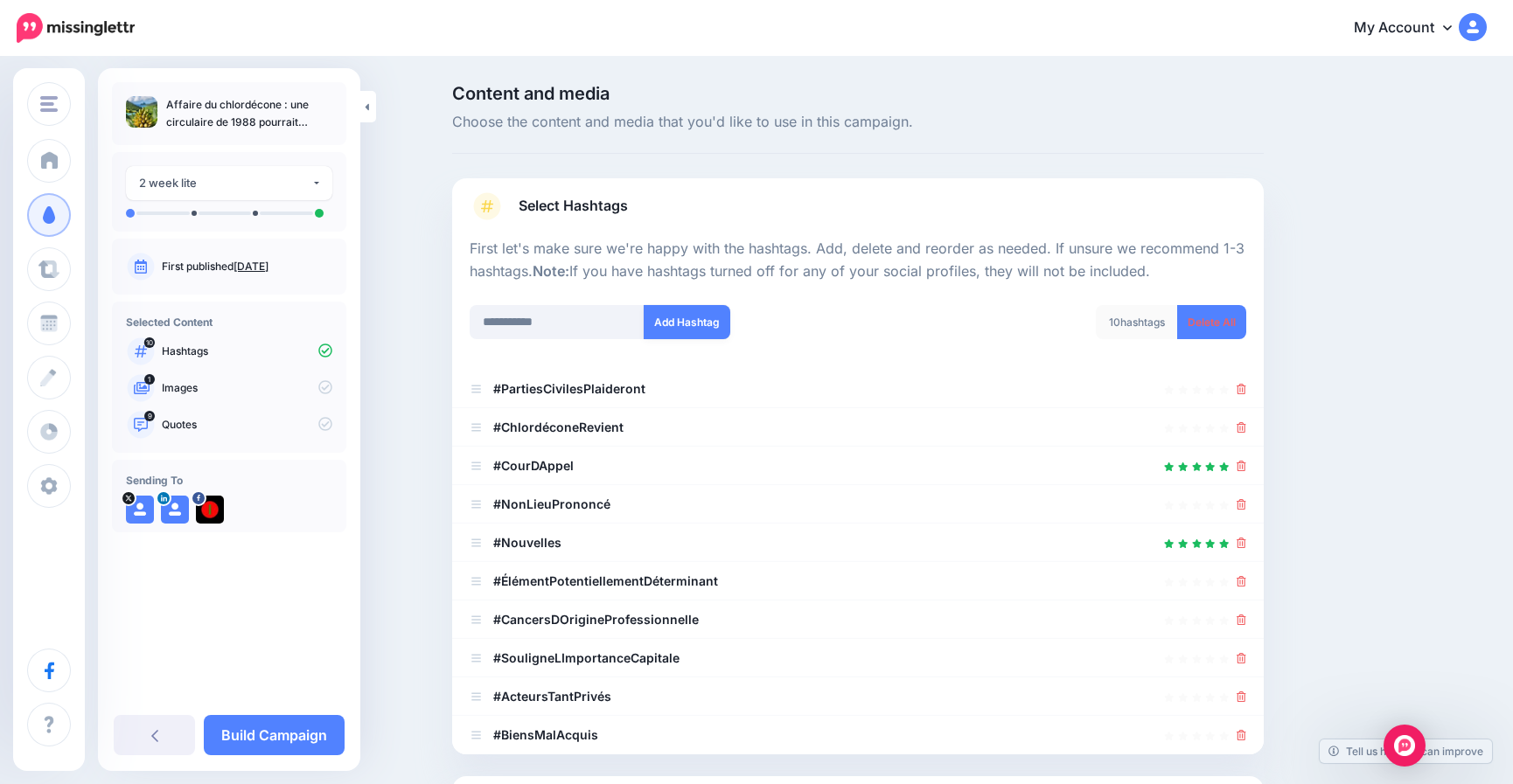
click at [696, 323] on button "Add Hashtag" at bounding box center [687, 322] width 87 height 34
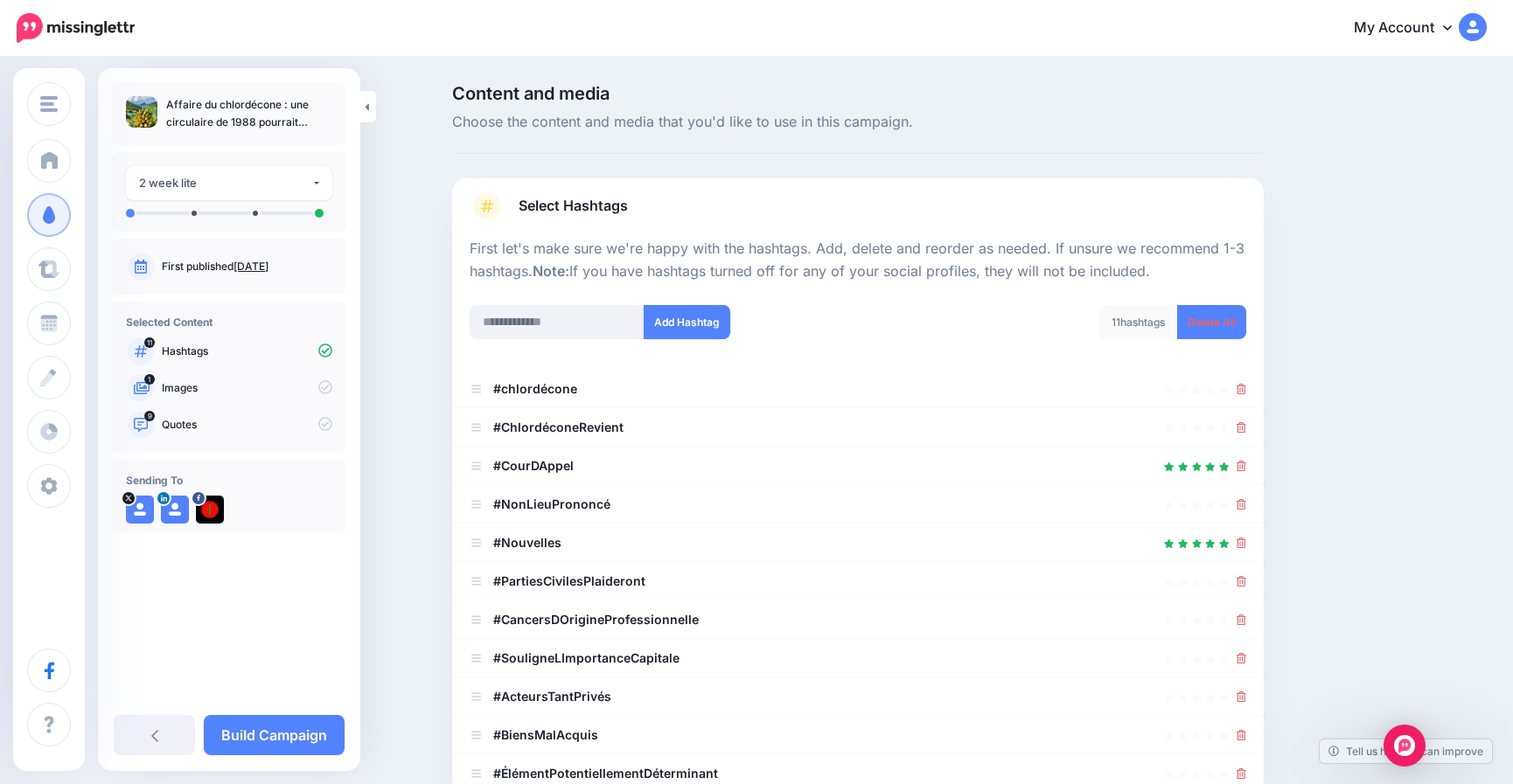
scroll to position [282, 0]
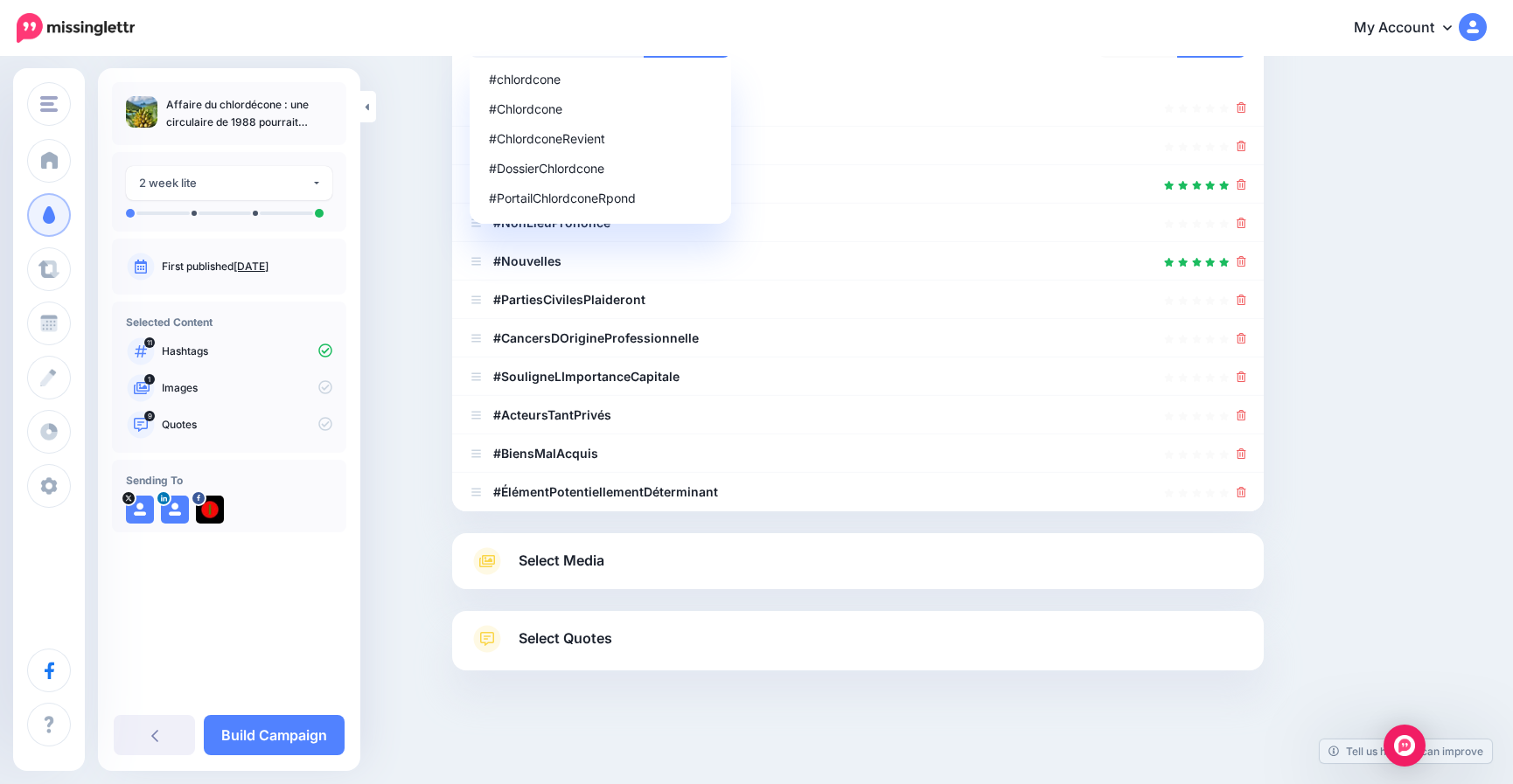
click at [530, 322] on li "#CancersDOrigineProfessionnelle" at bounding box center [858, 339] width 812 height 39
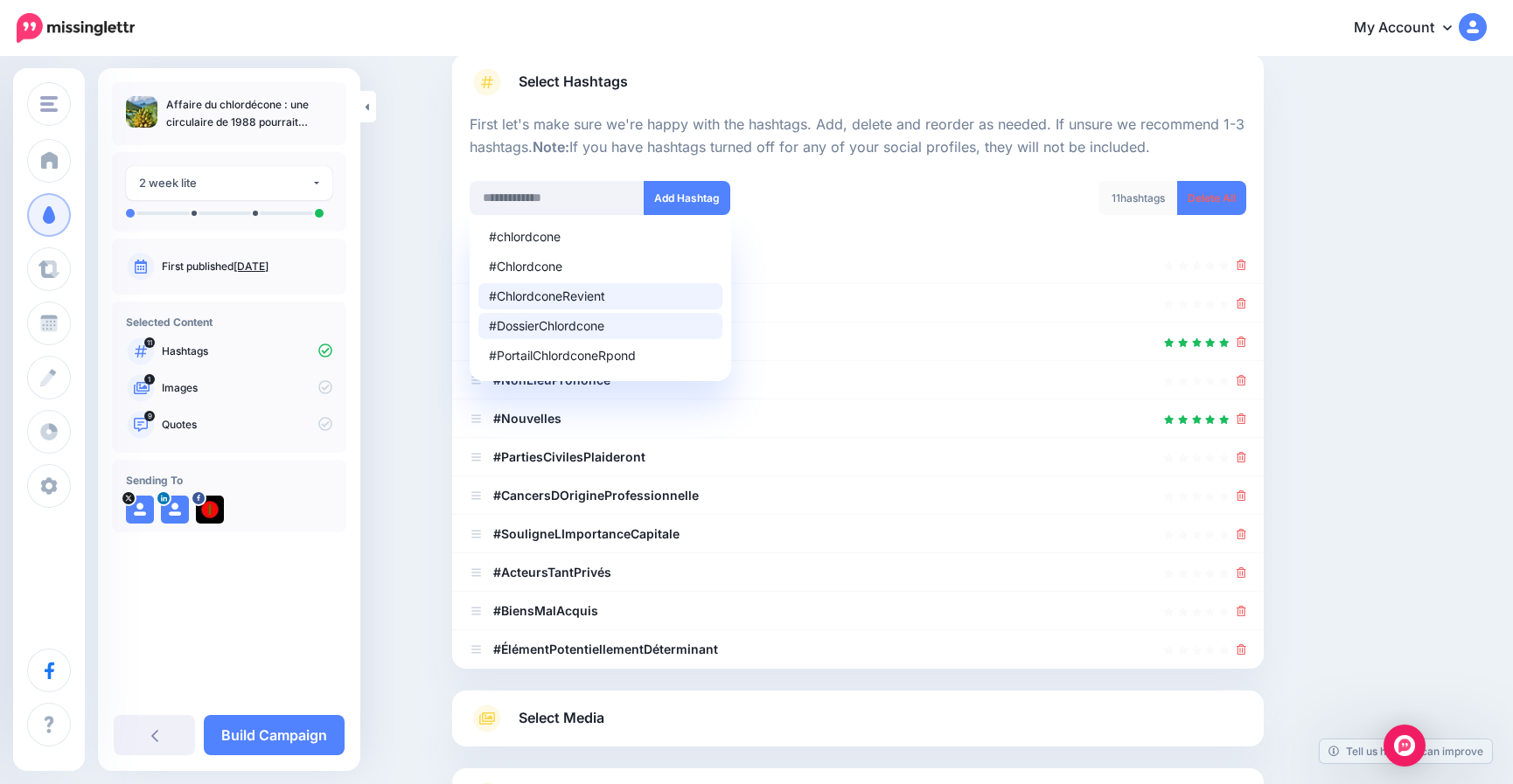
scroll to position [107, 0]
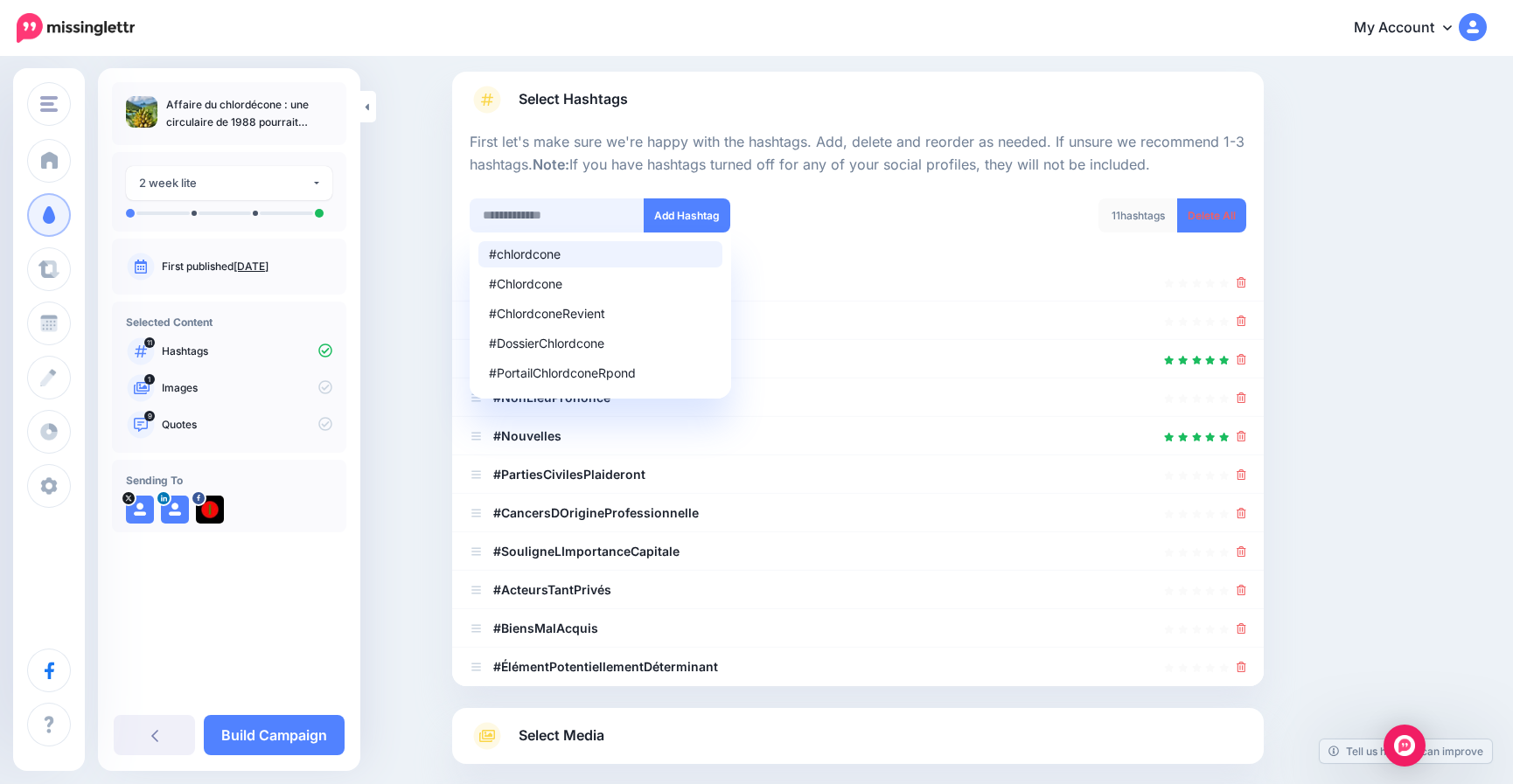
click at [559, 214] on input "text" at bounding box center [557, 216] width 175 height 34
type input "**********"
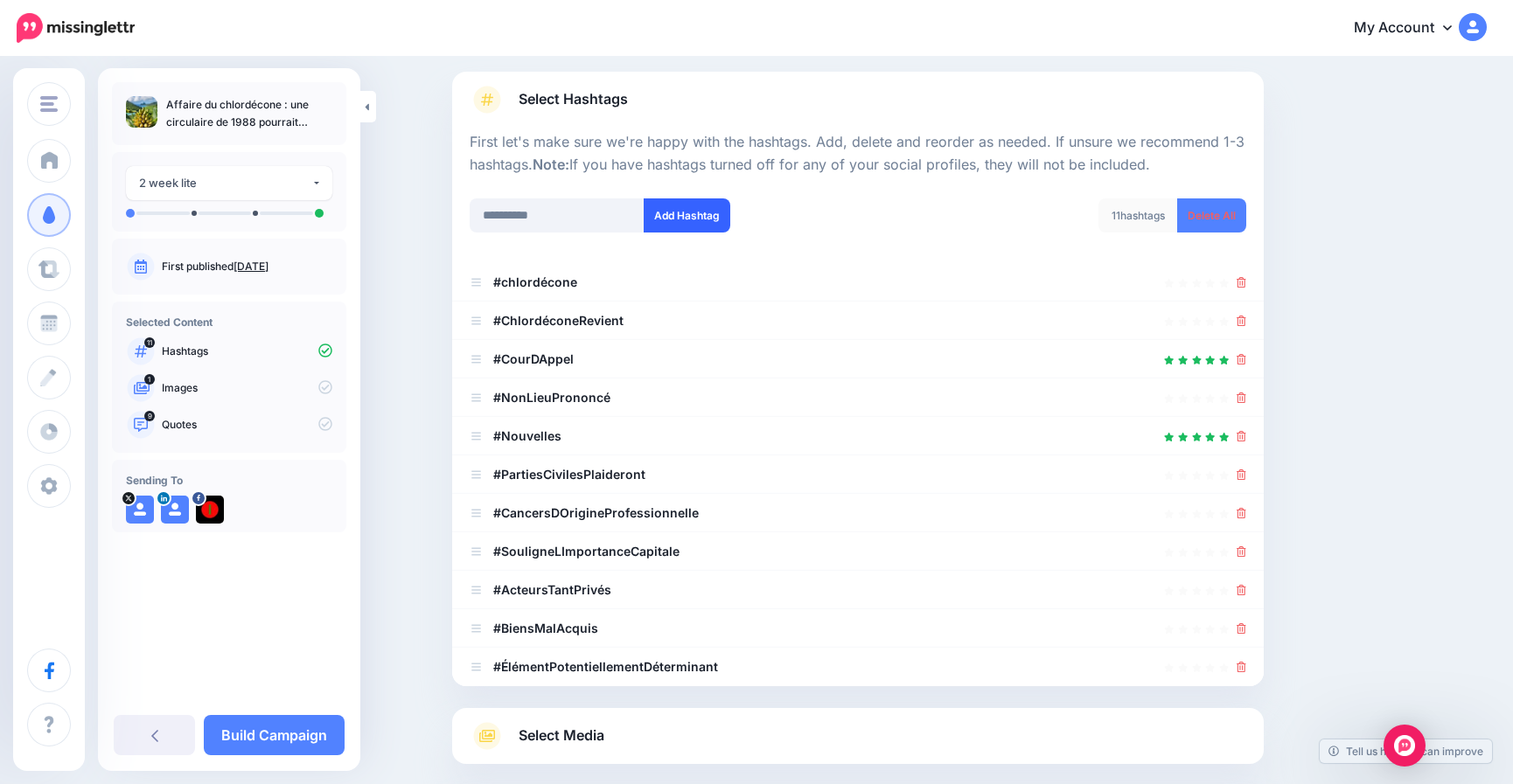
click at [663, 214] on button "Add Hashtag" at bounding box center [687, 216] width 87 height 34
click at [572, 207] on input "text" at bounding box center [557, 216] width 175 height 34
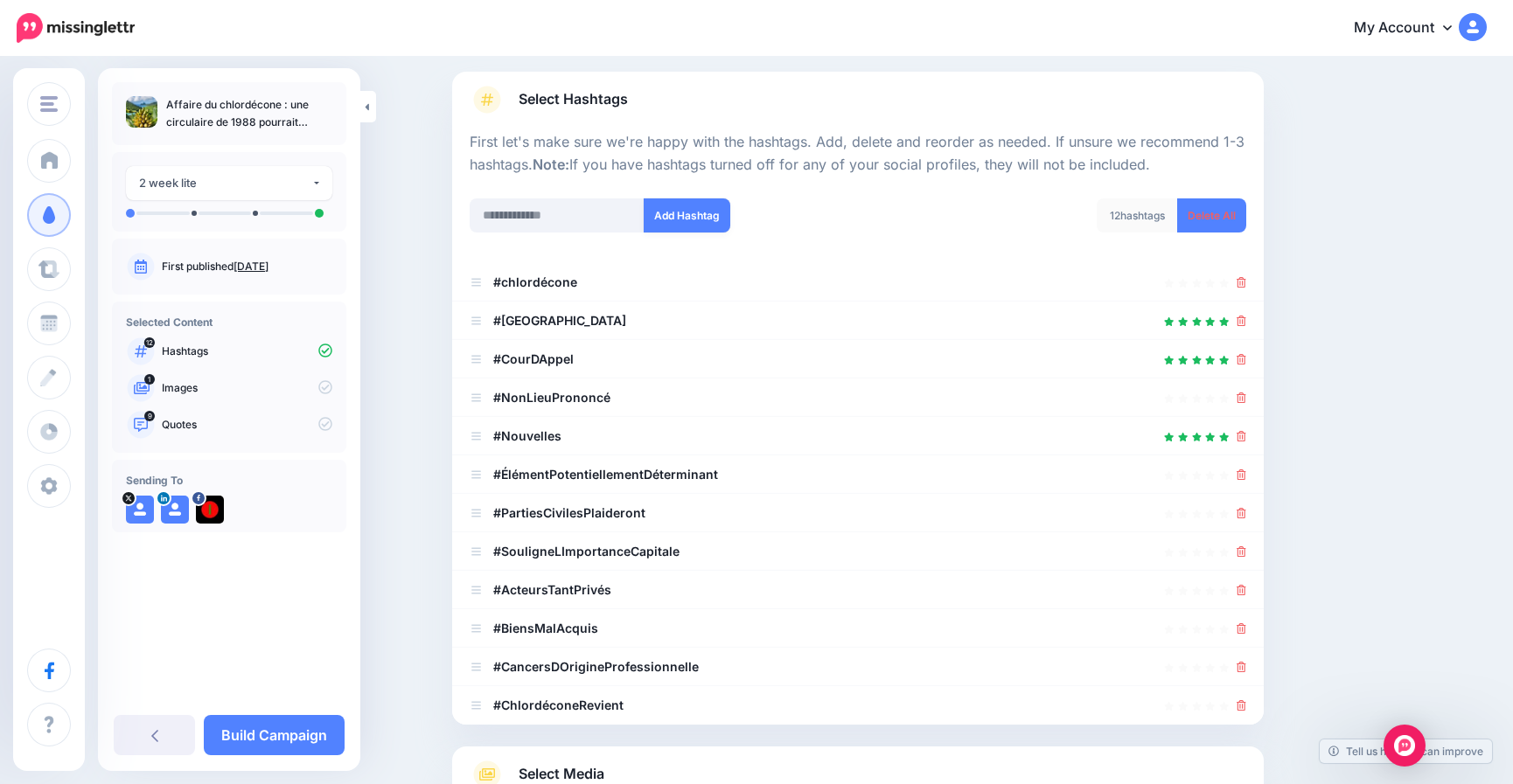
scroll to position [320, 0]
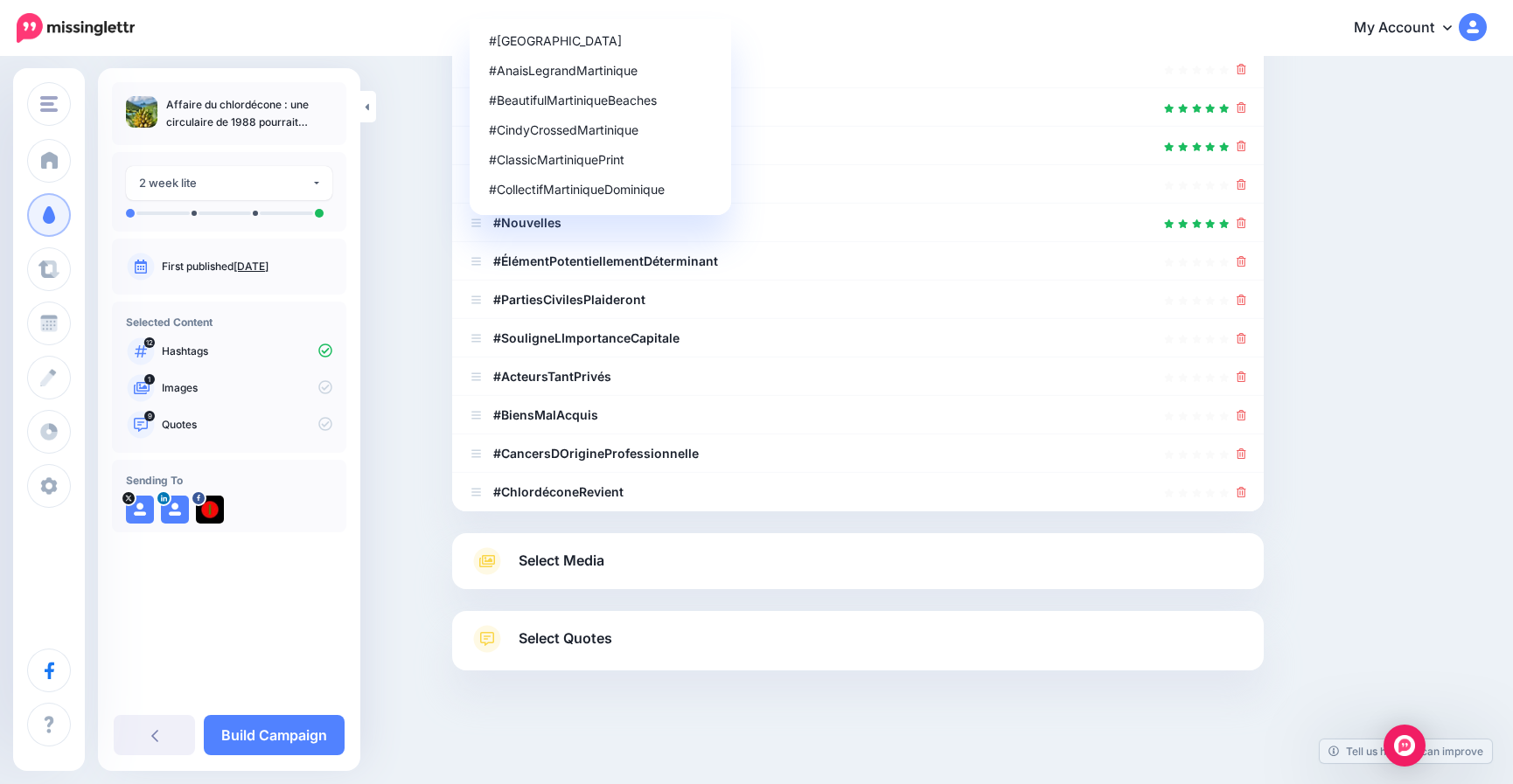
click at [551, 636] on span "Select Quotes" at bounding box center [566, 638] width 94 height 24
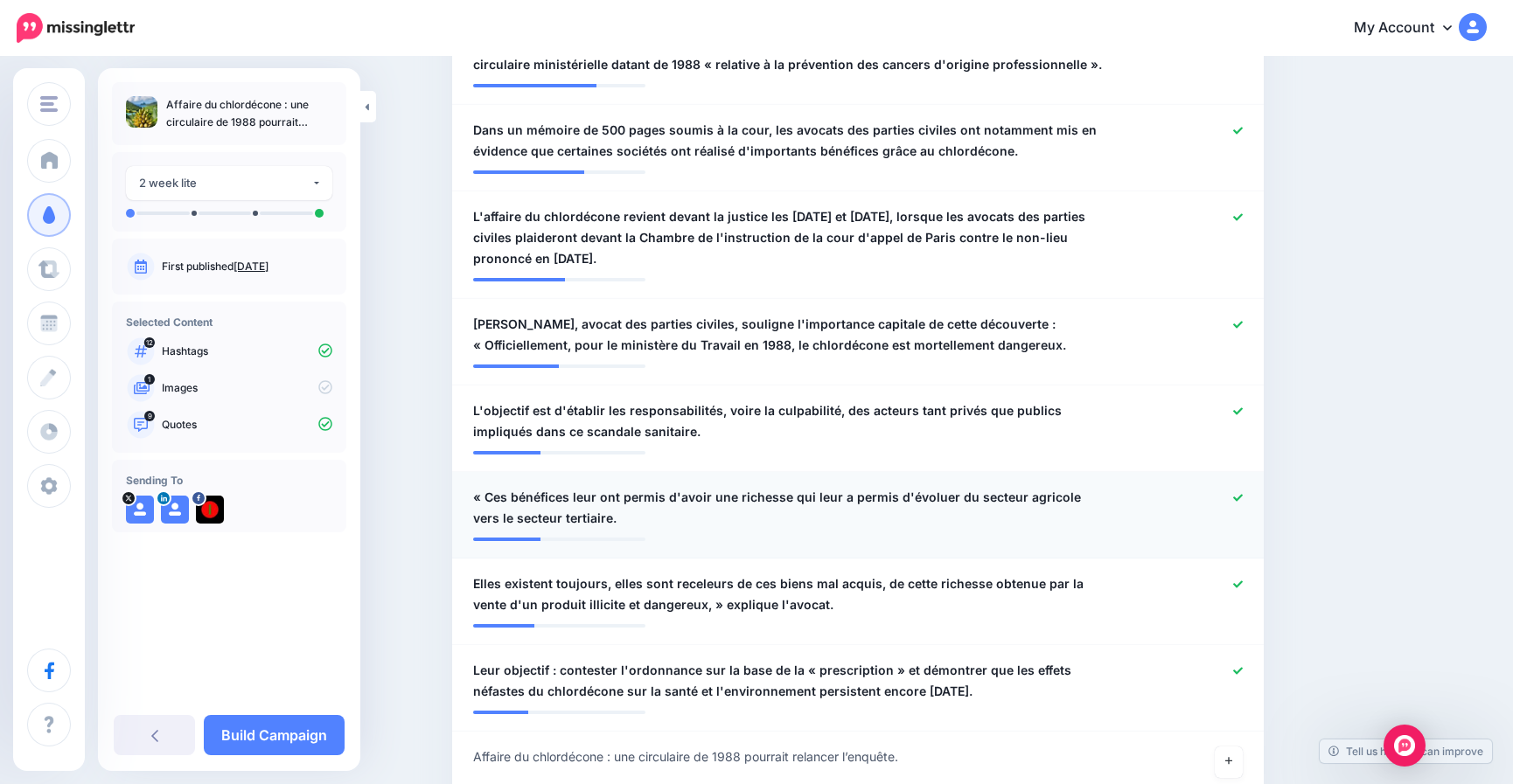
scroll to position [669, 0]
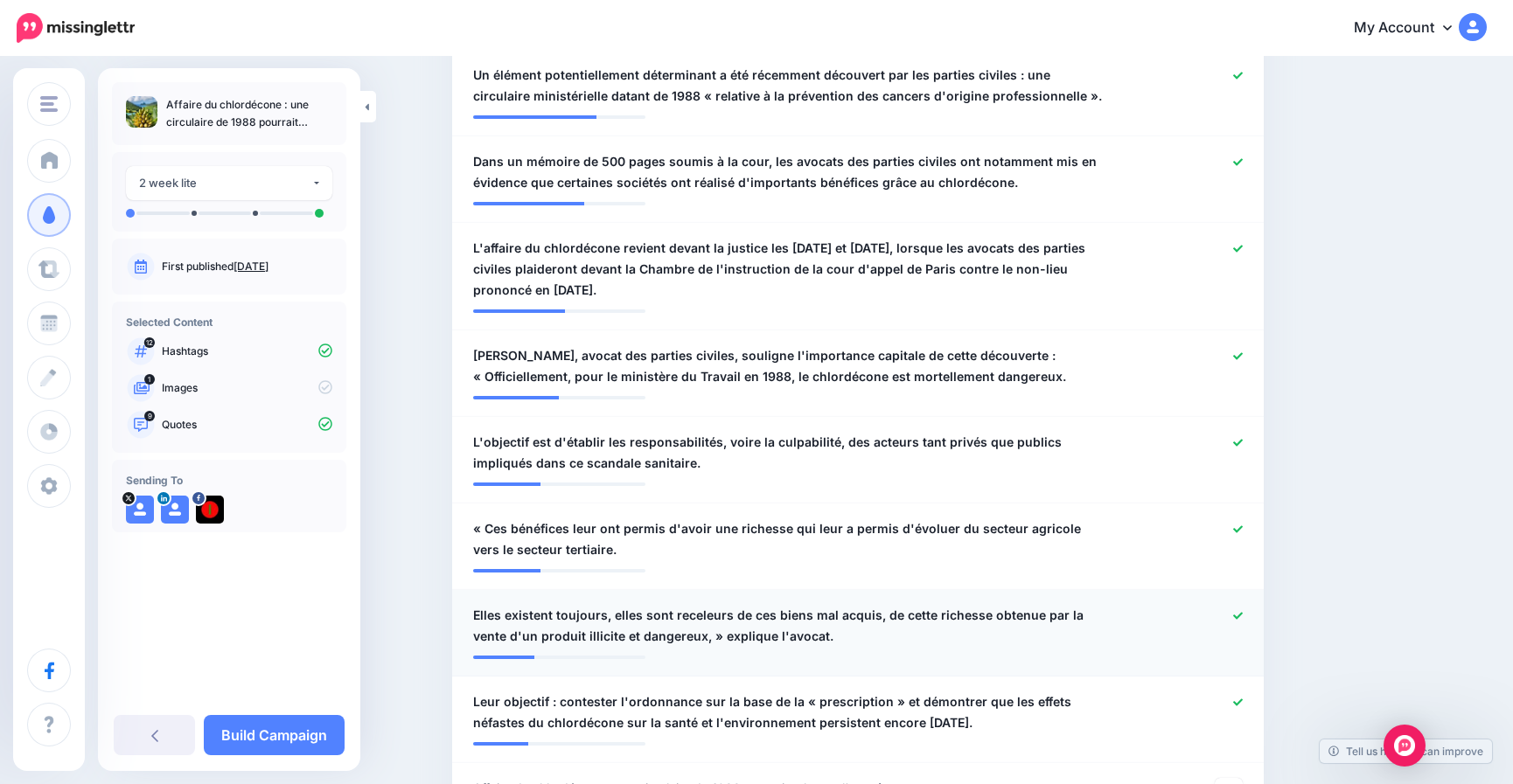
click at [1243, 613] on icon at bounding box center [1238, 615] width 10 height 7
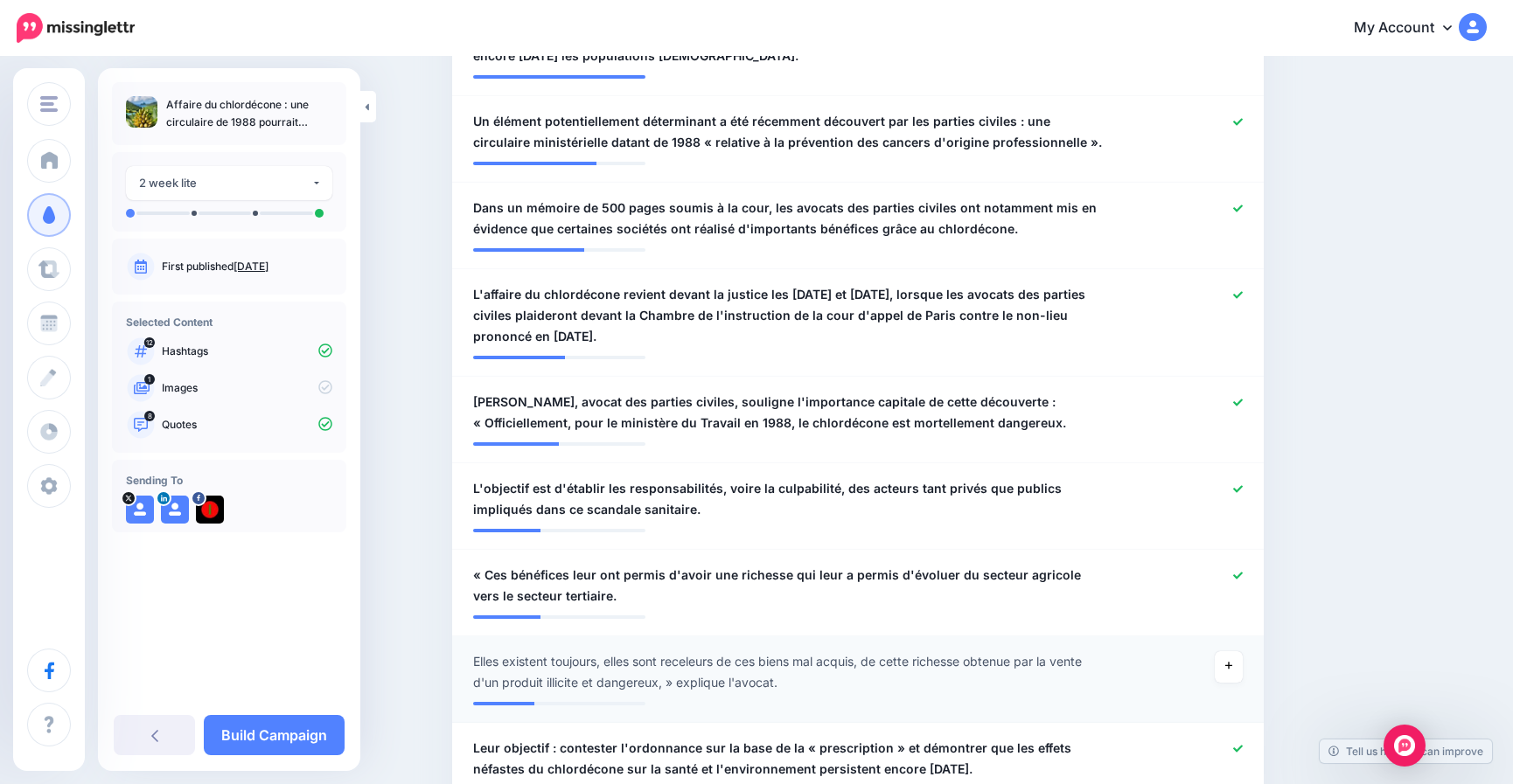
scroll to position [582, 0]
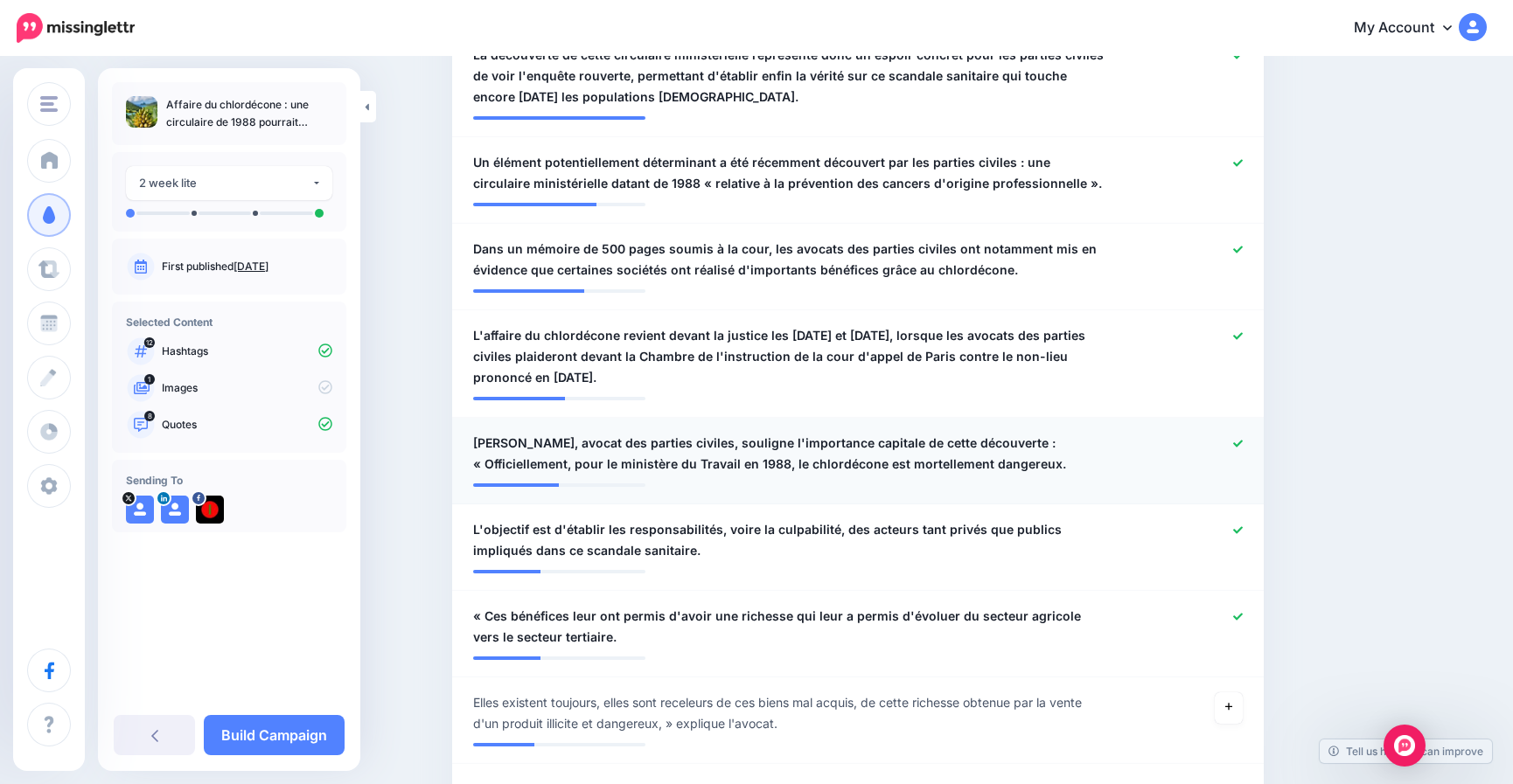
click at [1243, 448] on icon at bounding box center [1238, 444] width 10 height 10
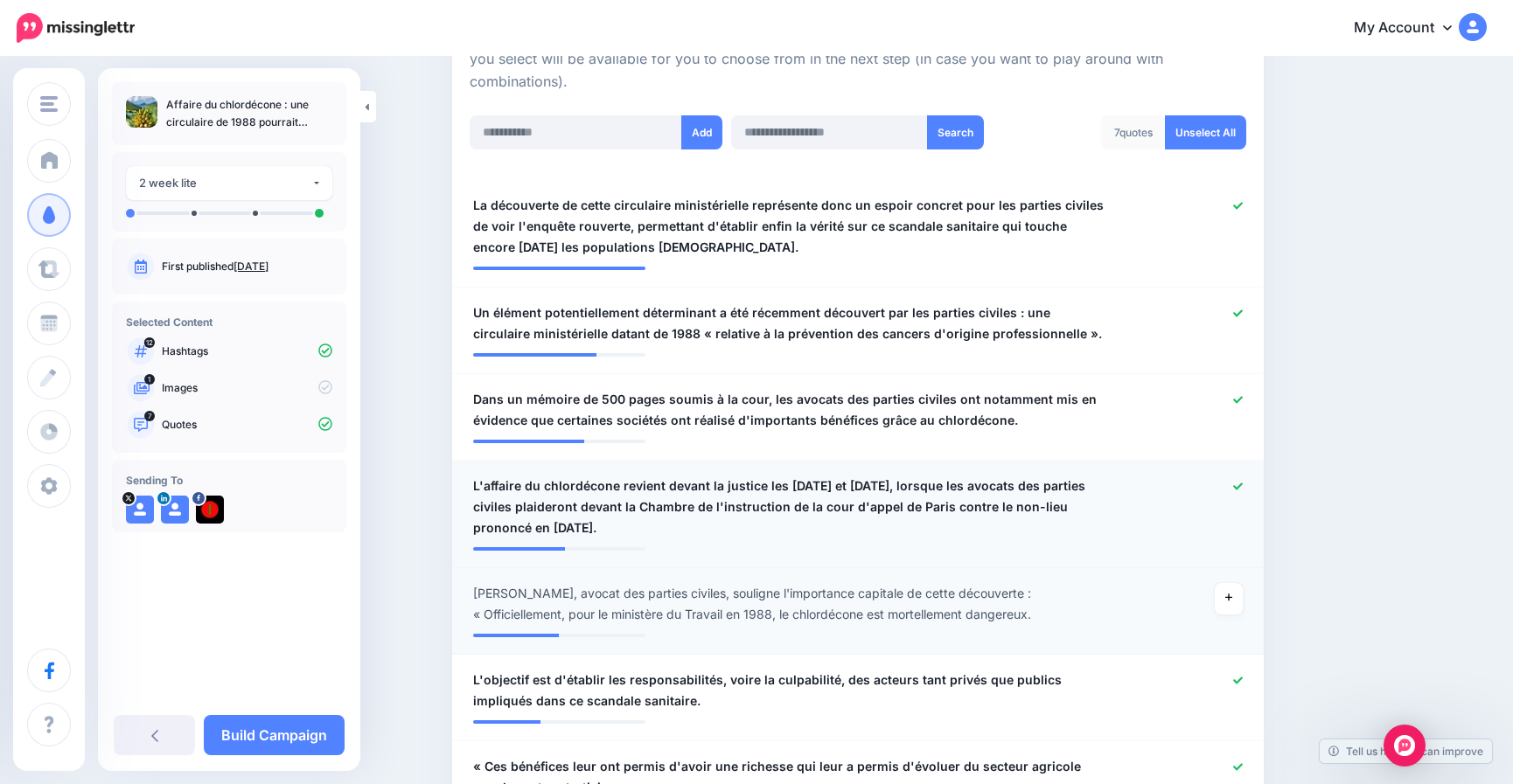
scroll to position [407, 0]
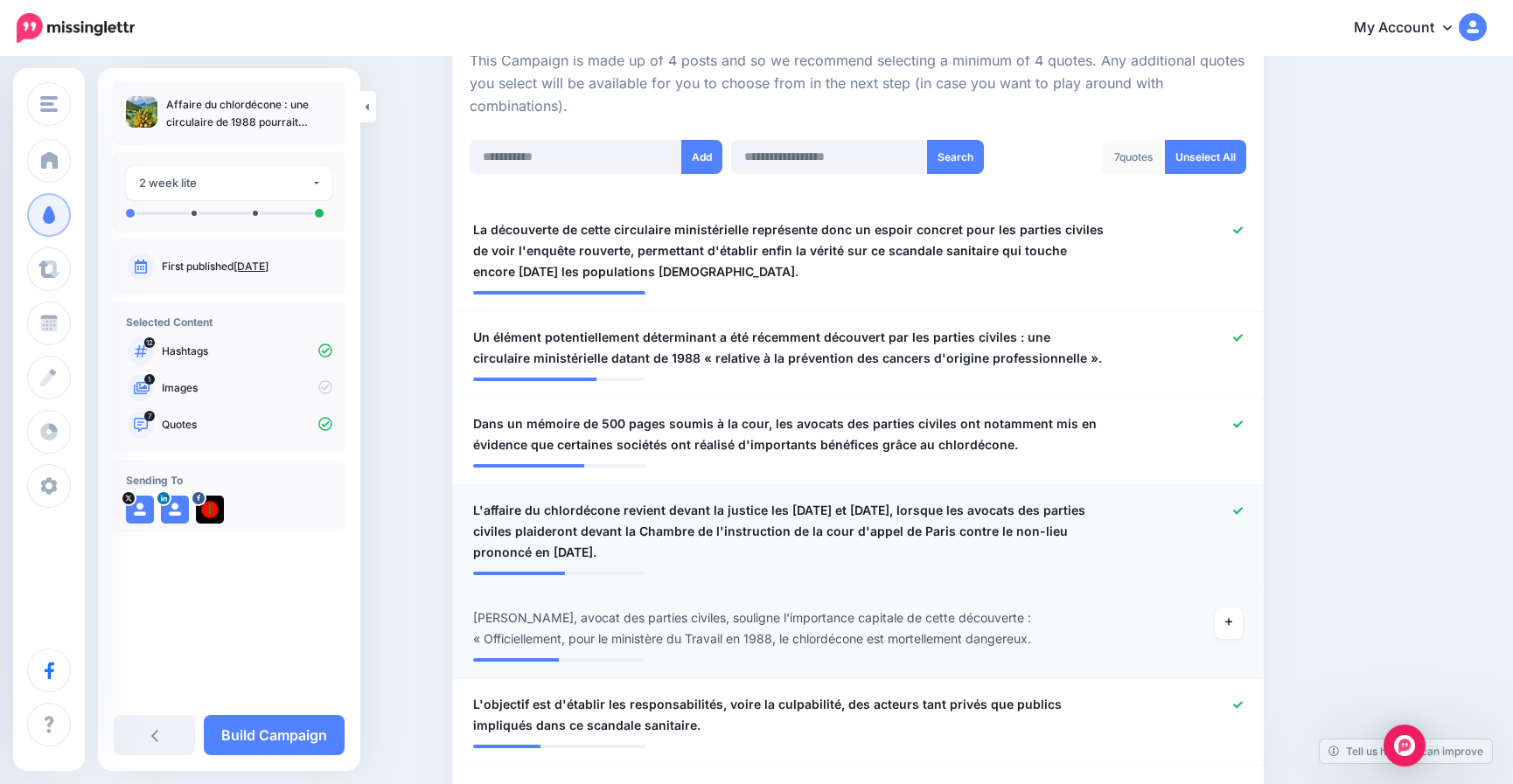
click at [1243, 508] on icon at bounding box center [1238, 511] width 10 height 10
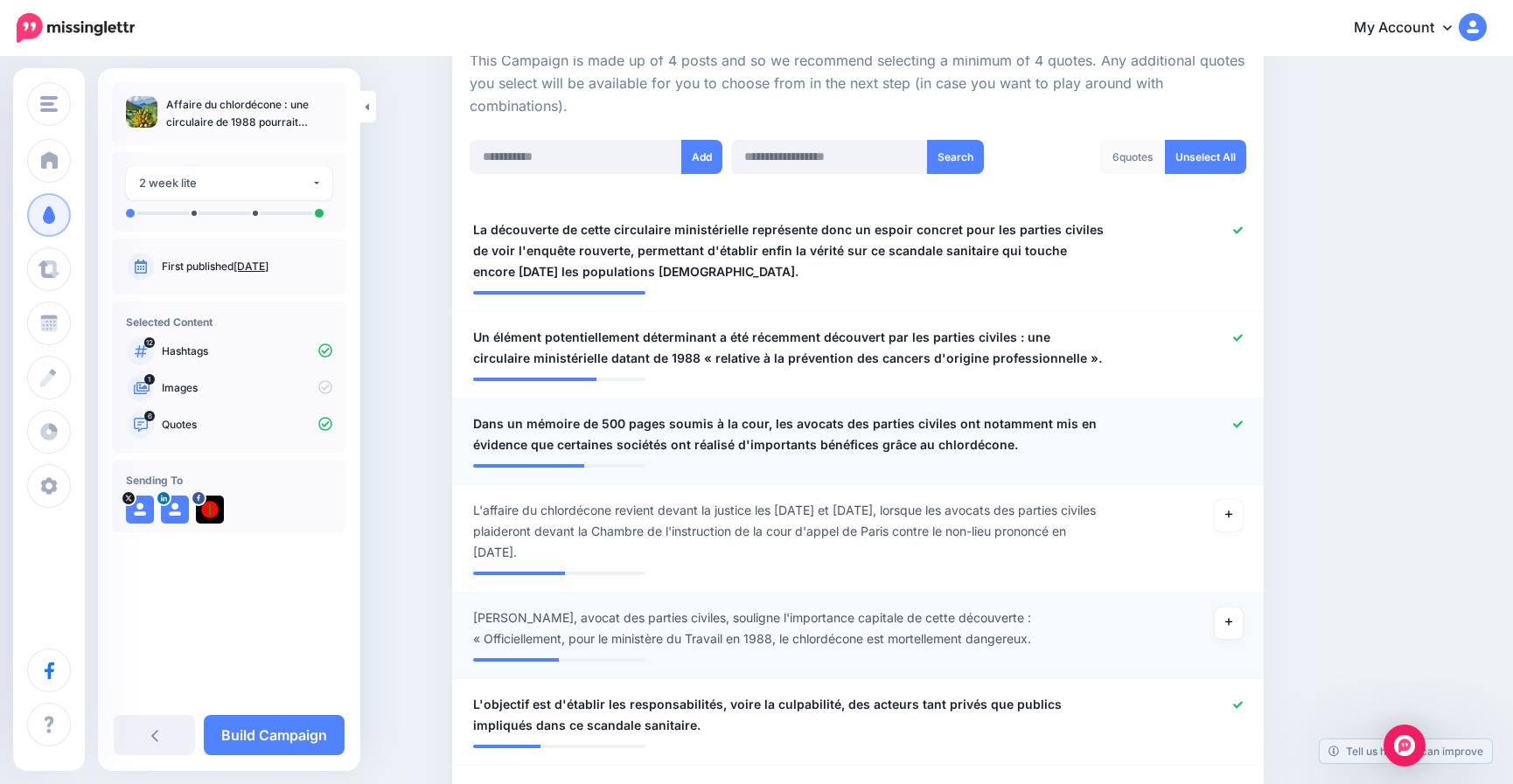
click at [1243, 424] on icon at bounding box center [1238, 424] width 10 height 7
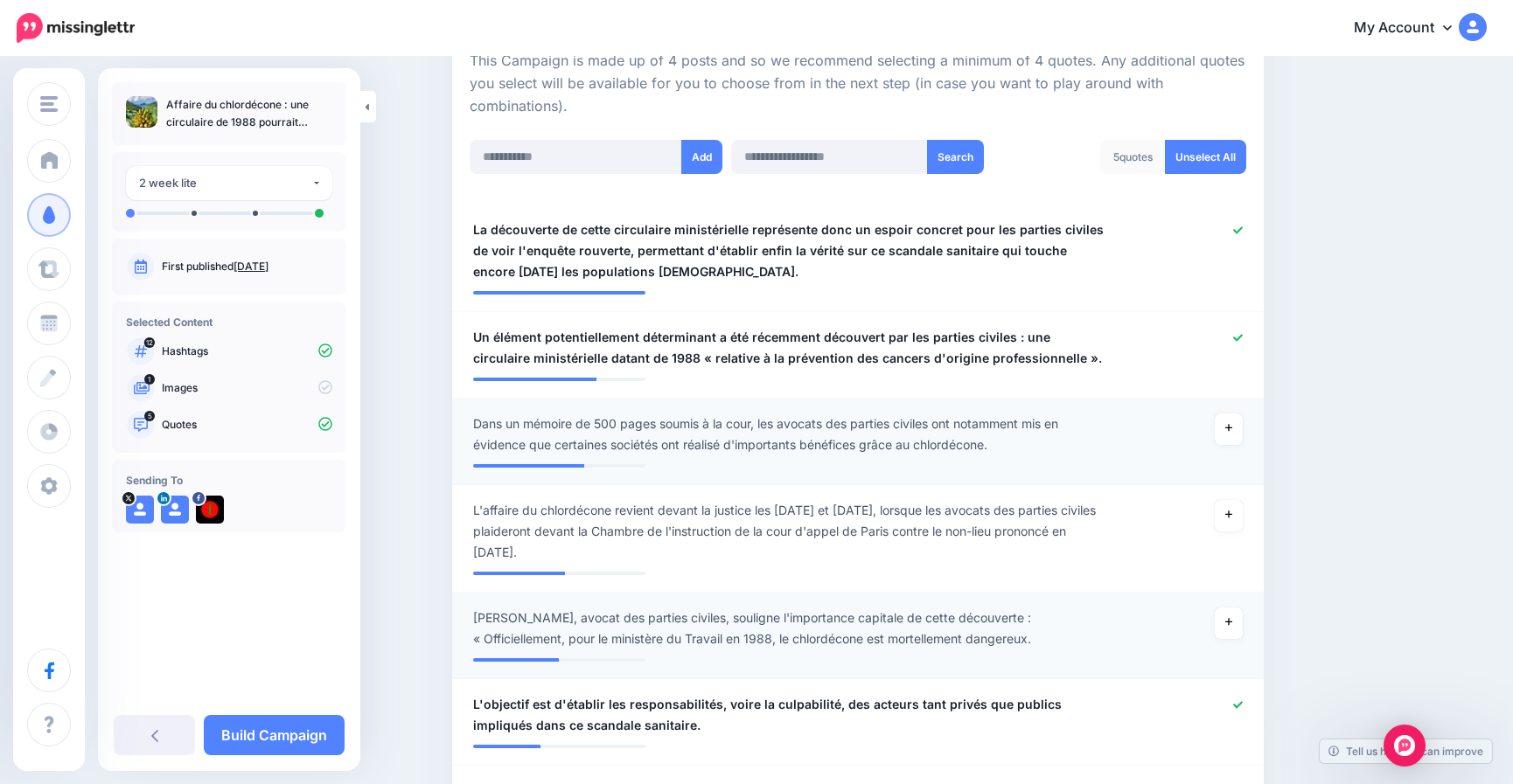
click at [310, 712] on div "**********" at bounding box center [229, 419] width 263 height 703
click at [303, 733] on link "Build Campaign" at bounding box center [273, 735] width 141 height 41
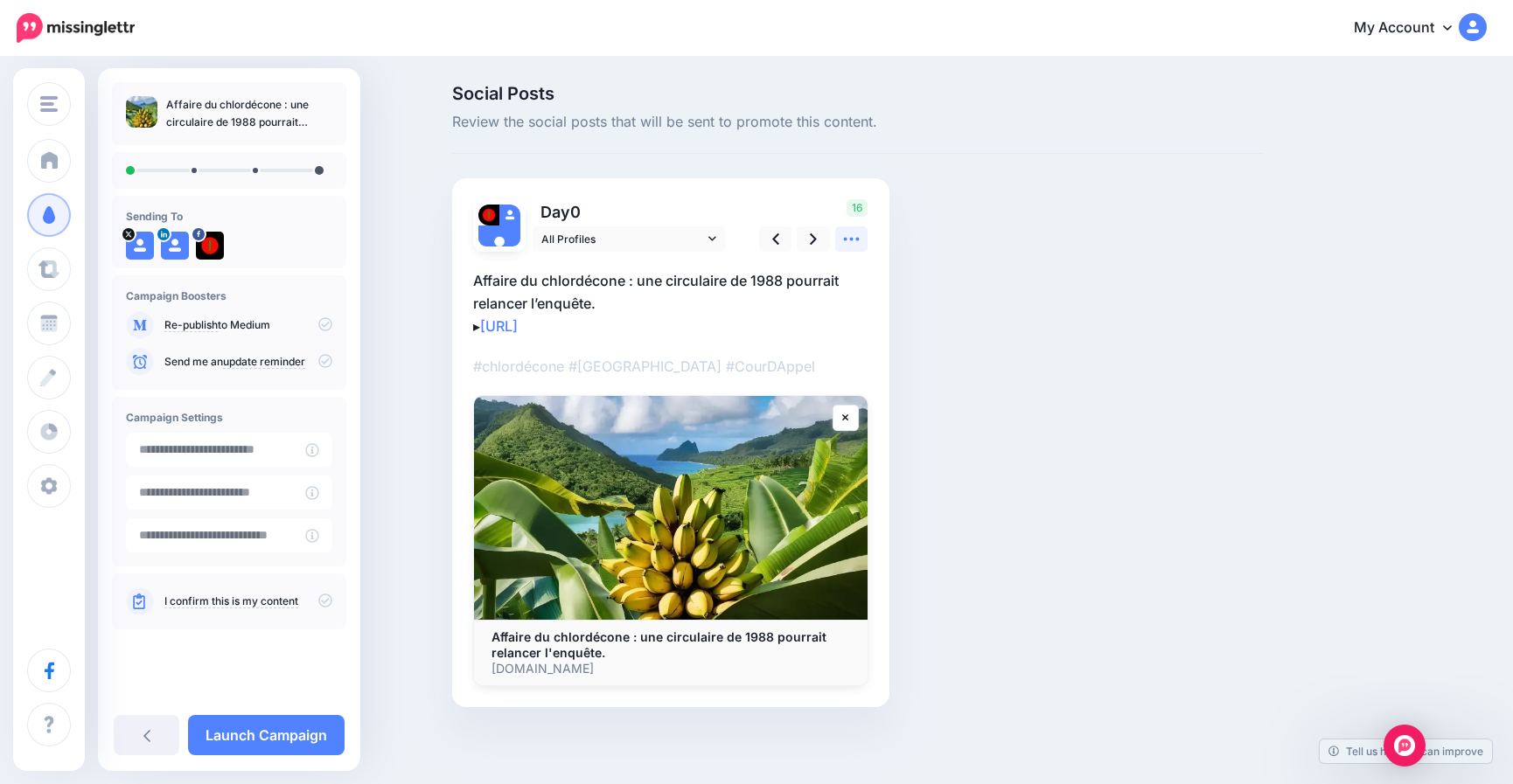
click at [855, 238] on icon at bounding box center [852, 239] width 19 height 19
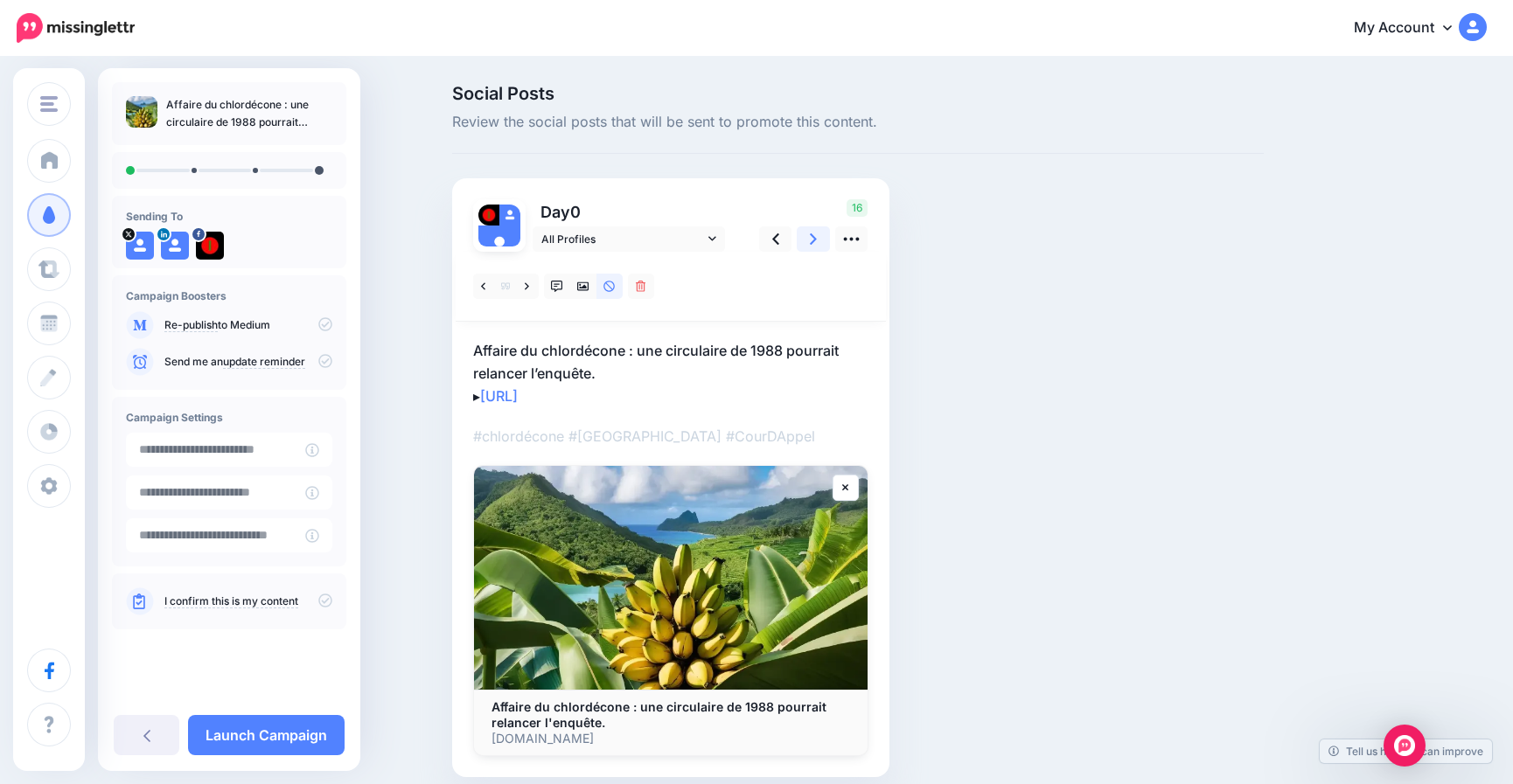
click at [816, 238] on icon at bounding box center [814, 239] width 7 height 19
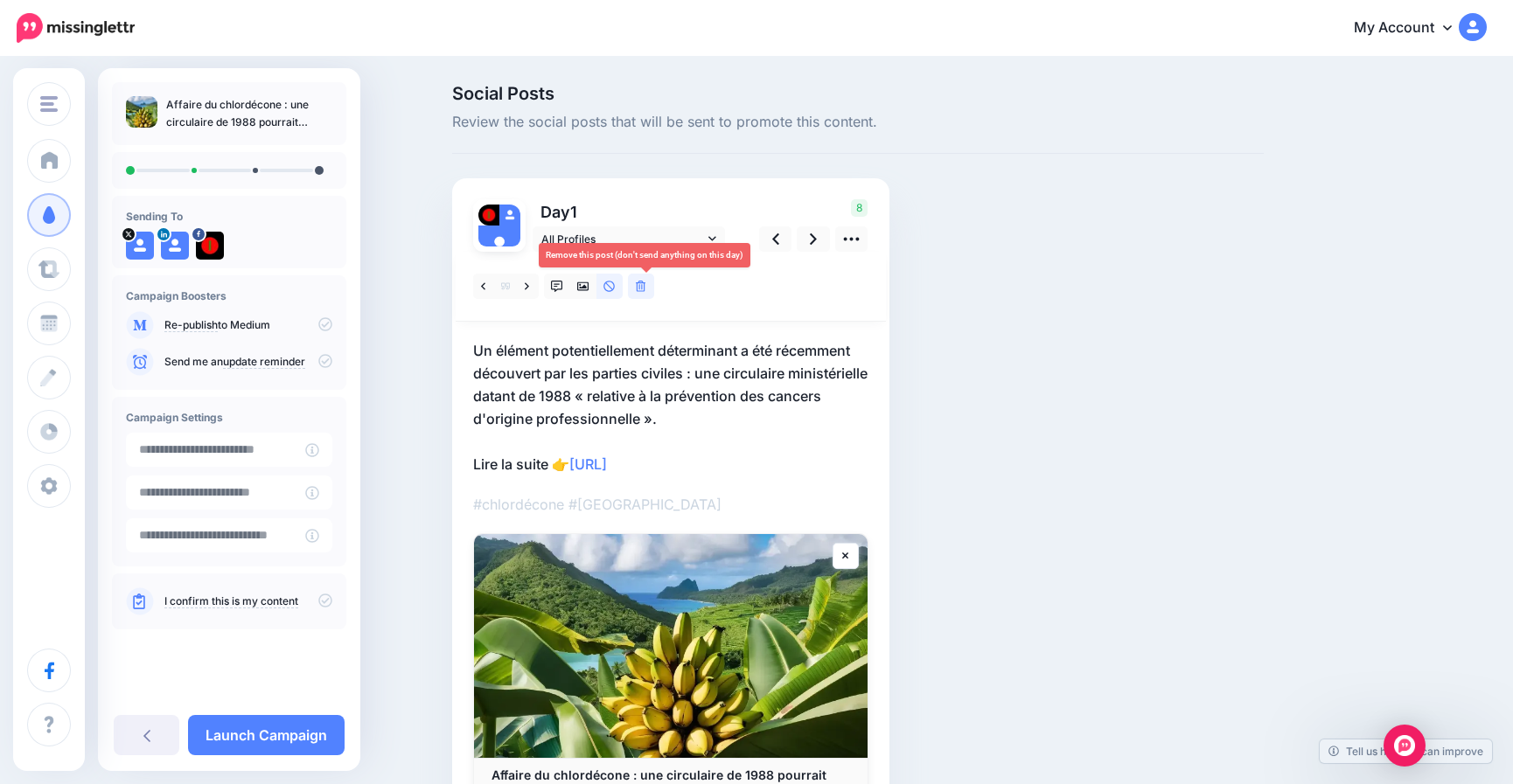
click at [646, 286] on icon at bounding box center [641, 287] width 11 height 12
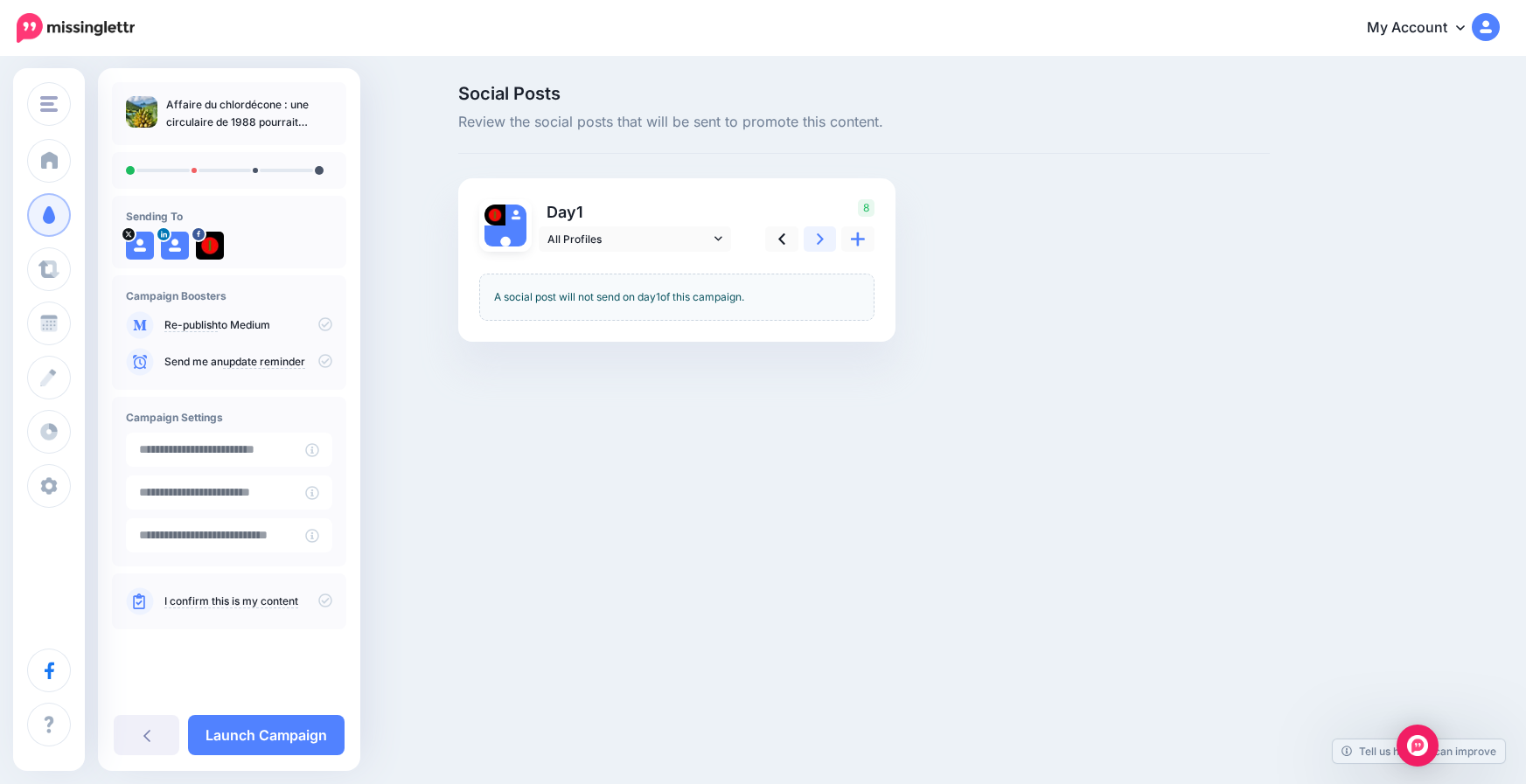
click at [818, 240] on icon at bounding box center [820, 239] width 7 height 19
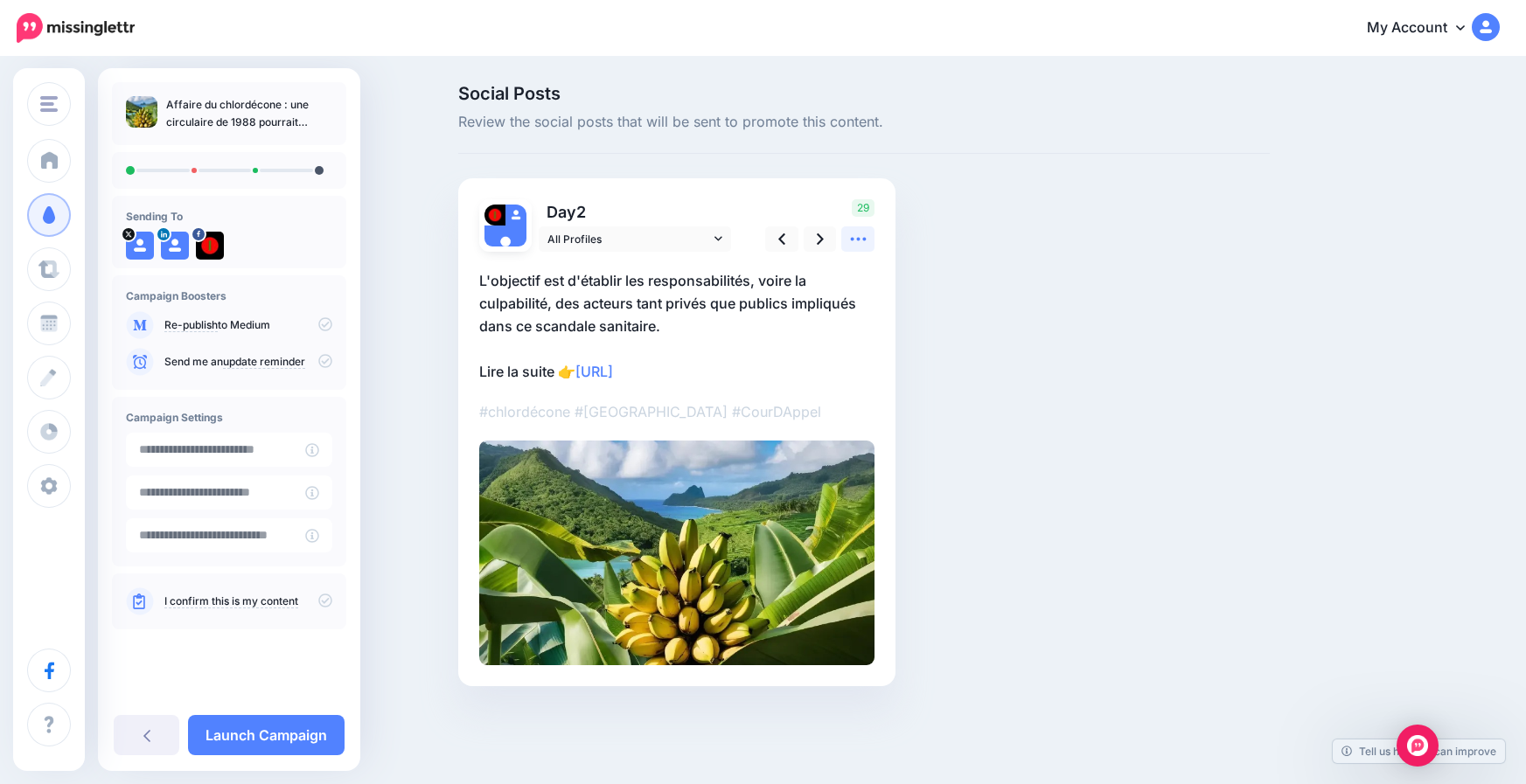
click at [856, 240] on icon at bounding box center [858, 239] width 19 height 19
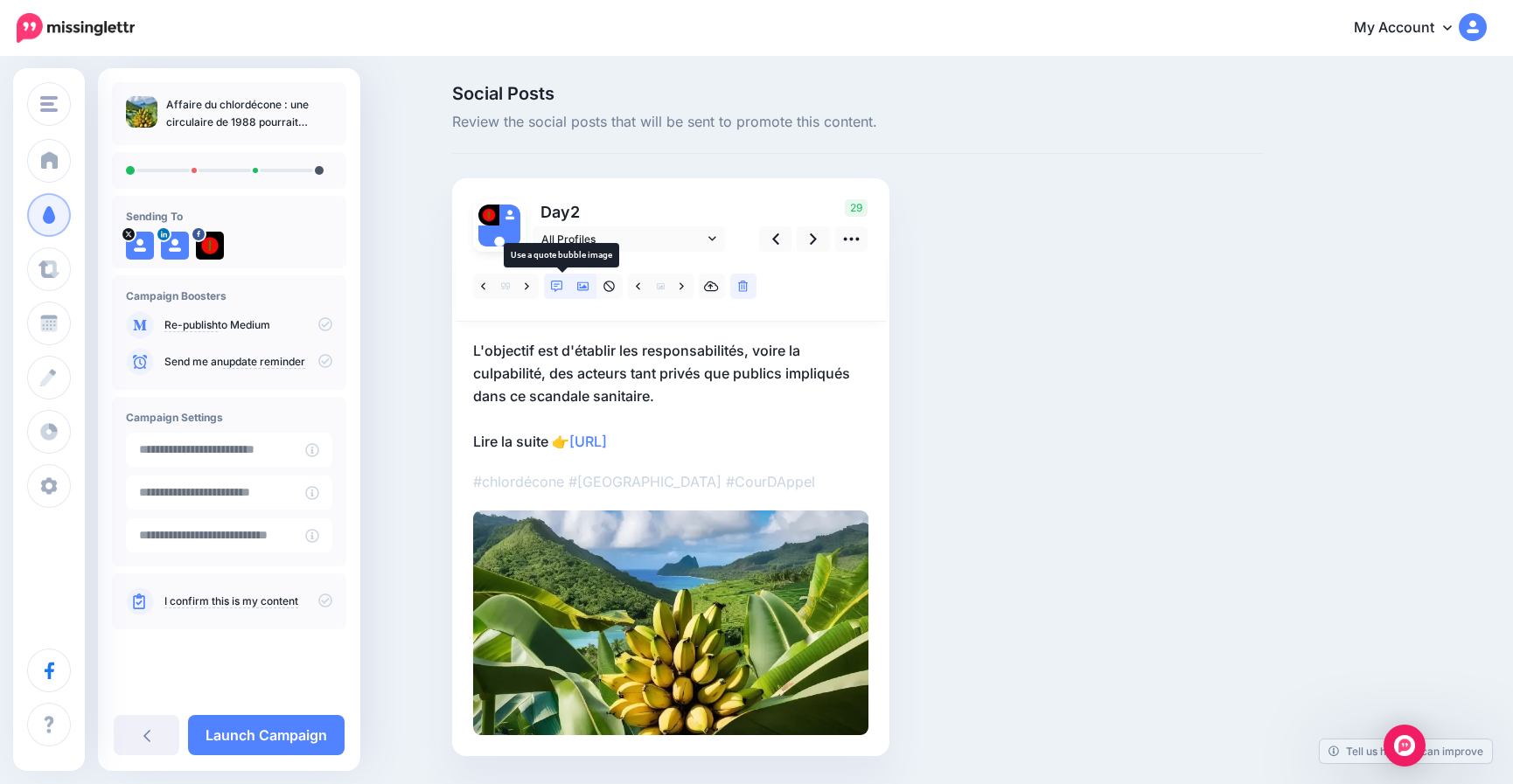
click at [560, 284] on icon at bounding box center [557, 287] width 12 height 12
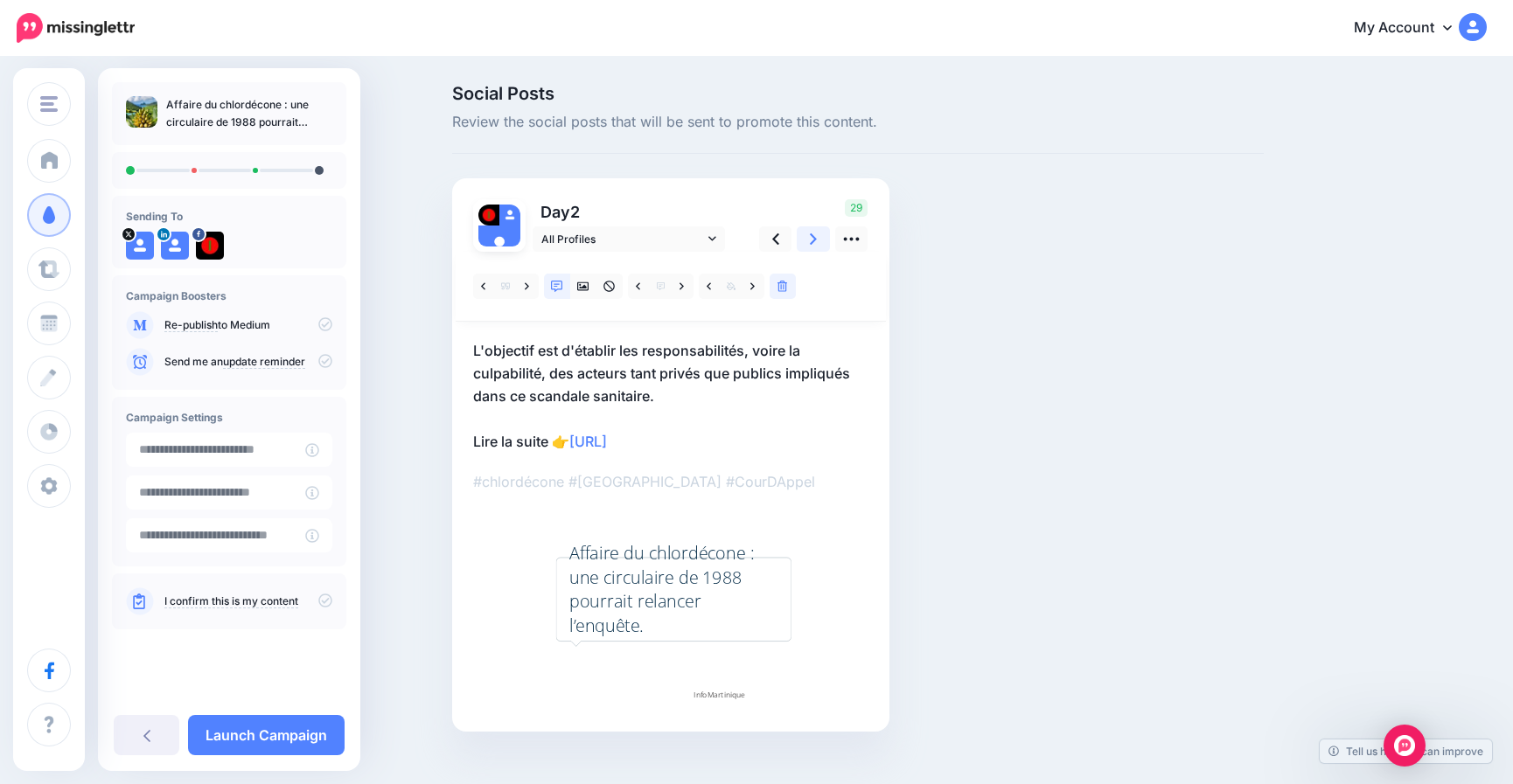
click at [817, 238] on icon at bounding box center [814, 239] width 7 height 19
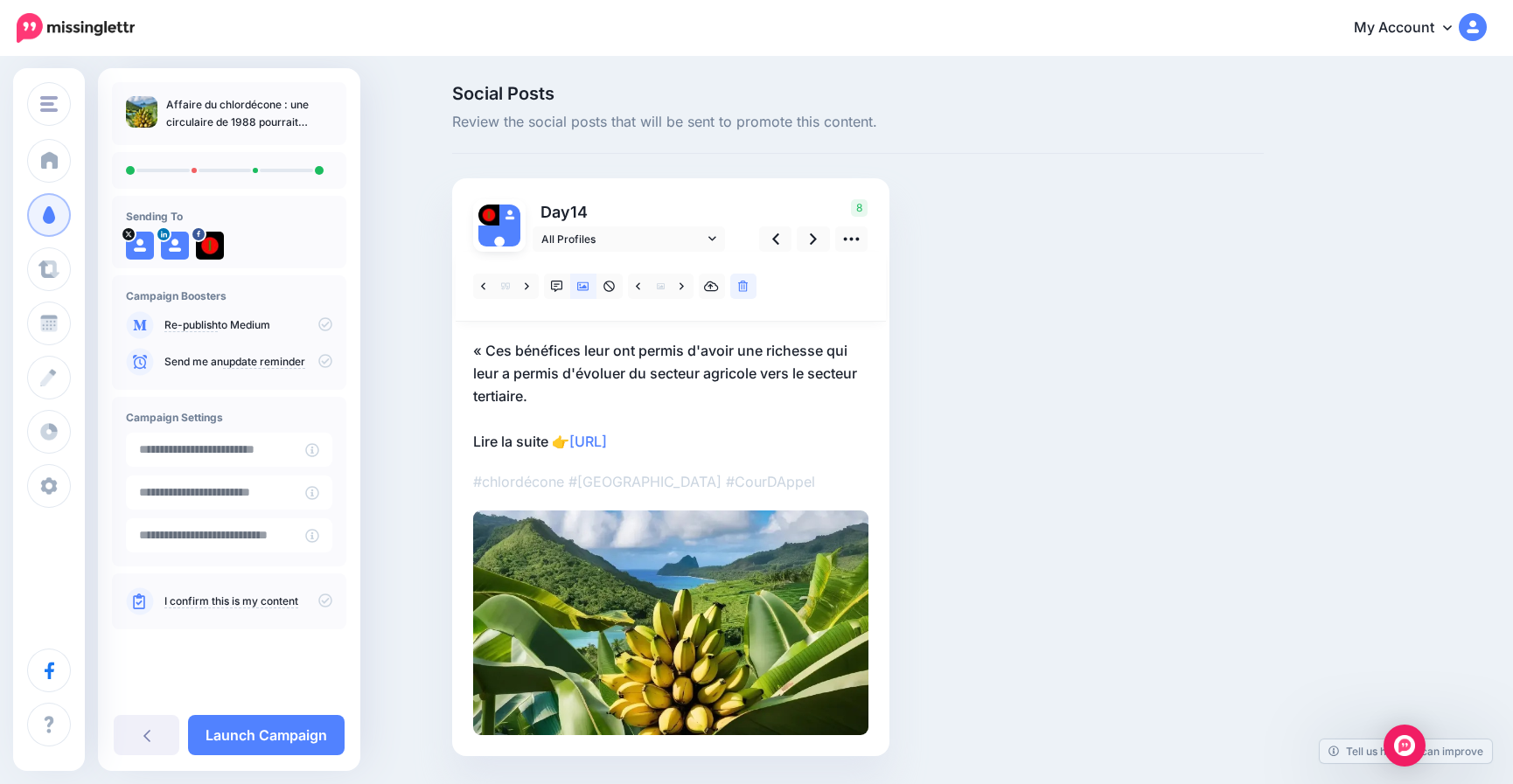
click at [325, 600] on icon at bounding box center [325, 601] width 14 height 14
click at [258, 733] on link "Launch Campaign" at bounding box center [266, 735] width 157 height 41
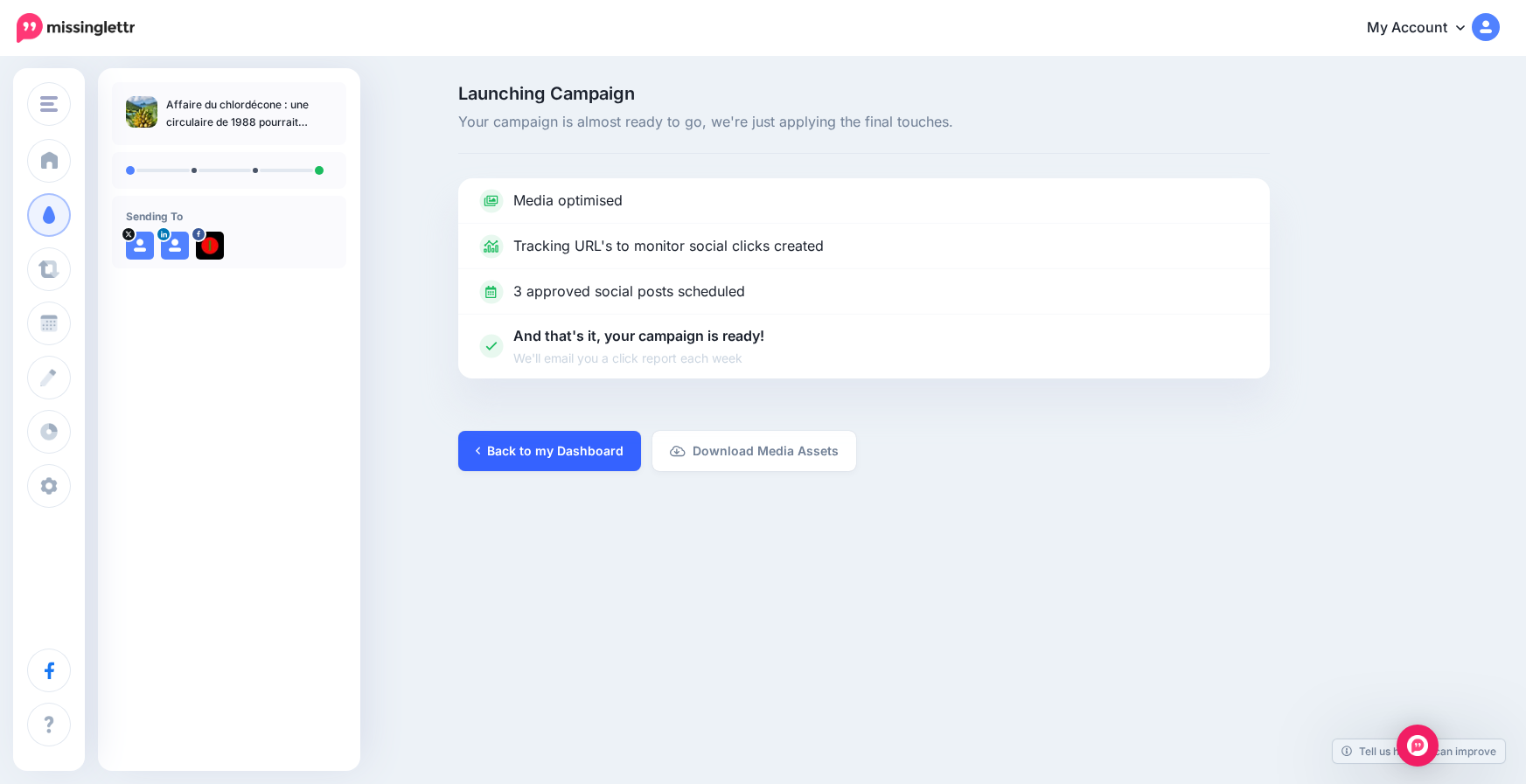
click at [606, 457] on link "Back to my Dashboard" at bounding box center [549, 452] width 183 height 41
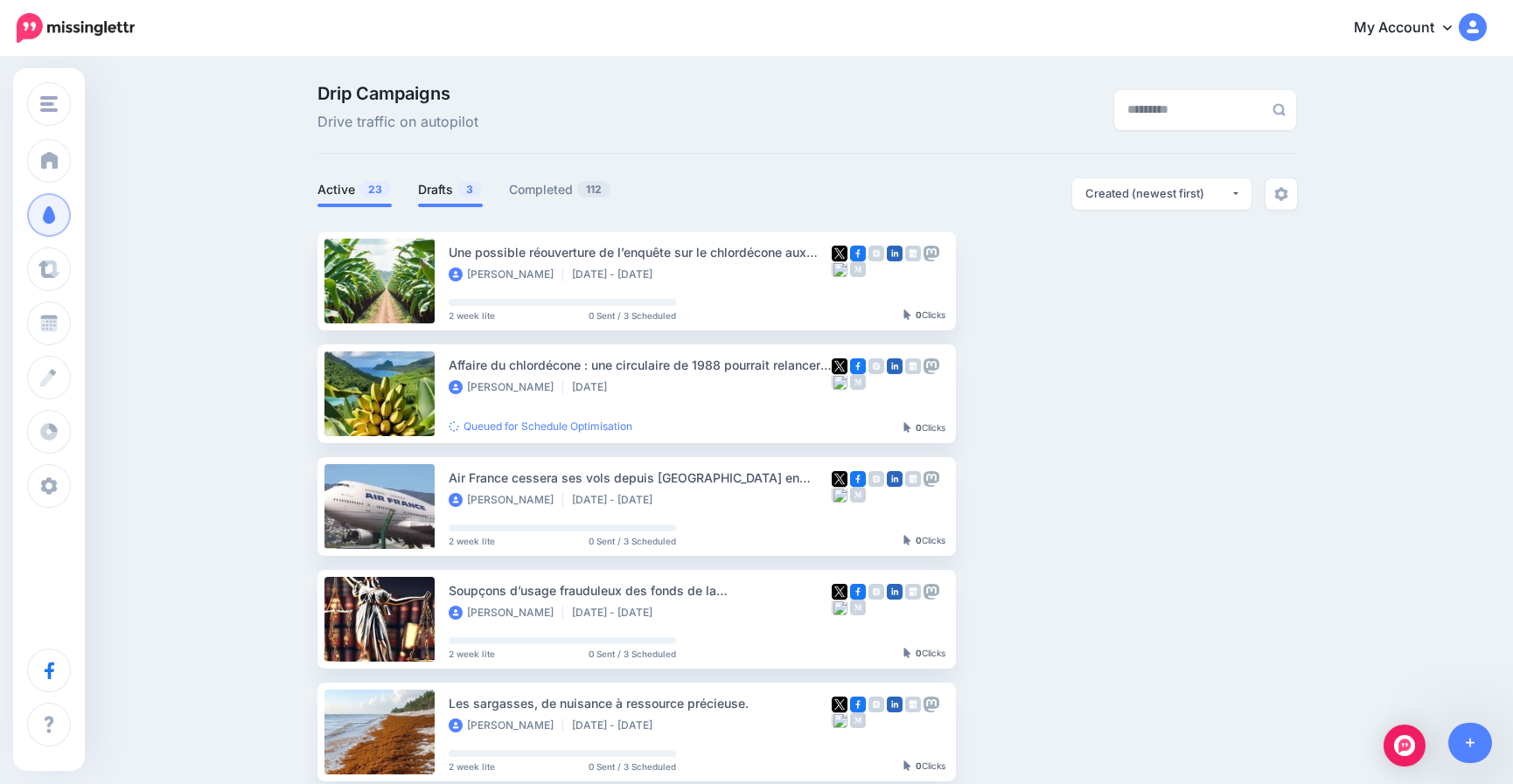
click at [431, 191] on link "Drafts 3" at bounding box center [450, 190] width 65 height 21
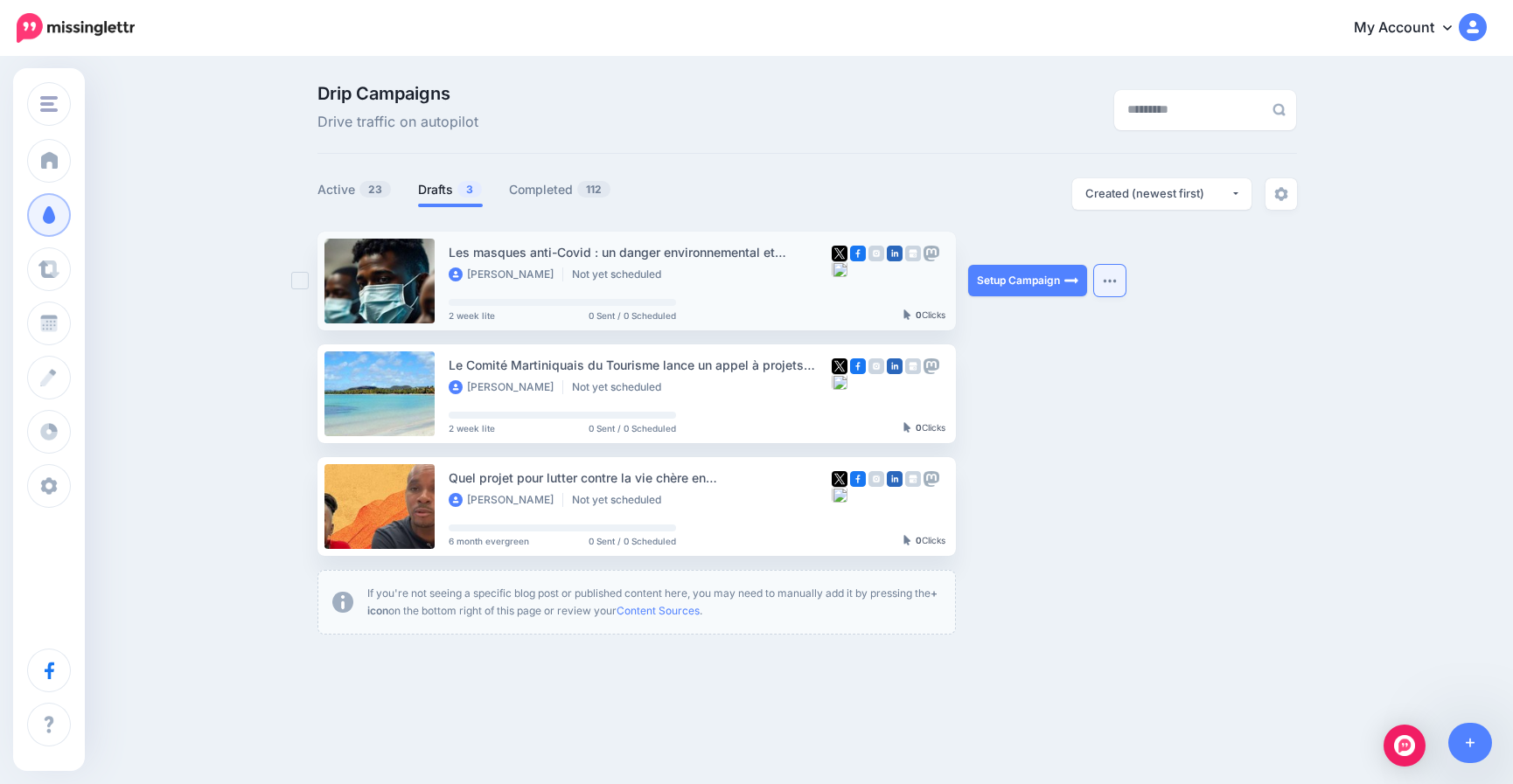
click at [1111, 280] on img "button" at bounding box center [1110, 281] width 14 height 5
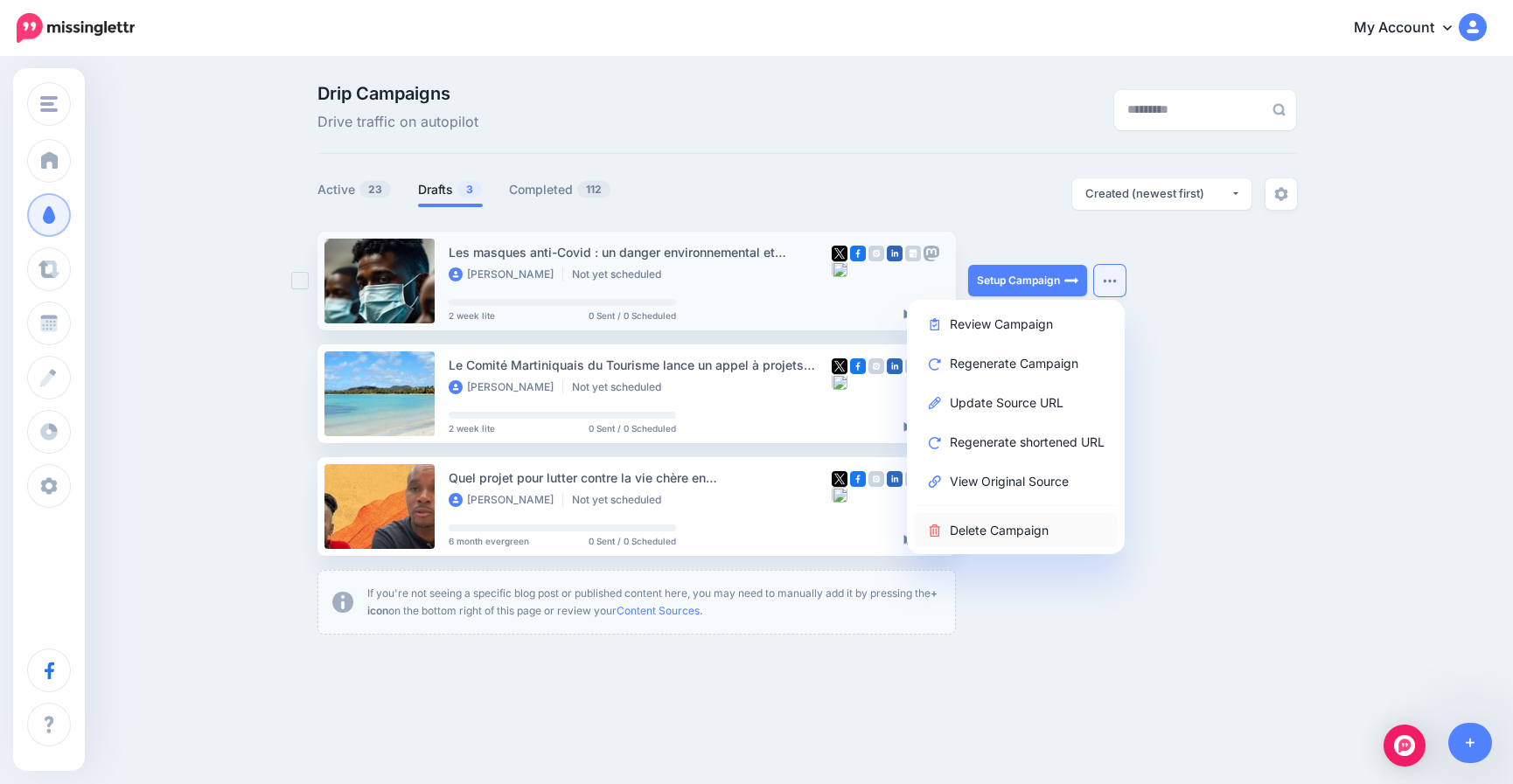
click at [991, 530] on link "Delete Campaign" at bounding box center [1016, 530] width 203 height 34
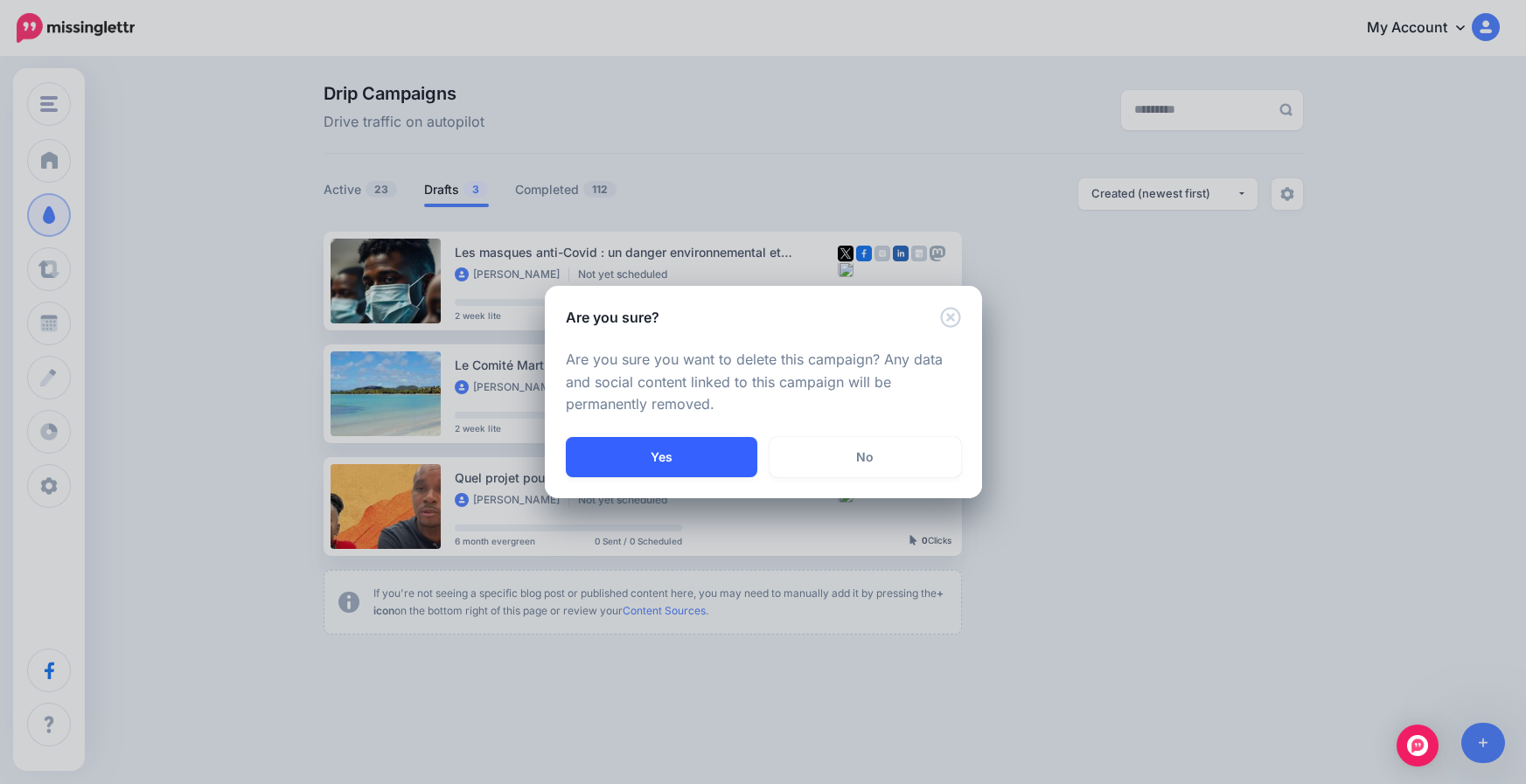
click at [674, 452] on button "Yes" at bounding box center [661, 458] width 192 height 41
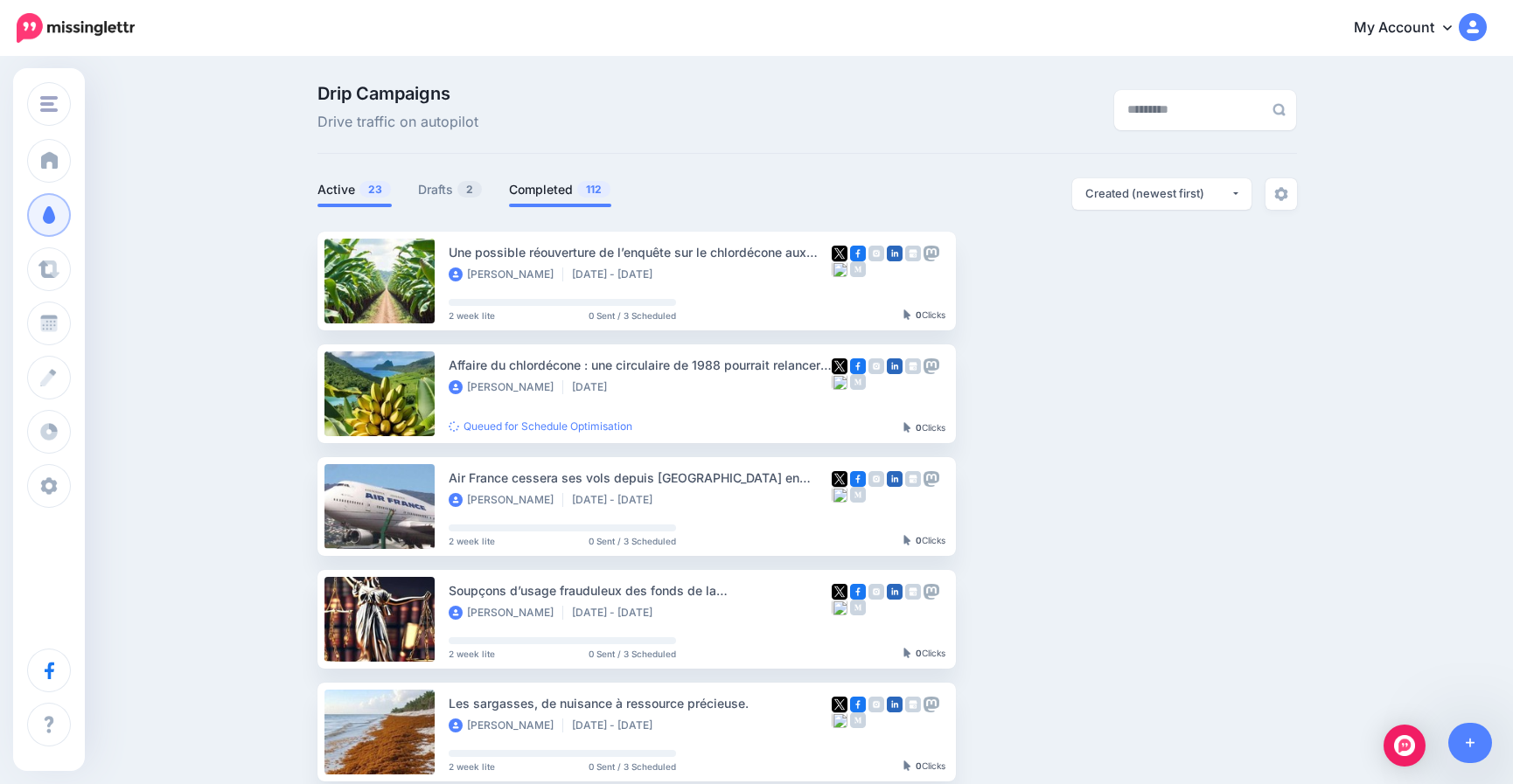
click at [565, 196] on link "Completed 112" at bounding box center [561, 190] width 103 height 21
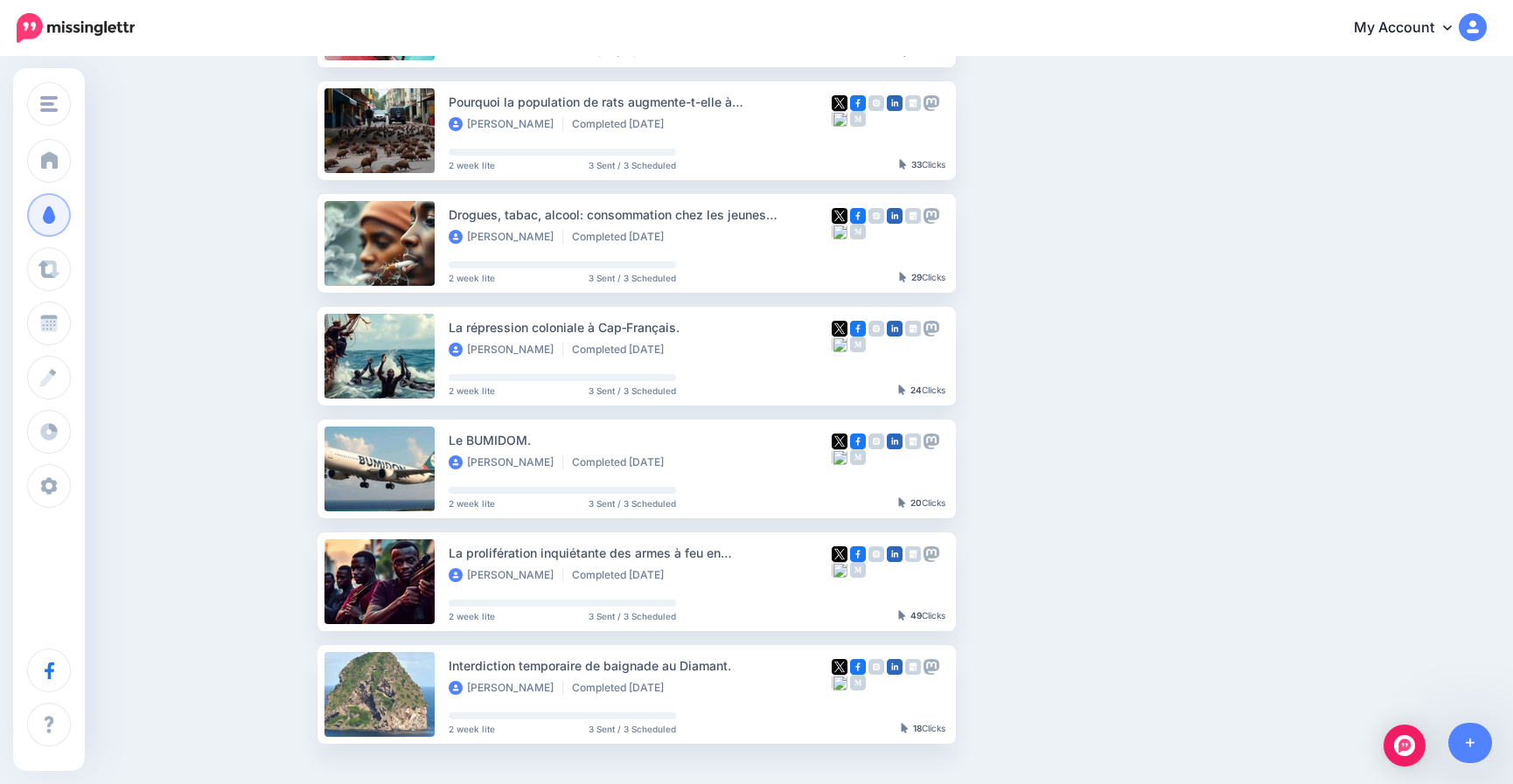
scroll to position [263, 0]
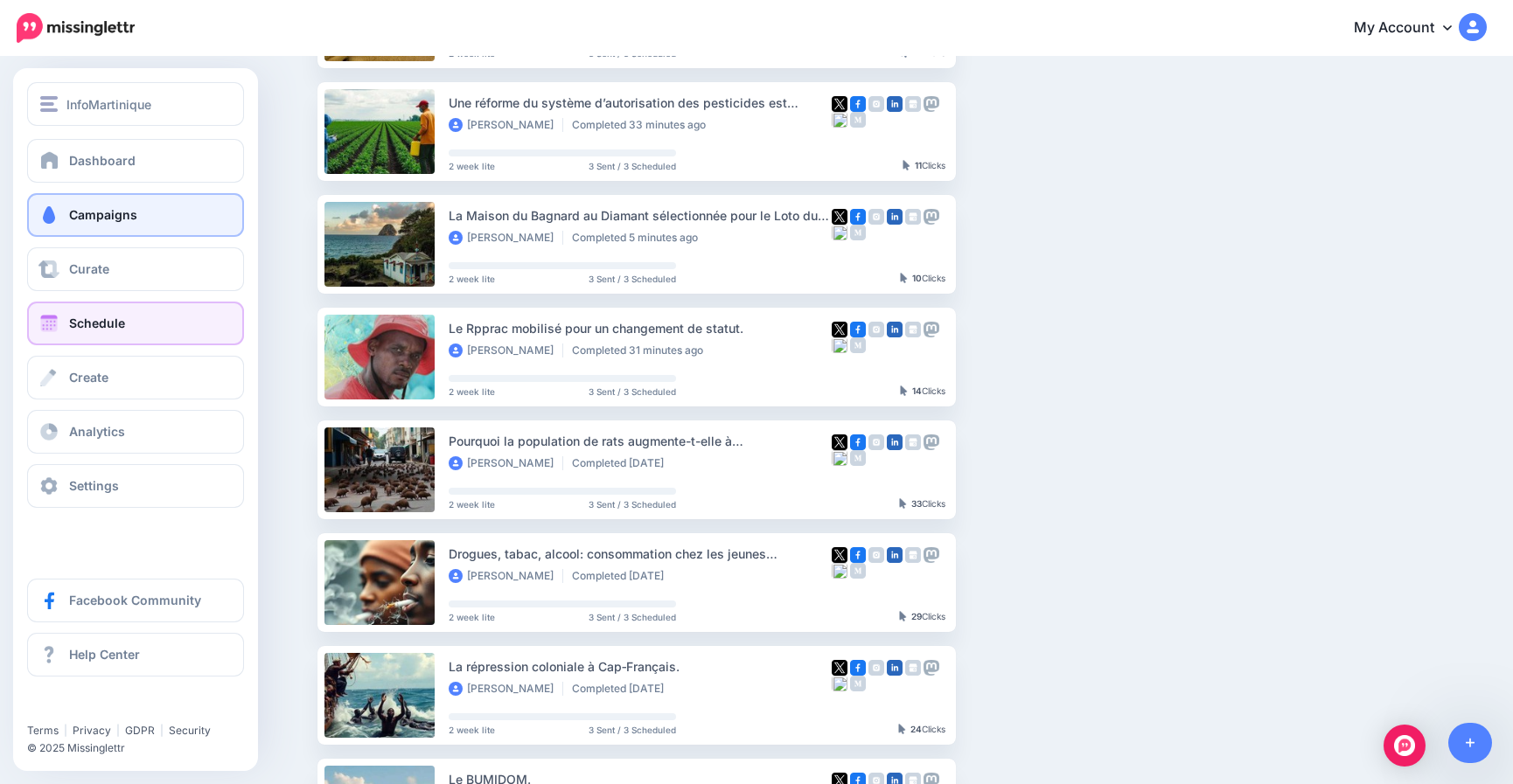
click at [73, 321] on span "Schedule" at bounding box center [96, 323] width 56 height 15
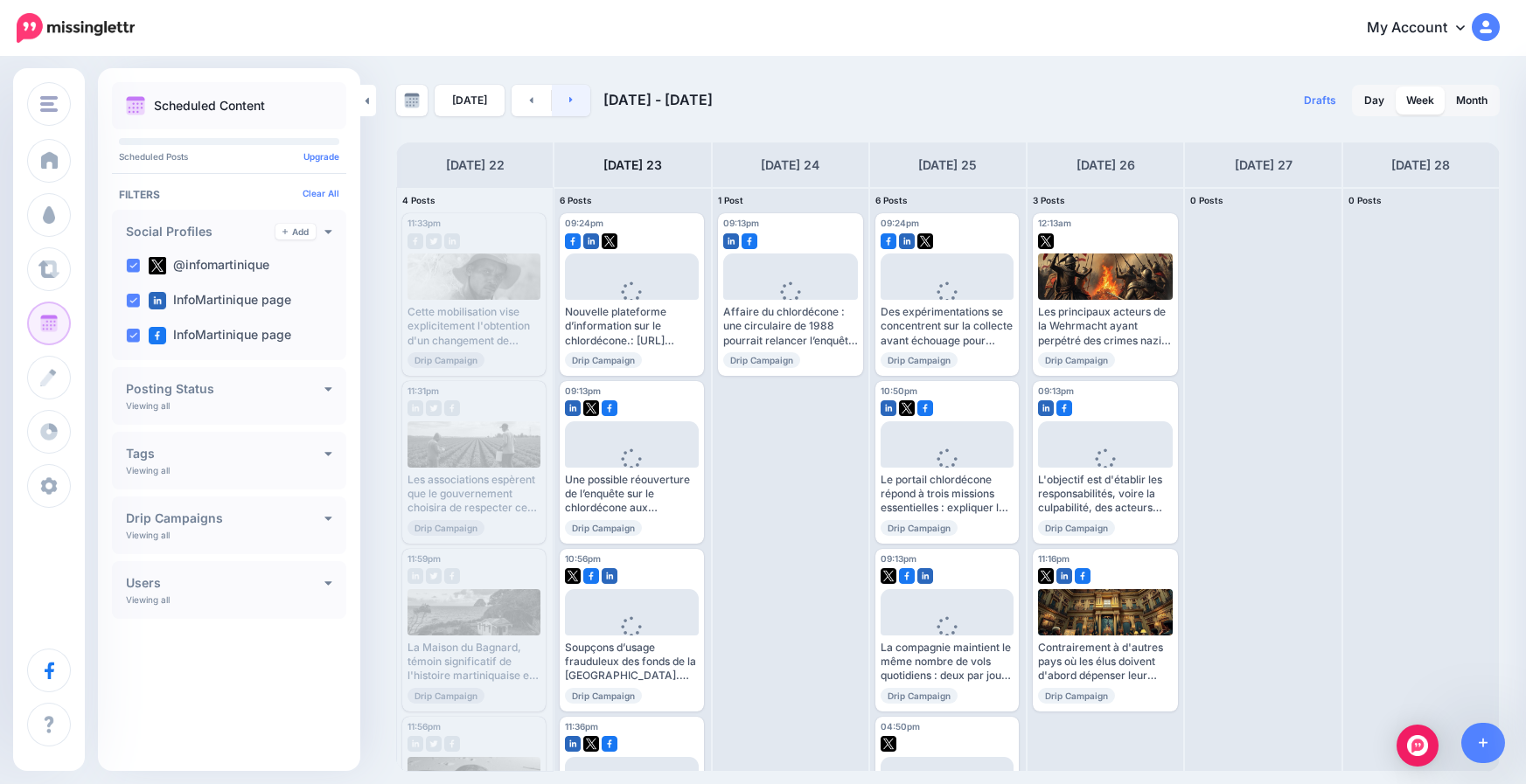
click at [562, 106] on link at bounding box center [571, 101] width 40 height 32
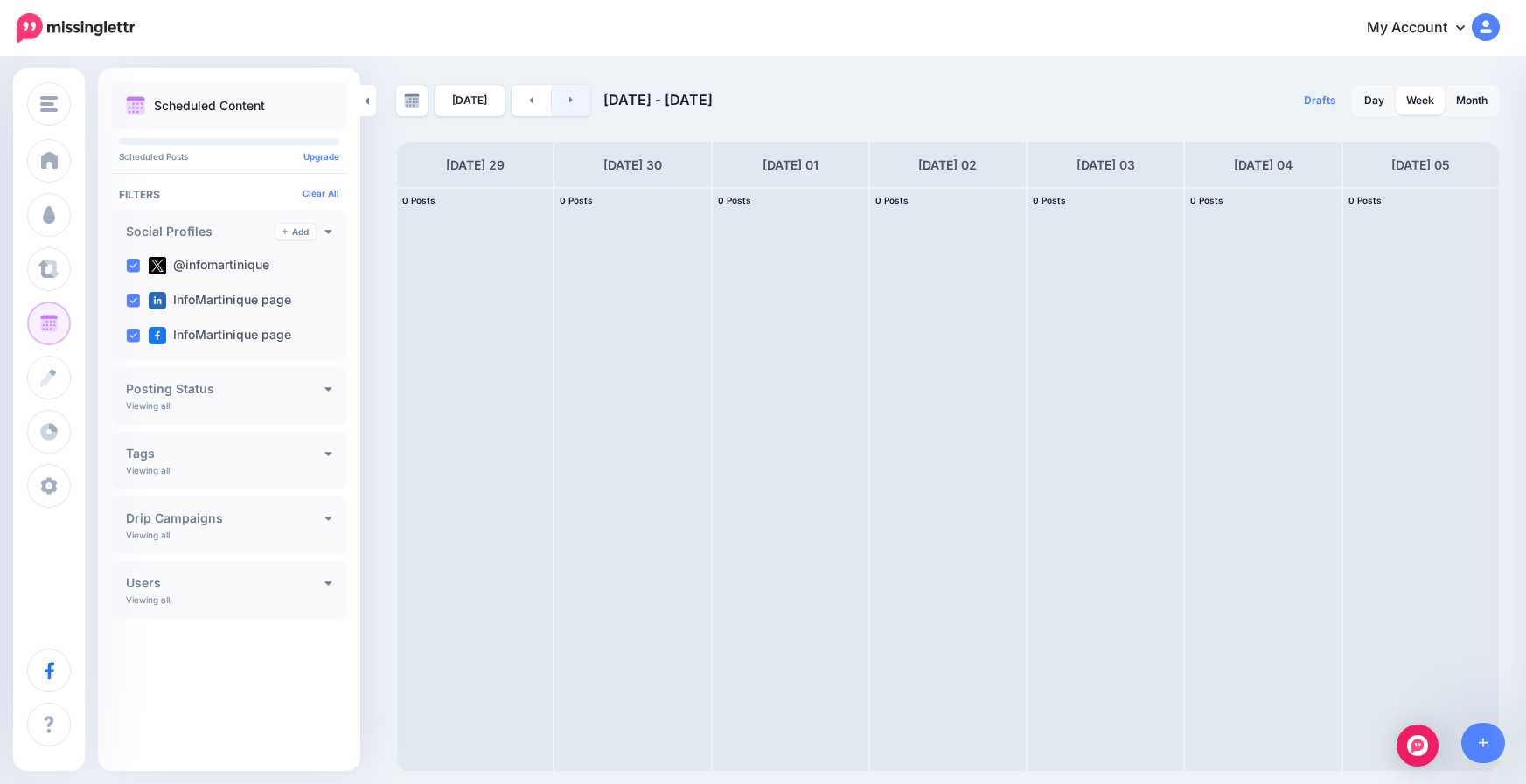
click at [574, 95] on link at bounding box center [571, 101] width 40 height 32
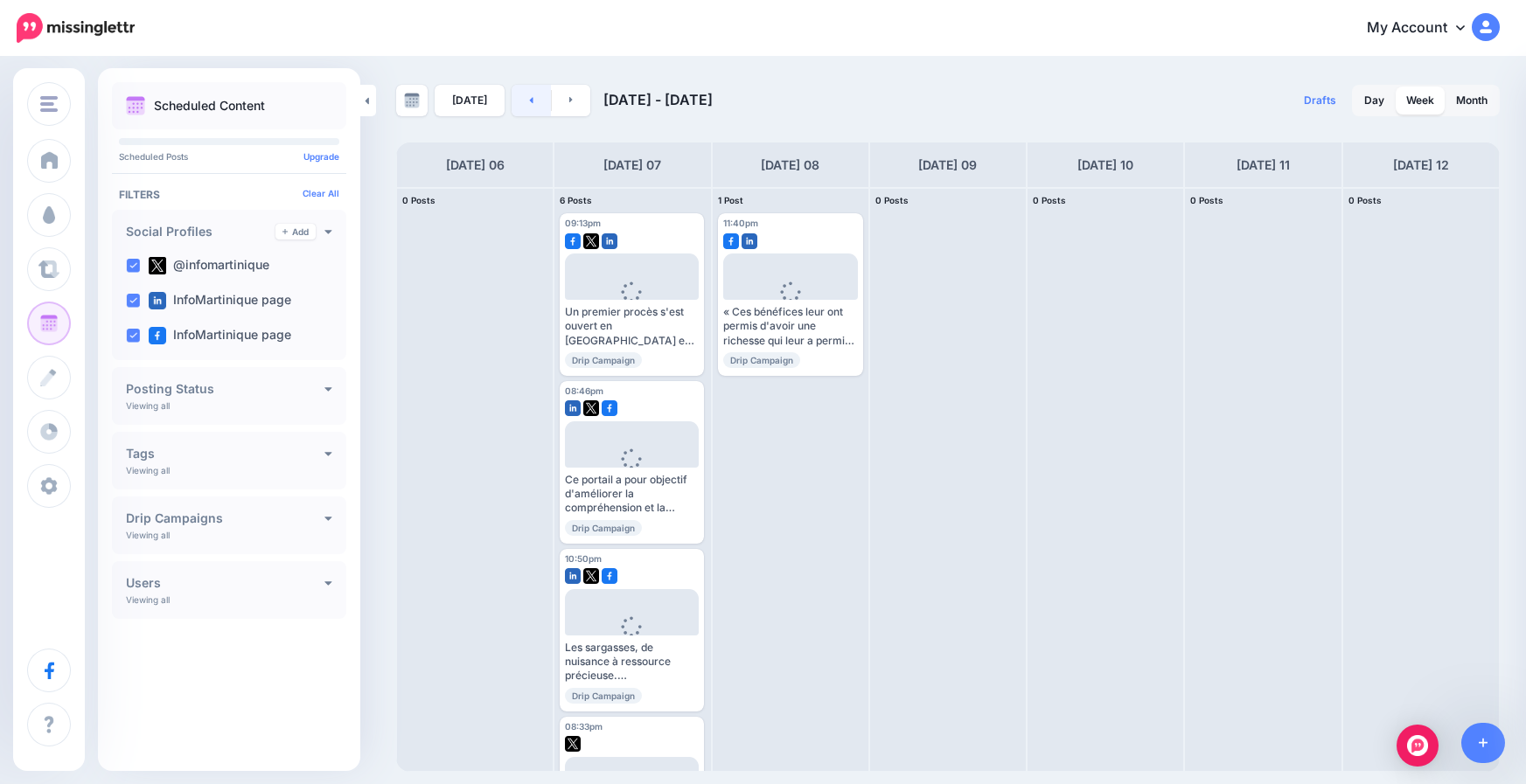
click at [524, 98] on link at bounding box center [531, 101] width 40 height 32
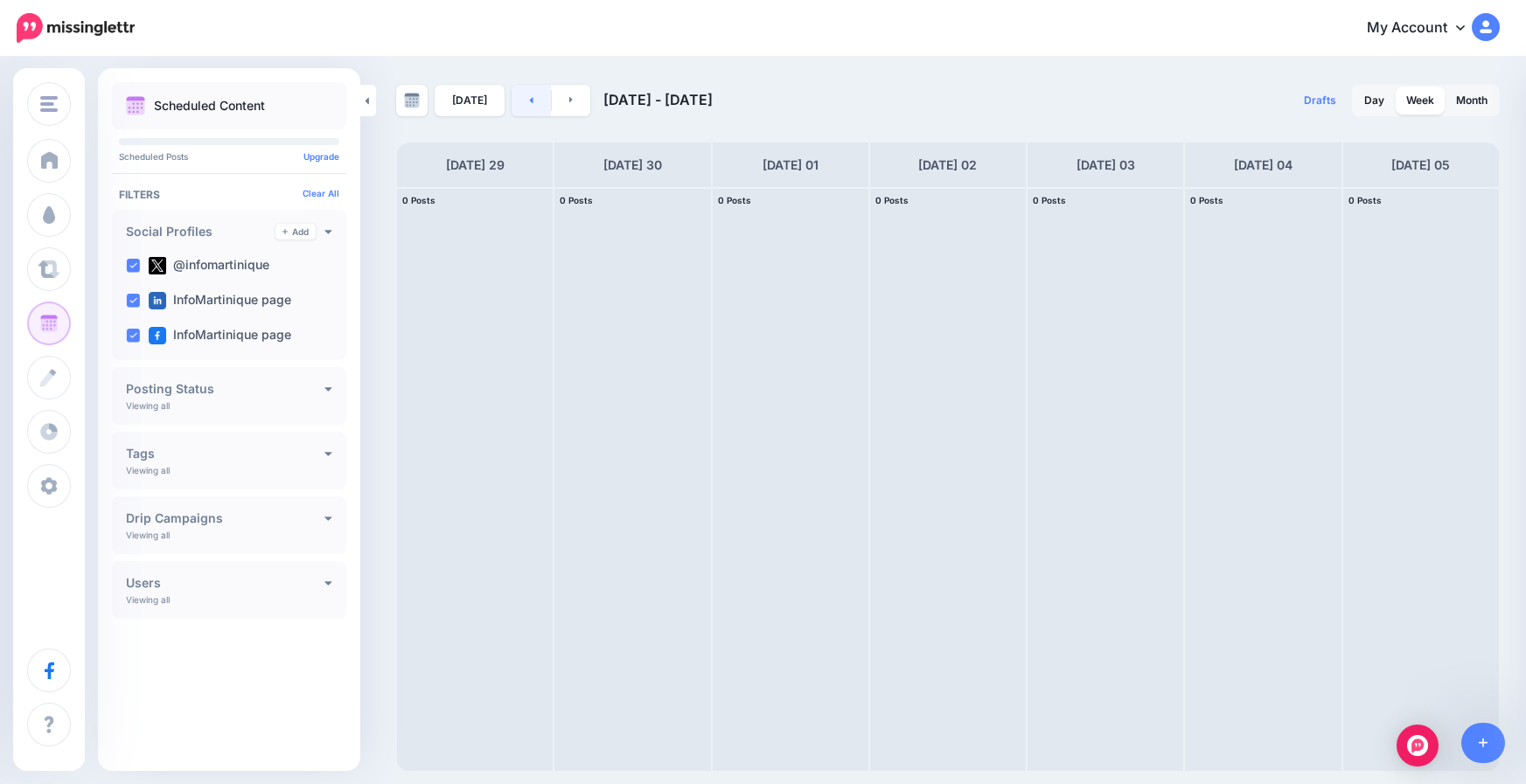
click at [530, 98] on icon at bounding box center [531, 100] width 4 height 11
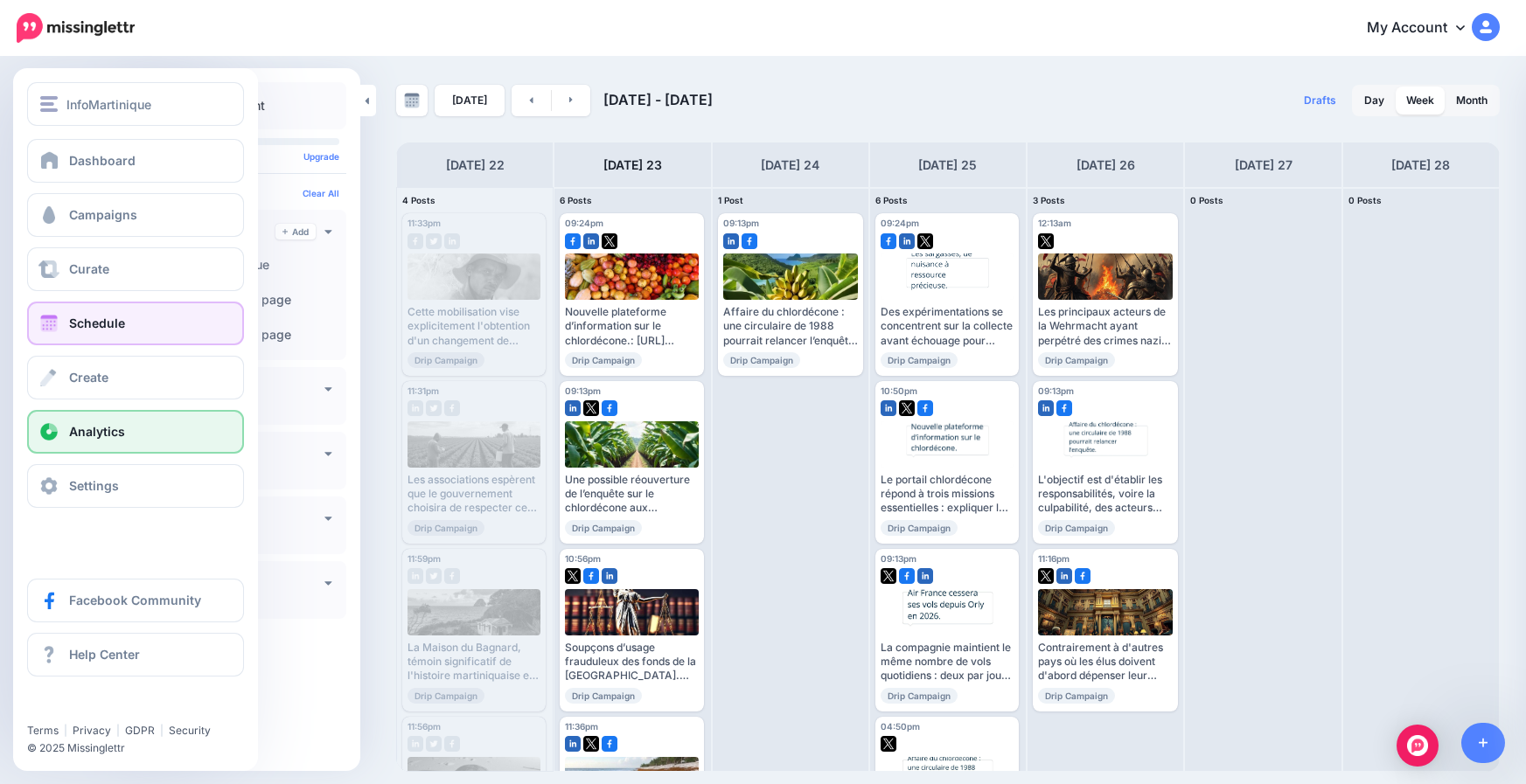
click at [100, 438] on span "Analytics" at bounding box center [96, 431] width 56 height 15
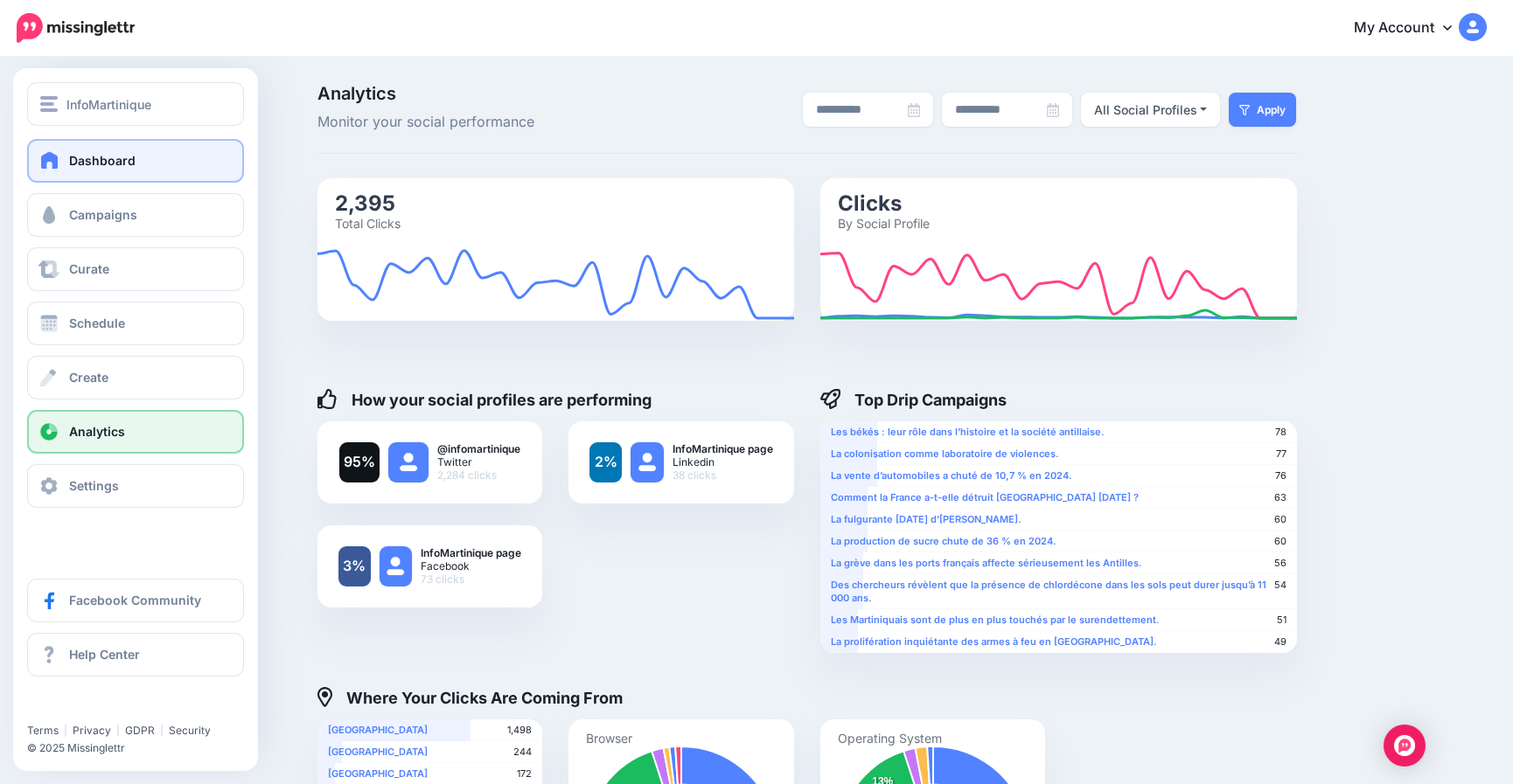
click at [84, 152] on link "Dashboard" at bounding box center [135, 160] width 217 height 43
